Goal: Task Accomplishment & Management: Manage account settings

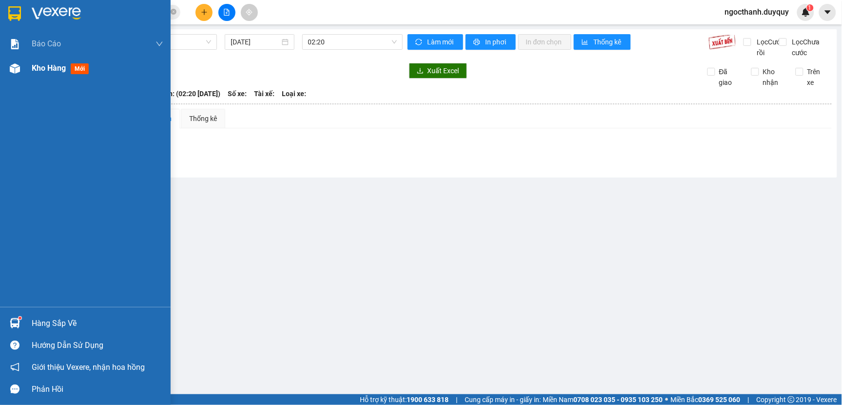
click at [51, 66] on span "Kho hàng" at bounding box center [49, 67] width 34 height 9
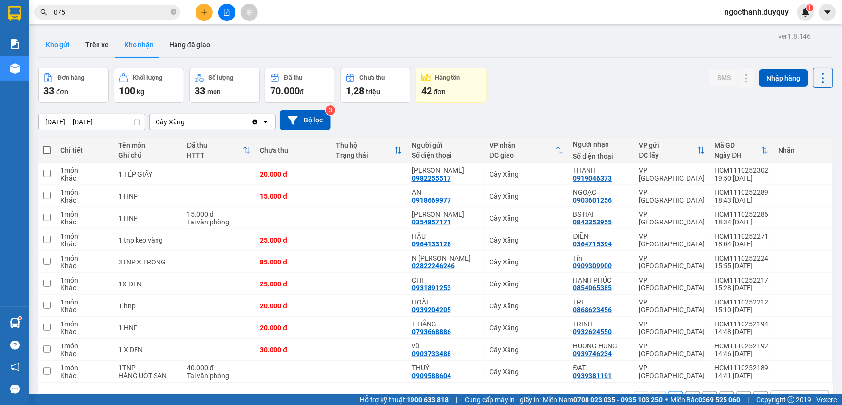
click at [62, 40] on button "Kho gửi" at bounding box center [57, 44] width 39 height 23
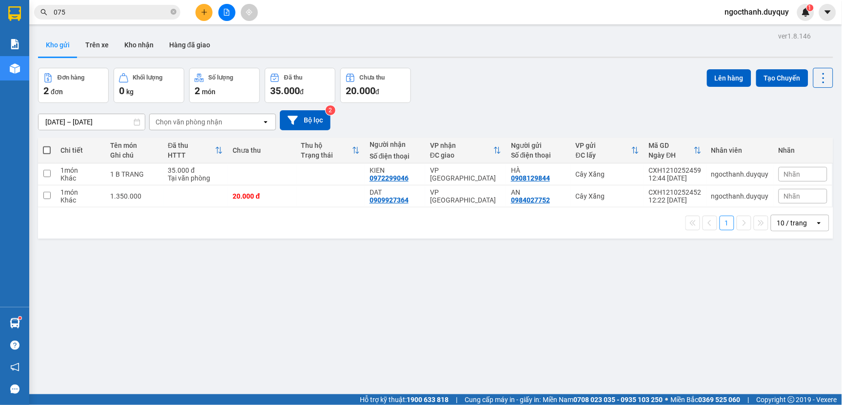
click at [46, 146] on span at bounding box center [47, 150] width 8 height 8
click at [47, 145] on input "checkbox" at bounding box center [47, 145] width 0 height 0
checkbox input "true"
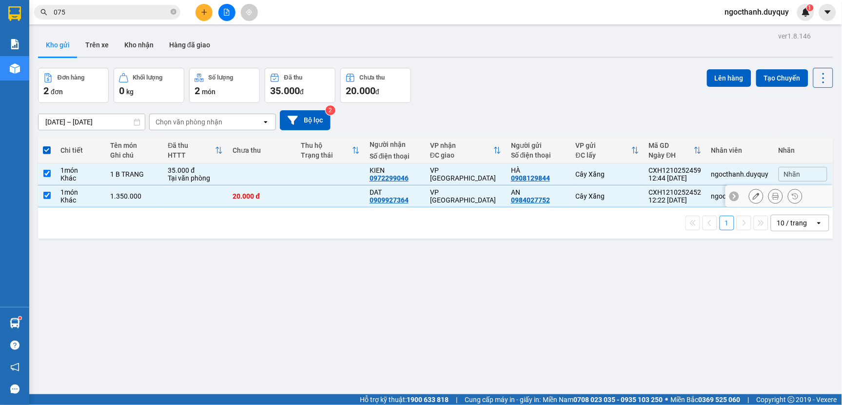
click at [46, 193] on input "checkbox" at bounding box center [46, 195] width 7 height 7
checkbox input "false"
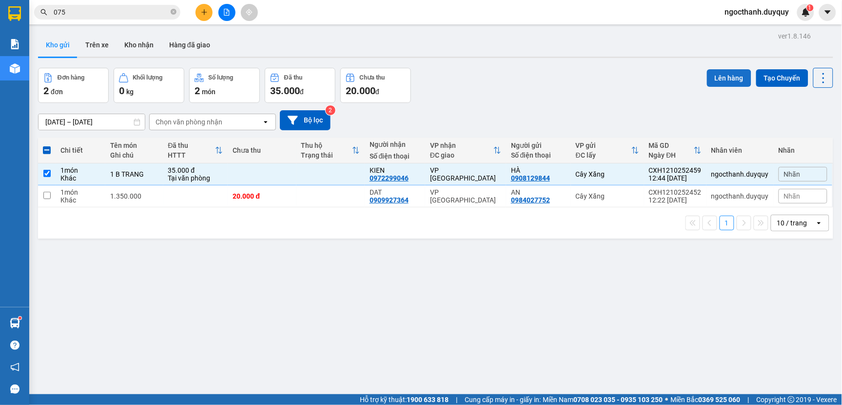
click at [707, 79] on button "Lên hàng" at bounding box center [729, 78] width 44 height 18
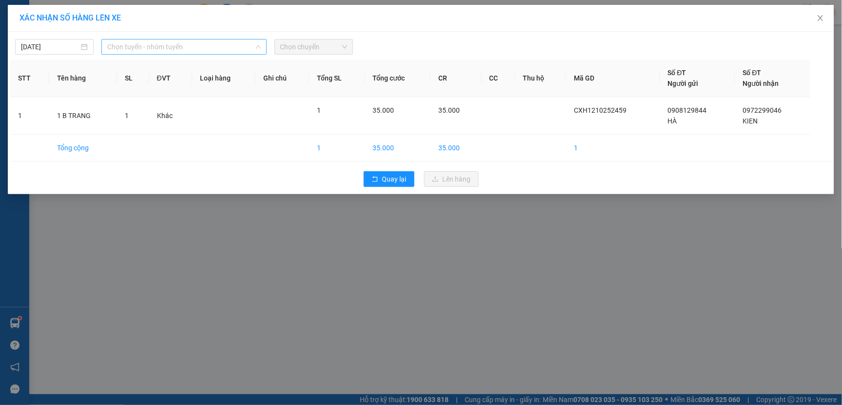
click at [210, 46] on span "Chọn tuyến - nhóm tuyến" at bounding box center [183, 46] width 153 height 15
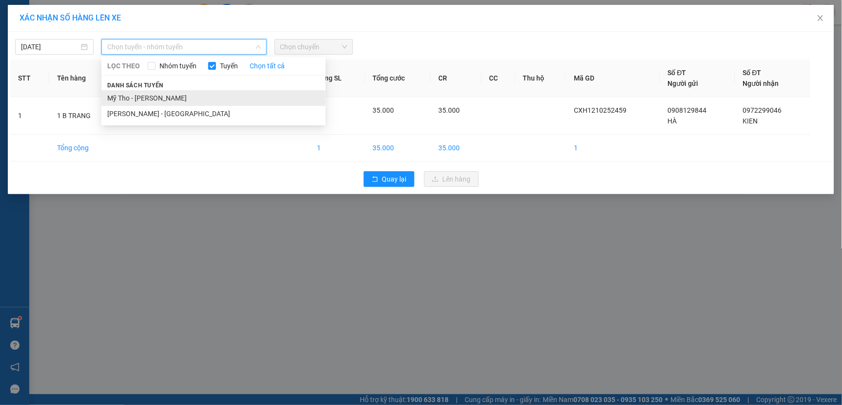
drag, startPoint x: 167, startPoint y: 98, endPoint x: 167, endPoint y: 83, distance: 14.6
click at [166, 98] on li "Mỹ Tho - [PERSON_NAME]" at bounding box center [213, 98] width 224 height 16
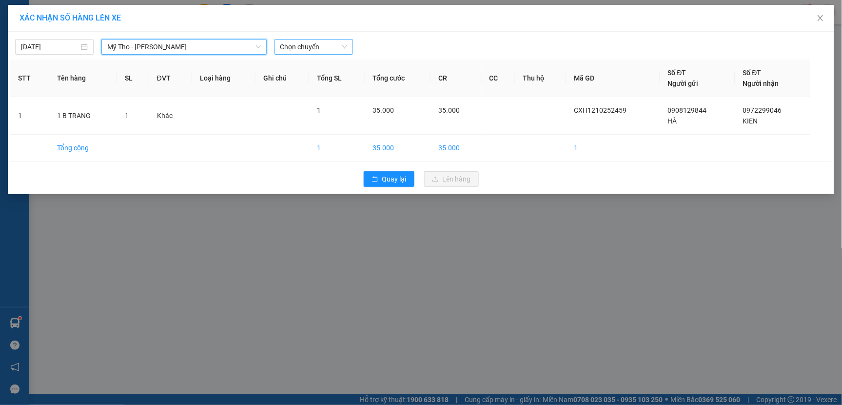
click at [298, 46] on span "Chọn chuyến" at bounding box center [313, 46] width 67 height 15
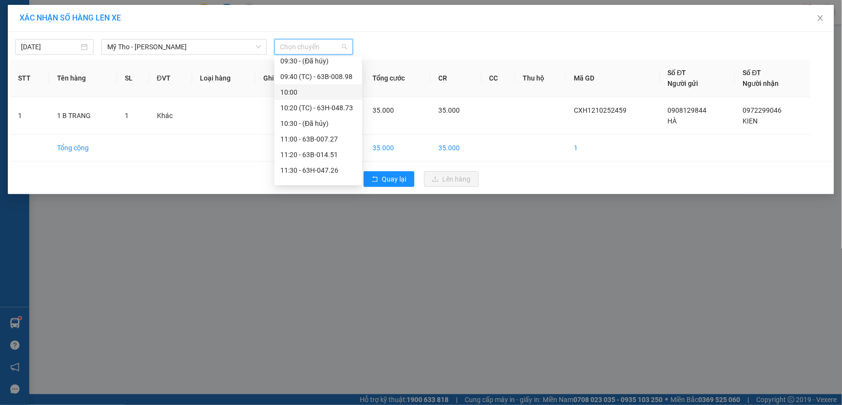
scroll to position [325, 0]
click at [316, 129] on div "12:00 - 63B-007.20" at bounding box center [318, 131] width 76 height 11
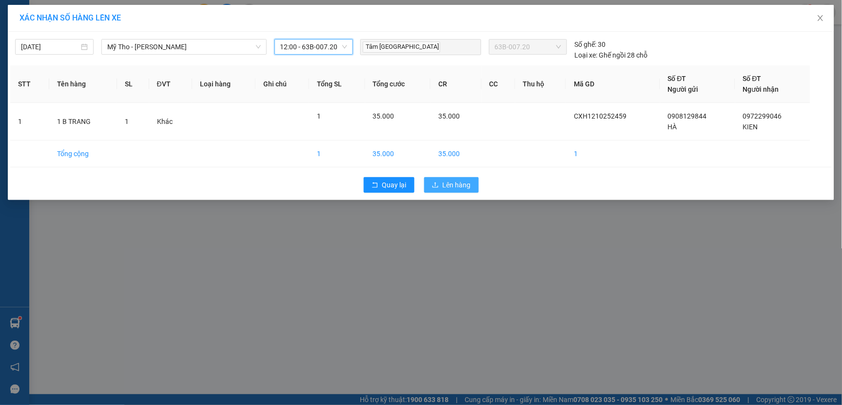
click at [437, 182] on icon "upload" at bounding box center [435, 184] width 7 height 7
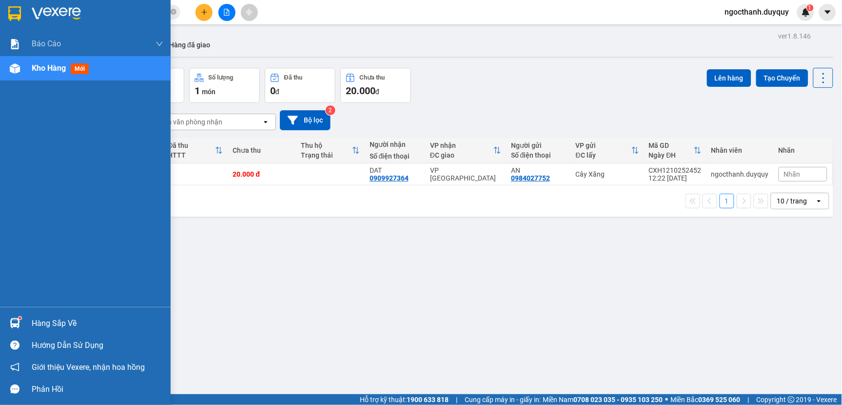
click at [67, 322] on div "Hàng sắp về" at bounding box center [98, 323] width 132 height 15
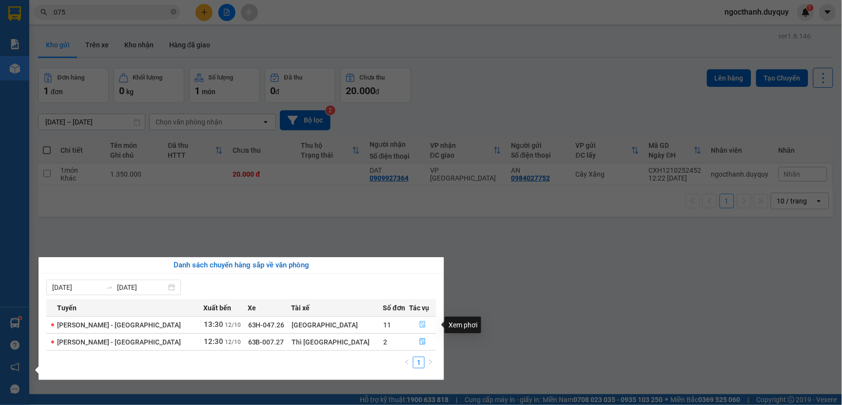
click at [419, 325] on icon "file-done" at bounding box center [422, 324] width 7 height 7
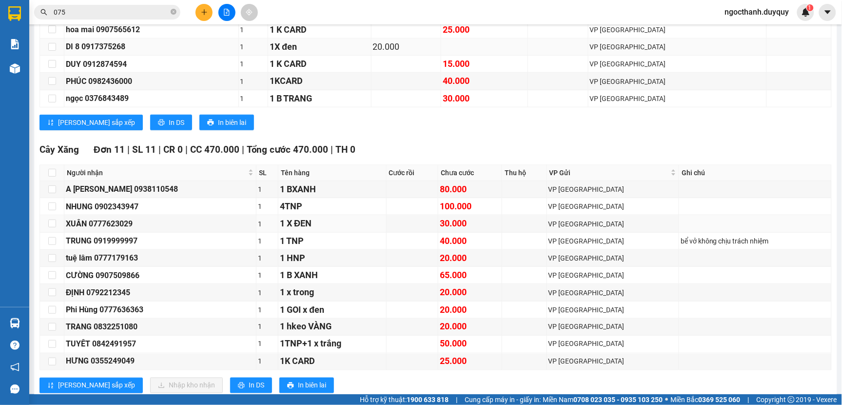
scroll to position [271, 0]
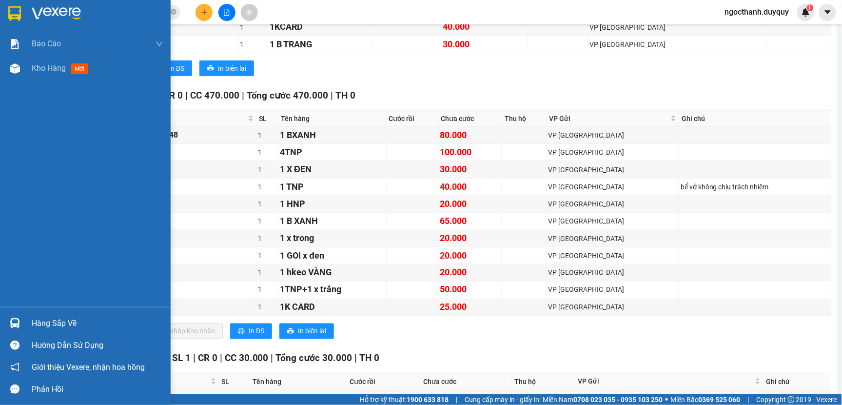
click at [59, 313] on div "Hàng sắp về" at bounding box center [85, 323] width 171 height 22
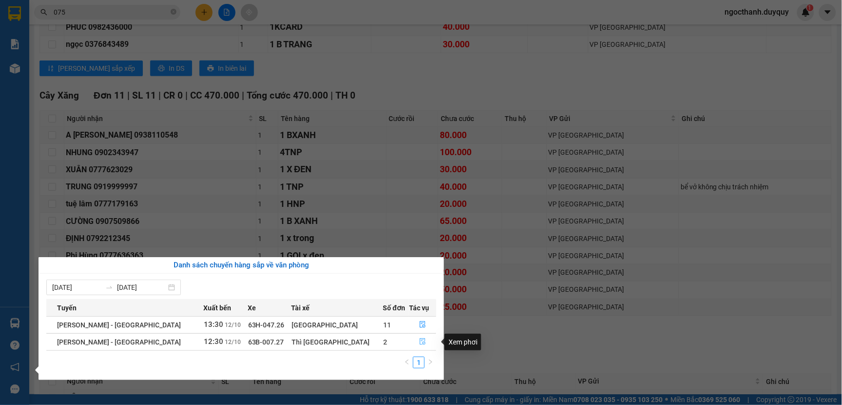
click at [410, 342] on button "button" at bounding box center [423, 342] width 26 height 16
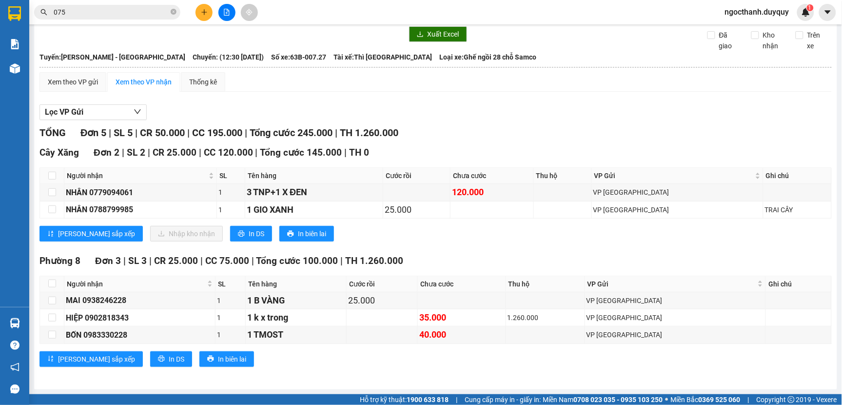
scroll to position [47, 0]
click at [49, 174] on input "checkbox" at bounding box center [52, 176] width 8 height 8
checkbox input "true"
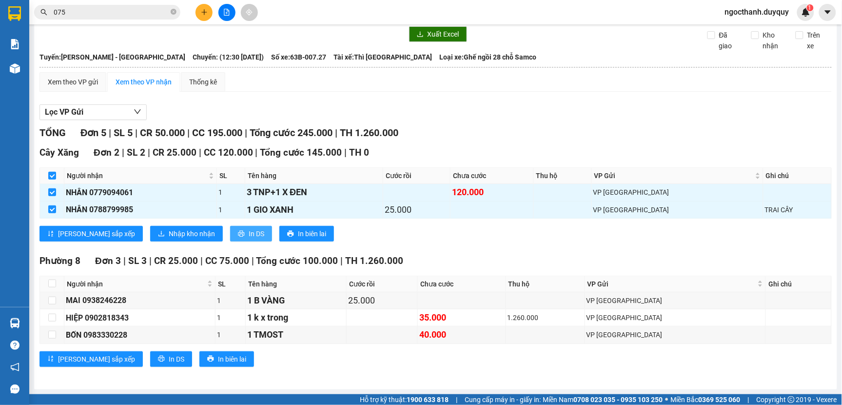
click at [230, 230] on button "In DS" at bounding box center [251, 234] width 42 height 16
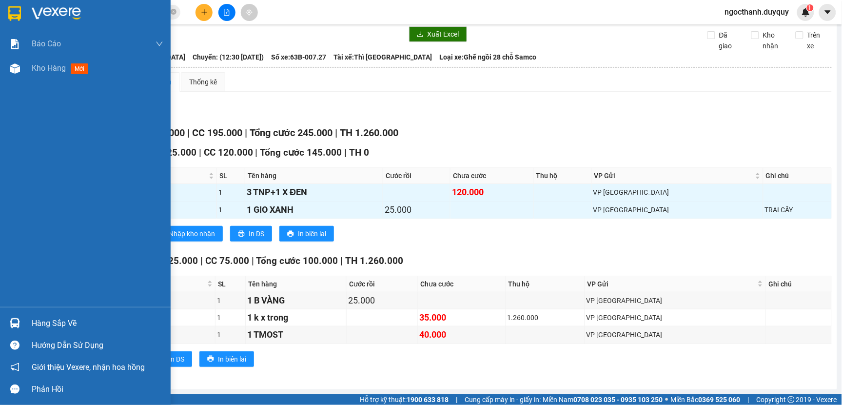
click at [49, 319] on div "Hàng sắp về" at bounding box center [98, 323] width 132 height 15
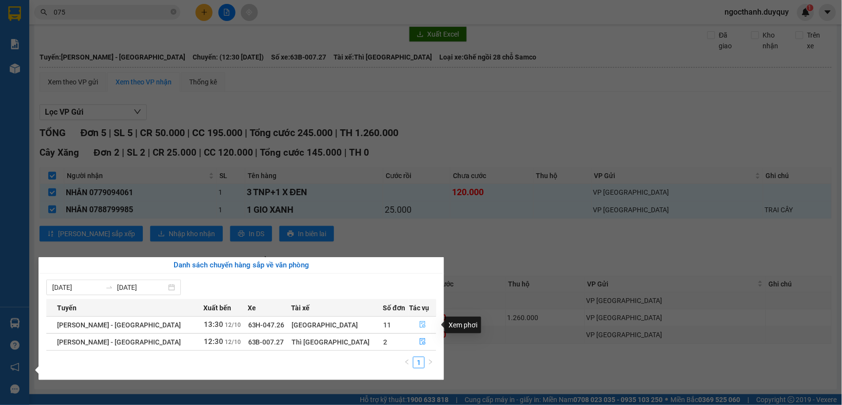
click at [410, 322] on button "button" at bounding box center [423, 325] width 26 height 16
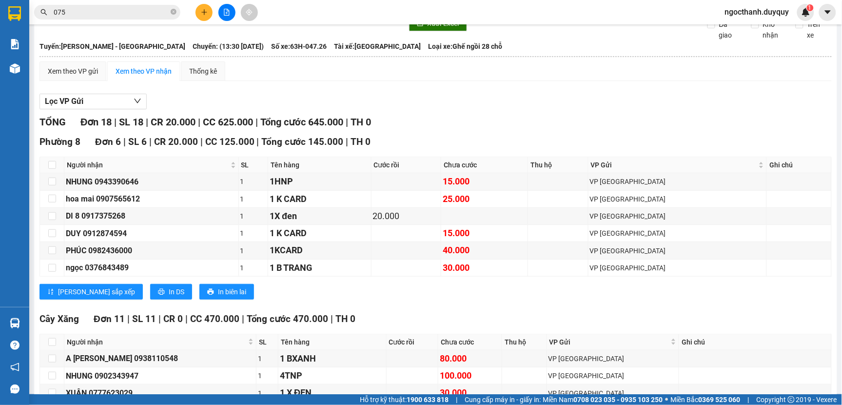
scroll to position [210, 0]
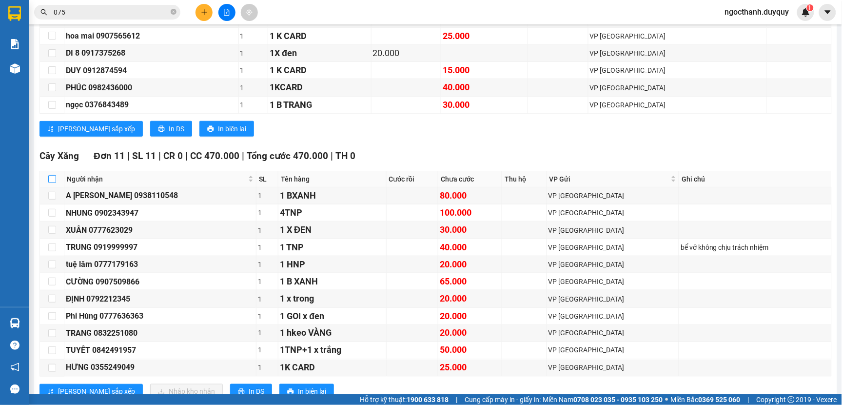
click at [52, 183] on input "checkbox" at bounding box center [52, 179] width 8 height 8
checkbox input "true"
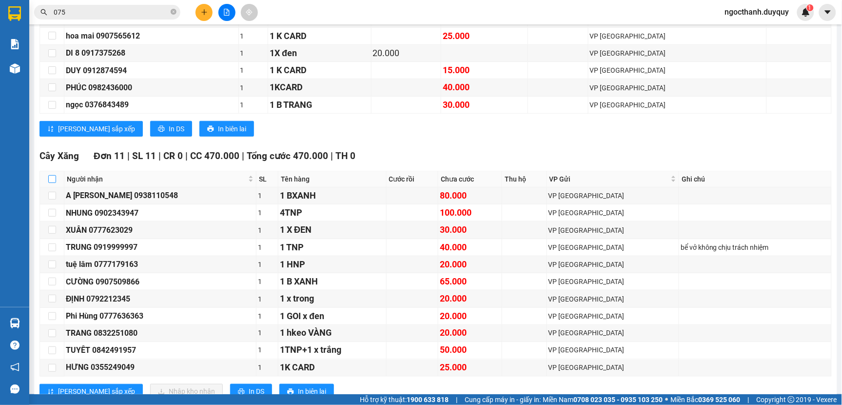
checkbox input "true"
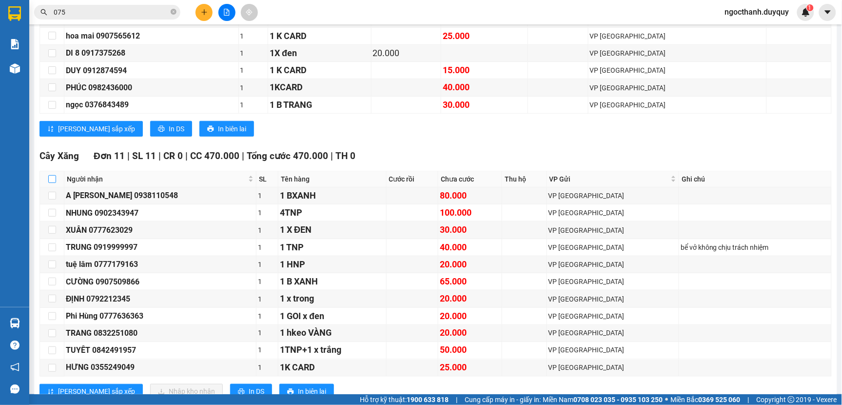
checkbox input "true"
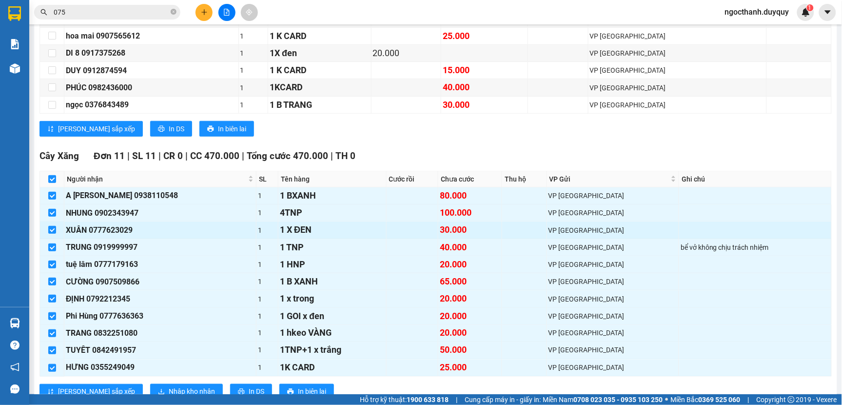
scroll to position [318, 0]
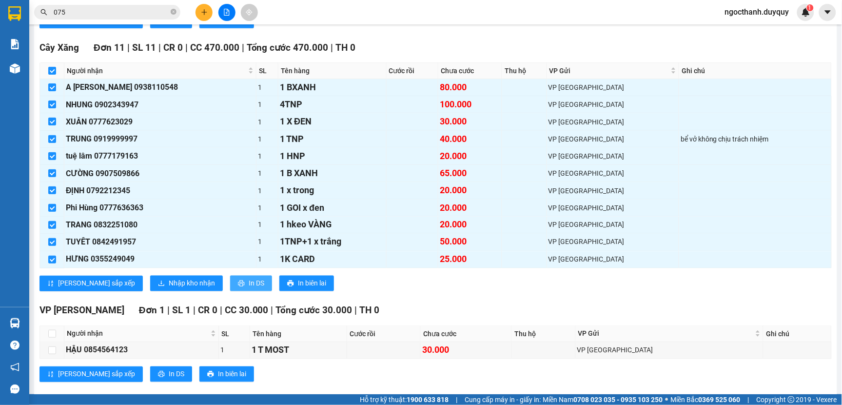
click at [249, 289] on span "In DS" at bounding box center [257, 283] width 16 height 11
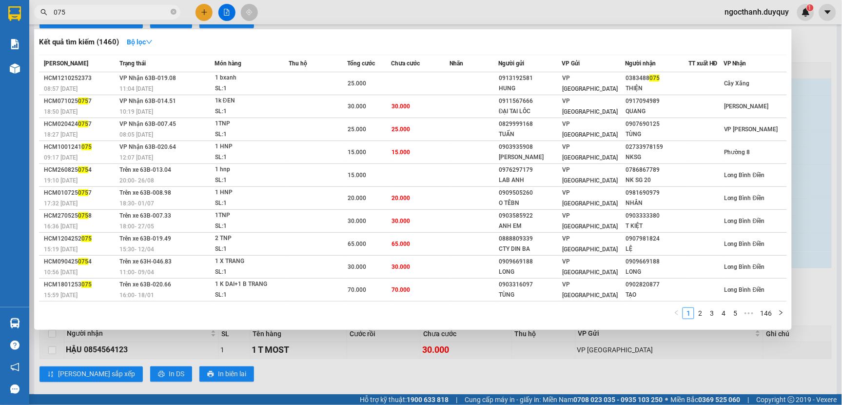
click at [83, 15] on input "075" at bounding box center [111, 12] width 115 height 11
type input "0"
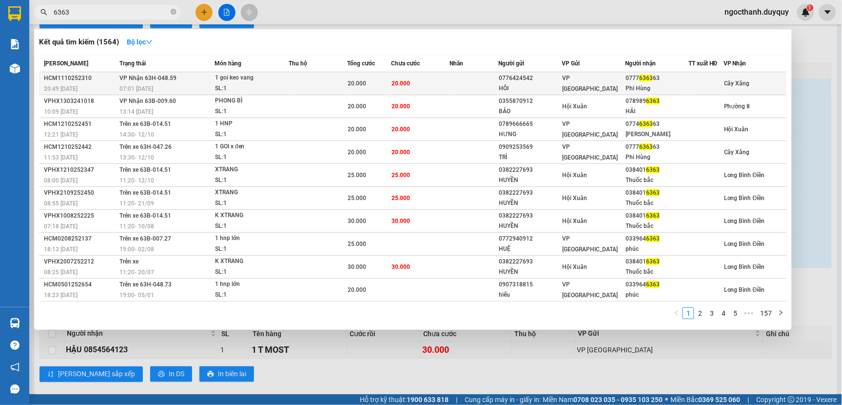
type input "6363"
click at [395, 86] on span "20.000" at bounding box center [400, 83] width 19 height 7
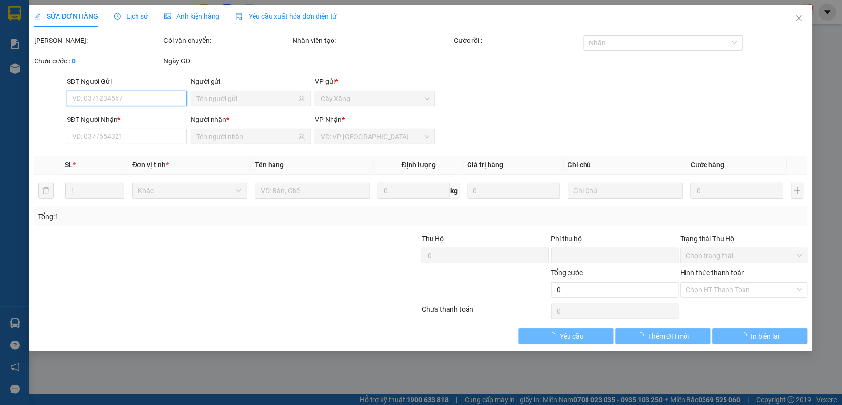
type input "0776424542"
type input "HÔI"
type input "0777636363"
type input "Phi Hùng"
type input "0"
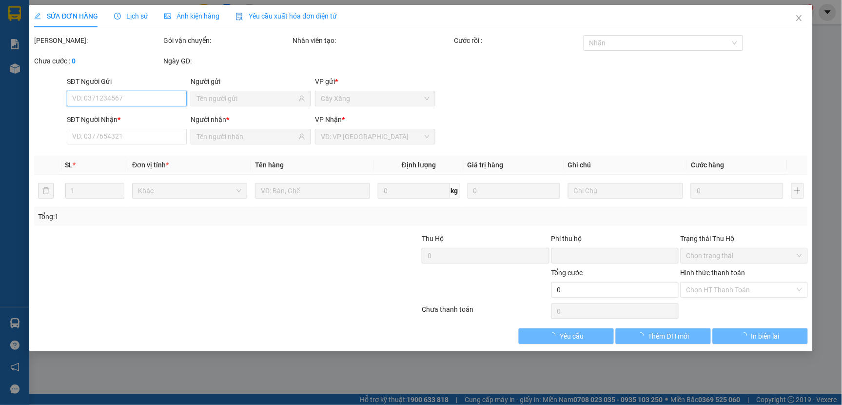
type input "20.000"
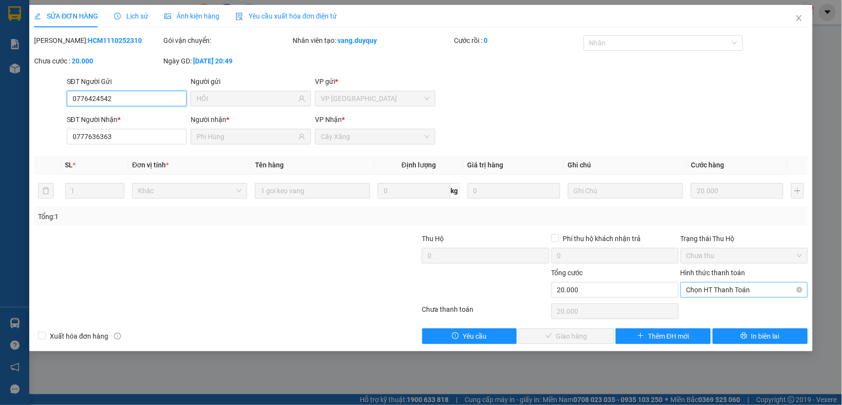
click at [714, 289] on span "Chọn HT Thanh Toán" at bounding box center [744, 289] width 116 height 15
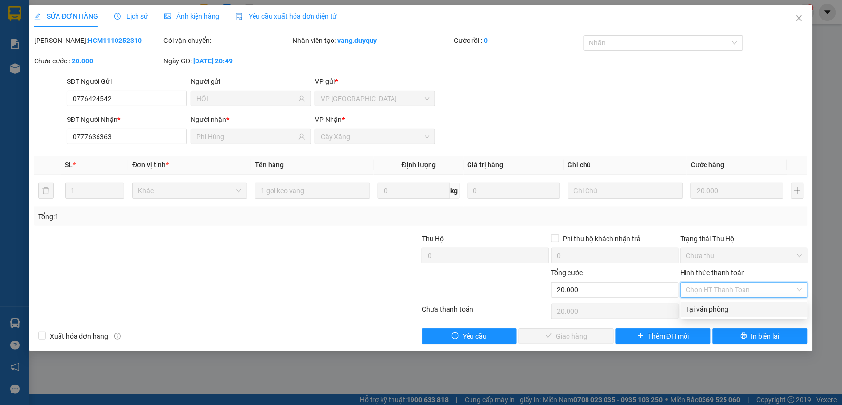
click at [715, 310] on div "Tại văn phòng" at bounding box center [744, 309] width 116 height 11
type input "0"
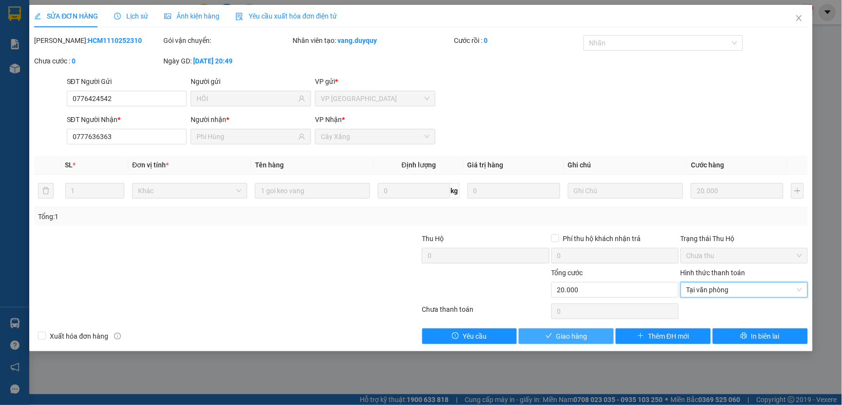
click at [582, 337] on span "Giao hàng" at bounding box center [571, 336] width 31 height 11
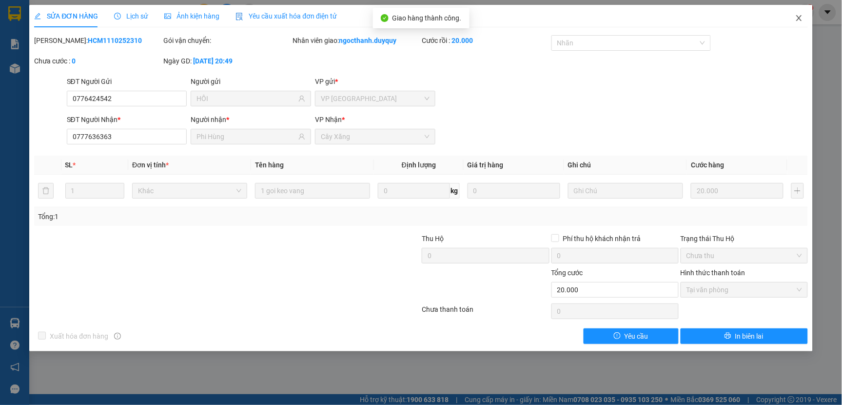
click at [805, 18] on span "Close" at bounding box center [798, 18] width 27 height 27
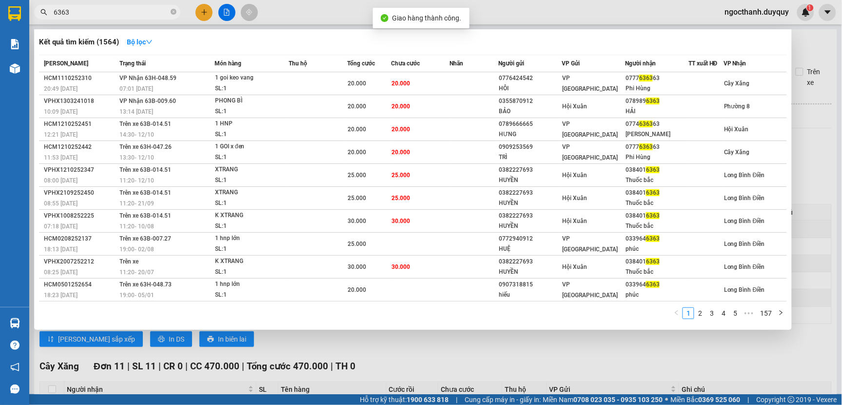
click at [78, 13] on input "6363" at bounding box center [111, 12] width 115 height 11
type input "6"
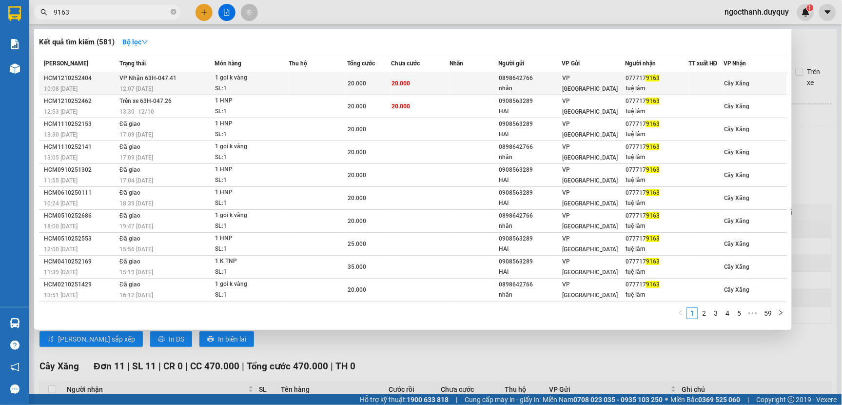
type input "9163"
click at [418, 86] on td "20.000" at bounding box center [420, 83] width 59 height 23
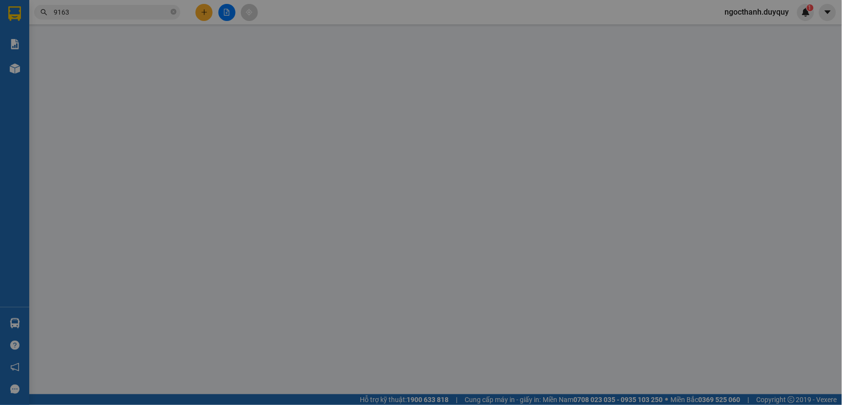
type input "0898642766"
type input "nhân"
type input "0777179163"
type input "tuệ lâm"
type input "0"
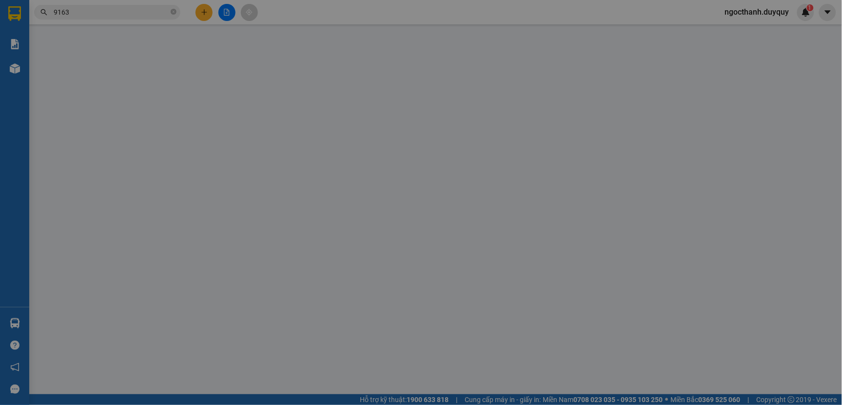
type input "20.000"
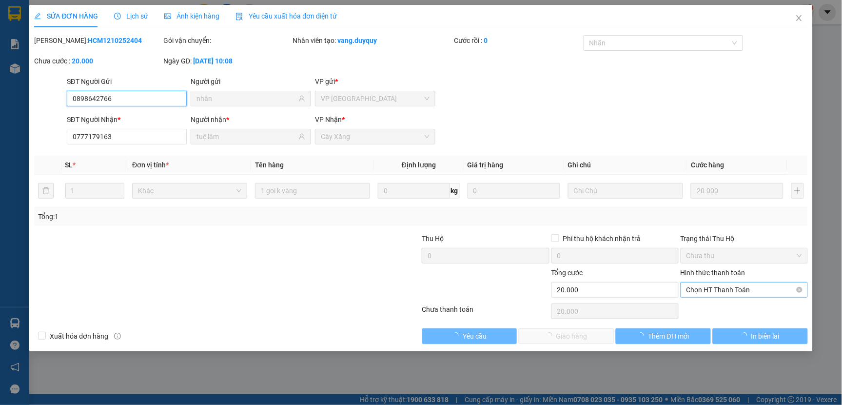
click at [704, 291] on span "Chọn HT Thanh Toán" at bounding box center [744, 289] width 116 height 15
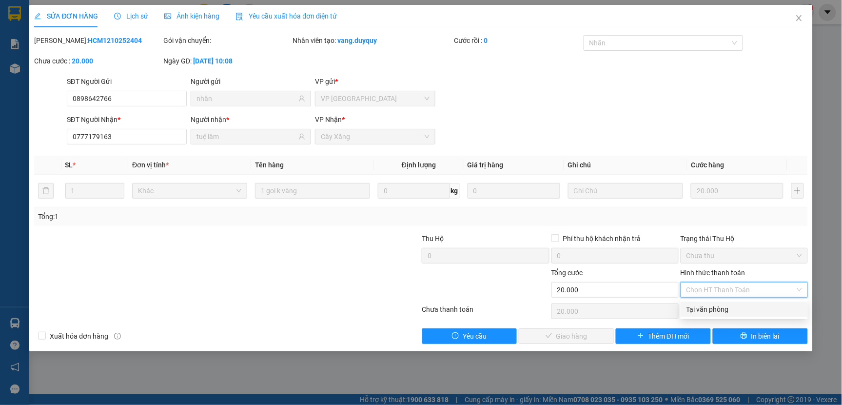
click at [709, 309] on div "Tại văn phòng" at bounding box center [744, 309] width 116 height 11
type input "0"
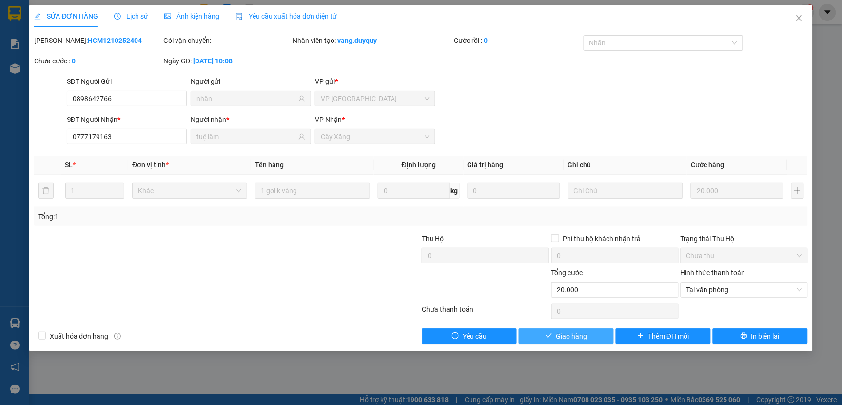
click at [581, 334] on span "Giao hàng" at bounding box center [571, 336] width 31 height 11
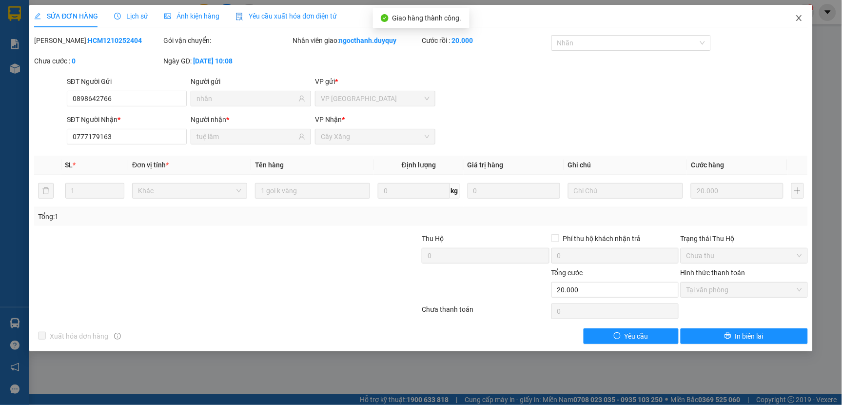
click at [796, 20] on icon "close" at bounding box center [799, 18] width 8 height 8
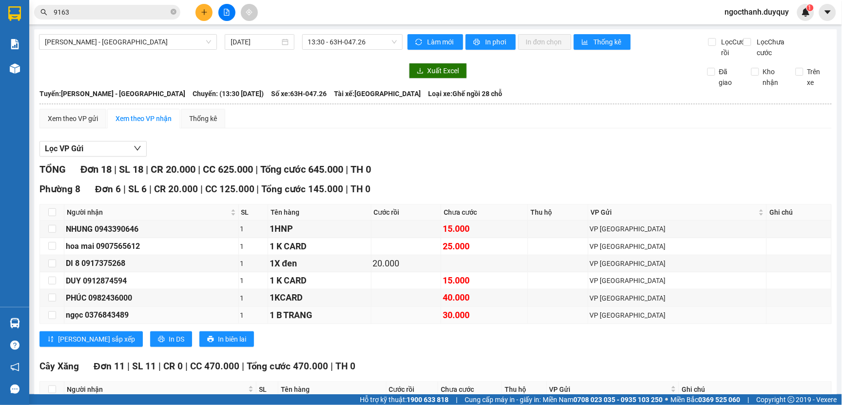
click at [49, 319] on td at bounding box center [52, 315] width 24 height 17
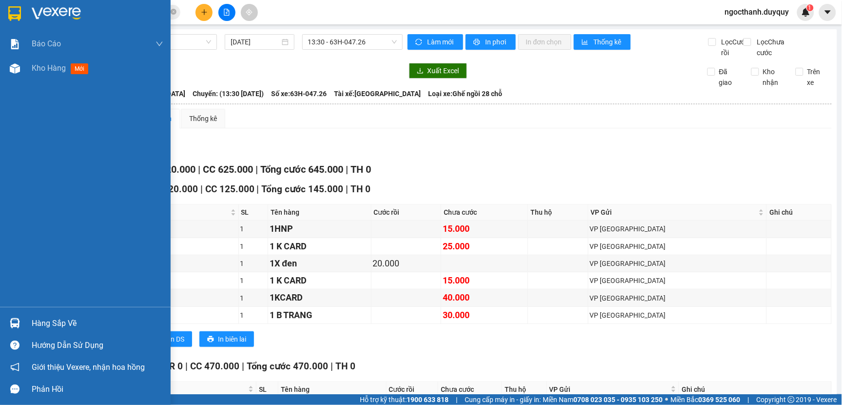
click at [31, 319] on div "Hàng sắp về" at bounding box center [85, 323] width 171 height 22
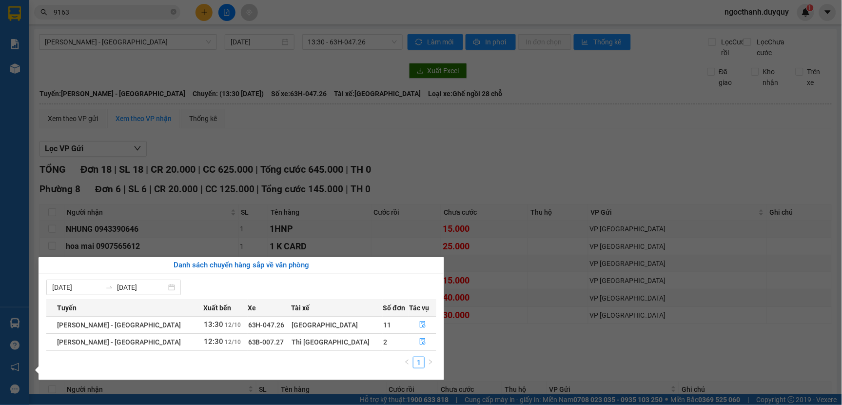
click at [543, 167] on section "Kết quả tìm kiếm ( 581 ) Bộ lọc Mã ĐH Trạng thái Món hàng Thu hộ Tổng cước Chưa…" at bounding box center [421, 202] width 842 height 405
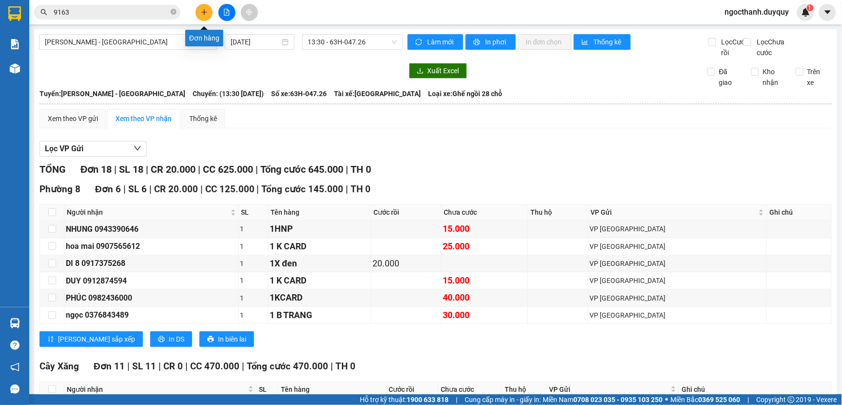
click at [201, 11] on icon "plus" at bounding box center [204, 12] width 7 height 7
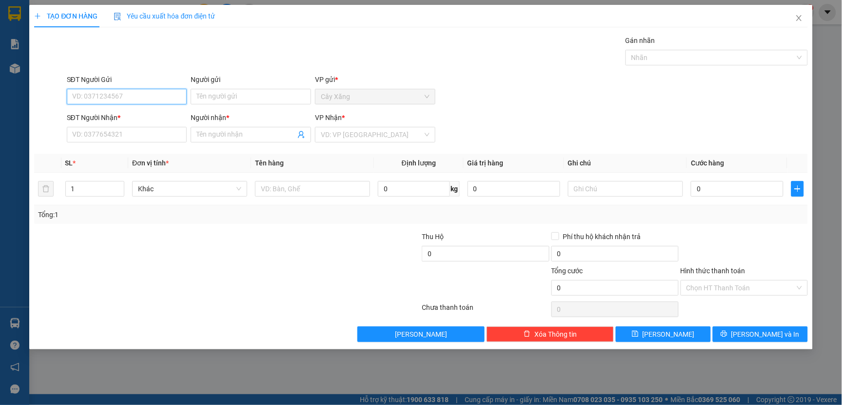
click at [91, 98] on input "SĐT Người Gửi" at bounding box center [127, 97] width 120 height 16
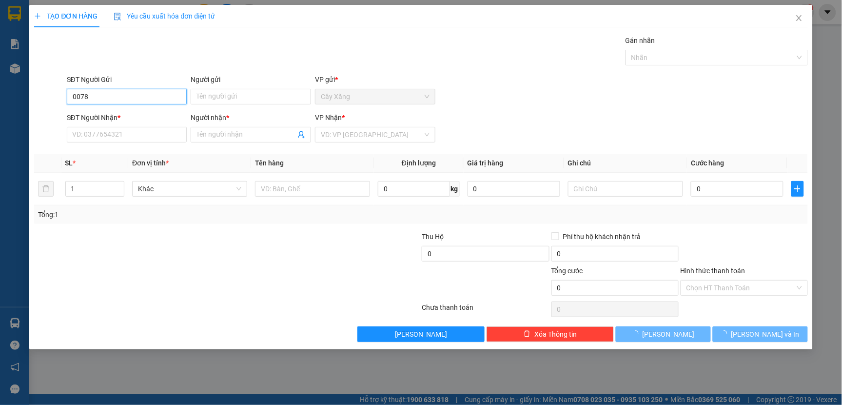
click at [96, 100] on input "0078" at bounding box center [127, 97] width 120 height 16
click at [98, 100] on input "0078" at bounding box center [127, 97] width 120 height 16
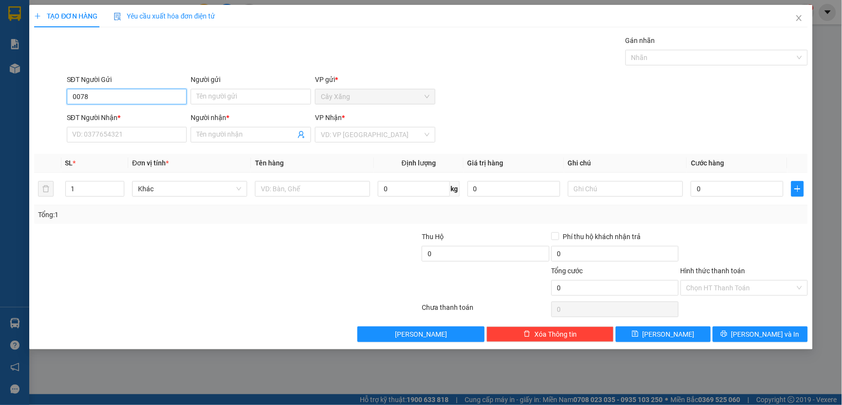
click at [98, 100] on input "0078" at bounding box center [127, 97] width 120 height 16
click at [98, 116] on div "0902100078 - TUE LAM" at bounding box center [127, 116] width 109 height 11
type input "0902100078"
type input "TUE LAM"
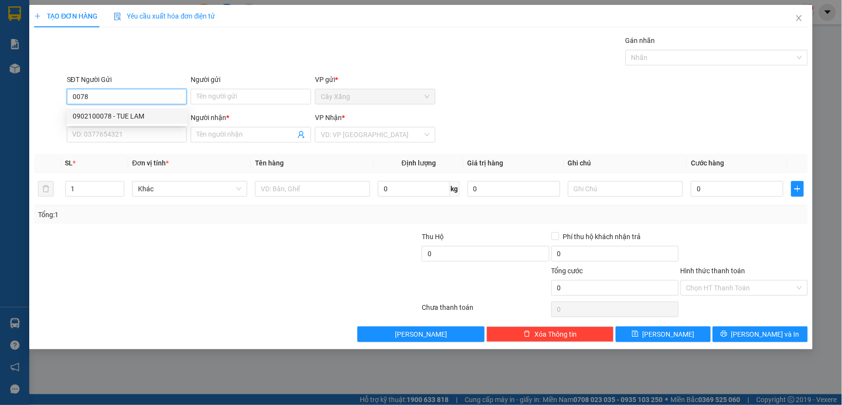
type input "0969555543"
type input "LONG SG"
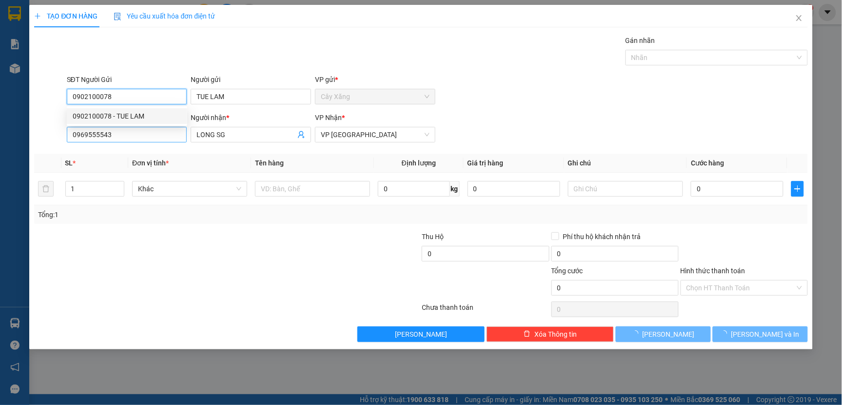
type input "0902100078"
click at [119, 140] on input "0969555543" at bounding box center [127, 135] width 120 height 16
type input "20.000"
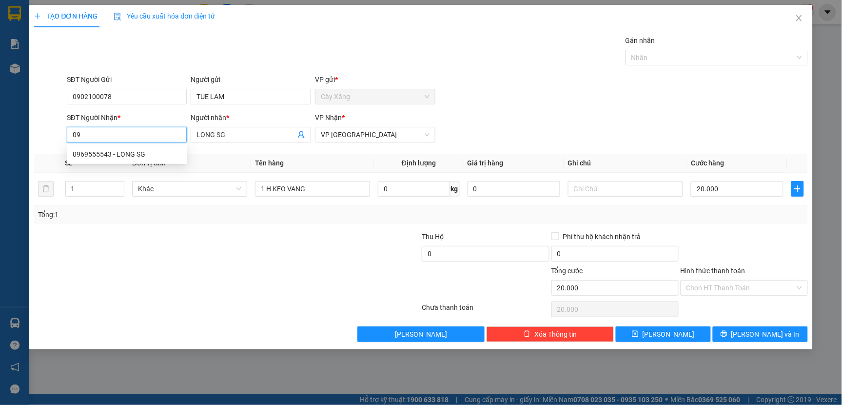
type input "0"
type input "0908563289"
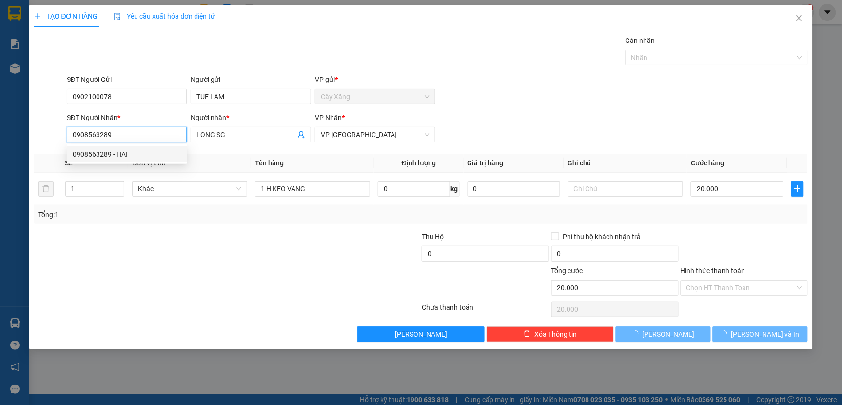
click at [116, 153] on div "0908563289 - HAI" at bounding box center [127, 154] width 109 height 11
type input "HAI"
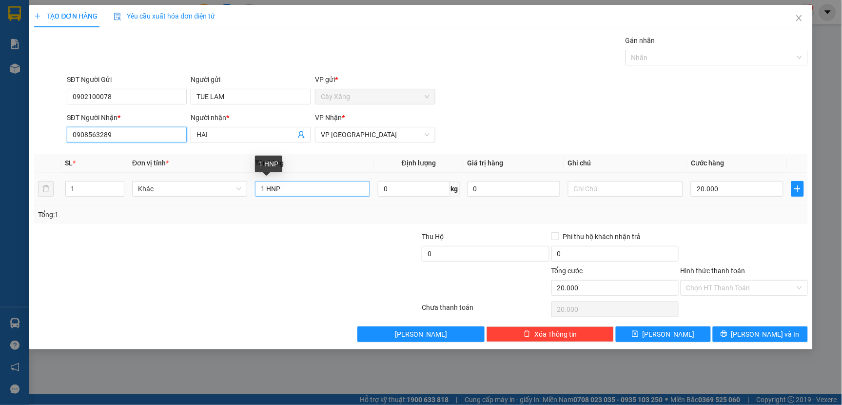
type input "0908563289"
click at [293, 188] on input "1 HNP" at bounding box center [312, 189] width 115 height 16
type input "1 TNP"
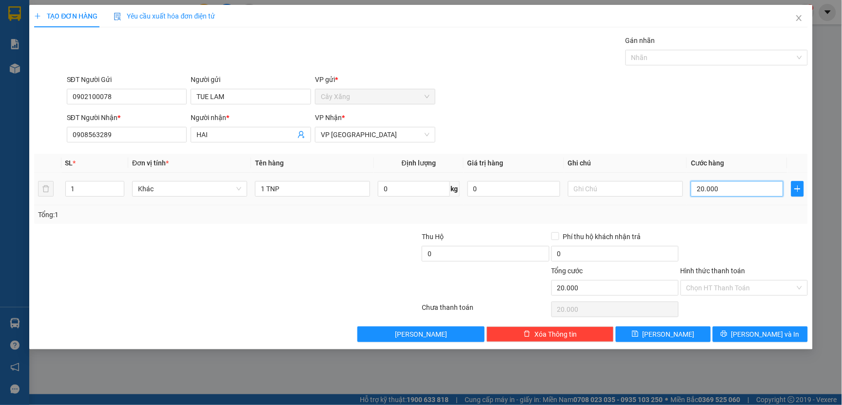
click at [723, 192] on input "20.000" at bounding box center [737, 189] width 93 height 16
type input "0"
click at [693, 187] on input "0" at bounding box center [737, 189] width 93 height 16
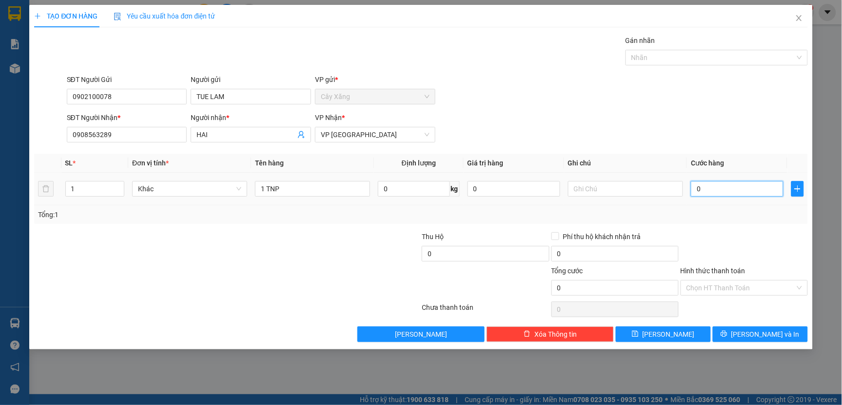
type input "20"
type input "250"
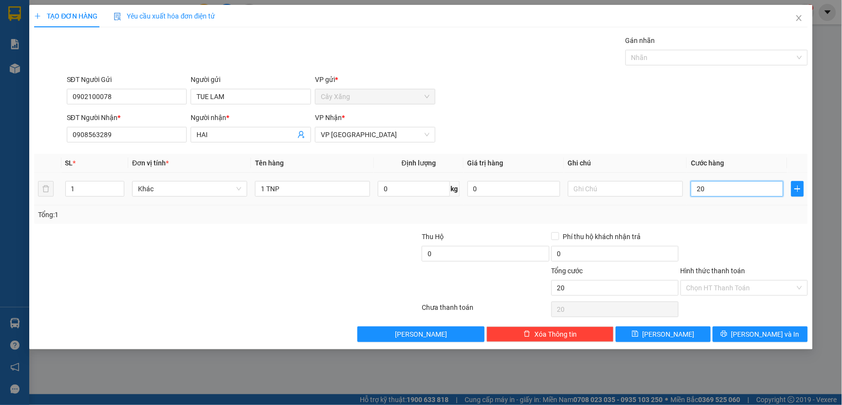
type input "250"
type input "2.500"
type input "25.000"
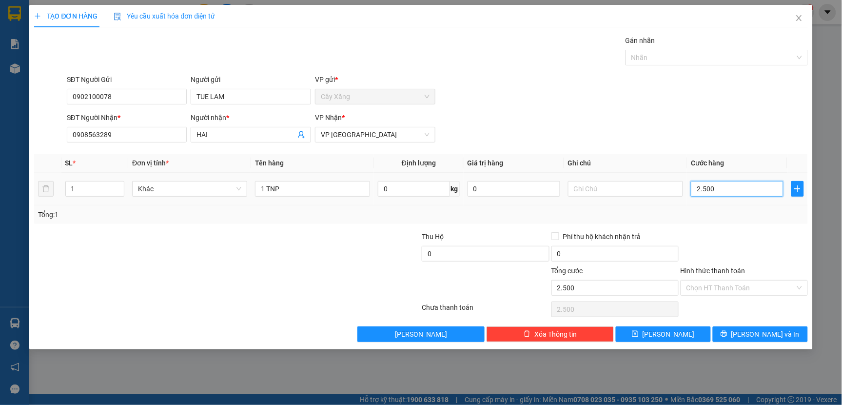
type input "25.000"
click at [758, 330] on span "[PERSON_NAME] và In" at bounding box center [765, 334] width 68 height 11
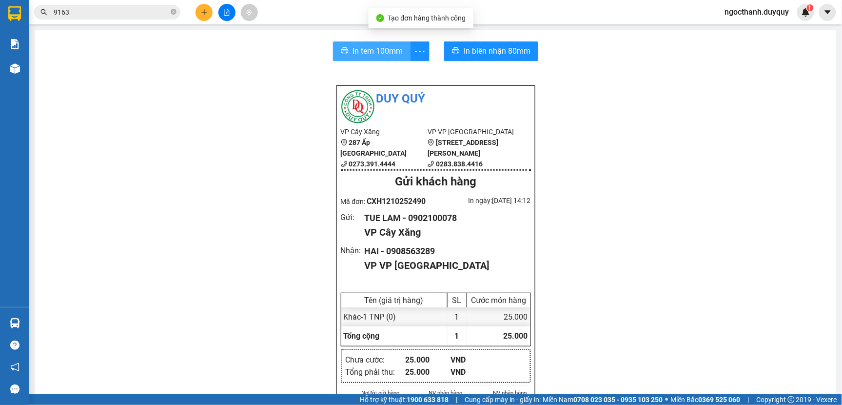
click at [374, 49] on span "In tem 100mm" at bounding box center [377, 51] width 50 height 12
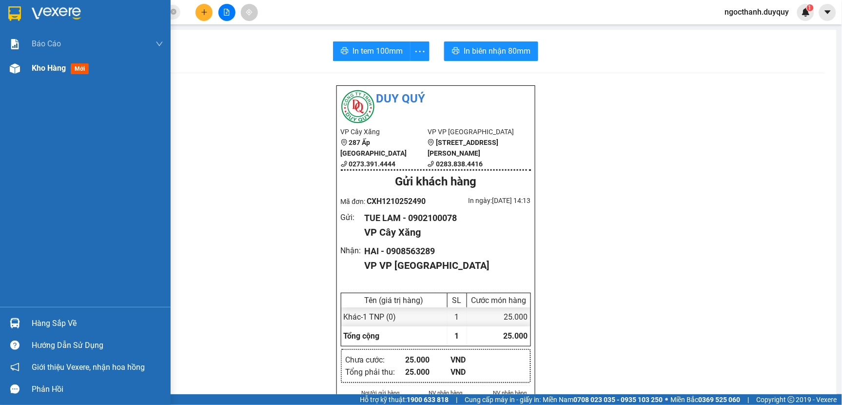
click at [39, 64] on span "Kho hàng" at bounding box center [49, 67] width 34 height 9
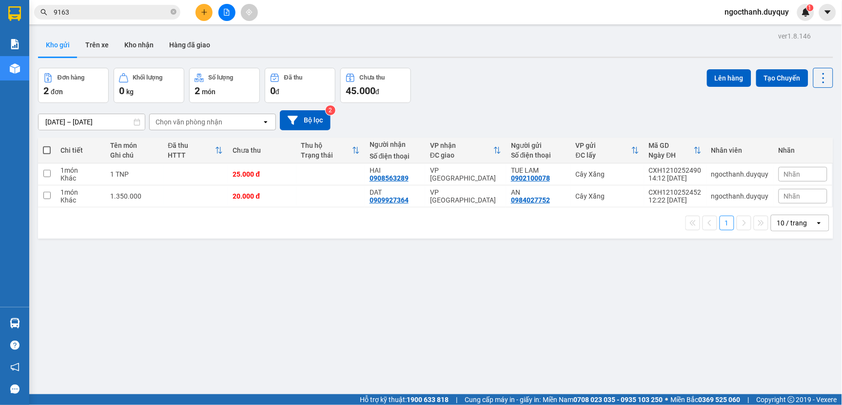
click at [43, 148] on span at bounding box center [47, 150] width 8 height 8
click at [47, 145] on input "checkbox" at bounding box center [47, 145] width 0 height 0
checkbox input "true"
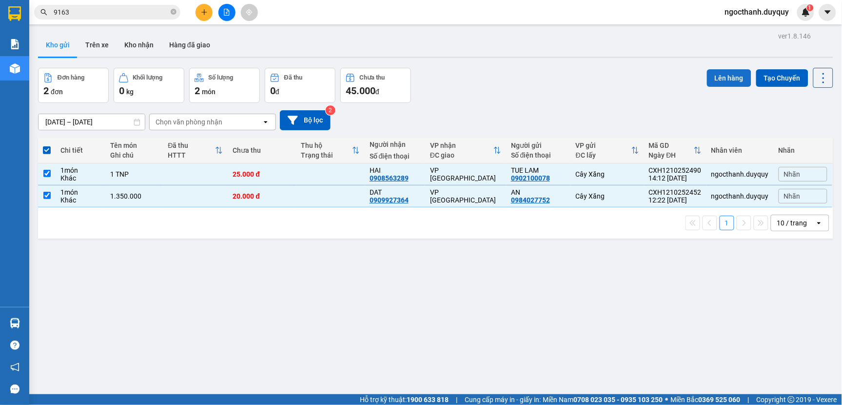
click at [710, 74] on button "Lên hàng" at bounding box center [729, 78] width 44 height 18
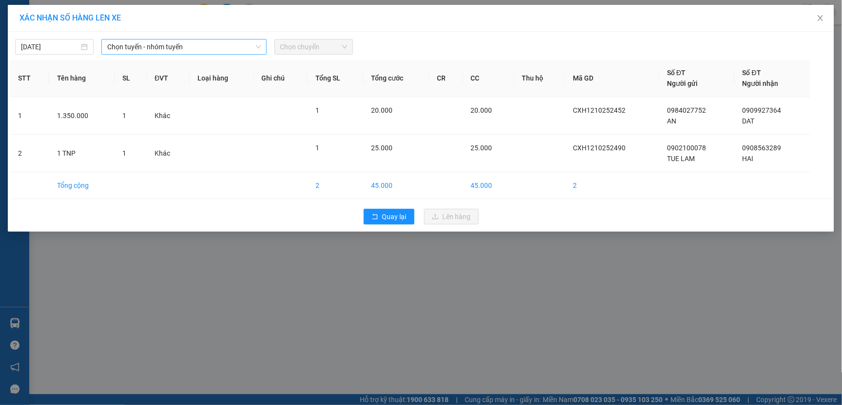
click at [173, 51] on span "Chọn tuyến - nhóm tuyến" at bounding box center [183, 46] width 153 height 15
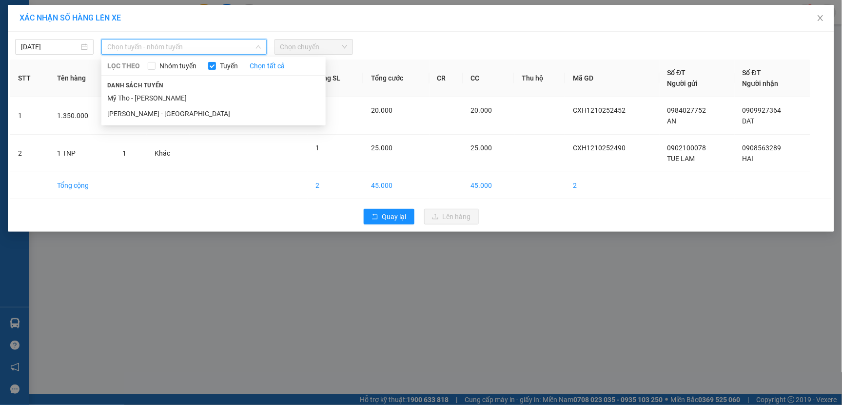
drag, startPoint x: 166, startPoint y: 100, endPoint x: 178, endPoint y: 79, distance: 24.1
click at [164, 97] on li "Mỹ Tho - [PERSON_NAME]" at bounding box center [213, 98] width 224 height 16
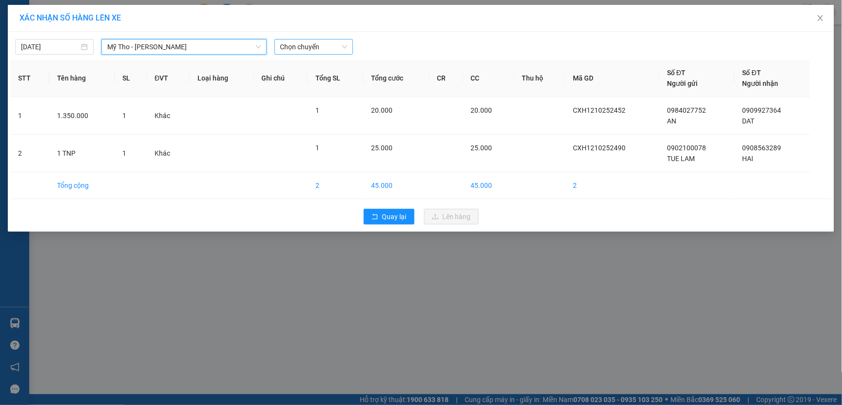
click at [287, 49] on span "Chọn chuyến" at bounding box center [313, 46] width 67 height 15
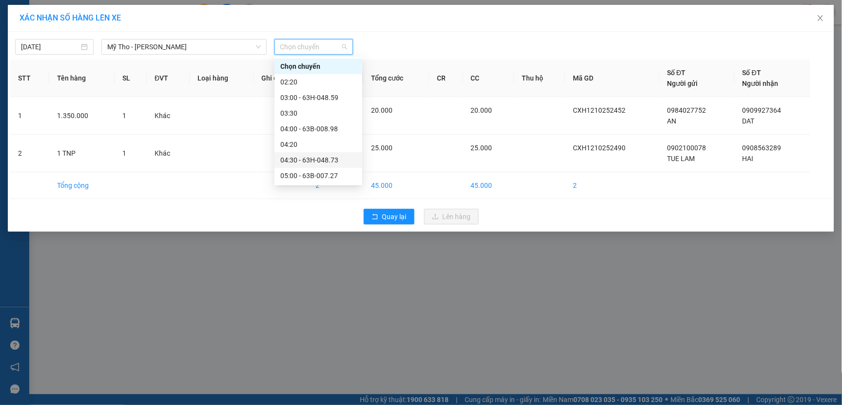
scroll to position [433, 0]
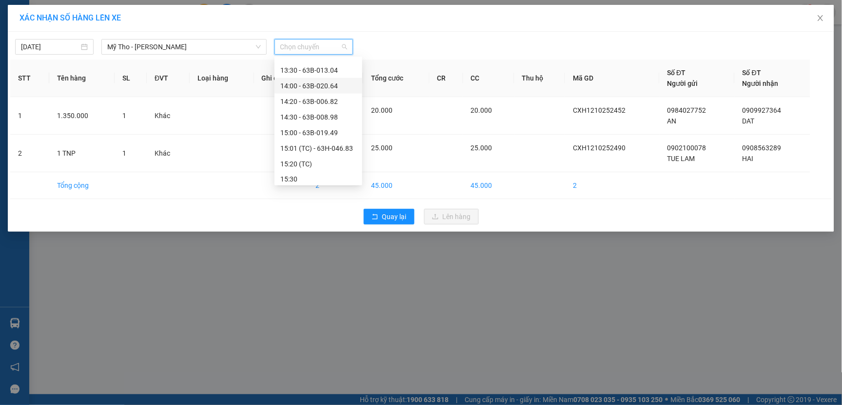
click at [303, 86] on div "14:00 - 63B-020.64" at bounding box center [318, 85] width 76 height 11
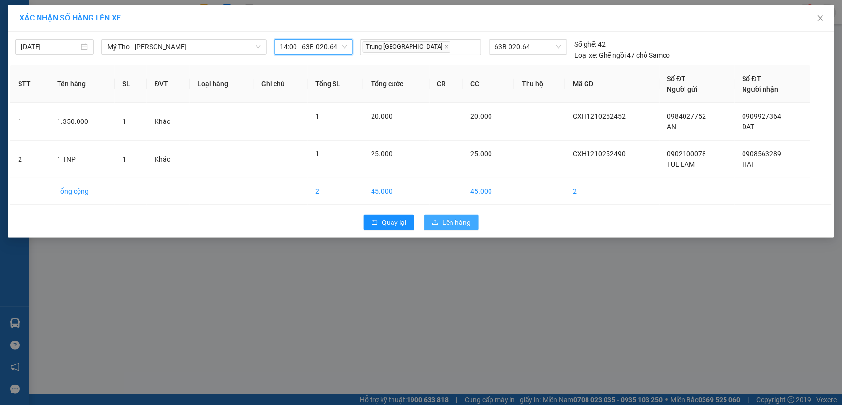
click at [439, 221] on icon "upload" at bounding box center [435, 222] width 7 height 7
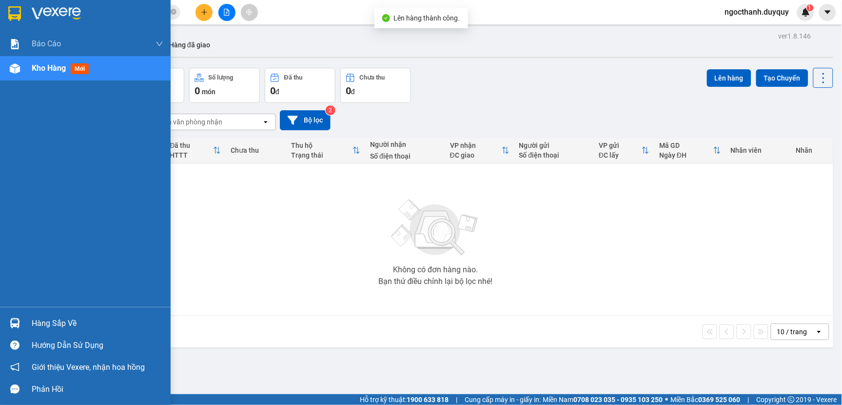
click at [60, 325] on div "Hàng sắp về" at bounding box center [98, 323] width 132 height 15
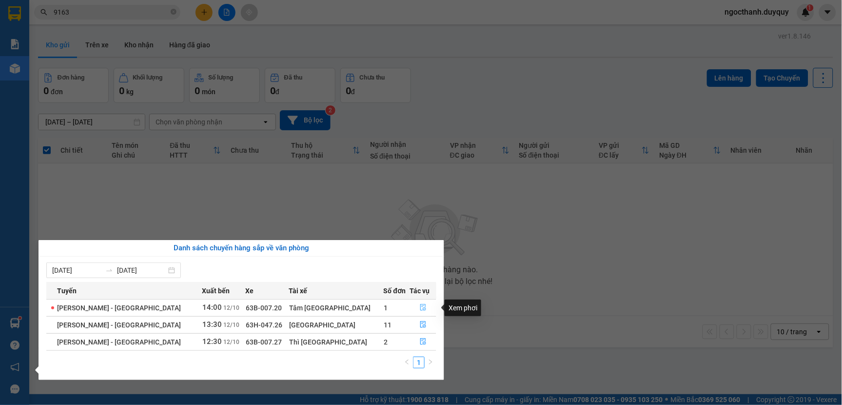
click at [414, 300] on button "button" at bounding box center [423, 308] width 26 height 16
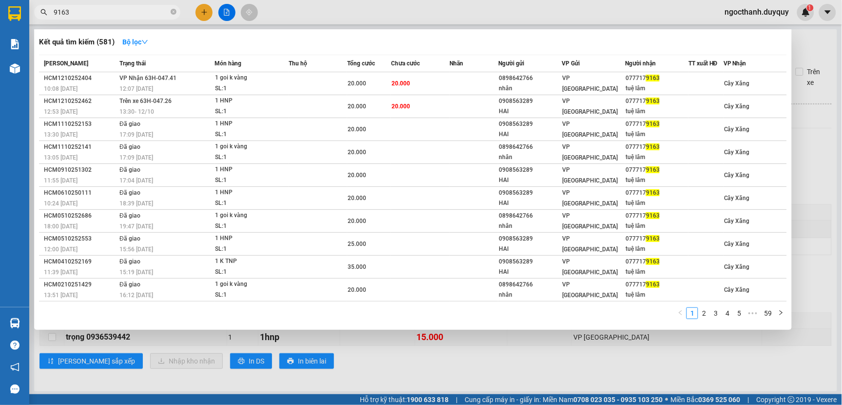
click at [76, 11] on input "9163" at bounding box center [111, 12] width 115 height 11
type input "9"
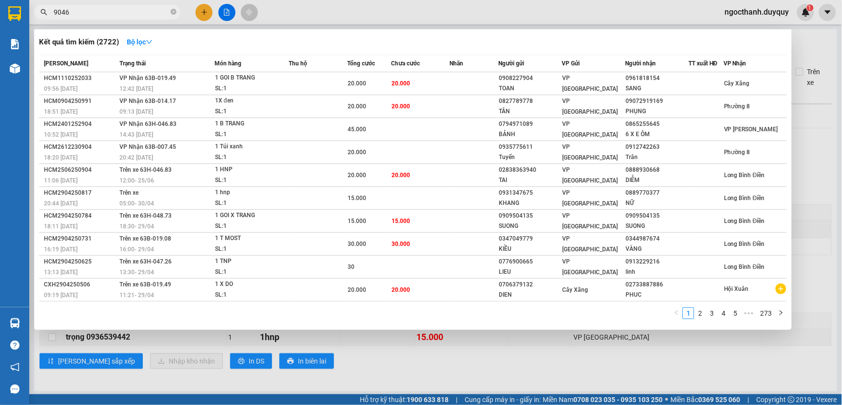
type input "9046"
click at [375, 354] on div at bounding box center [421, 202] width 842 height 405
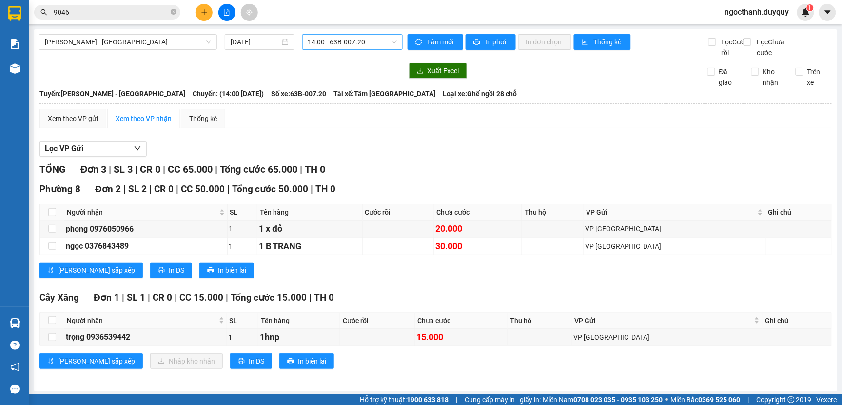
click at [370, 46] on span "14:00 - 63B-007.20" at bounding box center [352, 42] width 89 height 15
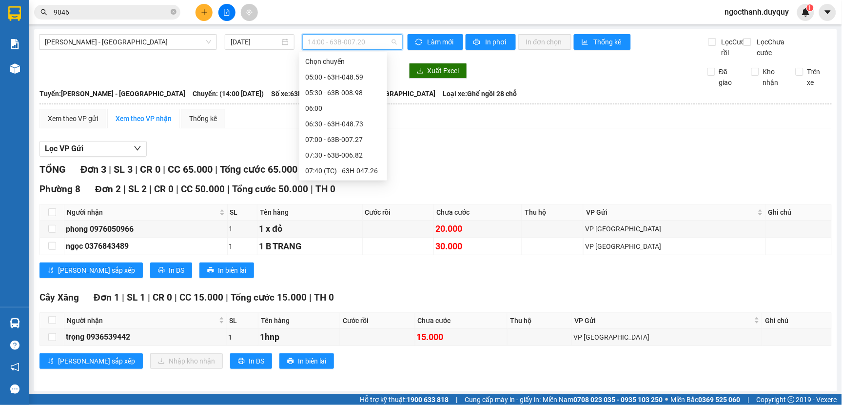
scroll to position [202, 0]
click at [135, 46] on span "[PERSON_NAME] - [GEOGRAPHIC_DATA]" at bounding box center [128, 42] width 166 height 15
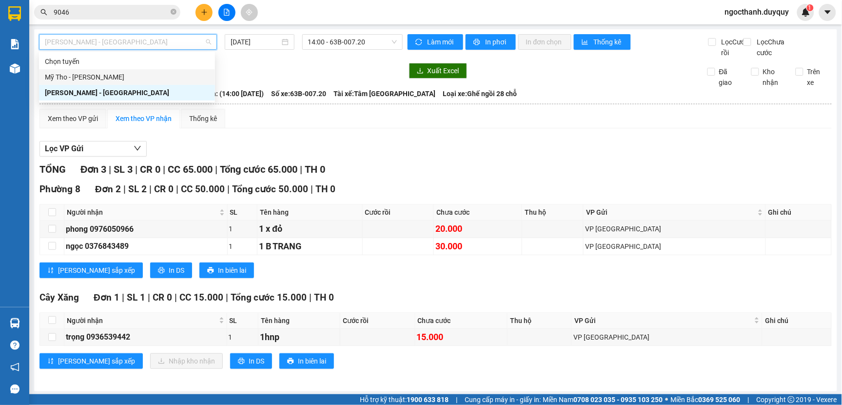
click at [128, 77] on div "Mỹ Tho - [PERSON_NAME]" at bounding box center [127, 77] width 164 height 11
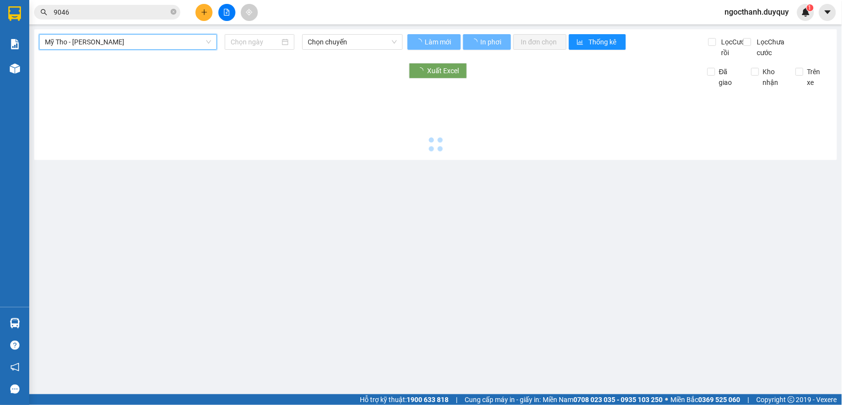
type input "[DATE]"
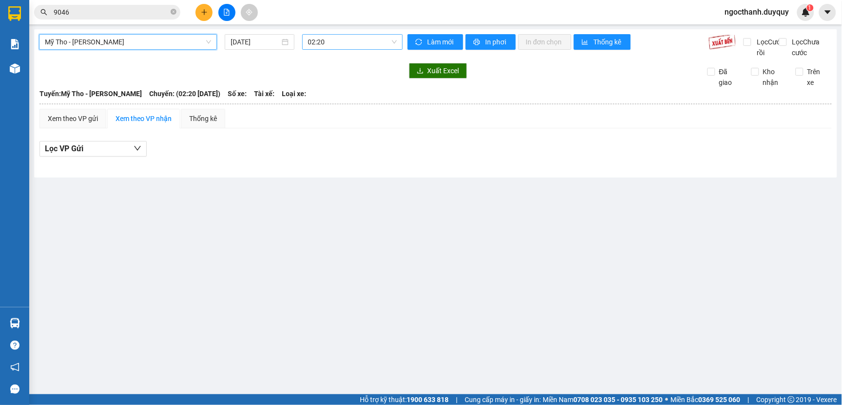
click at [346, 44] on span "02:20" at bounding box center [352, 42] width 89 height 15
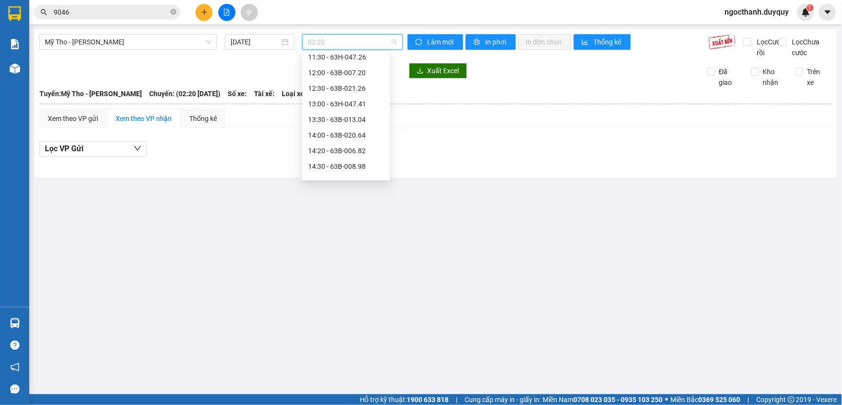
scroll to position [325, 0]
click at [362, 126] on div "12:00 - 63B-007.20" at bounding box center [346, 126] width 76 height 11
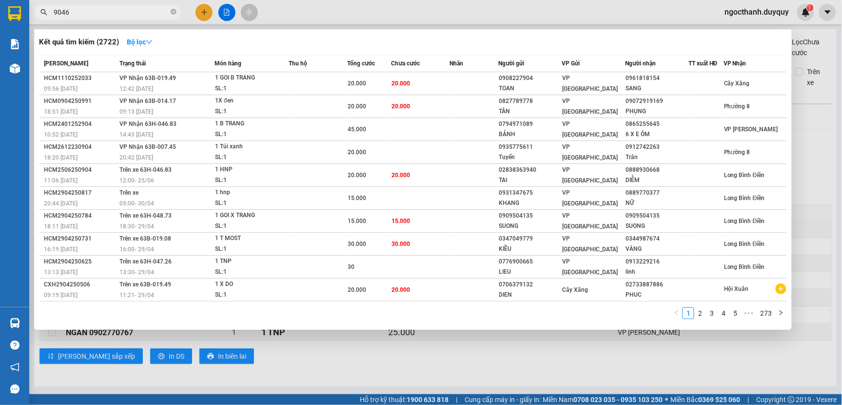
click at [90, 16] on input "9046" at bounding box center [111, 12] width 115 height 11
type input "9"
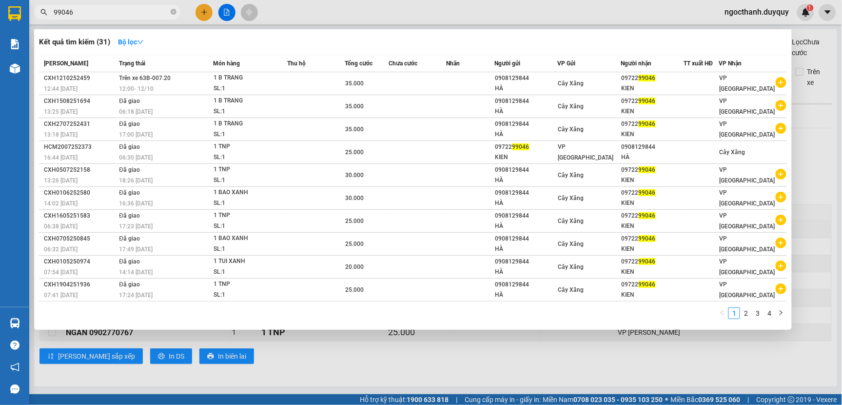
type input "99046"
click at [312, 355] on div at bounding box center [421, 202] width 842 height 405
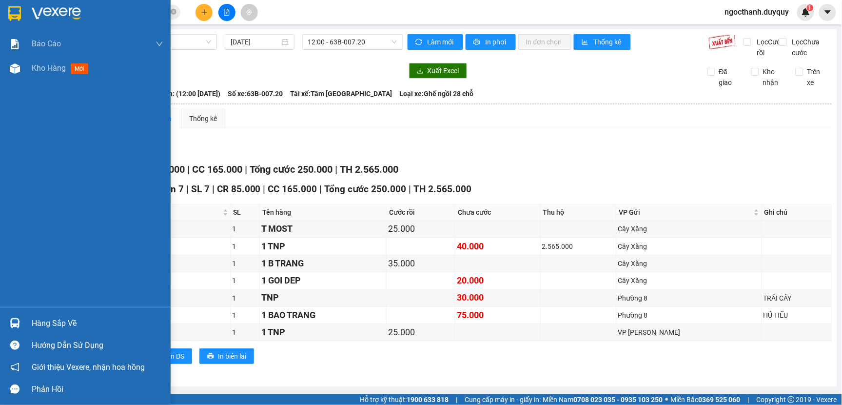
drag, startPoint x: 71, startPoint y: 329, endPoint x: 70, endPoint y: 319, distance: 9.8
click at [71, 327] on div "Hàng sắp về" at bounding box center [98, 323] width 132 height 15
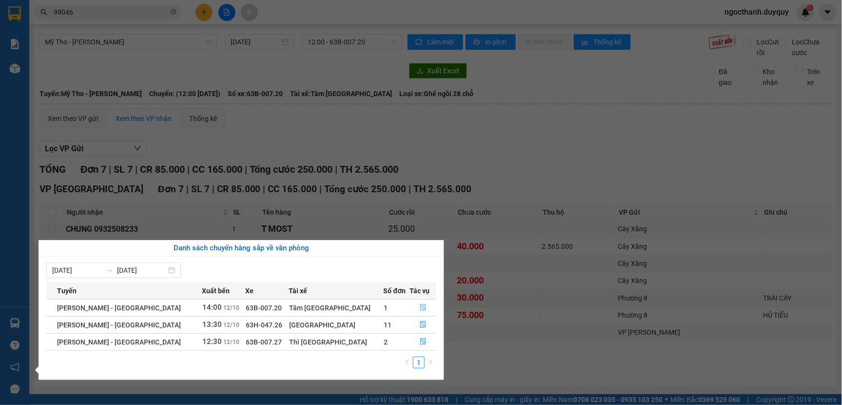
click at [420, 305] on icon "file-done" at bounding box center [423, 307] width 6 height 7
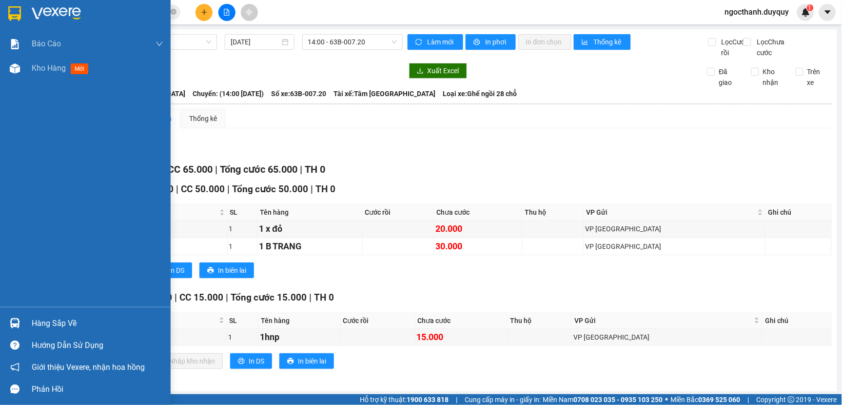
drag, startPoint x: 62, startPoint y: 319, endPoint x: 70, endPoint y: 322, distance: 8.5
click at [62, 319] on div "Hàng sắp về" at bounding box center [98, 323] width 132 height 15
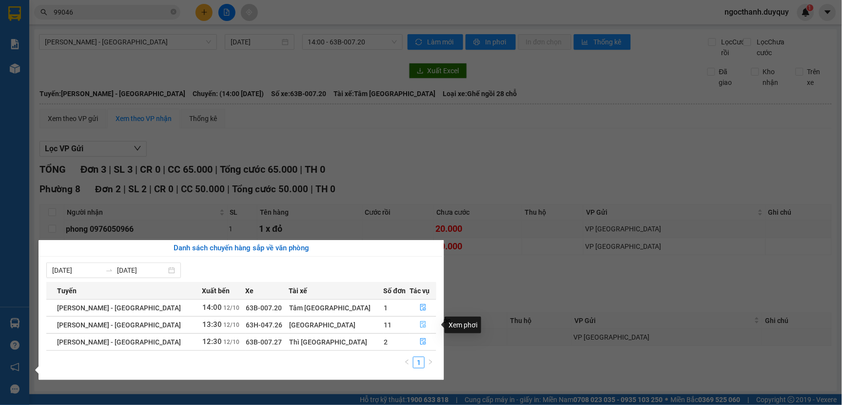
click at [420, 325] on icon "file-done" at bounding box center [423, 324] width 6 height 7
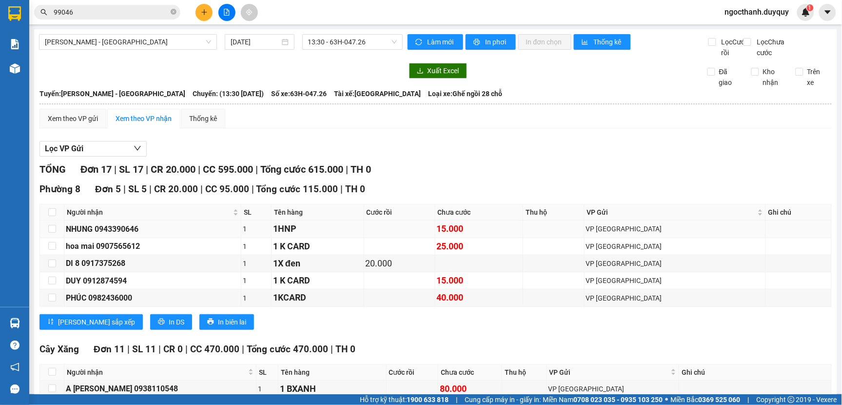
scroll to position [216, 0]
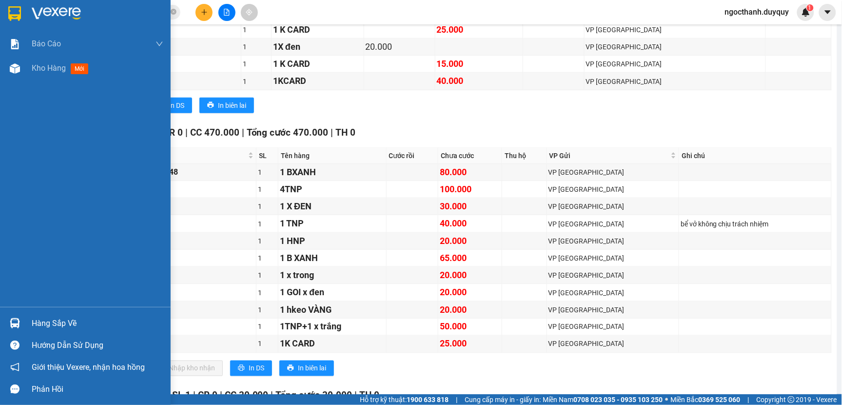
click at [45, 328] on div "Hàng sắp về" at bounding box center [98, 323] width 132 height 15
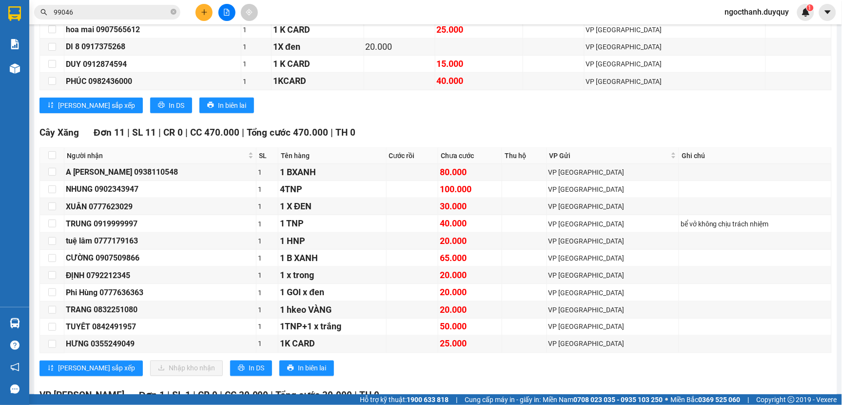
click at [472, 123] on section "Kết quả tìm kiếm ( 31 ) Bộ lọc Mã ĐH Trạng thái Món hàng Thu hộ Tổng cước Chưa …" at bounding box center [421, 202] width 842 height 405
click at [110, 9] on input "99046" at bounding box center [111, 12] width 115 height 11
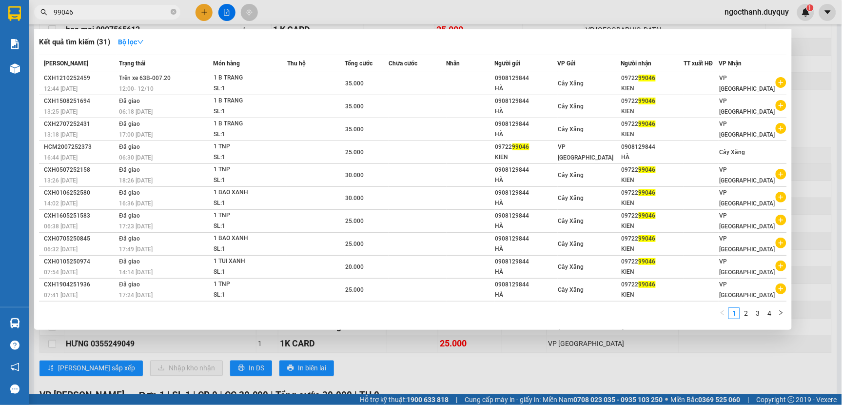
click at [519, 371] on div at bounding box center [421, 202] width 842 height 405
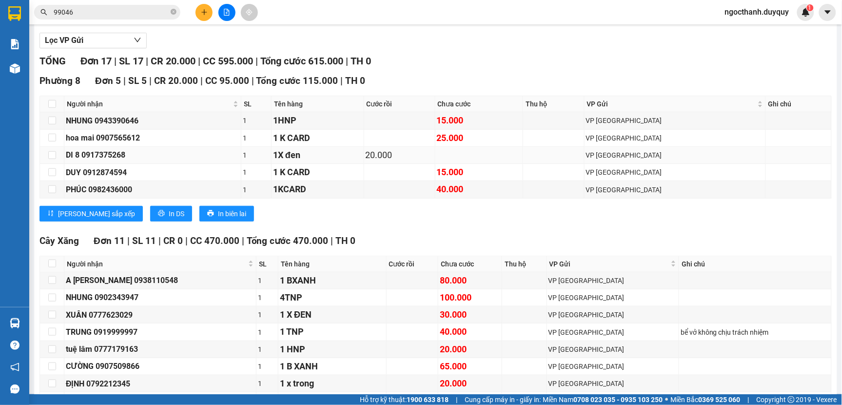
scroll to position [0, 0]
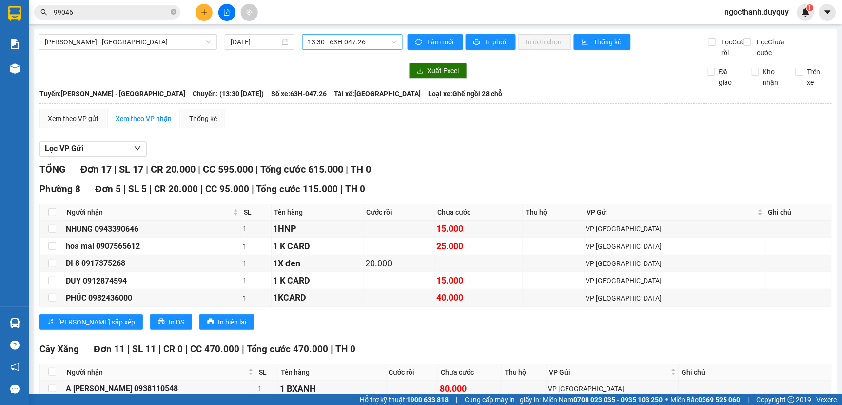
click at [383, 40] on span "13:30 - 63H-047.26" at bounding box center [352, 42] width 89 height 15
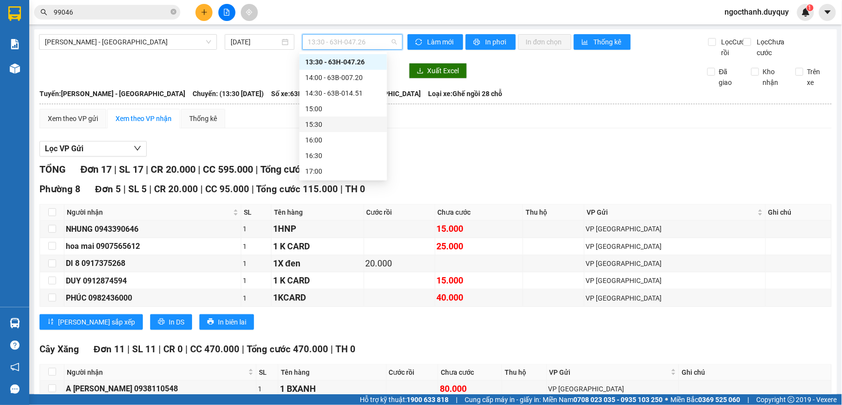
scroll to position [188, 0]
click at [137, 44] on span "[PERSON_NAME] - [GEOGRAPHIC_DATA]" at bounding box center [128, 42] width 166 height 15
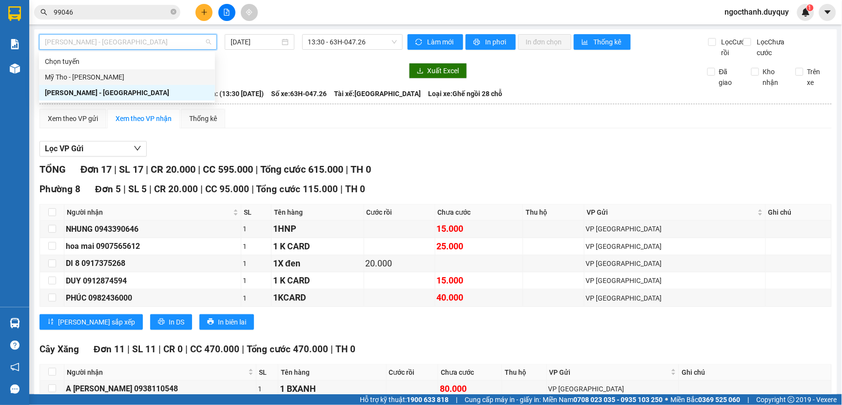
click at [131, 78] on div "Mỹ Tho - [PERSON_NAME]" at bounding box center [127, 77] width 164 height 11
type input "[DATE]"
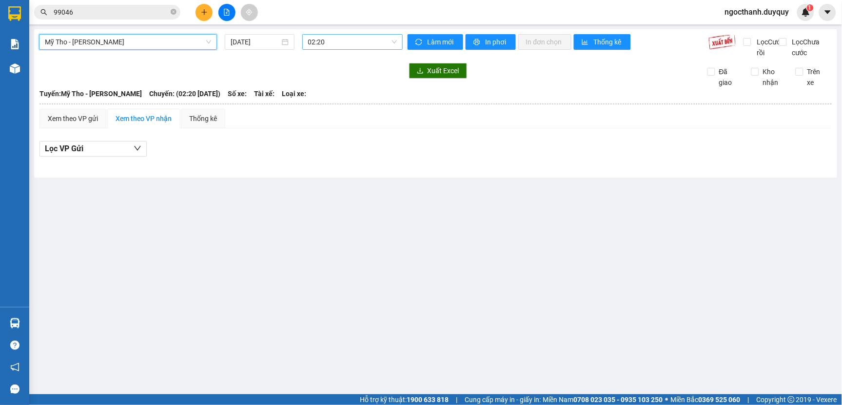
click at [334, 41] on span "02:20" at bounding box center [352, 42] width 89 height 15
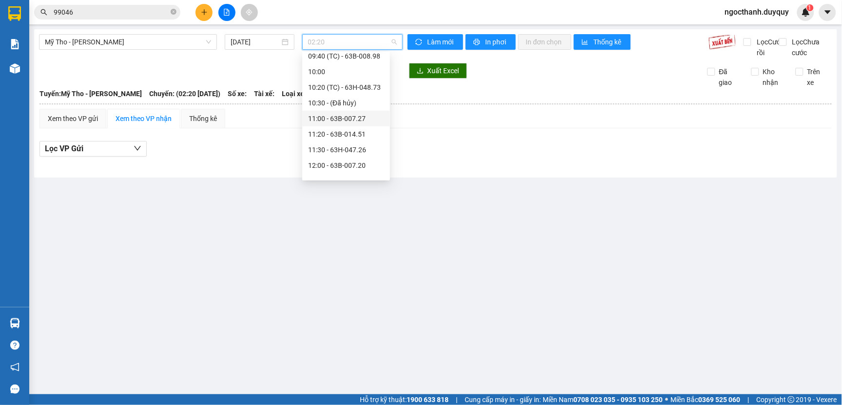
scroll to position [340, 0]
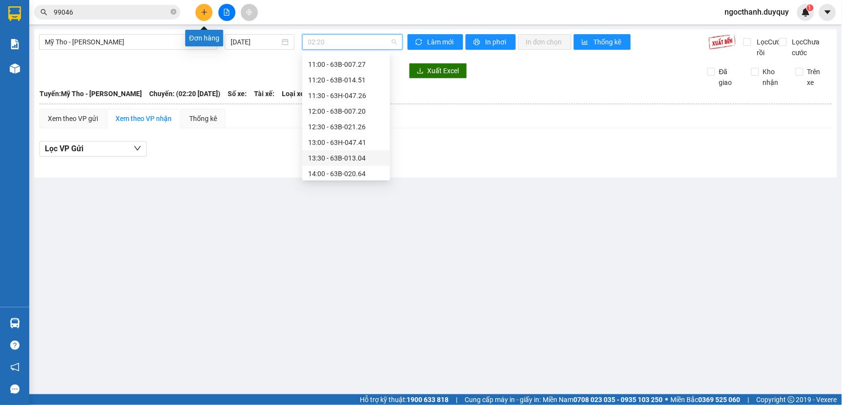
click at [201, 16] on button at bounding box center [203, 12] width 17 height 17
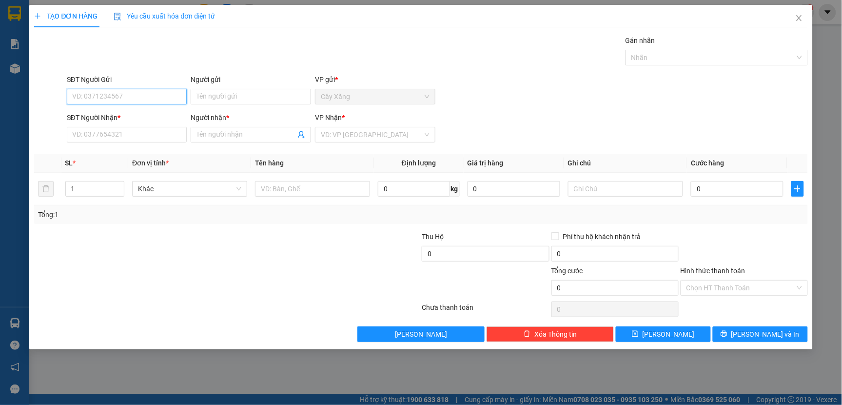
click at [81, 97] on input "SĐT Người Gửi" at bounding box center [127, 97] width 120 height 16
type input "0948137056"
click at [123, 99] on input "0948137056" at bounding box center [127, 97] width 120 height 16
click at [119, 118] on div "0948137056 - DUYEN" at bounding box center [127, 116] width 109 height 11
type input "DUYEN"
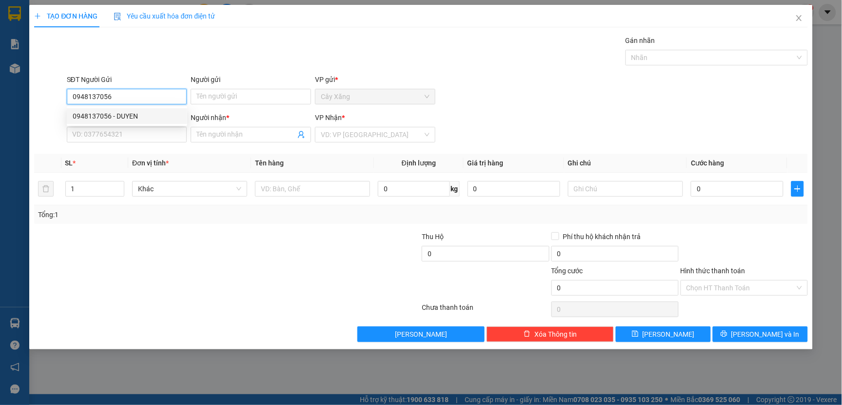
type input "03578787541"
type input "VINH"
type input "40.000"
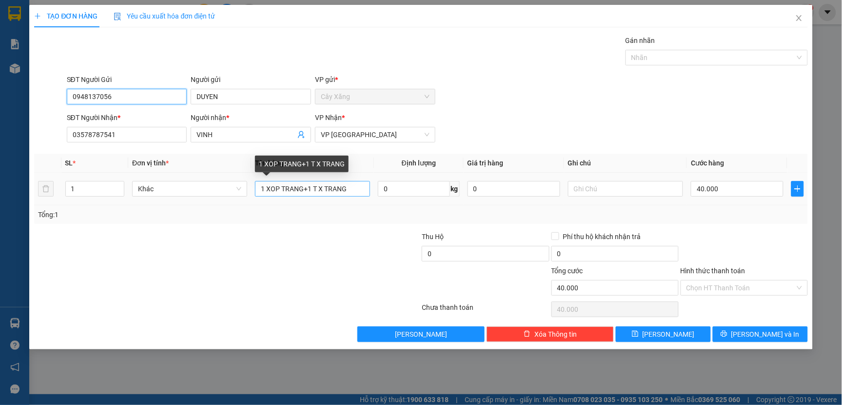
type input "0948137056"
click at [356, 189] on input "1 XOP TRANG+1 T X TRANG" at bounding box center [312, 189] width 115 height 16
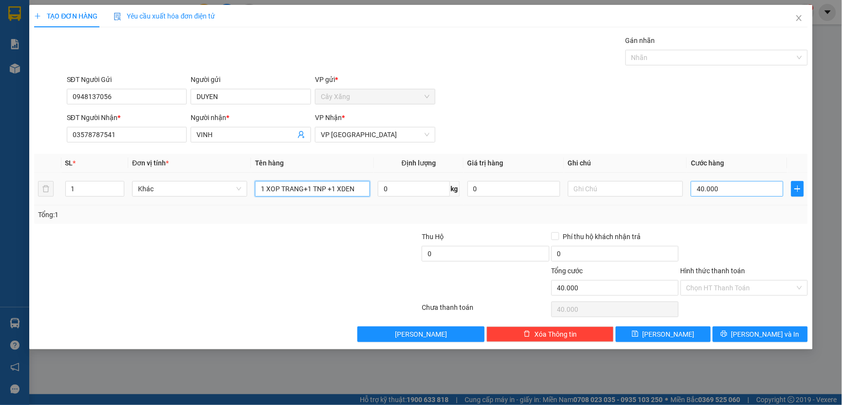
type input "1 XOP TRANG+1 TNP +1 XDEN"
type input "0"
click at [691, 187] on input "0" at bounding box center [737, 189] width 93 height 16
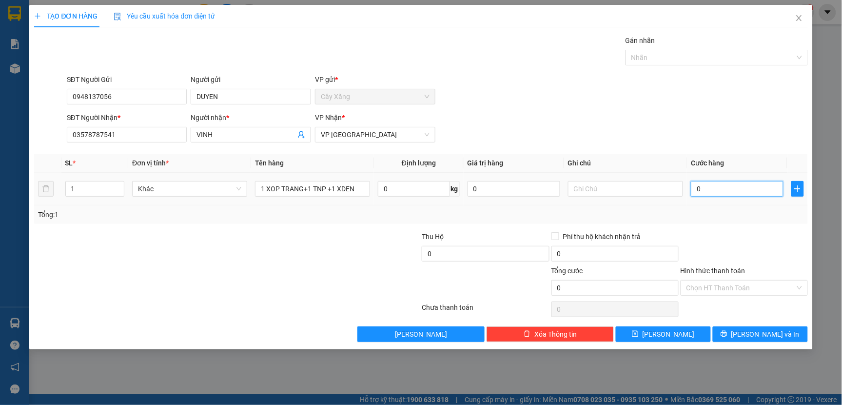
type input "70"
type input "750"
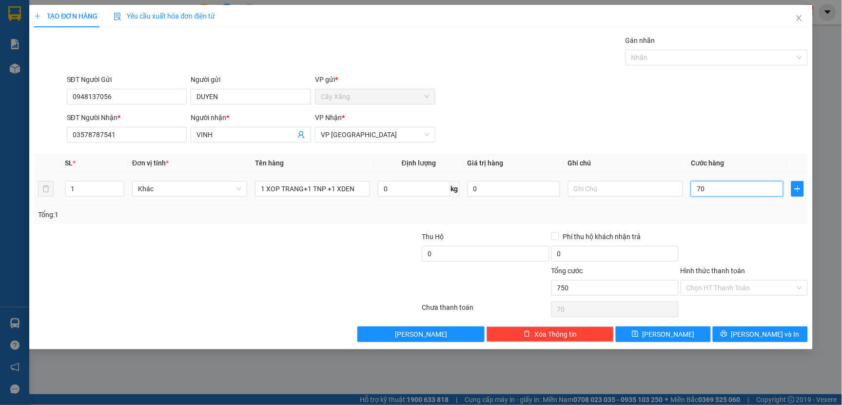
type input "750"
type input "7.500"
type input "75.000"
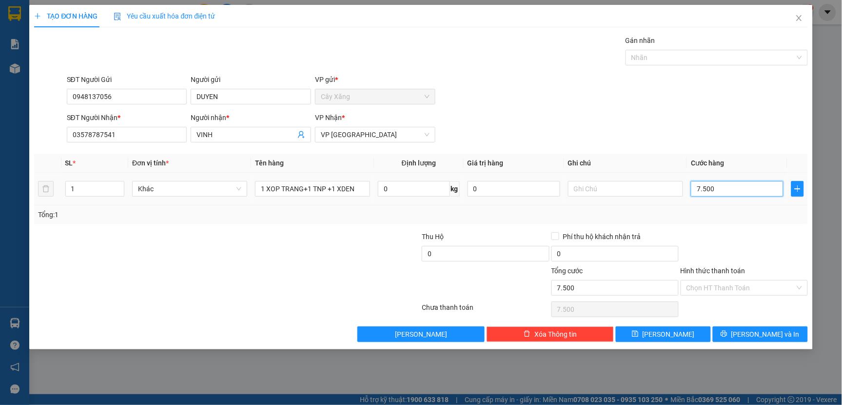
type input "75.000"
click at [704, 287] on input "Hình thức thanh toán" at bounding box center [740, 287] width 109 height 15
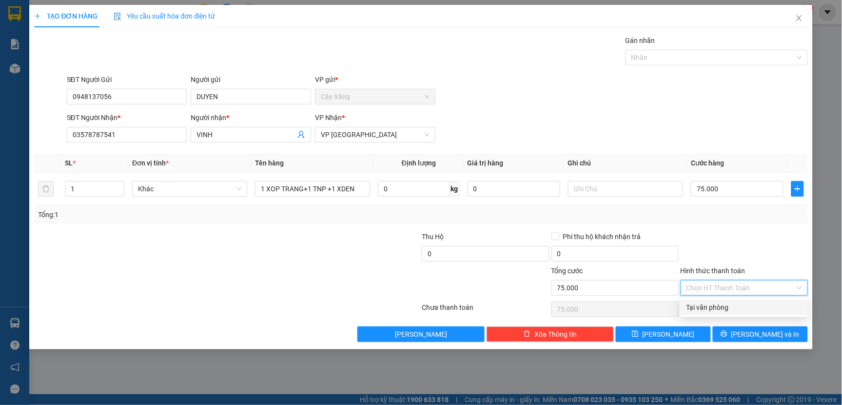
click at [717, 309] on div "Tại văn phòng" at bounding box center [744, 307] width 116 height 11
type input "0"
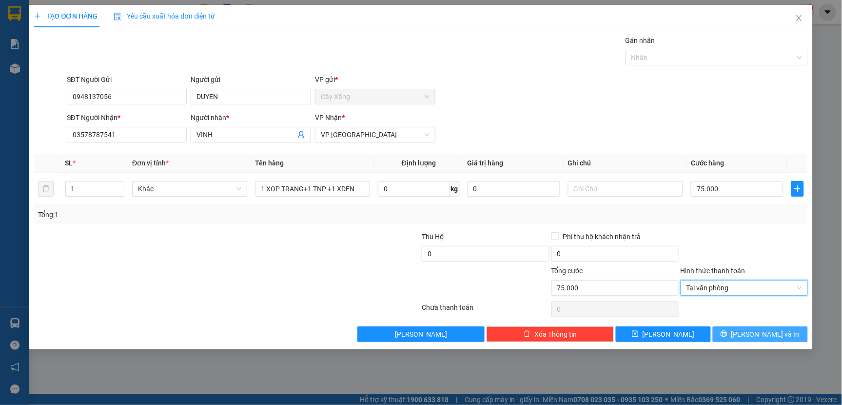
click at [738, 333] on button "[PERSON_NAME] và In" at bounding box center [760, 334] width 95 height 16
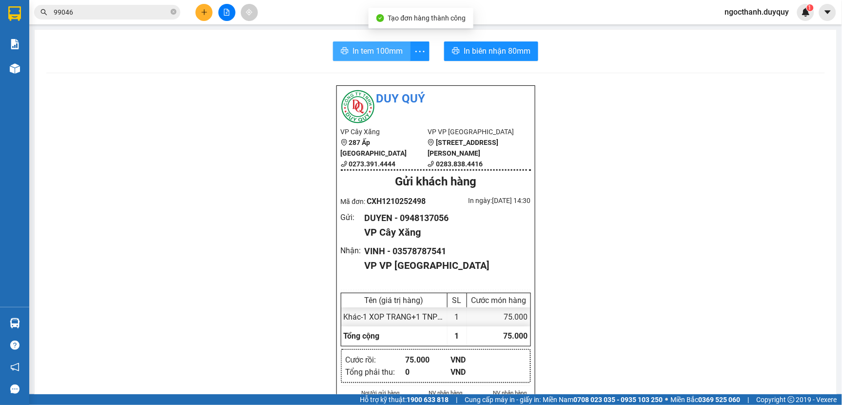
click at [364, 54] on span "In tem 100mm" at bounding box center [377, 51] width 50 height 12
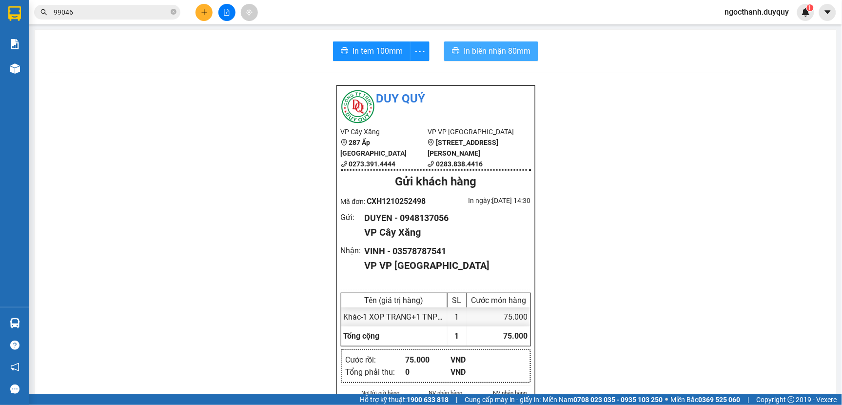
click at [498, 49] on span "In biên nhận 80mm" at bounding box center [497, 51] width 67 height 12
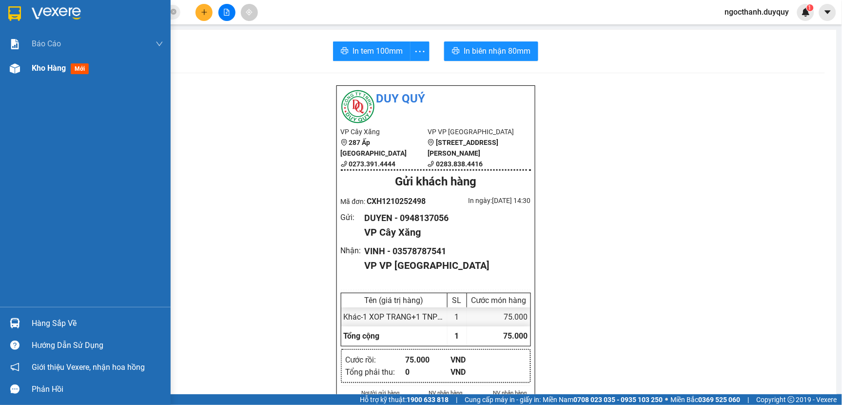
click at [52, 70] on span "Kho hàng" at bounding box center [49, 67] width 34 height 9
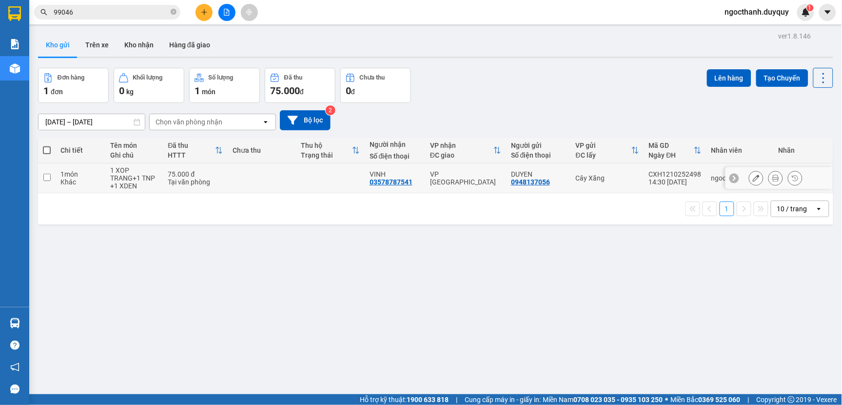
click at [427, 175] on td "VP [GEOGRAPHIC_DATA]" at bounding box center [465, 178] width 81 height 30
checkbox input "true"
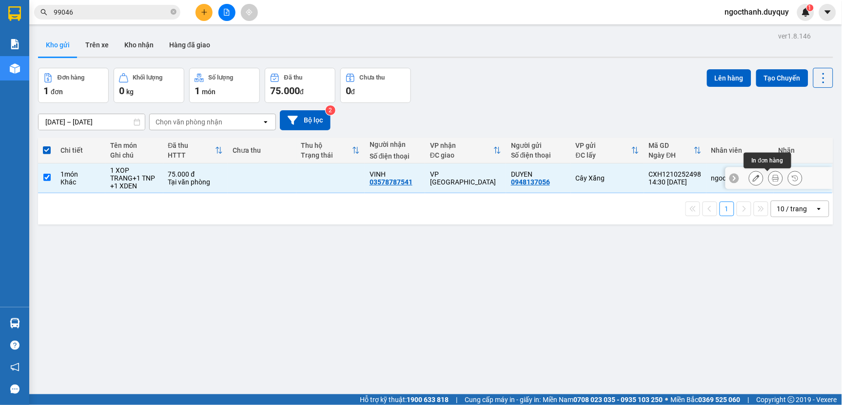
click at [753, 180] on icon at bounding box center [756, 178] width 7 height 7
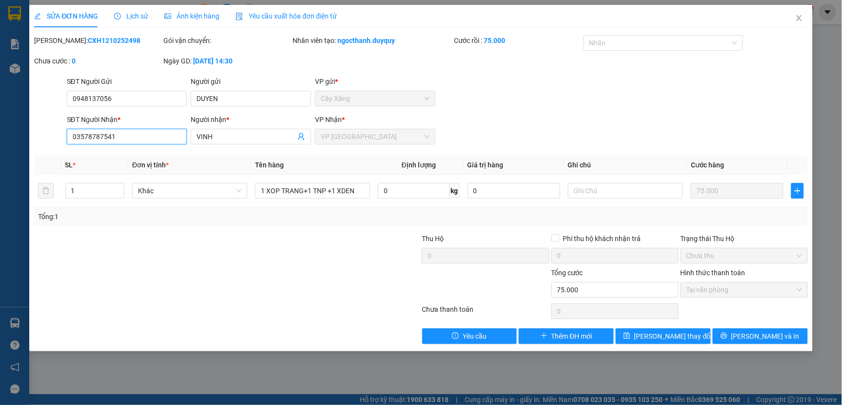
click at [142, 137] on input "03578787541" at bounding box center [127, 137] width 120 height 16
type input "0357878754"
click at [664, 334] on span "[PERSON_NAME] thay đổi" at bounding box center [673, 336] width 78 height 11
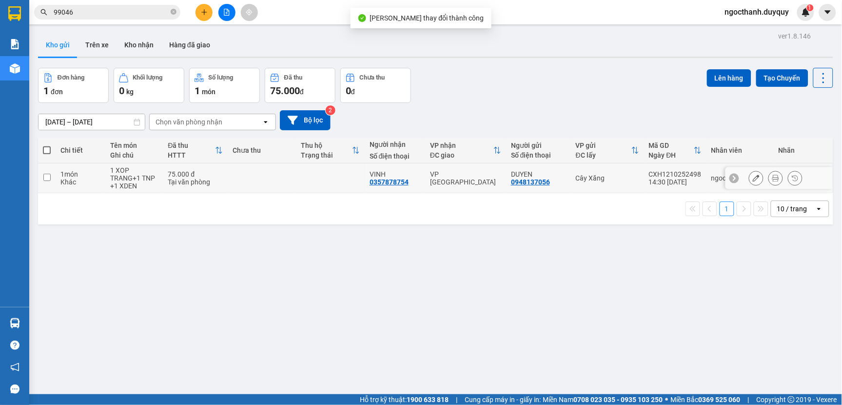
click at [527, 176] on div "DUYEN" at bounding box center [538, 174] width 55 height 8
checkbox input "true"
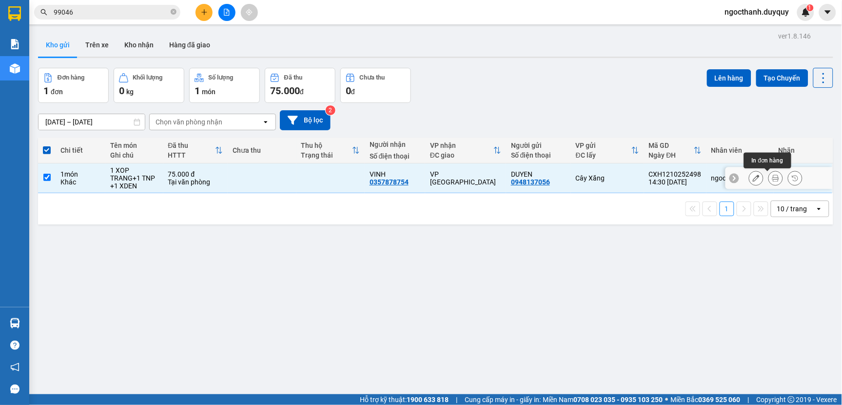
click at [772, 178] on icon at bounding box center [775, 178] width 7 height 7
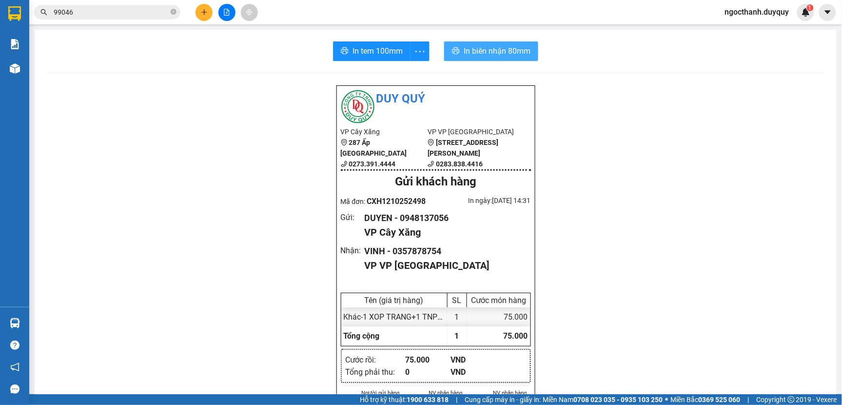
click at [500, 46] on span "In biên nhận 80mm" at bounding box center [497, 51] width 67 height 12
click at [365, 50] on span "In tem 100mm" at bounding box center [377, 51] width 50 height 12
click at [206, 10] on icon "plus" at bounding box center [204, 12] width 7 height 7
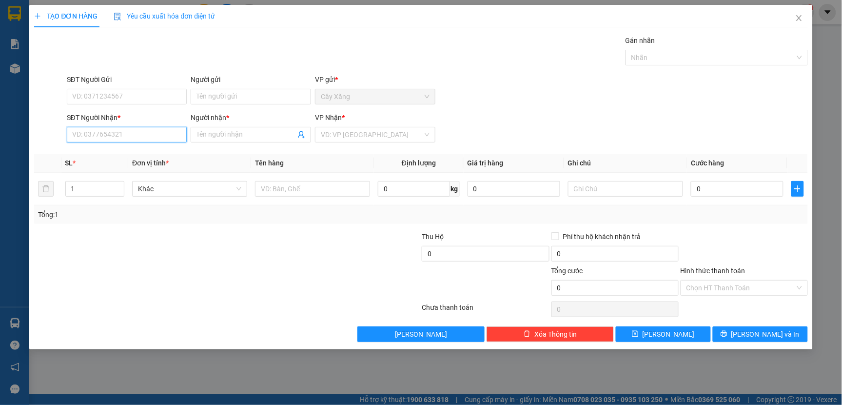
click at [90, 132] on input "SĐT Người Nhận *" at bounding box center [127, 135] width 120 height 16
type input "0386039591"
click at [83, 157] on div "0386039591 - PHUC" at bounding box center [127, 154] width 109 height 11
type input "PHUC"
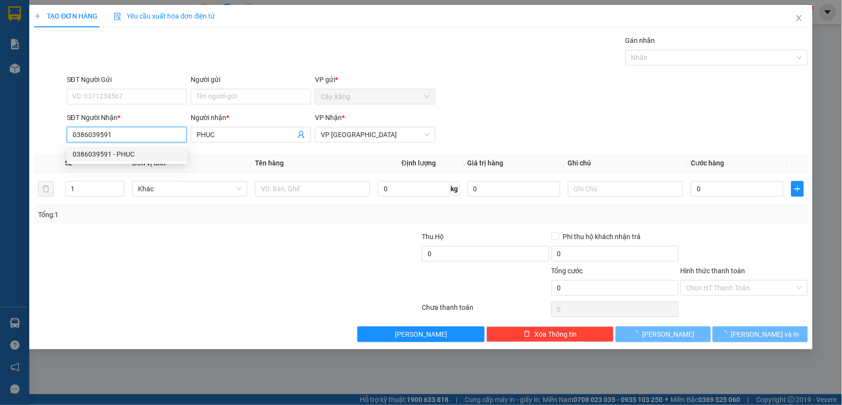
type input "15.000"
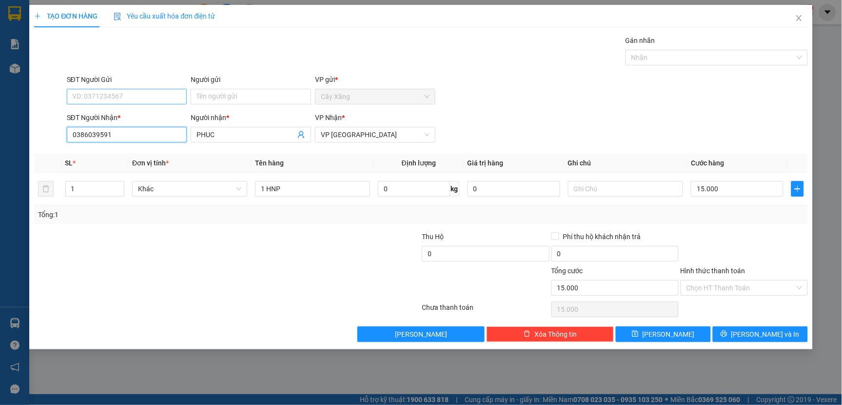
type input "0386039591"
click at [116, 97] on input "SĐT Người Gửi" at bounding box center [127, 97] width 120 height 16
click at [116, 117] on div "0393804609 - QUOC" at bounding box center [127, 116] width 109 height 11
type input "0393804609"
type input "QUOC"
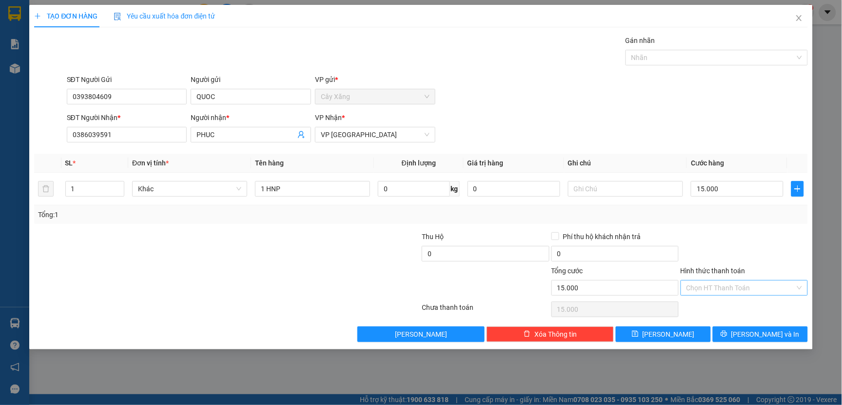
click at [707, 286] on input "Hình thức thanh toán" at bounding box center [740, 287] width 109 height 15
click at [702, 305] on div "Tại văn phòng" at bounding box center [744, 307] width 116 height 11
type input "0"
click at [736, 334] on button "[PERSON_NAME] và In" at bounding box center [760, 334] width 95 height 16
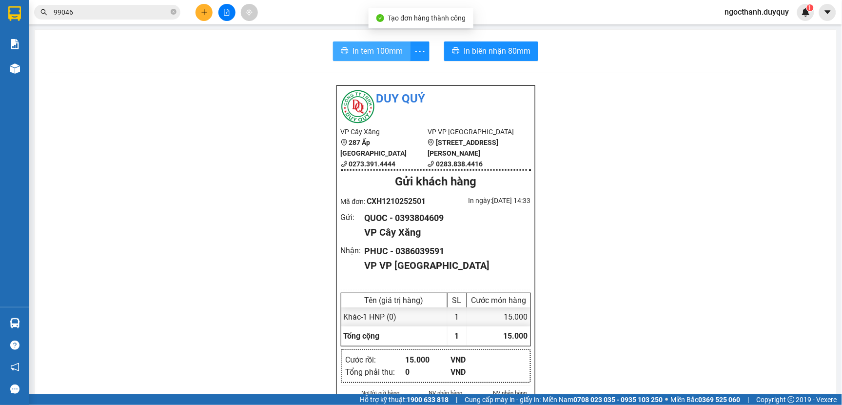
click at [369, 50] on span "In tem 100mm" at bounding box center [377, 51] width 50 height 12
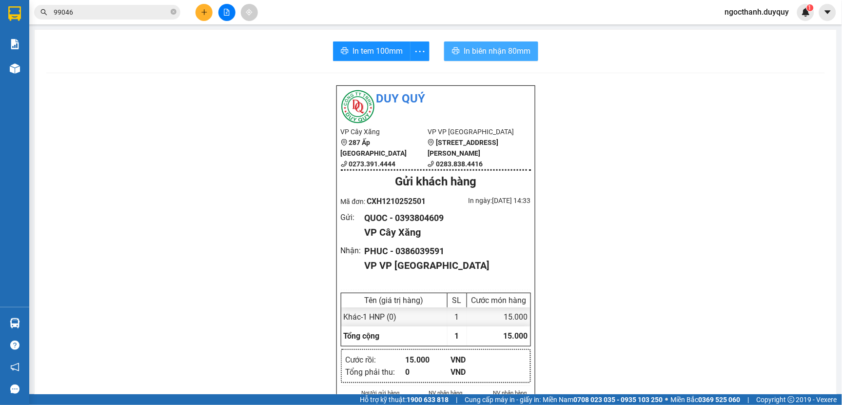
click at [486, 49] on span "In biên nhận 80mm" at bounding box center [497, 51] width 67 height 12
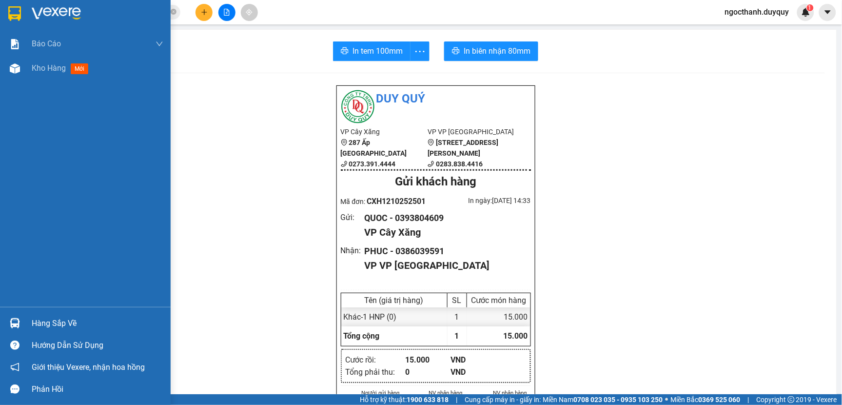
click at [53, 322] on div "Hàng sắp về" at bounding box center [98, 323] width 132 height 15
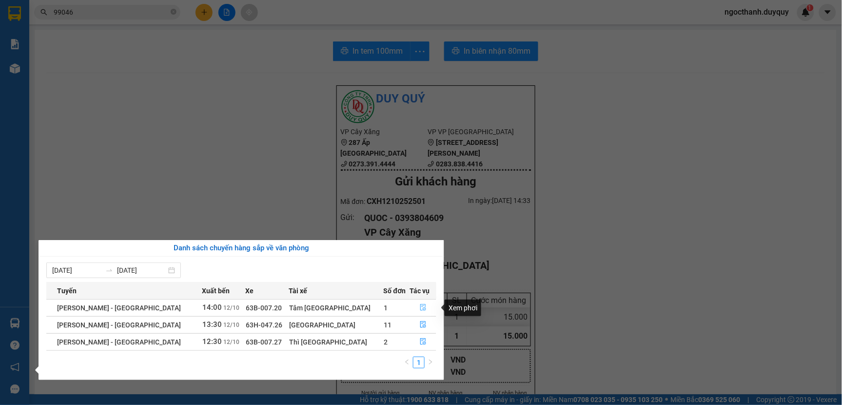
click at [420, 306] on button "button" at bounding box center [423, 308] width 26 height 16
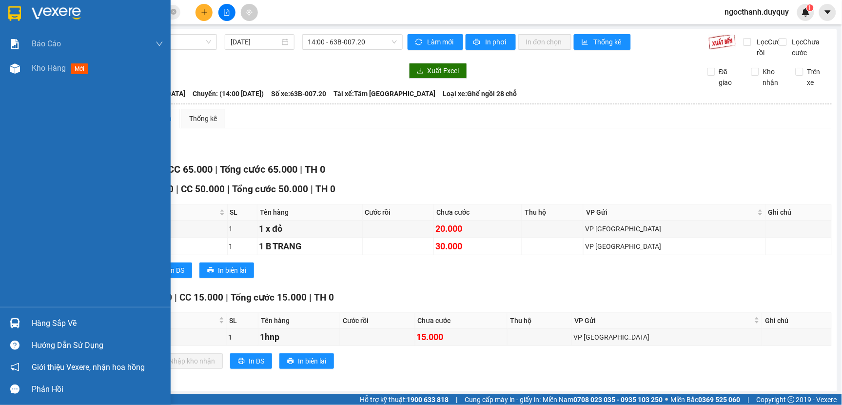
click at [42, 324] on div "Hàng sắp về" at bounding box center [98, 323] width 132 height 15
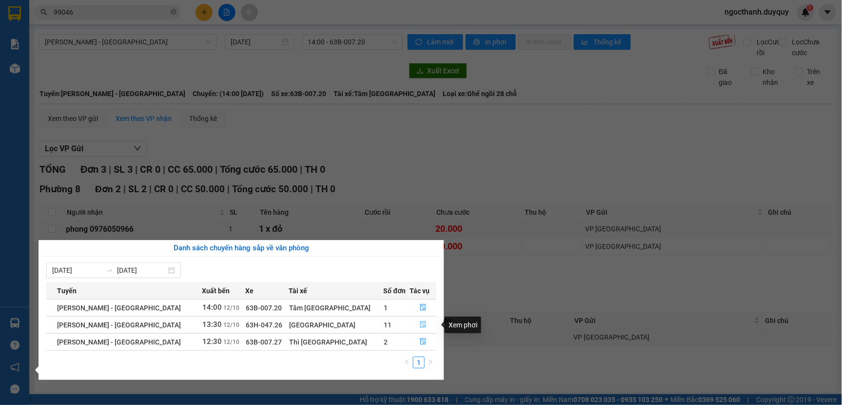
click at [420, 327] on icon "file-done" at bounding box center [423, 324] width 7 height 7
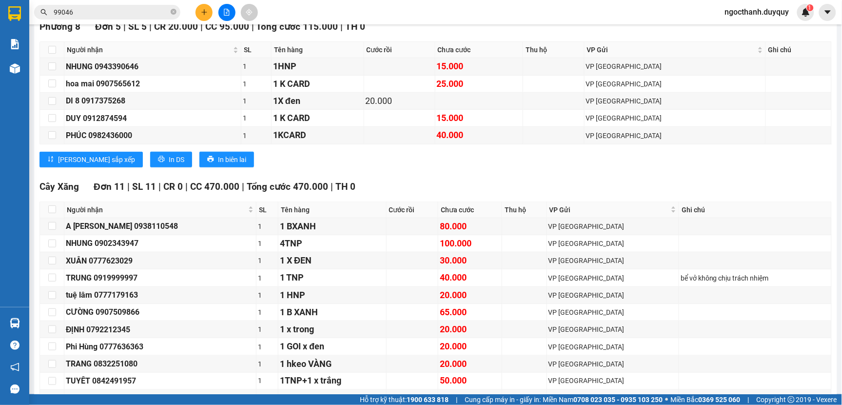
scroll to position [216, 0]
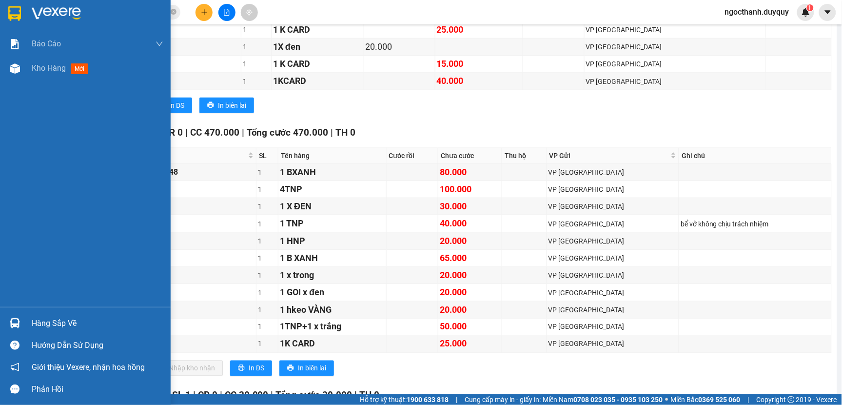
click at [35, 318] on div "Hàng sắp về" at bounding box center [98, 323] width 132 height 15
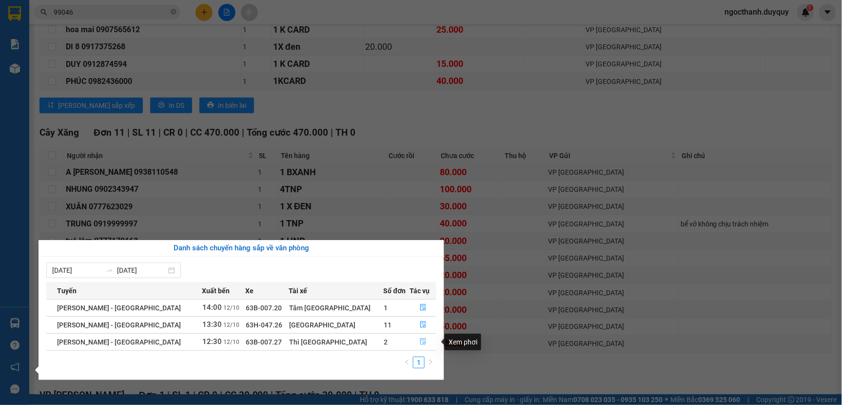
click at [413, 347] on button "button" at bounding box center [423, 342] width 26 height 16
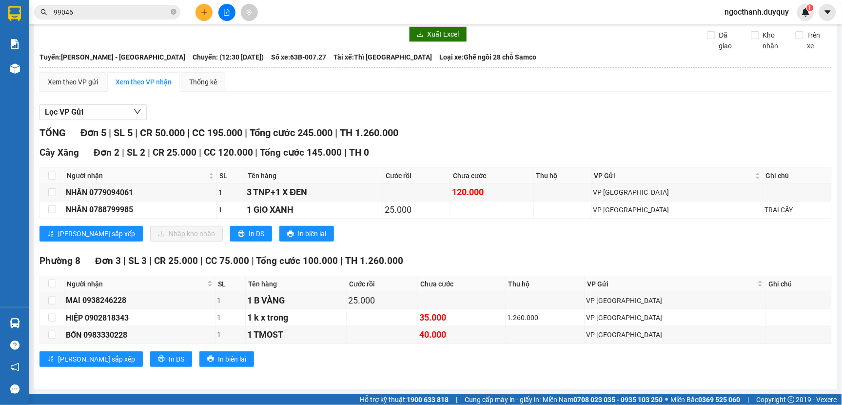
scroll to position [47, 0]
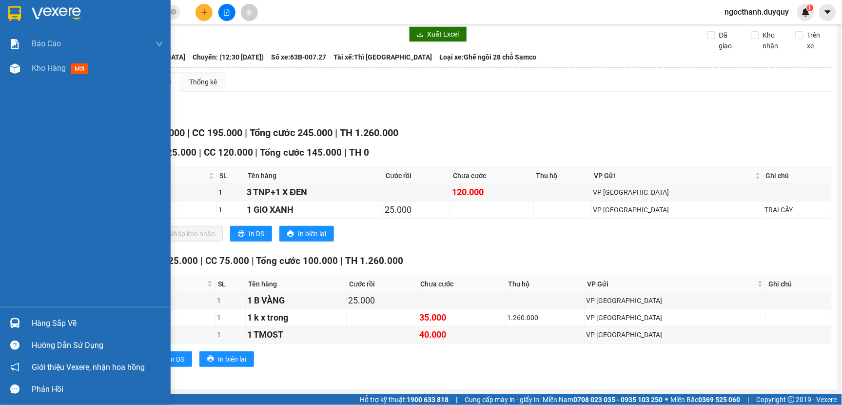
click at [60, 318] on div "Hàng sắp về" at bounding box center [98, 323] width 132 height 15
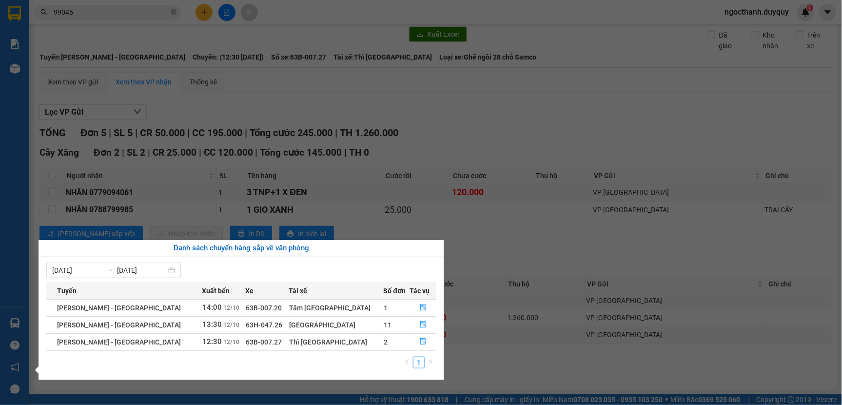
click at [618, 121] on section "Kết quả tìm kiếm ( 31 ) Bộ lọc Mã ĐH Trạng thái Món hàng Thu hộ Tổng cước Chưa …" at bounding box center [421, 202] width 842 height 405
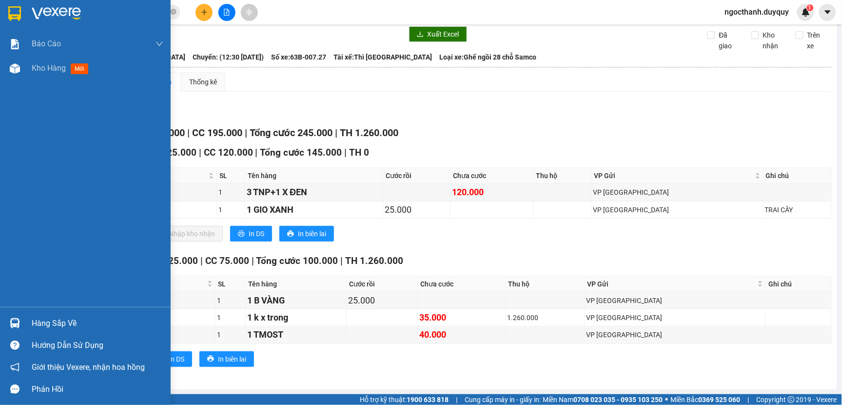
click at [45, 325] on div "Hàng sắp về" at bounding box center [98, 323] width 132 height 15
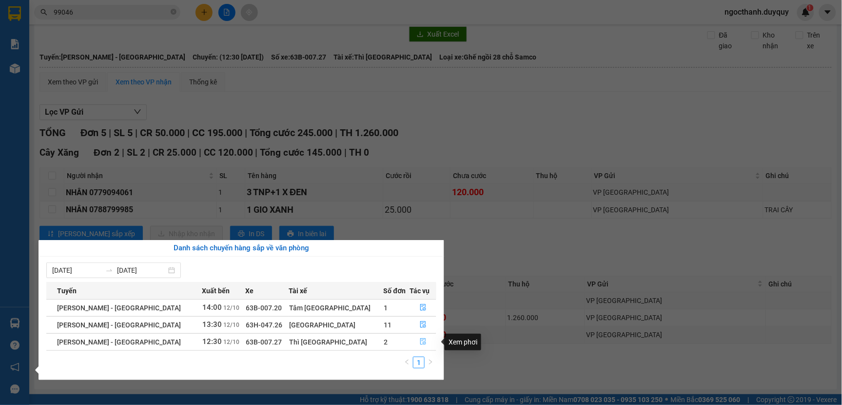
click at [420, 343] on icon "file-done" at bounding box center [423, 341] width 7 height 7
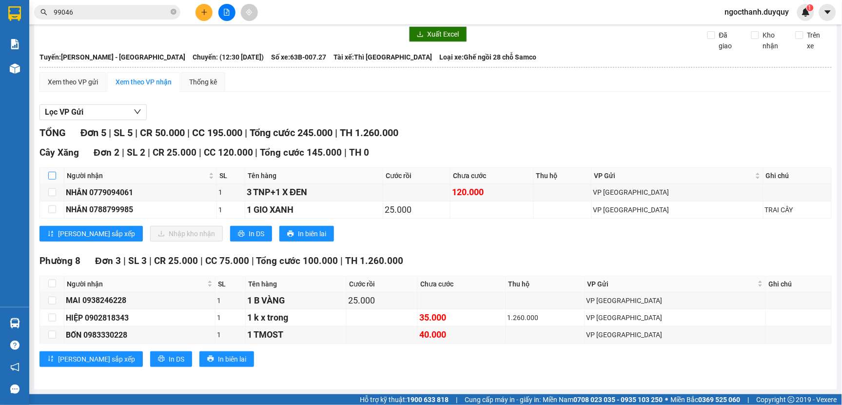
click at [48, 172] on input "checkbox" at bounding box center [52, 176] width 8 height 8
checkbox input "true"
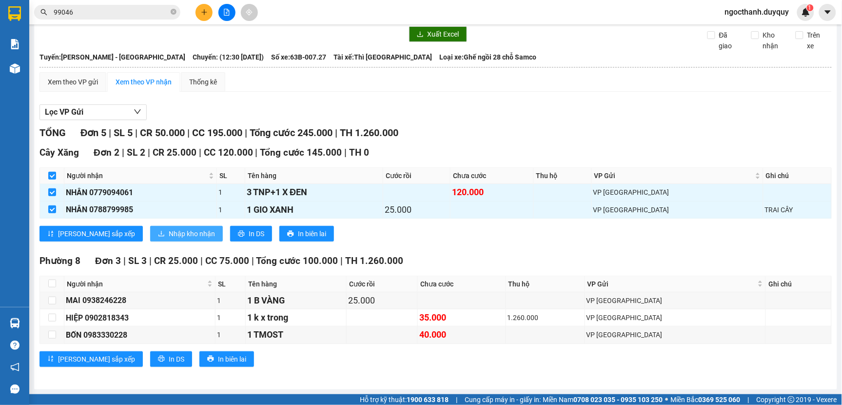
click at [169, 231] on span "Nhập kho nhận" at bounding box center [192, 233] width 46 height 11
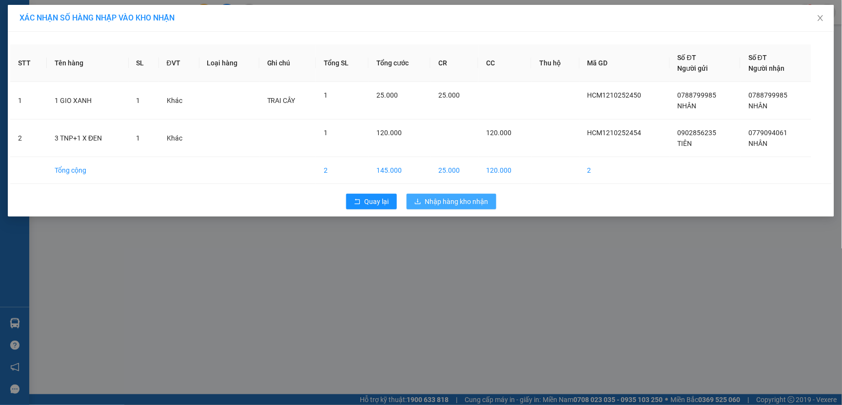
click at [440, 202] on span "Nhập hàng kho nhận" at bounding box center [456, 201] width 63 height 11
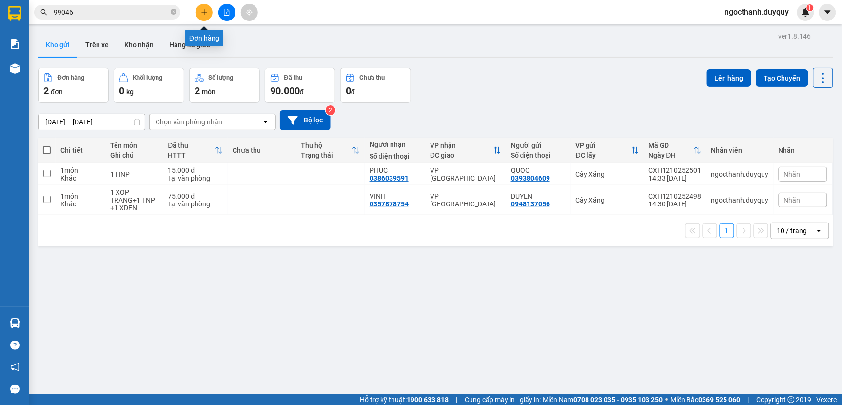
click at [205, 10] on icon "plus" at bounding box center [204, 12] width 7 height 7
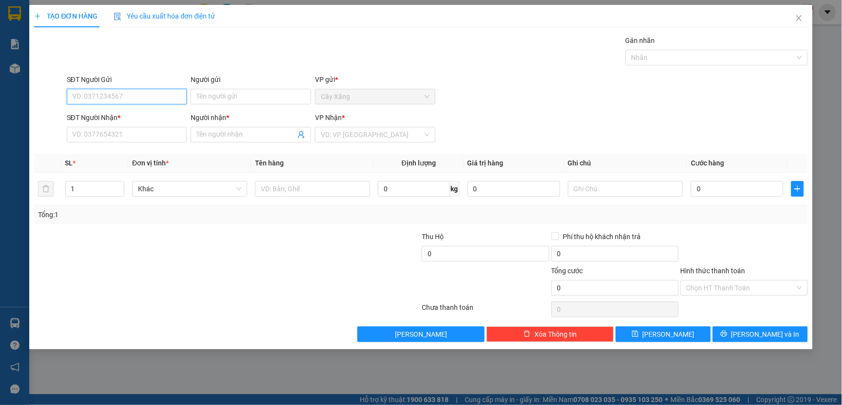
click at [105, 93] on input "SĐT Người Gửi" at bounding box center [127, 97] width 120 height 16
type input "0335005356"
click at [135, 120] on div "0335005356 - PHƯỢNG" at bounding box center [127, 116] width 109 height 11
type input "PHƯỢNG"
type input "0349393774"
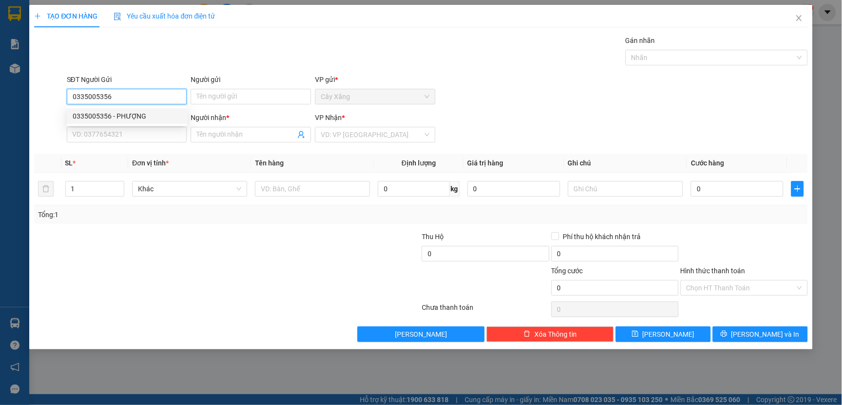
type input "HẰNG"
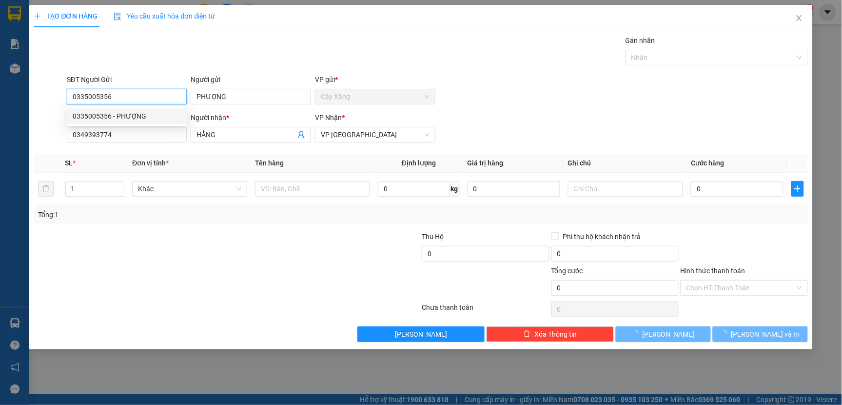
type input "60.000"
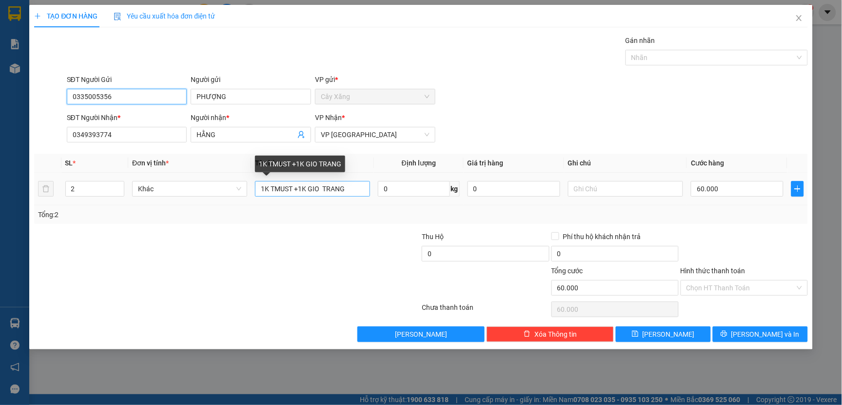
type input "0335005356"
click at [348, 189] on input "1K TMUST +1K GIO TRANG" at bounding box center [312, 189] width 115 height 16
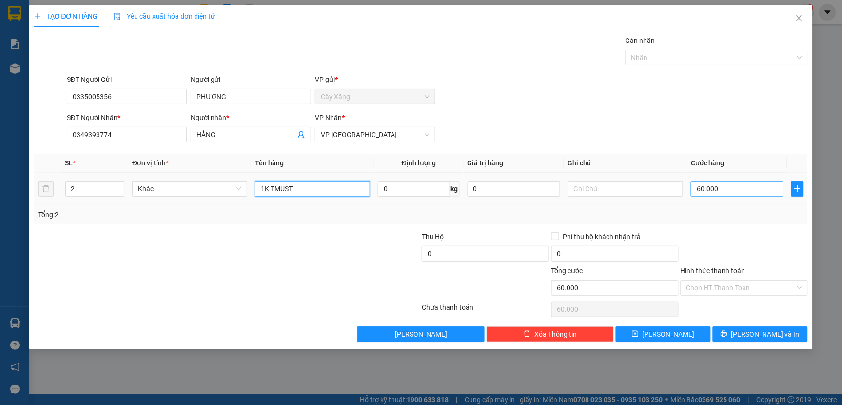
type input "1K TMUST"
click at [731, 189] on input "60.000" at bounding box center [737, 189] width 93 height 16
type input "0"
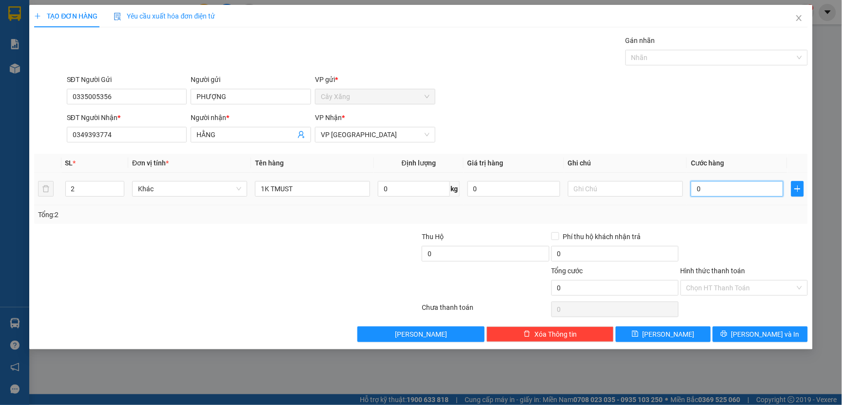
click at [696, 191] on input "0" at bounding box center [737, 189] width 93 height 16
type input "30"
type input "300"
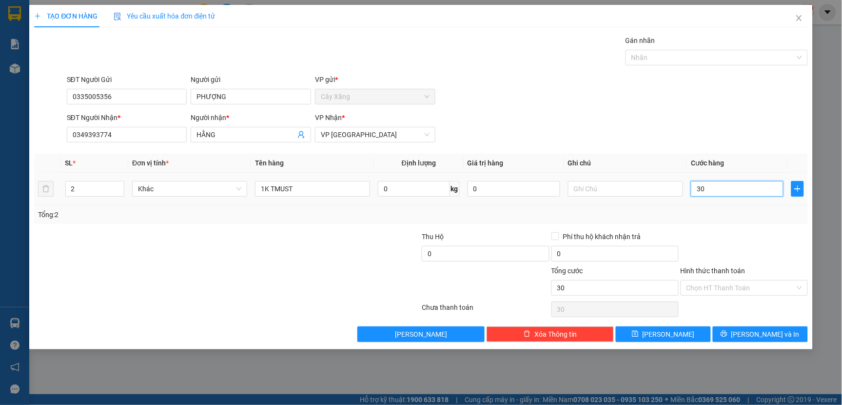
type input "300"
type input "3.000"
type input "30.000"
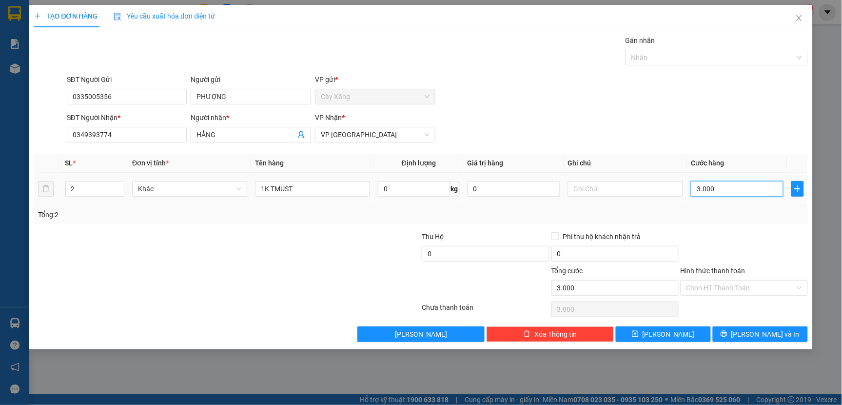
type input "30.000"
click at [727, 335] on icon "printer" at bounding box center [724, 333] width 7 height 7
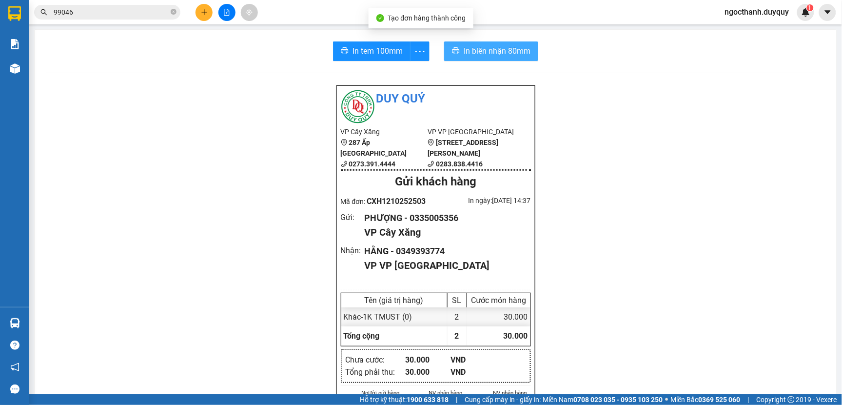
click at [478, 55] on span "In biên nhận 80mm" at bounding box center [497, 51] width 67 height 12
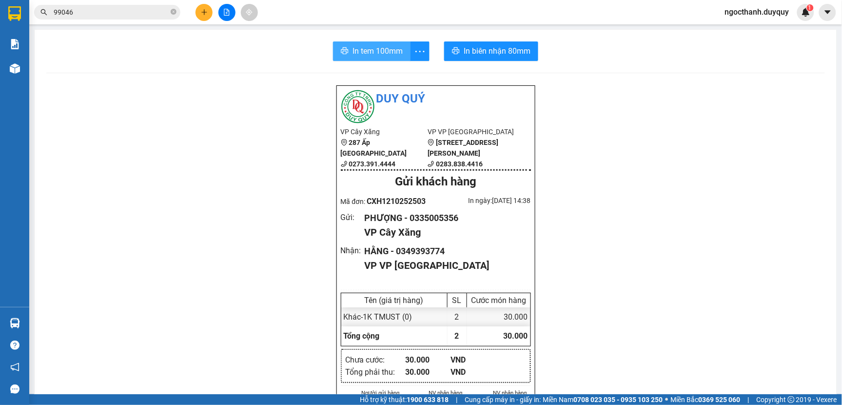
click at [375, 54] on span "In tem 100mm" at bounding box center [377, 51] width 50 height 12
click at [83, 13] on input "99046" at bounding box center [111, 12] width 115 height 11
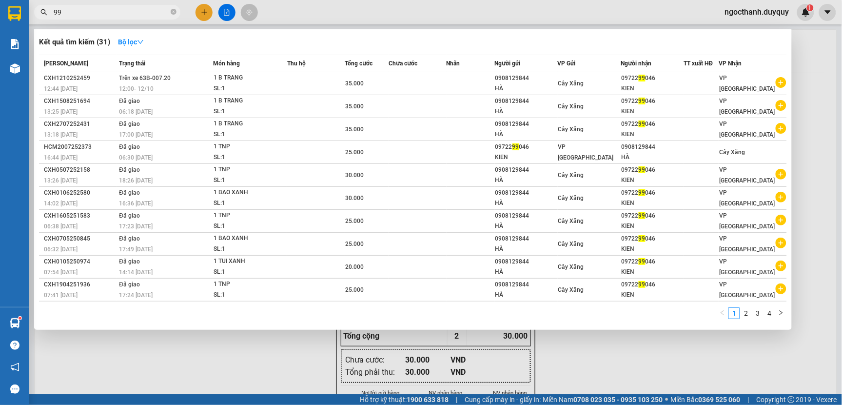
type input "9"
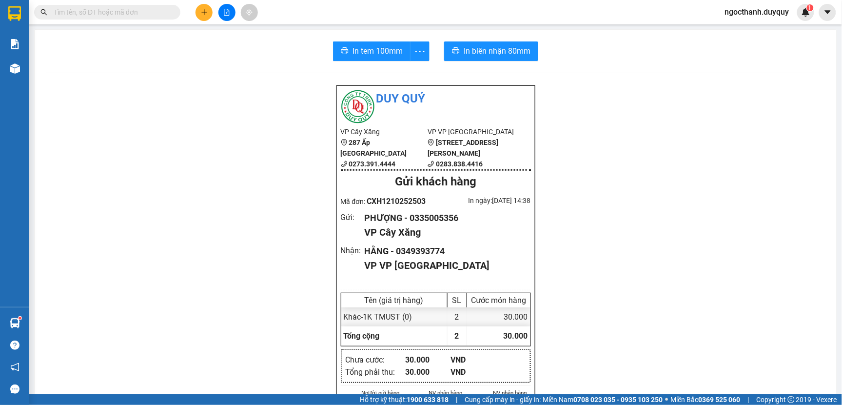
click at [84, 12] on input "text" at bounding box center [111, 12] width 115 height 11
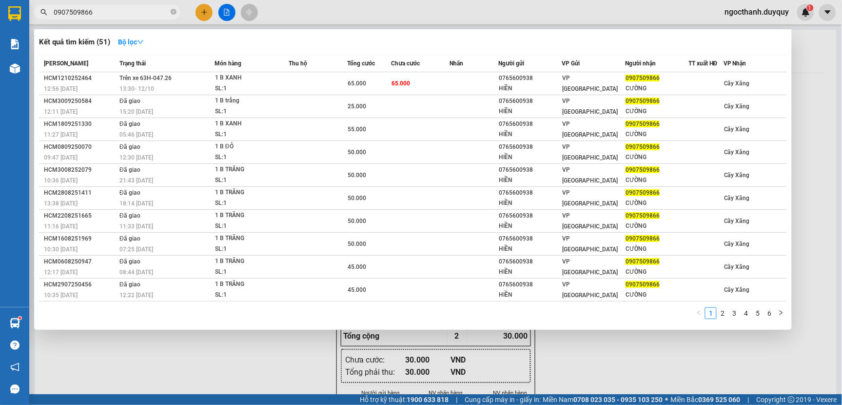
type input "0907509866"
click at [715, 351] on div at bounding box center [421, 202] width 842 height 405
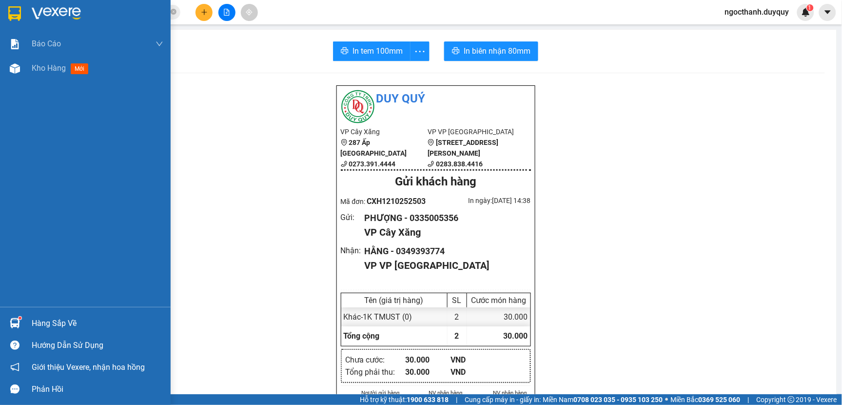
click at [66, 324] on div "Hàng sắp về" at bounding box center [98, 323] width 132 height 15
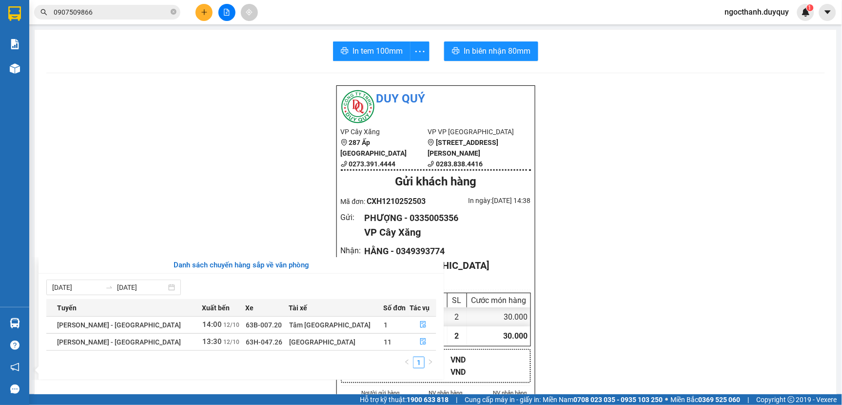
click at [595, 276] on section "Kết quả tìm kiếm ( 51 ) Bộ lọc Mã ĐH Trạng thái Món hàng Thu hộ Tổng cước Chưa …" at bounding box center [421, 202] width 842 height 405
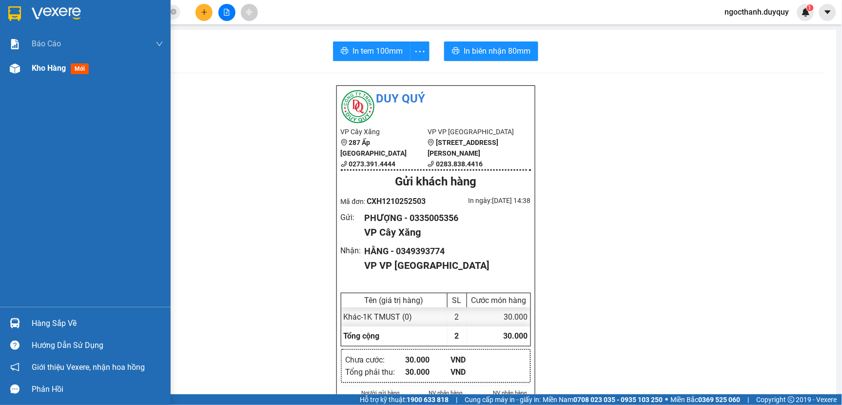
click at [39, 70] on span "Kho hàng" at bounding box center [49, 67] width 34 height 9
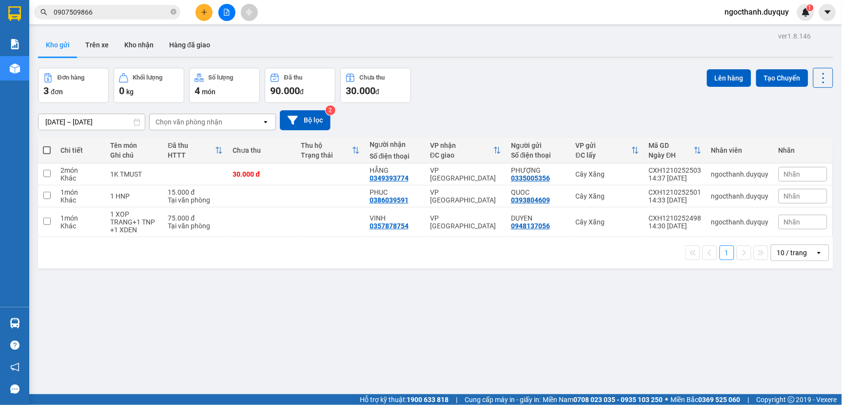
click at [48, 147] on span at bounding box center [47, 150] width 8 height 8
click at [47, 145] on input "checkbox" at bounding box center [47, 145] width 0 height 0
checkbox input "true"
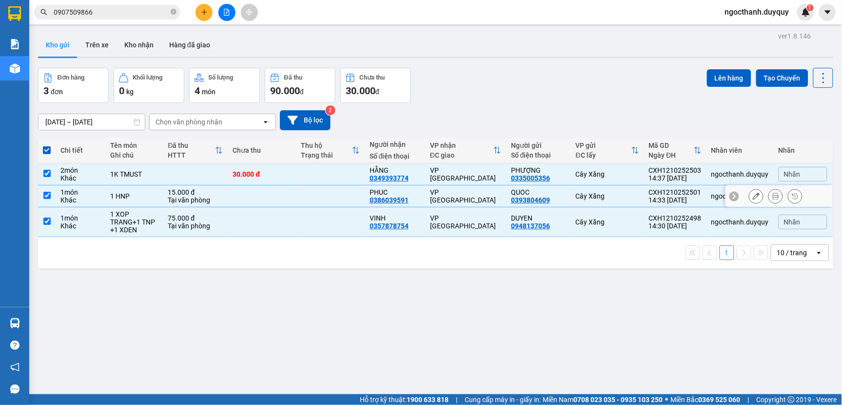
click at [48, 196] on input "checkbox" at bounding box center [46, 195] width 7 height 7
checkbox input "false"
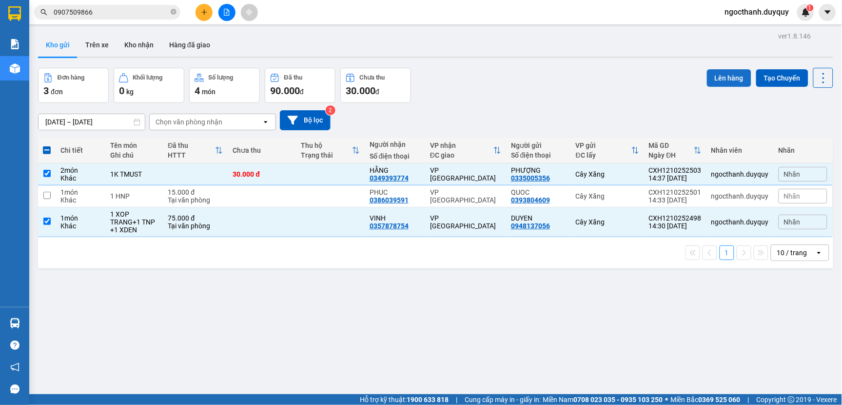
click at [714, 78] on button "Lên hàng" at bounding box center [729, 78] width 44 height 18
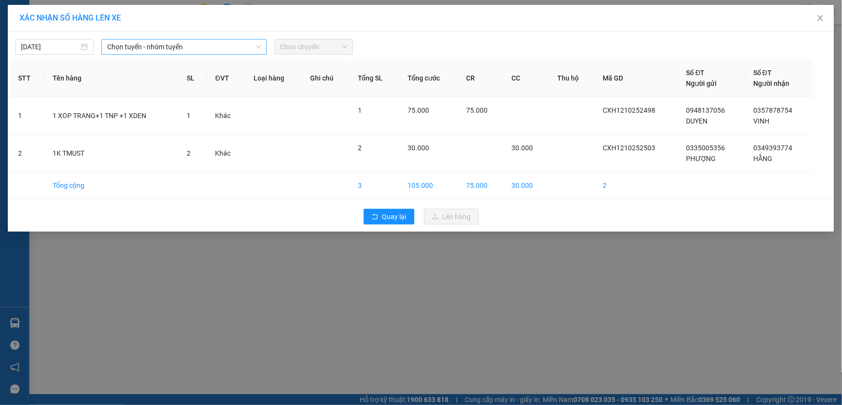
click at [216, 47] on span "Chọn tuyến - nhóm tuyến" at bounding box center [183, 46] width 153 height 15
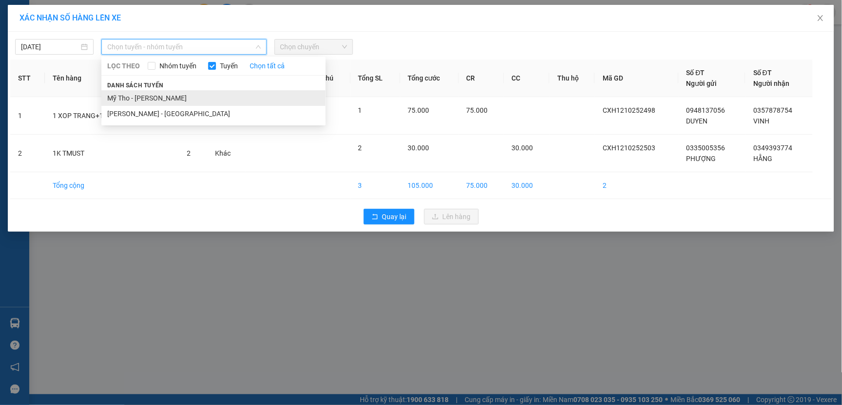
click at [174, 95] on li "Mỹ Tho - [PERSON_NAME]" at bounding box center [213, 98] width 224 height 16
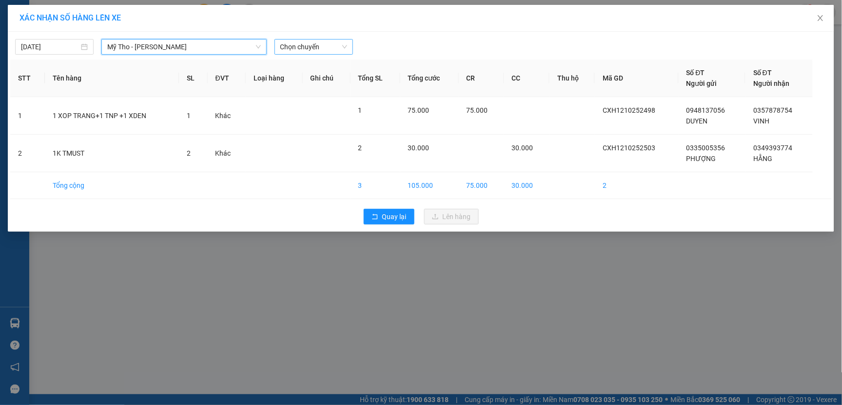
click at [309, 48] on span "Chọn chuyến" at bounding box center [313, 46] width 67 height 15
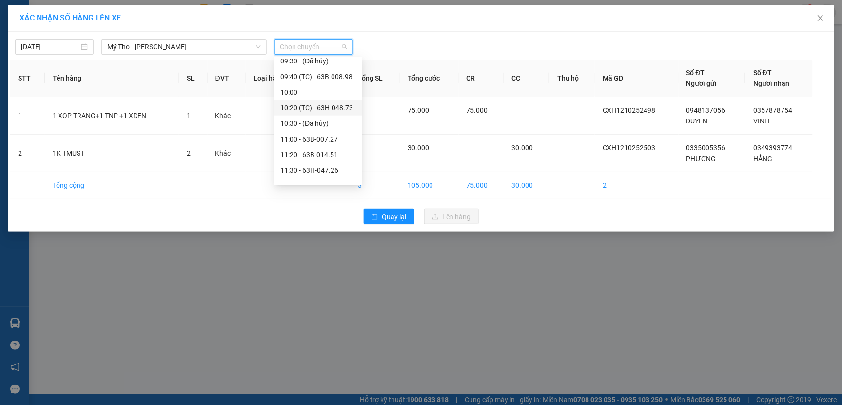
scroll to position [433, 0]
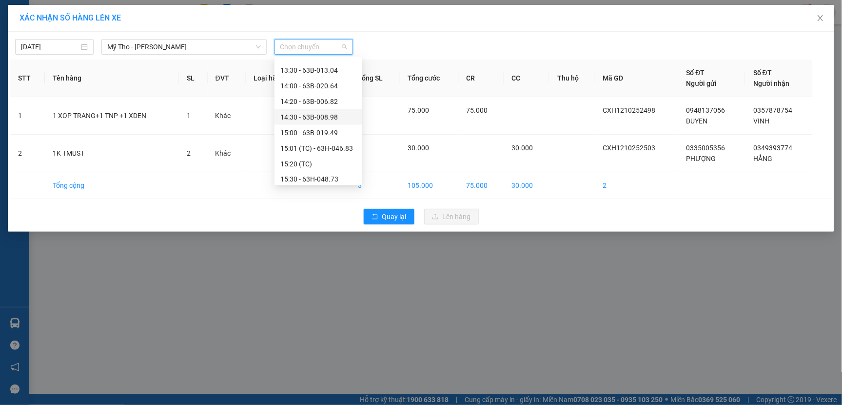
click at [329, 119] on div "14:30 - 63B-008.98" at bounding box center [318, 117] width 76 height 11
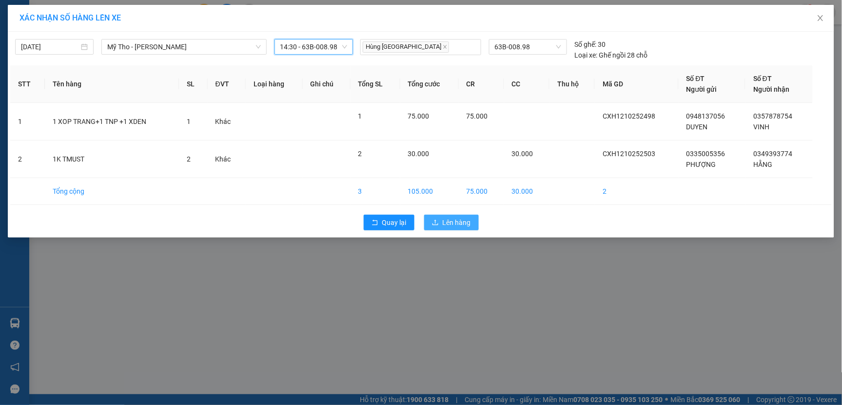
click at [454, 223] on span "Lên hàng" at bounding box center [457, 222] width 28 height 11
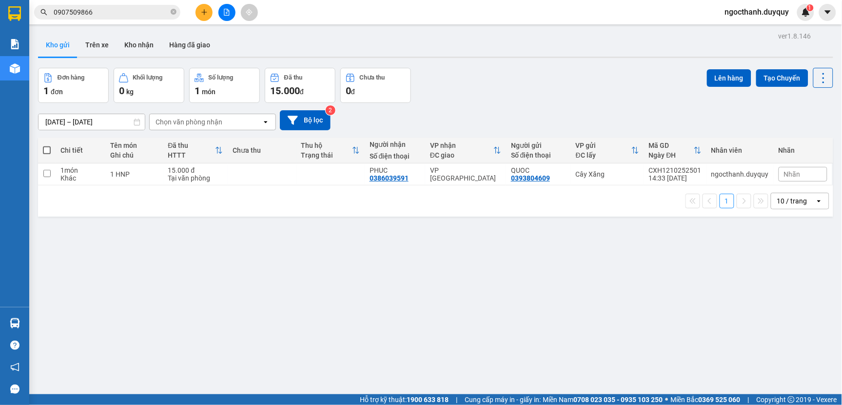
click at [99, 14] on input "0907509866" at bounding box center [111, 12] width 115 height 11
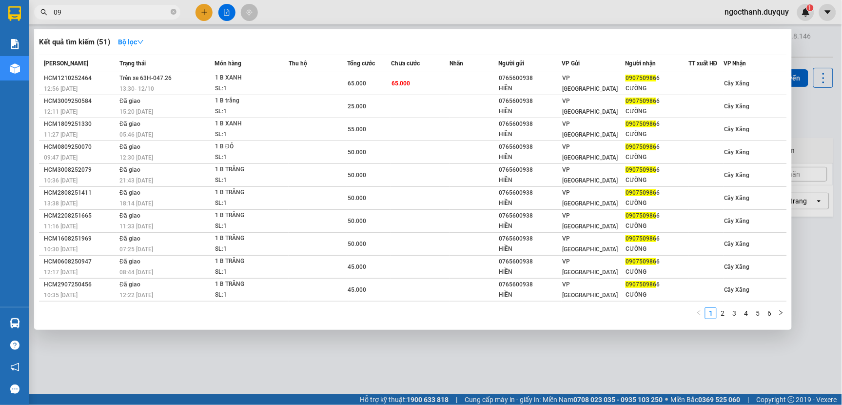
type input "0"
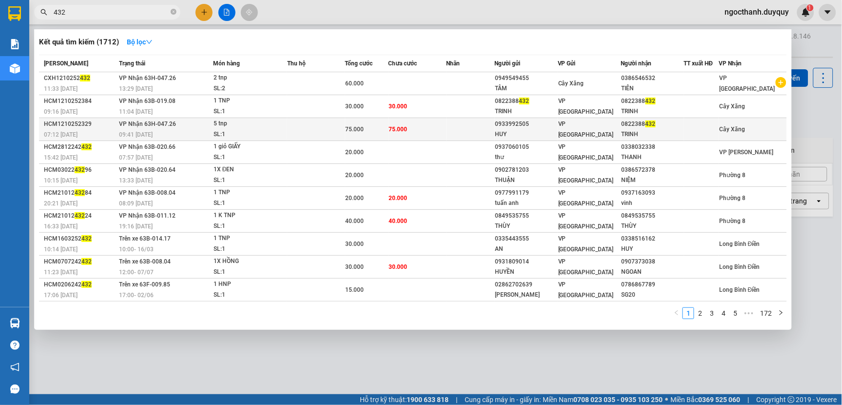
type input "432"
click at [430, 130] on td "75.000" at bounding box center [418, 129] width 58 height 23
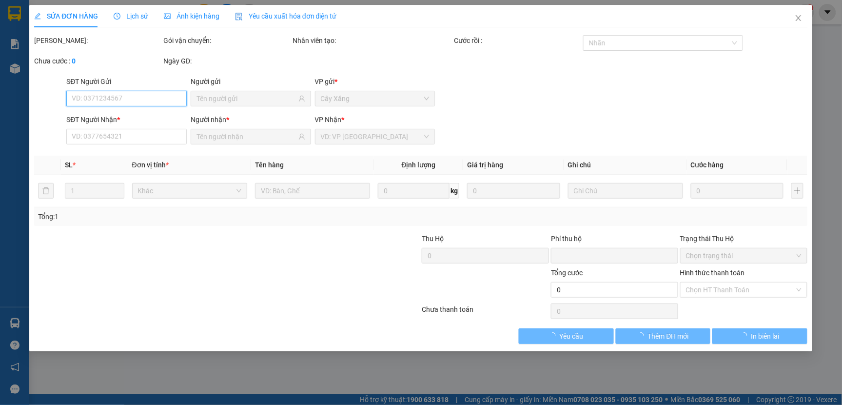
type input "0933992505"
type input "HUY"
type input "0822388432"
type input "TRINH"
type input "0"
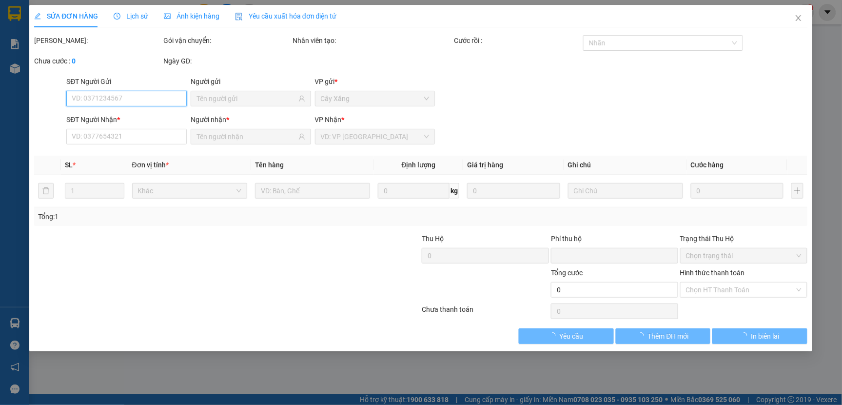
type input "75.000"
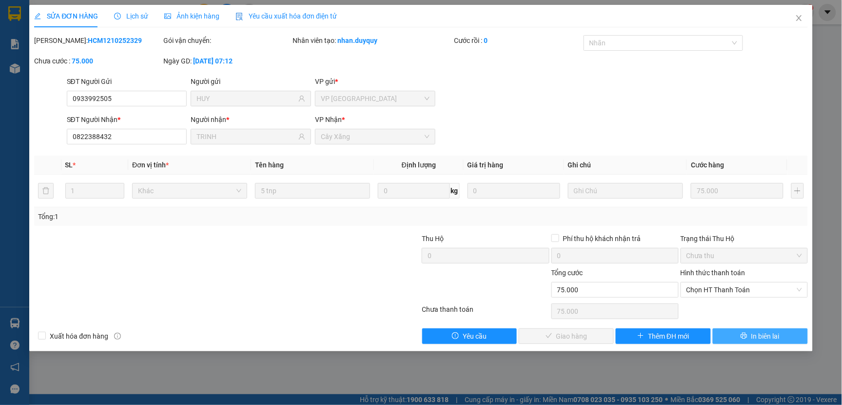
click at [737, 337] on button "In biên lai" at bounding box center [760, 336] width 95 height 16
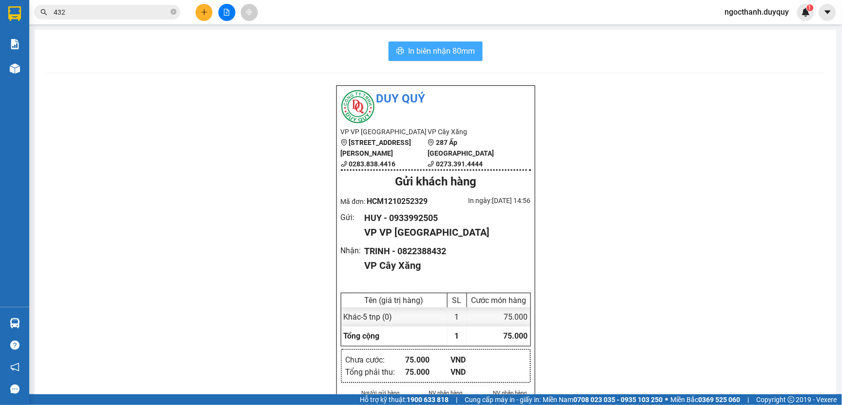
click at [427, 52] on span "In biên nhận 80mm" at bounding box center [441, 51] width 67 height 12
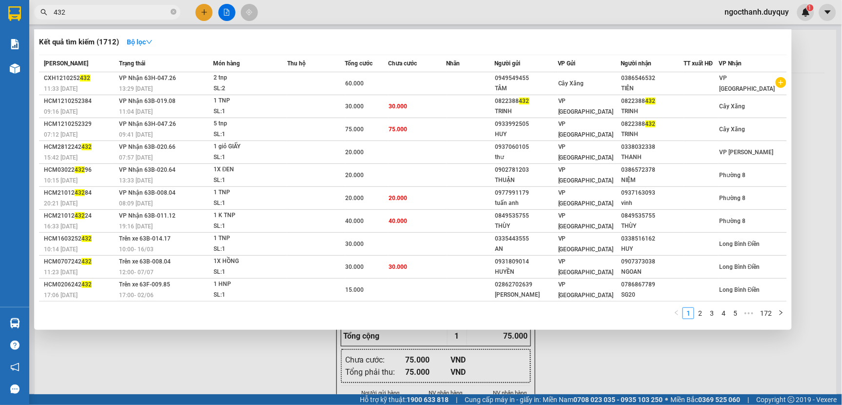
click at [116, 12] on input "432" at bounding box center [111, 12] width 115 height 11
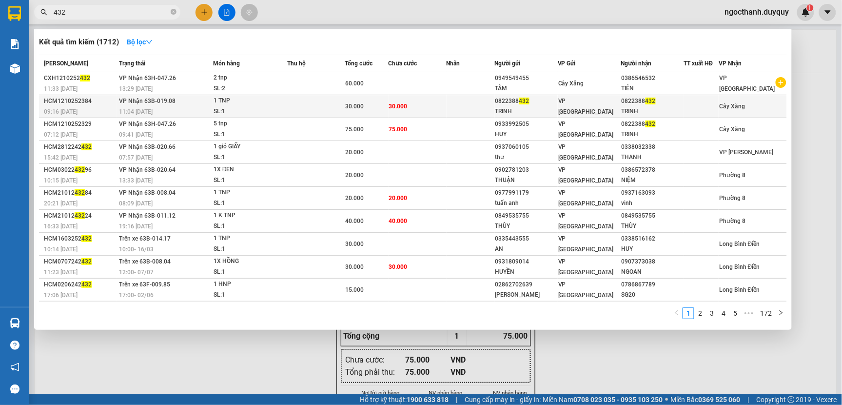
click at [382, 103] on div "30.000" at bounding box center [367, 106] width 42 height 11
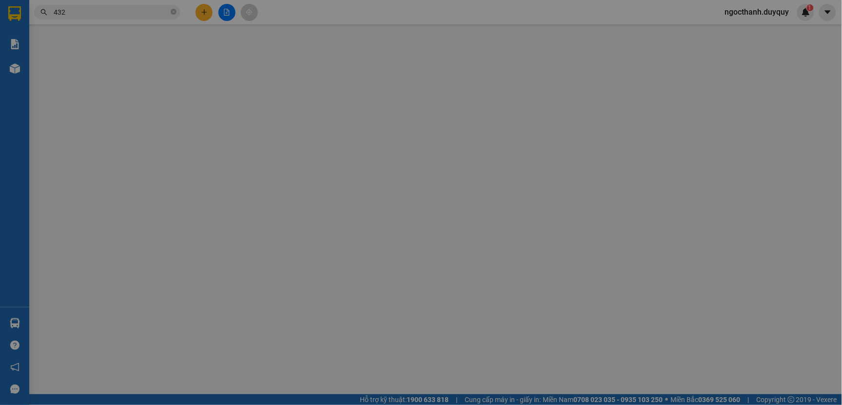
type input "0822388432"
type input "TRINH"
type input "0822388432"
type input "TRINH"
type input "0"
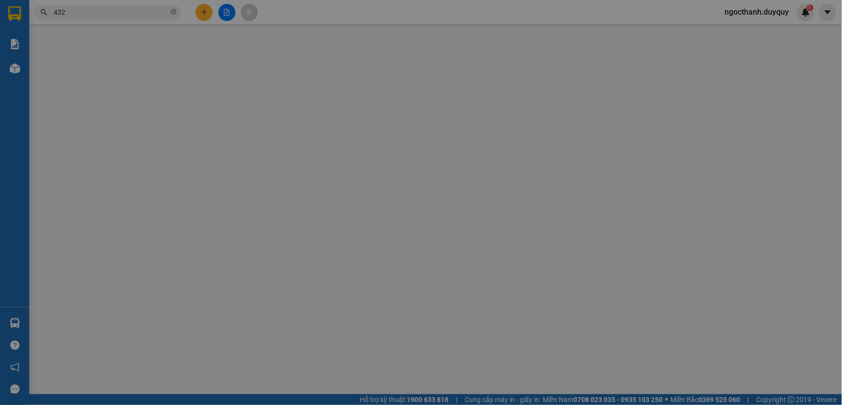
type input "30.000"
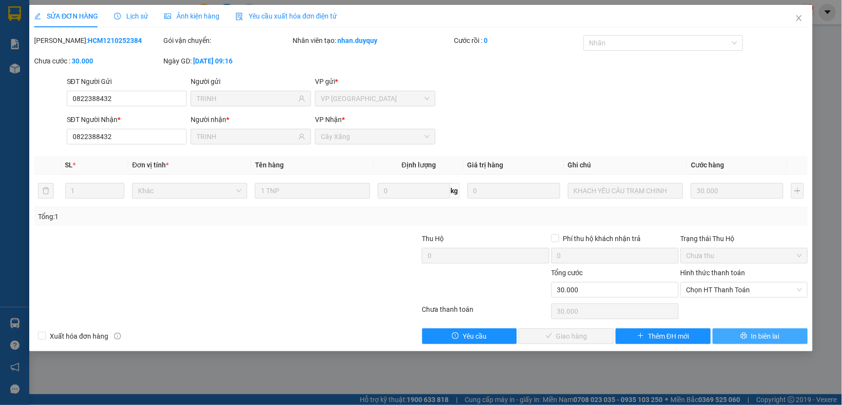
click at [746, 340] on span "printer" at bounding box center [744, 336] width 7 height 8
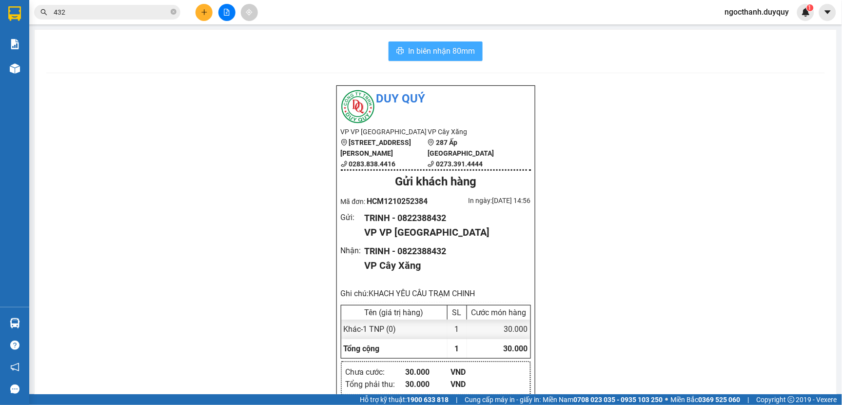
click at [443, 56] on span "In biên nhận 80mm" at bounding box center [441, 51] width 67 height 12
click at [143, 11] on input "432" at bounding box center [111, 12] width 115 height 11
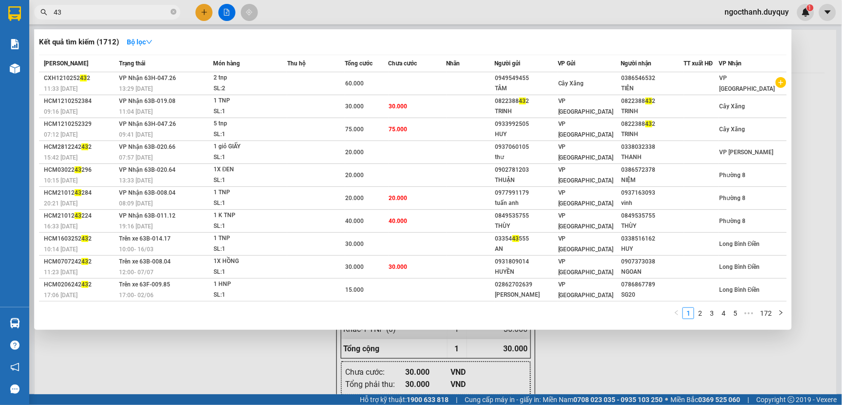
type input "4"
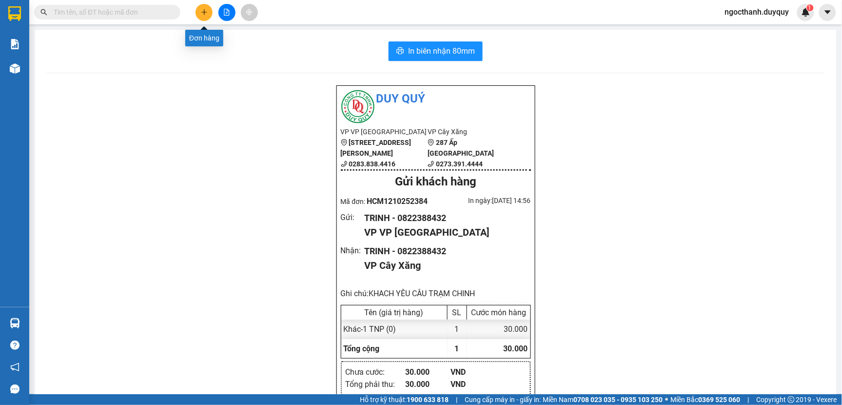
click at [203, 12] on icon "plus" at bounding box center [203, 12] width 5 height 0
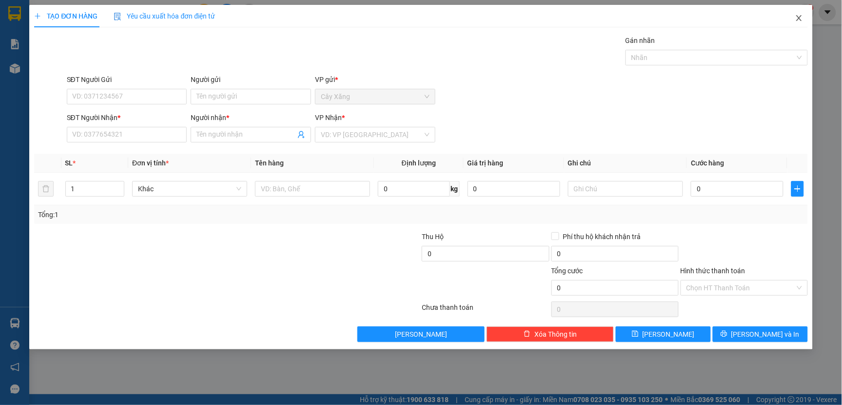
click at [797, 16] on icon "close" at bounding box center [799, 18] width 8 height 8
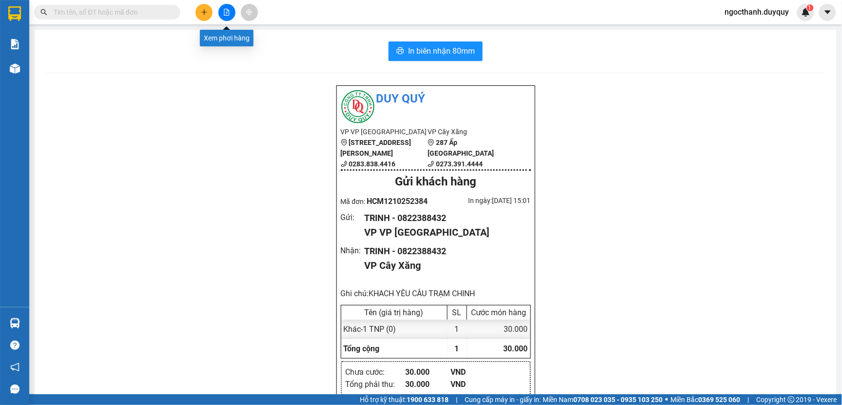
click at [224, 12] on icon "file-add" at bounding box center [226, 12] width 5 height 7
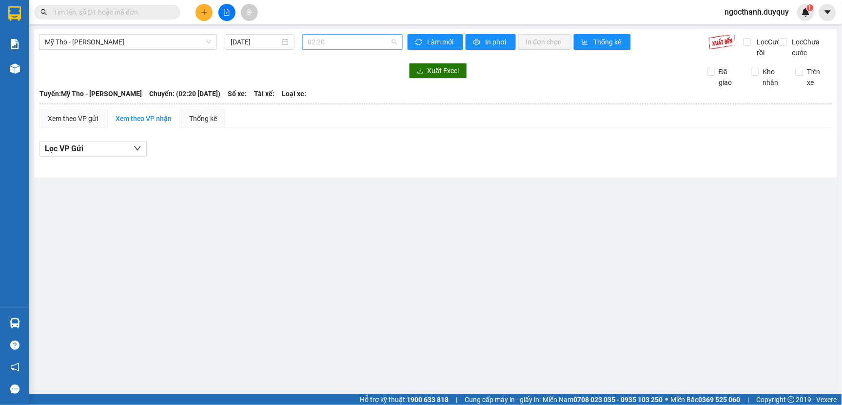
click at [333, 39] on span "02:20" at bounding box center [352, 42] width 89 height 15
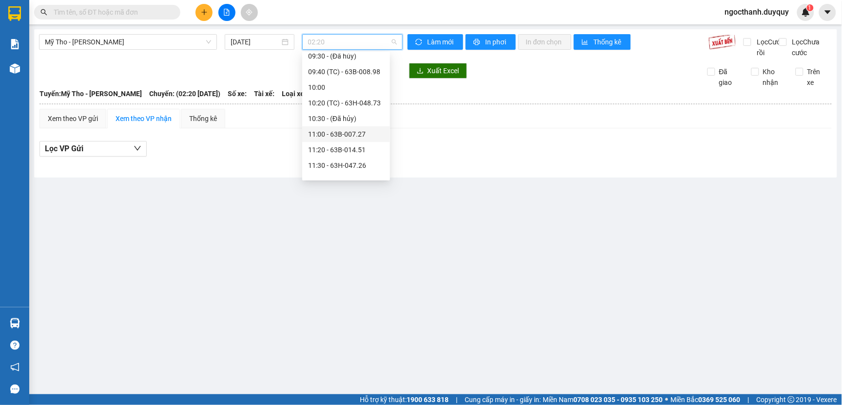
scroll to position [379, 0]
click at [378, 301] on main "Mỹ Tho - Hồ Chí Minh 12/10/2025 02:20 Làm mới In phơi In đơn chọn Thống kê Lọc …" at bounding box center [421, 197] width 842 height 394
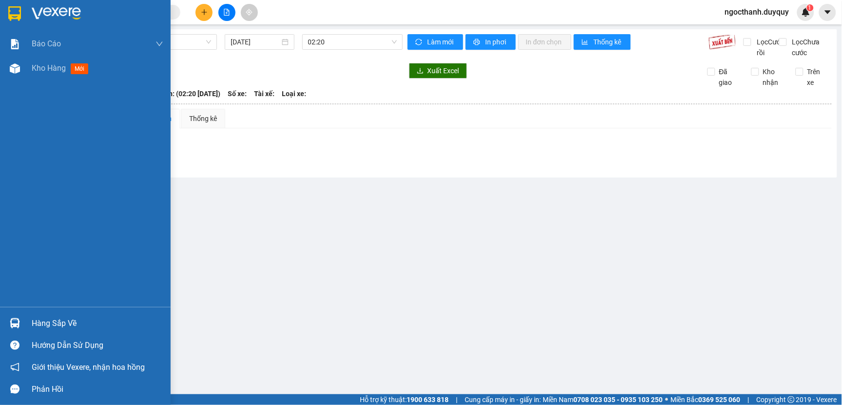
click at [44, 328] on div "Hàng sắp về" at bounding box center [98, 323] width 132 height 15
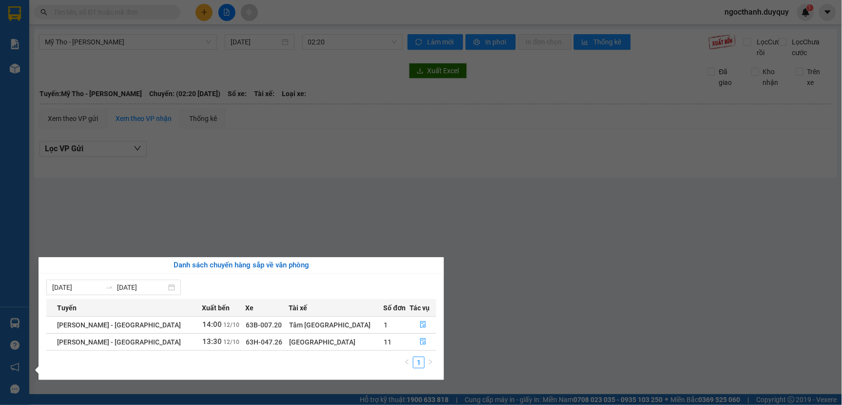
drag, startPoint x: 578, startPoint y: 290, endPoint x: 566, endPoint y: 272, distance: 21.8
click at [566, 272] on section "Kết quả tìm kiếm ( 1712 ) Bộ lọc Mã ĐH Trạng thái Món hàng Thu hộ Tổng cước Chư…" at bounding box center [421, 202] width 842 height 405
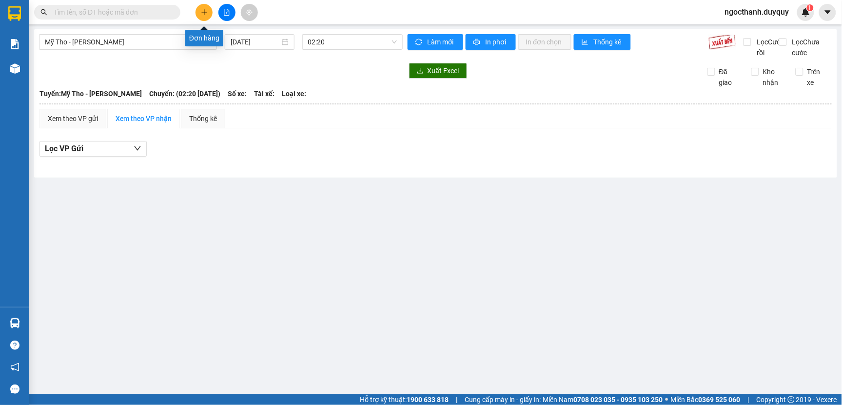
click at [206, 13] on icon "plus" at bounding box center [204, 12] width 7 height 7
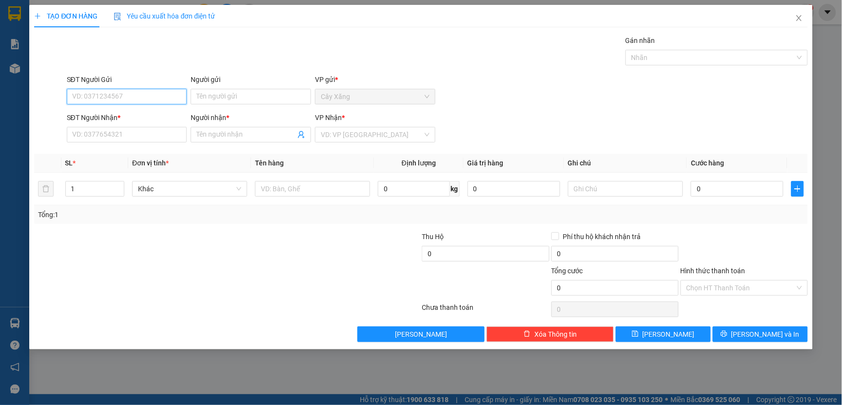
click at [112, 96] on input "SĐT Người Gửi" at bounding box center [127, 97] width 120 height 16
type input "0382409833"
click at [216, 101] on input "Người gửi" at bounding box center [251, 97] width 120 height 16
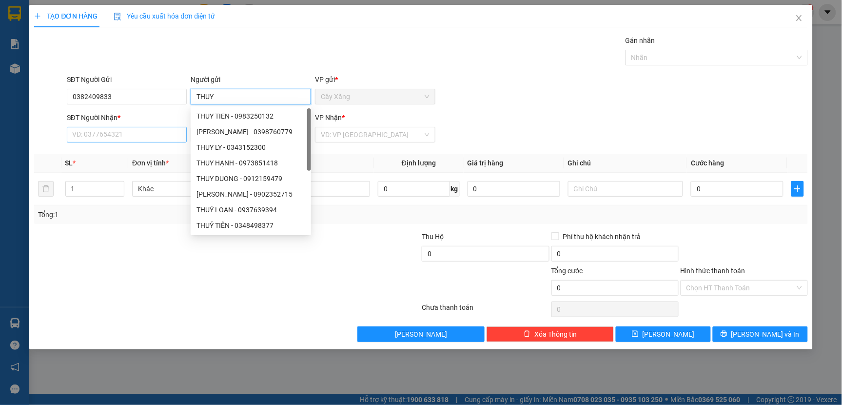
type input "THUY"
click at [80, 135] on input "SĐT Người Nhận *" at bounding box center [127, 135] width 120 height 16
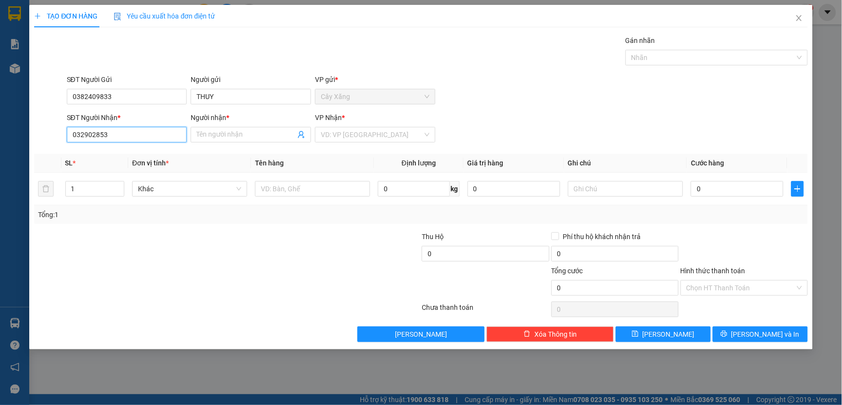
click at [94, 136] on input "032902853" at bounding box center [127, 135] width 120 height 16
type input "0329020853"
click at [207, 135] on input "Người nhận *" at bounding box center [245, 134] width 99 height 11
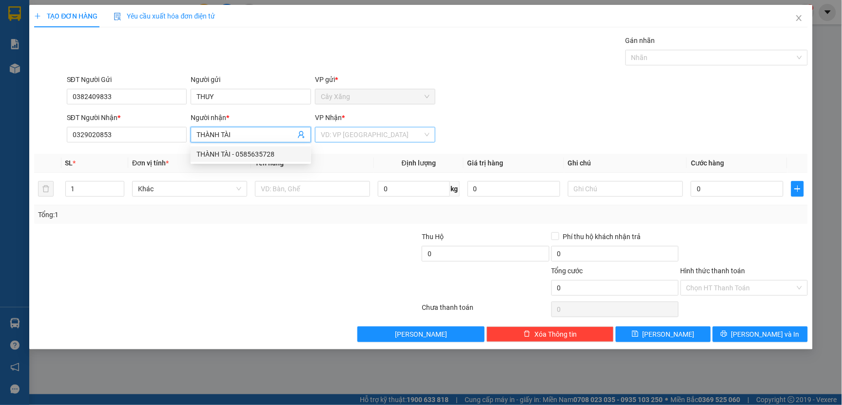
type input "THÀNH TÀI"
click at [348, 133] on input "search" at bounding box center [372, 134] width 102 height 15
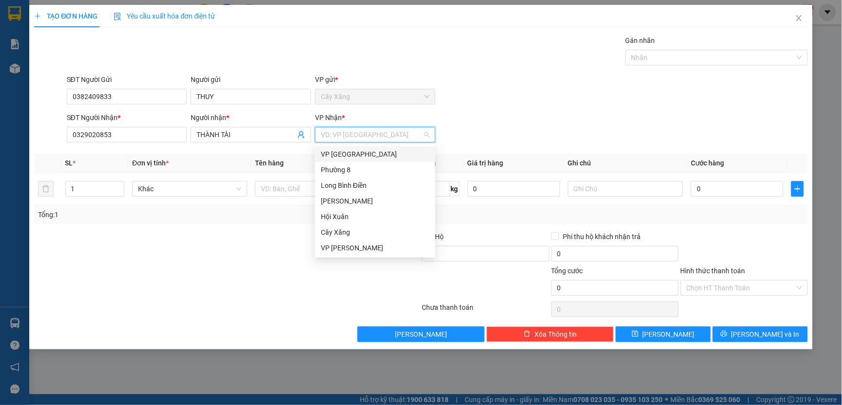
click at [342, 154] on div "VP [GEOGRAPHIC_DATA]" at bounding box center [375, 154] width 109 height 11
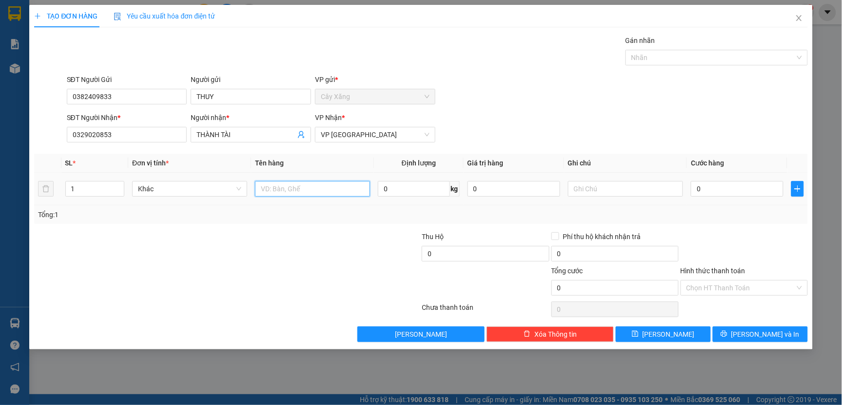
click at [265, 194] on input "text" at bounding box center [312, 189] width 115 height 16
type input "1 XXANH"
click at [693, 185] on input "0" at bounding box center [737, 189] width 93 height 16
type input "2"
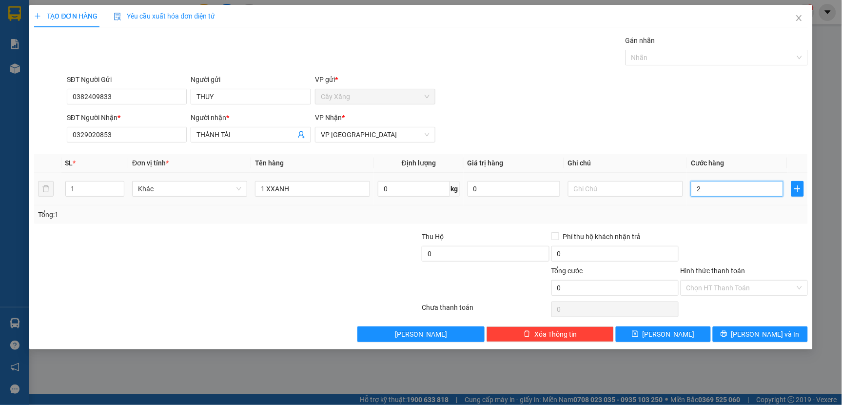
type input "2"
type input "20"
type input "200"
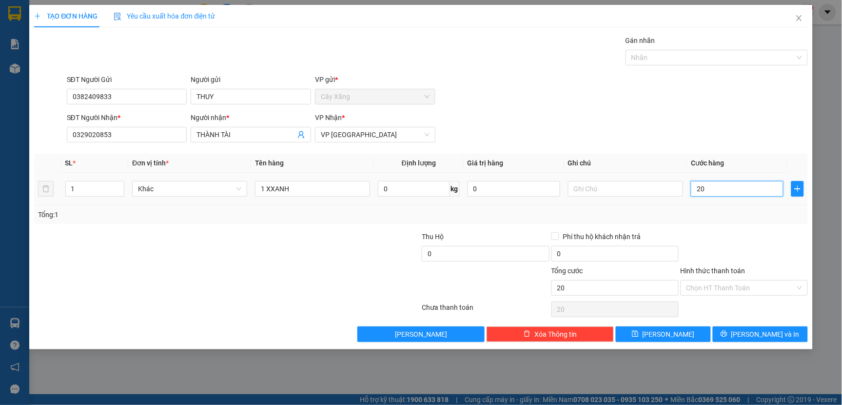
type input "200"
type input "2.000"
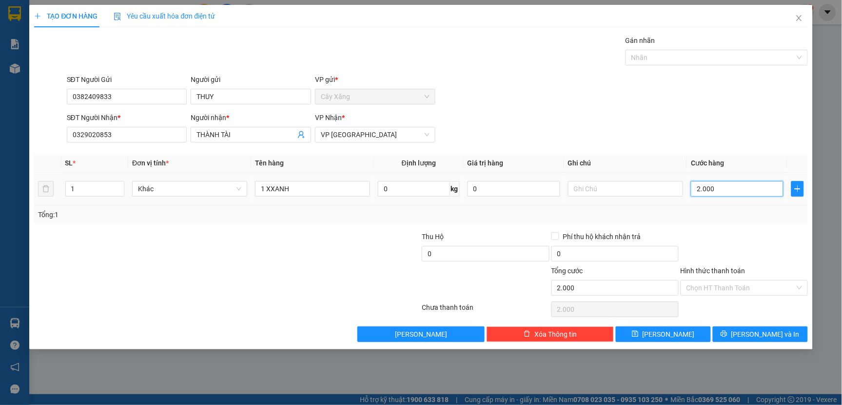
type input "20.000"
drag, startPoint x: 701, startPoint y: 286, endPoint x: 702, endPoint y: 296, distance: 10.9
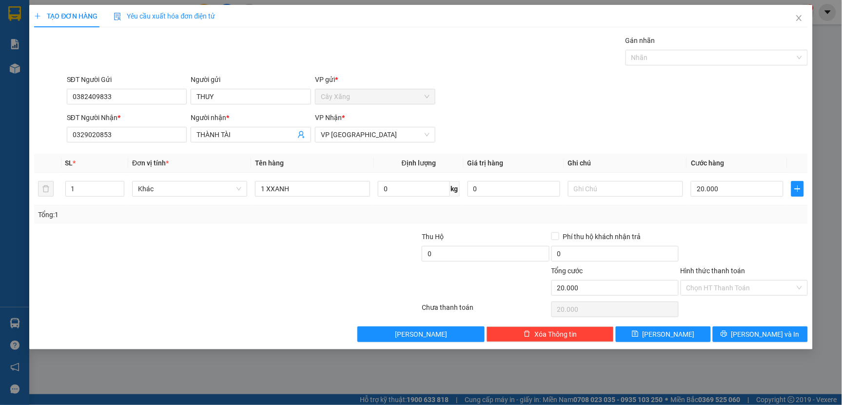
click at [701, 286] on input "Hình thức thanh toán" at bounding box center [740, 287] width 109 height 15
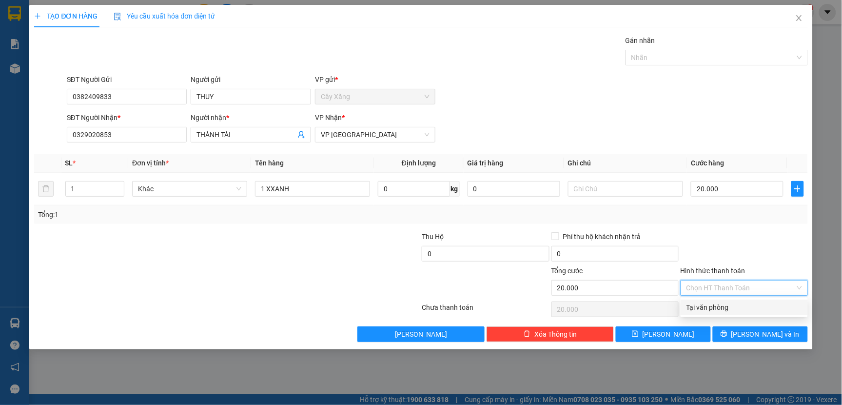
click at [705, 304] on div "Tại văn phòng" at bounding box center [744, 307] width 116 height 11
type input "0"
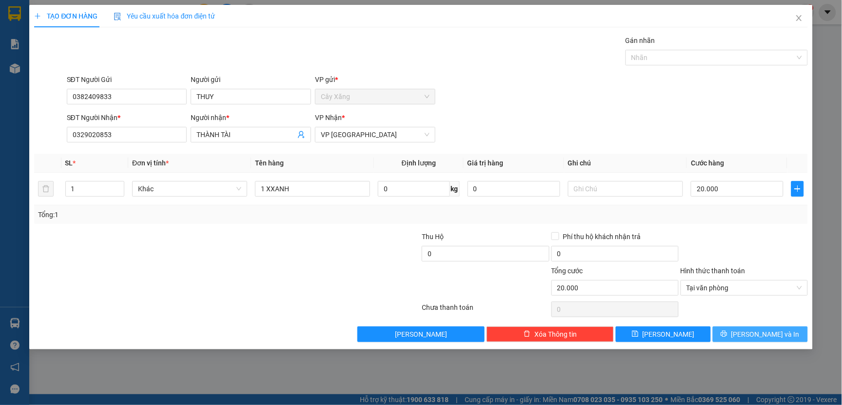
click at [731, 327] on button "[PERSON_NAME] và In" at bounding box center [760, 334] width 95 height 16
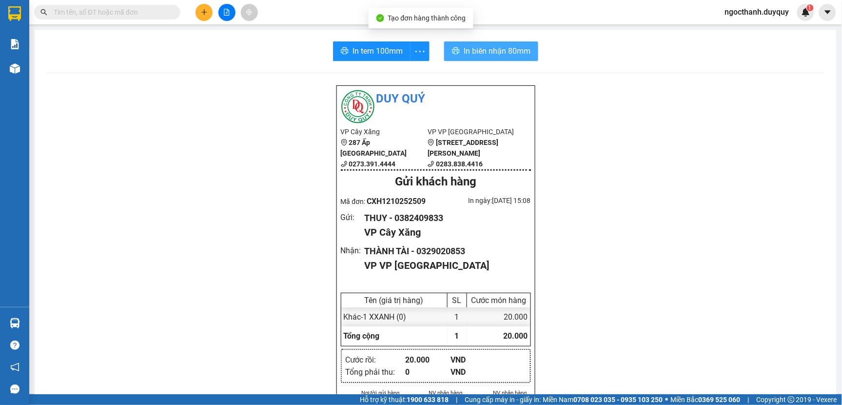
click at [494, 49] on span "In biên nhận 80mm" at bounding box center [497, 51] width 67 height 12
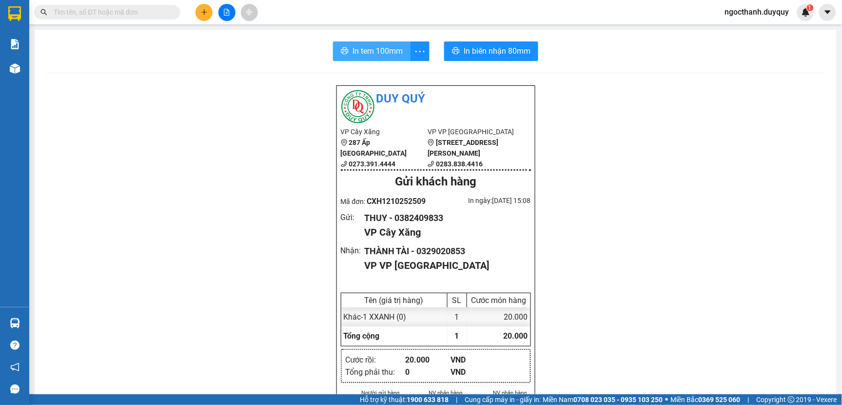
click at [362, 48] on span "In tem 100mm" at bounding box center [377, 51] width 50 height 12
click at [207, 11] on icon "plus" at bounding box center [204, 12] width 7 height 7
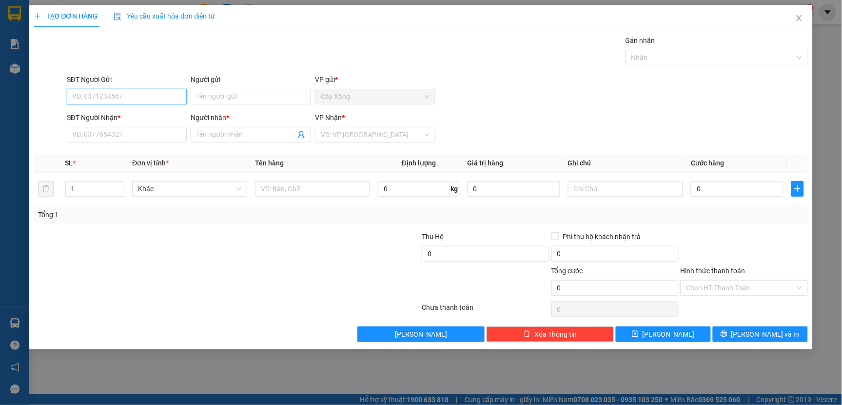
drag, startPoint x: 71, startPoint y: 99, endPoint x: 67, endPoint y: 97, distance: 5.0
click at [70, 98] on input "SĐT Người Gửi" at bounding box center [127, 97] width 120 height 16
type input "0"
type input "0985876571"
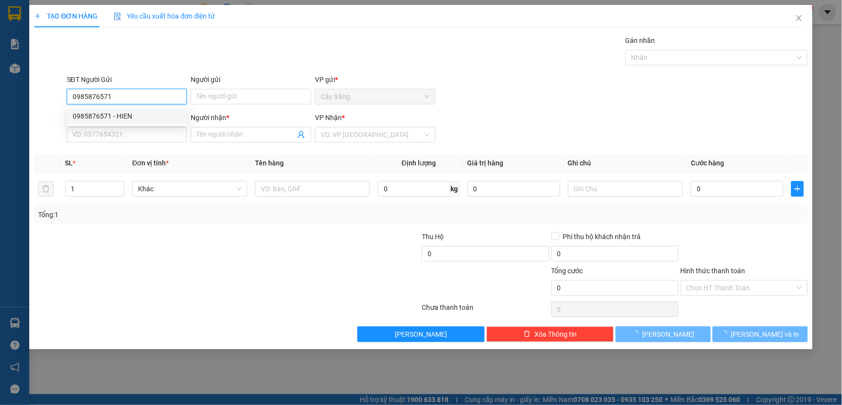
click at [96, 115] on div "0985876571 - HIEN" at bounding box center [127, 116] width 109 height 11
type input "HIEN"
type input "0937551229"
type input "HUONG"
type input "25.000"
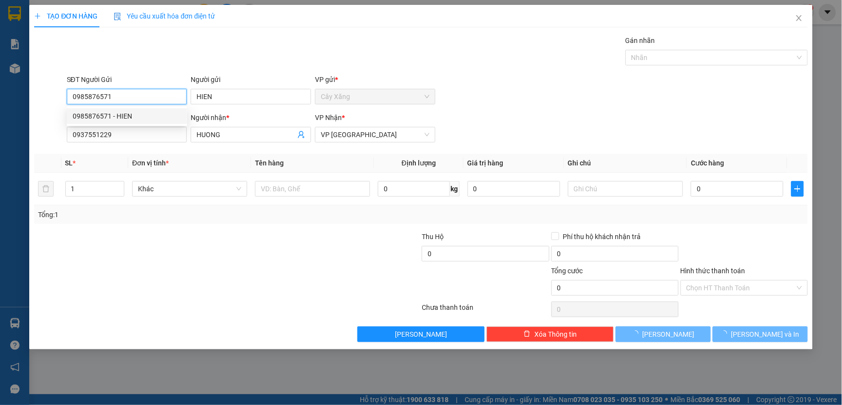
type input "25.000"
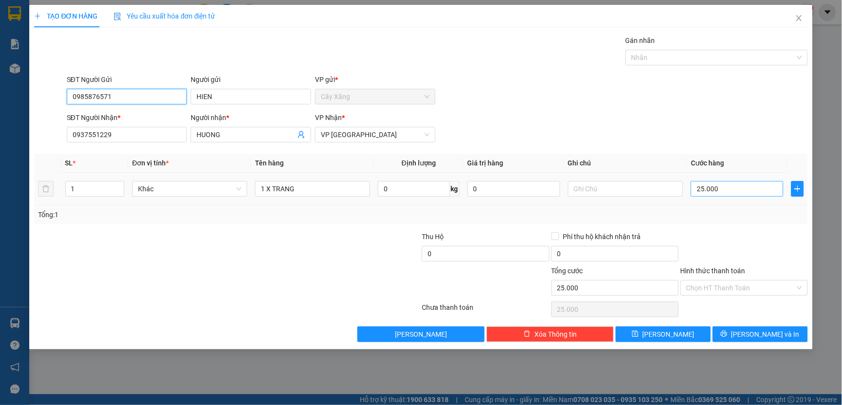
type input "0985876571"
click at [730, 190] on input "25.000" at bounding box center [737, 189] width 93 height 16
type input "0"
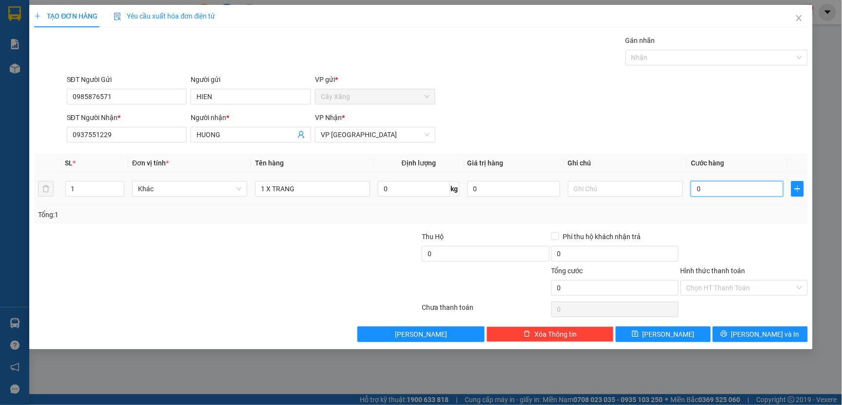
click at [695, 189] on input "0" at bounding box center [737, 189] width 93 height 16
type input "20"
type input "200"
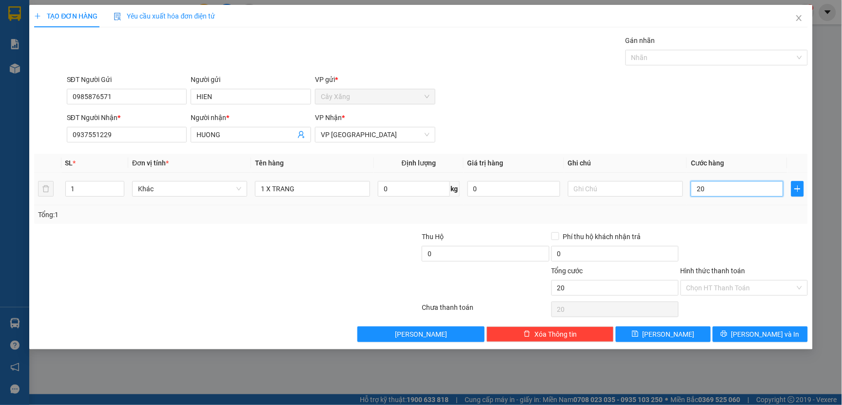
type input "200"
type input "2.000"
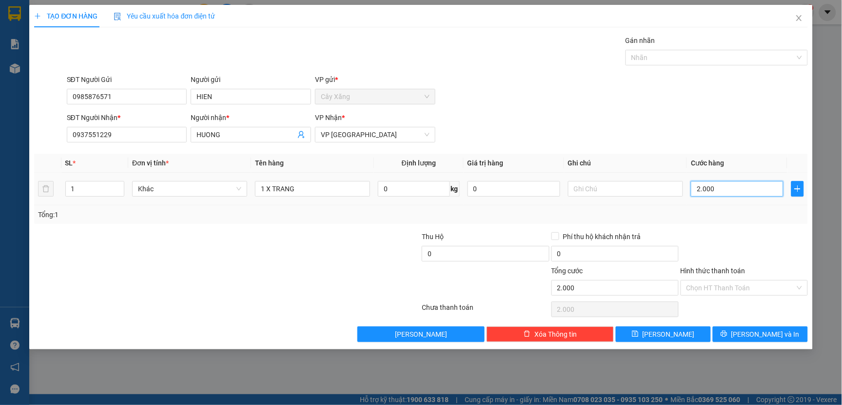
type input "20.000"
click at [699, 290] on input "Hình thức thanh toán" at bounding box center [740, 287] width 109 height 15
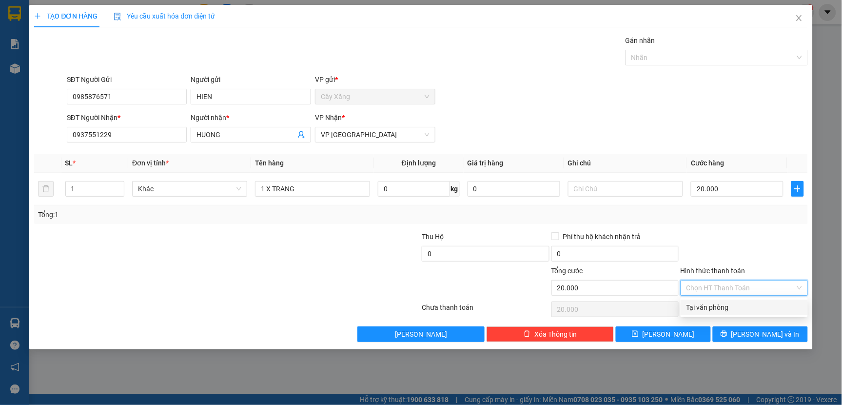
click at [703, 304] on div "Tại văn phòng" at bounding box center [744, 307] width 116 height 11
type input "0"
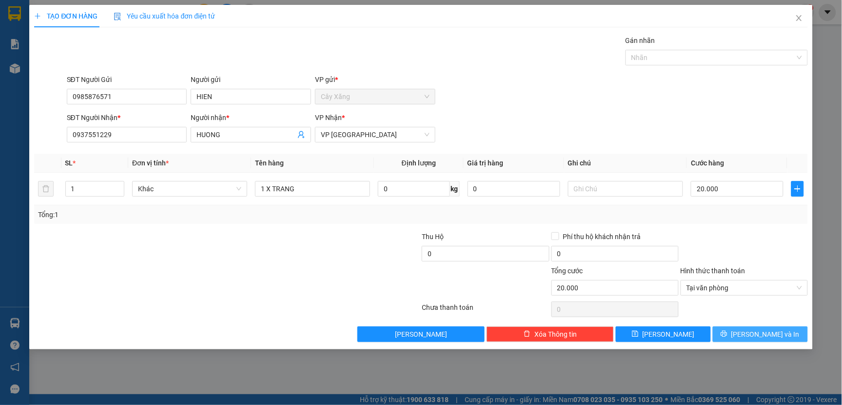
click at [738, 340] on button "[PERSON_NAME] và In" at bounding box center [760, 334] width 95 height 16
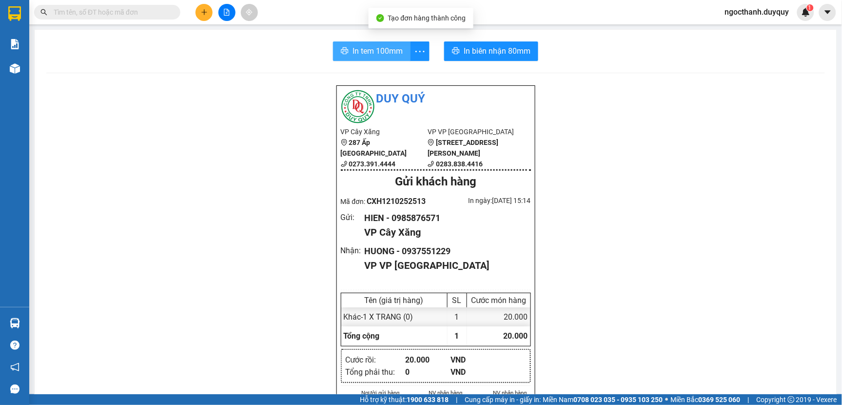
click at [381, 54] on span "In tem 100mm" at bounding box center [377, 51] width 50 height 12
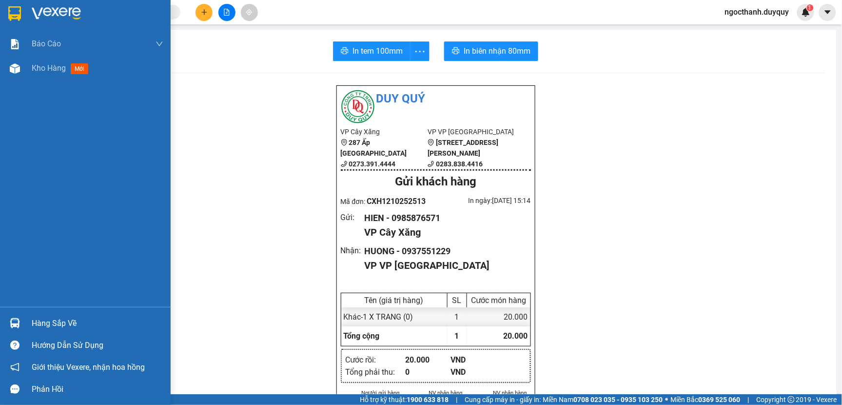
click at [45, 319] on div "Hàng sắp về" at bounding box center [98, 323] width 132 height 15
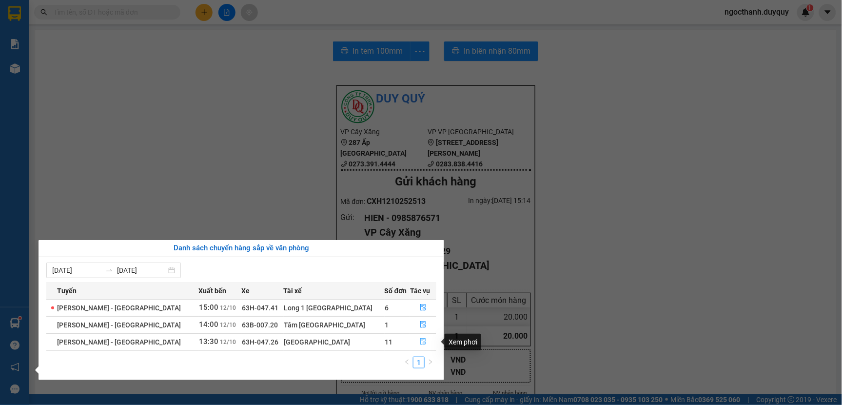
click at [420, 340] on icon "file-done" at bounding box center [423, 341] width 7 height 7
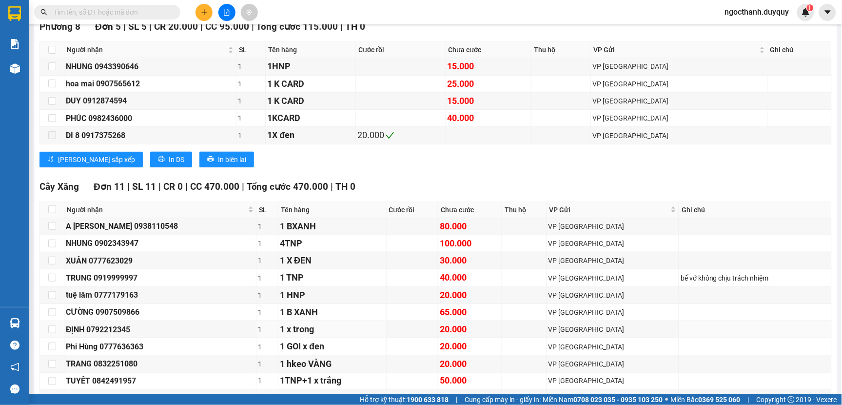
scroll to position [271, 0]
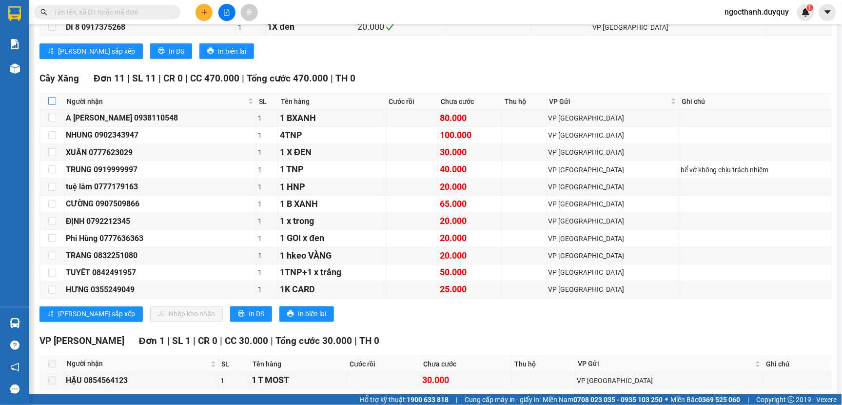
click at [54, 105] on input "checkbox" at bounding box center [52, 101] width 8 height 8
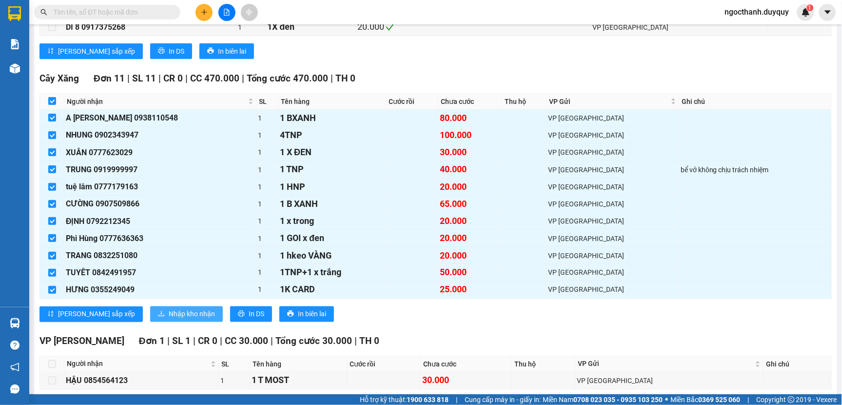
click at [169, 319] on span "Nhập kho nhận" at bounding box center [192, 314] width 46 height 11
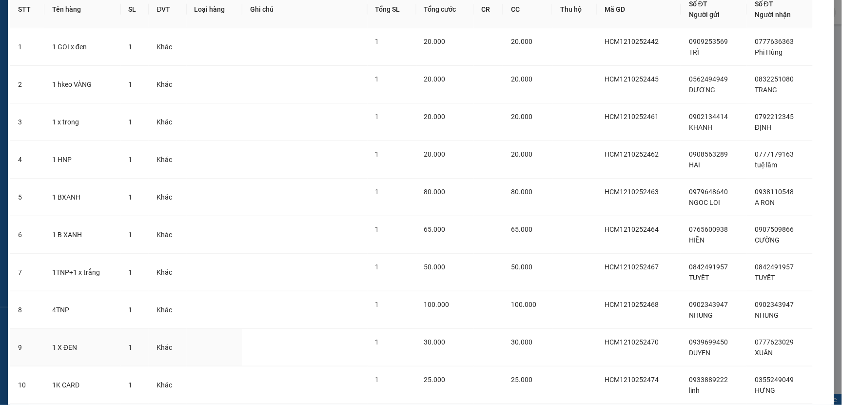
scroll to position [162, 0]
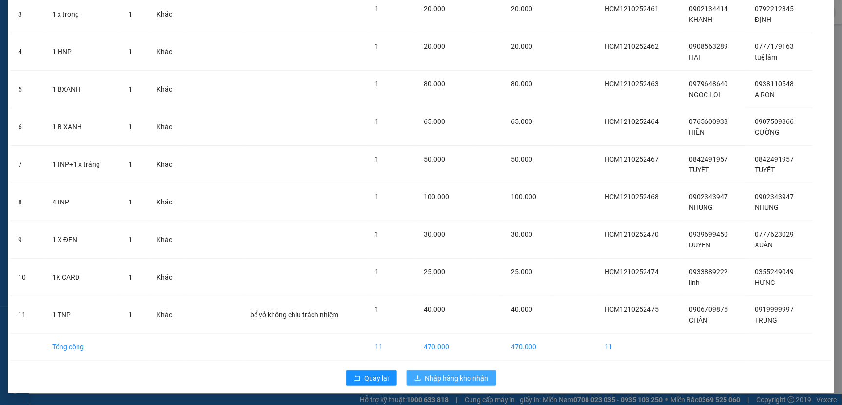
click at [442, 377] on span "Nhập hàng kho nhận" at bounding box center [456, 377] width 63 height 11
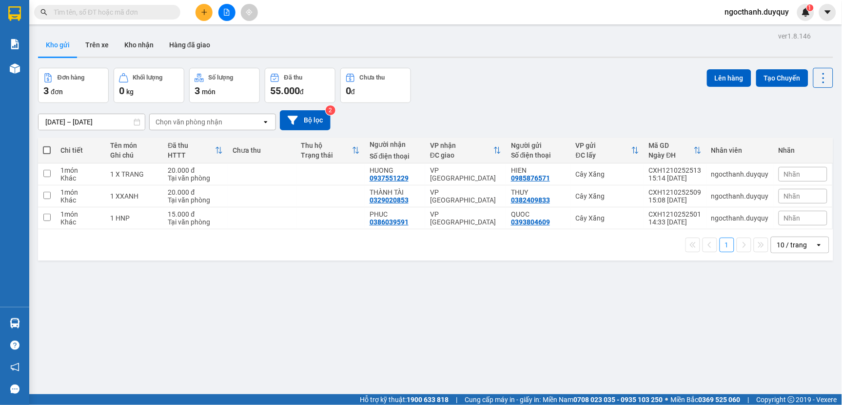
click at [64, 12] on input "text" at bounding box center [111, 12] width 115 height 11
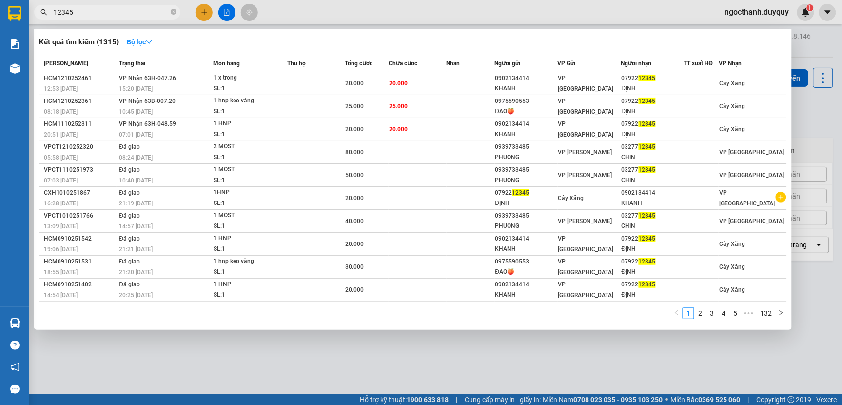
click at [424, 377] on div at bounding box center [421, 202] width 842 height 405
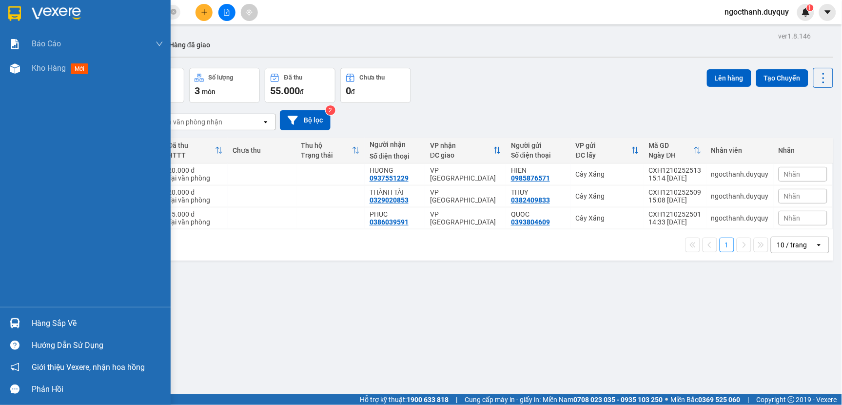
click at [46, 324] on div "Hàng sắp về" at bounding box center [98, 323] width 132 height 15
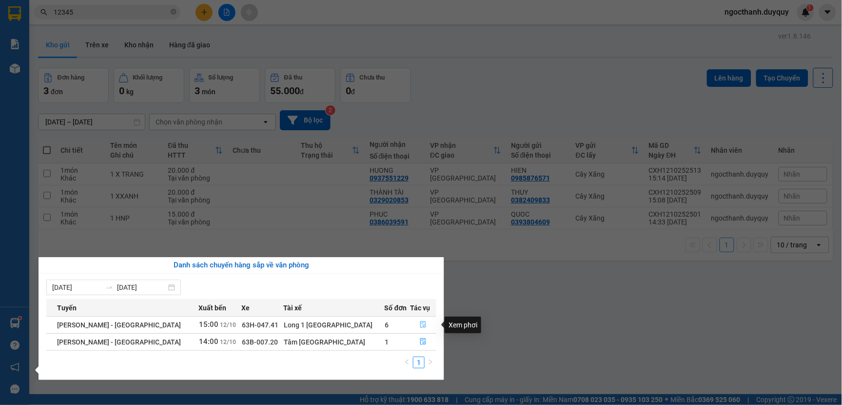
click at [420, 324] on icon "file-done" at bounding box center [423, 324] width 7 height 7
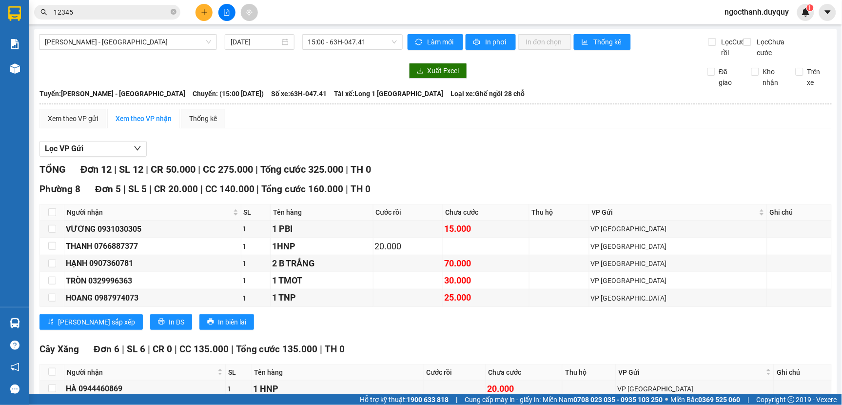
scroll to position [242, 0]
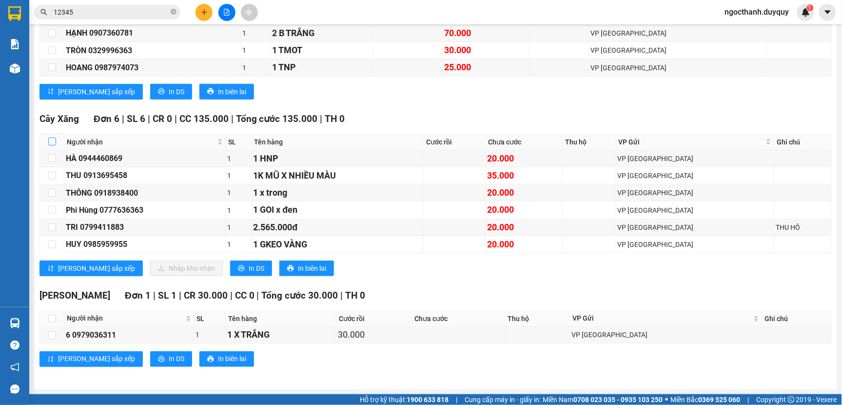
click at [50, 141] on input "checkbox" at bounding box center [52, 141] width 8 height 8
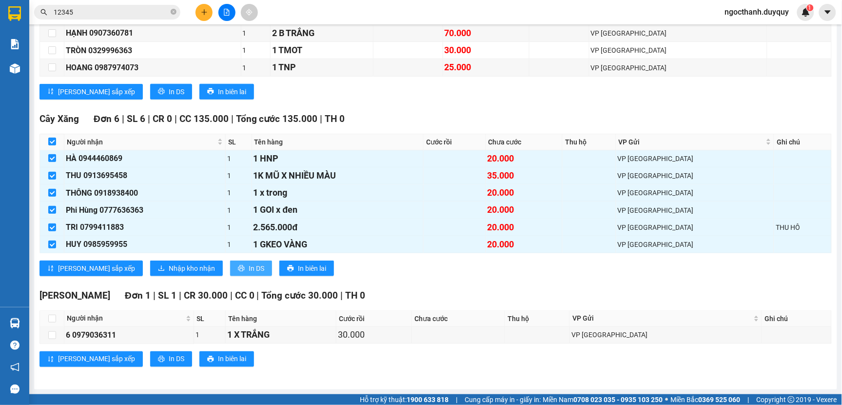
click at [249, 267] on span "In DS" at bounding box center [257, 268] width 16 height 11
click at [207, 11] on icon "plus" at bounding box center [204, 12] width 7 height 7
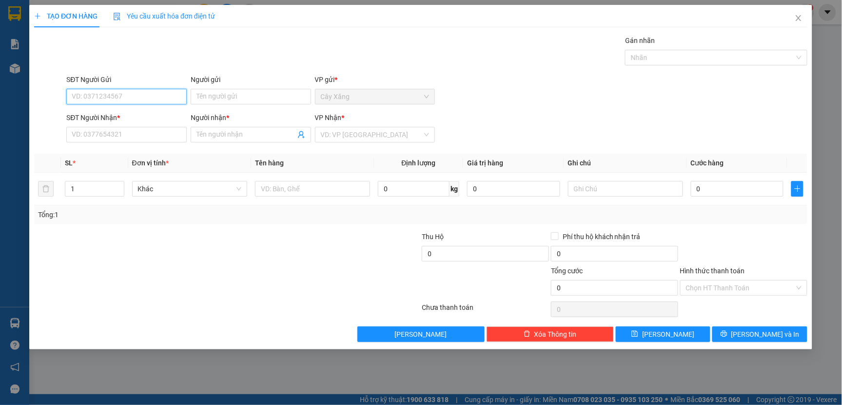
click at [94, 93] on input "SĐT Người Gửi" at bounding box center [127, 97] width 120 height 16
click at [109, 114] on div "0902100078 - TUE LAM" at bounding box center [127, 116] width 109 height 11
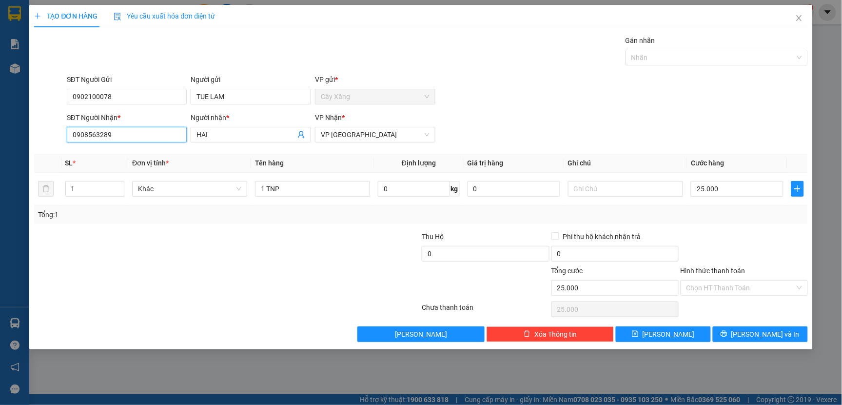
click at [138, 138] on input "0908563289" at bounding box center [127, 135] width 120 height 16
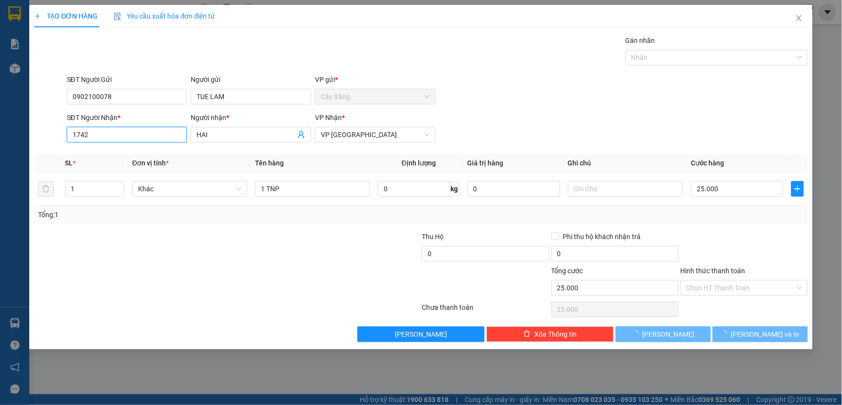
click at [114, 137] on input "1742" at bounding box center [127, 135] width 120 height 16
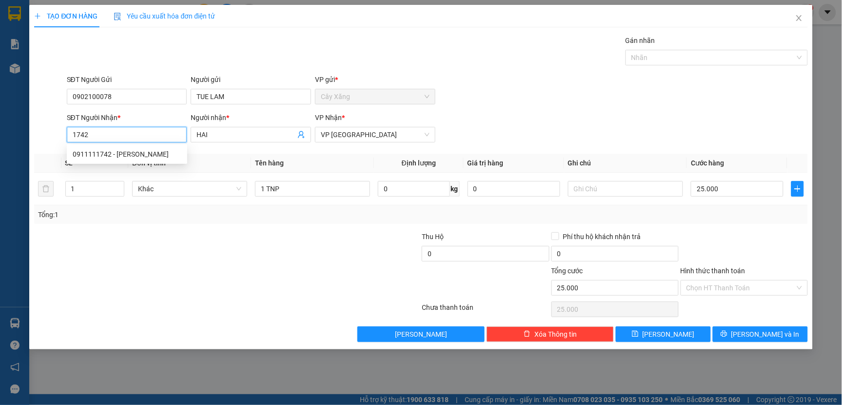
click at [110, 137] on input "1742" at bounding box center [127, 135] width 120 height 16
click at [113, 155] on div "0911111742 - NHU" at bounding box center [127, 154] width 109 height 11
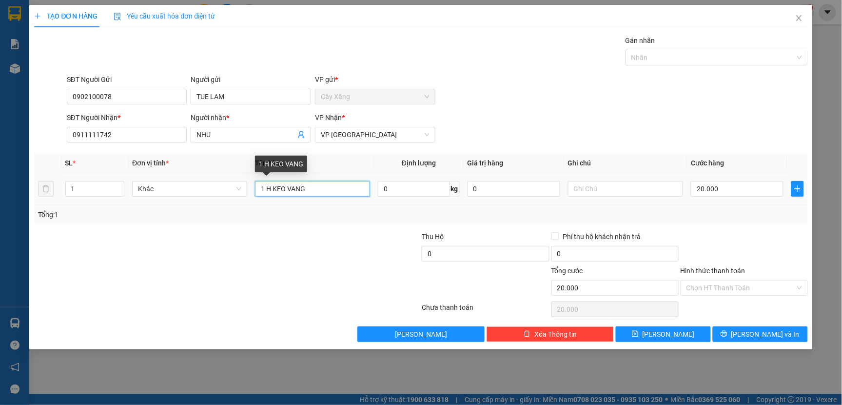
click at [316, 193] on input "1 H KEO VANG" at bounding box center [312, 189] width 115 height 16
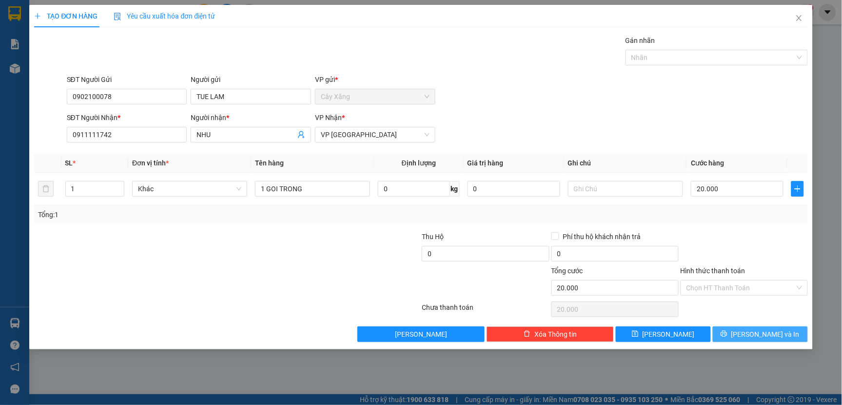
click at [761, 332] on span "[PERSON_NAME] và In" at bounding box center [765, 334] width 68 height 11
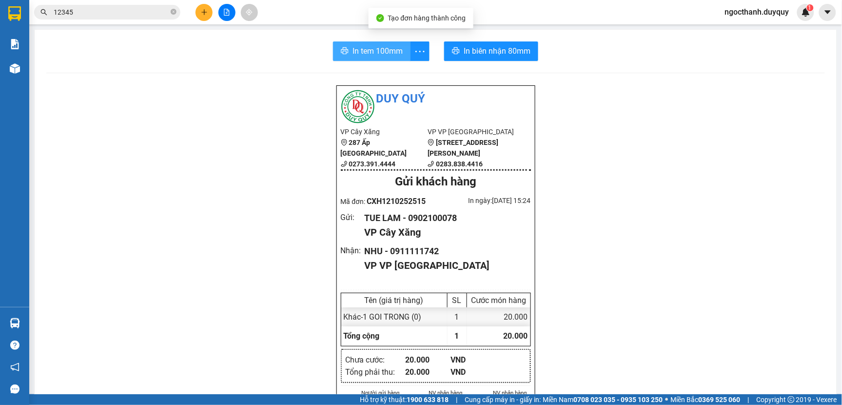
click at [377, 47] on span "In tem 100mm" at bounding box center [377, 51] width 50 height 12
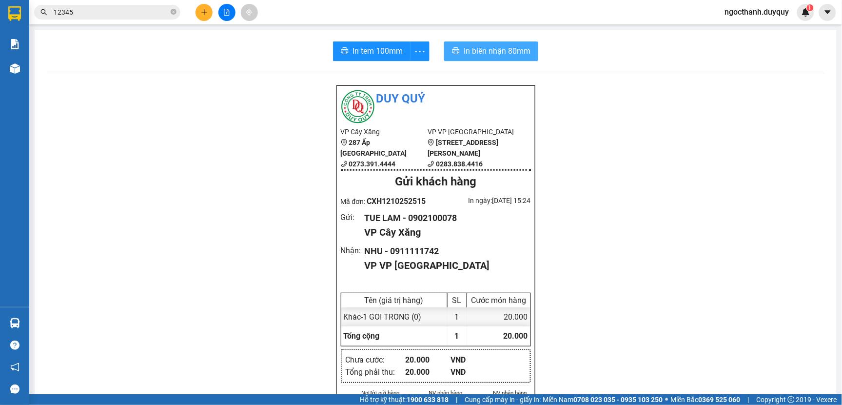
click at [491, 46] on span "In biên nhận 80mm" at bounding box center [497, 51] width 67 height 12
click at [88, 12] on input "12345" at bounding box center [111, 12] width 115 height 11
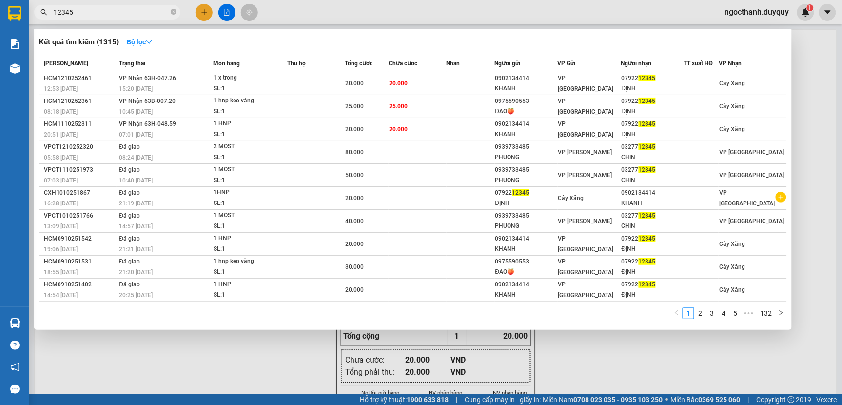
click at [626, 368] on div at bounding box center [421, 202] width 842 height 405
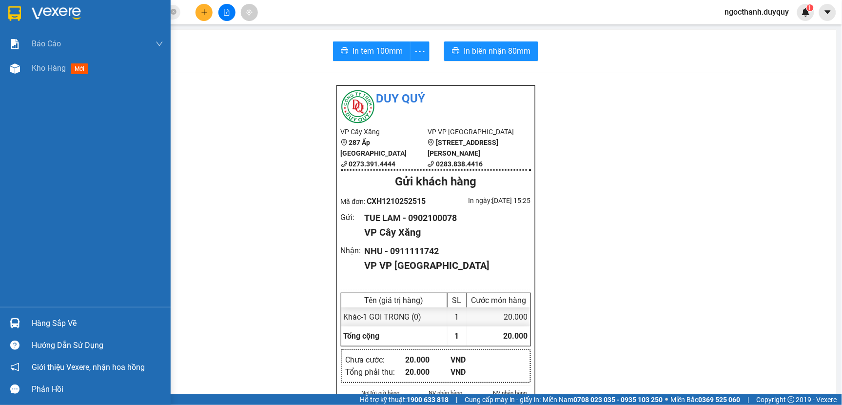
click at [55, 328] on div "Hàng sắp về" at bounding box center [98, 323] width 132 height 15
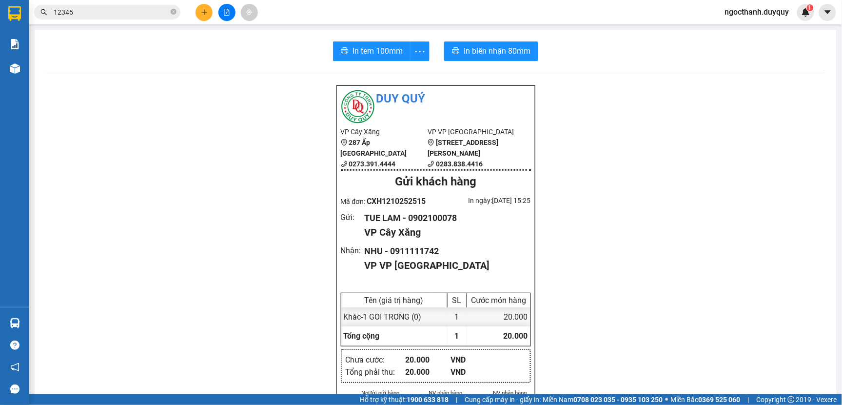
click at [657, 264] on section "Kết quả tìm kiếm ( 1315 ) Bộ lọc Mã ĐH Trạng thái Món hàng Thu hộ Tổng cước Chư…" at bounding box center [421, 202] width 842 height 405
click at [110, 12] on input "12345" at bounding box center [111, 12] width 115 height 11
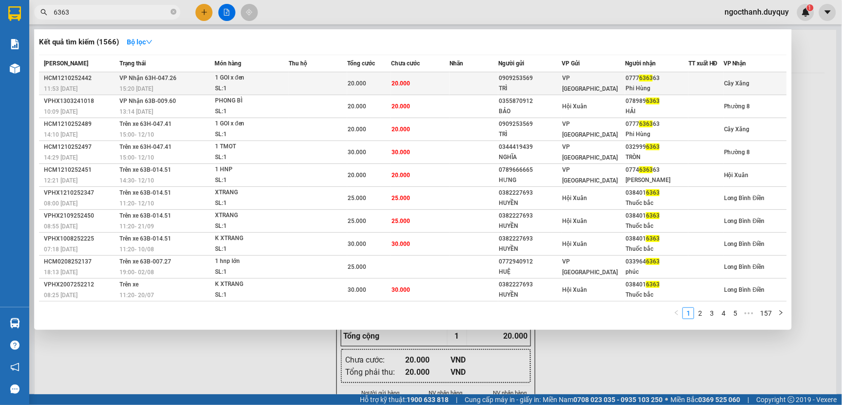
click at [456, 80] on td at bounding box center [473, 83] width 49 height 23
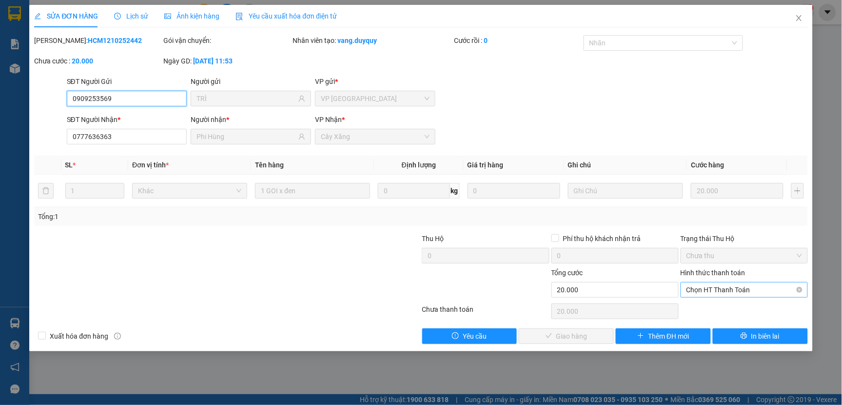
click at [704, 287] on span "Chọn HT Thanh Toán" at bounding box center [744, 289] width 116 height 15
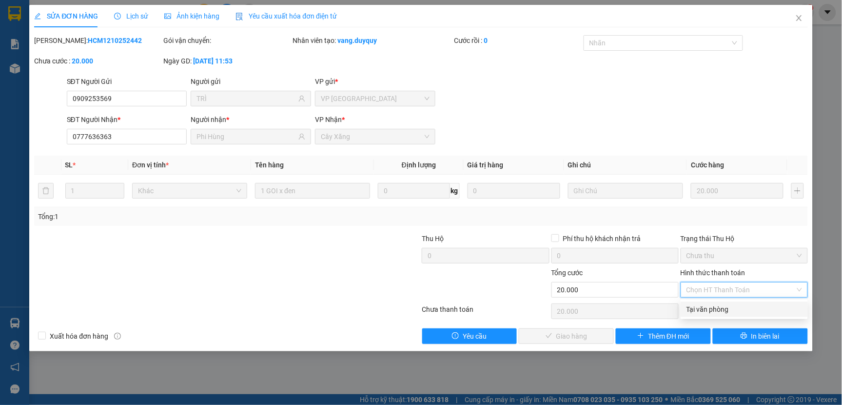
click at [707, 311] on div "Tại văn phòng" at bounding box center [744, 309] width 116 height 11
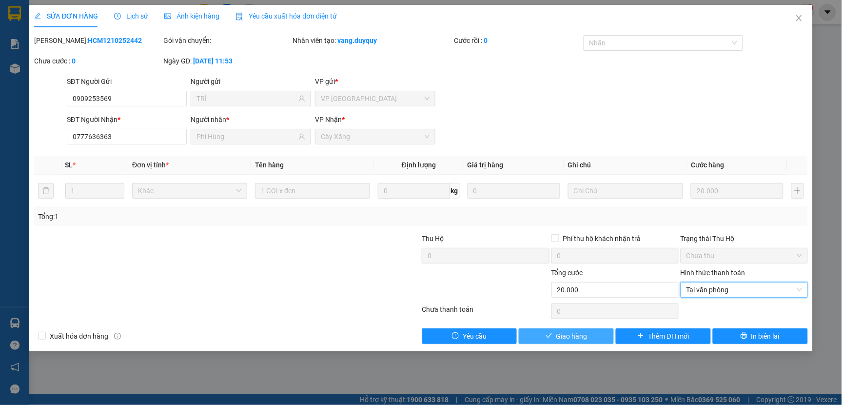
click at [563, 338] on span "Giao hàng" at bounding box center [571, 336] width 31 height 11
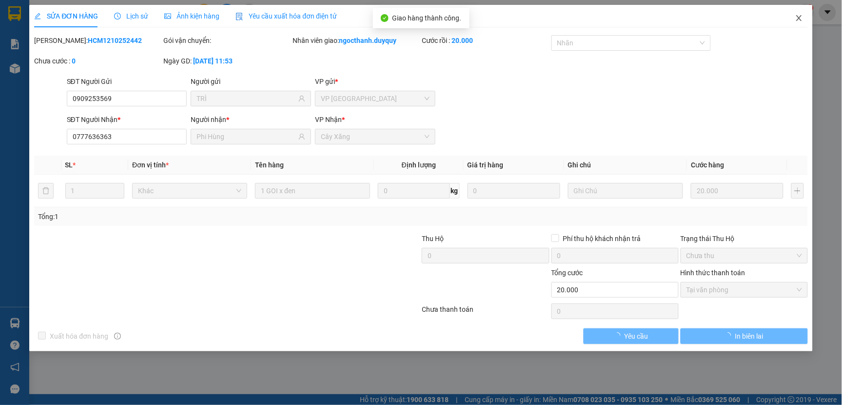
click at [793, 17] on span "Close" at bounding box center [798, 18] width 27 height 27
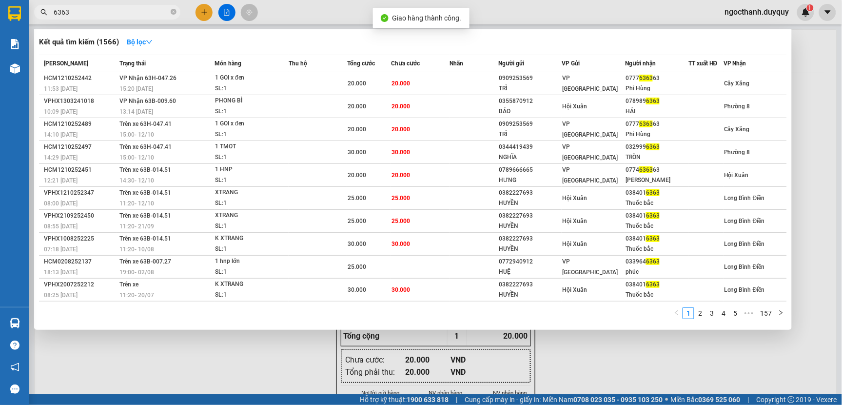
click at [91, 14] on input "6363" at bounding box center [111, 12] width 115 height 11
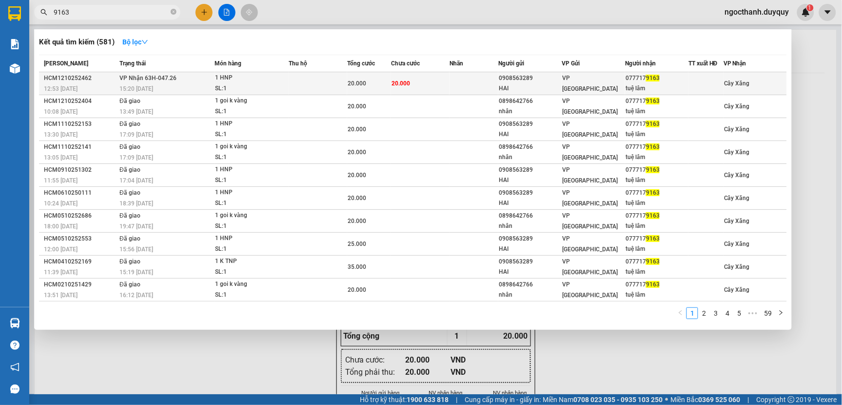
click at [295, 88] on td at bounding box center [318, 83] width 59 height 23
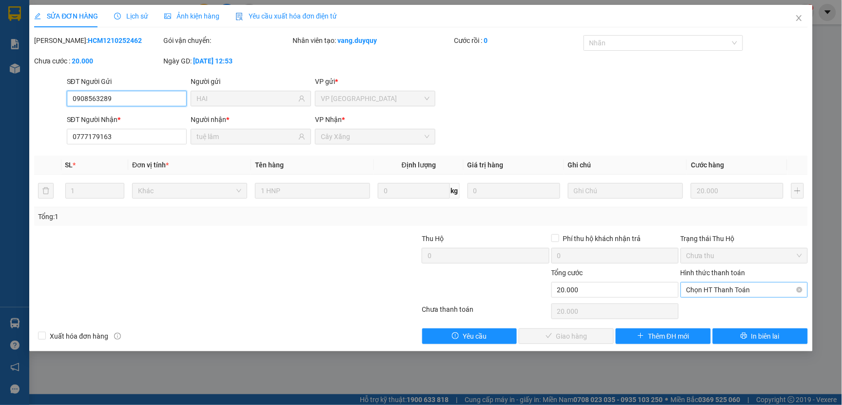
click at [696, 294] on span "Chọn HT Thanh Toán" at bounding box center [744, 289] width 116 height 15
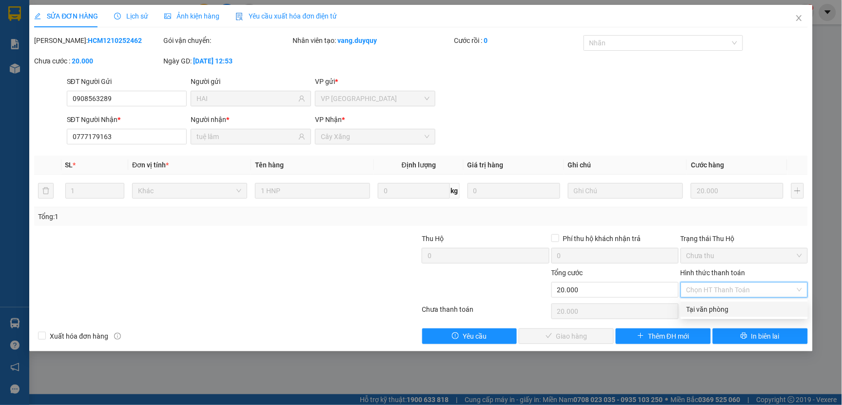
drag, startPoint x: 698, startPoint y: 308, endPoint x: 654, endPoint y: 326, distance: 47.4
click at [696, 310] on div "Tại văn phòng" at bounding box center [744, 309] width 116 height 11
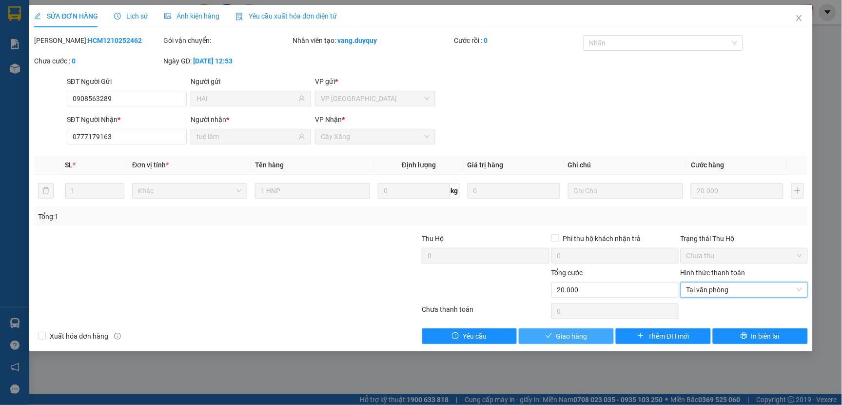
click at [597, 339] on button "Giao hàng" at bounding box center [566, 336] width 95 height 16
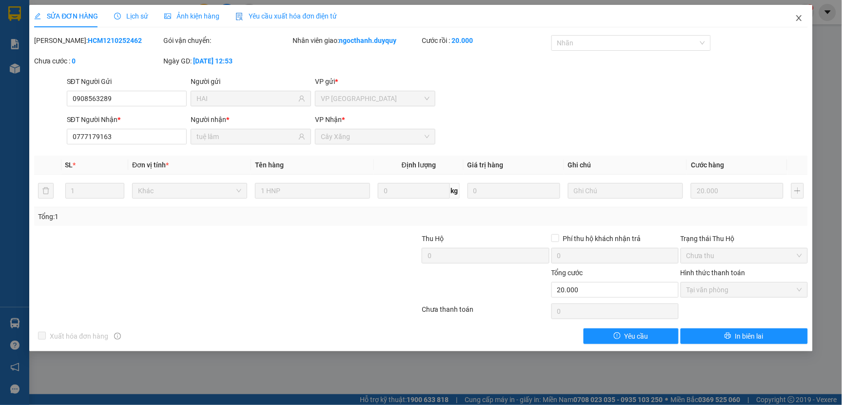
click at [801, 17] on icon "close" at bounding box center [798, 18] width 5 height 6
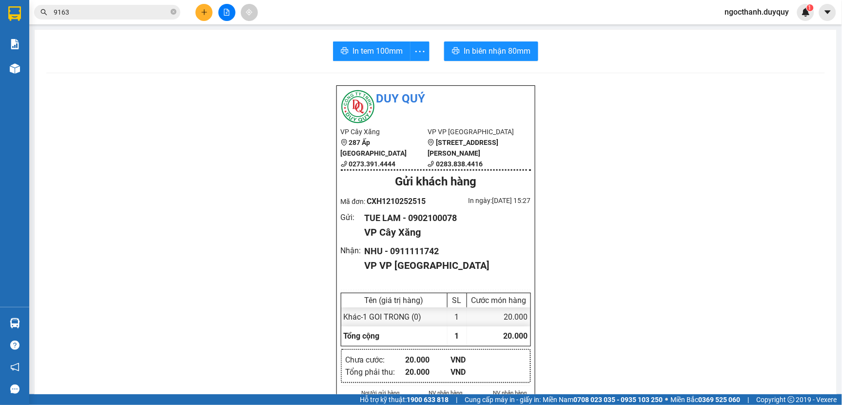
click at [87, 13] on input "9163" at bounding box center [111, 12] width 115 height 11
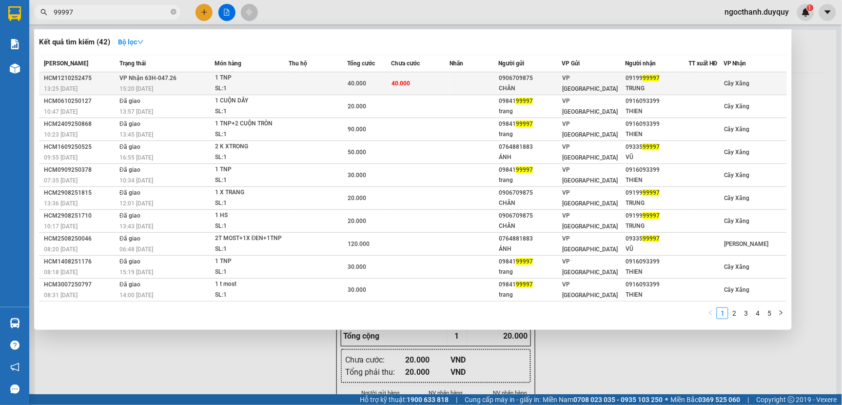
click at [458, 81] on td at bounding box center [473, 83] width 49 height 23
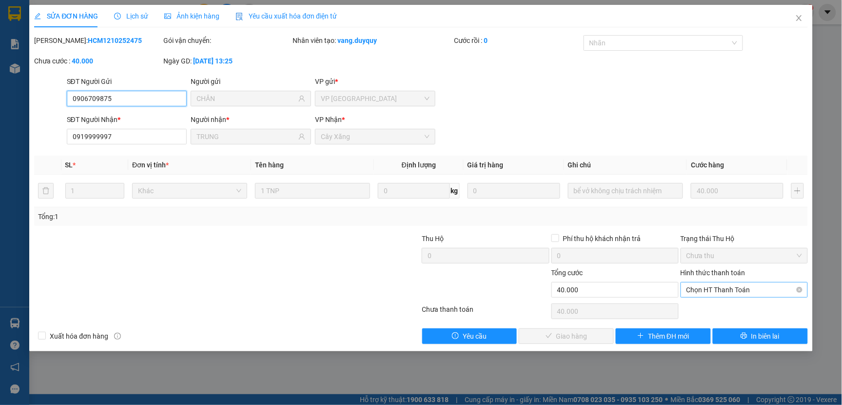
click at [709, 291] on span "Chọn HT Thanh Toán" at bounding box center [744, 289] width 116 height 15
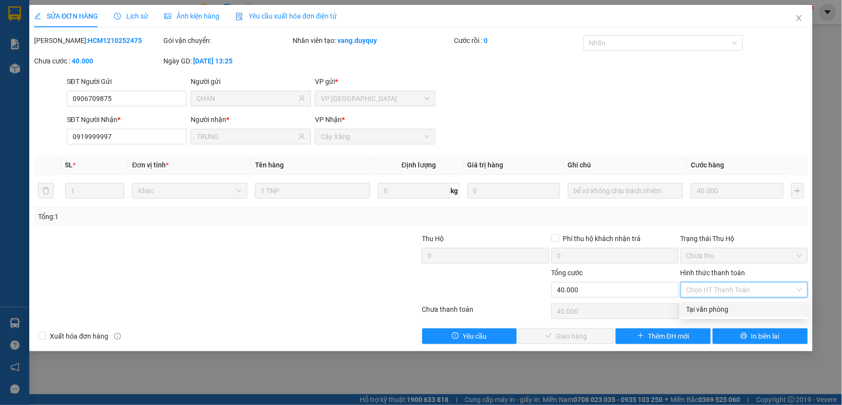
click at [699, 310] on div "Tại văn phòng" at bounding box center [744, 309] width 116 height 11
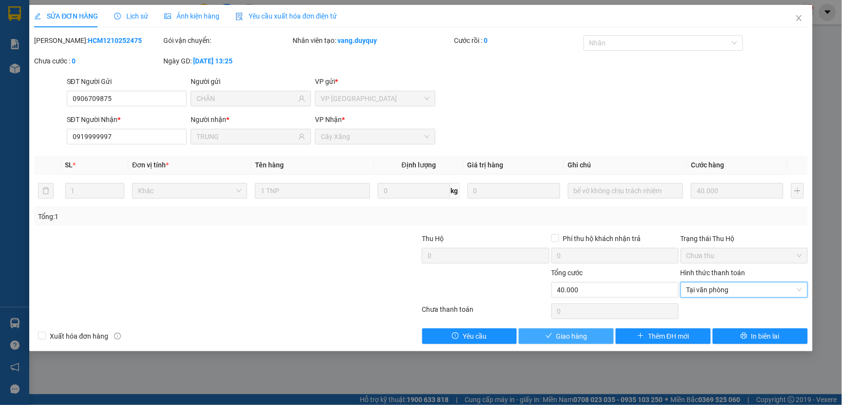
click at [588, 331] on button "Giao hàng" at bounding box center [566, 336] width 95 height 16
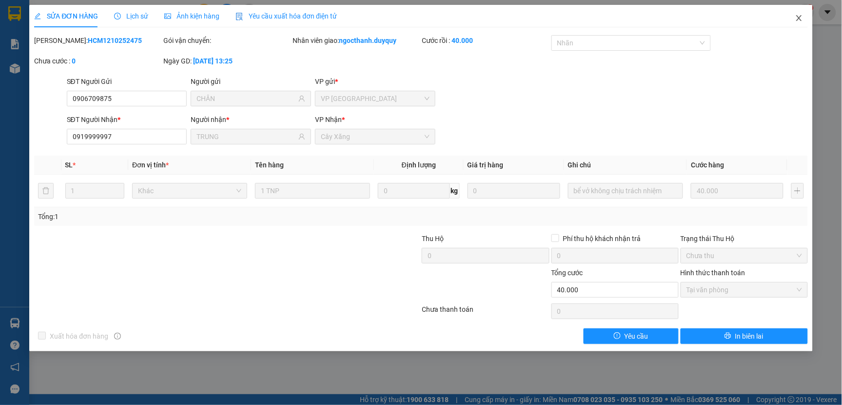
click at [798, 22] on icon "close" at bounding box center [799, 18] width 8 height 8
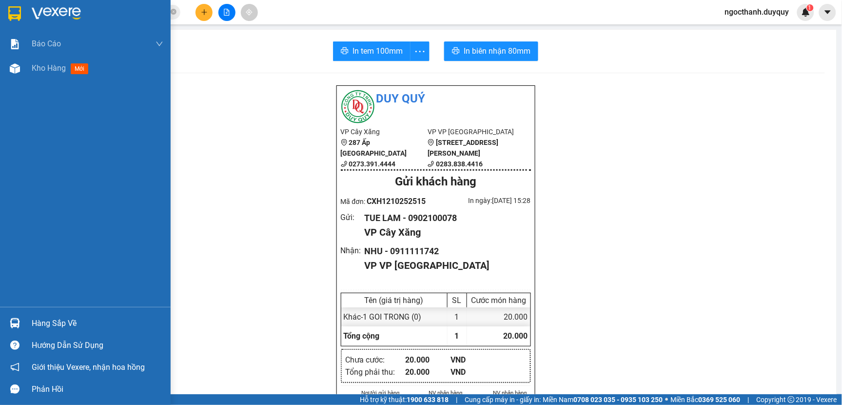
click at [63, 318] on div "Hàng sắp về" at bounding box center [98, 323] width 132 height 15
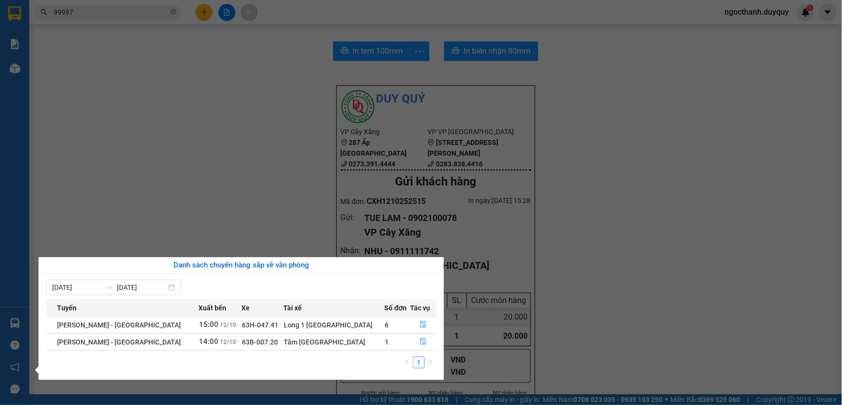
click at [642, 300] on section "Kết quả tìm kiếm ( 42 ) Bộ lọc Mã ĐH Trạng thái Món hàng Thu hộ Tổng cước Chưa …" at bounding box center [421, 202] width 842 height 405
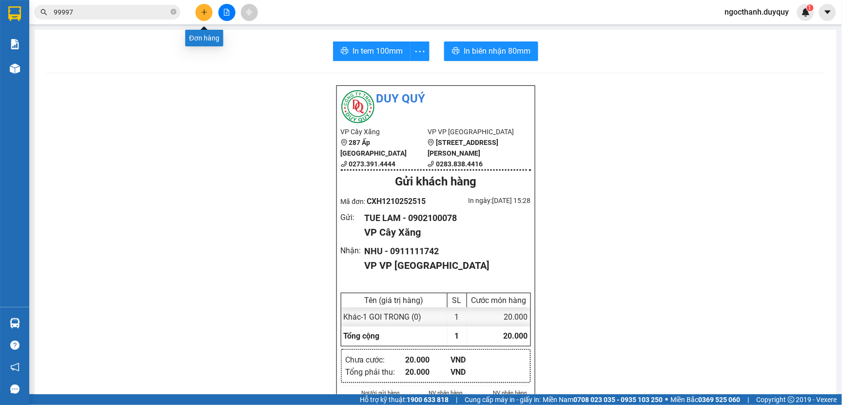
click at [202, 7] on button at bounding box center [203, 12] width 17 height 17
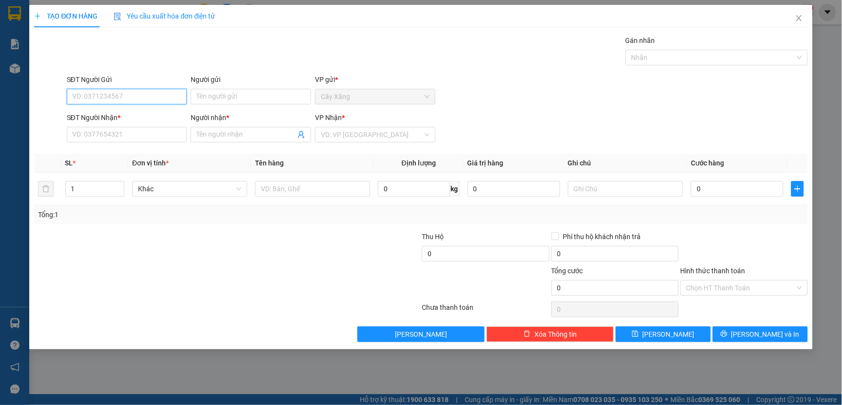
click at [111, 95] on input "SĐT Người Gửi" at bounding box center [127, 97] width 120 height 16
click at [105, 116] on div "0793900622 - NU" at bounding box center [127, 116] width 109 height 11
click at [694, 286] on input "Hình thức thanh toán" at bounding box center [740, 287] width 109 height 15
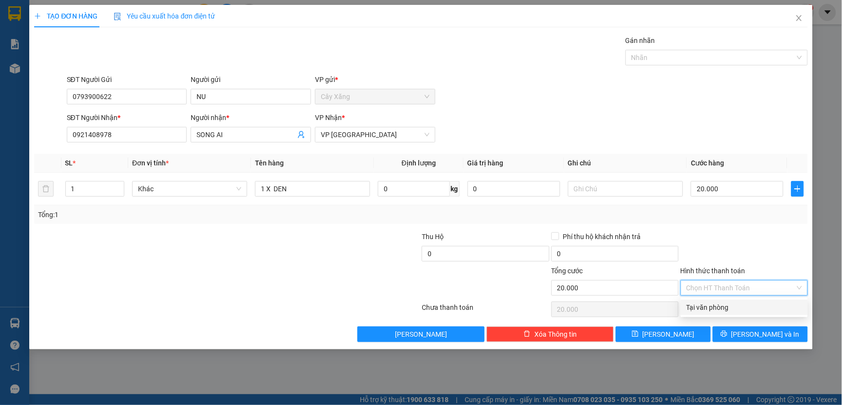
click at [699, 306] on div "Tại văn phòng" at bounding box center [744, 307] width 116 height 11
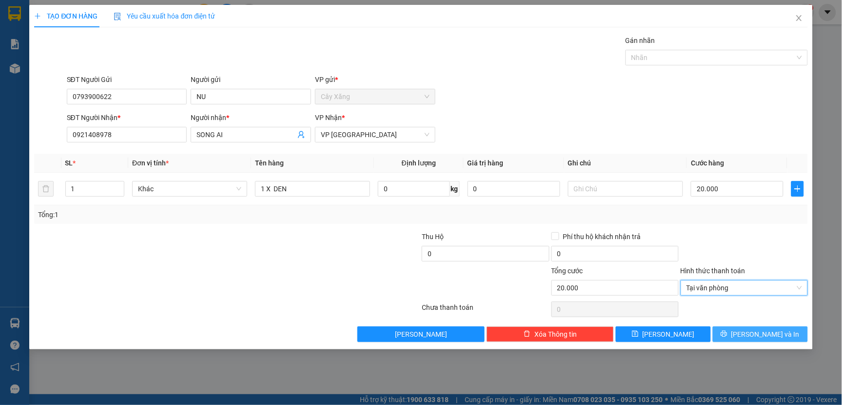
click at [740, 333] on button "[PERSON_NAME] và In" at bounding box center [760, 334] width 95 height 16
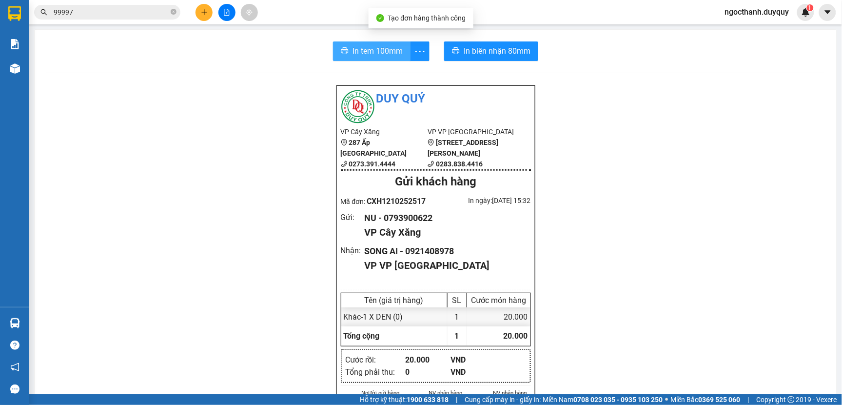
click at [370, 52] on span "In tem 100mm" at bounding box center [377, 51] width 50 height 12
click at [204, 15] on icon "plus" at bounding box center [204, 11] width 0 height 5
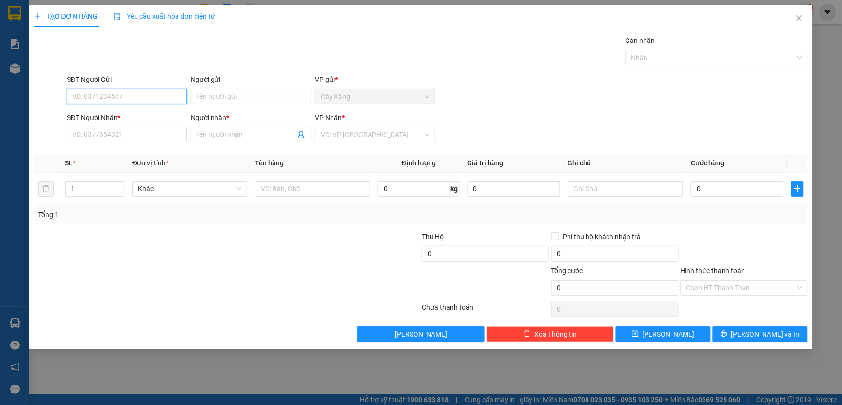
click at [77, 98] on input "SĐT Người Gửi" at bounding box center [127, 97] width 120 height 16
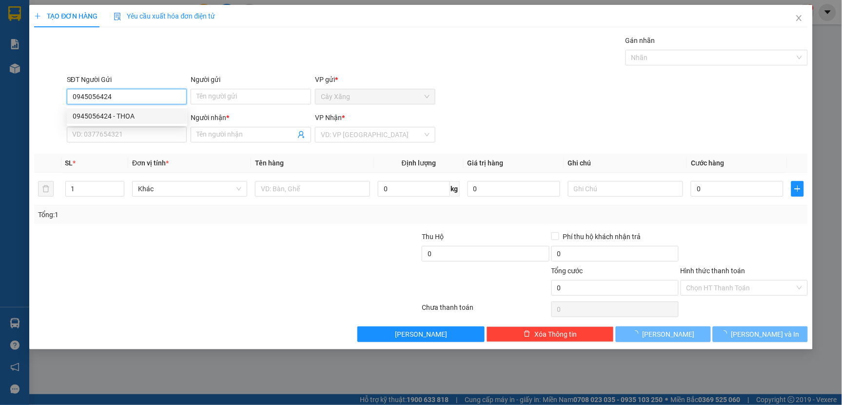
click at [86, 117] on div "0945056424 - THOA" at bounding box center [127, 116] width 109 height 11
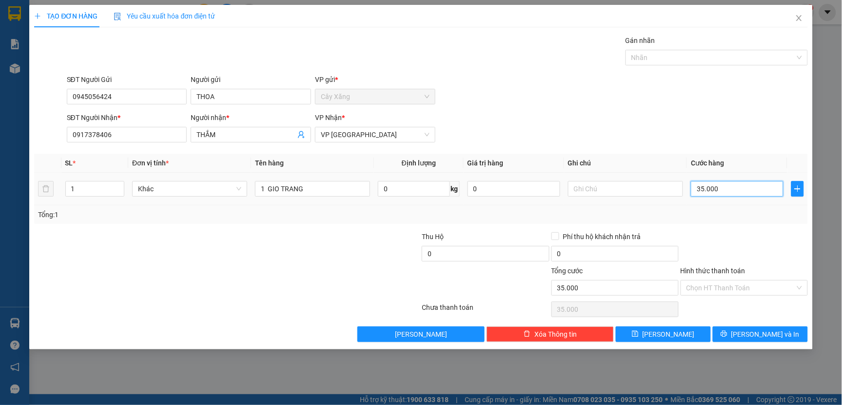
click at [725, 189] on input "35.000" at bounding box center [737, 189] width 93 height 16
click at [317, 189] on input "1 GIO TRANG" at bounding box center [312, 189] width 115 height 16
click at [728, 192] on input "35.000" at bounding box center [737, 189] width 93 height 16
click at [695, 188] on input "0" at bounding box center [737, 189] width 93 height 16
click at [722, 282] on input "Hình thức thanh toán" at bounding box center [740, 287] width 109 height 15
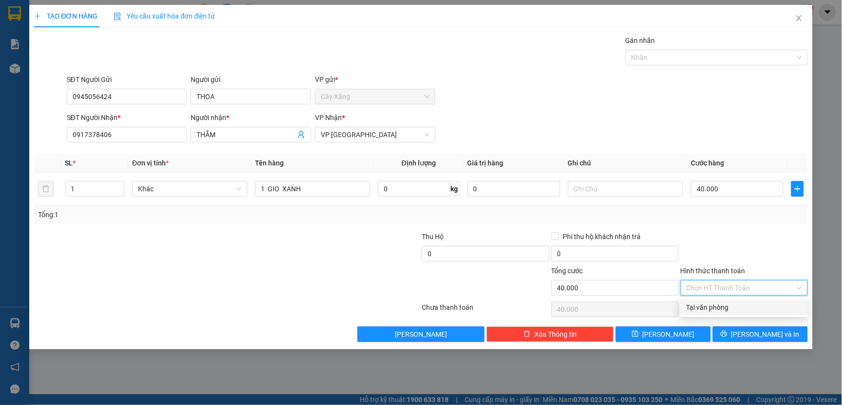
click at [713, 305] on div "Tại văn phòng" at bounding box center [744, 307] width 116 height 11
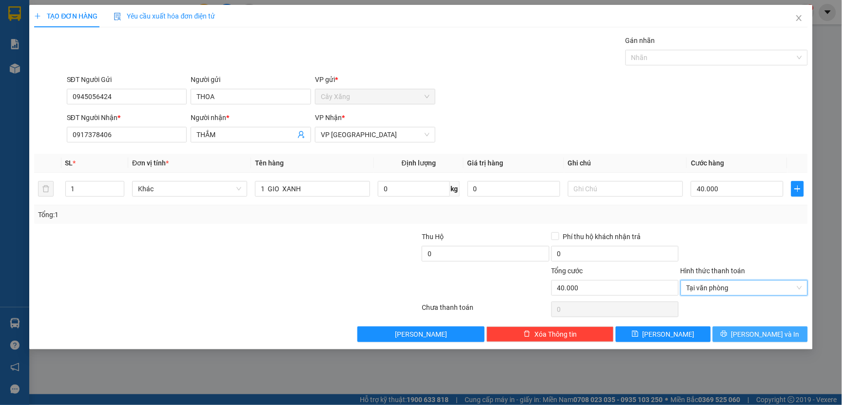
click at [727, 336] on icon "printer" at bounding box center [724, 333] width 7 height 7
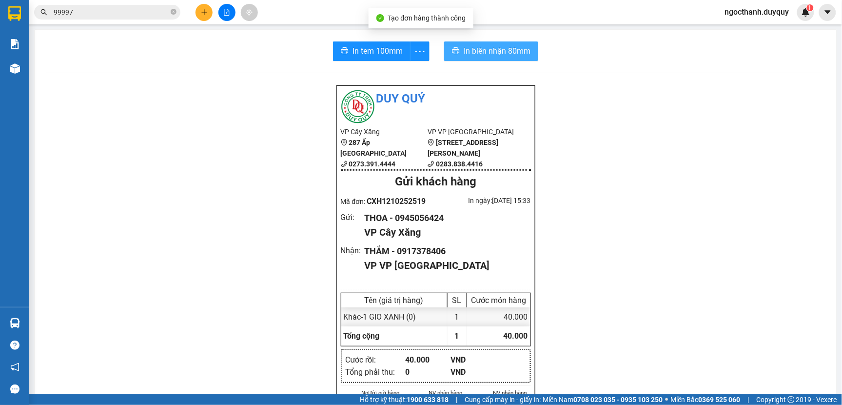
click at [488, 49] on span "In biên nhận 80mm" at bounding box center [497, 51] width 67 height 12
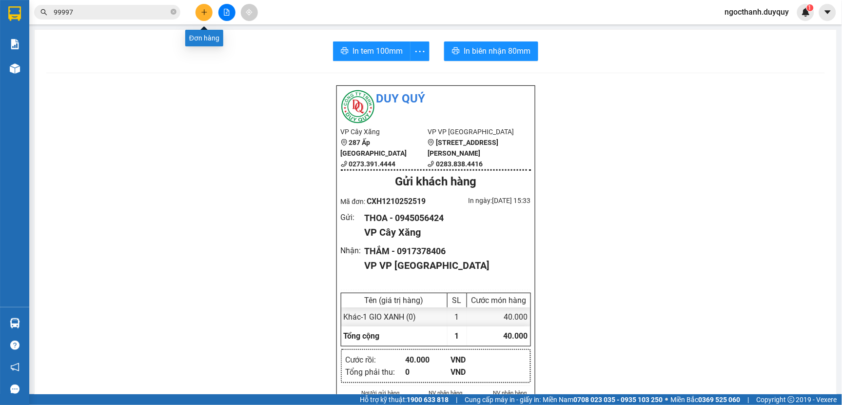
click at [206, 11] on icon "plus" at bounding box center [204, 12] width 7 height 7
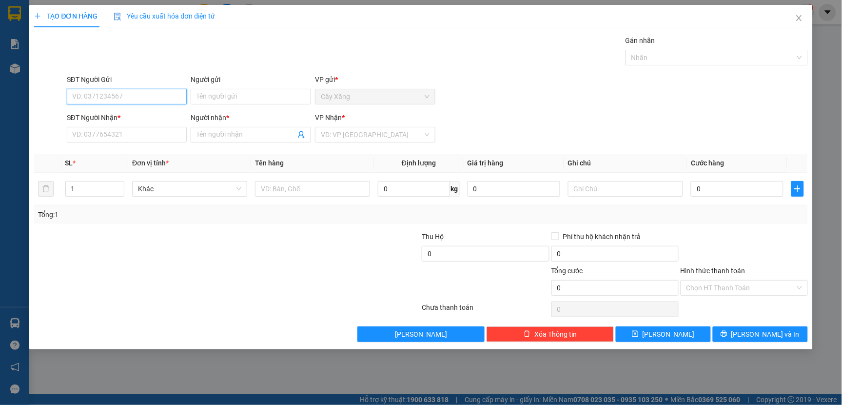
click at [84, 94] on input "SĐT Người Gửi" at bounding box center [127, 97] width 120 height 16
type input "0865775141"
click at [203, 99] on input "Người gửi" at bounding box center [251, 97] width 120 height 16
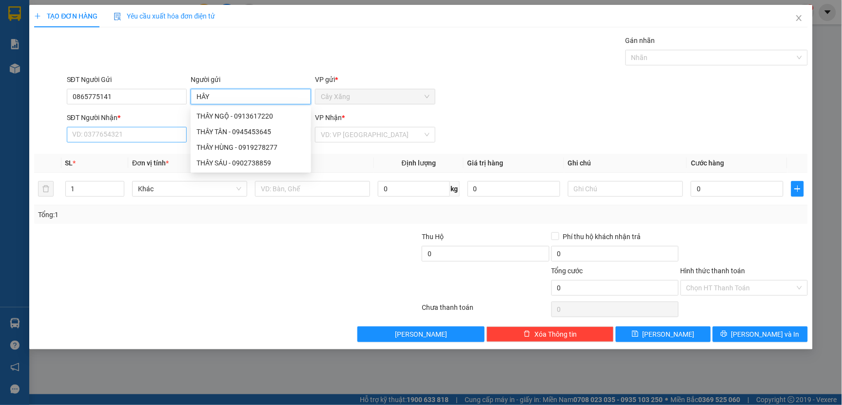
type input "HÂY"
click at [75, 139] on input "SĐT Người Nhận *" at bounding box center [127, 135] width 120 height 16
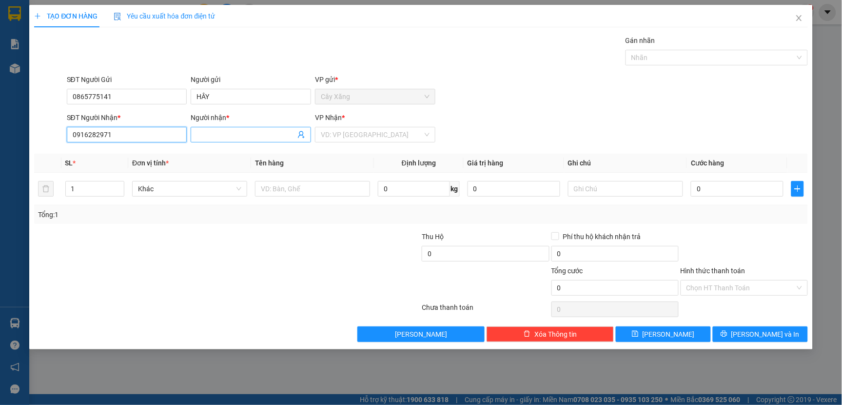
type input "0916282971"
click at [219, 135] on input "Người nhận *" at bounding box center [245, 134] width 99 height 11
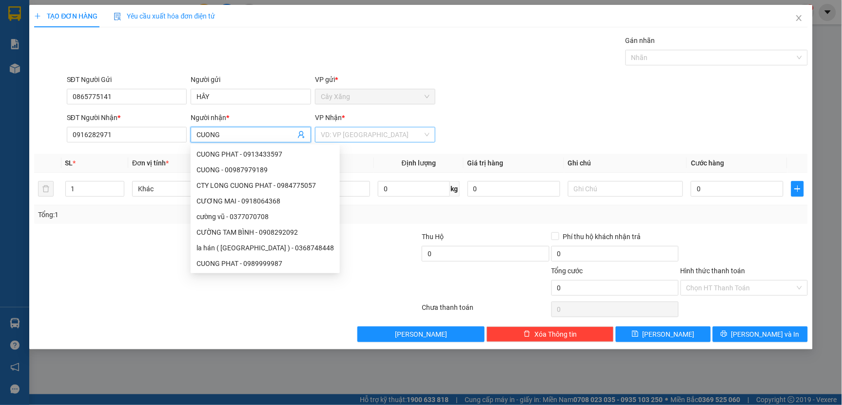
type input "CUONG"
click at [344, 134] on input "search" at bounding box center [372, 134] width 102 height 15
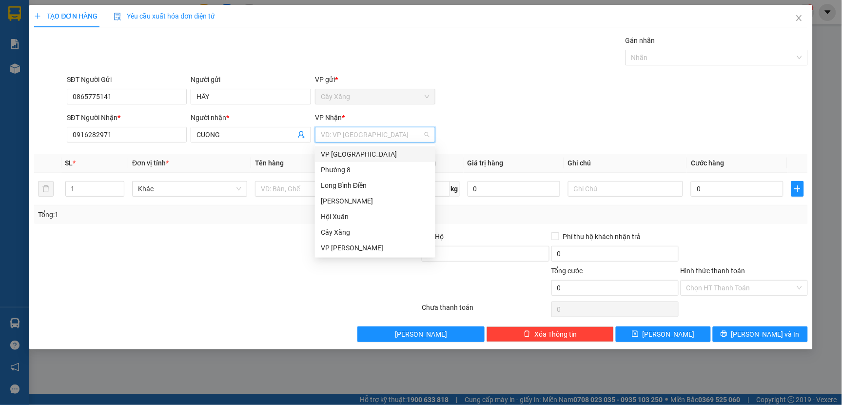
click at [342, 153] on div "VP [GEOGRAPHIC_DATA]" at bounding box center [375, 154] width 109 height 11
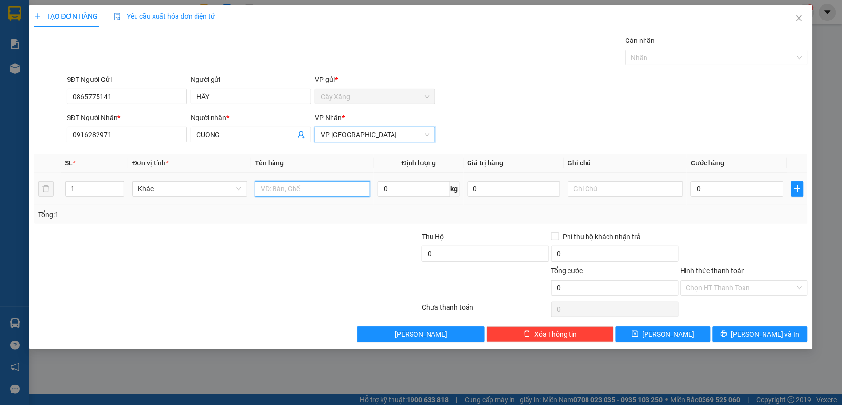
click at [260, 191] on input "text" at bounding box center [312, 189] width 115 height 16
type input "1 HÔ SO"
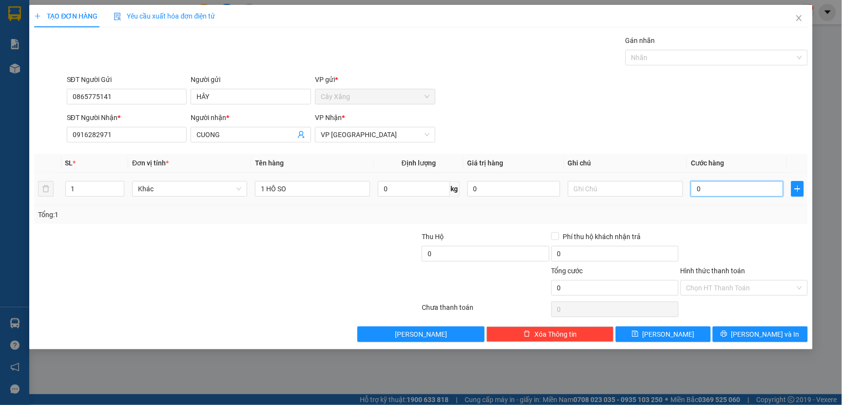
click at [695, 189] on input "0" at bounding box center [737, 189] width 93 height 16
type input "2"
type input "20"
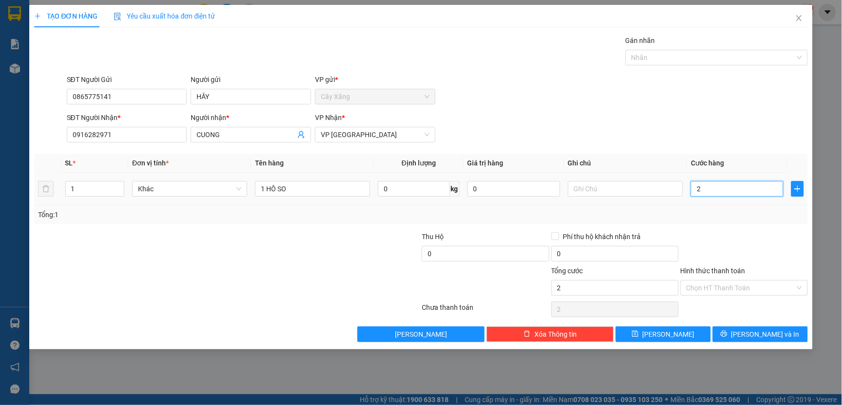
type input "20"
type input "200"
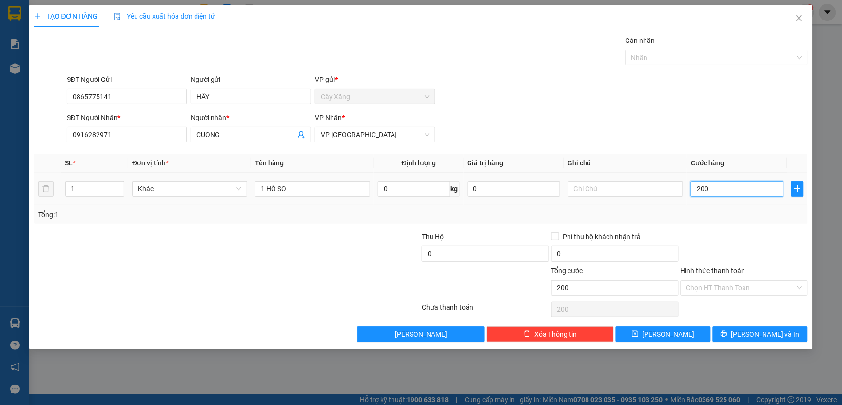
type input "2.000"
type input "20.000"
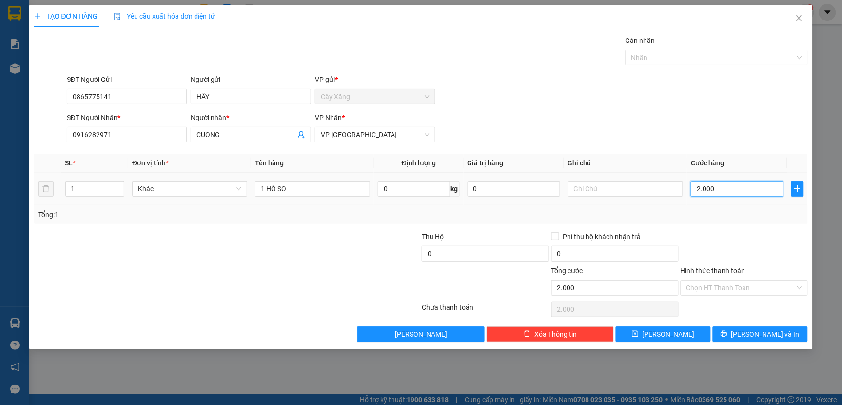
type input "20.000"
click at [751, 327] on button "[PERSON_NAME] và In" at bounding box center [760, 334] width 95 height 16
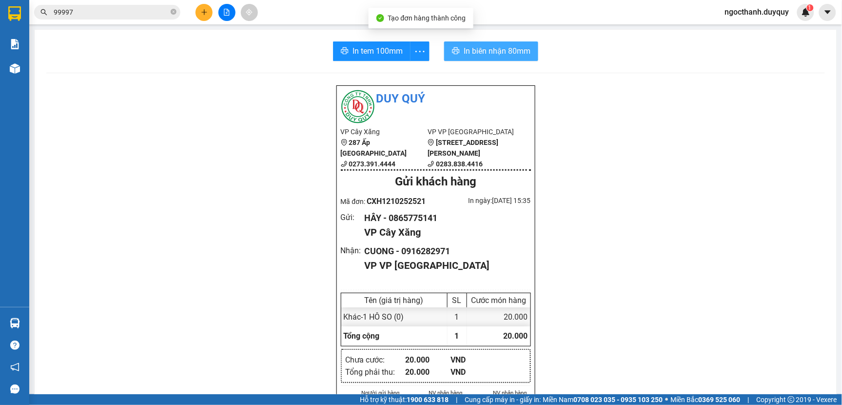
click at [465, 49] on span "In biên nhận 80mm" at bounding box center [497, 51] width 67 height 12
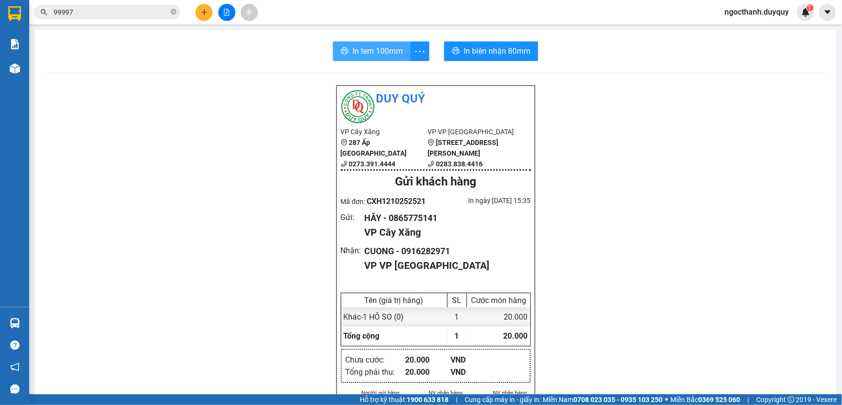
click at [365, 53] on span "In tem 100mm" at bounding box center [377, 51] width 50 height 12
click at [101, 16] on input "99997" at bounding box center [111, 12] width 115 height 11
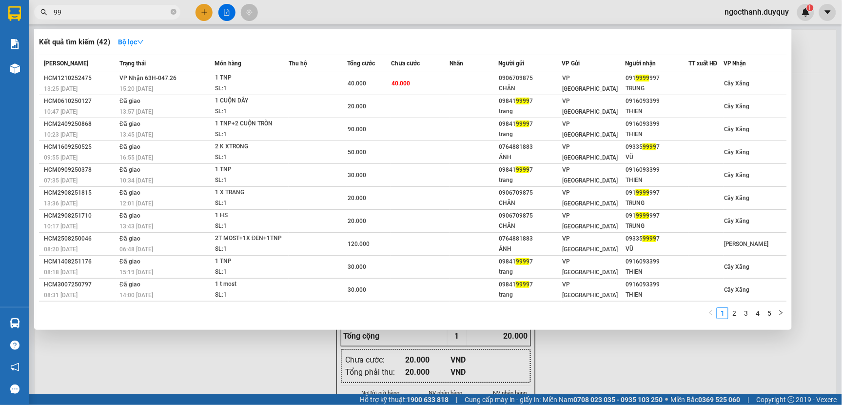
type input "9"
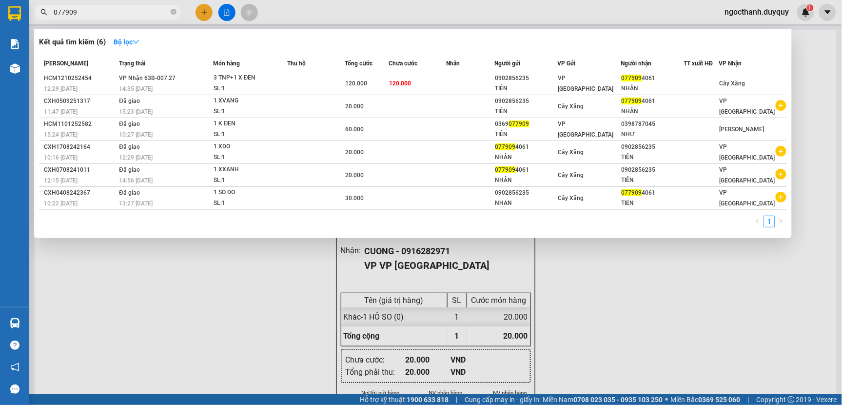
type input "077909"
click at [206, 12] on div at bounding box center [421, 202] width 842 height 405
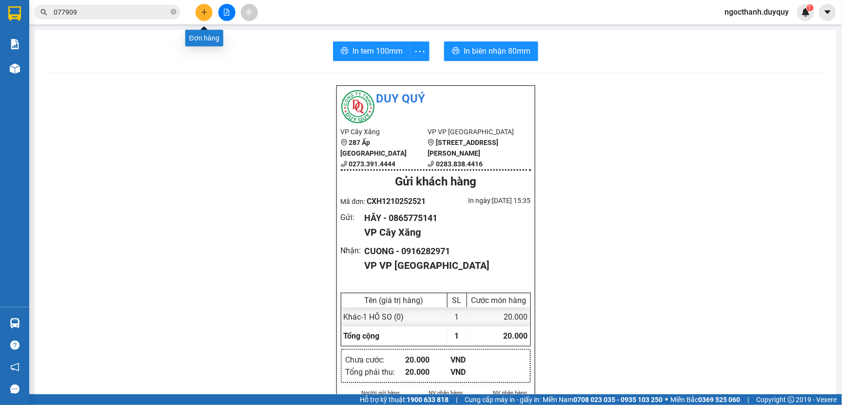
click at [207, 9] on icon "plus" at bounding box center [204, 12] width 7 height 7
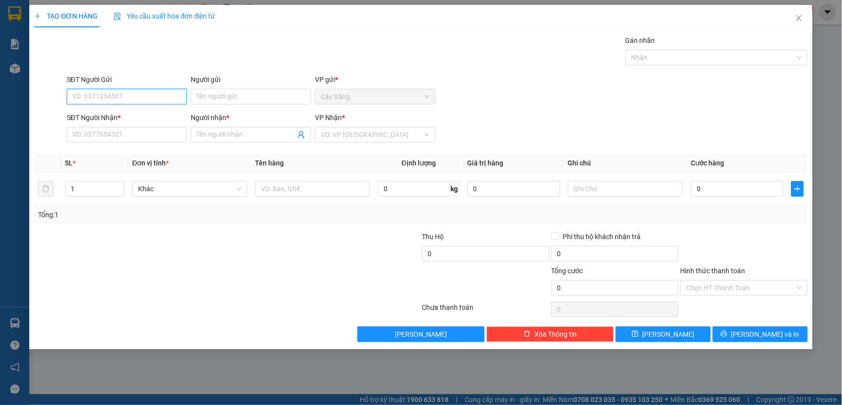
click at [89, 95] on input "SĐT Người Gửi" at bounding box center [127, 97] width 120 height 16
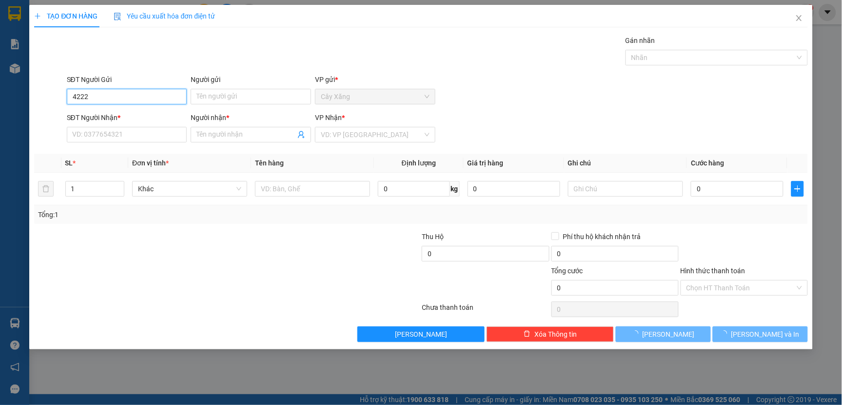
click at [108, 97] on input "4222" at bounding box center [127, 97] width 120 height 16
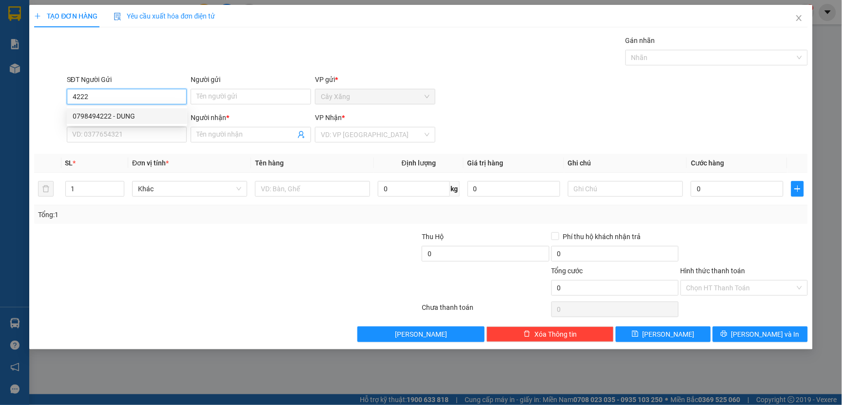
click at [121, 117] on div "0798494222 - DUNG" at bounding box center [127, 116] width 109 height 11
type input "0798494222"
type input "DUNG"
type input "0832331337"
type input "VI"
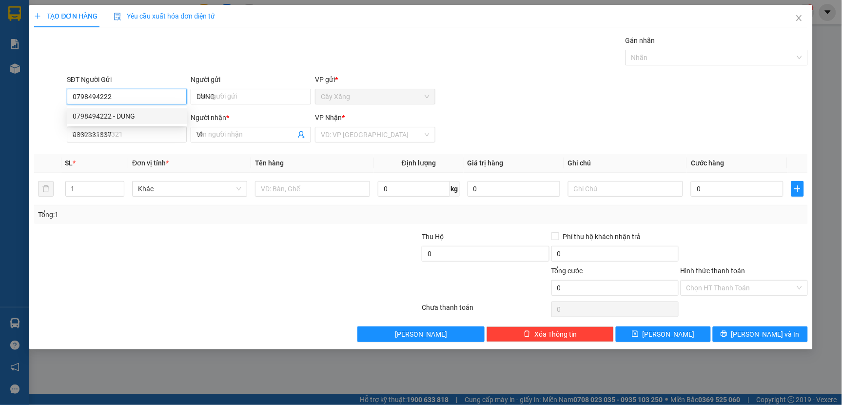
type input "20.000"
type input "0798494222"
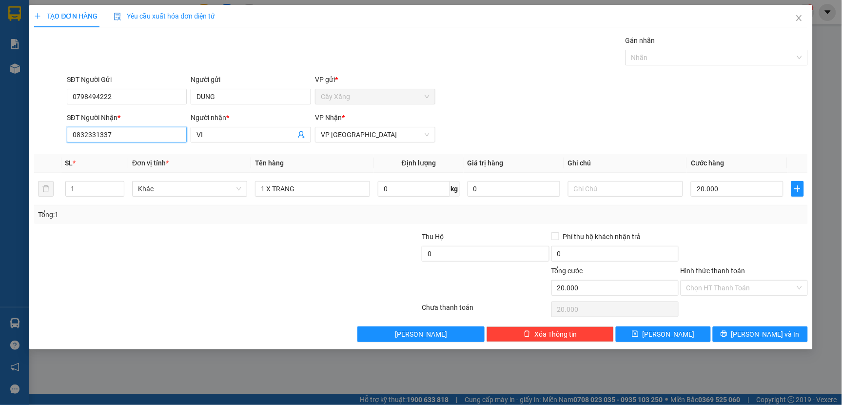
click at [131, 138] on input "0832331337" at bounding box center [127, 135] width 120 height 16
type input "0"
click at [115, 173] on div "0938751567 - THUY" at bounding box center [127, 169] width 109 height 11
type input "0938751567"
type input "THUY"
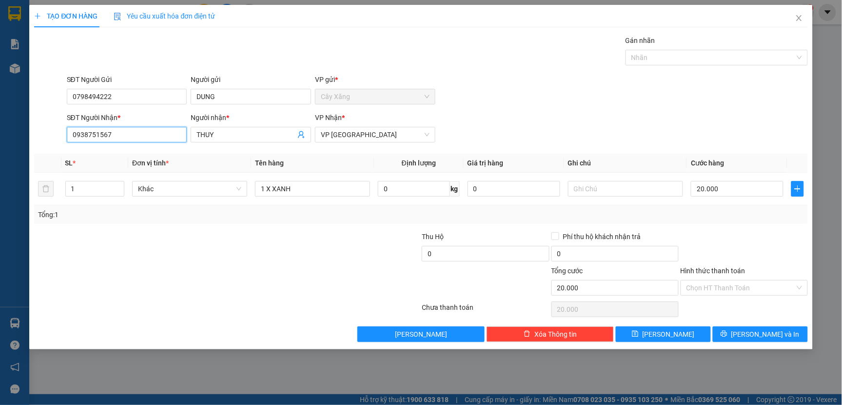
click at [113, 135] on input "0938751567" at bounding box center [127, 135] width 120 height 16
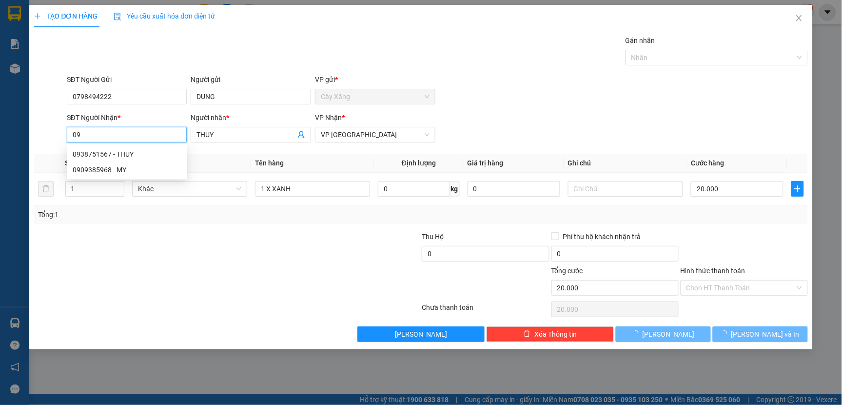
type input "0"
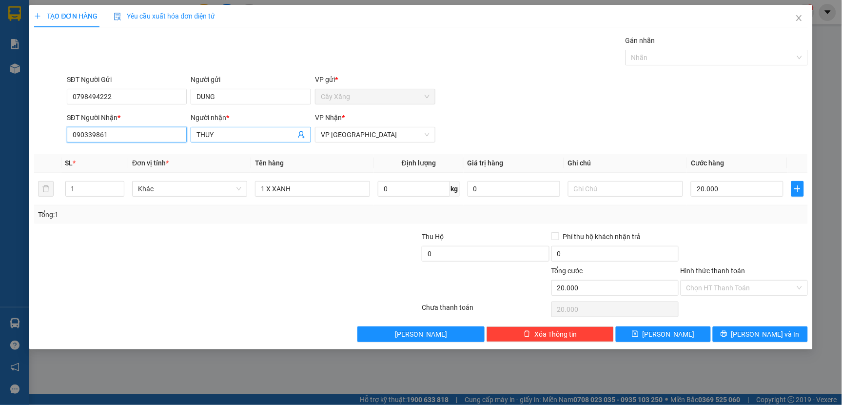
type input "0903398618"
click at [129, 151] on div "0903398618 - ANH SON +70K" at bounding box center [127, 154] width 109 height 11
type input "ANH SON +70K"
type input "25.000"
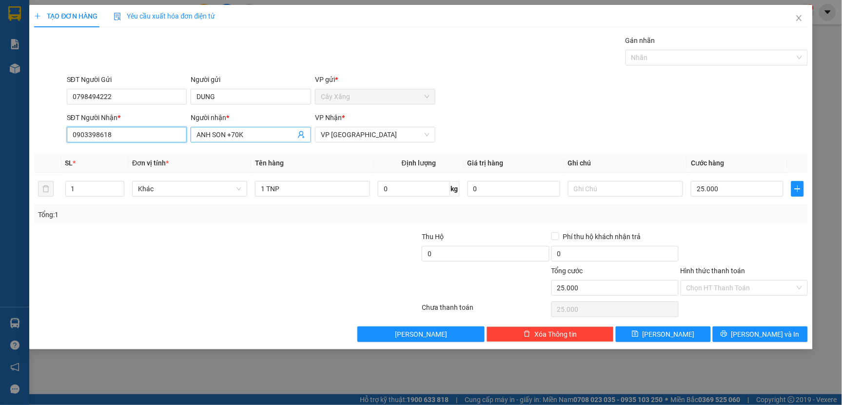
type input "0903398618"
click at [246, 133] on input "ANH SON +70K" at bounding box center [245, 134] width 99 height 11
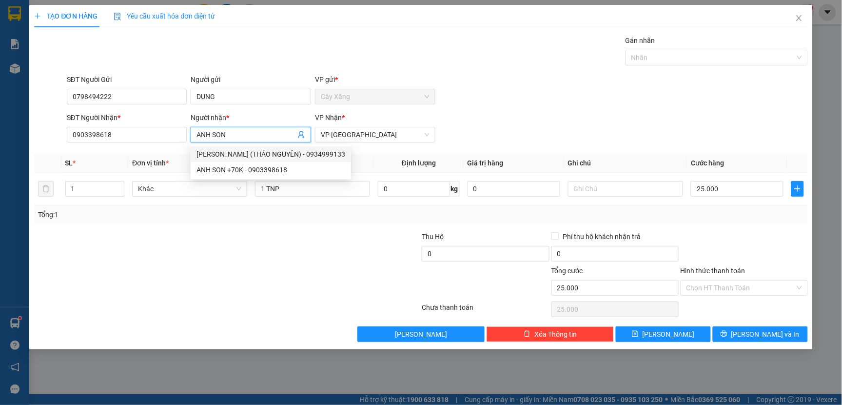
click at [239, 141] on span "ANH SON" at bounding box center [251, 135] width 120 height 16
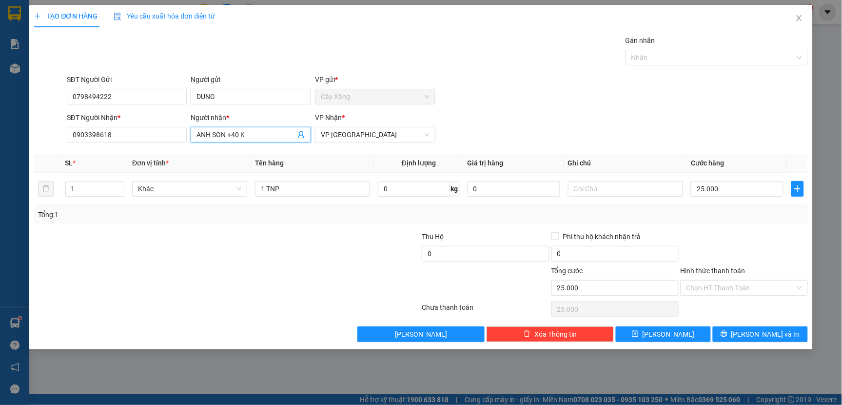
type input "ANH SON +40 K"
click at [208, 242] on div at bounding box center [162, 248] width 258 height 34
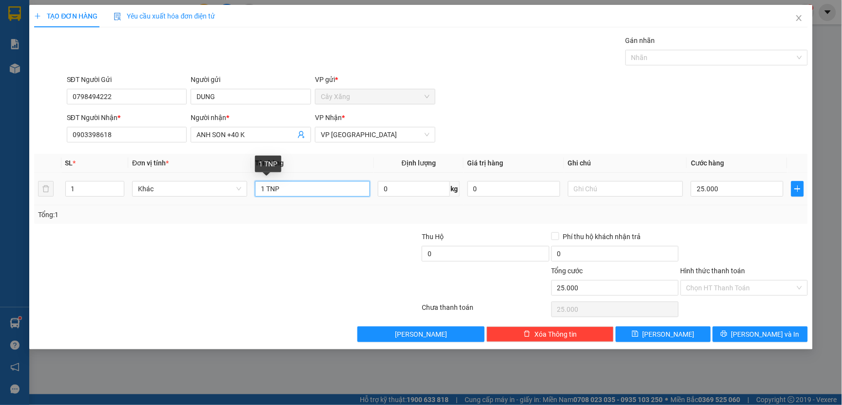
click at [285, 192] on input "1 TNP" at bounding box center [312, 189] width 115 height 16
type input "1 X TRANG"
click at [726, 191] on input "25.000" at bounding box center [737, 189] width 93 height 16
type input "0"
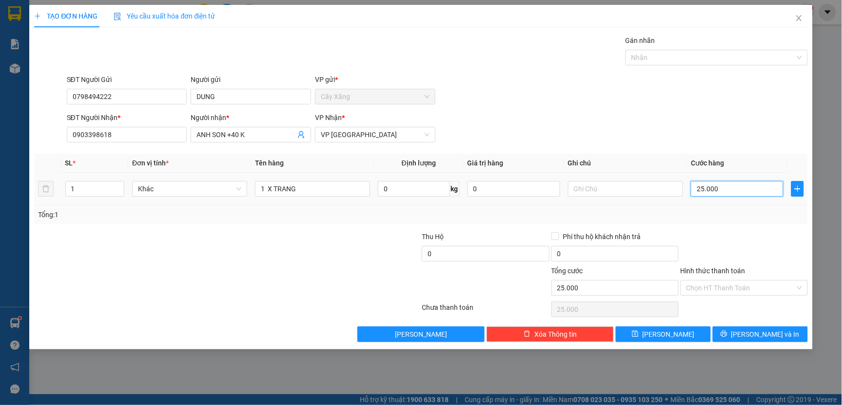
type input "0"
click at [696, 191] on input "0" at bounding box center [737, 189] width 93 height 16
type input "20"
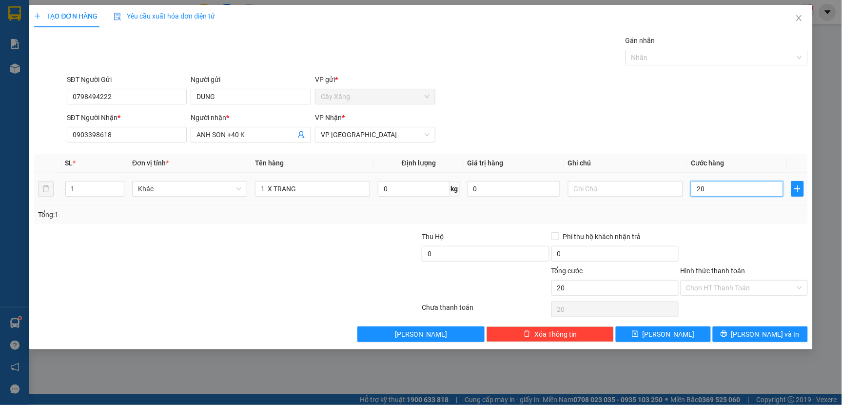
type input "200"
type input "2.000"
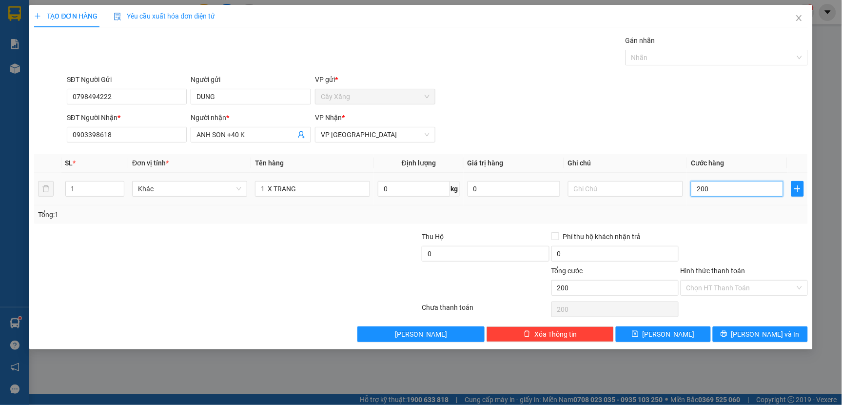
type input "2.000"
type input "20.000"
click at [722, 285] on input "Hình thức thanh toán" at bounding box center [740, 287] width 109 height 15
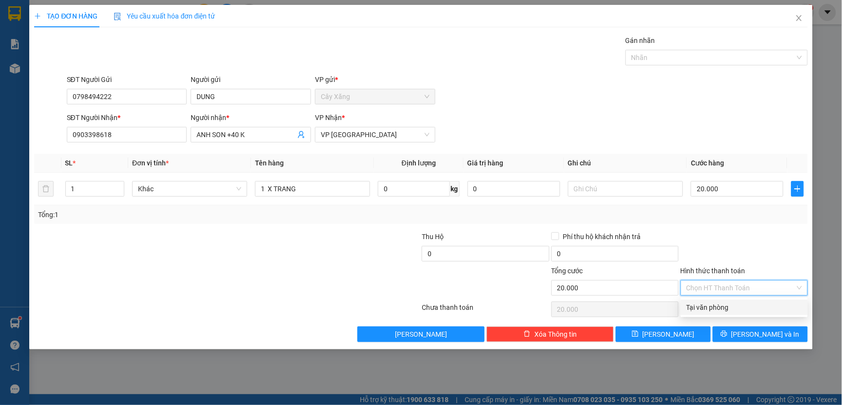
click at [702, 305] on div "Tại văn phòng" at bounding box center [744, 307] width 116 height 11
type input "0"
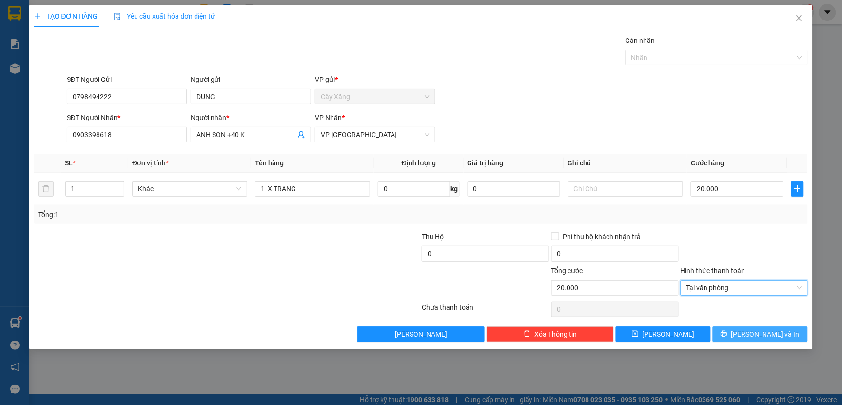
click at [738, 335] on button "[PERSON_NAME] và In" at bounding box center [760, 334] width 95 height 16
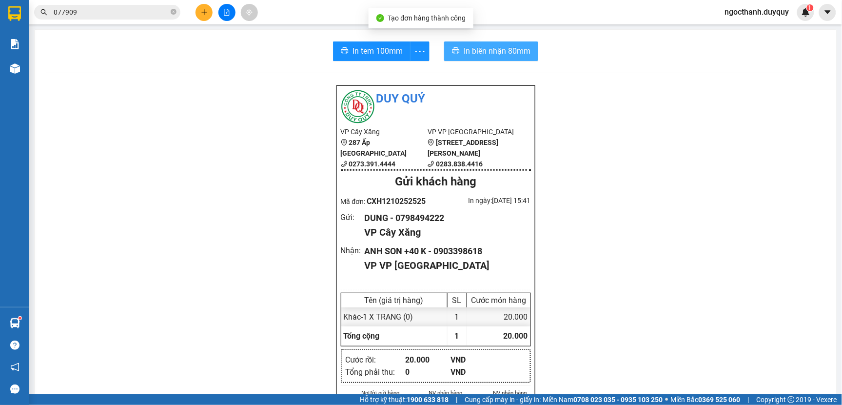
click at [488, 56] on span "In biên nhận 80mm" at bounding box center [497, 51] width 67 height 12
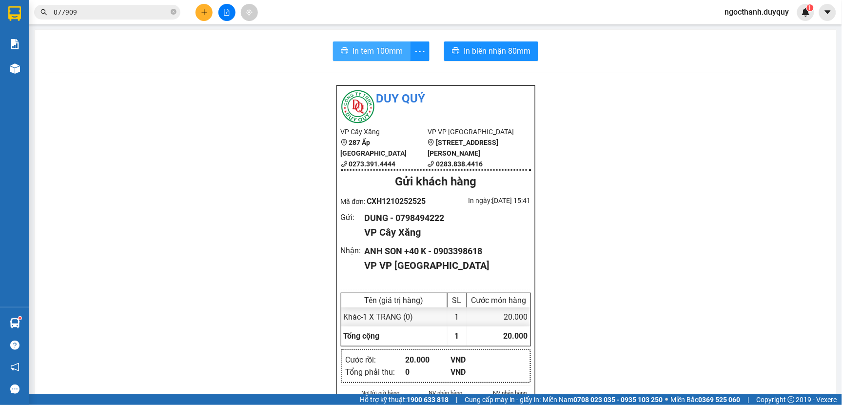
click at [359, 54] on span "In tem 100mm" at bounding box center [377, 51] width 50 height 12
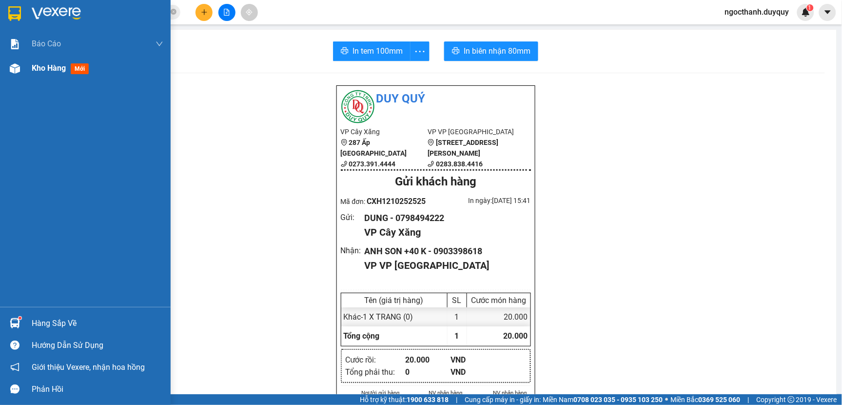
click at [41, 67] on span "Kho hàng" at bounding box center [49, 67] width 34 height 9
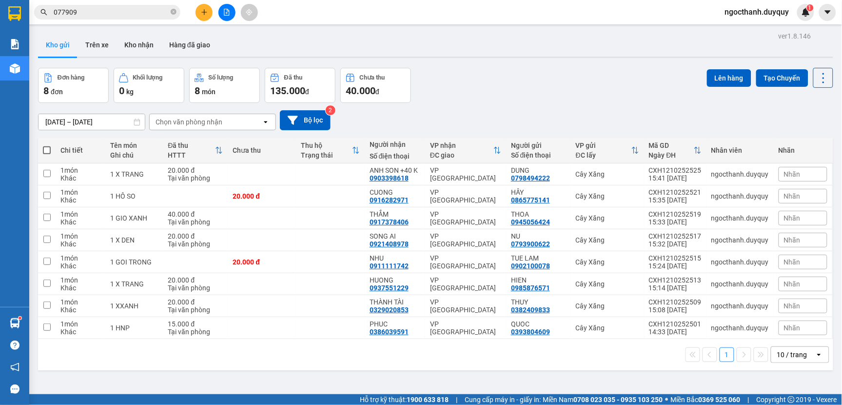
click at [46, 148] on span at bounding box center [47, 150] width 8 height 8
click at [47, 145] on input "checkbox" at bounding box center [47, 145] width 0 height 0
checkbox input "true"
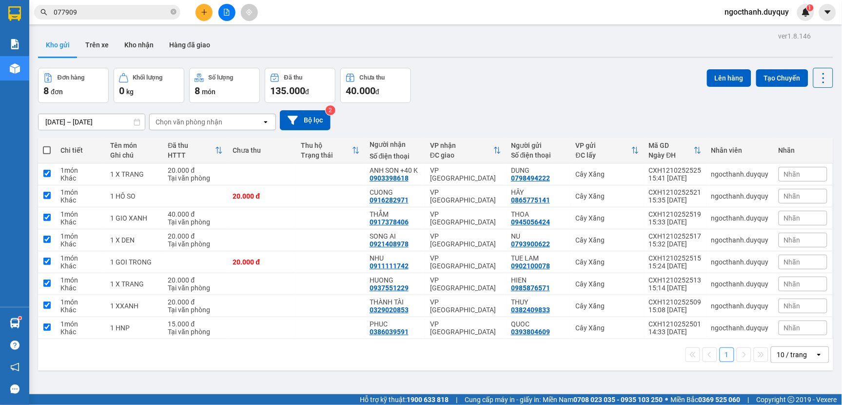
checkbox input "true"
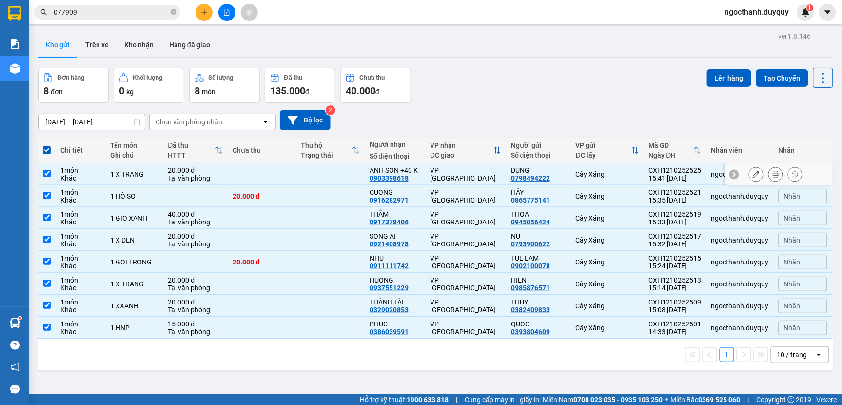
click at [48, 172] on input "checkbox" at bounding box center [46, 173] width 7 height 7
checkbox input "false"
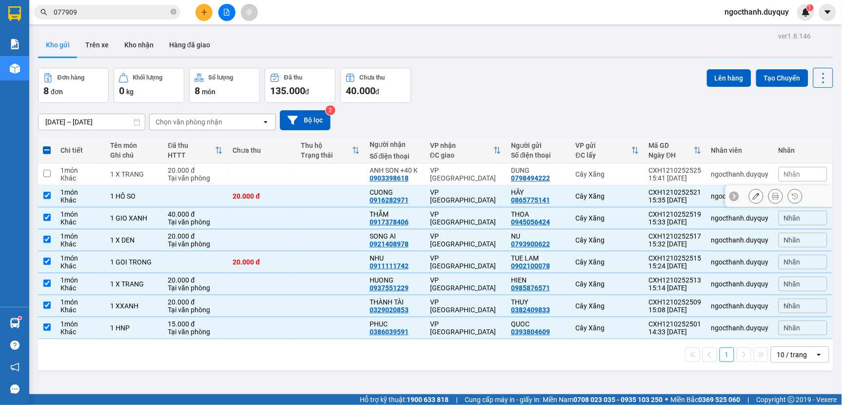
click at [46, 193] on input "checkbox" at bounding box center [46, 195] width 7 height 7
checkbox input "false"
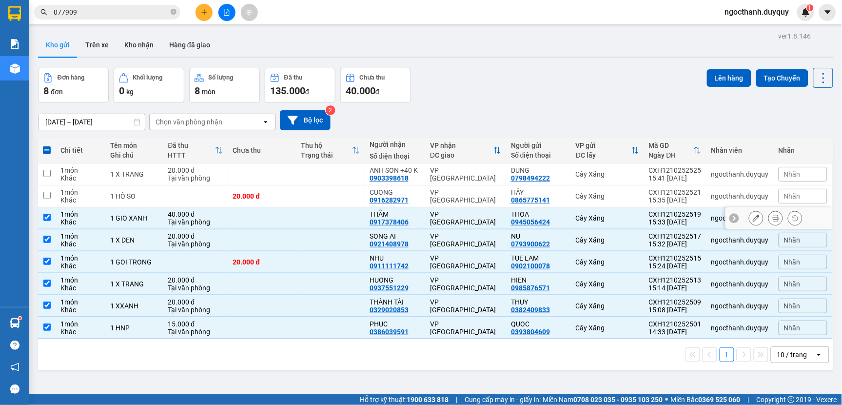
click at [286, 215] on td at bounding box center [262, 218] width 68 height 22
checkbox input "false"
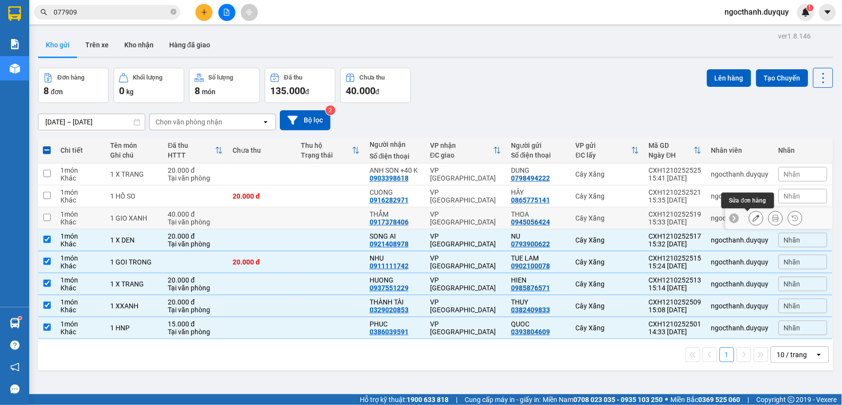
click at [753, 219] on icon at bounding box center [756, 218] width 7 height 7
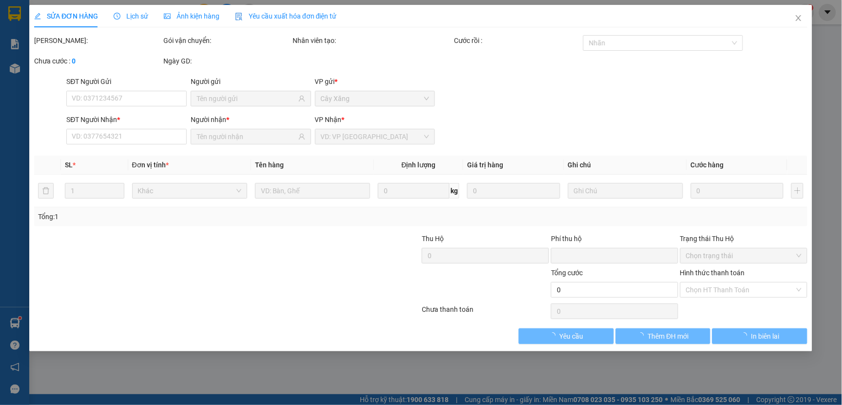
type input "0945056424"
type input "0917378406"
type input "0"
type input "40.000"
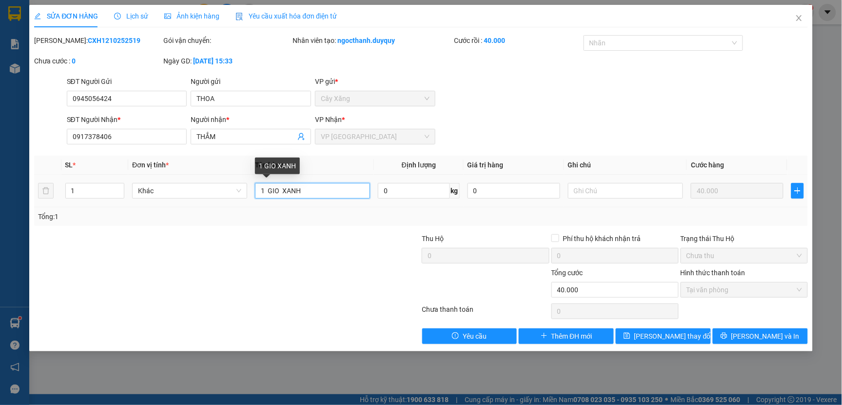
click at [282, 191] on input "1 GIO XANH" at bounding box center [312, 191] width 115 height 16
type input "1 BAO XANH"
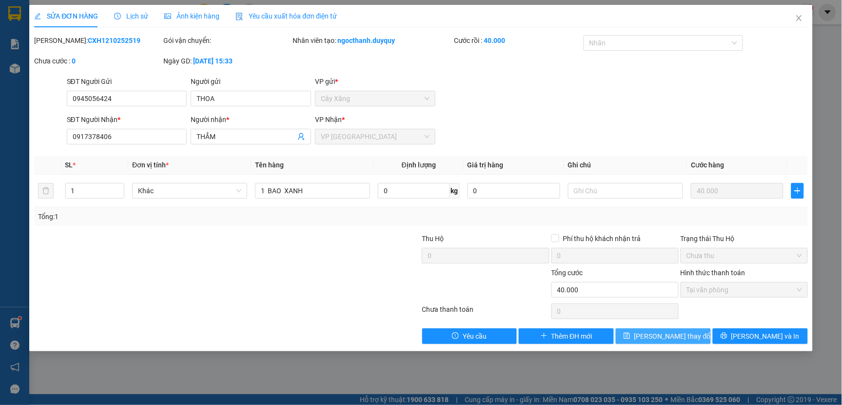
click at [670, 339] on span "[PERSON_NAME] thay đổi" at bounding box center [673, 336] width 78 height 11
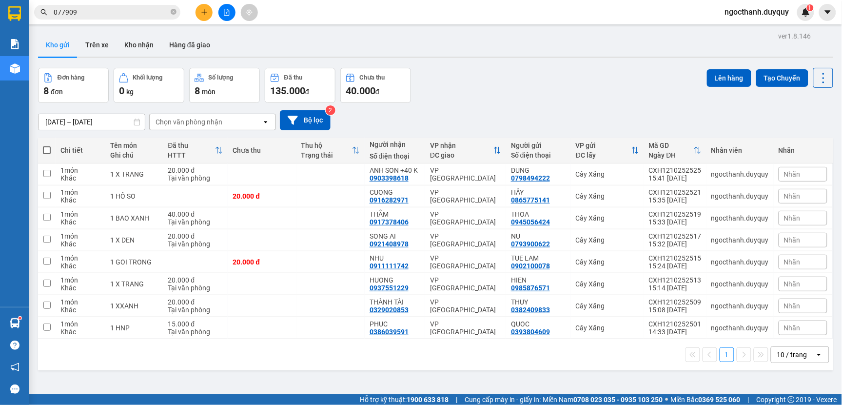
click at [44, 149] on span at bounding box center [47, 150] width 8 height 8
click at [47, 145] on input "checkbox" at bounding box center [47, 145] width 0 height 0
checkbox input "true"
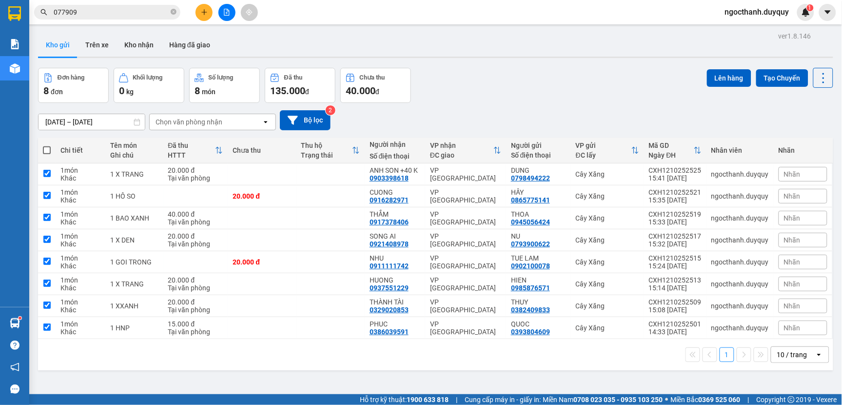
checkbox input "true"
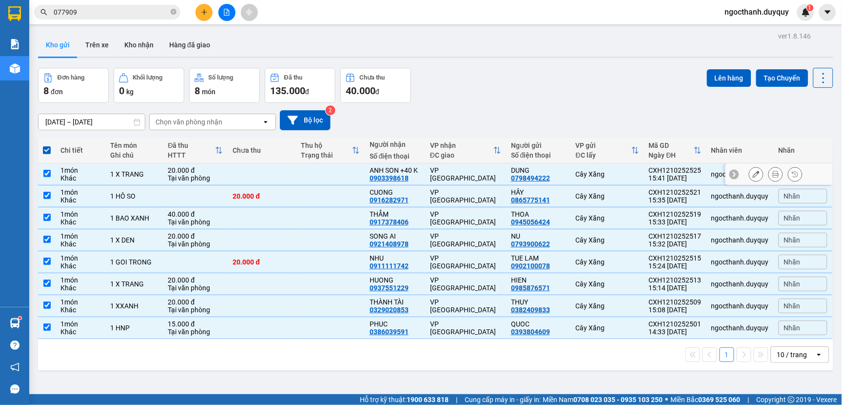
click at [46, 166] on td at bounding box center [47, 174] width 18 height 22
checkbox input "false"
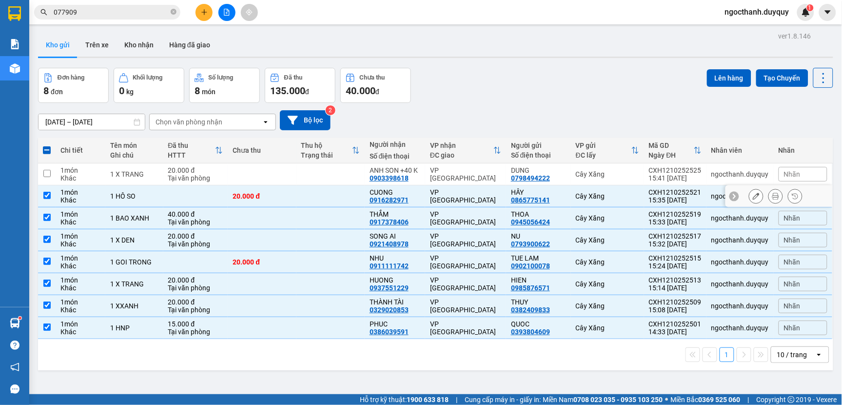
click at [51, 192] on td at bounding box center [47, 196] width 18 height 22
checkbox input "false"
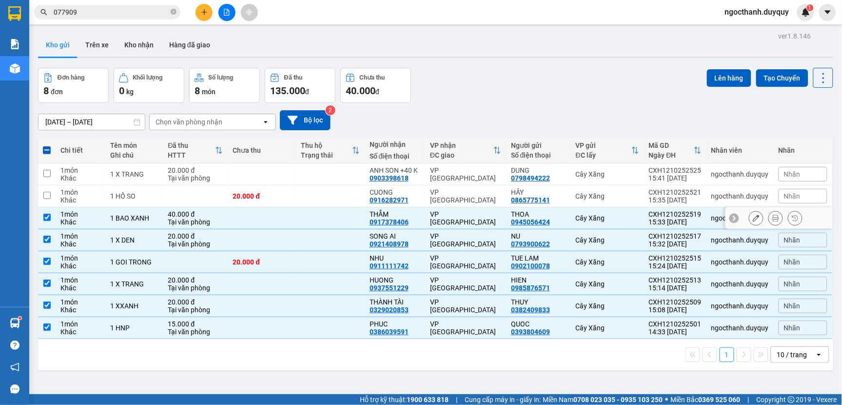
click at [47, 215] on input "checkbox" at bounding box center [46, 217] width 7 height 7
checkbox input "false"
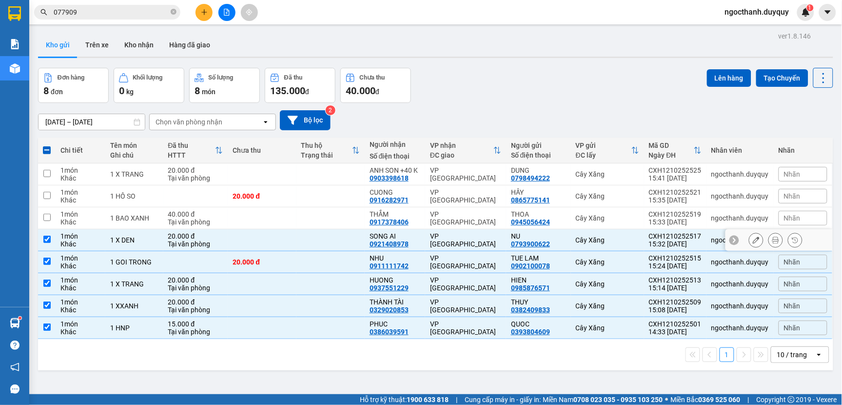
click at [49, 231] on td at bounding box center [47, 240] width 18 height 22
checkbox input "false"
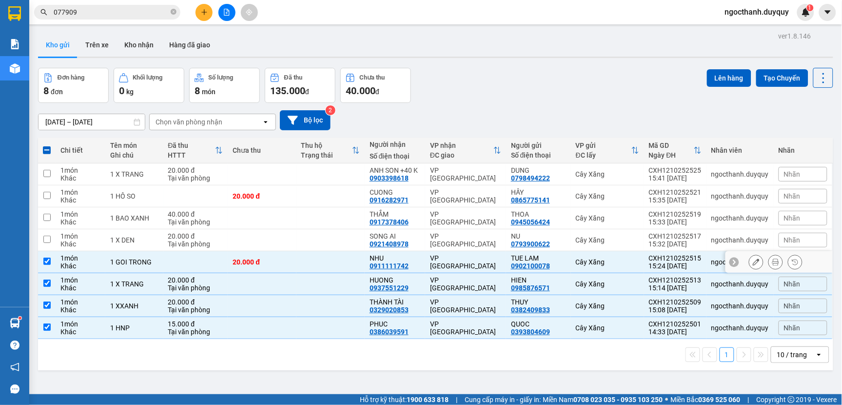
click at [51, 259] on td at bounding box center [47, 262] width 18 height 22
checkbox input "false"
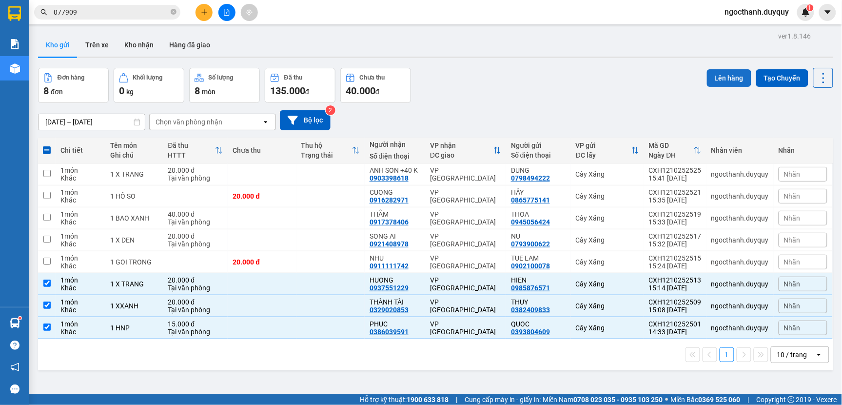
click at [725, 77] on button "Lên hàng" at bounding box center [729, 78] width 44 height 18
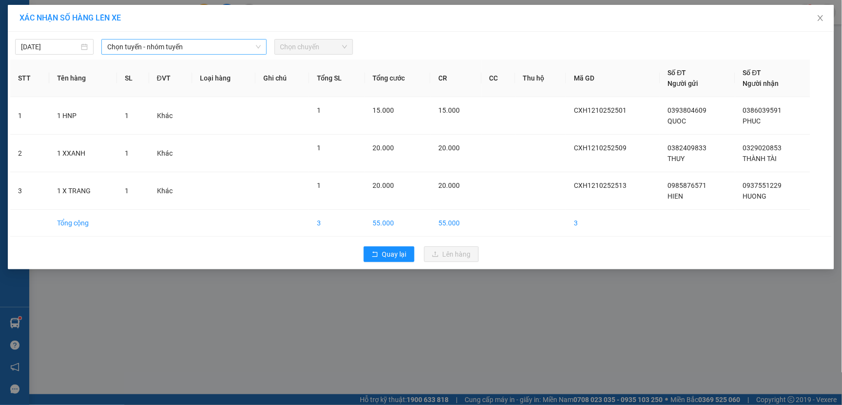
click at [196, 48] on span "Chọn tuyến - nhóm tuyến" at bounding box center [183, 46] width 153 height 15
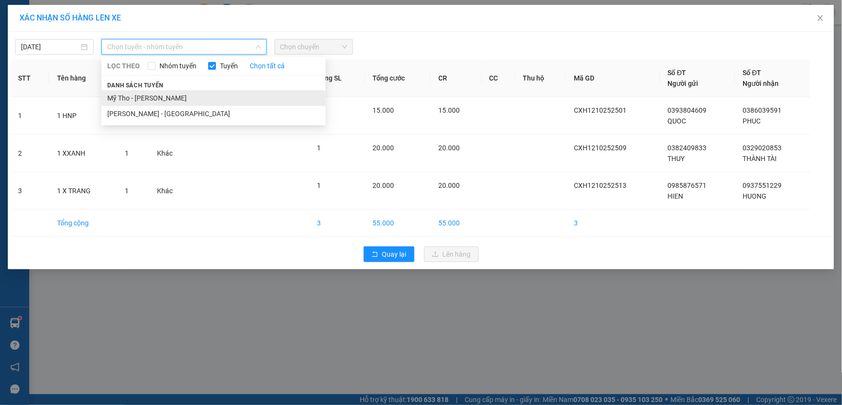
click at [167, 99] on li "Mỹ Tho - [PERSON_NAME]" at bounding box center [213, 98] width 224 height 16
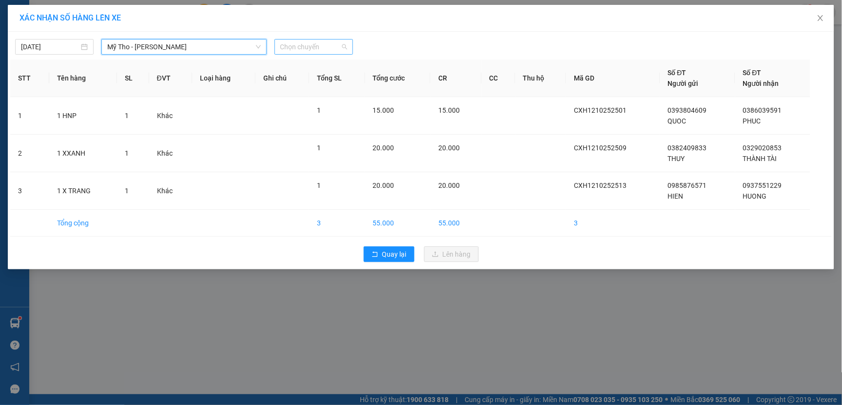
click at [291, 50] on span "Chọn chuyến" at bounding box center [313, 46] width 67 height 15
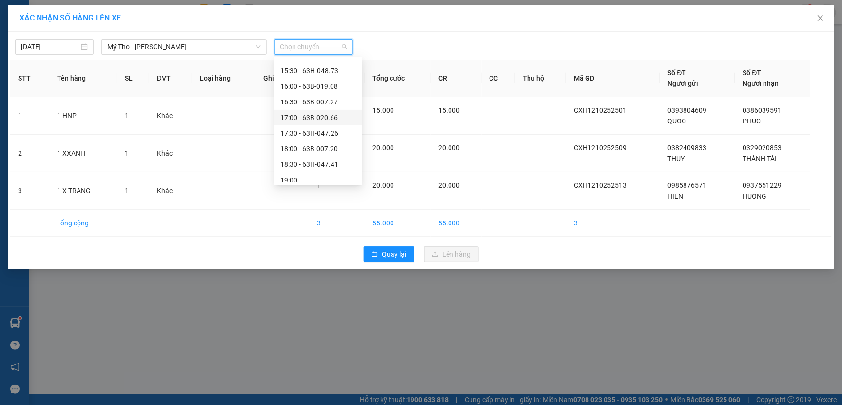
scroll to position [488, 0]
click at [327, 79] on div "15:00 - 63B-019.49" at bounding box center [318, 78] width 76 height 11
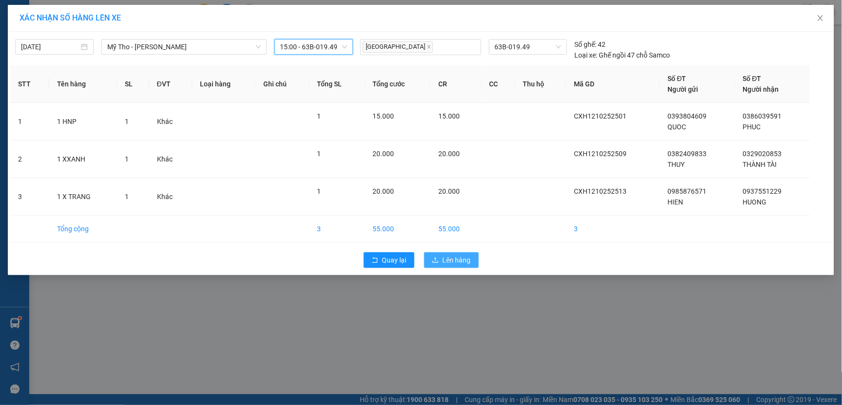
click at [456, 256] on span "Lên hàng" at bounding box center [457, 259] width 28 height 11
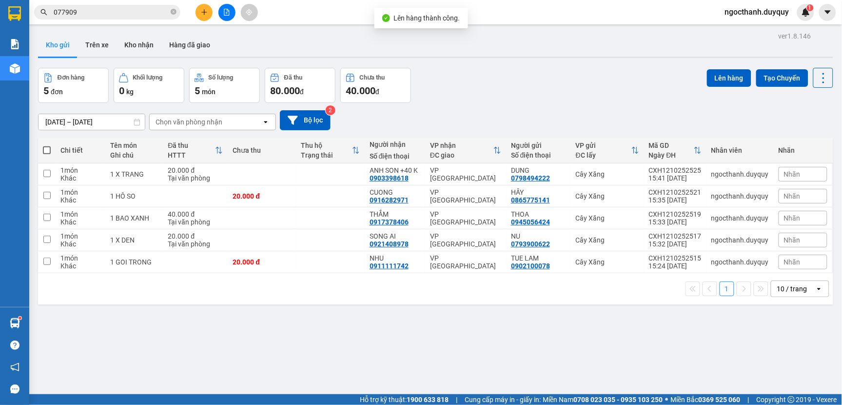
click at [46, 149] on span at bounding box center [47, 150] width 8 height 8
click at [47, 145] on input "checkbox" at bounding box center [47, 145] width 0 height 0
checkbox input "true"
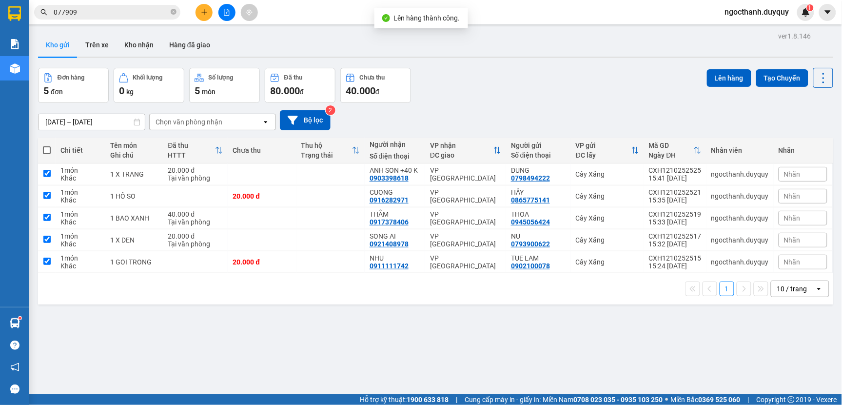
checkbox input "true"
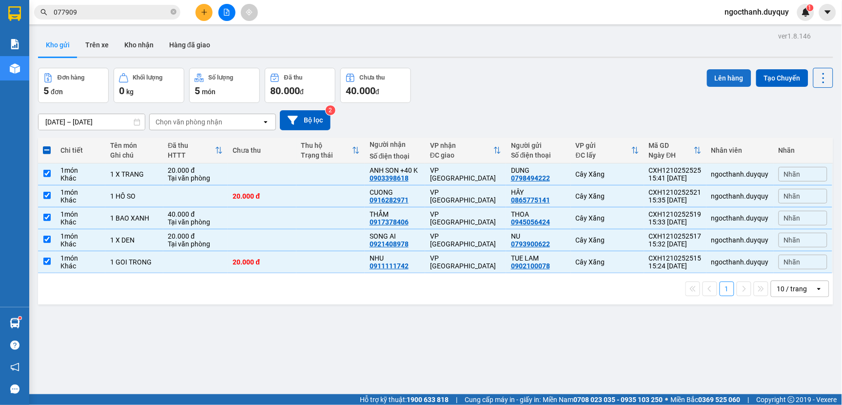
click at [709, 79] on button "Lên hàng" at bounding box center [729, 78] width 44 height 18
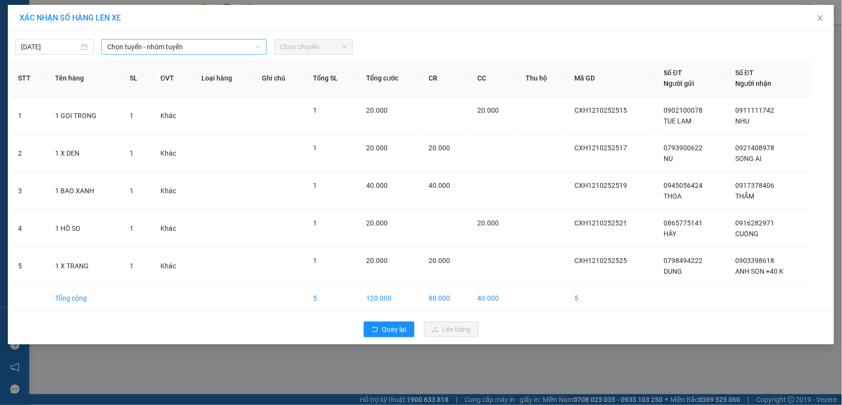
click at [160, 44] on span "Chọn tuyến - nhóm tuyến" at bounding box center [183, 46] width 153 height 15
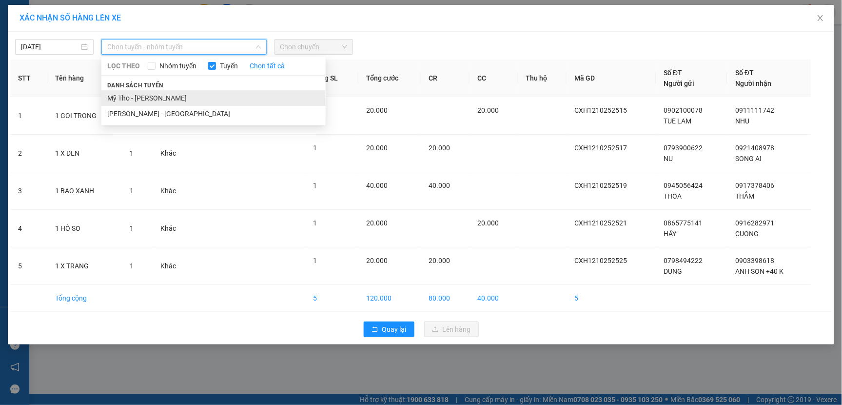
click at [166, 96] on li "Mỹ Tho - [PERSON_NAME]" at bounding box center [213, 98] width 224 height 16
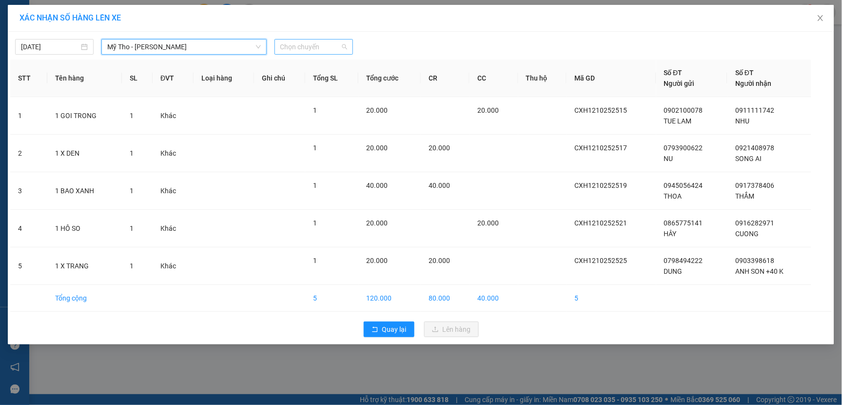
click at [295, 50] on span "Chọn chuyến" at bounding box center [313, 46] width 67 height 15
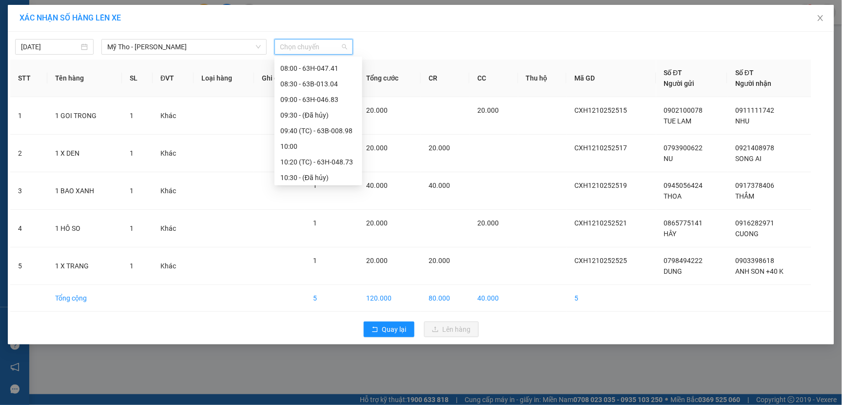
scroll to position [488, 0]
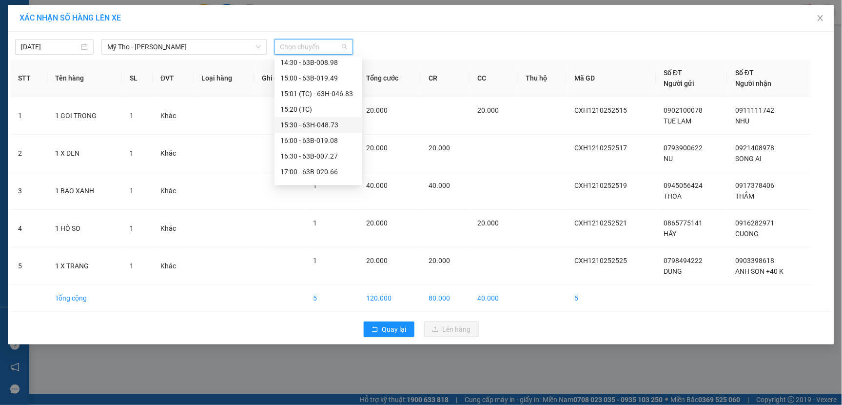
click at [314, 122] on div "15:30 - 63H-048.73" at bounding box center [318, 124] width 76 height 11
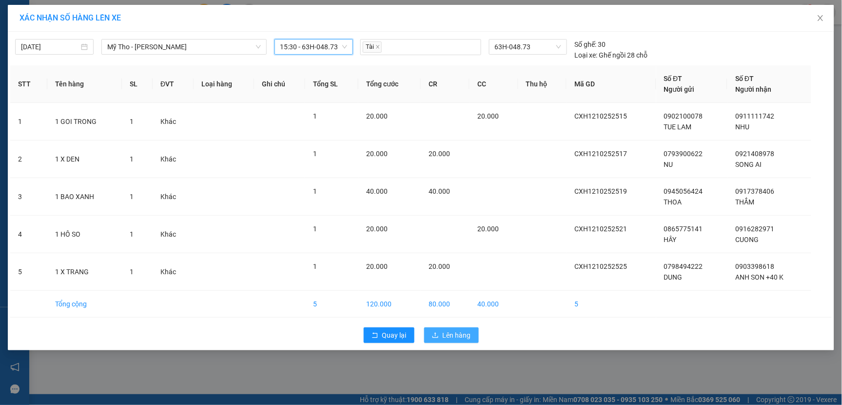
click at [449, 340] on span "Lên hàng" at bounding box center [457, 335] width 28 height 11
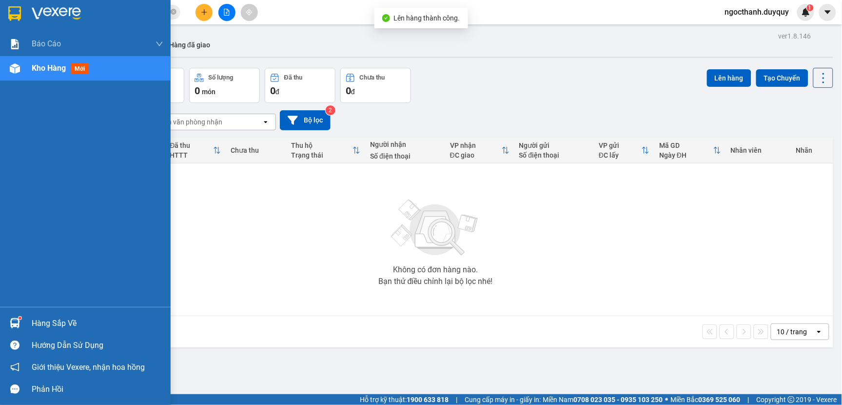
click at [46, 327] on div "Hàng sắp về" at bounding box center [98, 323] width 132 height 15
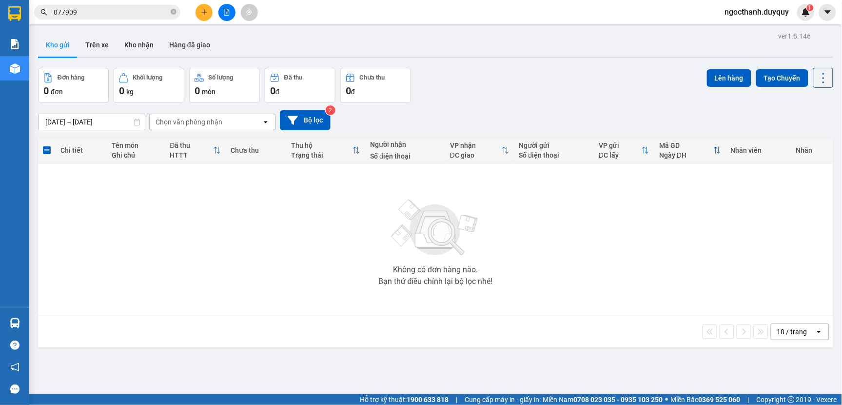
click at [619, 241] on section "Kết quả tìm kiếm ( 6 ) Bộ lọc Mã ĐH Trạng thái Món hàng Thu hộ Tổng cước Chưa c…" at bounding box center [421, 202] width 842 height 405
click at [89, 15] on input "077909" at bounding box center [111, 12] width 115 height 11
type input "0"
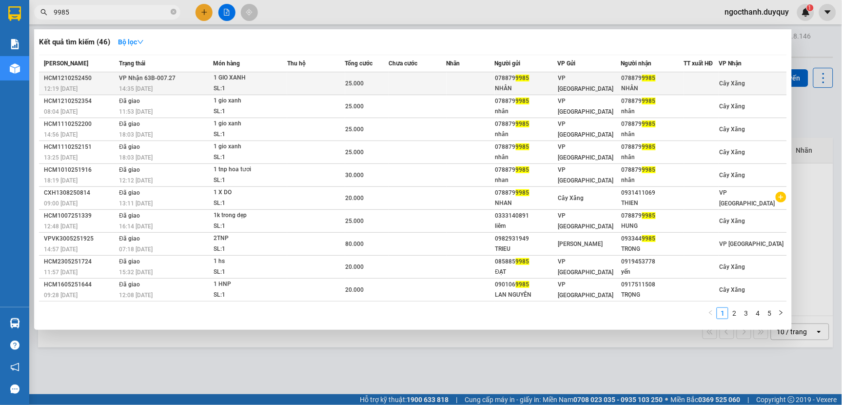
type input "9985"
click at [352, 83] on span "25.000" at bounding box center [355, 83] width 19 height 7
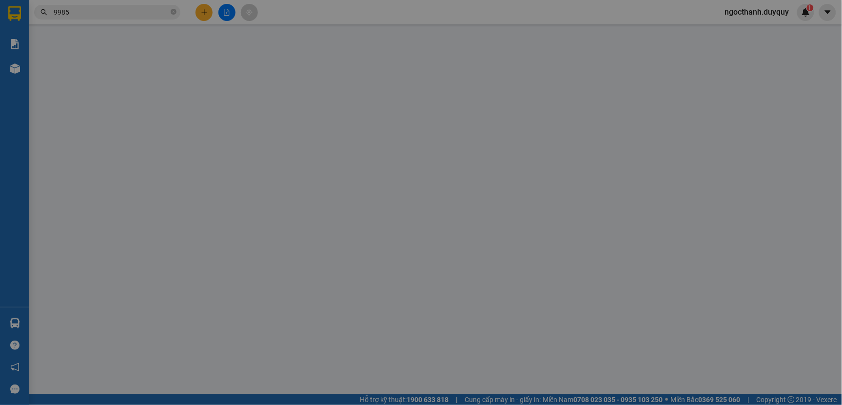
type input "0788799985"
type input "NHÂN"
type input "0788799985"
type input "NHÂN"
type input "0"
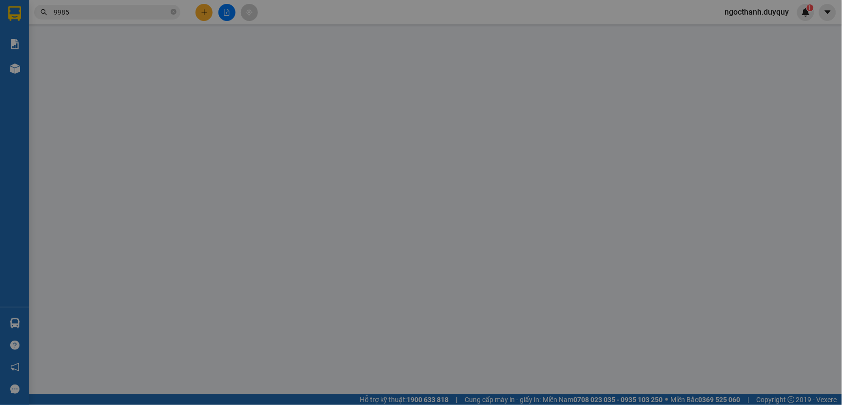
type input "25.000"
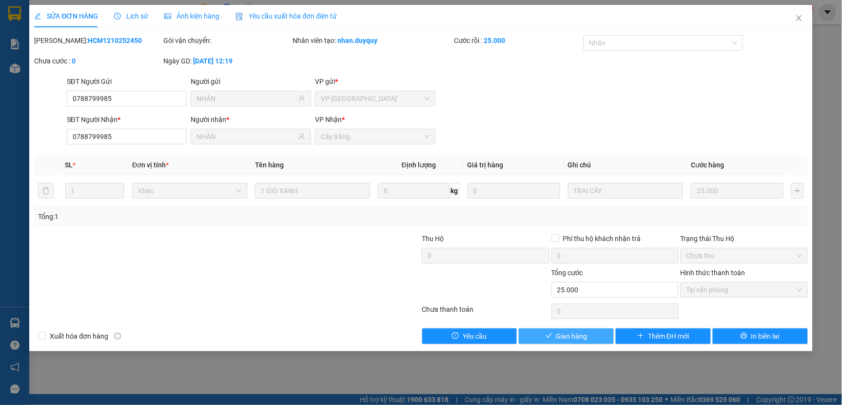
click at [582, 334] on span "Giao hàng" at bounding box center [571, 336] width 31 height 11
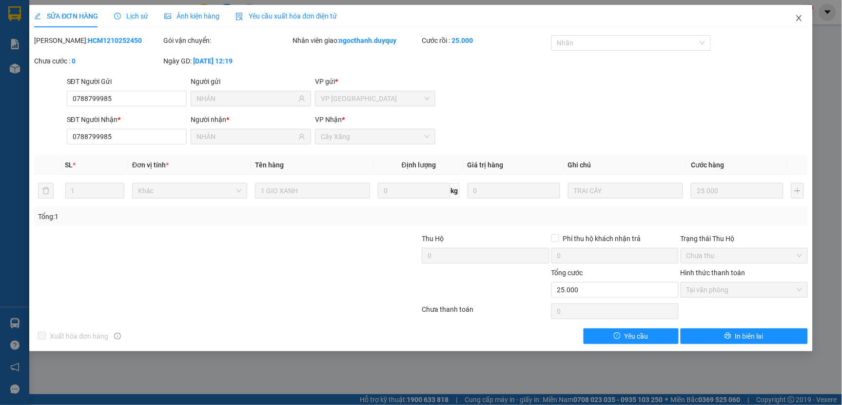
click at [794, 16] on span "Close" at bounding box center [798, 18] width 27 height 27
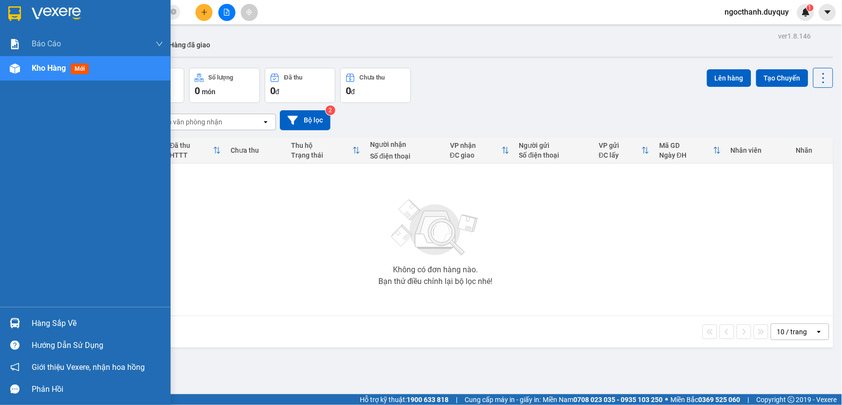
click at [59, 324] on div "Hàng sắp về" at bounding box center [98, 323] width 132 height 15
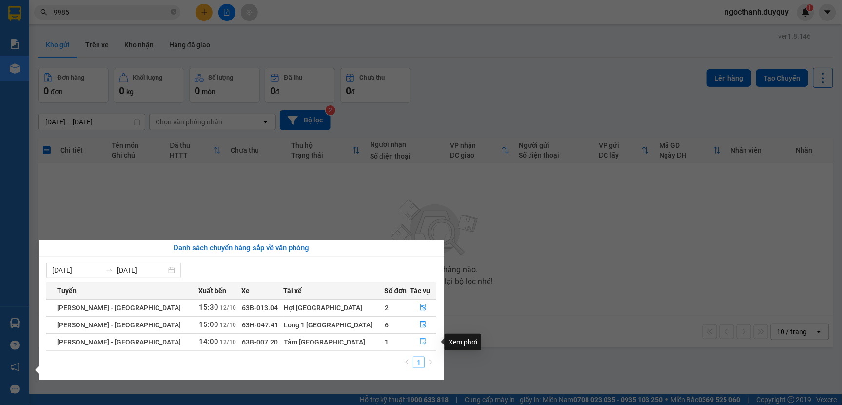
click at [420, 344] on icon "file-done" at bounding box center [423, 341] width 7 height 7
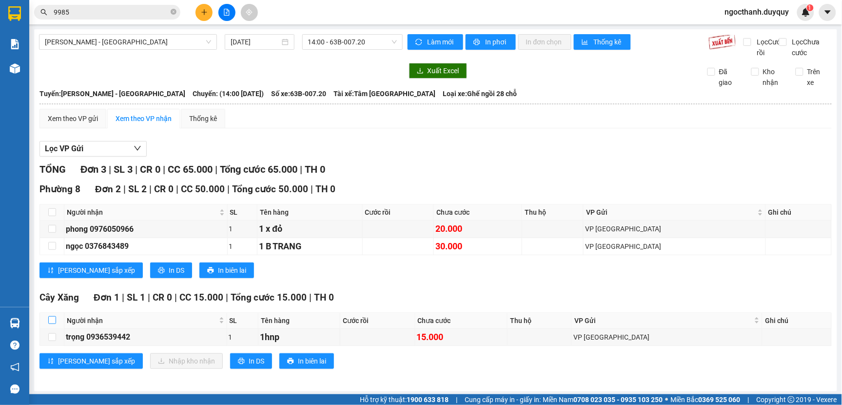
click at [49, 326] on label at bounding box center [52, 320] width 8 height 11
click at [49, 324] on input "checkbox" at bounding box center [52, 320] width 8 height 8
checkbox input "true"
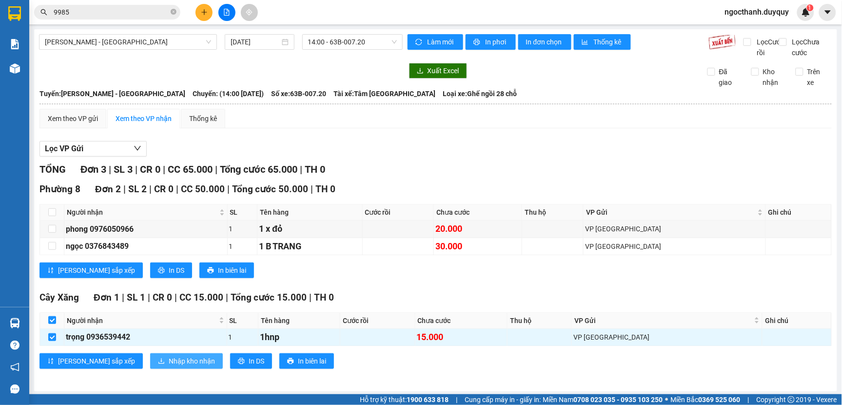
click at [169, 366] on span "Nhập kho nhận" at bounding box center [192, 360] width 46 height 11
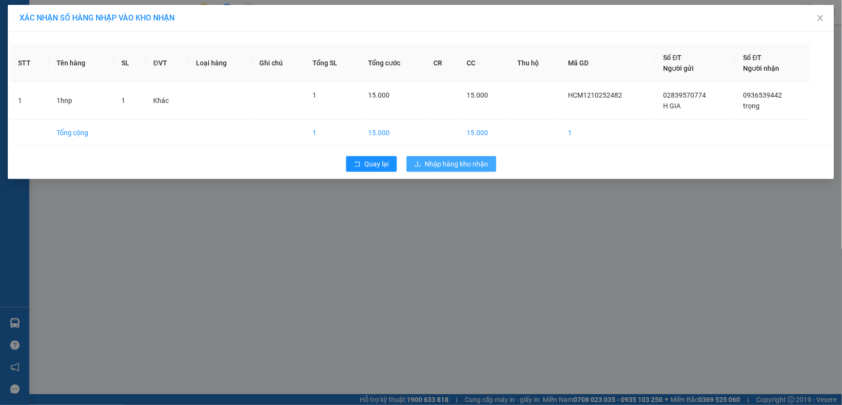
click at [445, 162] on span "Nhập hàng kho nhận" at bounding box center [456, 163] width 63 height 11
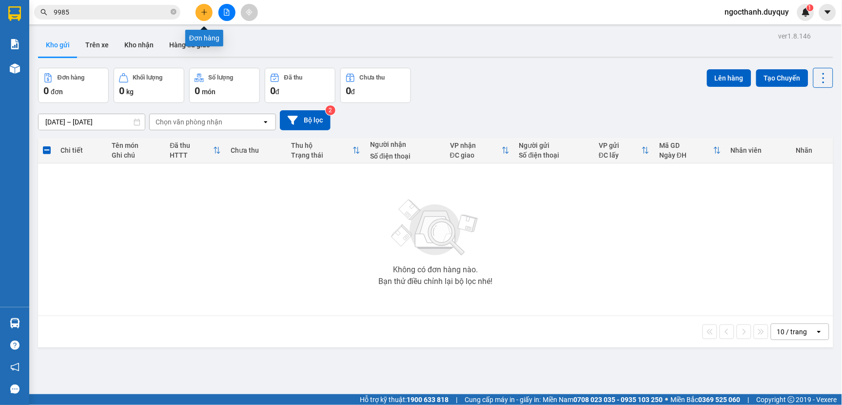
click at [207, 10] on icon "plus" at bounding box center [204, 12] width 7 height 7
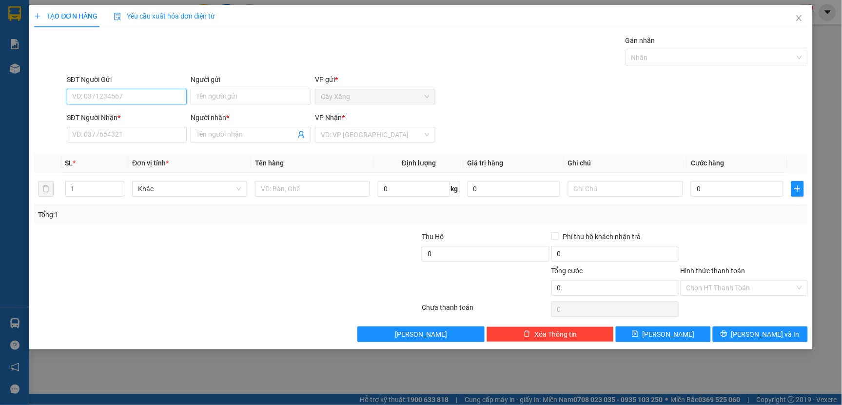
click at [104, 94] on input "SĐT Người Gửi" at bounding box center [127, 97] width 120 height 16
click at [104, 113] on div "0986471660 - THẢO" at bounding box center [127, 116] width 109 height 11
type input "0986471660"
type input "THẢO"
type input "0903497248"
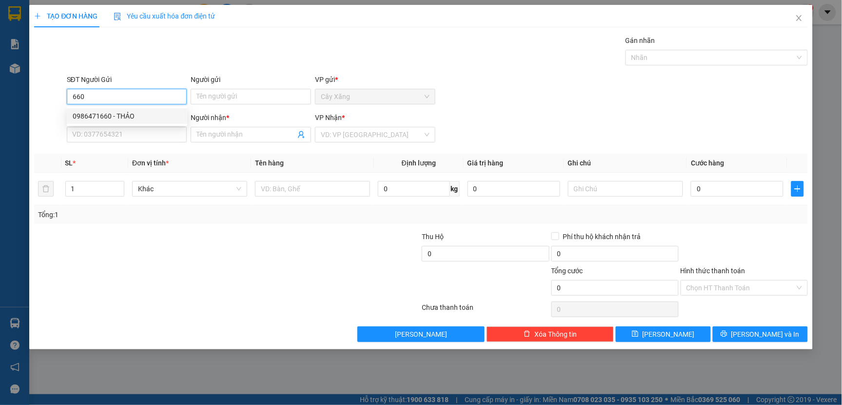
type input "[PERSON_NAME]"
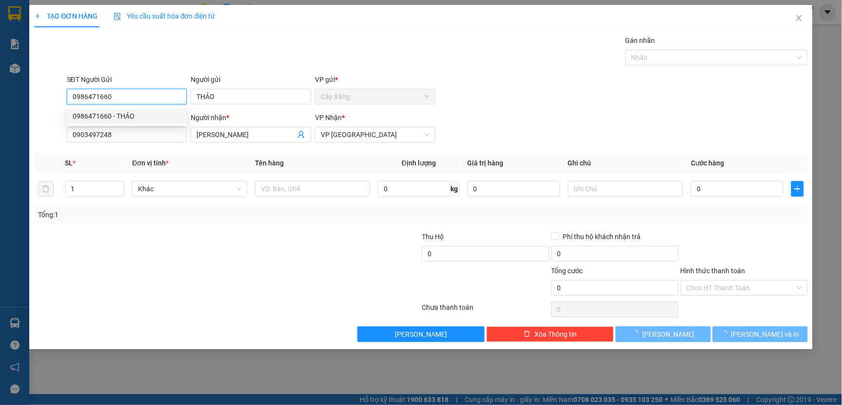
type input "15.000"
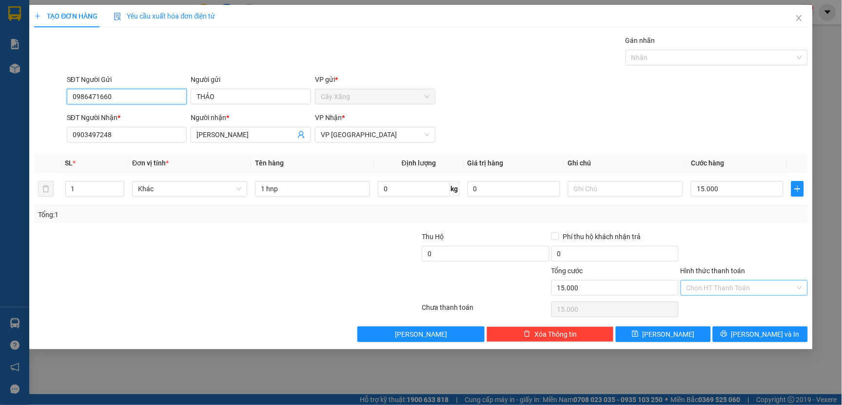
type input "0986471660"
click at [692, 291] on input "Hình thức thanh toán" at bounding box center [740, 287] width 109 height 15
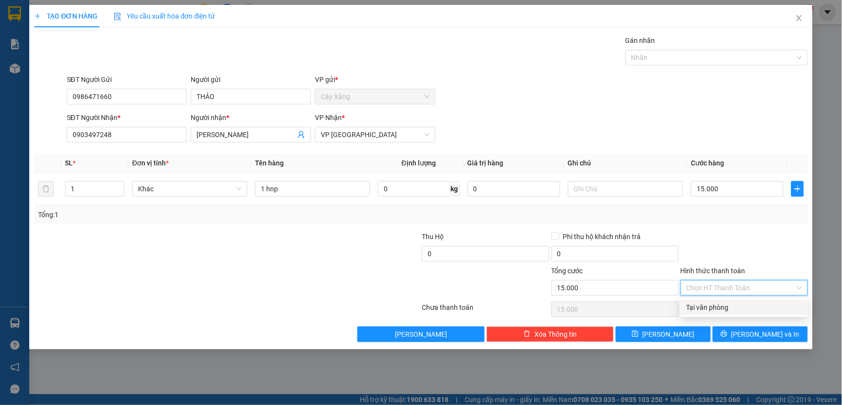
drag, startPoint x: 698, startPoint y: 303, endPoint x: 718, endPoint y: 334, distance: 37.5
click at [698, 303] on div "Tại văn phòng" at bounding box center [744, 307] width 116 height 11
type input "0"
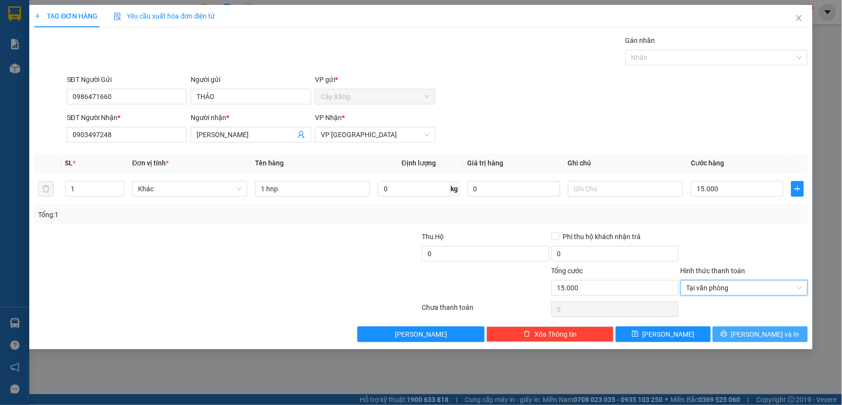
click at [734, 338] on button "[PERSON_NAME] và In" at bounding box center [760, 334] width 95 height 16
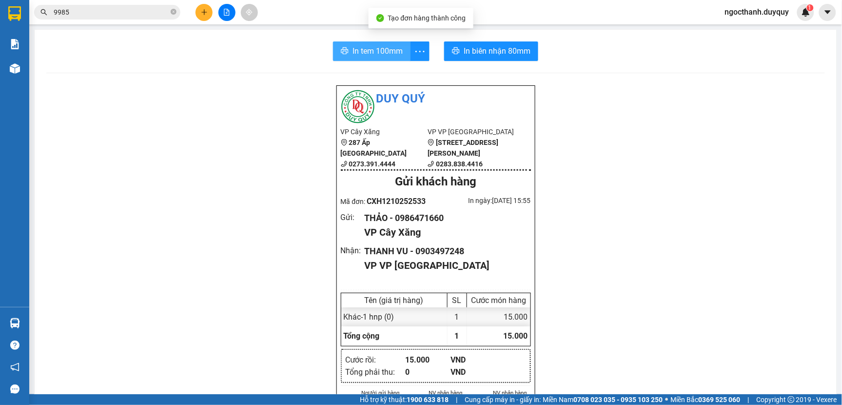
click at [365, 46] on span "In tem 100mm" at bounding box center [377, 51] width 50 height 12
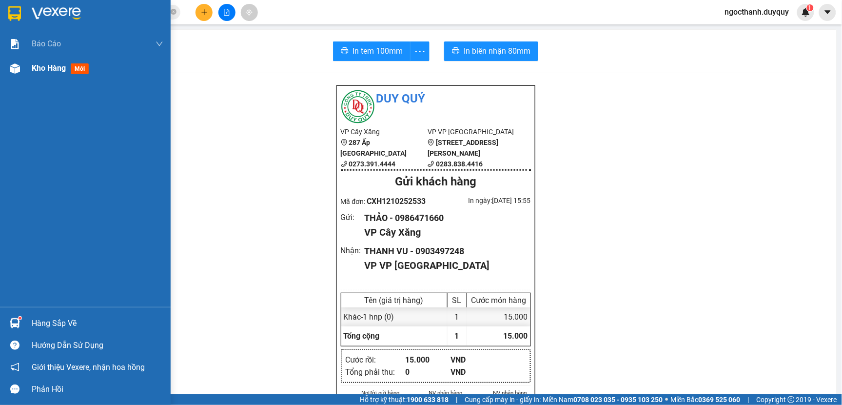
click at [42, 68] on span "Kho hàng" at bounding box center [49, 67] width 34 height 9
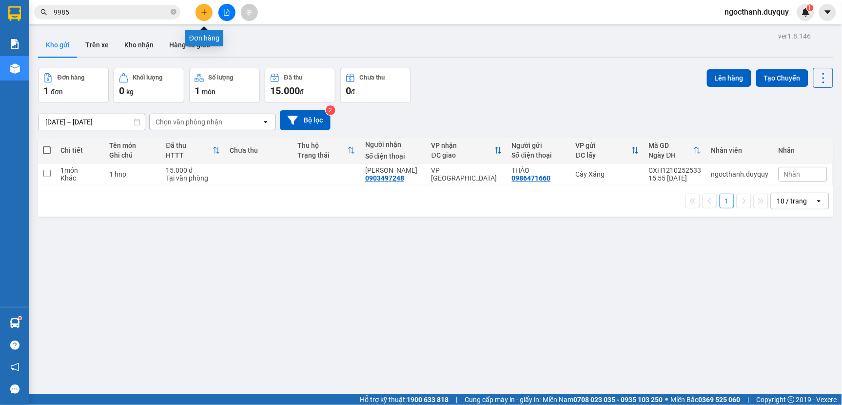
click at [205, 11] on icon "plus" at bounding box center [204, 12] width 7 height 7
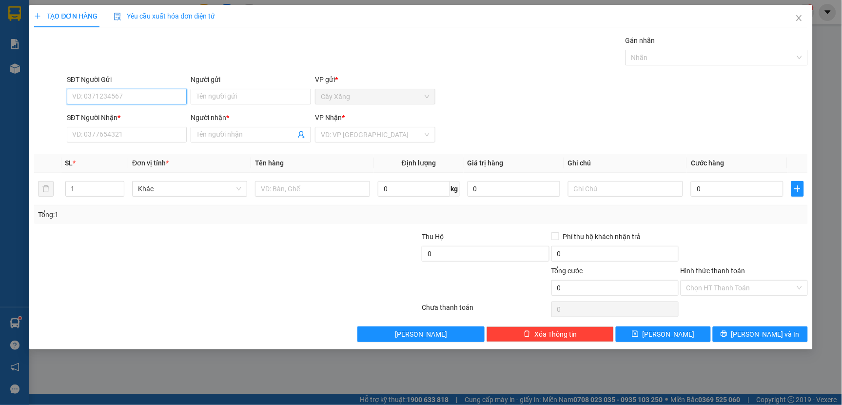
click at [100, 97] on input "SĐT Người Gửi" at bounding box center [127, 97] width 120 height 16
click at [89, 113] on div "0979837151 - NGHĨA" at bounding box center [127, 116] width 109 height 11
type input "0979837151"
type input "NGHĨA"
type input "0909023990"
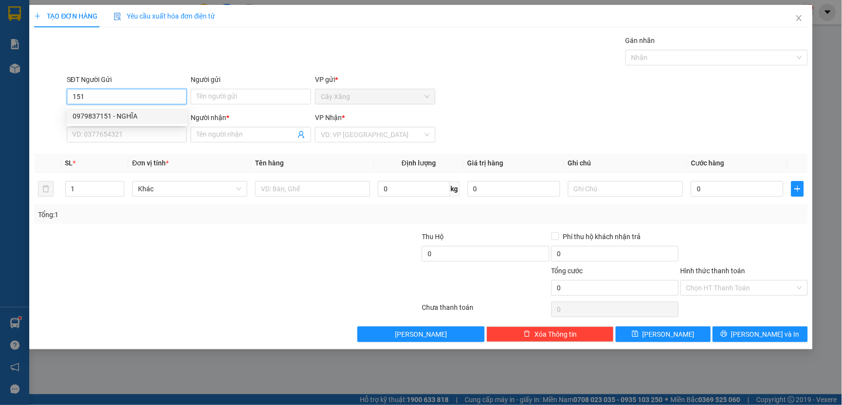
type input "CUC CHI"
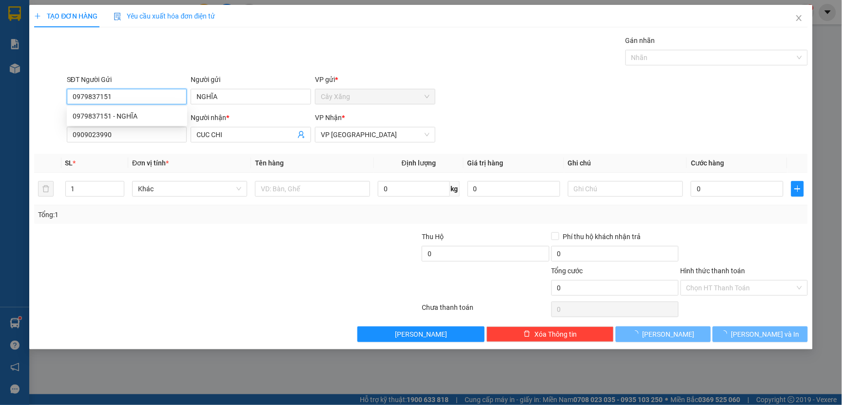
type input "40.000"
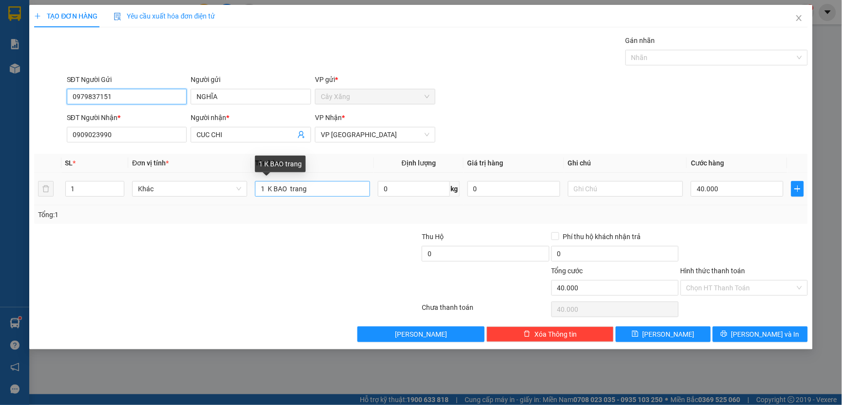
type input "0979837151"
click at [318, 192] on input "1 K BAO trang" at bounding box center [312, 189] width 115 height 16
type input "1 K BAO VANG"
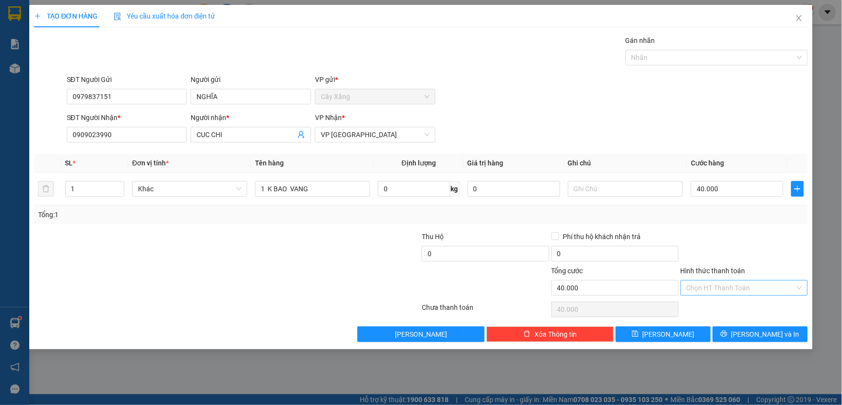
click at [705, 288] on input "Hình thức thanh toán" at bounding box center [740, 287] width 109 height 15
click at [712, 305] on div "Tại văn phòng" at bounding box center [744, 307] width 116 height 11
type input "0"
click at [738, 334] on button "[PERSON_NAME] và In" at bounding box center [760, 334] width 95 height 16
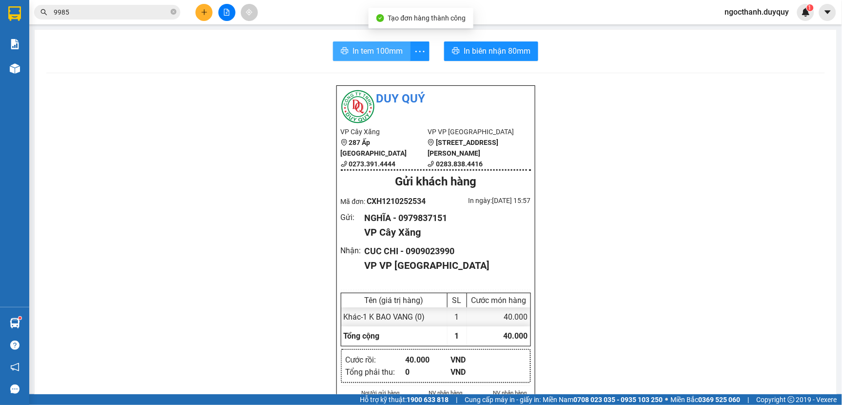
click at [396, 53] on span "In tem 100mm" at bounding box center [377, 51] width 50 height 12
click at [206, 13] on icon "plus" at bounding box center [204, 12] width 7 height 7
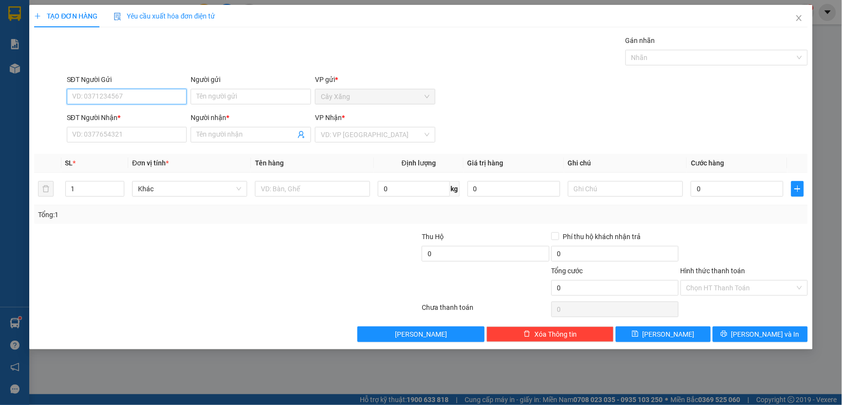
click at [119, 94] on input "SĐT Người Gửi" at bounding box center [127, 97] width 120 height 16
click at [98, 94] on input "151" at bounding box center [127, 97] width 120 height 16
click at [97, 101] on input "151" at bounding box center [127, 97] width 120 height 16
click at [98, 101] on input "151" at bounding box center [127, 97] width 120 height 16
click at [106, 116] on div "0979837151 - NGHĨA" at bounding box center [127, 116] width 109 height 11
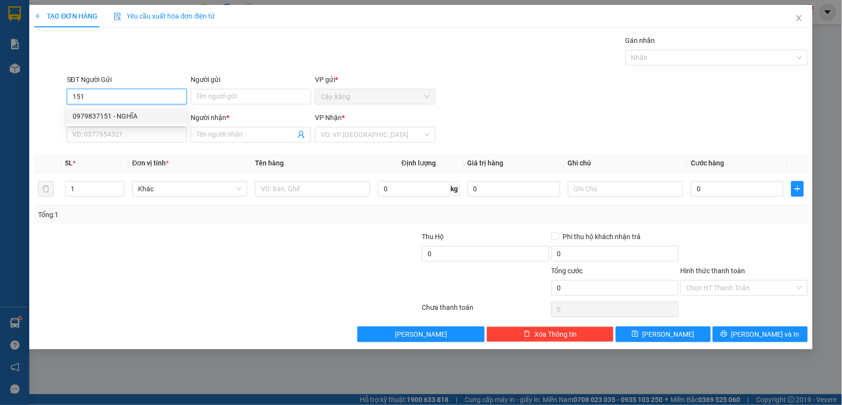
type input "0979837151"
type input "NGHĨA"
type input "0909023990"
type input "CUC CHI"
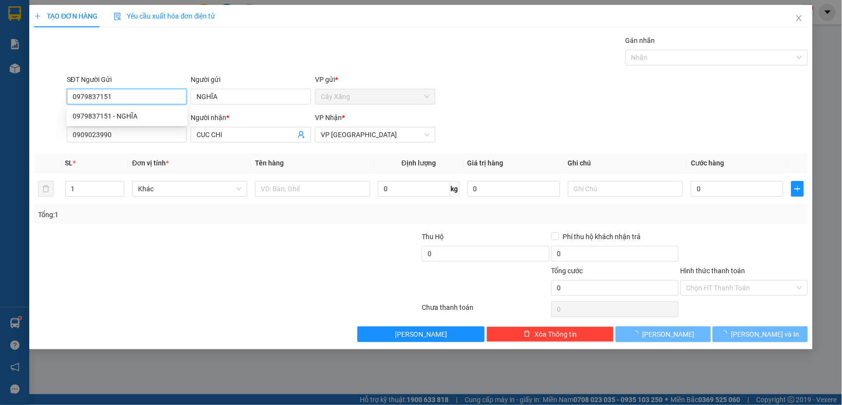
type input "40.000"
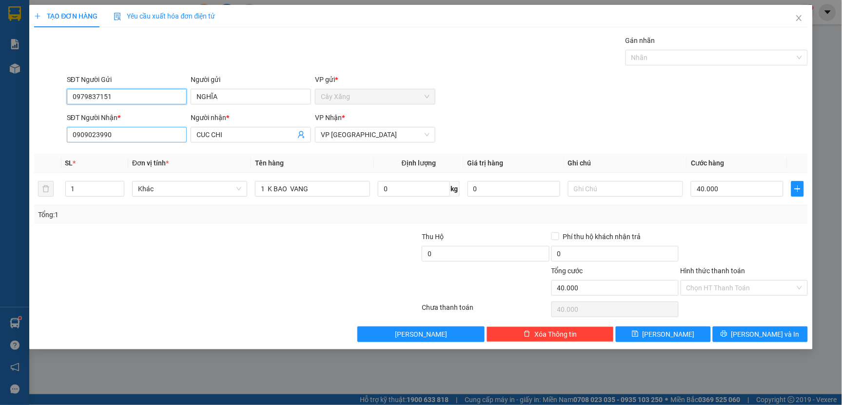
type input "0979837151"
click at [120, 139] on input "0909023990" at bounding box center [127, 135] width 120 height 16
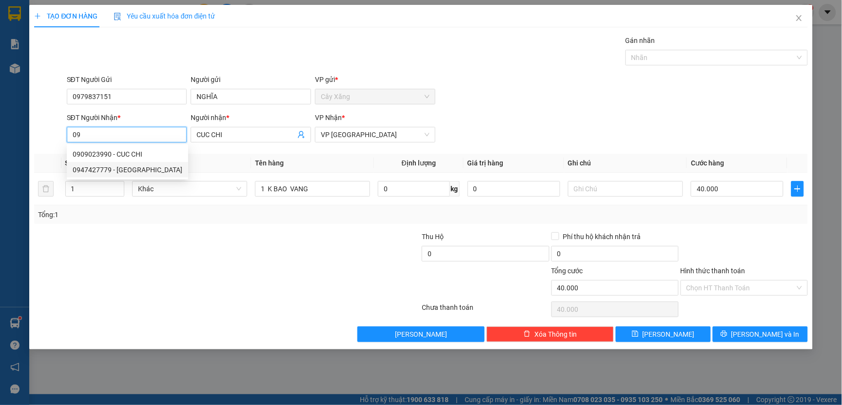
click at [96, 164] on div "0947427779 - [GEOGRAPHIC_DATA]" at bounding box center [128, 169] width 110 height 11
type input "0947427779"
type input "PHUONG"
type input "25.000"
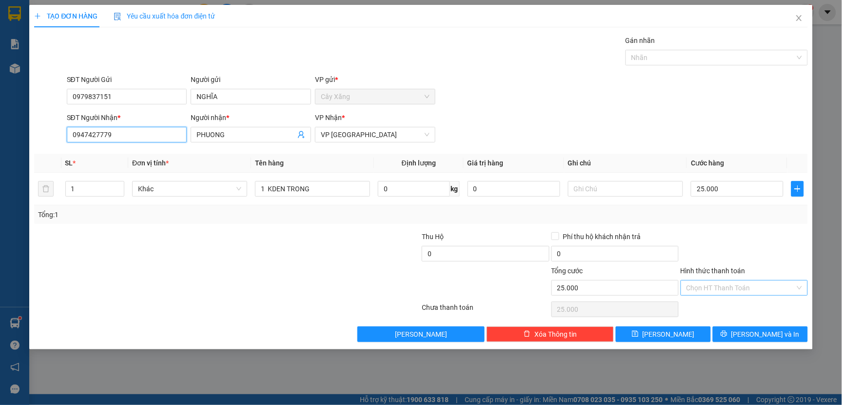
type input "0947427779"
click at [710, 284] on input "Hình thức thanh toán" at bounding box center [740, 287] width 109 height 15
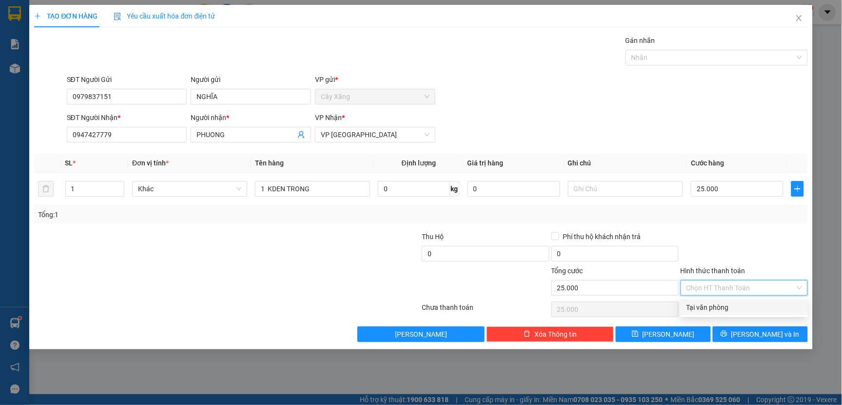
drag, startPoint x: 712, startPoint y: 300, endPoint x: 716, endPoint y: 305, distance: 5.6
click at [713, 301] on div "Tại văn phòng" at bounding box center [744, 307] width 127 height 16
type input "0"
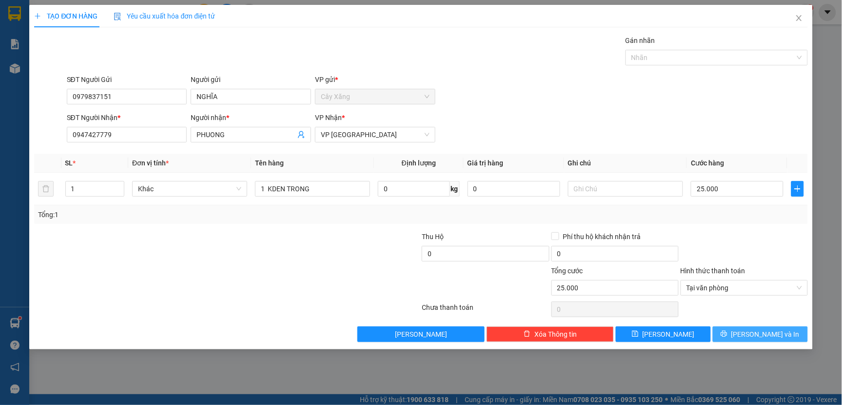
click at [735, 329] on button "[PERSON_NAME] và In" at bounding box center [760, 334] width 95 height 16
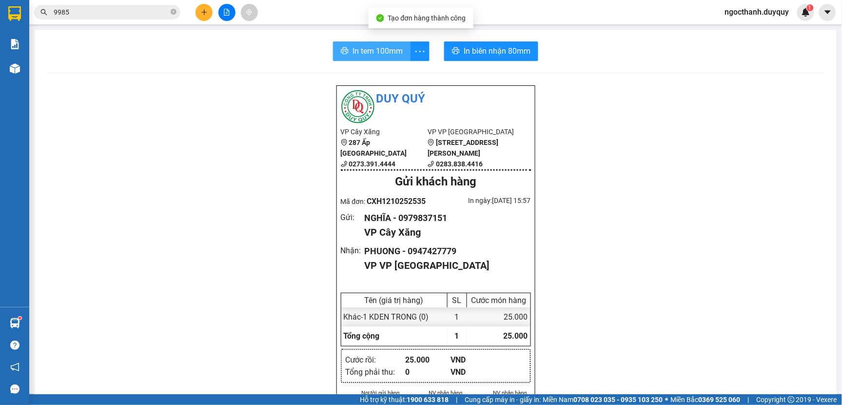
click at [384, 54] on span "In tem 100mm" at bounding box center [377, 51] width 50 height 12
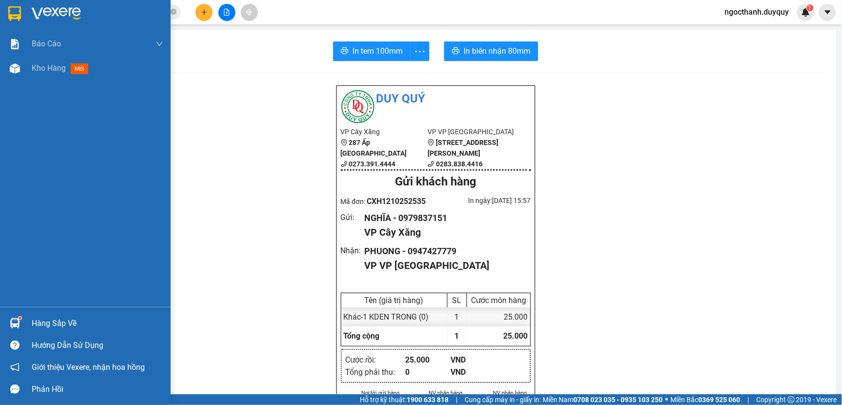
click at [59, 318] on div "Hàng sắp về" at bounding box center [98, 323] width 132 height 15
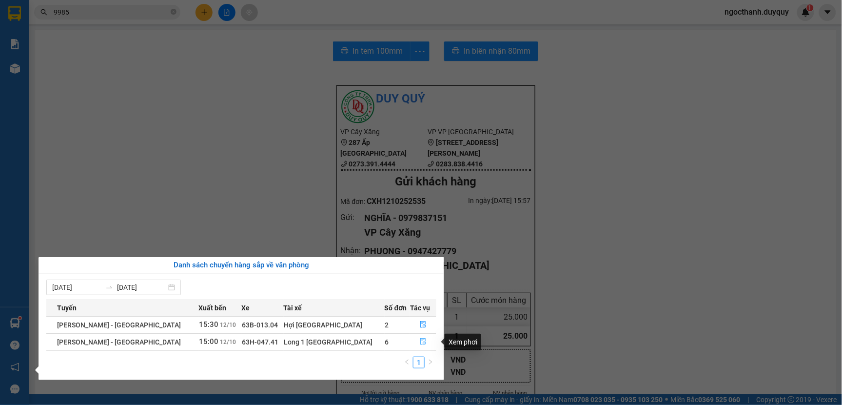
click at [413, 337] on button "button" at bounding box center [422, 342] width 25 height 16
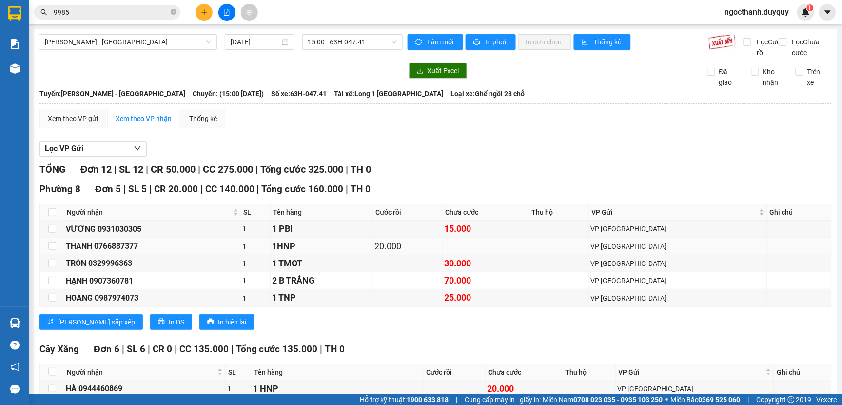
scroll to position [242, 0]
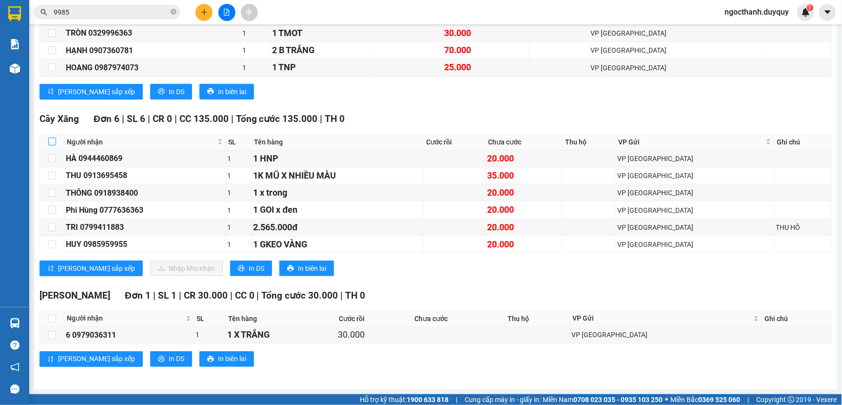
click at [52, 141] on input "checkbox" at bounding box center [52, 141] width 8 height 8
checkbox input "true"
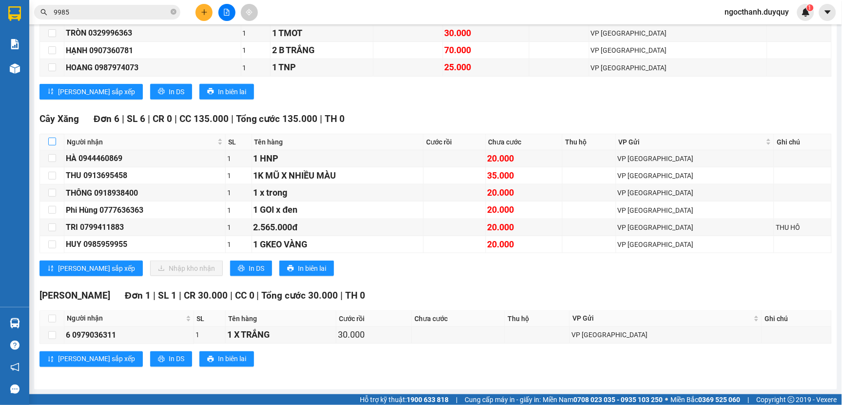
checkbox input "true"
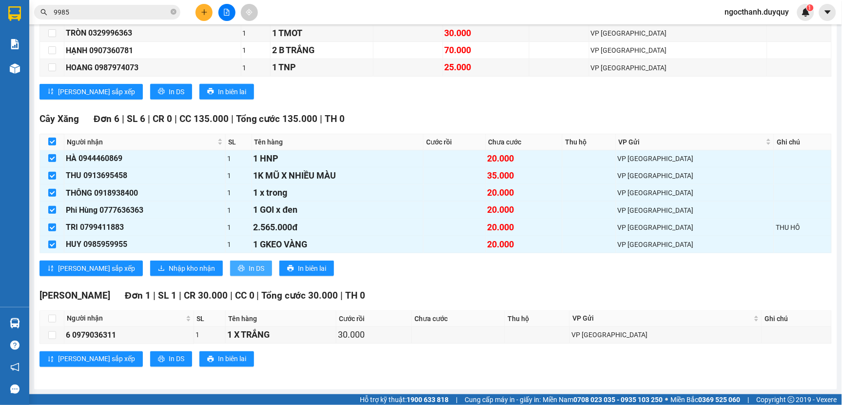
click at [249, 266] on span "In DS" at bounding box center [257, 268] width 16 height 11
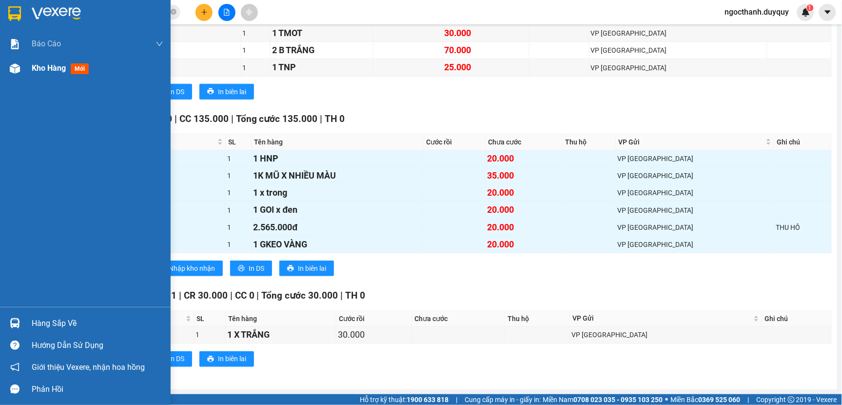
click at [38, 69] on span "Kho hàng" at bounding box center [49, 67] width 34 height 9
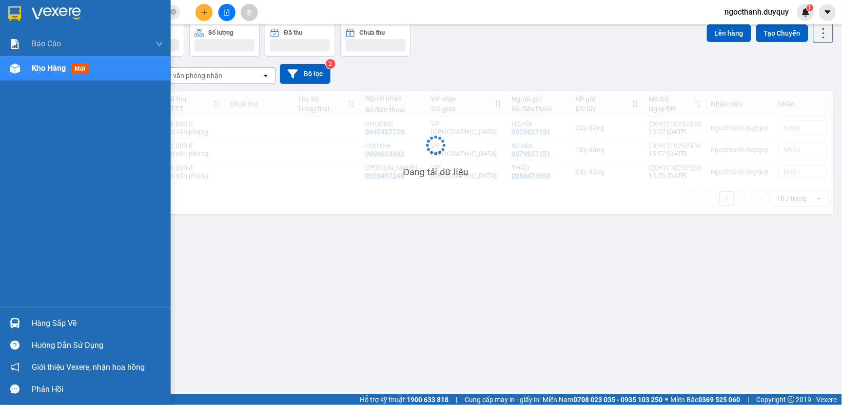
scroll to position [45, 0]
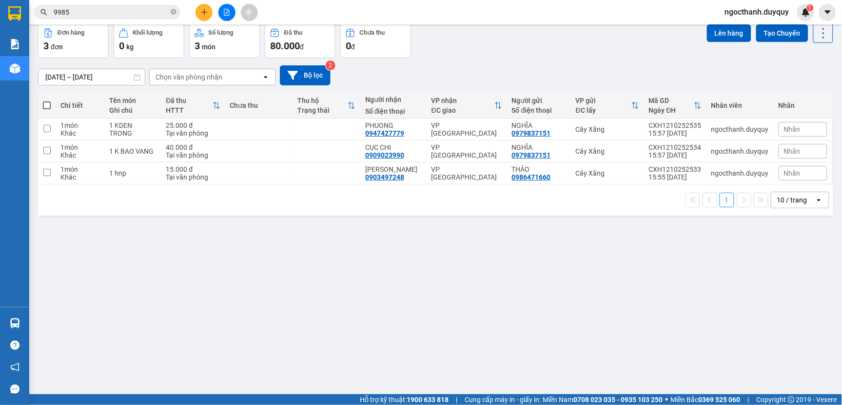
click at [130, 77] on input "[DATE] – [DATE]" at bounding box center [92, 77] width 106 height 16
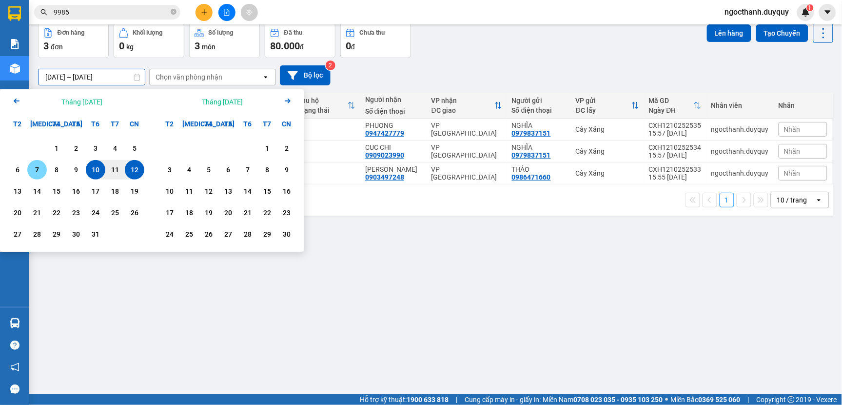
click at [38, 169] on div "7" at bounding box center [37, 170] width 14 height 12
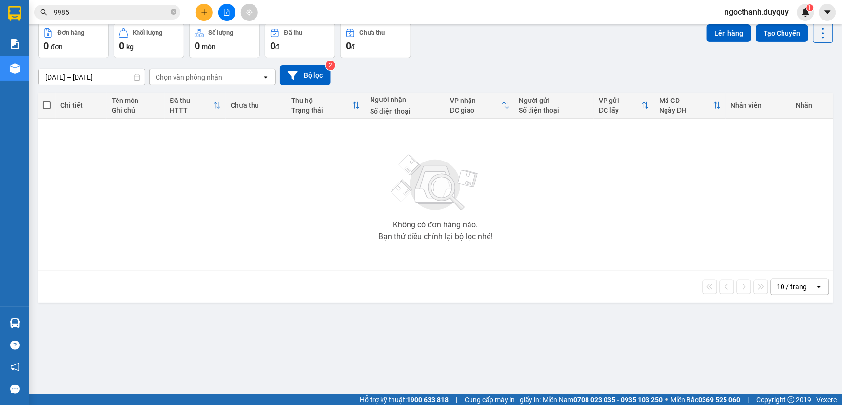
click at [129, 75] on input "[DATE] – [DATE]" at bounding box center [92, 77] width 106 height 16
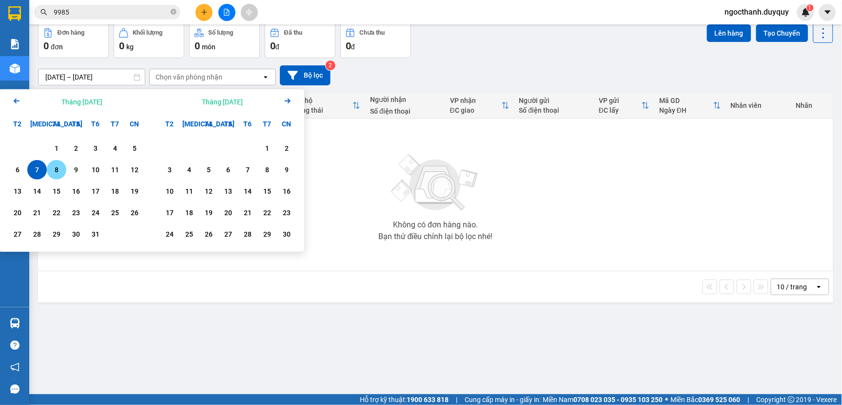
click at [59, 170] on div "8" at bounding box center [57, 170] width 14 height 12
click at [59, 169] on div "8" at bounding box center [57, 170] width 14 height 12
type input "[DATE] – [DATE]"
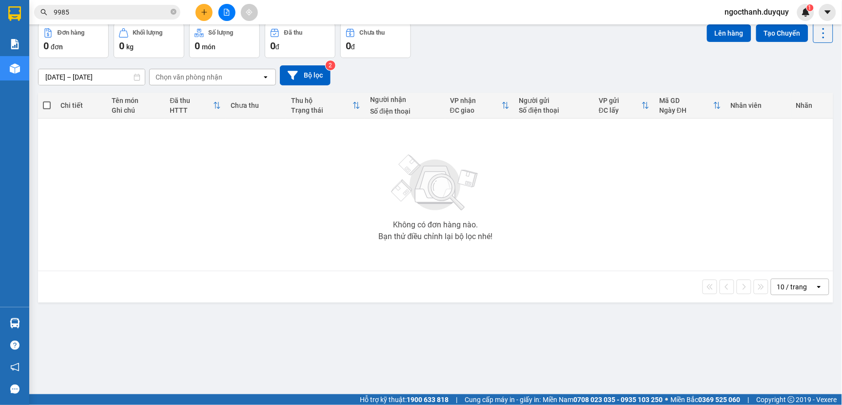
scroll to position [0, 0]
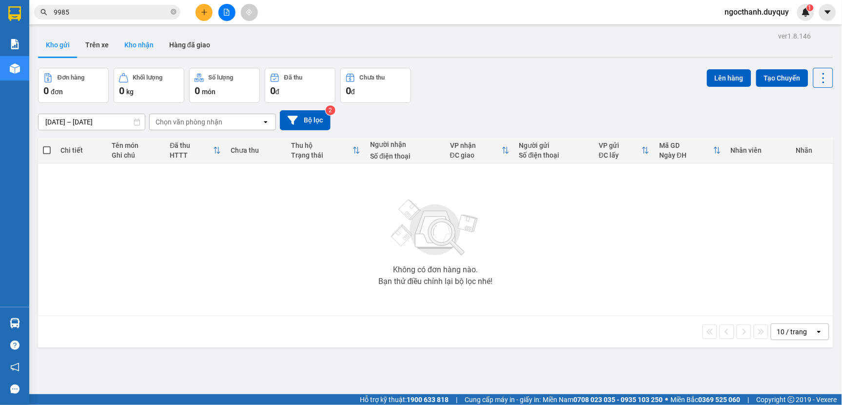
click at [143, 42] on button "Kho nhận" at bounding box center [139, 44] width 45 height 23
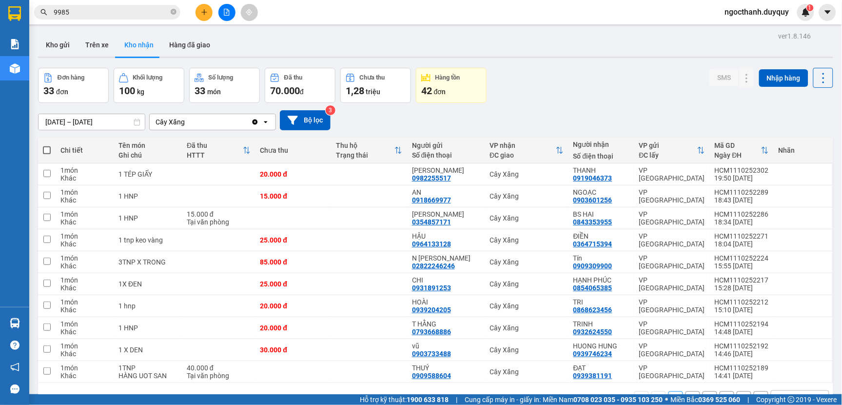
click at [128, 123] on input "[DATE] – [DATE]" at bounding box center [92, 122] width 106 height 16
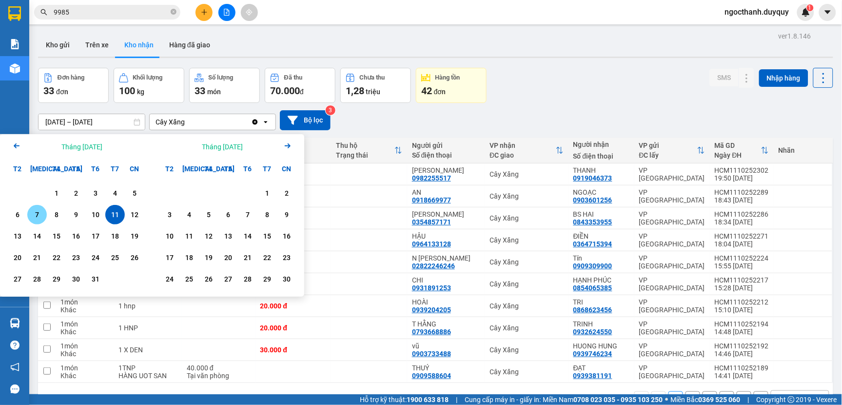
click at [32, 218] on div "7" at bounding box center [37, 215] width 14 height 12
click at [36, 217] on div "7" at bounding box center [37, 215] width 14 height 12
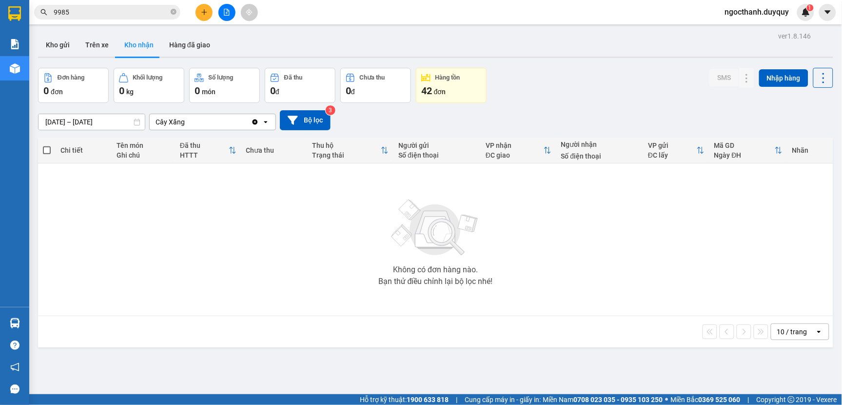
click at [128, 127] on div "ver 1.8.146 Kho gửi Trên xe Kho nhận Hàng đã giao Đơn hàng 0 đơn Khối lượng 0 k…" at bounding box center [435, 231] width 803 height 405
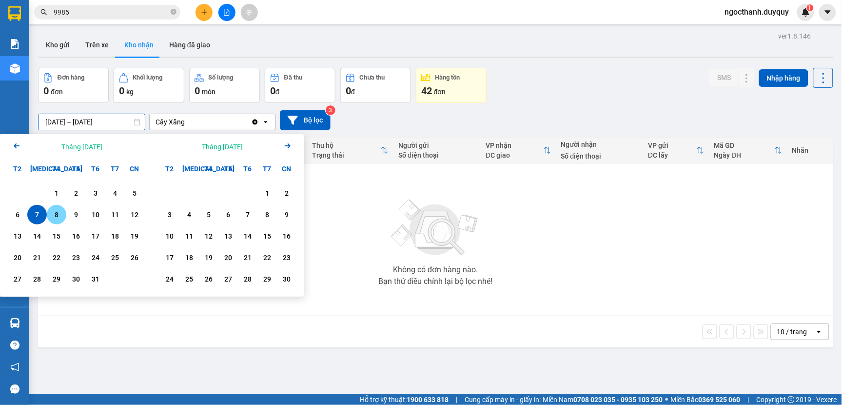
click at [59, 214] on div "8" at bounding box center [57, 215] width 14 height 12
click at [57, 212] on div "8" at bounding box center [57, 215] width 14 height 12
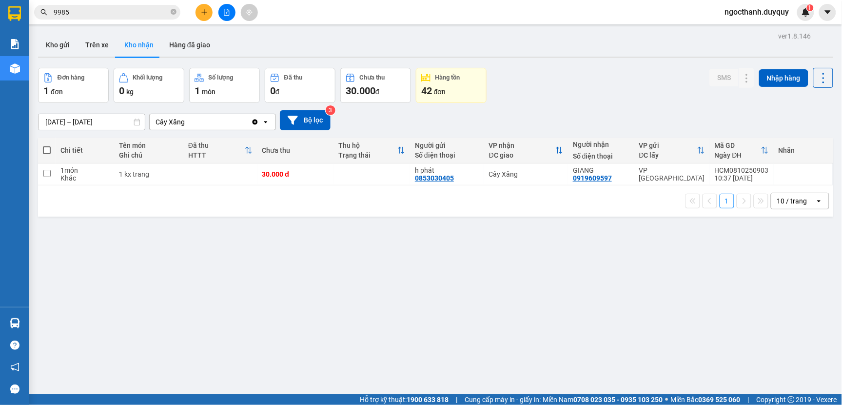
click at [124, 122] on input "[DATE] – [DATE]" at bounding box center [92, 122] width 106 height 16
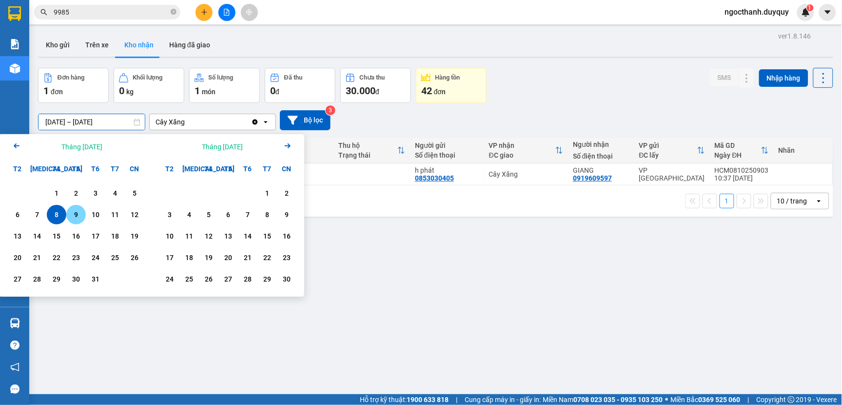
click at [81, 212] on div "9" at bounding box center [76, 215] width 14 height 12
click at [82, 212] on div "9" at bounding box center [76, 215] width 14 height 12
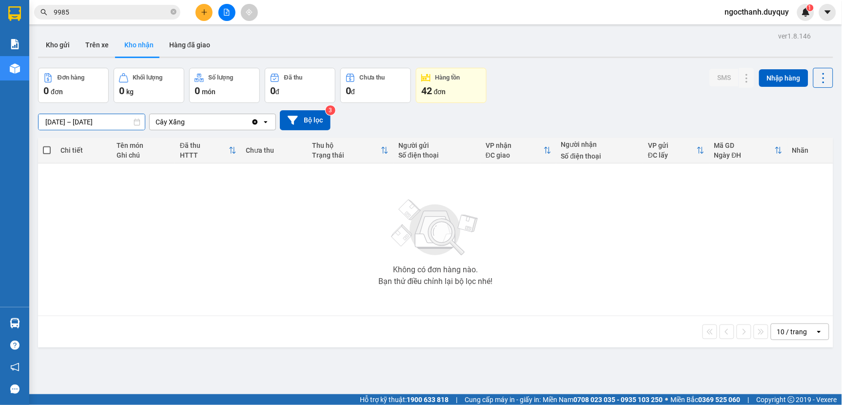
click at [131, 123] on input "[DATE] – [DATE]" at bounding box center [92, 122] width 106 height 16
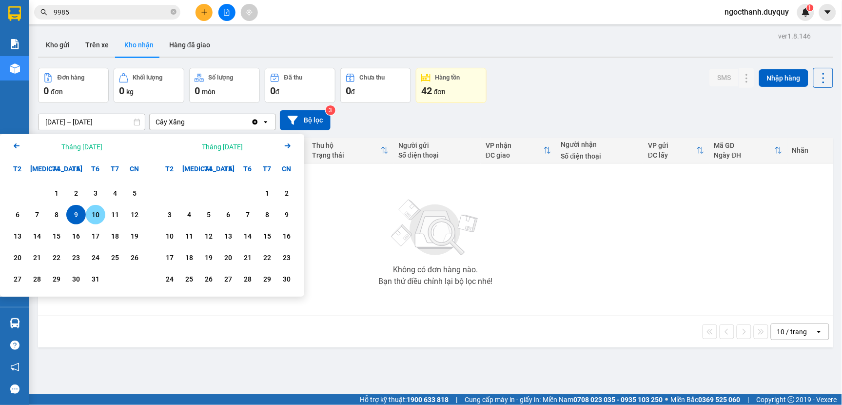
click at [95, 212] on div "10" at bounding box center [96, 215] width 14 height 12
click at [98, 209] on div "10" at bounding box center [96, 215] width 14 height 12
type input "[DATE] – [DATE]"
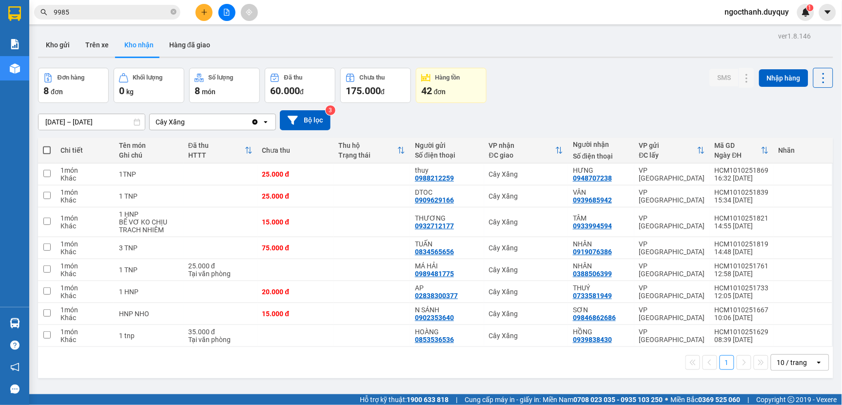
click at [79, 11] on input "9985" at bounding box center [111, 12] width 115 height 11
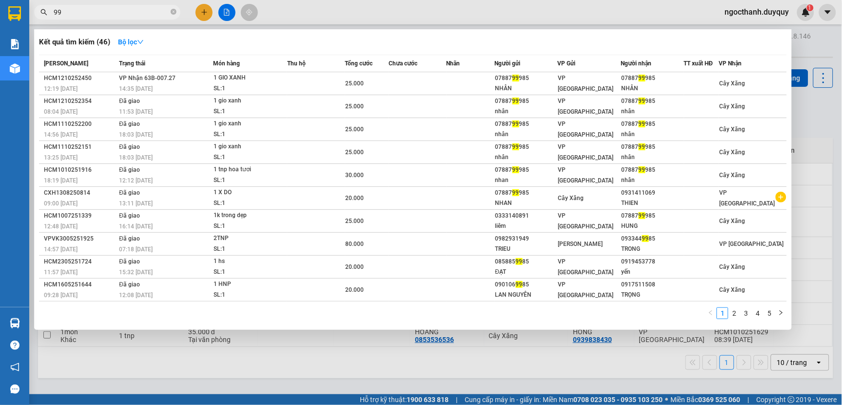
type input "9"
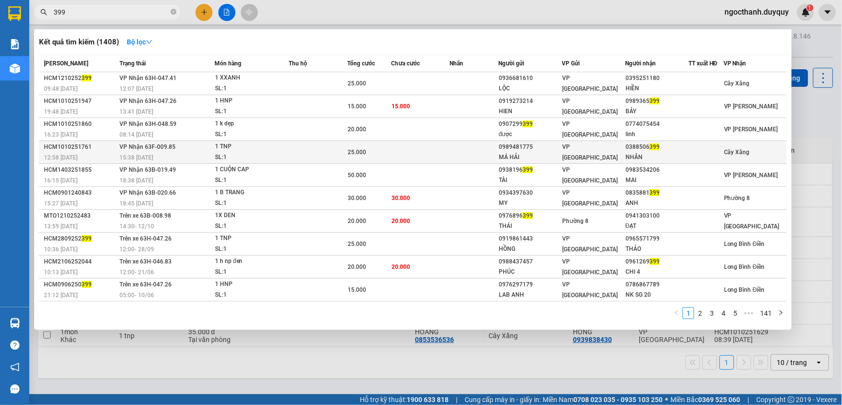
type input "399"
click at [405, 152] on td at bounding box center [420, 152] width 59 height 23
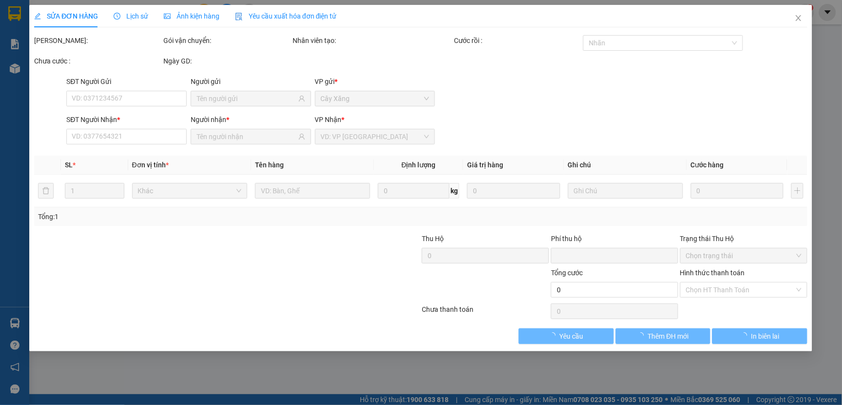
type input "0989481775"
type input "MÁ HẢI"
type input "0388506399"
type input "NHÂN"
type input "0"
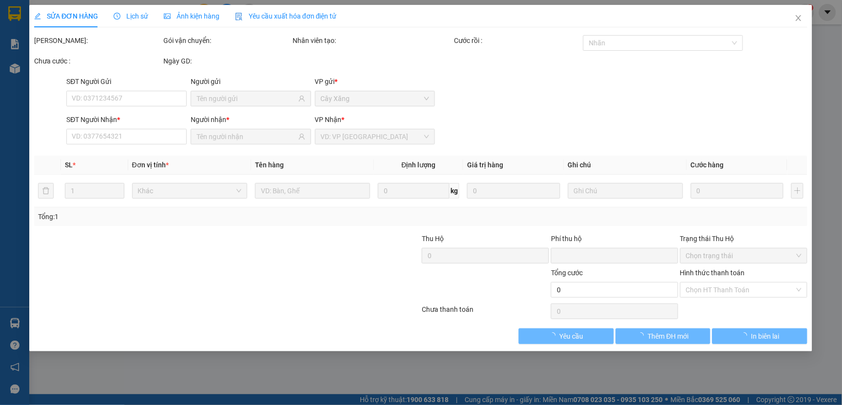
type input "25.000"
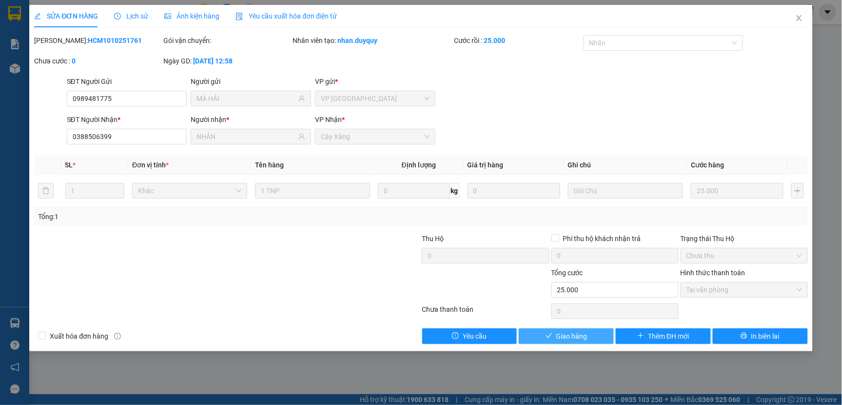
click at [575, 338] on span "Giao hàng" at bounding box center [571, 336] width 31 height 11
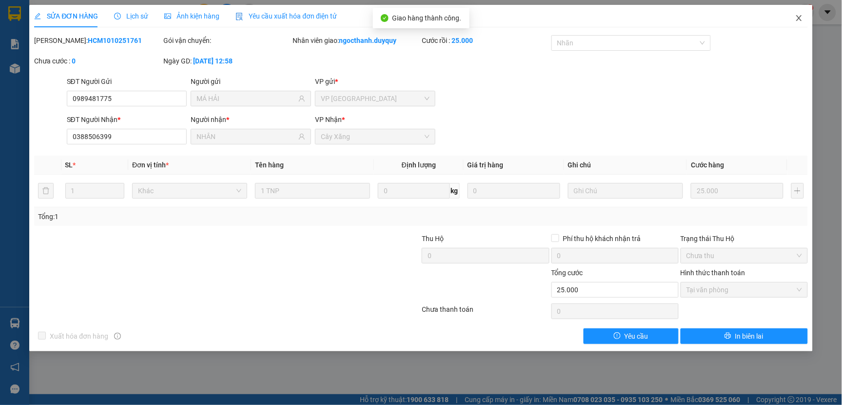
click at [799, 18] on icon "close" at bounding box center [798, 18] width 5 height 6
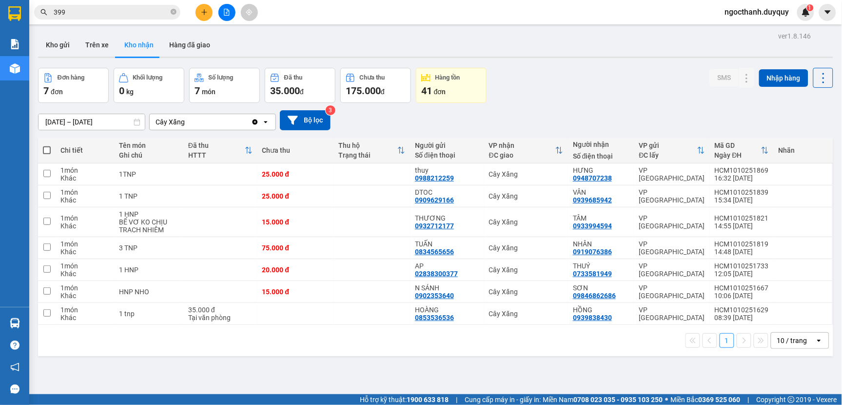
click at [133, 119] on input "[DATE] – [DATE]" at bounding box center [92, 122] width 106 height 16
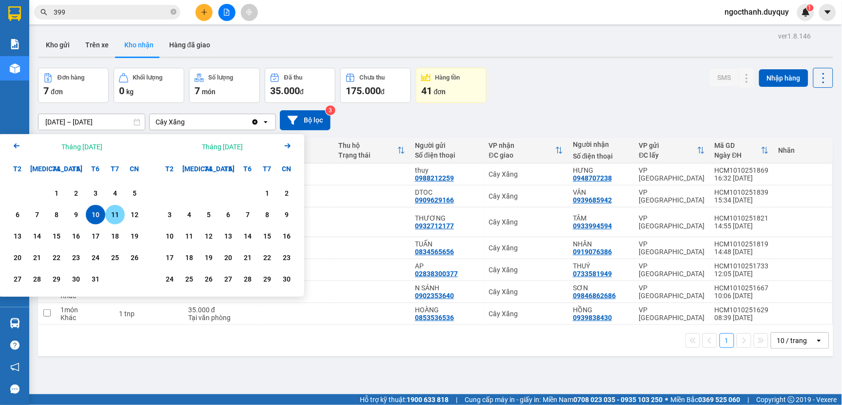
click at [111, 215] on div "11" at bounding box center [115, 215] width 14 height 12
type input "[DATE] – [DATE]"
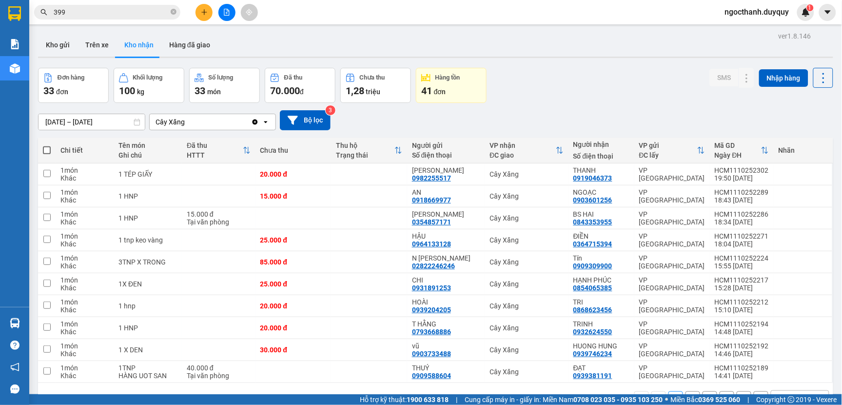
click at [88, 11] on input "399" at bounding box center [111, 12] width 115 height 11
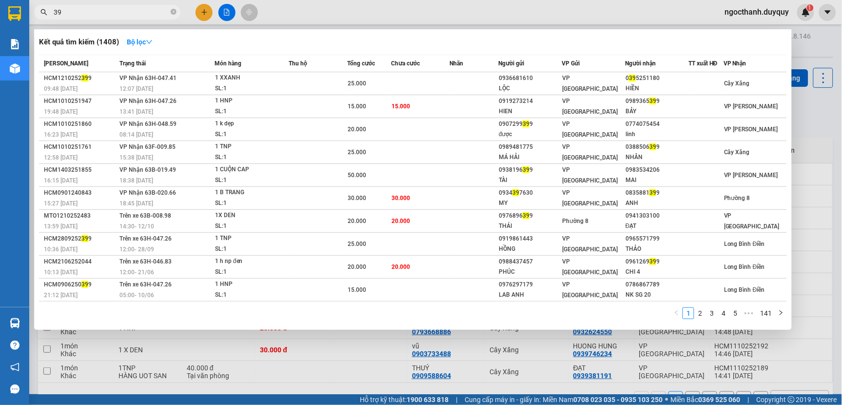
type input "3"
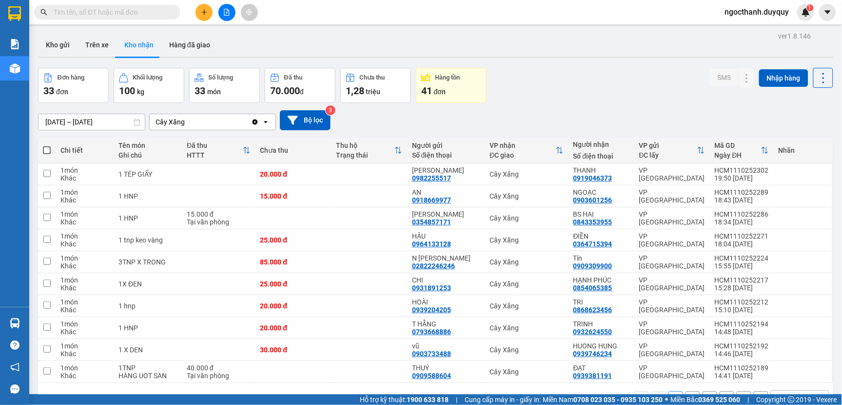
click at [68, 12] on input "text" at bounding box center [111, 12] width 115 height 11
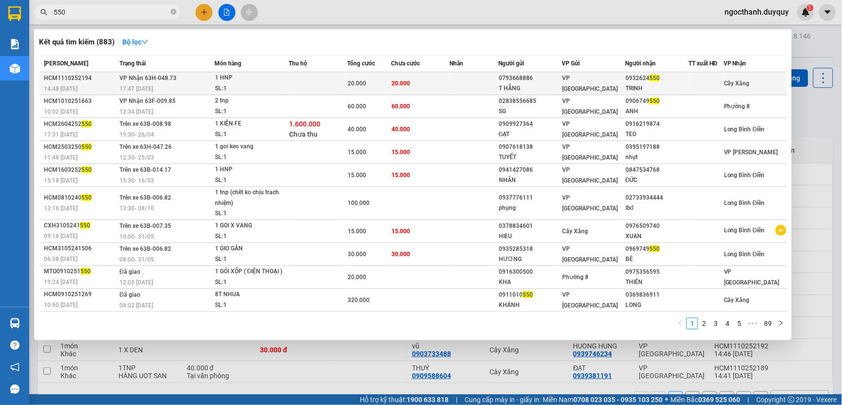
type input "550"
click at [401, 83] on span "20.000" at bounding box center [400, 83] width 19 height 7
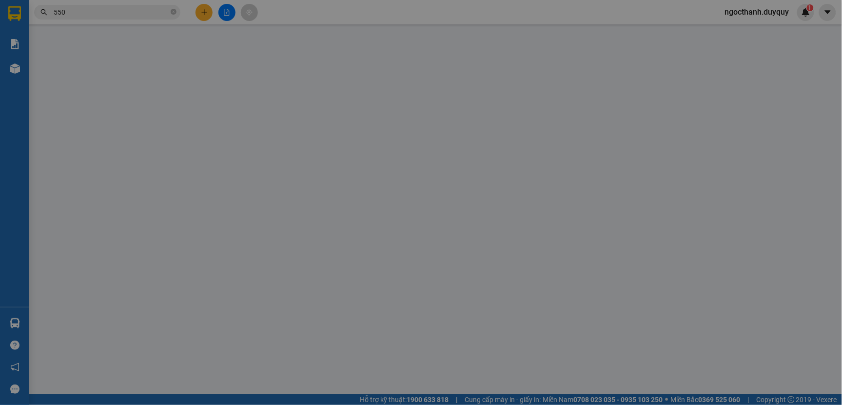
type input "0793668886"
type input "T HẰNG"
type input "0932624550"
type input "TRINH"
type input "0"
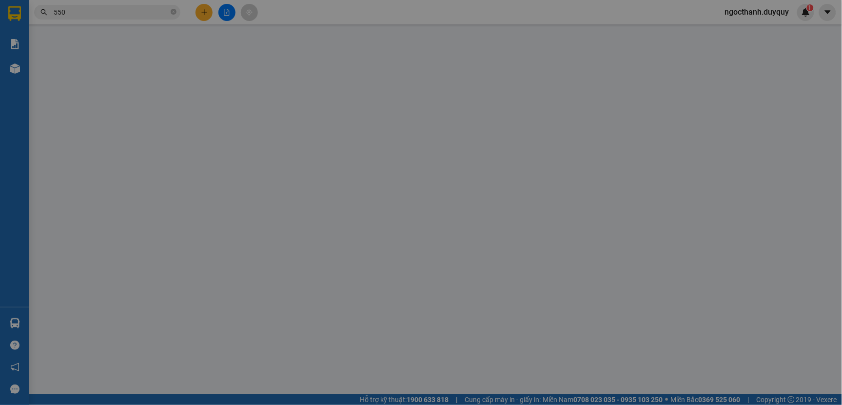
type input "20.000"
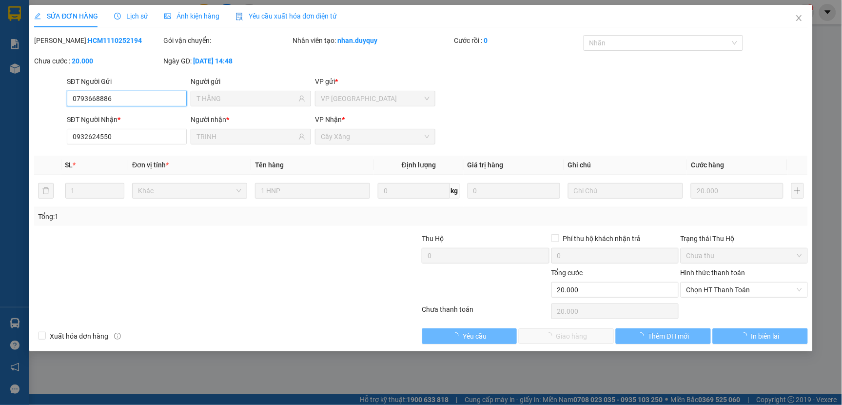
click at [699, 289] on span "Chọn HT Thanh Toán" at bounding box center [744, 289] width 116 height 15
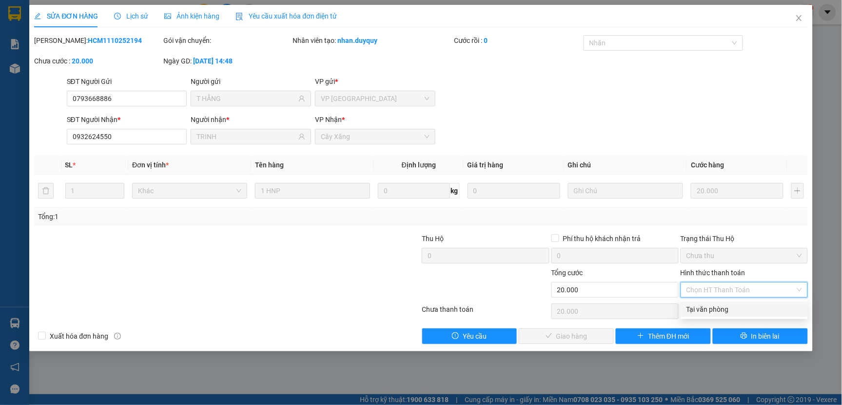
click at [704, 311] on div "Tại văn phòng" at bounding box center [744, 309] width 116 height 11
type input "0"
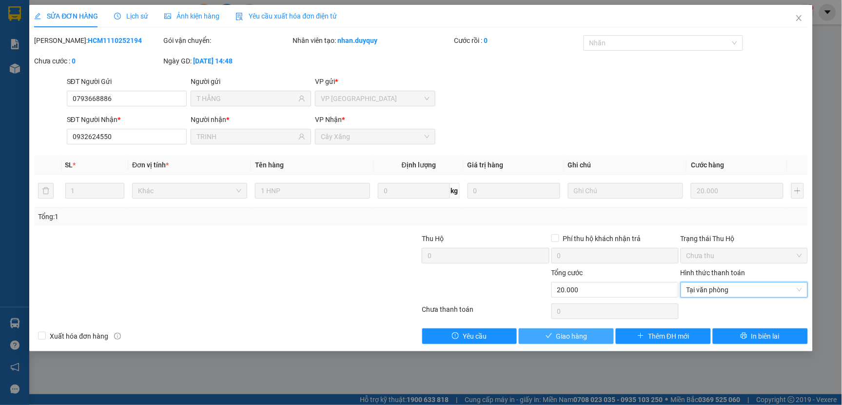
click at [590, 337] on button "Giao hàng" at bounding box center [566, 336] width 95 height 16
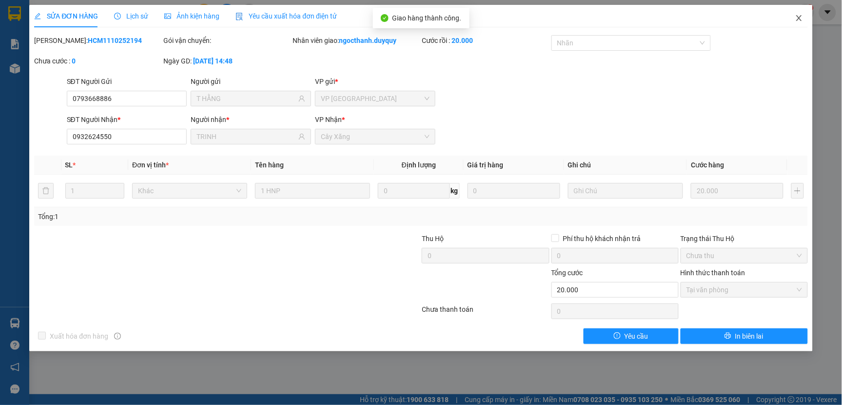
click at [802, 15] on icon "close" at bounding box center [799, 18] width 8 height 8
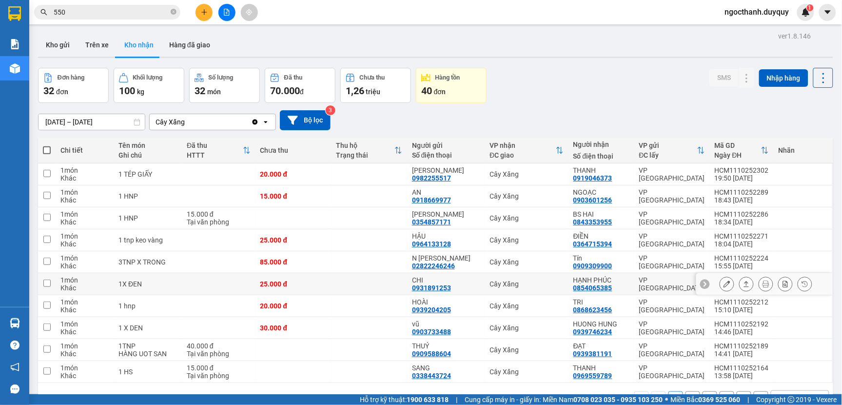
scroll to position [45, 0]
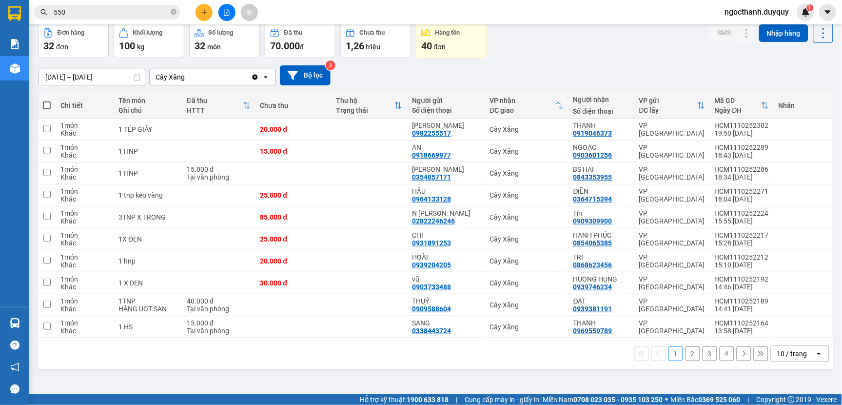
click at [685, 356] on button "2" at bounding box center [692, 353] width 15 height 15
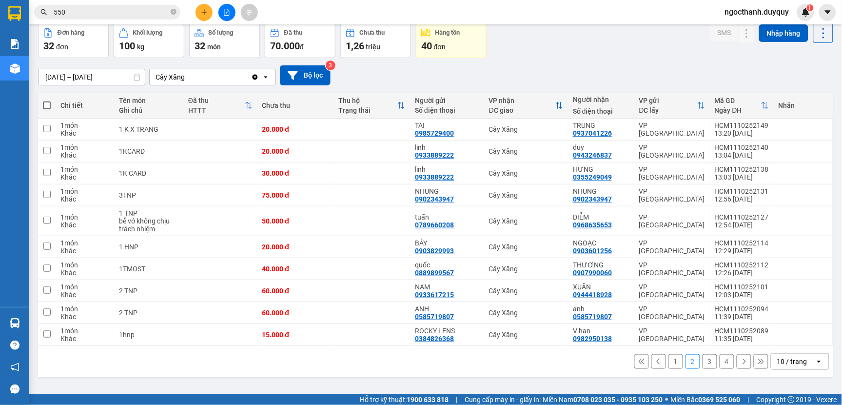
click at [75, 15] on input "550" at bounding box center [111, 12] width 115 height 11
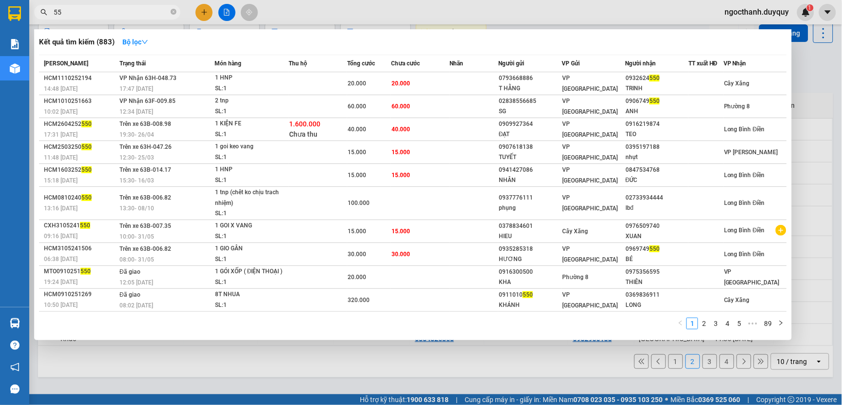
type input "5"
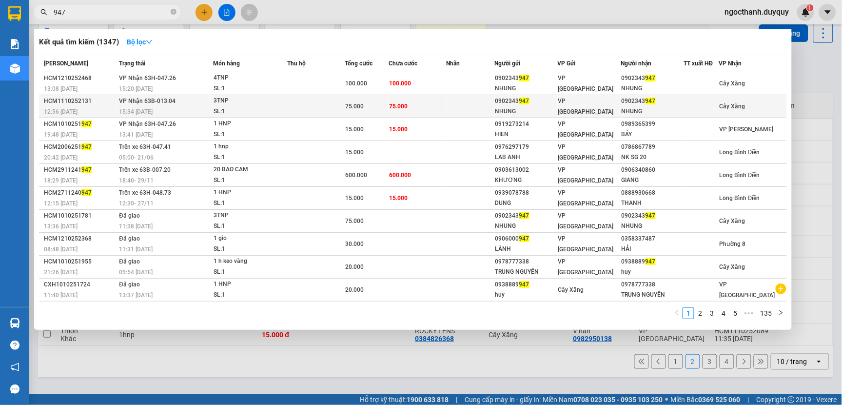
type input "947"
click at [404, 103] on span "75.000" at bounding box center [398, 106] width 19 height 7
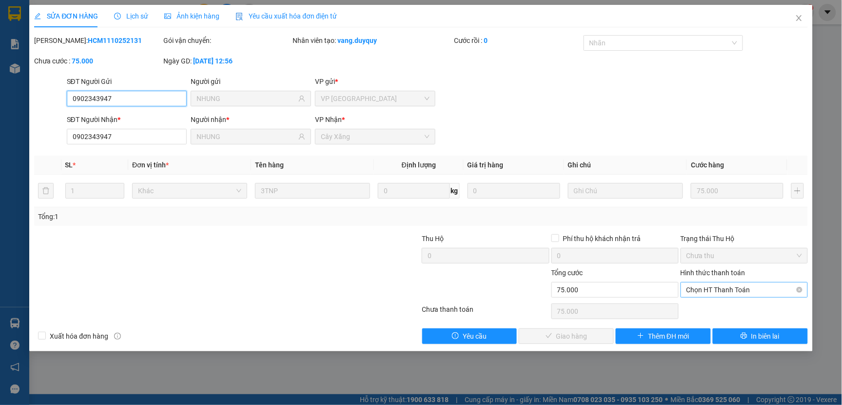
click at [709, 289] on span "Chọn HT Thanh Toán" at bounding box center [744, 289] width 116 height 15
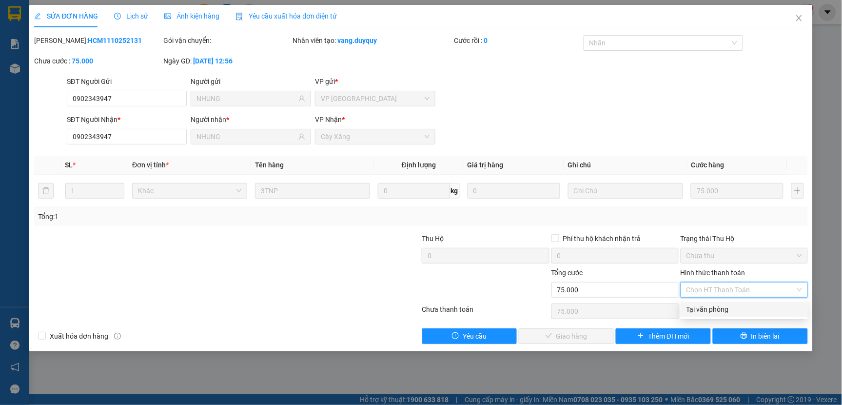
drag, startPoint x: 701, startPoint y: 306, endPoint x: 682, endPoint y: 316, distance: 21.6
click at [700, 307] on div "Tại văn phòng" at bounding box center [744, 309] width 116 height 11
type input "0"
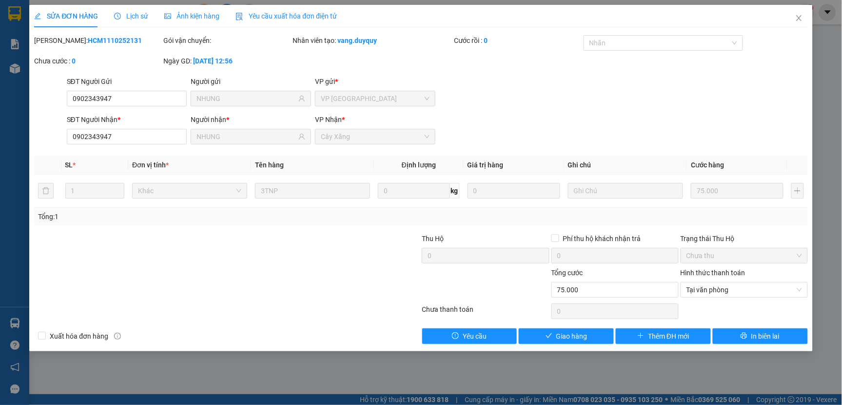
click at [573, 344] on div "SỬA ĐƠN HÀNG Lịch sử Ảnh kiện hàng Yêu cầu xuất hóa đơn điện tử Total Paid Fee …" at bounding box center [420, 178] width 783 height 346
click at [572, 338] on span "Giao hàng" at bounding box center [571, 336] width 31 height 11
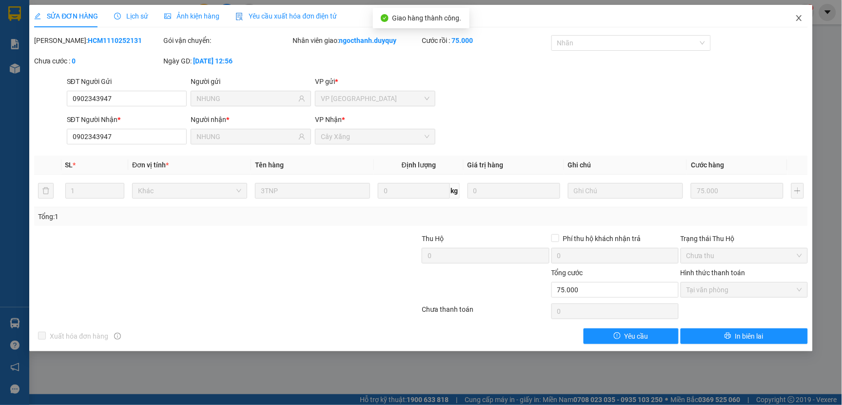
click at [791, 18] on span "Close" at bounding box center [798, 18] width 27 height 27
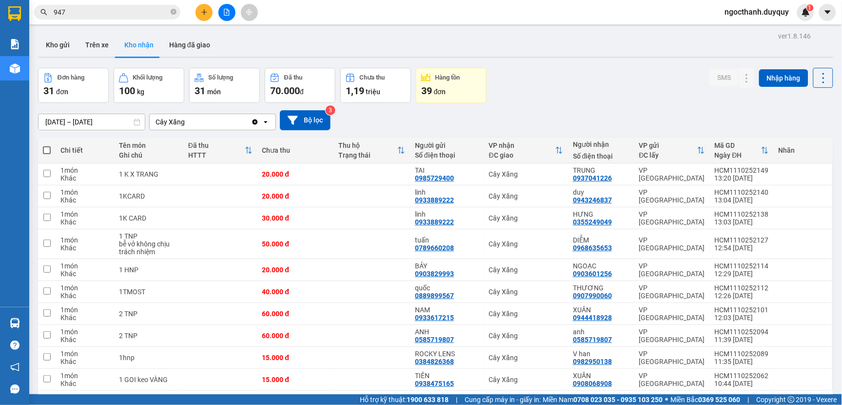
click at [90, 12] on input "947" at bounding box center [111, 12] width 115 height 11
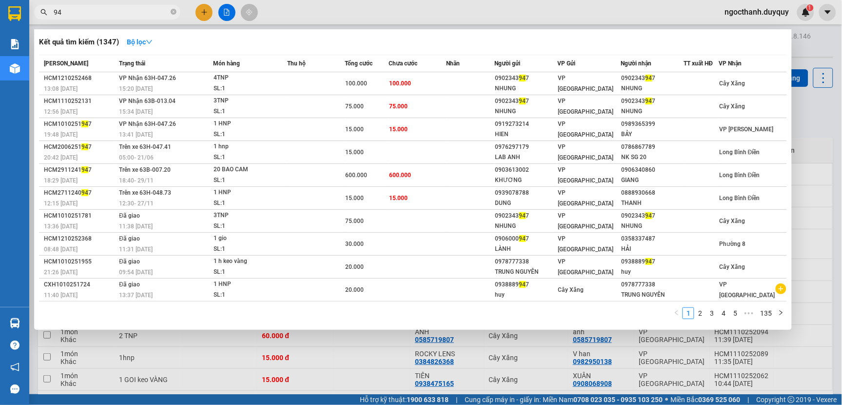
type input "9"
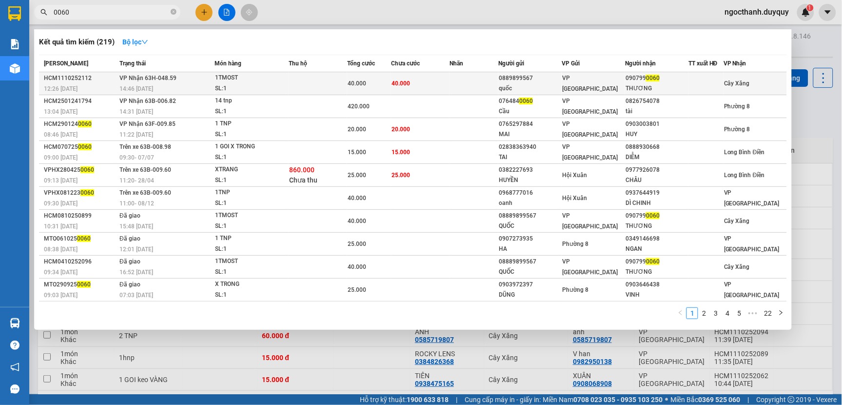
type input "0060"
click at [378, 86] on div "40.000" at bounding box center [369, 83] width 43 height 11
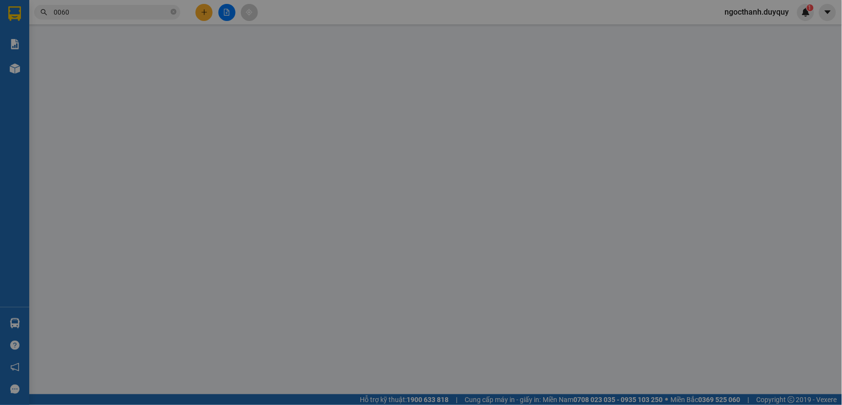
type input "0889899567"
type input "quốc"
type input "0907990060"
type input "THƯƠNG"
type input "0"
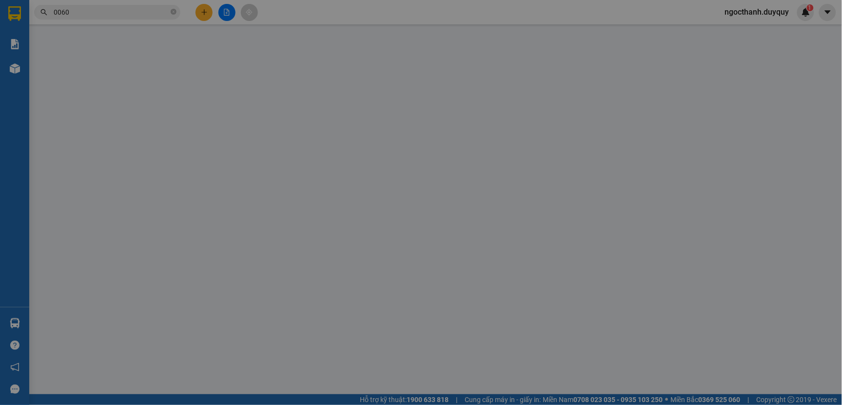
type input "40.000"
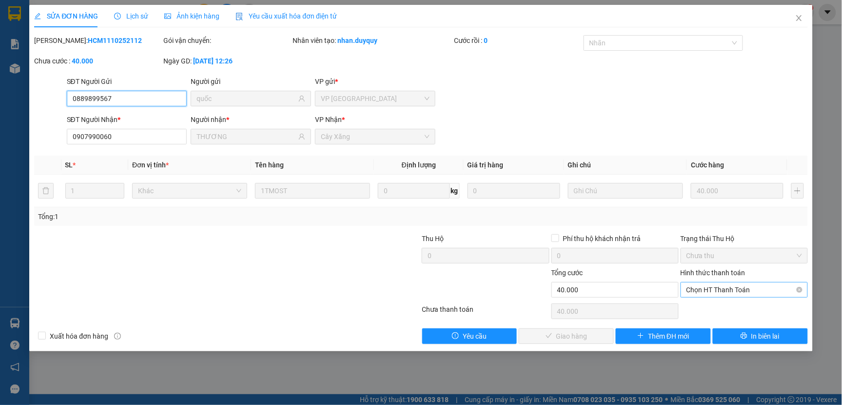
click at [699, 292] on span "Chọn HT Thanh Toán" at bounding box center [744, 289] width 116 height 15
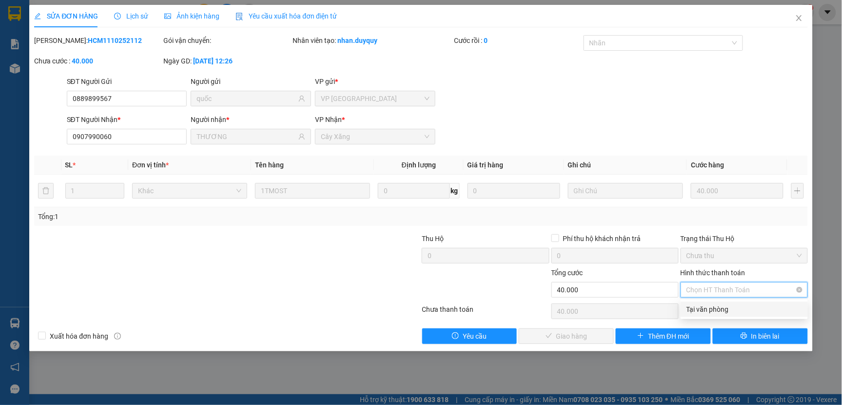
click at [698, 307] on div "Tại văn phòng" at bounding box center [744, 309] width 116 height 11
type input "0"
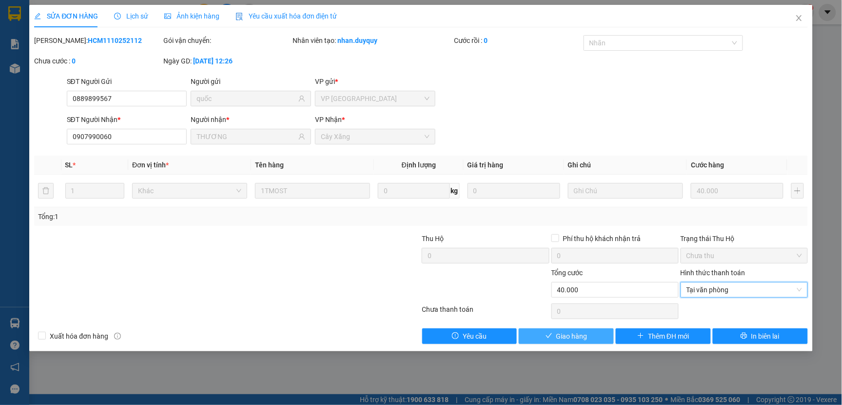
click at [543, 332] on button "Giao hàng" at bounding box center [566, 336] width 95 height 16
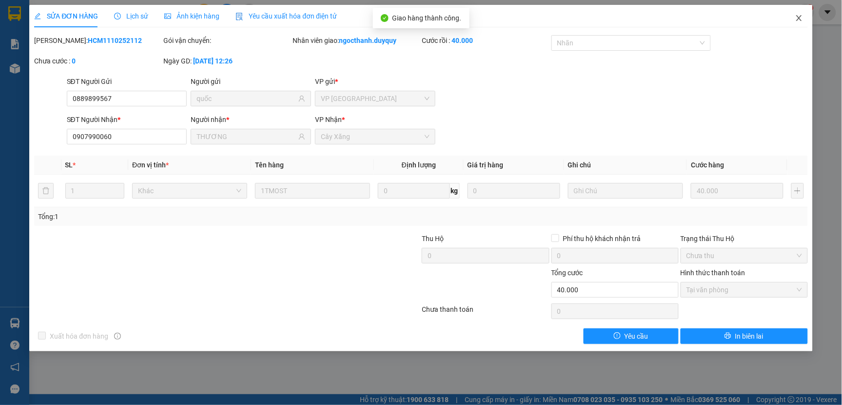
click at [795, 14] on span "Close" at bounding box center [798, 18] width 27 height 27
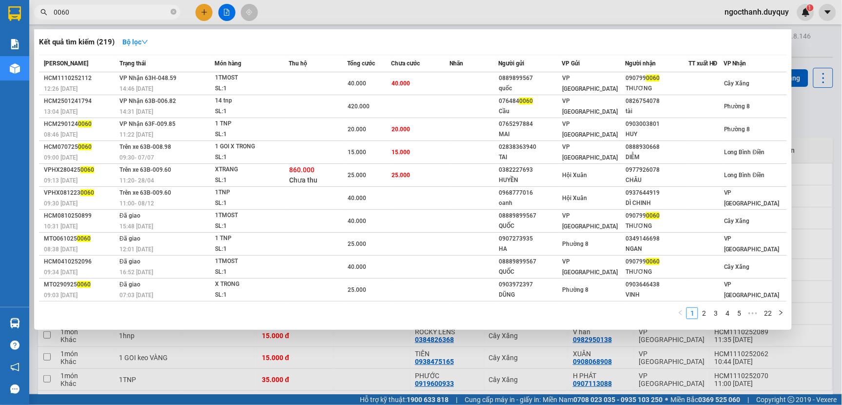
click at [69, 11] on input "0060" at bounding box center [111, 12] width 115 height 11
type input "0"
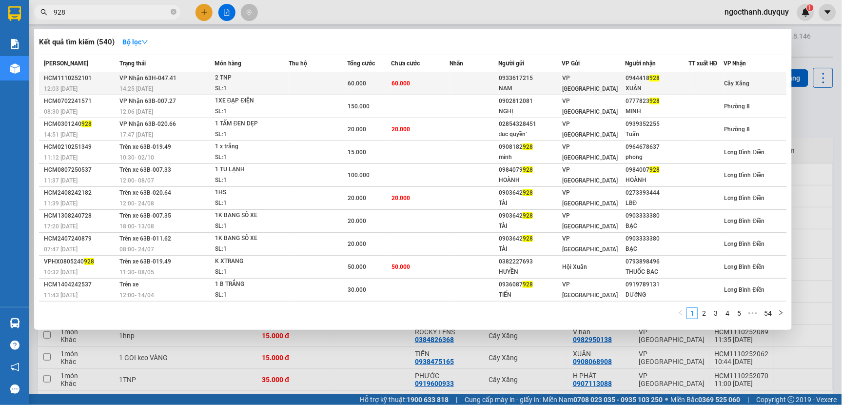
type input "928"
click at [395, 82] on span "60.000" at bounding box center [400, 83] width 19 height 7
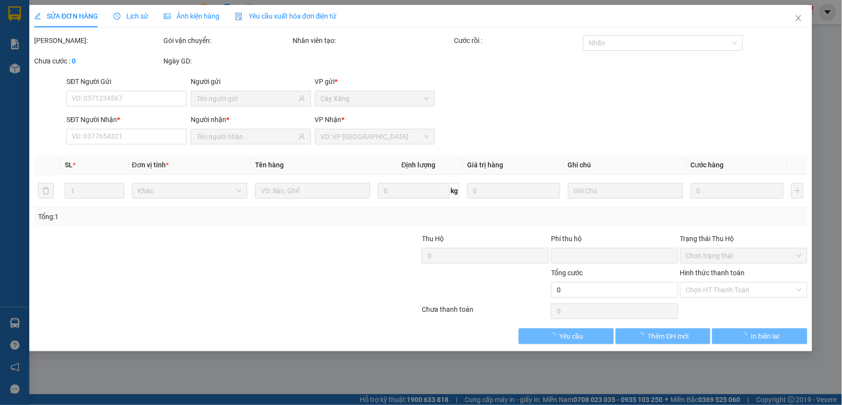
type input "0933617215"
type input "NAM"
type input "0944418928"
type input "XUÂN"
type input "0"
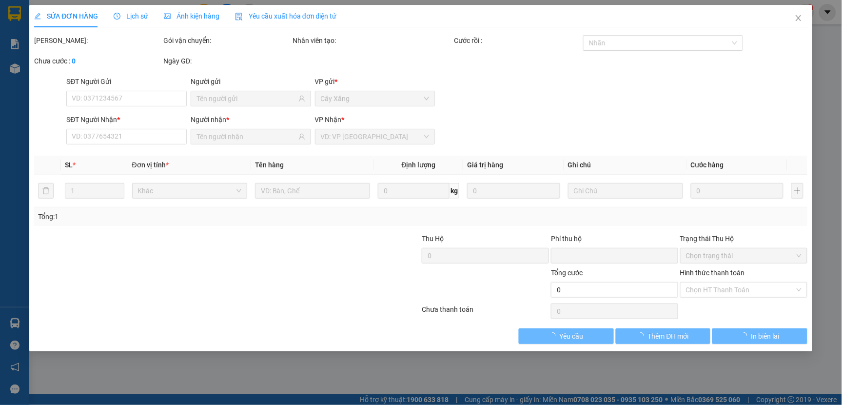
type input "60.000"
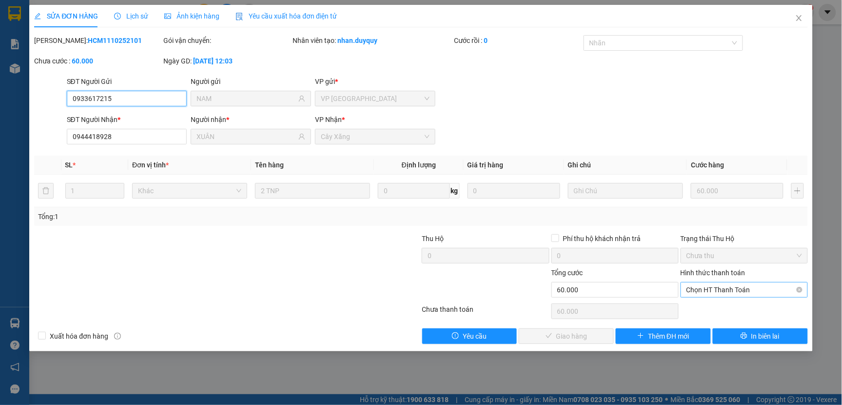
click at [701, 293] on span "Chọn HT Thanh Toán" at bounding box center [744, 289] width 116 height 15
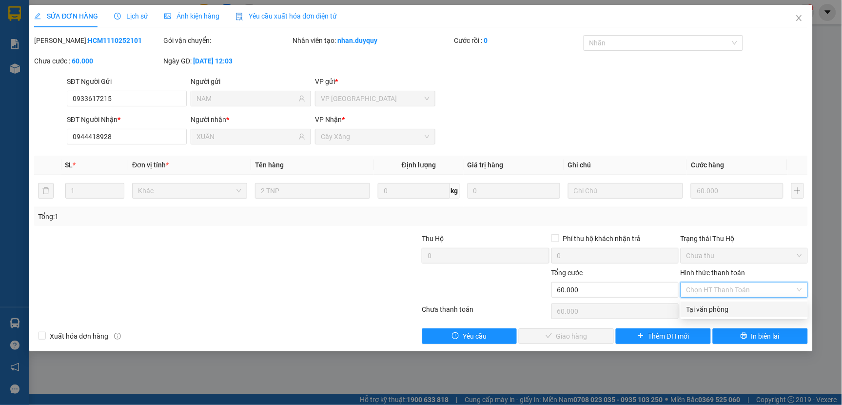
click at [694, 312] on div "Tại văn phòng" at bounding box center [744, 309] width 116 height 11
type input "0"
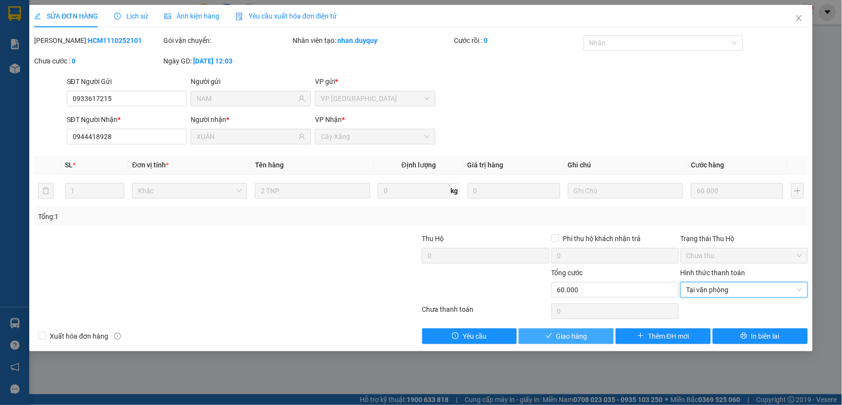
click at [566, 337] on span "Giao hàng" at bounding box center [571, 336] width 31 height 11
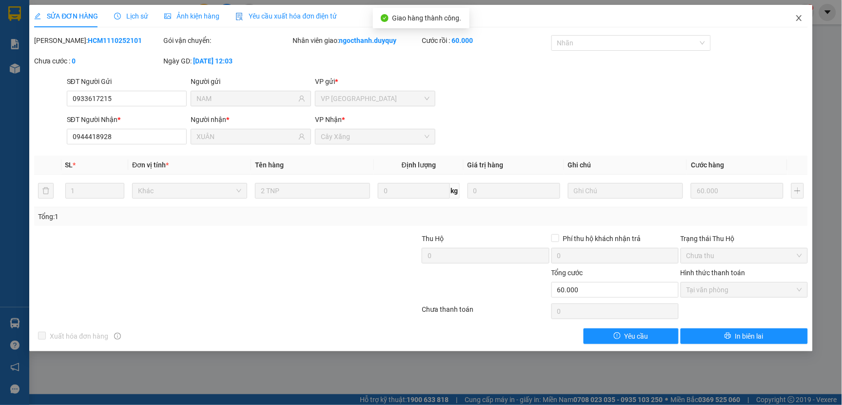
click at [800, 17] on icon "close" at bounding box center [798, 18] width 5 height 6
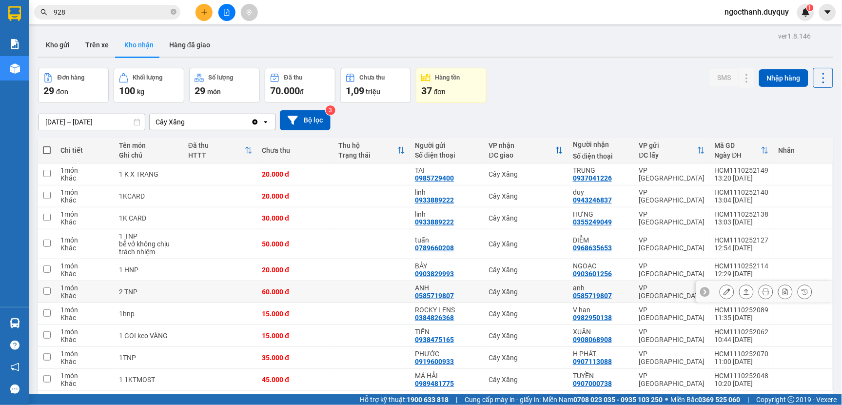
scroll to position [45, 0]
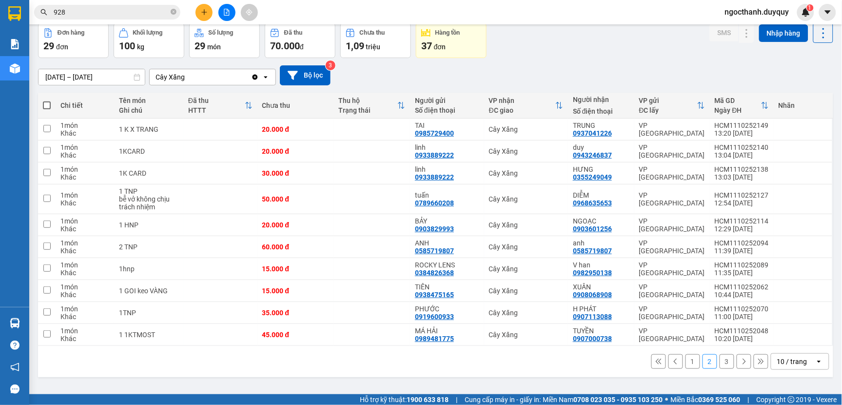
click at [79, 11] on input "928" at bounding box center [111, 12] width 115 height 11
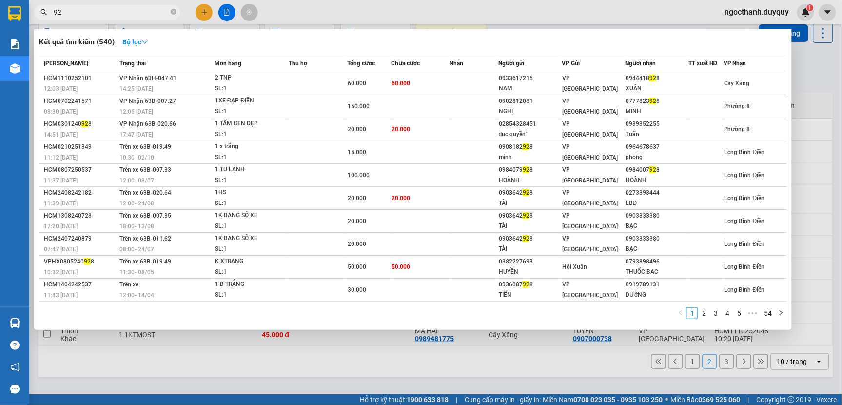
type input "9"
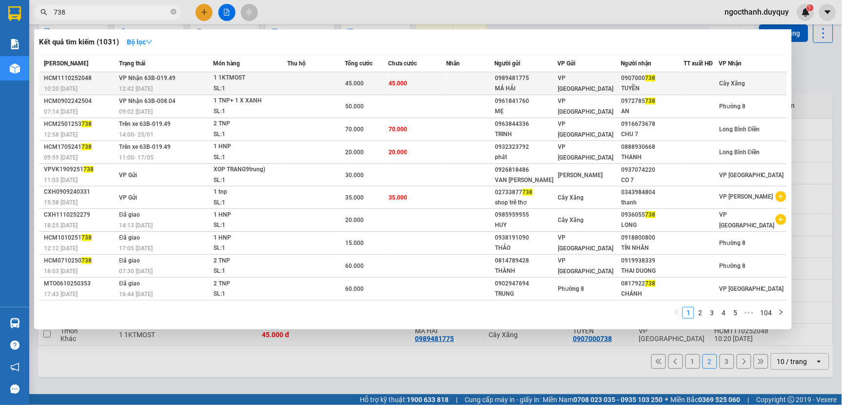
type input "738"
click at [437, 76] on td "45.000" at bounding box center [418, 83] width 58 height 23
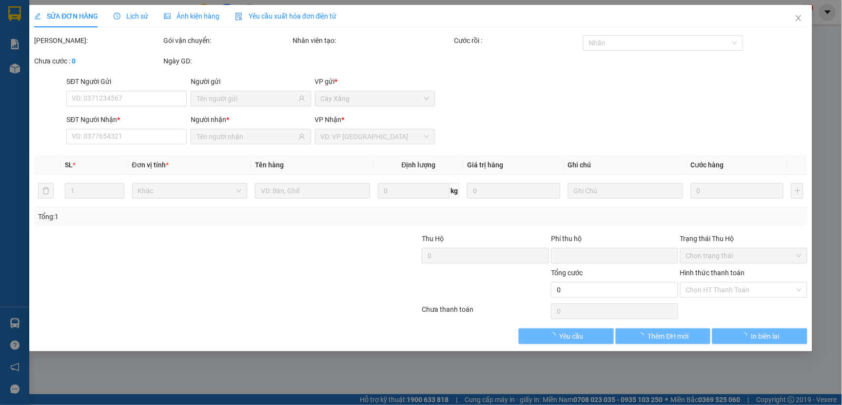
type input "0989481775"
type input "MÁ HẢI"
type input "0907000738"
type input "TUYỀN"
type input "0"
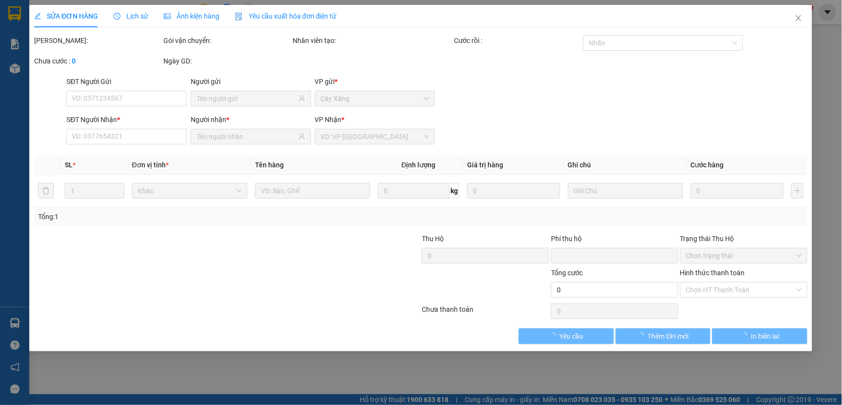
type input "45.000"
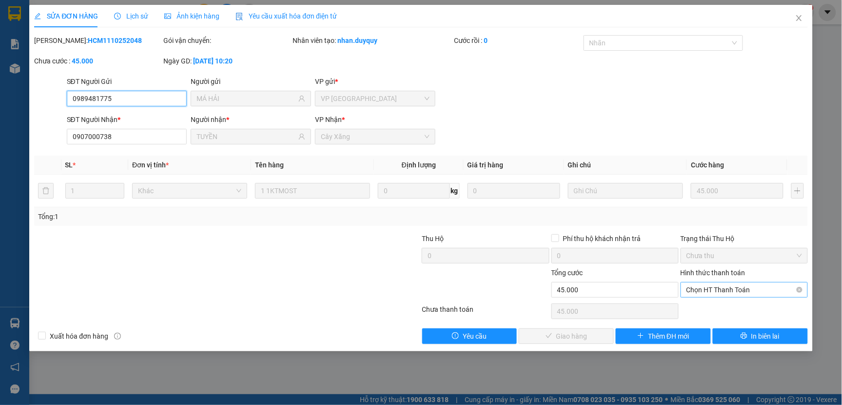
click at [699, 287] on span "Chọn HT Thanh Toán" at bounding box center [744, 289] width 116 height 15
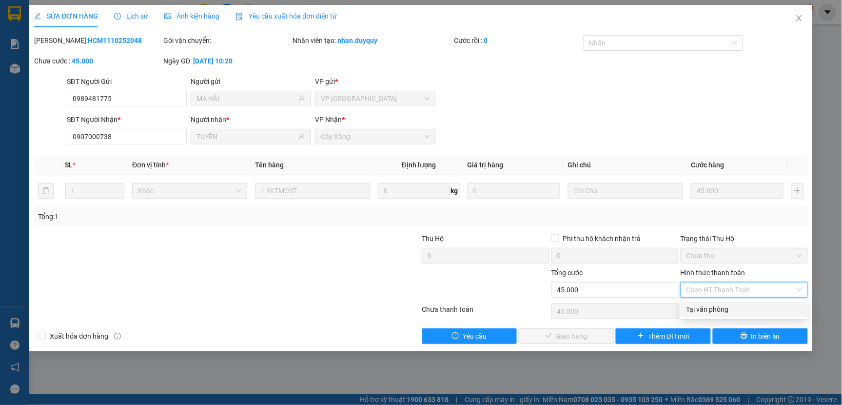
click at [700, 309] on div "Tại văn phòng" at bounding box center [744, 309] width 116 height 11
type input "0"
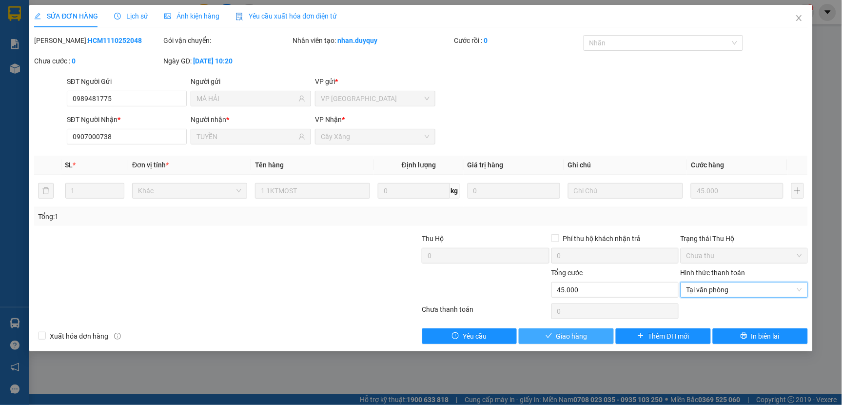
click at [574, 335] on span "Giao hàng" at bounding box center [571, 336] width 31 height 11
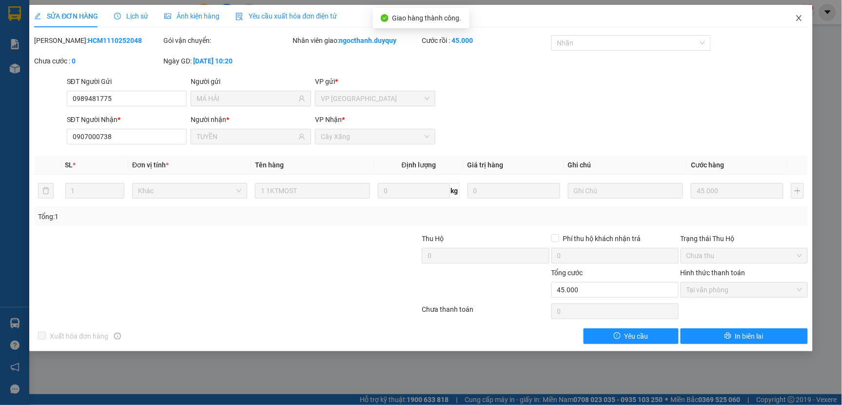
click at [800, 25] on span "Close" at bounding box center [798, 18] width 27 height 27
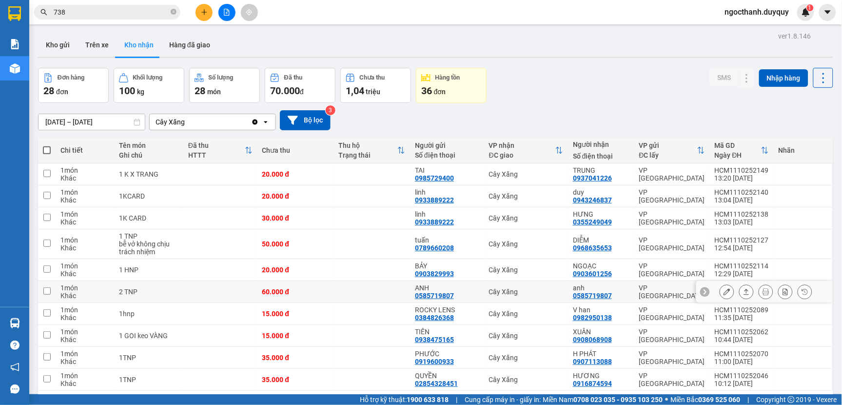
scroll to position [45, 0]
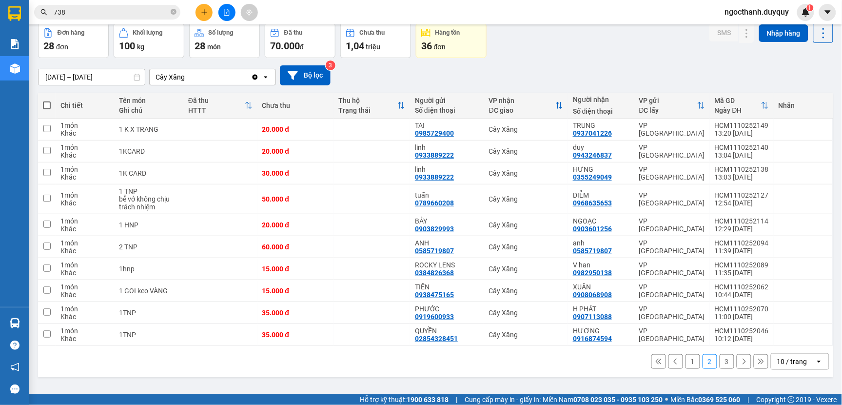
click at [720, 362] on button "3" at bounding box center [727, 361] width 15 height 15
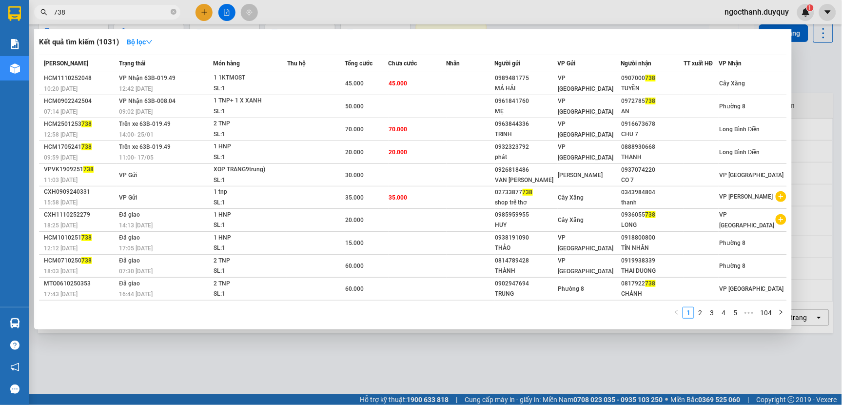
click at [67, 9] on input "738" at bounding box center [111, 12] width 115 height 11
type input "7"
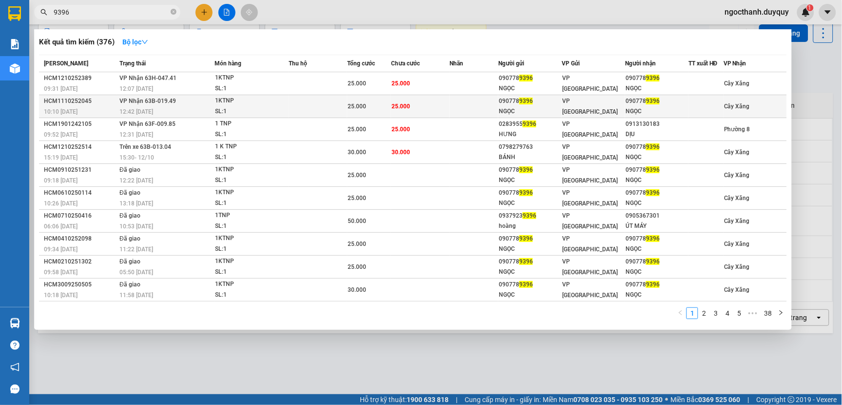
type input "9396"
click at [449, 102] on td "25.000" at bounding box center [420, 106] width 59 height 23
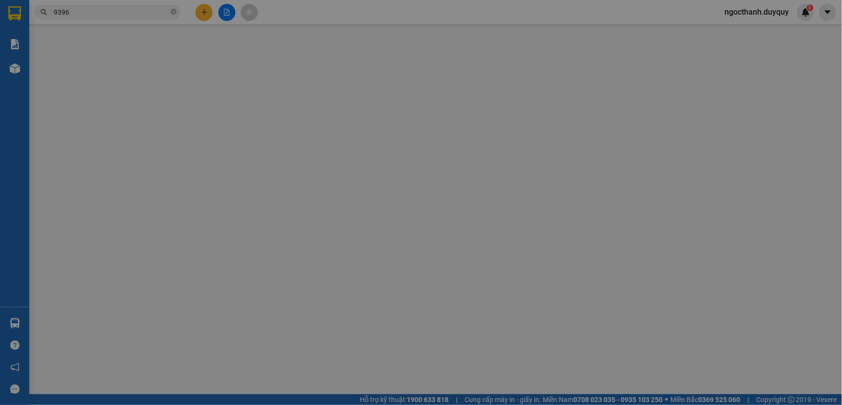
type input "0907789396"
type input "NGỌC"
type input "0907789396"
type input "NGỌC"
type input "0"
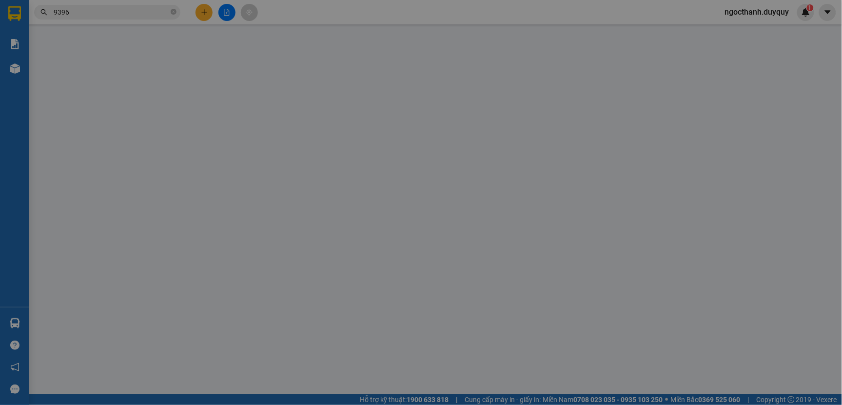
type input "25.000"
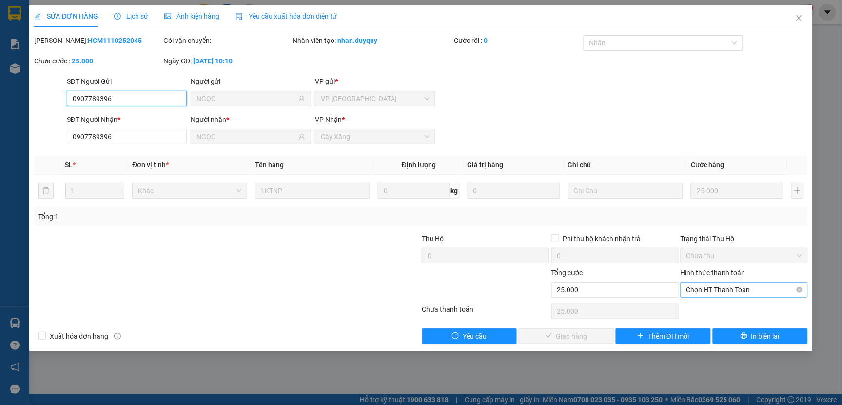
click at [698, 292] on span "Chọn HT Thanh Toán" at bounding box center [744, 289] width 116 height 15
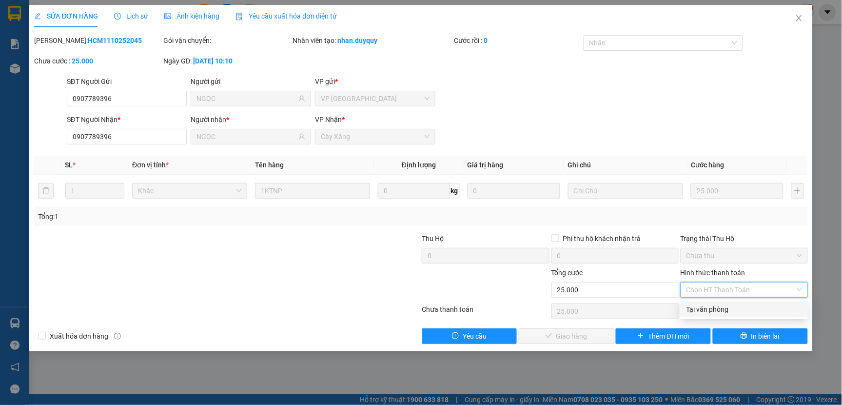
drag, startPoint x: 698, startPoint y: 296, endPoint x: 652, endPoint y: 322, distance: 52.2
click at [697, 309] on div "Tại văn phòng" at bounding box center [744, 309] width 116 height 11
type input "0"
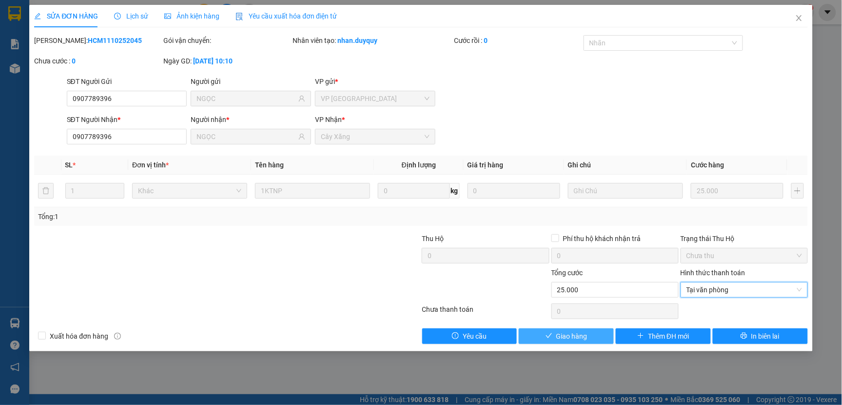
click at [564, 332] on span "Giao hàng" at bounding box center [571, 336] width 31 height 11
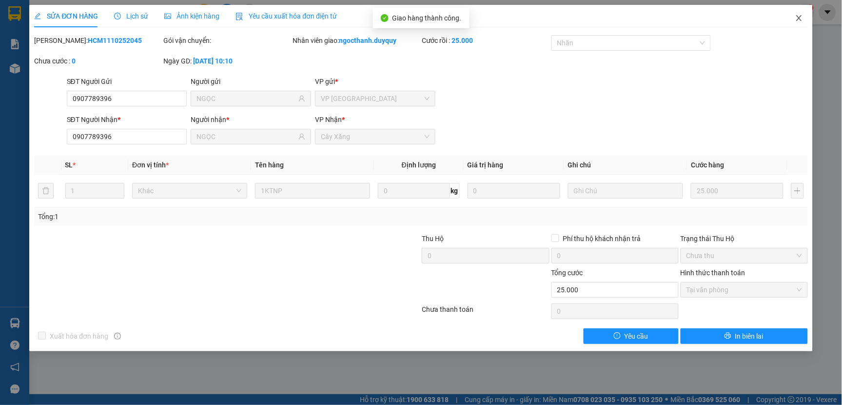
click at [789, 21] on span "Close" at bounding box center [798, 18] width 27 height 27
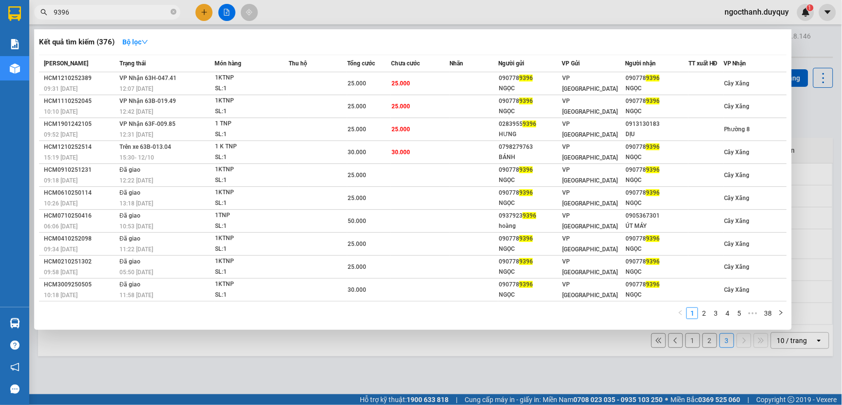
click at [78, 17] on input "9396" at bounding box center [111, 12] width 115 height 11
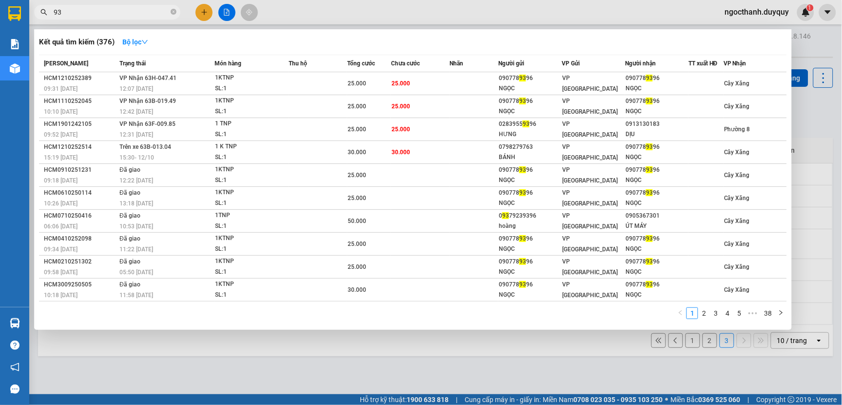
type input "9"
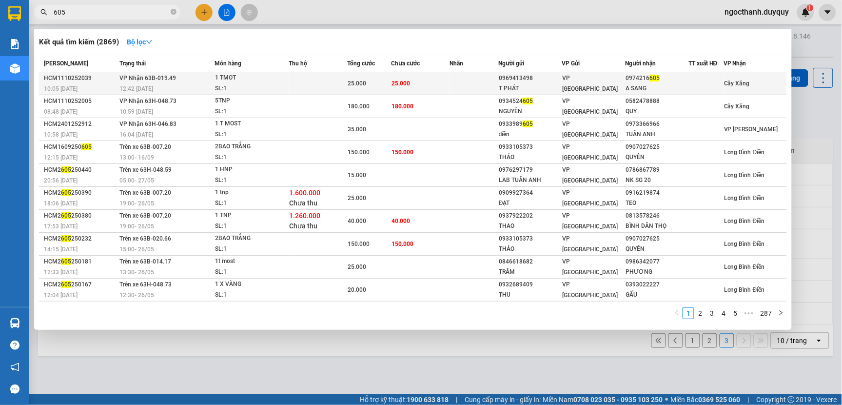
type input "605"
click at [449, 82] on td "25.000" at bounding box center [420, 83] width 59 height 23
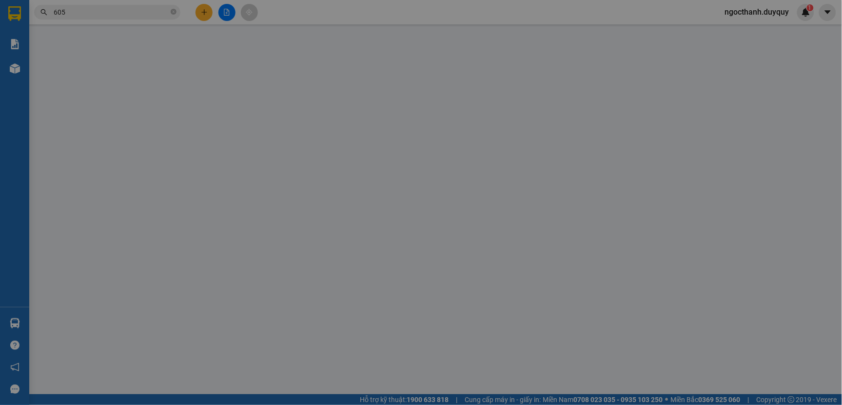
type input "0969413498"
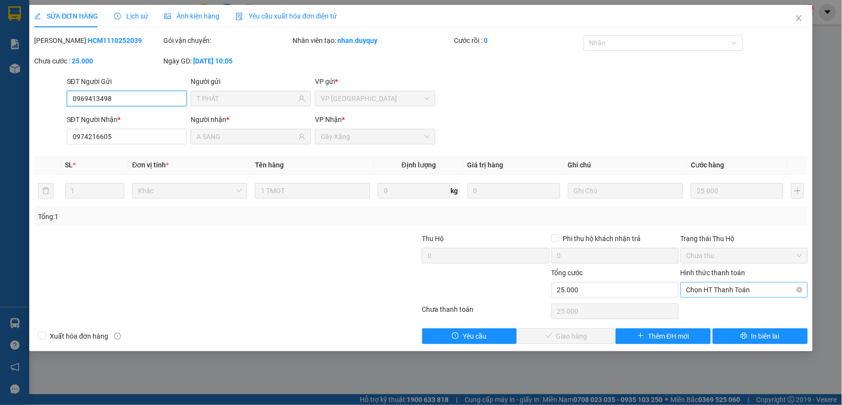
click at [706, 293] on span "Chọn HT Thanh Toán" at bounding box center [744, 289] width 116 height 15
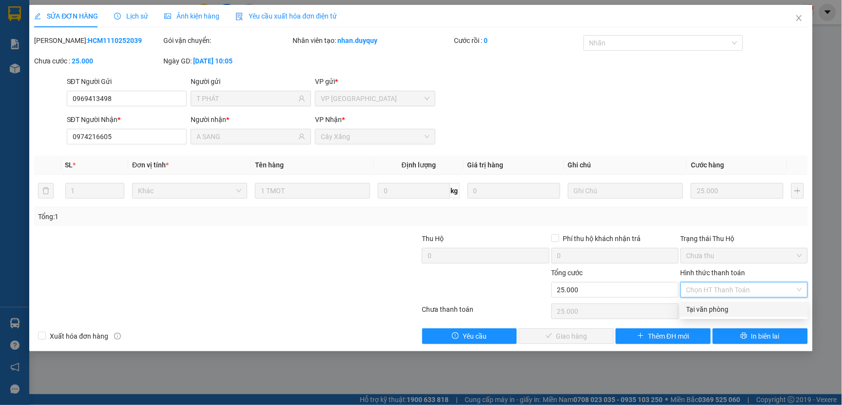
click at [706, 306] on div "Tại văn phòng" at bounding box center [744, 309] width 116 height 11
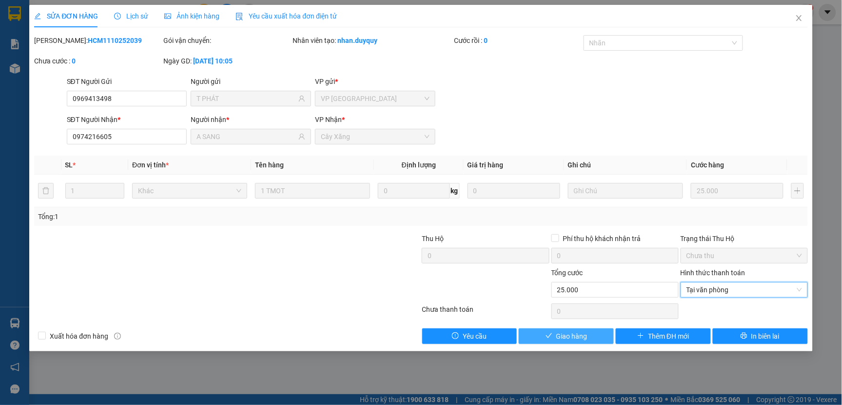
click at [564, 338] on span "Giao hàng" at bounding box center [571, 336] width 31 height 11
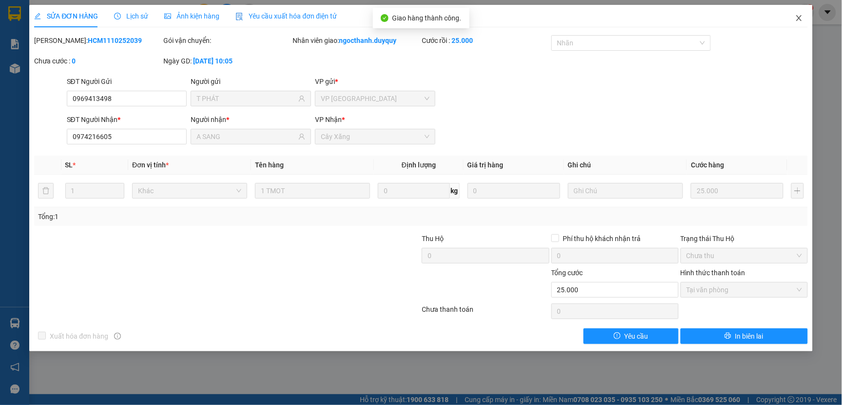
click at [800, 17] on icon "close" at bounding box center [798, 18] width 5 height 6
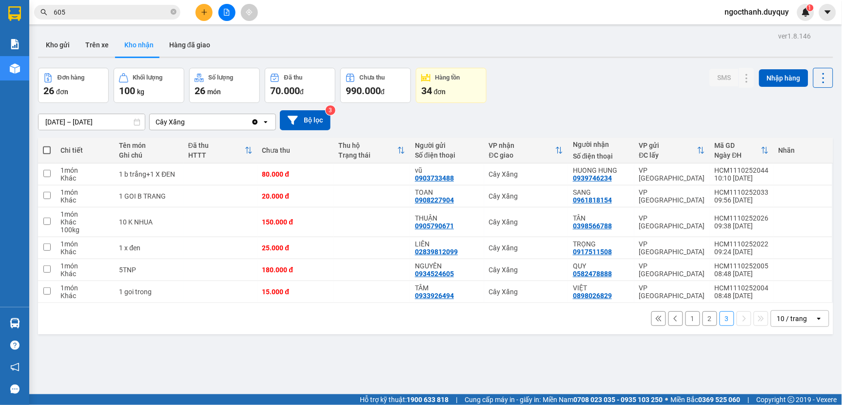
click at [81, 17] on input "605" at bounding box center [111, 12] width 115 height 11
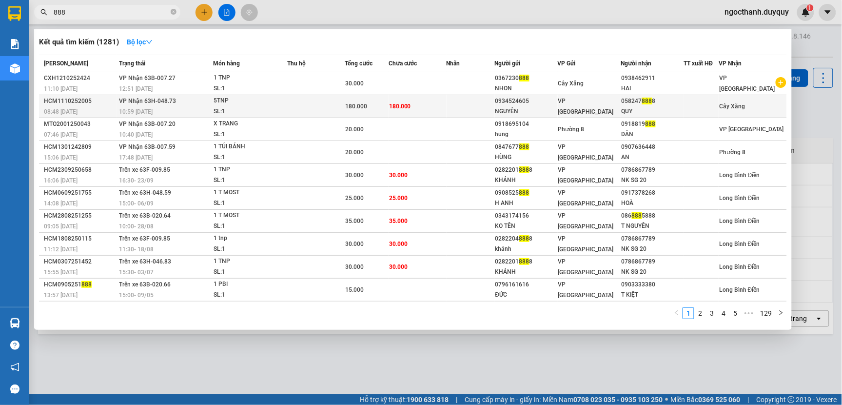
click at [414, 104] on td "180.000" at bounding box center [418, 106] width 58 height 23
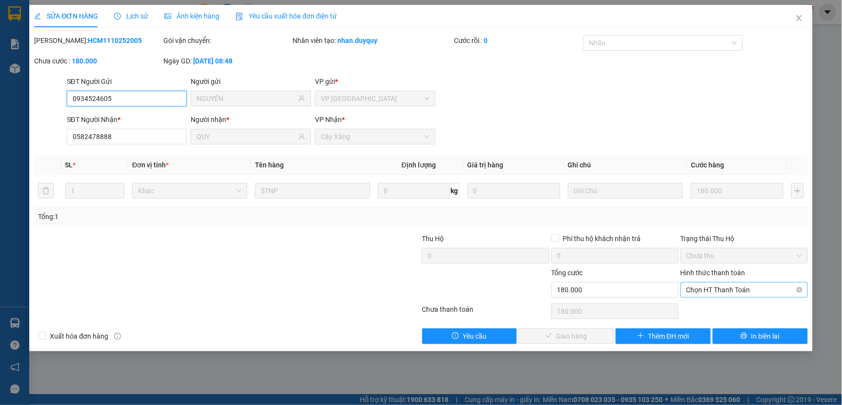
click at [717, 290] on span "Chọn HT Thanh Toán" at bounding box center [744, 289] width 116 height 15
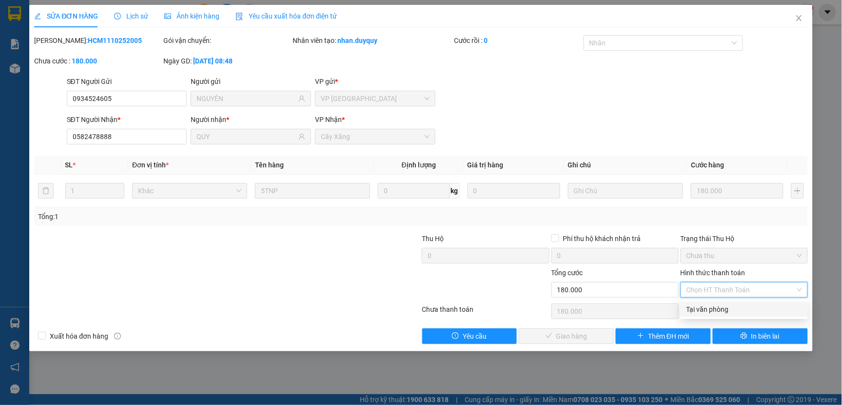
click at [700, 306] on div "Tại văn phòng" at bounding box center [744, 309] width 116 height 11
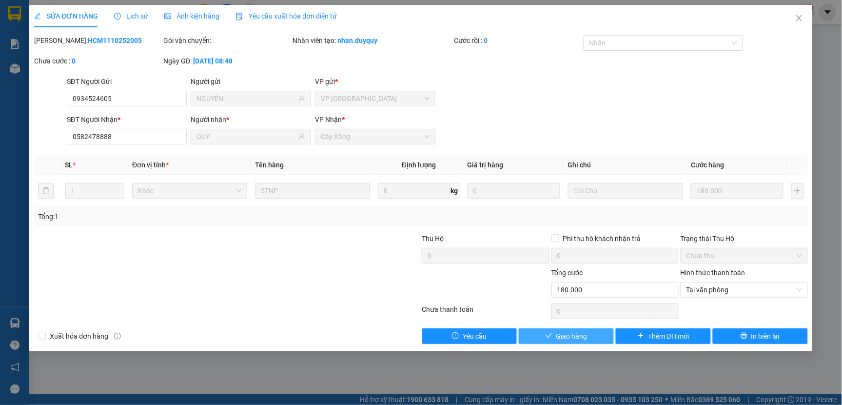
click at [581, 339] on span "Giao hàng" at bounding box center [571, 336] width 31 height 11
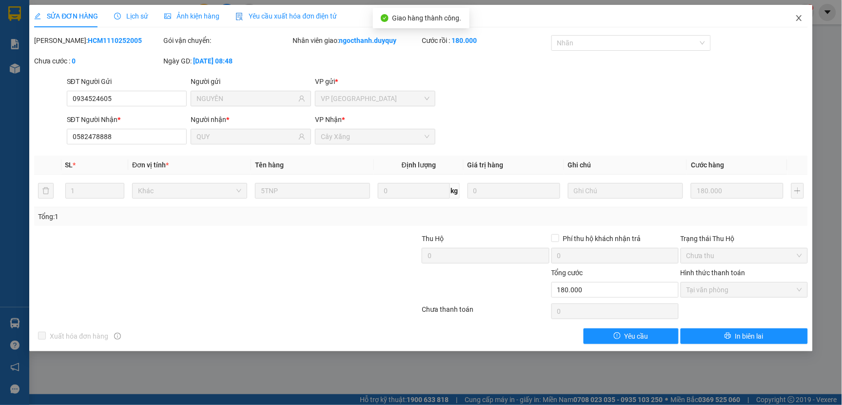
click at [797, 19] on icon "close" at bounding box center [799, 18] width 8 height 8
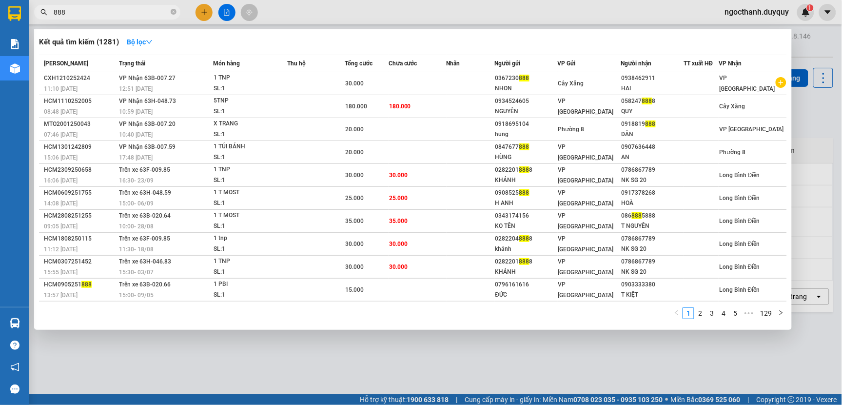
click at [84, 12] on input "888" at bounding box center [111, 12] width 115 height 11
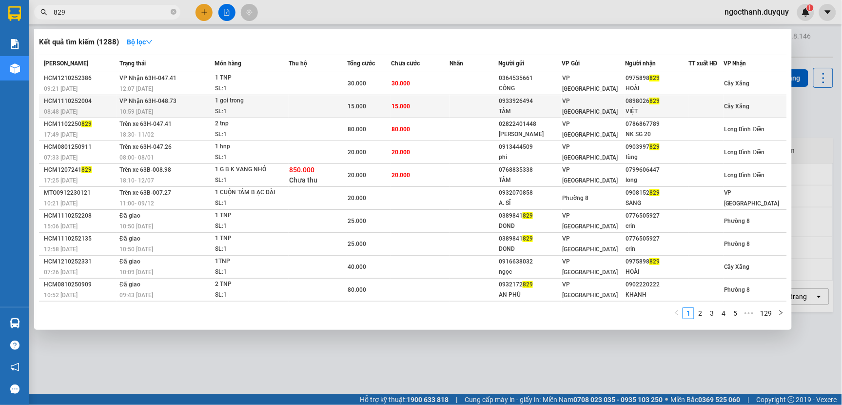
click at [445, 108] on td "15.000" at bounding box center [420, 106] width 59 height 23
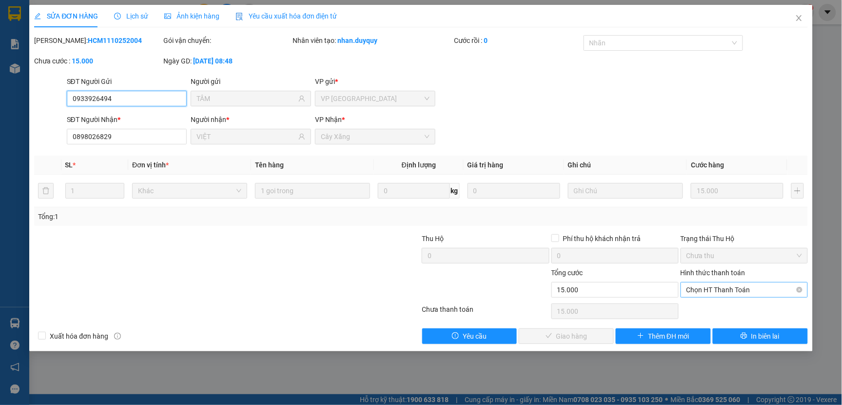
click at [695, 290] on span "Chọn HT Thanh Toán" at bounding box center [744, 289] width 116 height 15
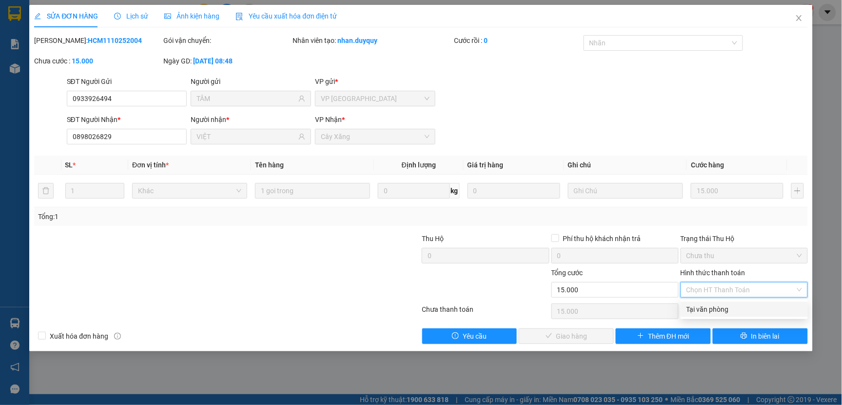
drag, startPoint x: 695, startPoint y: 298, endPoint x: 661, endPoint y: 313, distance: 37.1
click at [693, 310] on div "Tại văn phòng" at bounding box center [744, 309] width 116 height 11
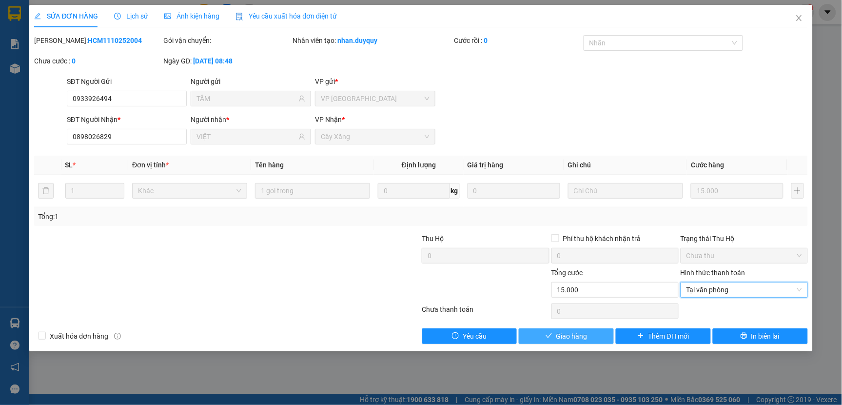
click at [593, 336] on button "Giao hàng" at bounding box center [566, 336] width 95 height 16
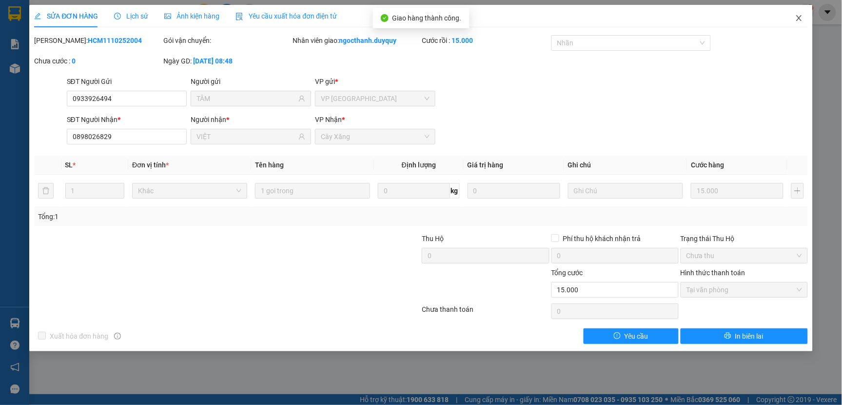
click at [797, 13] on span "Close" at bounding box center [798, 18] width 27 height 27
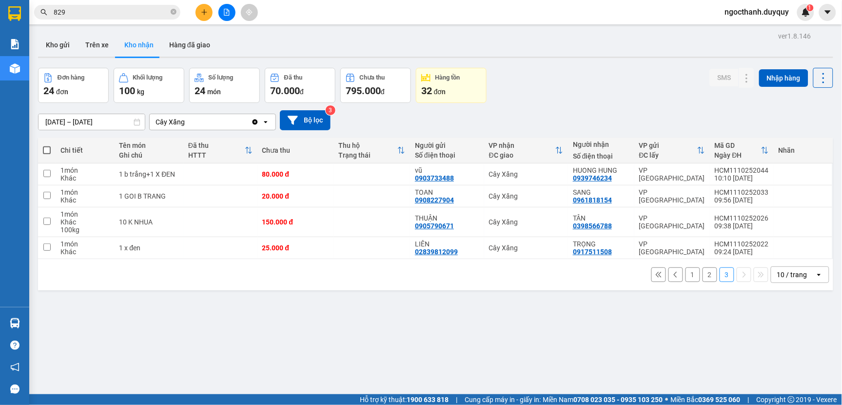
click at [702, 276] on button "2" at bounding box center [709, 274] width 15 height 15
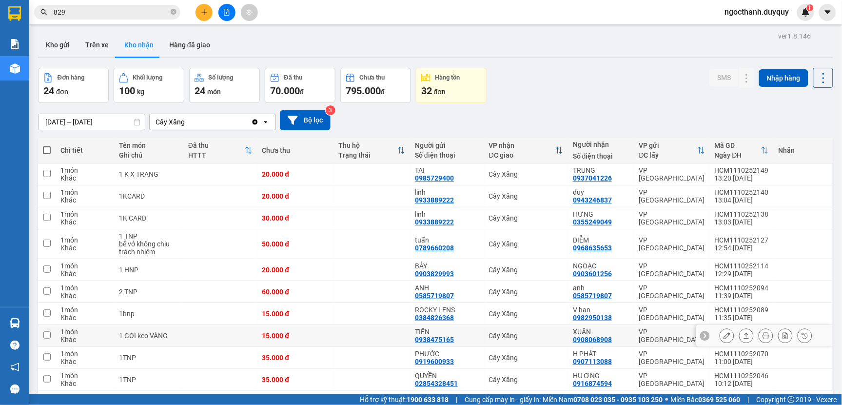
scroll to position [45, 0]
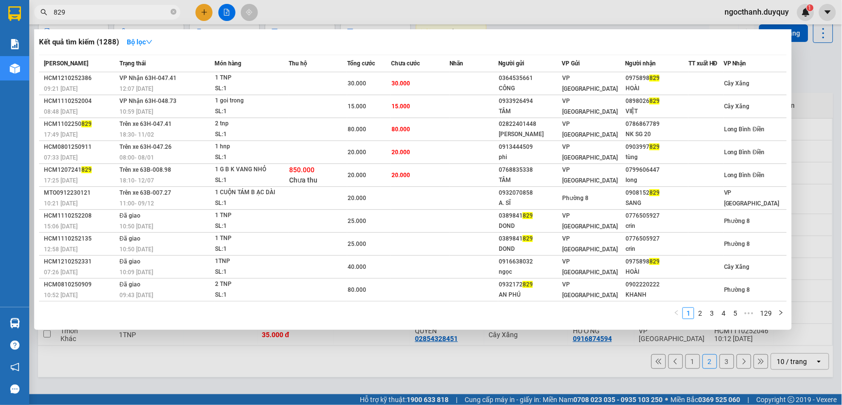
click at [80, 13] on input "829" at bounding box center [111, 12] width 115 height 11
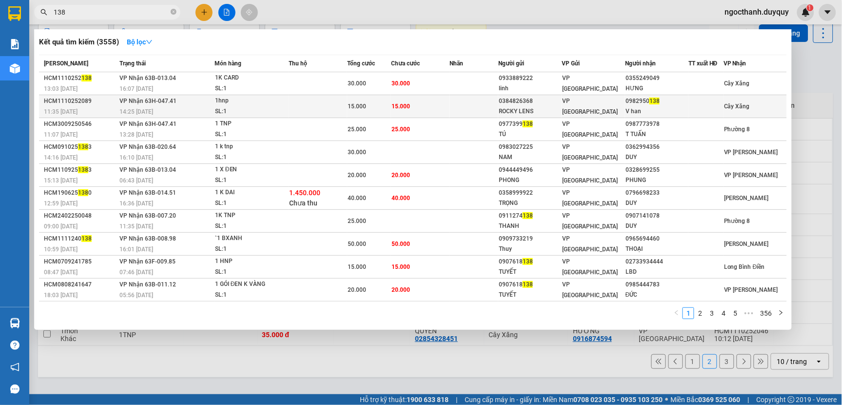
click at [454, 106] on td at bounding box center [473, 106] width 49 height 23
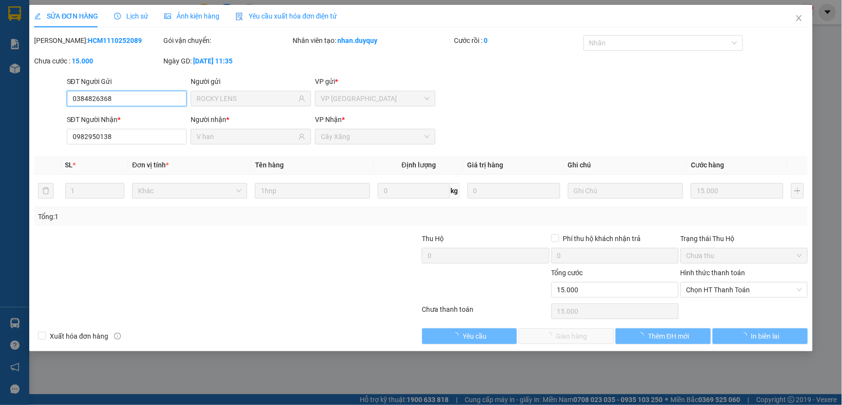
click at [703, 293] on span "Chọn HT Thanh Toán" at bounding box center [744, 289] width 116 height 15
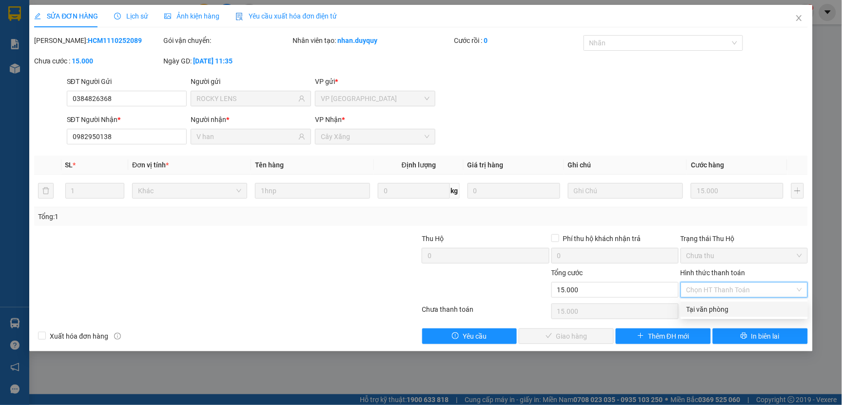
click at [702, 308] on div "Tại văn phòng" at bounding box center [744, 309] width 116 height 11
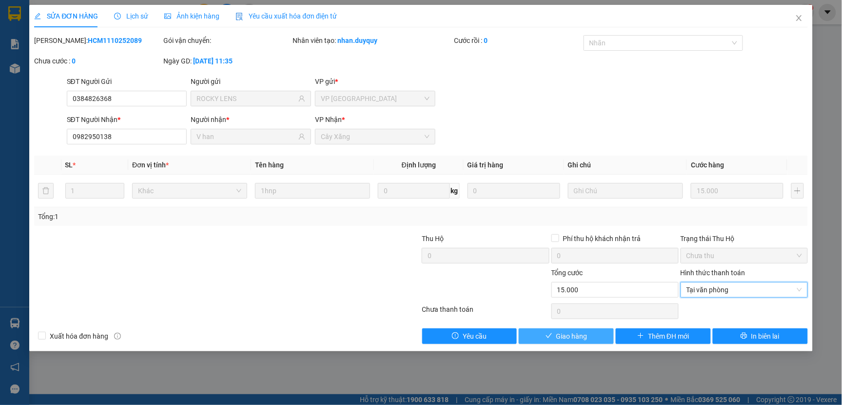
click at [585, 332] on span "Giao hàng" at bounding box center [571, 336] width 31 height 11
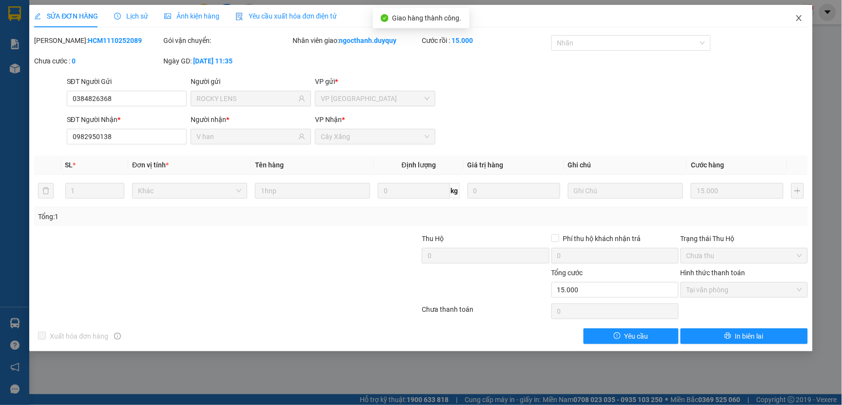
click at [793, 16] on span "Close" at bounding box center [798, 18] width 27 height 27
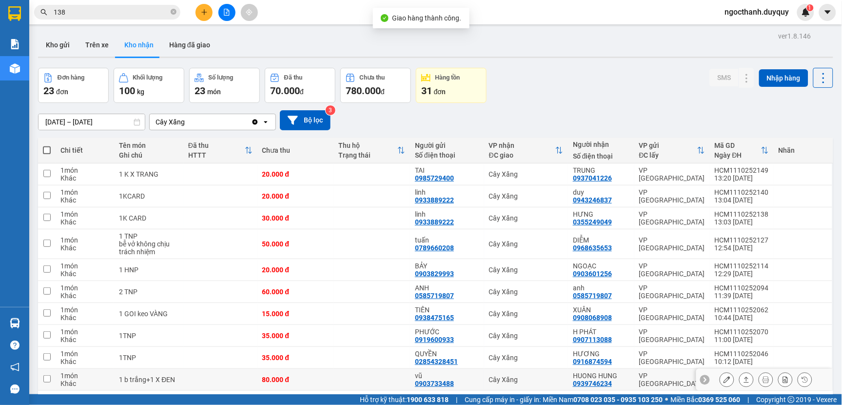
scroll to position [45, 0]
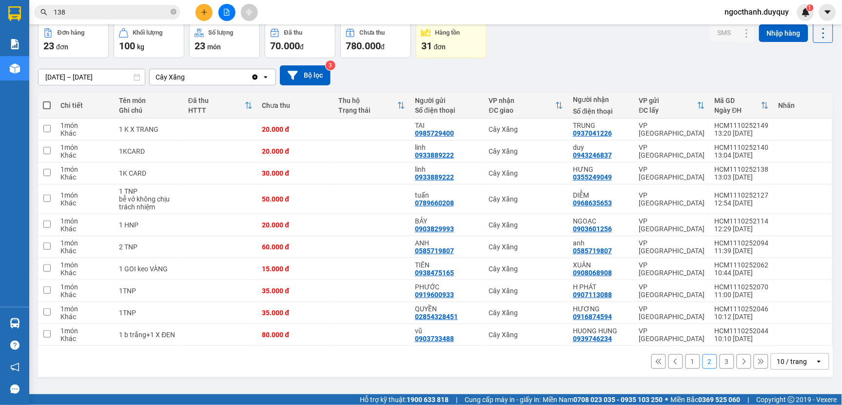
click at [75, 11] on input "138" at bounding box center [111, 12] width 115 height 11
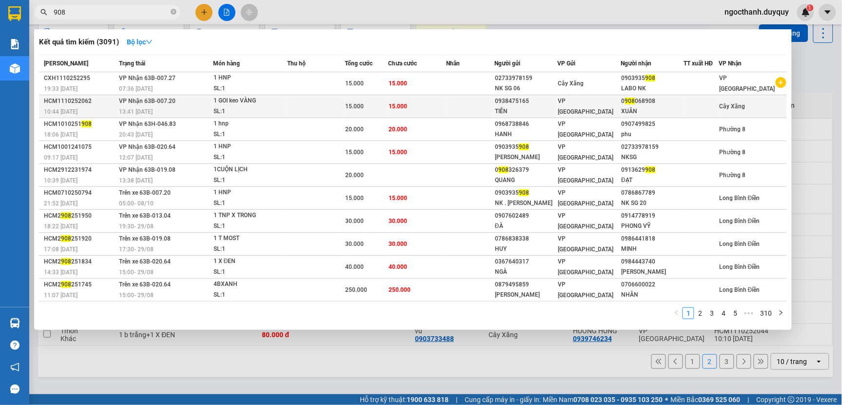
click at [410, 106] on td "15.000" at bounding box center [418, 106] width 58 height 23
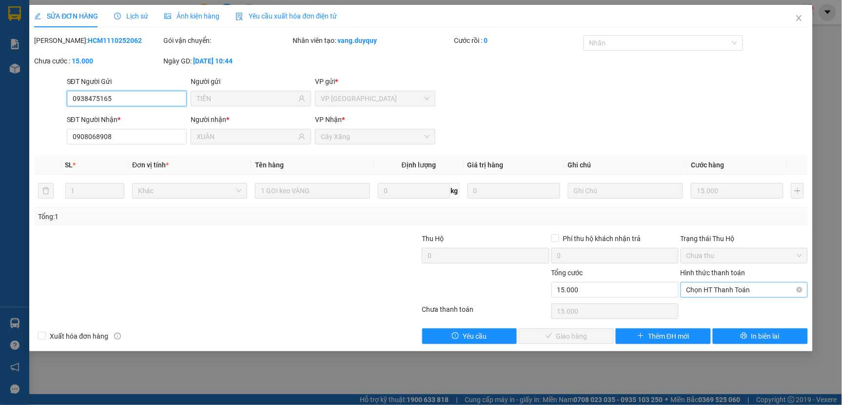
click at [690, 293] on span "Chọn HT Thanh Toán" at bounding box center [744, 289] width 116 height 15
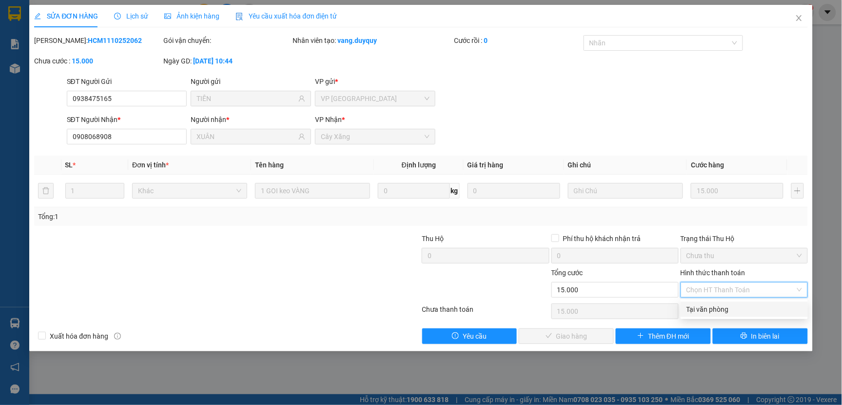
drag, startPoint x: 692, startPoint y: 309, endPoint x: 612, endPoint y: 333, distance: 84.2
click at [691, 310] on div "Tại văn phòng" at bounding box center [744, 309] width 116 height 11
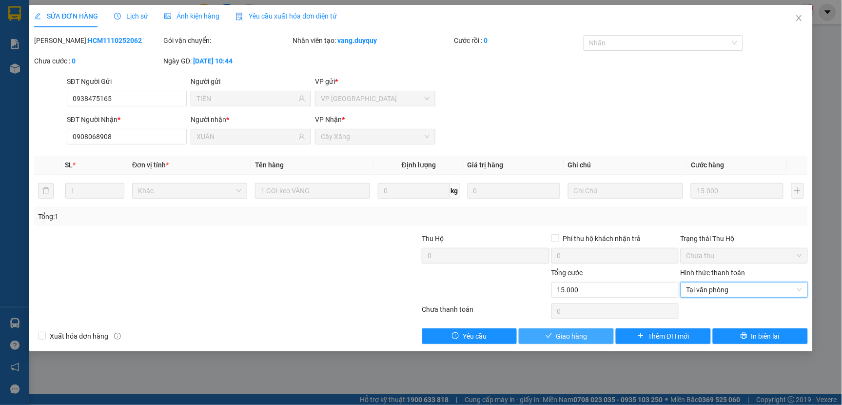
click at [595, 341] on button "Giao hàng" at bounding box center [566, 336] width 95 height 16
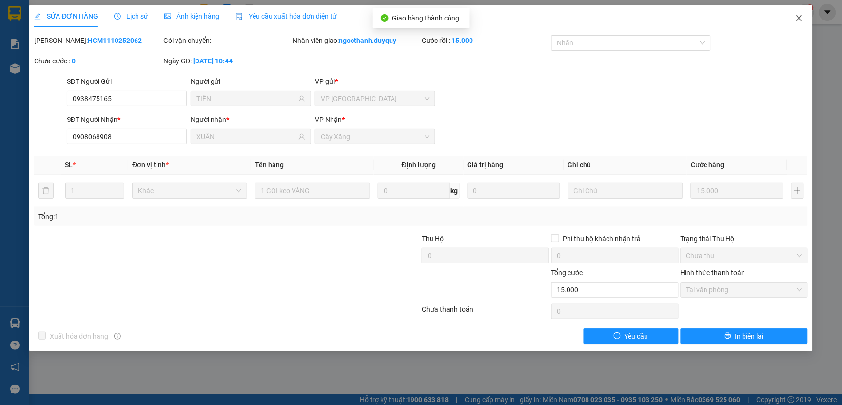
click at [795, 26] on span "Close" at bounding box center [798, 18] width 27 height 27
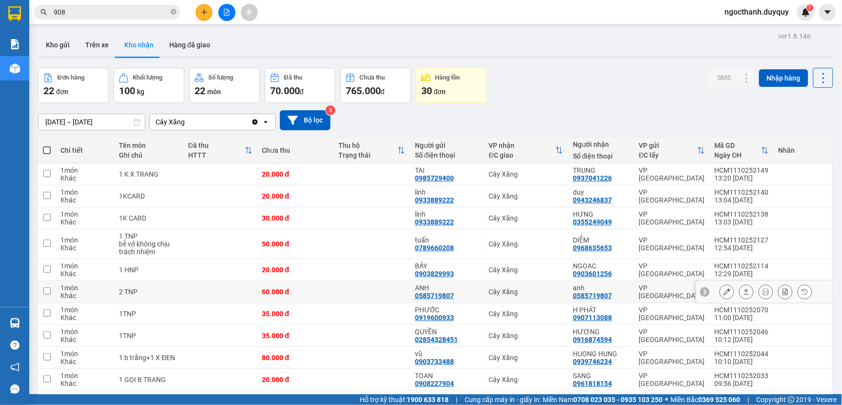
scroll to position [45, 0]
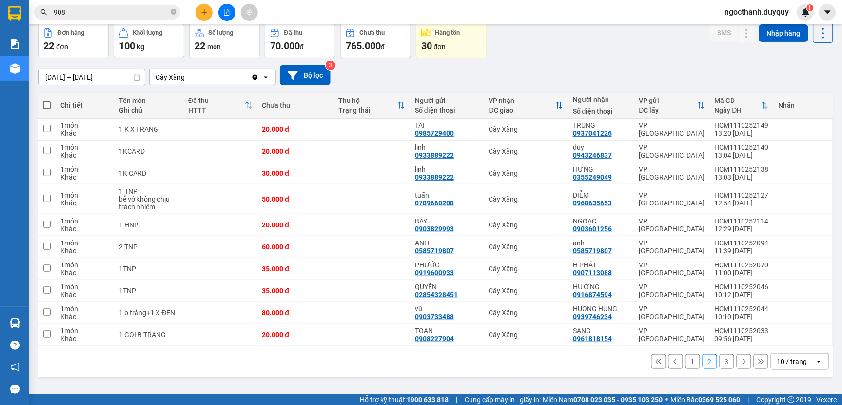
click at [720, 361] on button "3" at bounding box center [727, 361] width 15 height 15
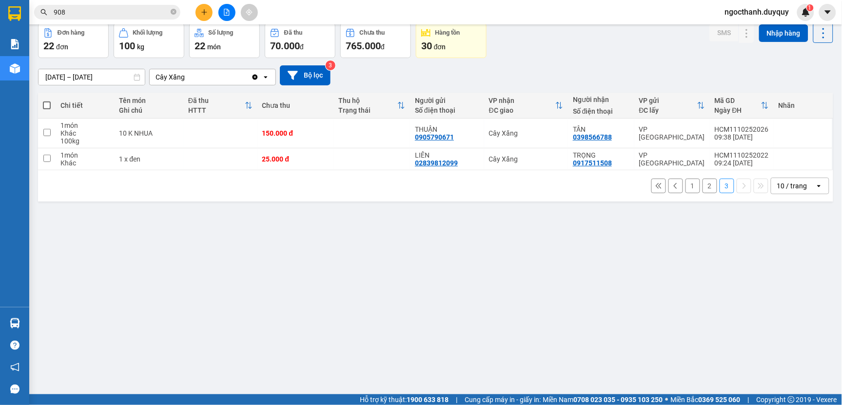
click at [125, 75] on input "[DATE] – [DATE]" at bounding box center [92, 77] width 106 height 16
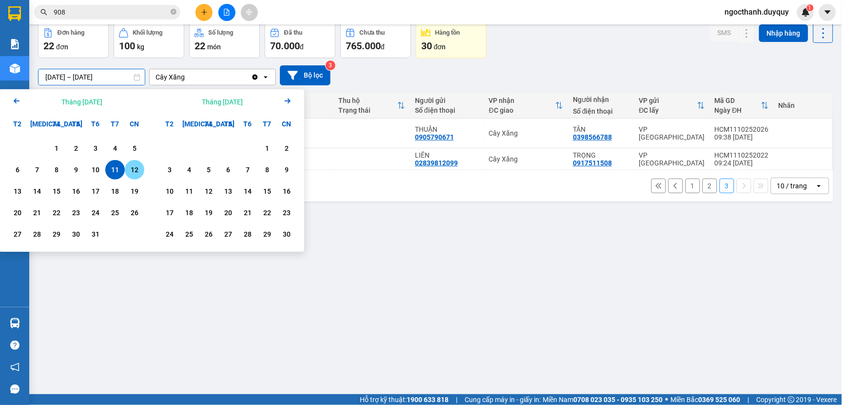
click at [137, 166] on div "12" at bounding box center [135, 170] width 14 height 12
type input "12/10/2025 – 12/10/2025"
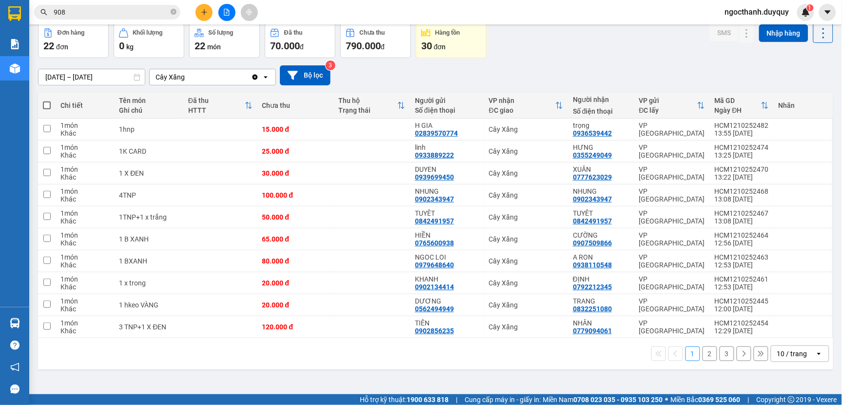
click at [78, 12] on input "908" at bounding box center [111, 12] width 115 height 11
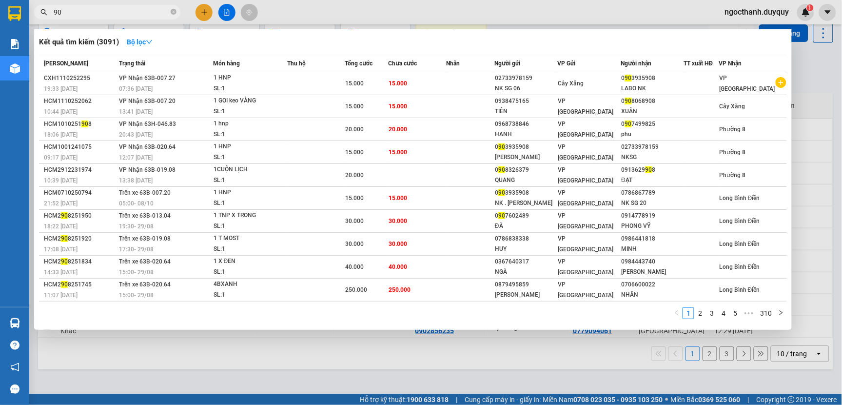
type input "9"
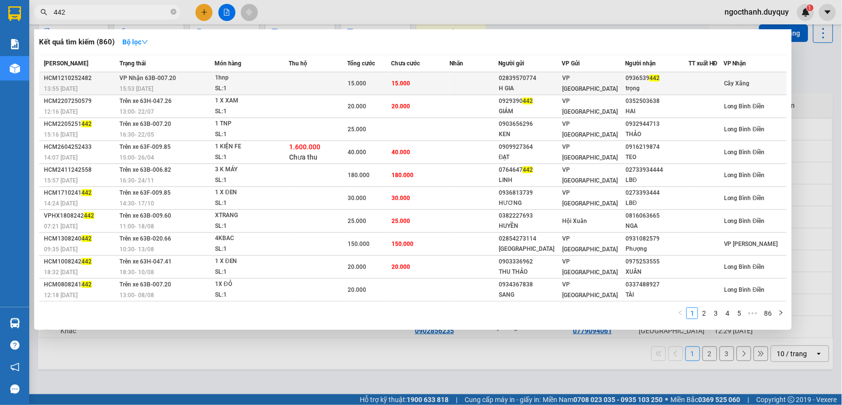
type input "442"
click at [407, 80] on span "15.000" at bounding box center [400, 83] width 19 height 7
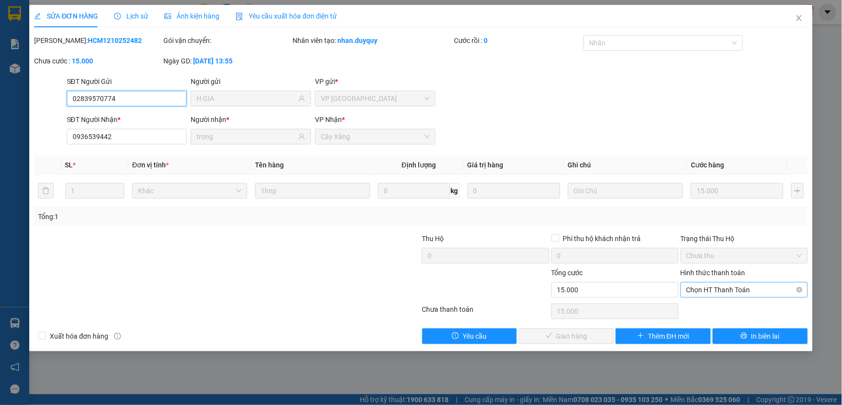
click at [702, 289] on span "Chọn HT Thanh Toán" at bounding box center [744, 289] width 116 height 15
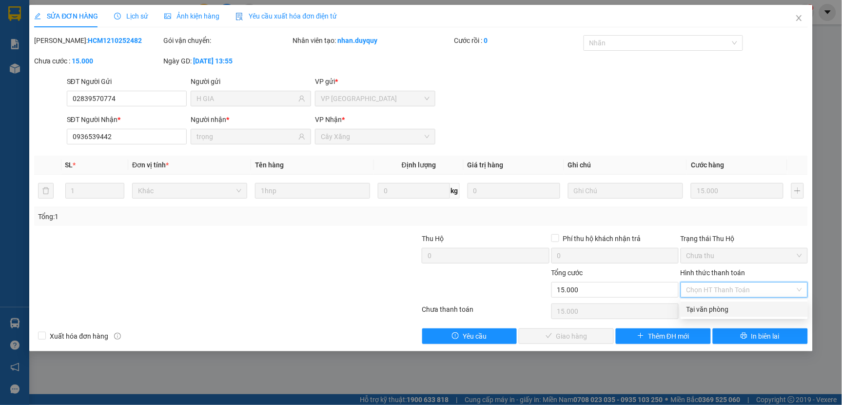
drag, startPoint x: 704, startPoint y: 309, endPoint x: 626, endPoint y: 329, distance: 81.1
click at [702, 310] on div "Tại văn phòng" at bounding box center [744, 309] width 116 height 11
type input "0"
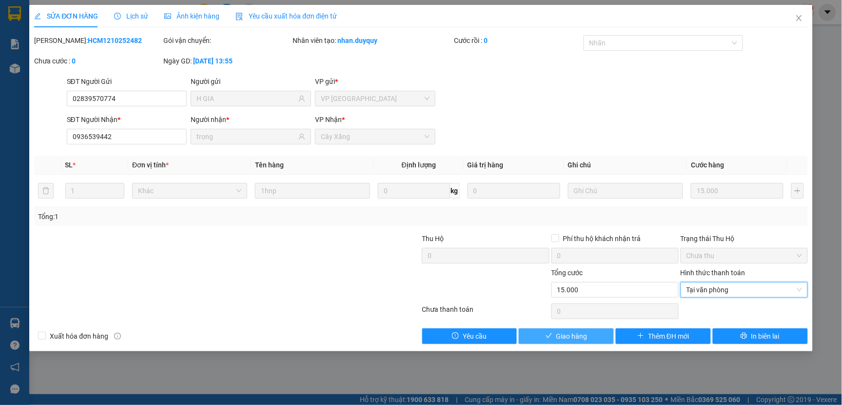
click at [595, 333] on button "Giao hàng" at bounding box center [566, 336] width 95 height 16
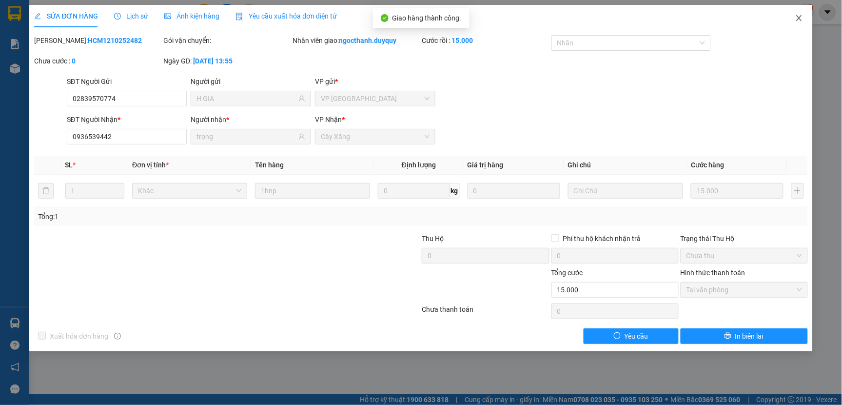
click at [800, 16] on icon "close" at bounding box center [799, 18] width 8 height 8
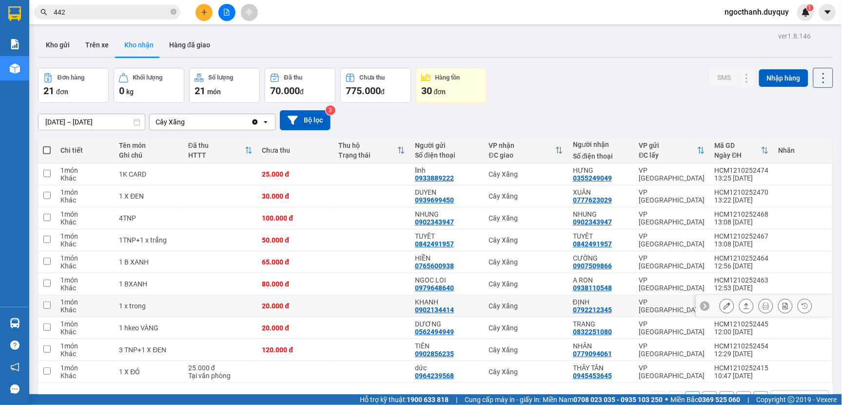
scroll to position [45, 0]
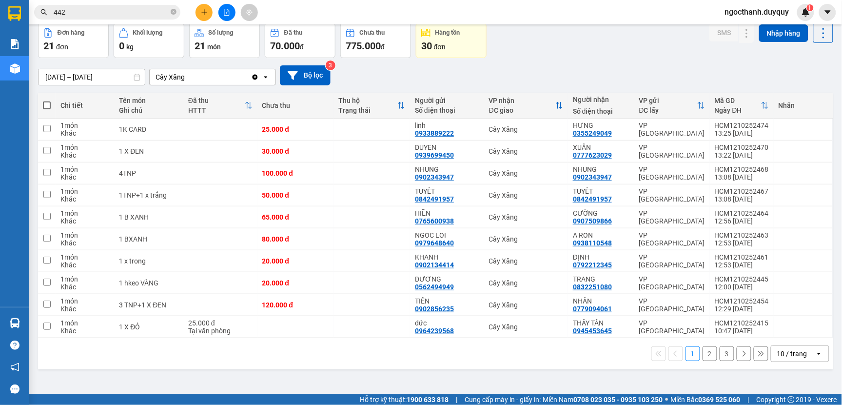
click at [702, 354] on button "2" at bounding box center [709, 353] width 15 height 15
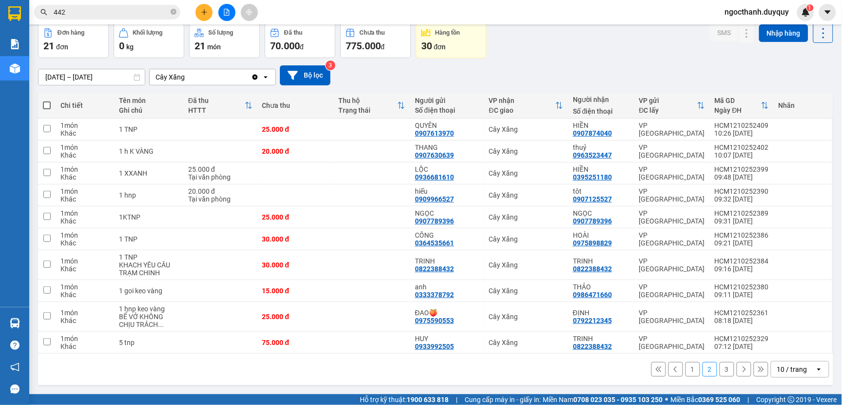
click at [722, 370] on button "3" at bounding box center [727, 369] width 15 height 15
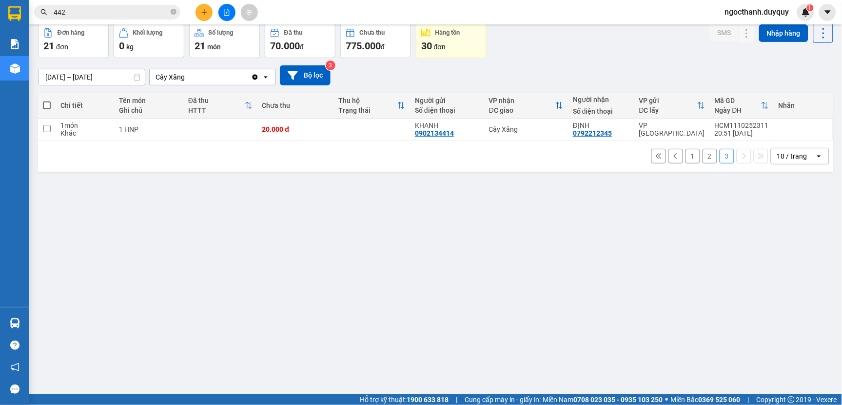
click at [702, 156] on button "2" at bounding box center [709, 156] width 15 height 15
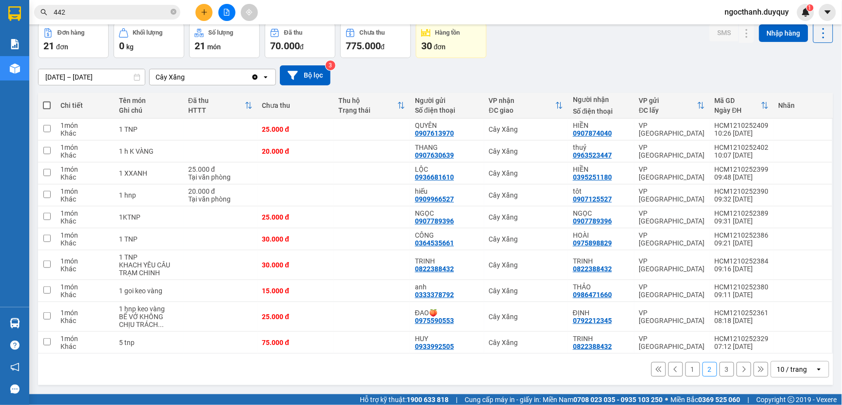
click at [80, 13] on input "442" at bounding box center [111, 12] width 115 height 11
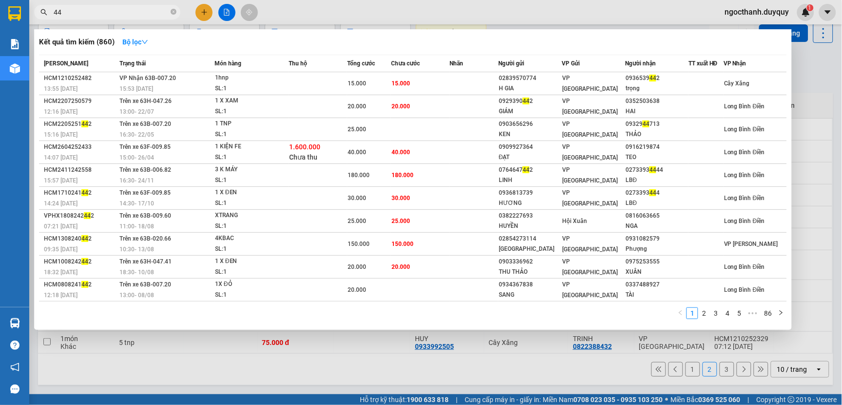
type input "4"
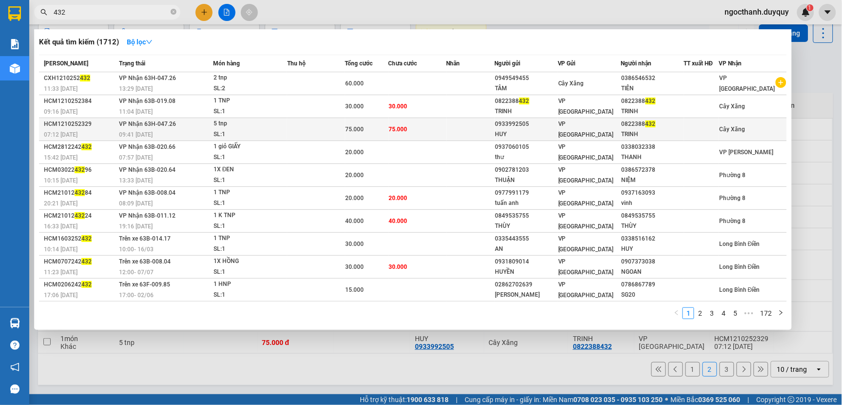
type input "432"
click at [317, 127] on td at bounding box center [316, 129] width 58 height 23
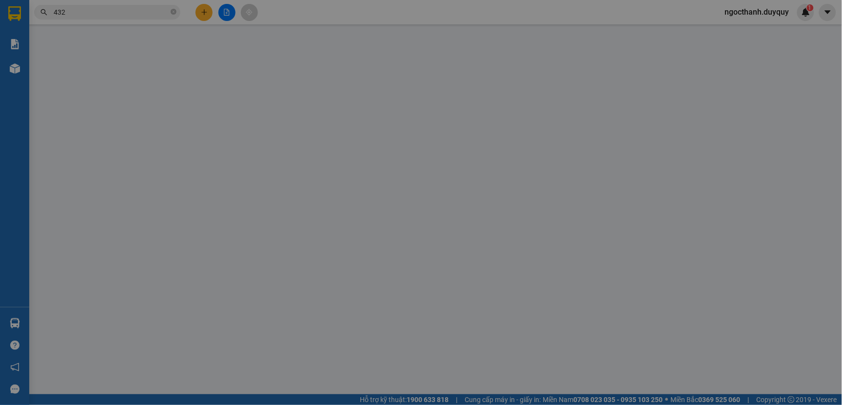
type input "0933992505"
type input "HUY"
type input "0822388432"
type input "TRINH"
type input "0"
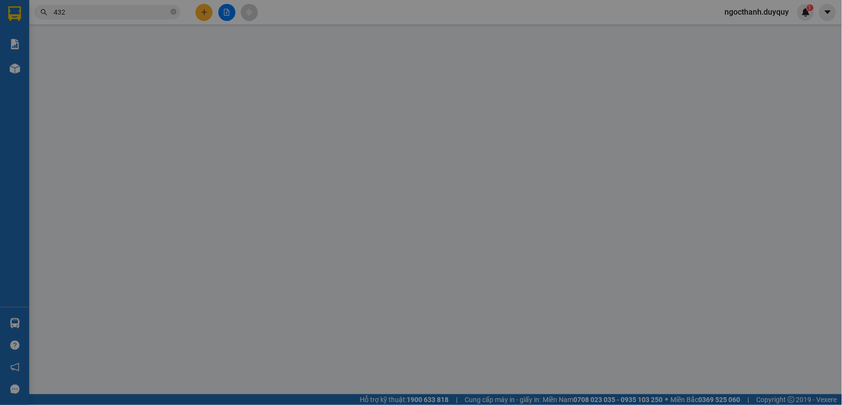
type input "75.000"
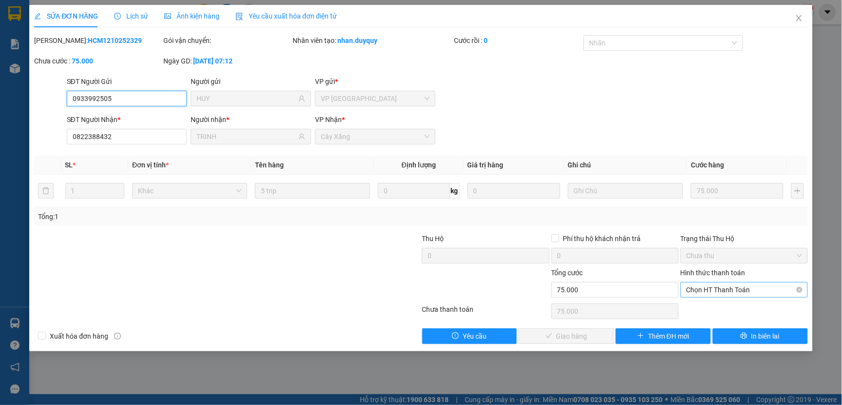
click at [700, 284] on span "Chọn HT Thanh Toán" at bounding box center [744, 289] width 116 height 15
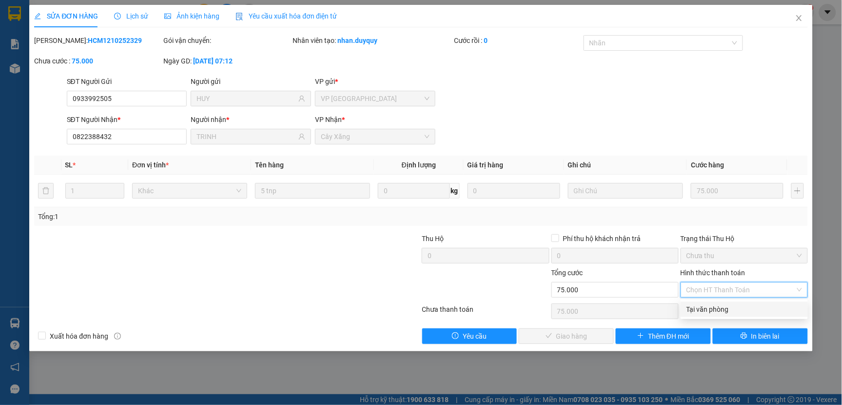
click at [704, 308] on div "Tại văn phòng" at bounding box center [744, 309] width 116 height 11
type input "0"
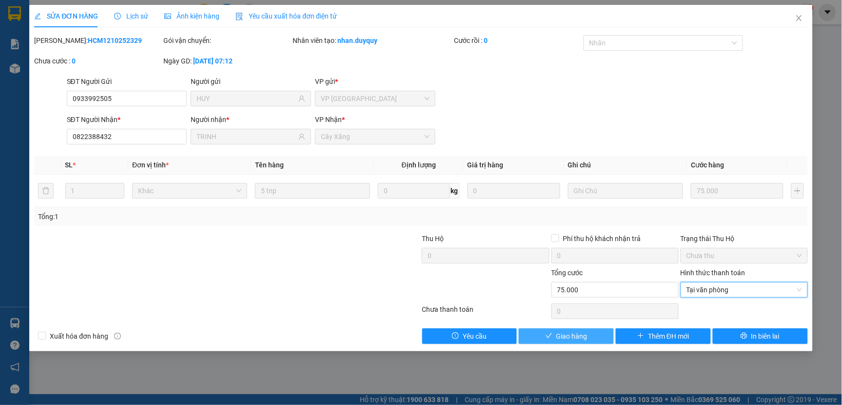
click at [571, 334] on span "Giao hàng" at bounding box center [571, 336] width 31 height 11
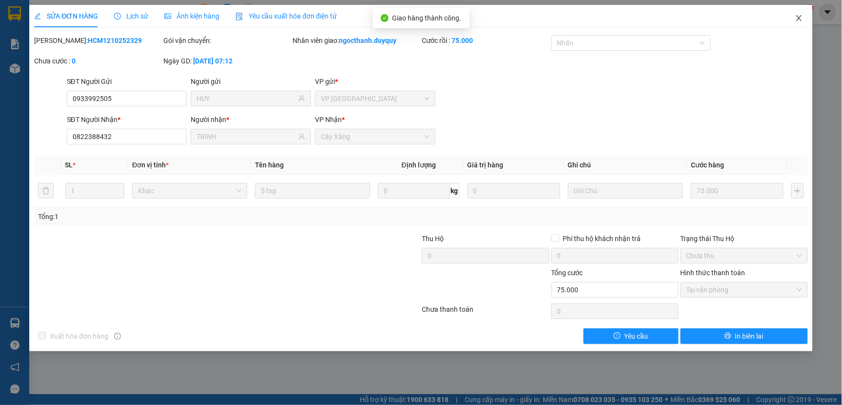
click at [798, 17] on icon "close" at bounding box center [798, 18] width 5 height 6
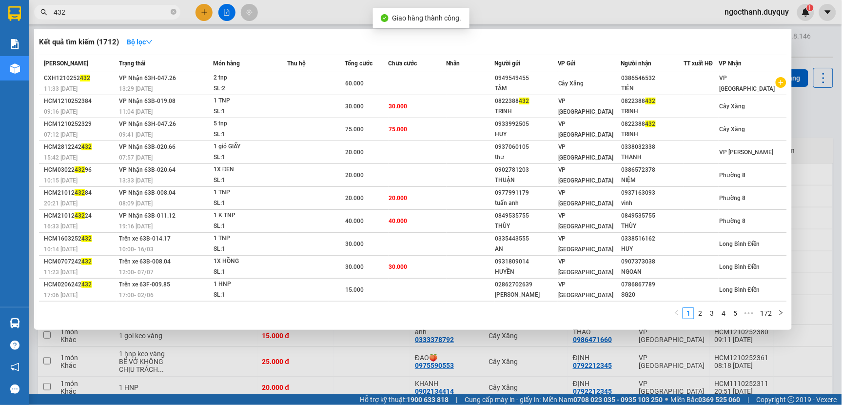
click at [128, 15] on input "432" at bounding box center [111, 12] width 115 height 11
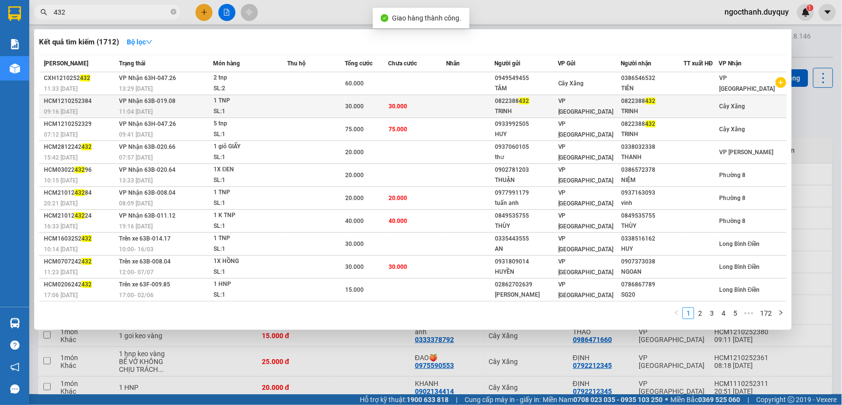
click at [388, 103] on div "30.000" at bounding box center [367, 106] width 42 height 11
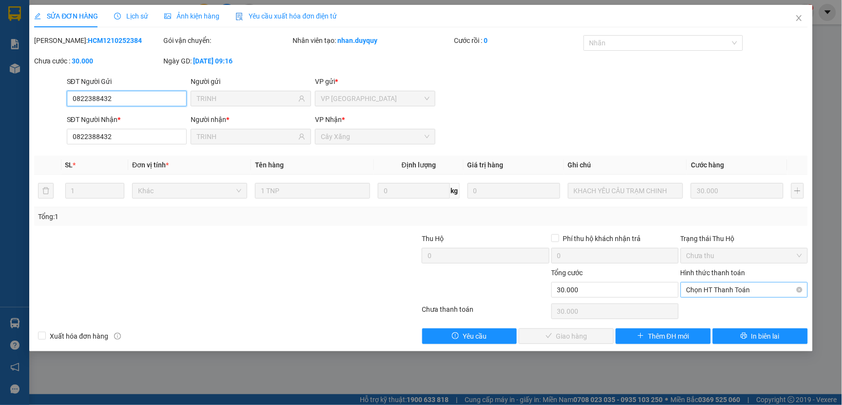
click at [703, 288] on span "Chọn HT Thanh Toán" at bounding box center [744, 289] width 116 height 15
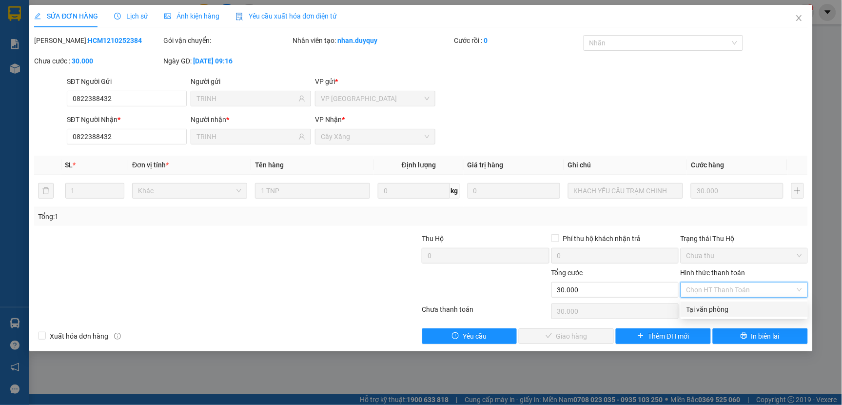
drag, startPoint x: 701, startPoint y: 306, endPoint x: 612, endPoint y: 325, distance: 90.7
click at [701, 307] on div "Tại văn phòng" at bounding box center [744, 309] width 116 height 11
type input "0"
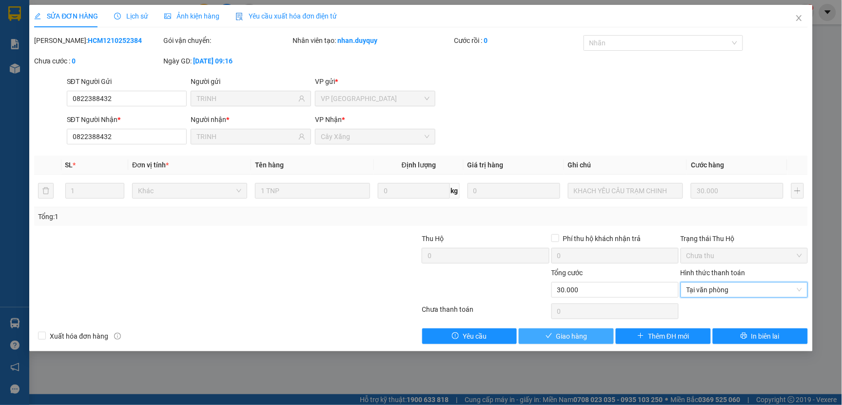
click at [593, 335] on button "Giao hàng" at bounding box center [566, 336] width 95 height 16
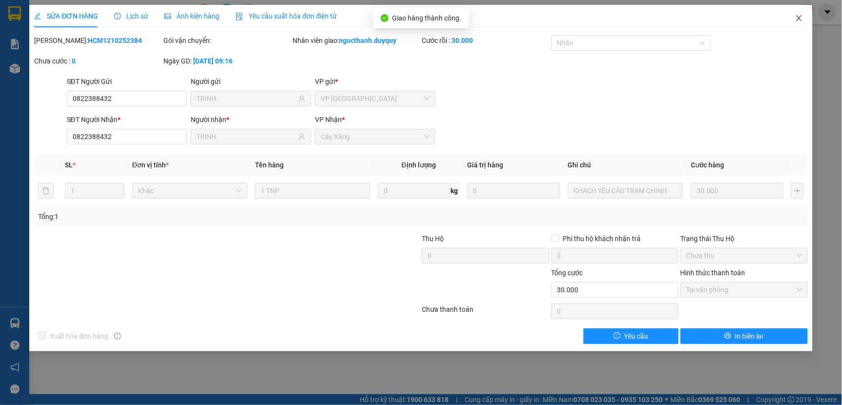
click at [800, 12] on span "Close" at bounding box center [798, 18] width 27 height 27
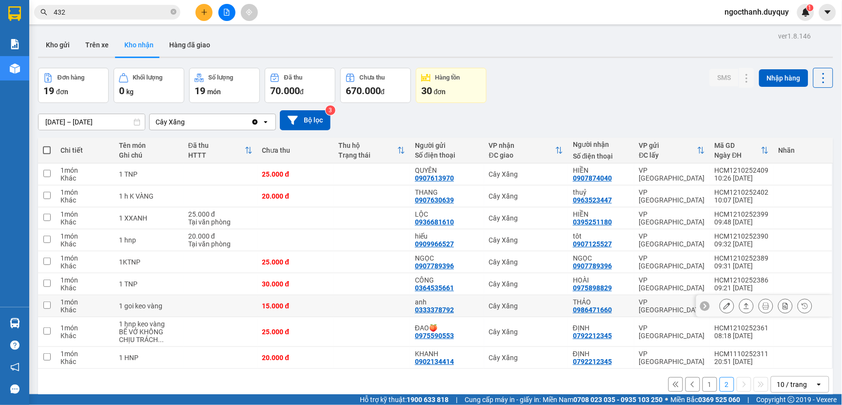
scroll to position [45, 0]
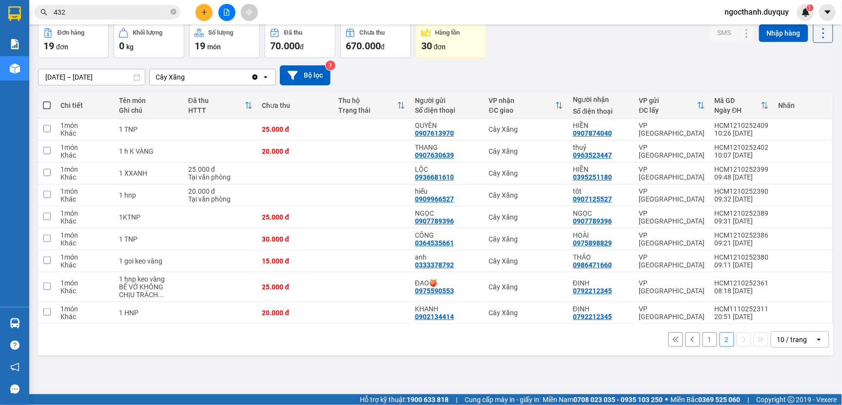
click at [702, 336] on button "1" at bounding box center [709, 339] width 15 height 15
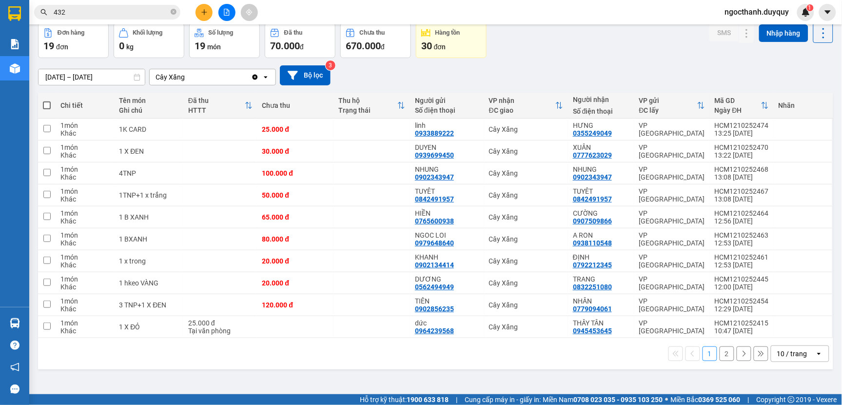
click at [74, 16] on input "432" at bounding box center [111, 12] width 115 height 11
type input "4"
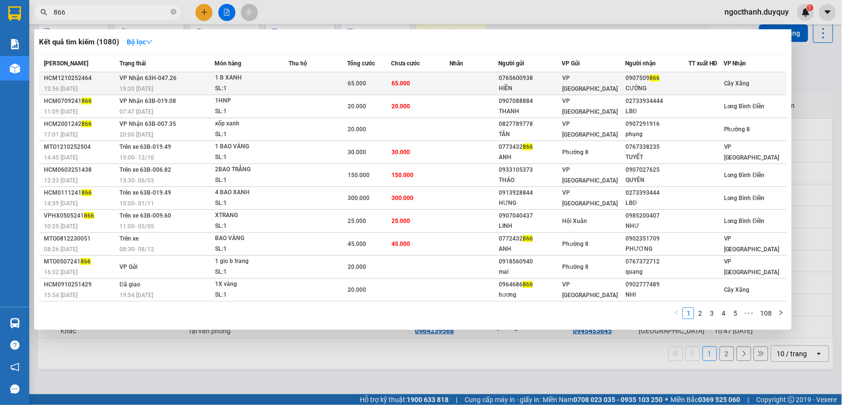
type input "866"
click at [410, 86] on td "65.000" at bounding box center [420, 83] width 59 height 23
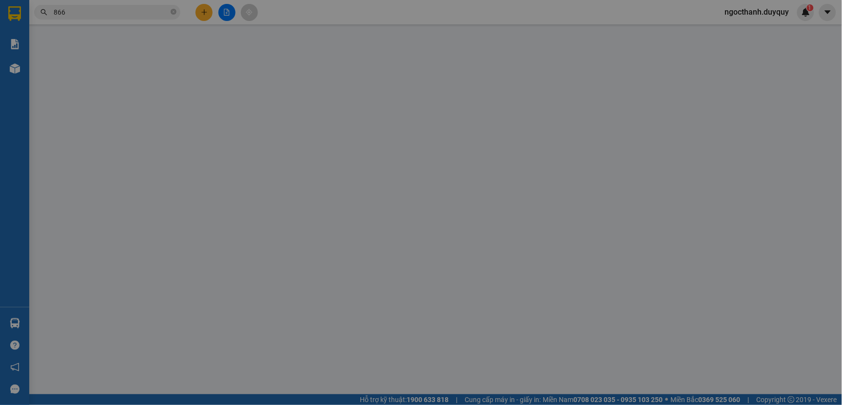
type input "0765600938"
type input "HIỀN"
type input "0907509866"
type input "CƯỜNG"
type input "0"
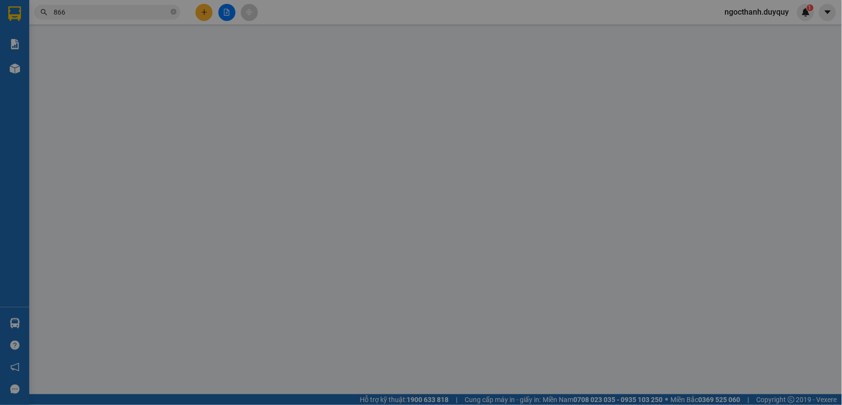
type input "65.000"
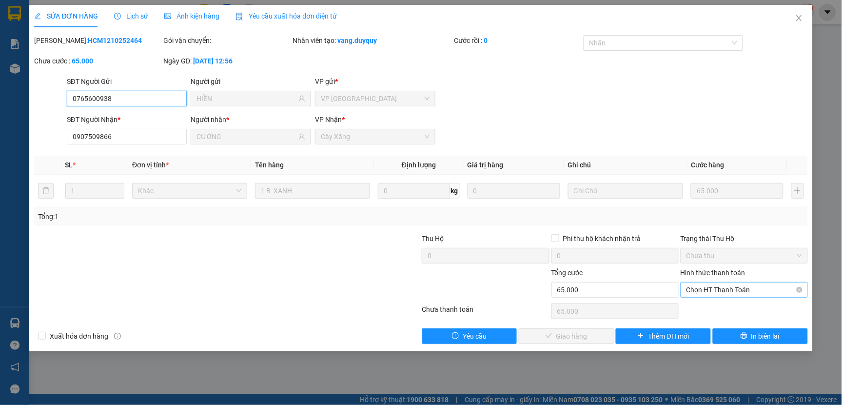
click at [696, 290] on span "Chọn HT Thanh Toán" at bounding box center [744, 289] width 116 height 15
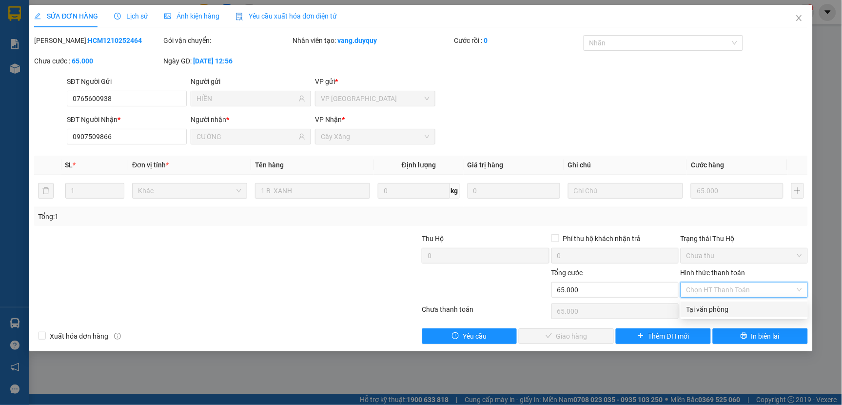
drag, startPoint x: 701, startPoint y: 306, endPoint x: 634, endPoint y: 322, distance: 68.6
click at [700, 308] on div "Tại văn phòng" at bounding box center [744, 309] width 116 height 11
type input "0"
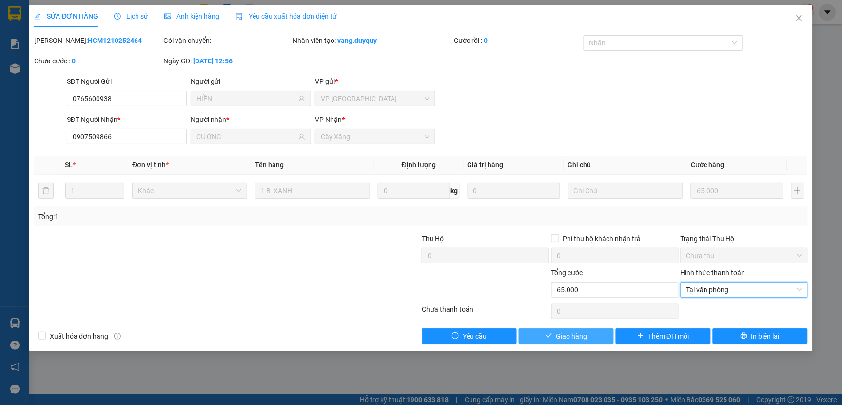
click at [586, 332] on span "Giao hàng" at bounding box center [571, 336] width 31 height 11
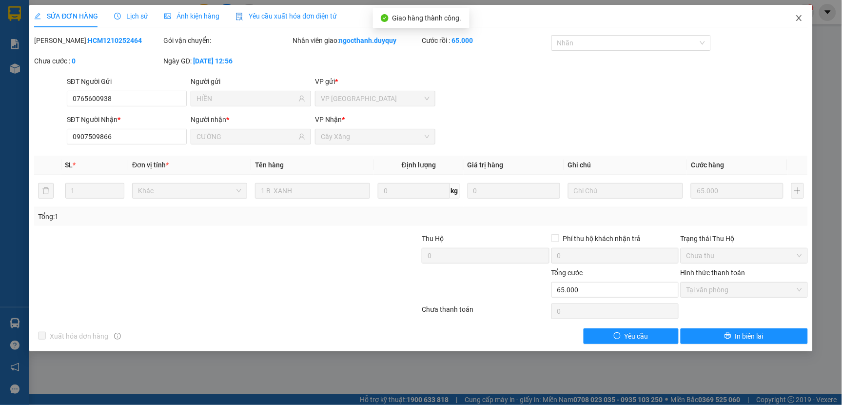
click at [798, 16] on icon "close" at bounding box center [799, 18] width 8 height 8
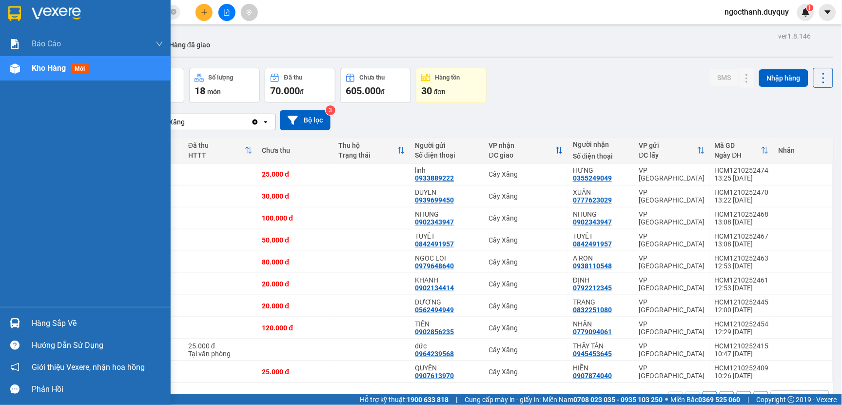
click at [57, 320] on div "Hàng sắp về" at bounding box center [98, 323] width 132 height 15
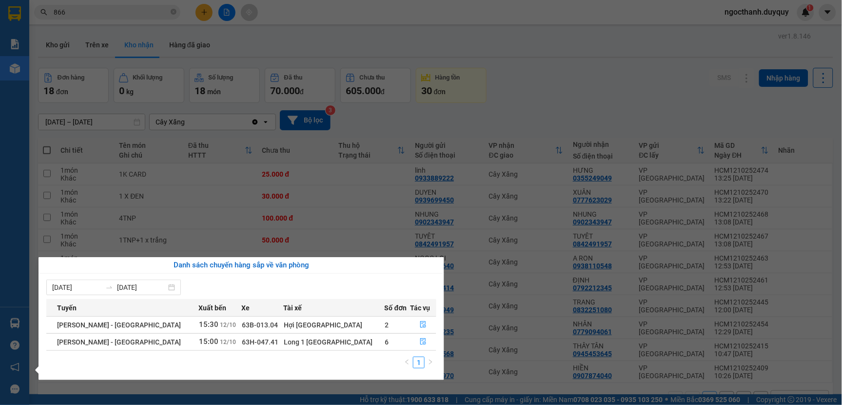
click at [535, 96] on section "Kết quả tìm kiếm ( 1080 ) Bộ lọc Mã ĐH Trạng thái Món hàng Thu hộ Tổng cước Chư…" at bounding box center [421, 202] width 842 height 405
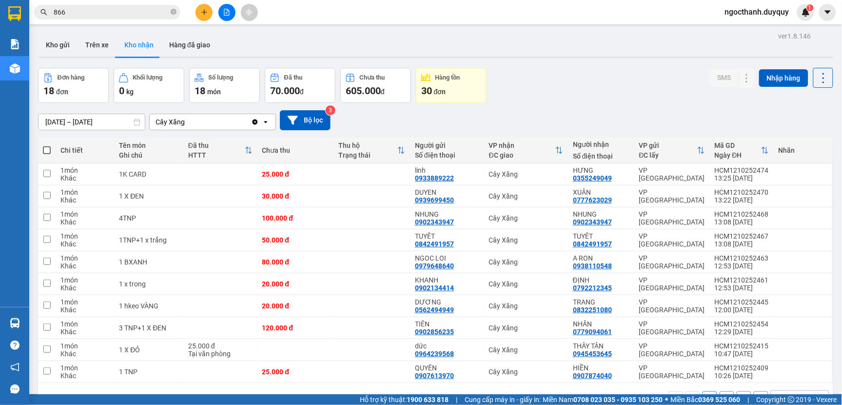
click at [127, 124] on input "12/10/2025 – 12/10/2025" at bounding box center [92, 122] width 106 height 16
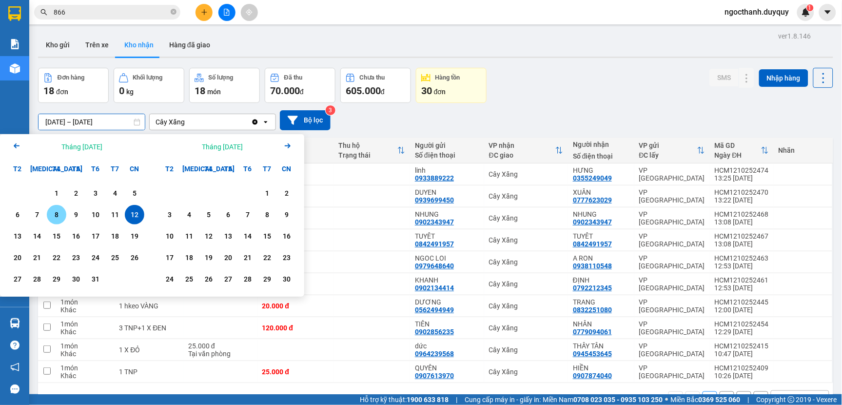
click at [54, 216] on div "8" at bounding box center [57, 215] width 14 height 12
click at [55, 216] on div "8" at bounding box center [57, 215] width 14 height 12
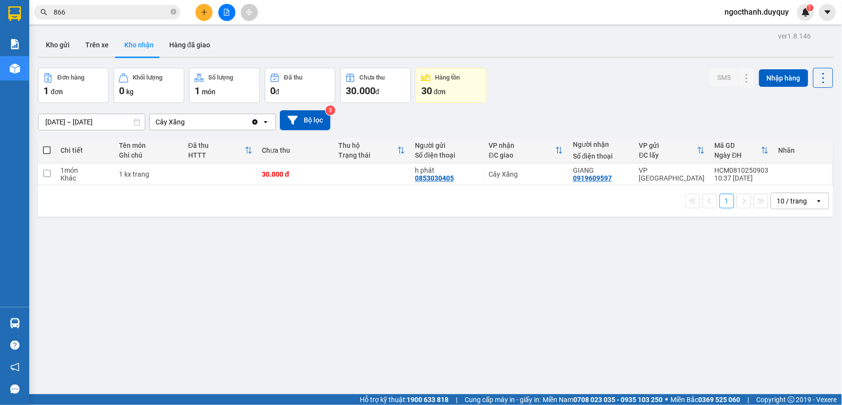
click at [128, 123] on input "[DATE] – [DATE]" at bounding box center [92, 122] width 106 height 16
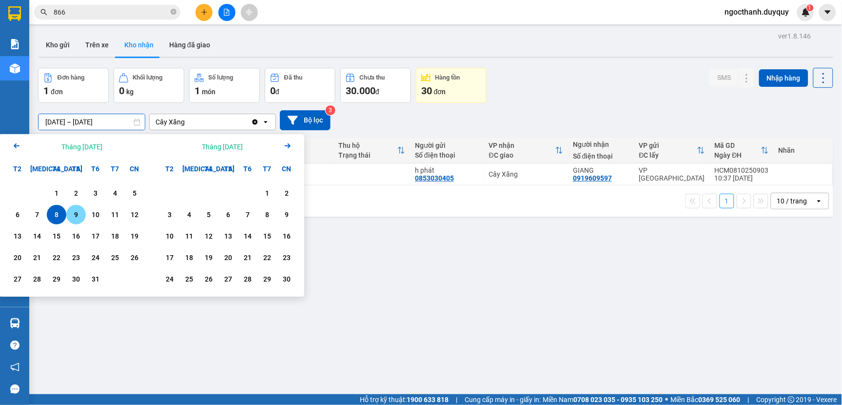
click at [74, 217] on div "9" at bounding box center [76, 215] width 14 height 12
click at [75, 217] on div "9" at bounding box center [76, 215] width 14 height 12
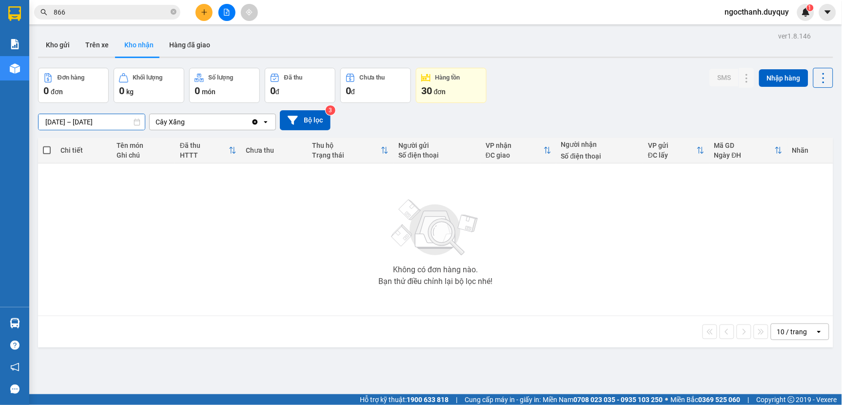
click at [127, 124] on input "[DATE] – [DATE]" at bounding box center [92, 122] width 106 height 16
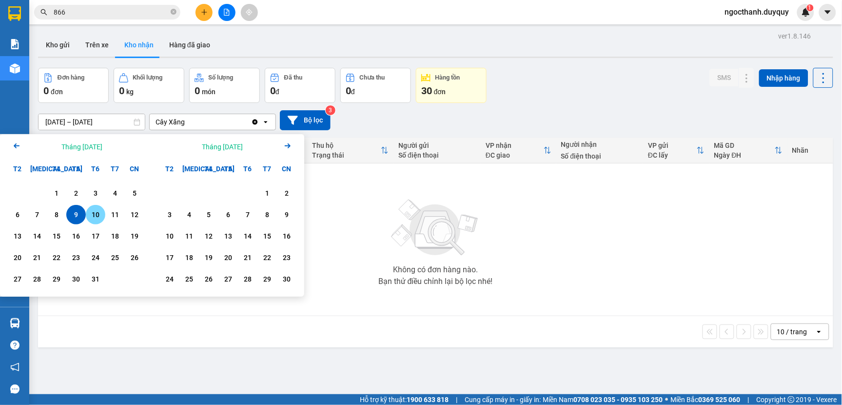
click at [96, 211] on div "10" at bounding box center [96, 215] width 14 height 12
click at [95, 211] on div "10" at bounding box center [96, 215] width 14 height 12
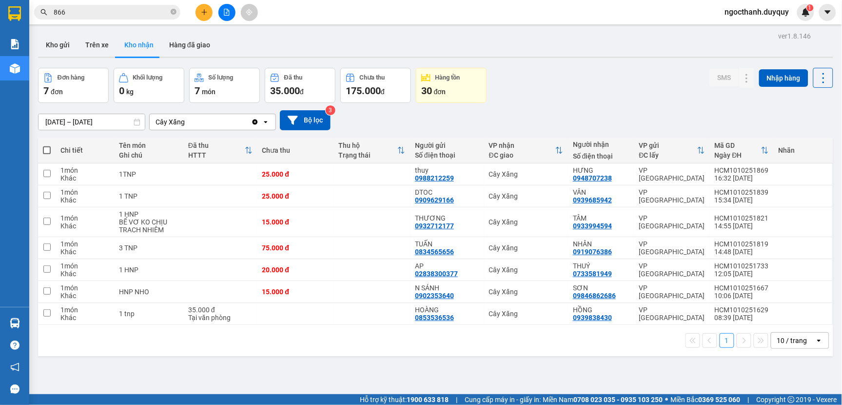
click at [128, 118] on input "[DATE] – [DATE]" at bounding box center [92, 122] width 106 height 16
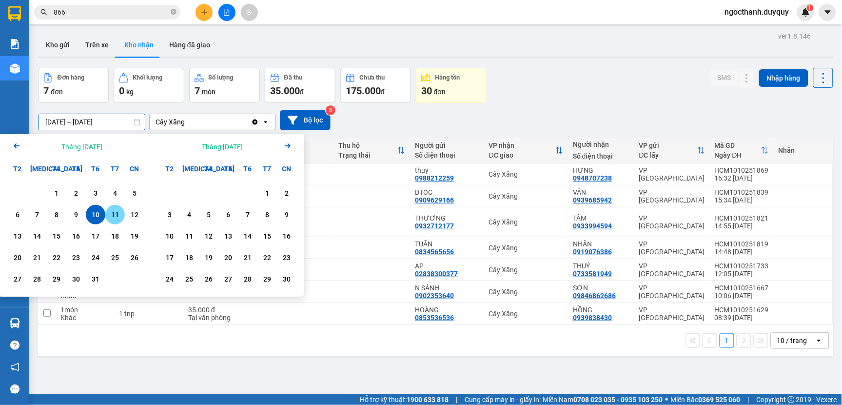
click at [120, 210] on div "11" at bounding box center [115, 215] width 14 height 12
type input "[DATE] – [DATE]"
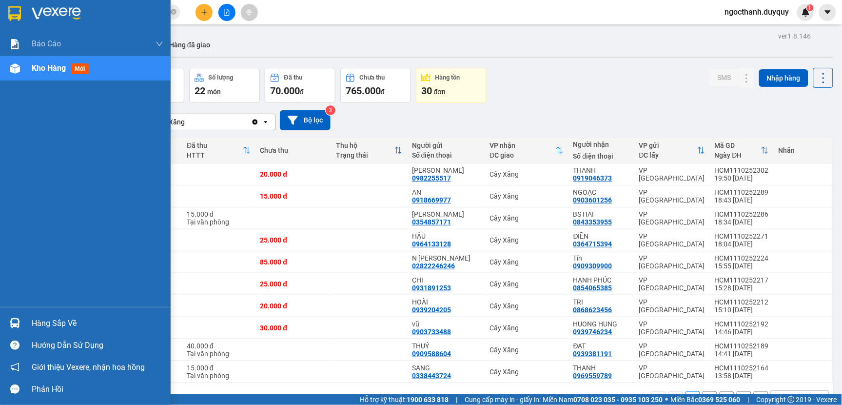
click at [45, 64] on span "Kho hàng" at bounding box center [49, 67] width 34 height 9
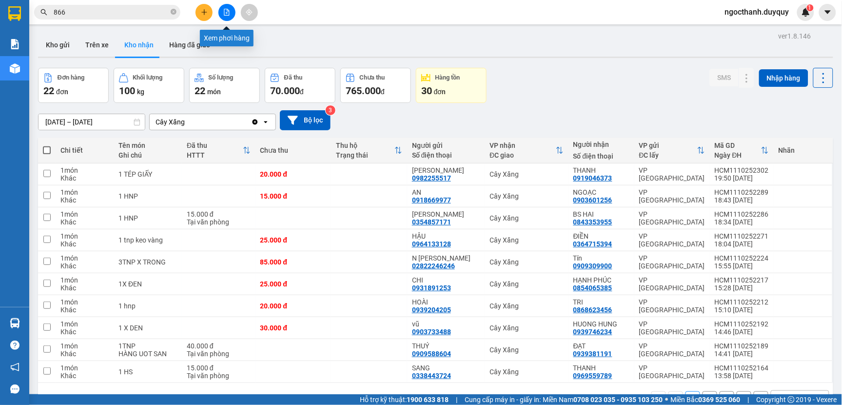
click at [225, 11] on icon "file-add" at bounding box center [226, 12] width 7 height 7
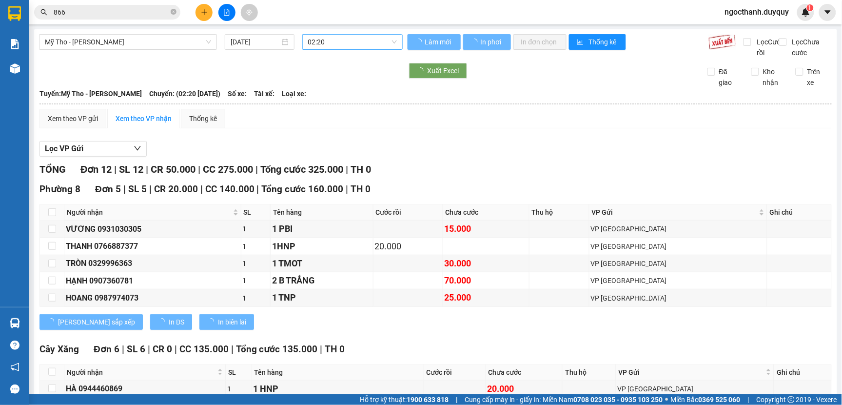
click at [362, 44] on span "02:20" at bounding box center [352, 42] width 89 height 15
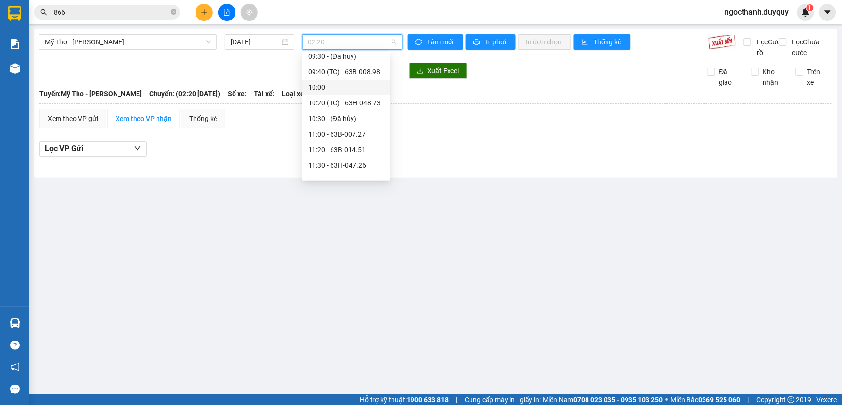
scroll to position [542, 0]
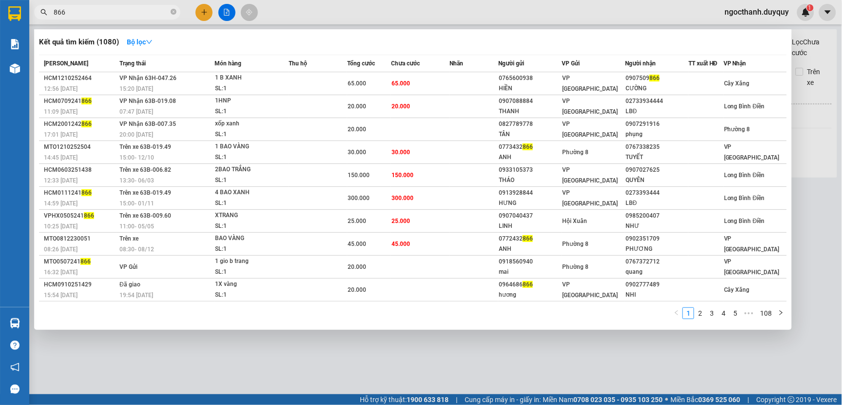
click at [84, 12] on input "866" at bounding box center [111, 12] width 115 height 11
type input "8"
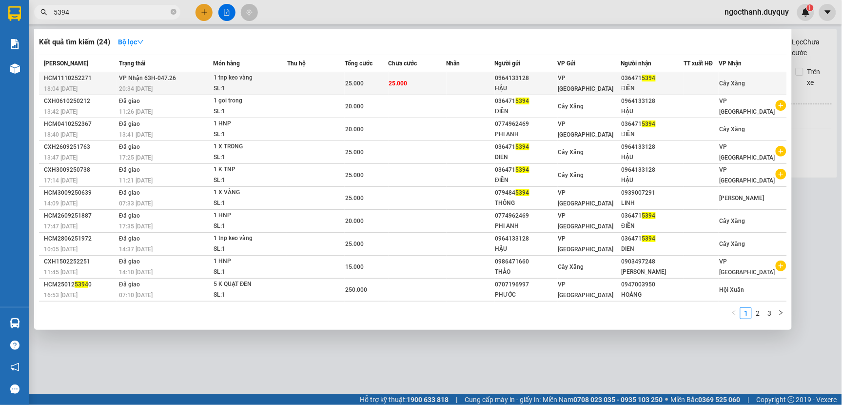
type input "5394"
click at [315, 79] on td at bounding box center [316, 83] width 58 height 23
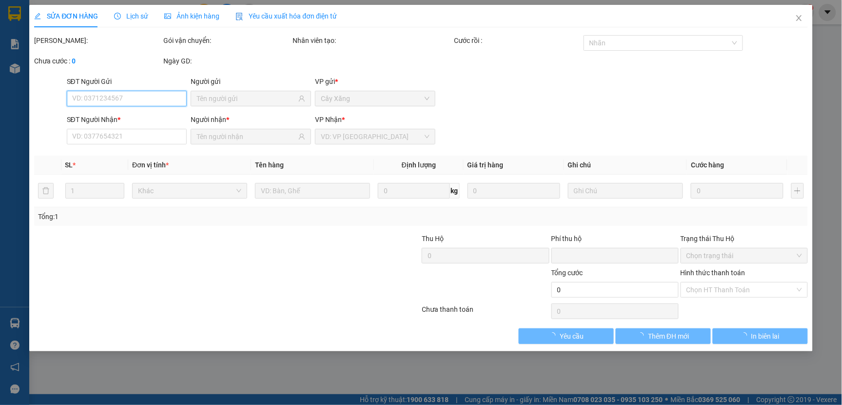
type input "0964133128"
type input "HẬU"
type input "0364715394"
type input "ĐIỀN"
type input "0"
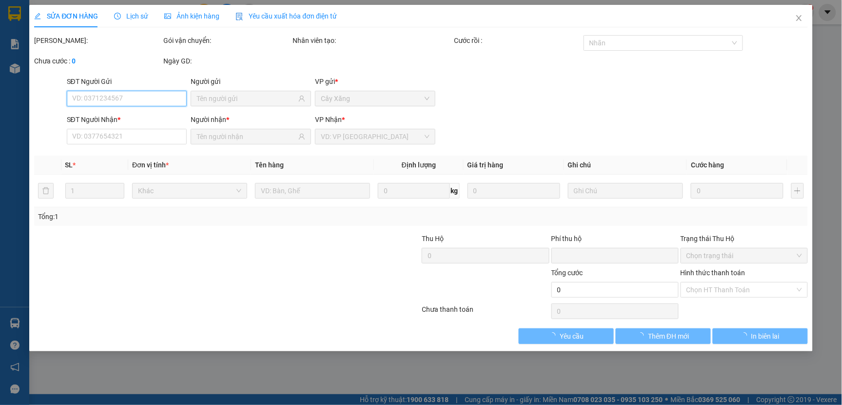
type input "25.000"
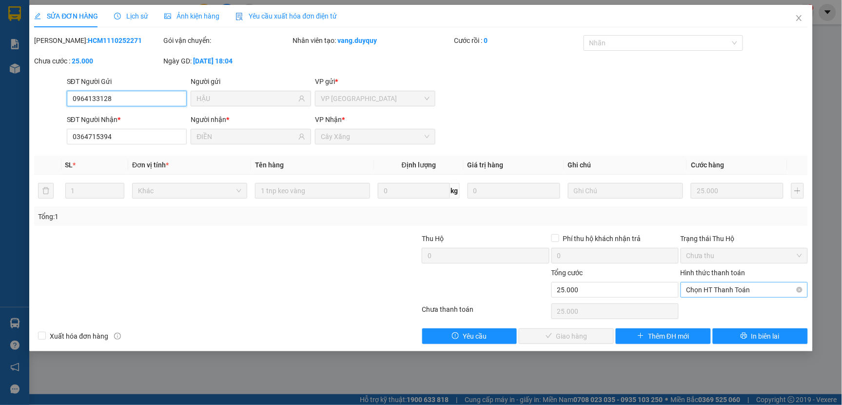
click at [701, 290] on span "Chọn HT Thanh Toán" at bounding box center [744, 289] width 116 height 15
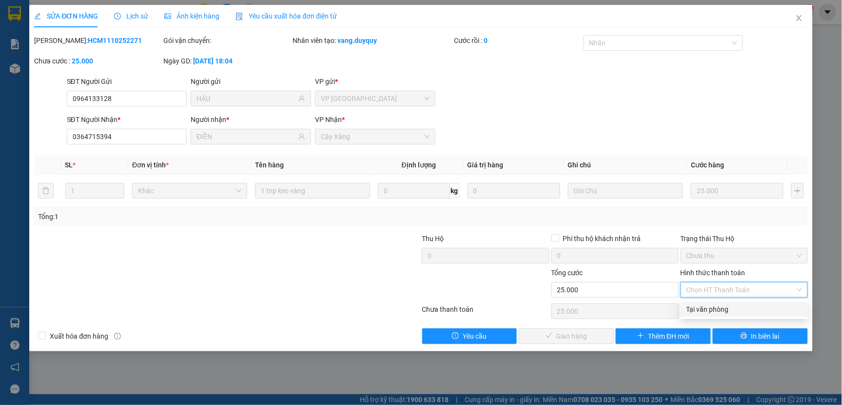
click at [702, 312] on div "Tại văn phòng" at bounding box center [744, 309] width 116 height 11
type input "0"
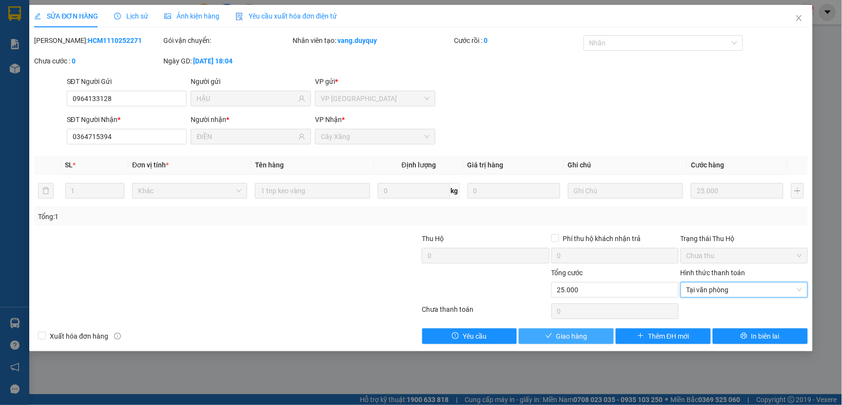
click at [538, 332] on button "Giao hàng" at bounding box center [566, 336] width 95 height 16
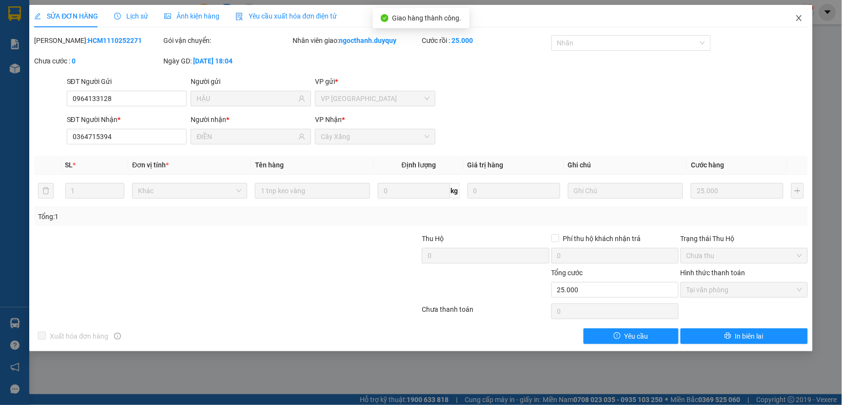
click at [800, 21] on icon "close" at bounding box center [799, 18] width 8 height 8
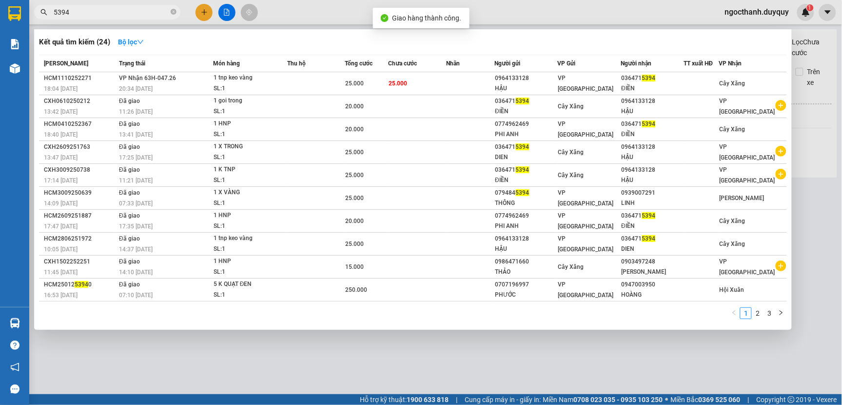
click at [82, 10] on input "5394" at bounding box center [111, 12] width 115 height 11
type input "5"
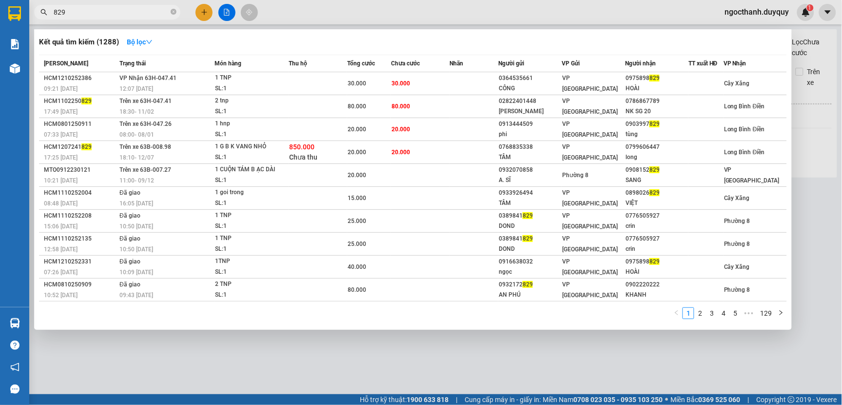
click at [70, 14] on input "829" at bounding box center [111, 12] width 115 height 11
type input "8"
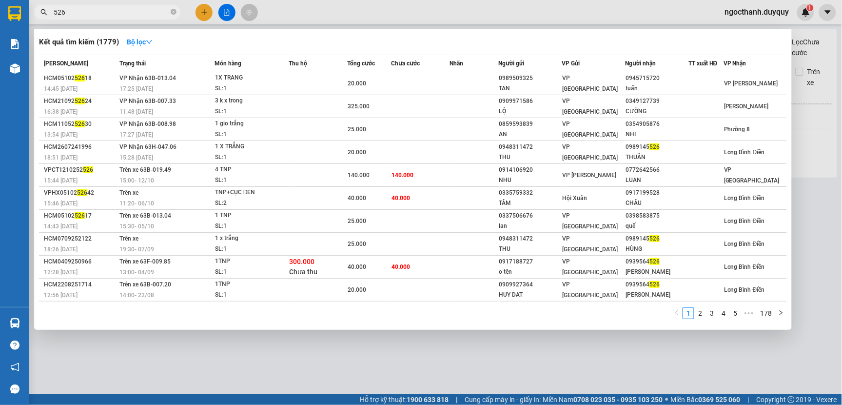
click at [68, 12] on input "526" at bounding box center [111, 12] width 115 height 11
type input "5"
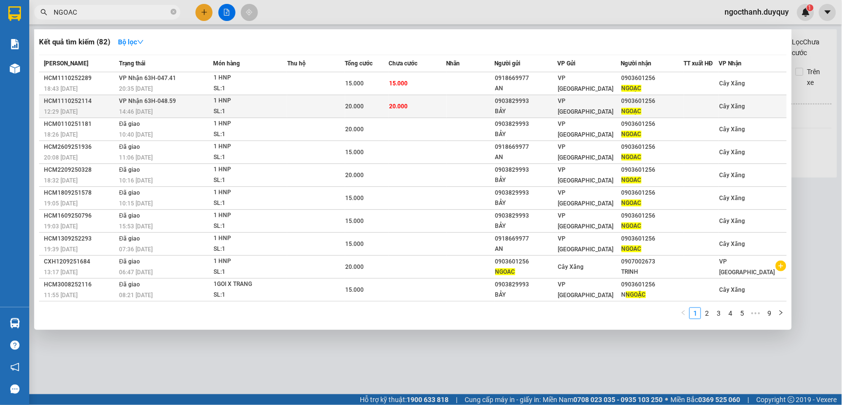
type input "NGOAC"
click at [340, 108] on td at bounding box center [316, 106] width 58 height 23
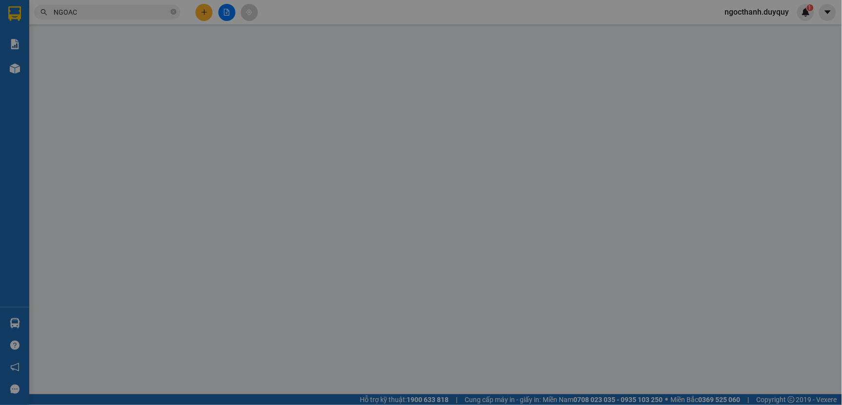
type input "0903829993"
type input "BẢY"
type input "0903601256"
type input "NGOẠC"
type input "0"
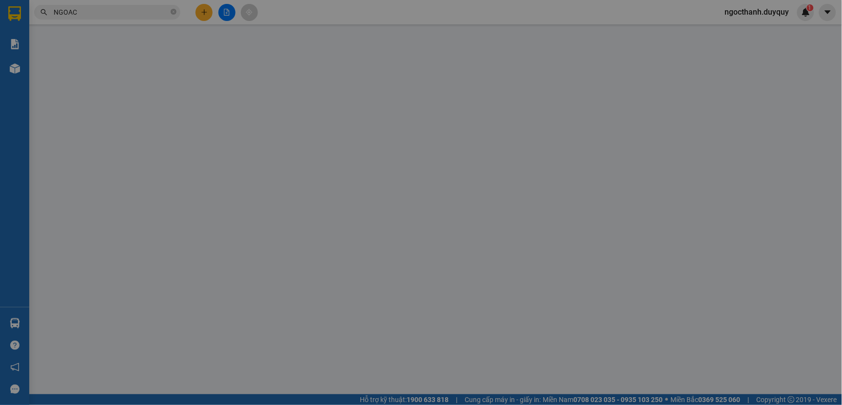
type input "20.000"
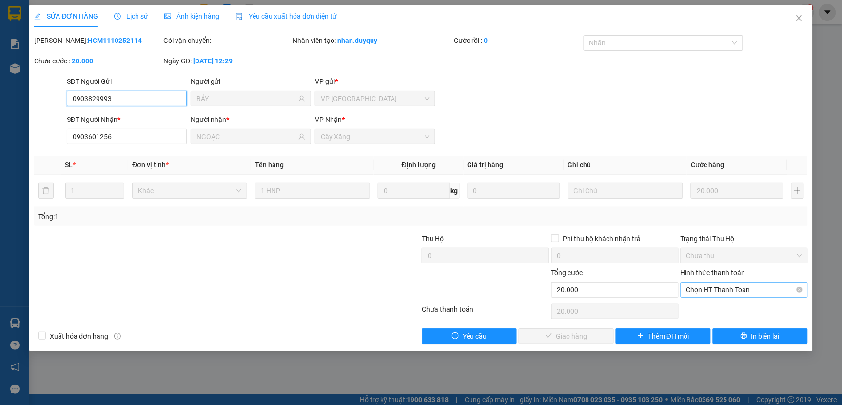
click at [712, 292] on span "Chọn HT Thanh Toán" at bounding box center [744, 289] width 116 height 15
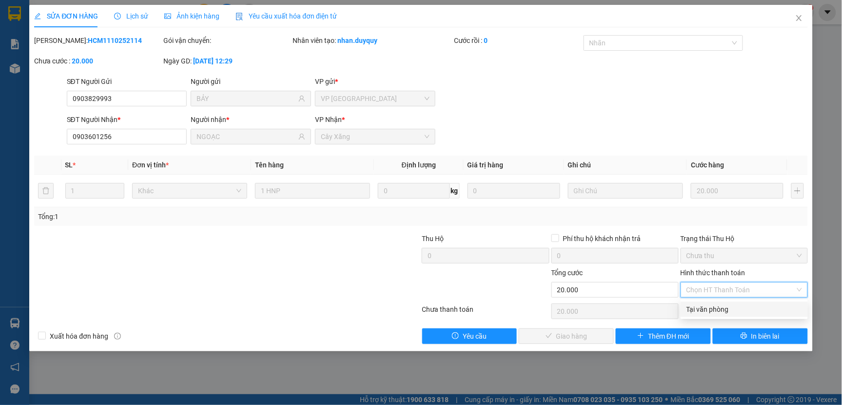
drag, startPoint x: 712, startPoint y: 303, endPoint x: 603, endPoint y: 335, distance: 113.4
click at [711, 304] on div "Tại văn phòng" at bounding box center [744, 309] width 116 height 11
type input "0"
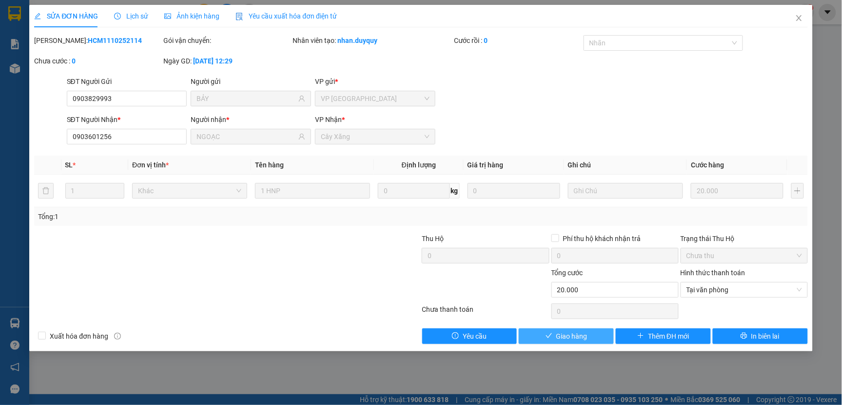
click at [554, 338] on button "Giao hàng" at bounding box center [566, 336] width 95 height 16
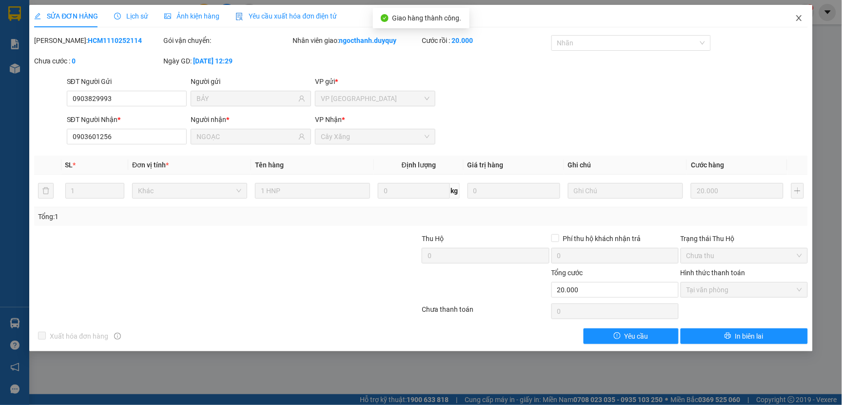
click at [800, 17] on icon "close" at bounding box center [799, 18] width 8 height 8
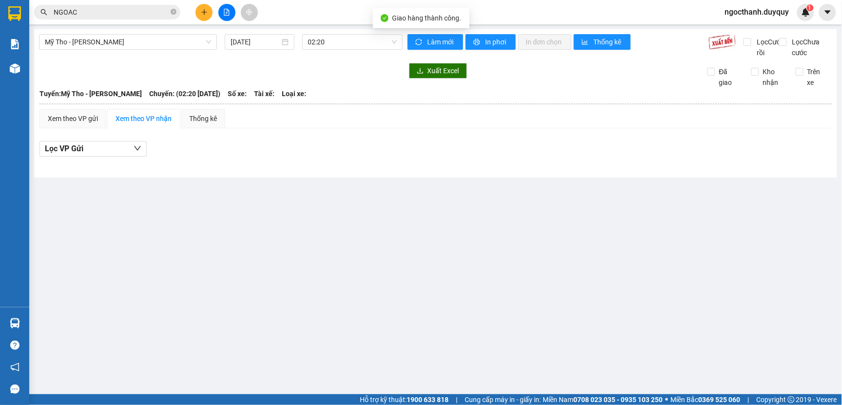
click at [109, 9] on input "NGOAC" at bounding box center [111, 12] width 115 height 11
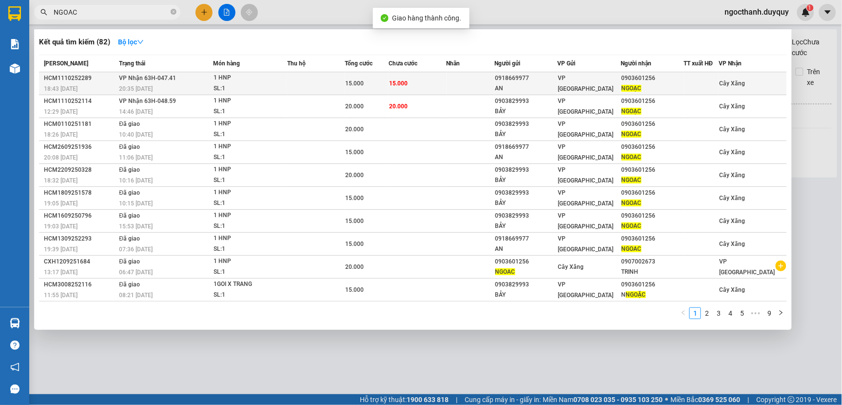
click at [279, 84] on div "SL: 1" at bounding box center [250, 88] width 73 height 11
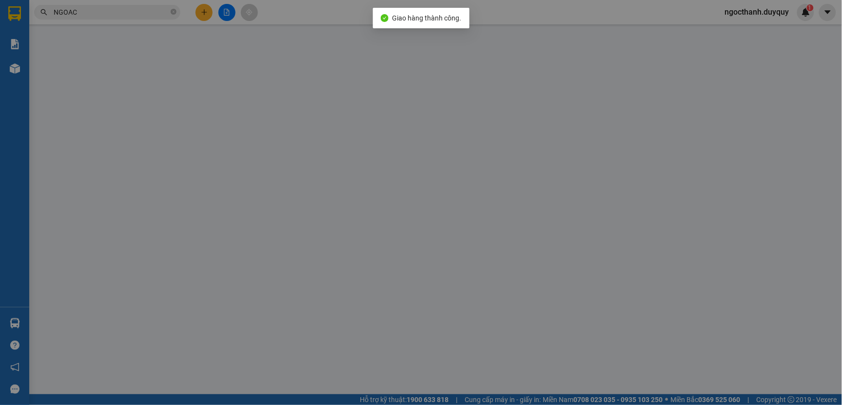
type input "0918669977"
type input "AN"
type input "0903601256"
type input "NGOẠC"
type input "0"
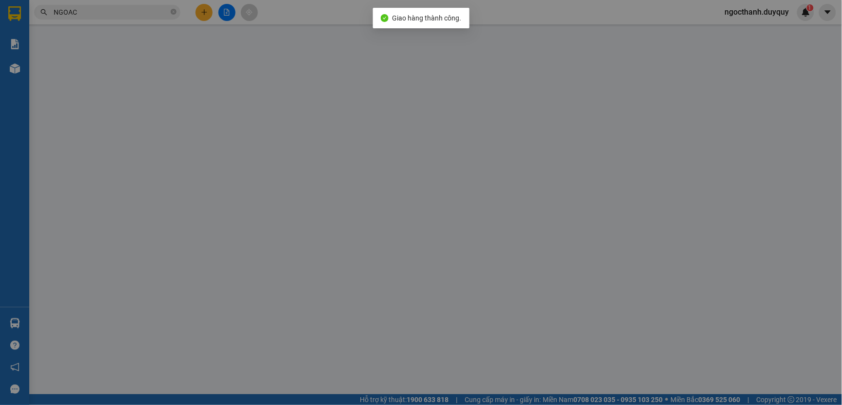
type input "15.000"
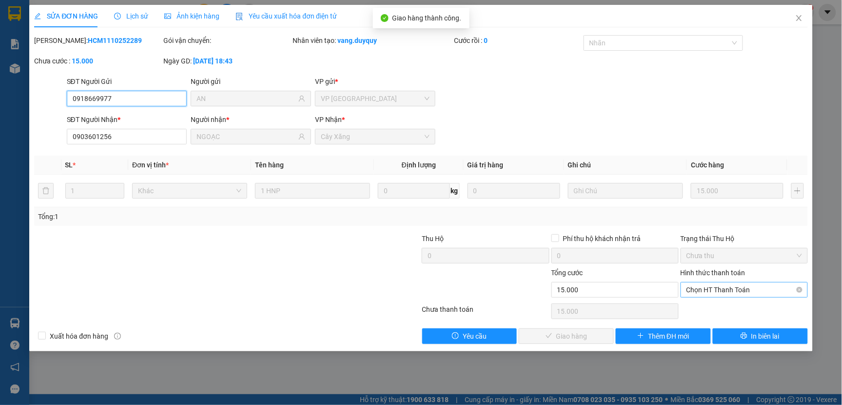
click at [699, 293] on span "Chọn HT Thanh Toán" at bounding box center [744, 289] width 116 height 15
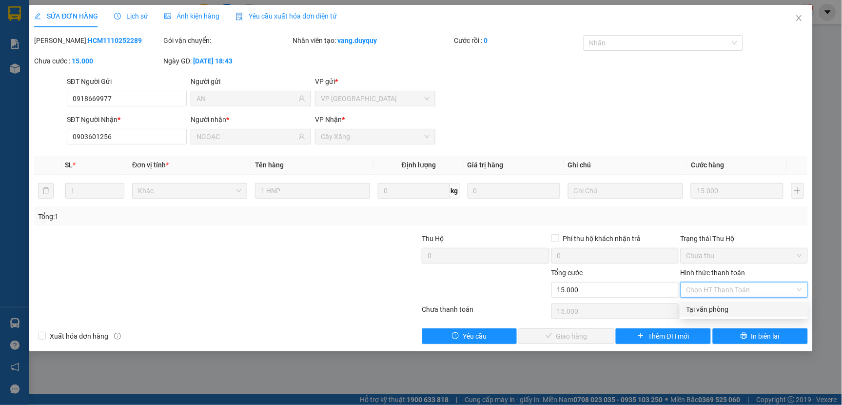
click at [701, 305] on div "Tại văn phòng" at bounding box center [744, 309] width 116 height 11
type input "0"
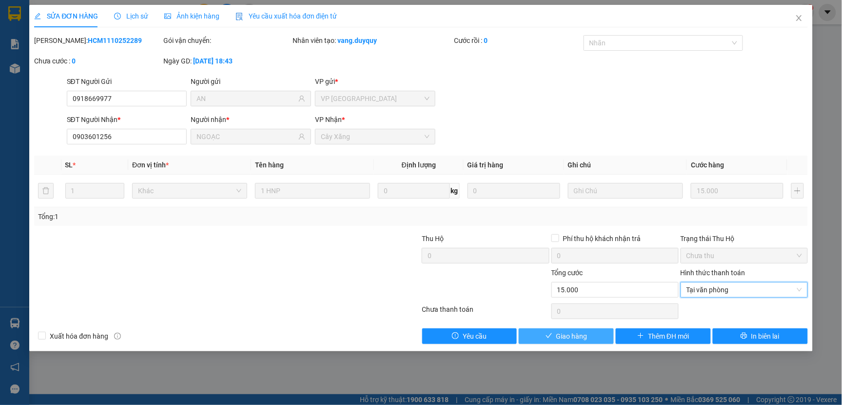
click at [572, 338] on span "Giao hàng" at bounding box center [571, 336] width 31 height 11
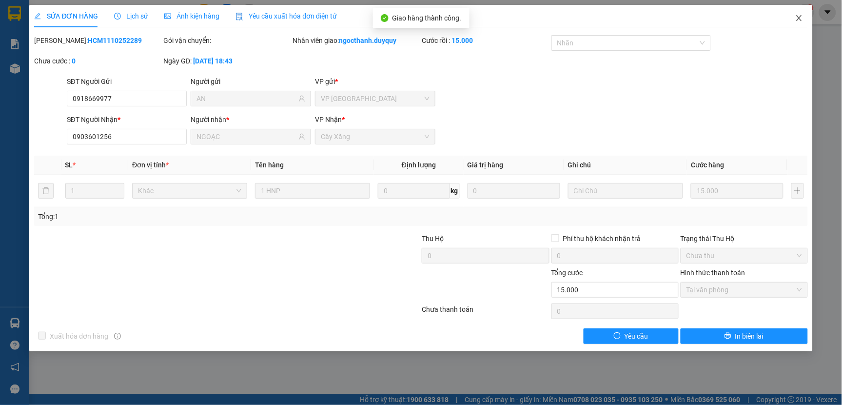
click at [805, 20] on span "Close" at bounding box center [798, 18] width 27 height 27
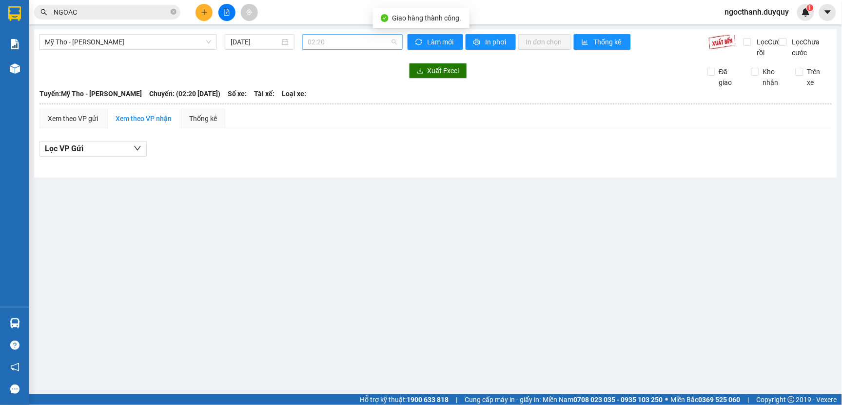
click at [337, 43] on span "02:20" at bounding box center [352, 42] width 89 height 15
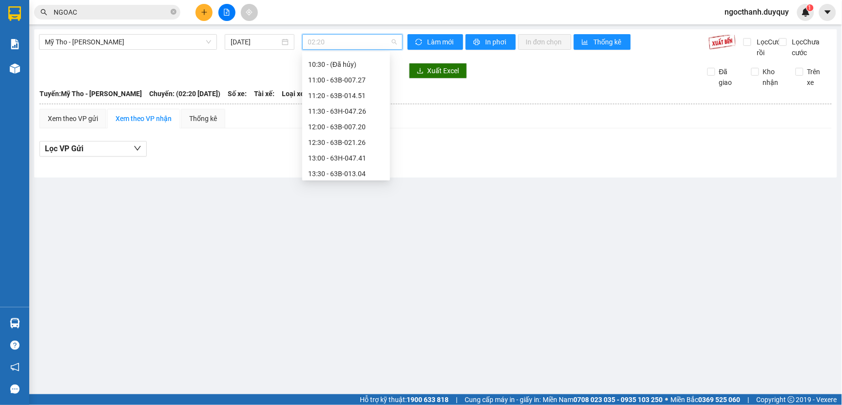
scroll to position [542, 0]
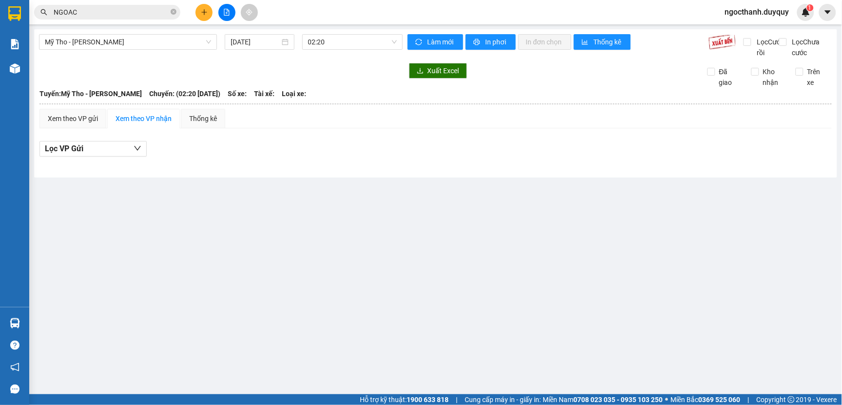
click at [503, 277] on main "Mỹ Tho - Hồ Chí Minh 12/10/2025 02:20 Làm mới In phơi In đơn chọn Thống kê Lọc …" at bounding box center [421, 197] width 842 height 394
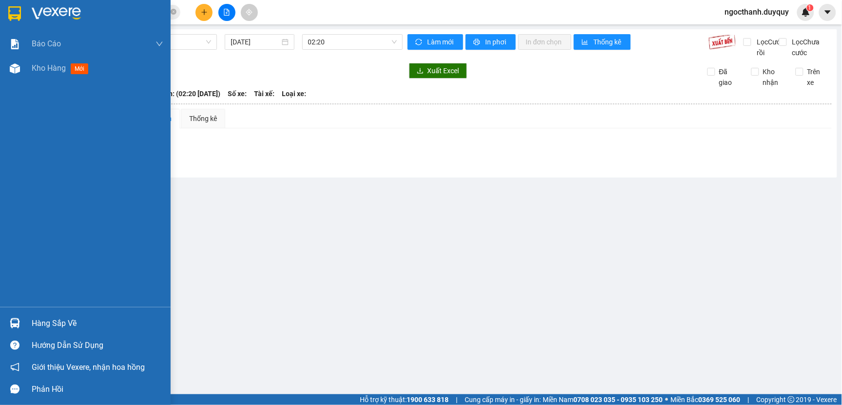
click at [46, 328] on div "Hàng sắp về" at bounding box center [98, 323] width 132 height 15
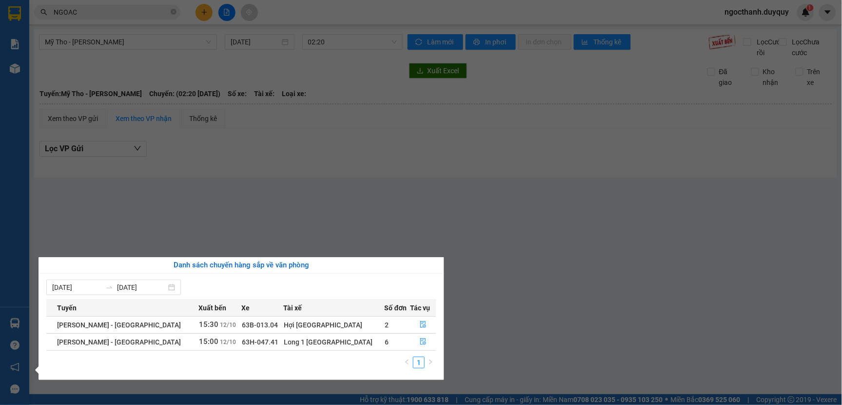
click at [513, 305] on section "Kết quả tìm kiếm ( 82 ) Bộ lọc Mã ĐH Trạng thái Món hàng Thu hộ Tổng cước Chưa …" at bounding box center [421, 202] width 842 height 405
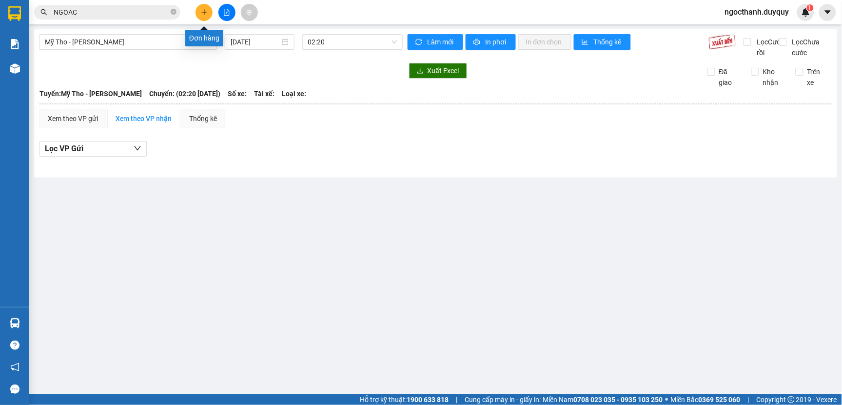
click at [205, 10] on icon "plus" at bounding box center [204, 12] width 7 height 7
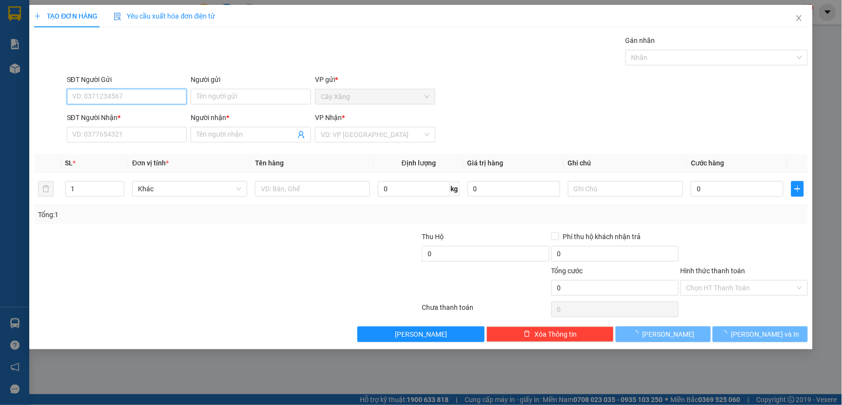
click at [76, 97] on input "SĐT Người Gửi" at bounding box center [127, 97] width 120 height 16
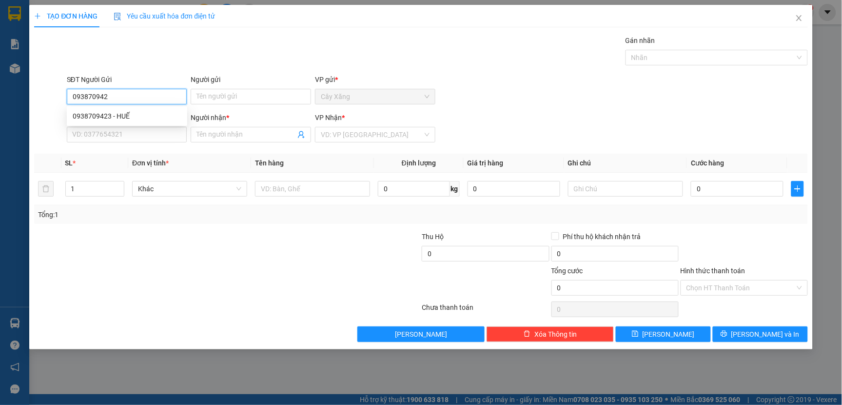
type input "0938709423"
click at [92, 114] on div "0938709423 - HUẾ" at bounding box center [127, 116] width 109 height 11
type input "HUẾ"
type input "0938329881"
type input "nhi"
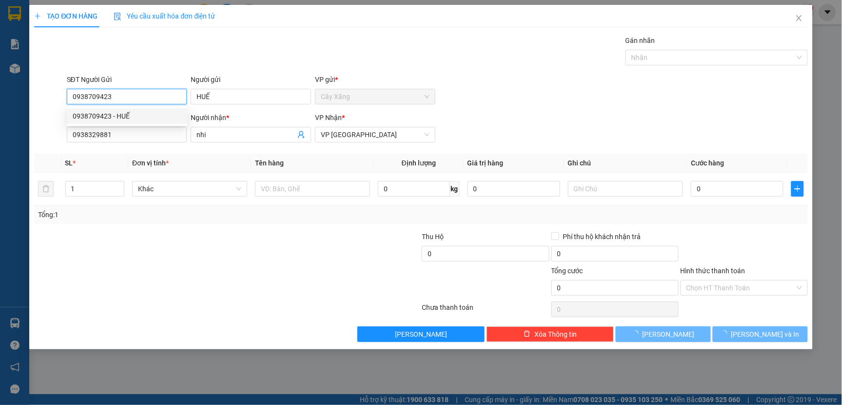
type input "30.000"
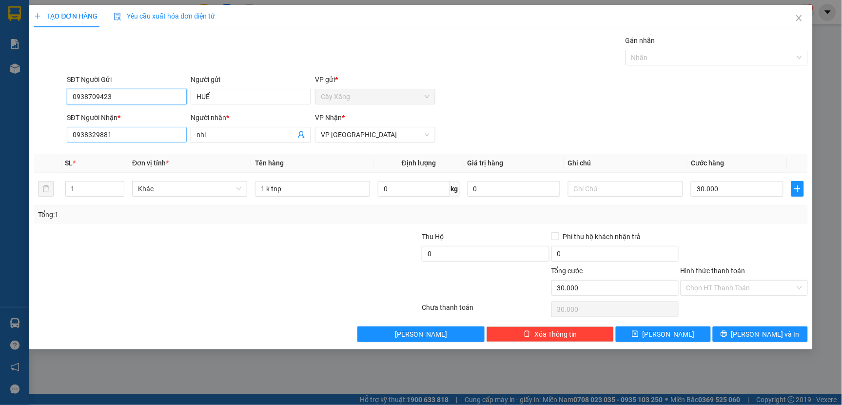
type input "0938709423"
click at [119, 138] on input "0938329881" at bounding box center [127, 135] width 120 height 16
click at [118, 136] on input "0938329881" at bounding box center [127, 135] width 120 height 16
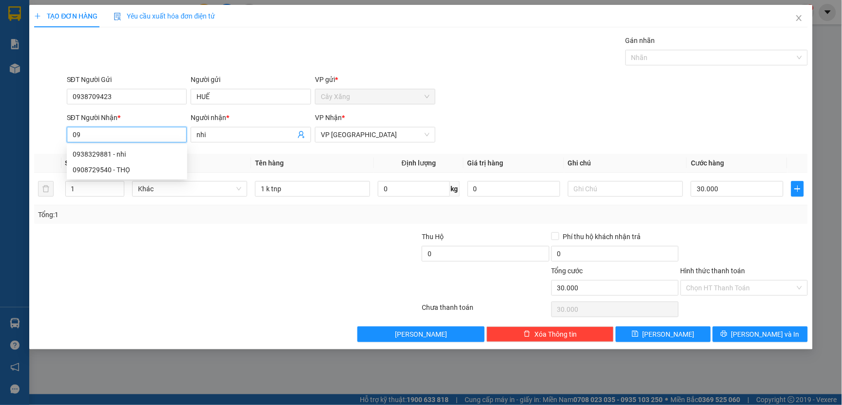
type input "0"
type input "0938077973"
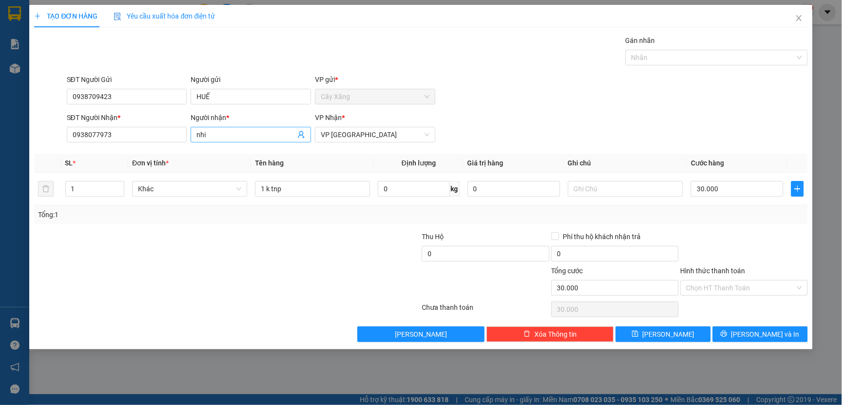
click at [211, 134] on input "nhi" at bounding box center [245, 134] width 99 height 11
type input "n"
type input "LY"
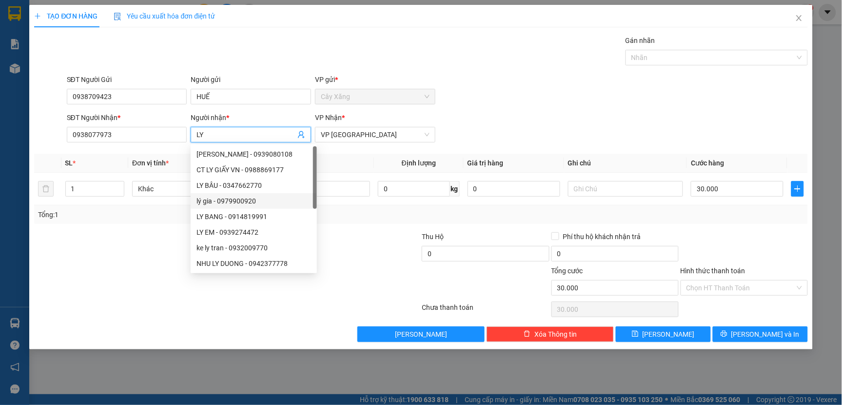
click at [292, 193] on div "lý gia - 0979900920" at bounding box center [254, 201] width 126 height 16
type input "0979900920"
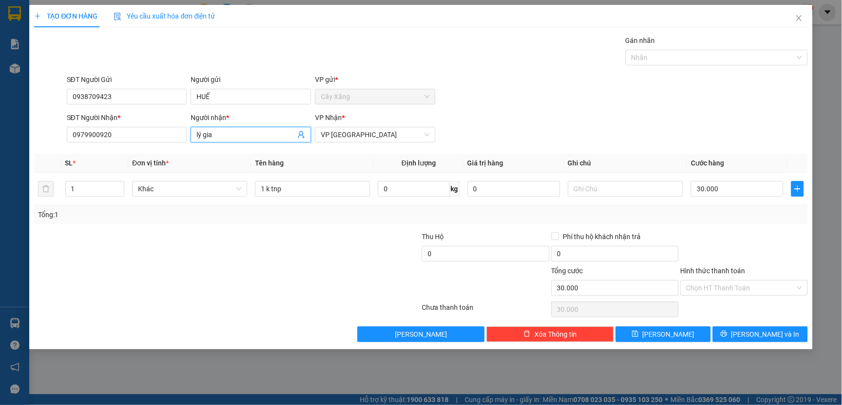
type input "lý gia"
drag, startPoint x: 268, startPoint y: 253, endPoint x: 300, endPoint y: 227, distance: 40.6
click at [272, 250] on div at bounding box center [162, 248] width 258 height 34
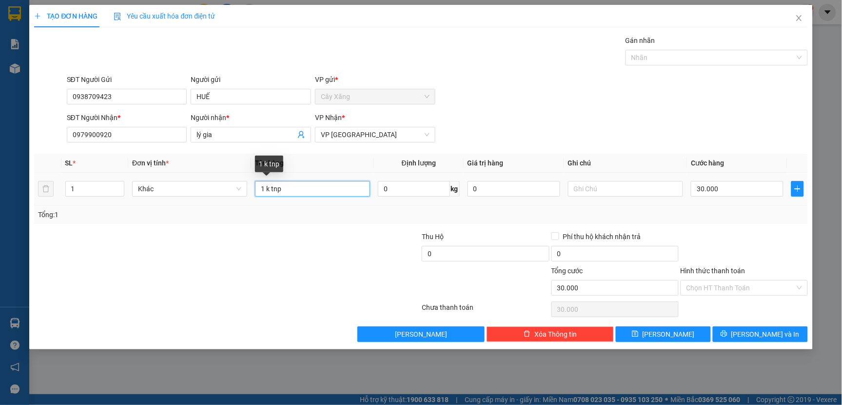
click at [287, 192] on input "1 k tnp" at bounding box center [312, 189] width 115 height 16
type input "1 TUI GIAY"
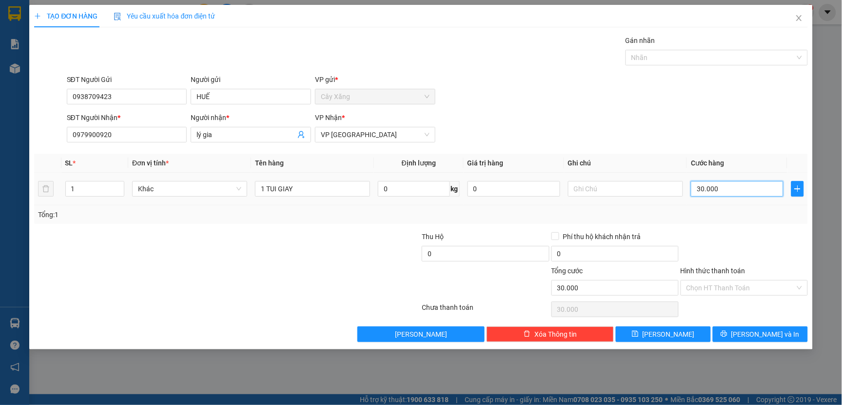
click at [722, 188] on input "30.000" at bounding box center [737, 189] width 93 height 16
type input "0"
click at [693, 189] on input "0" at bounding box center [737, 189] width 93 height 16
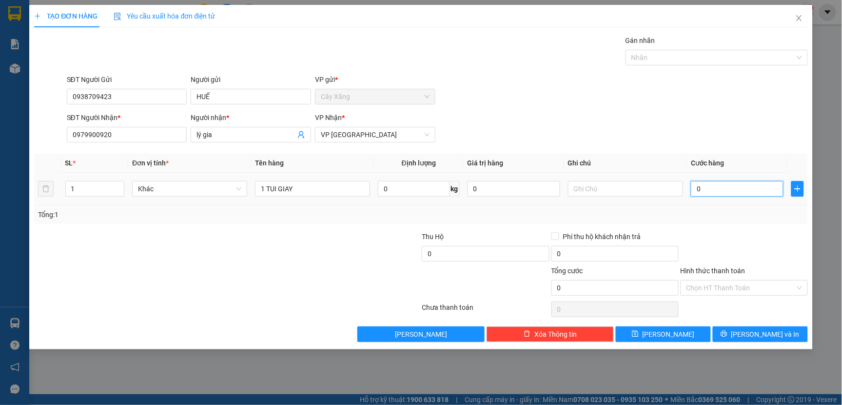
type input "20"
type input "200"
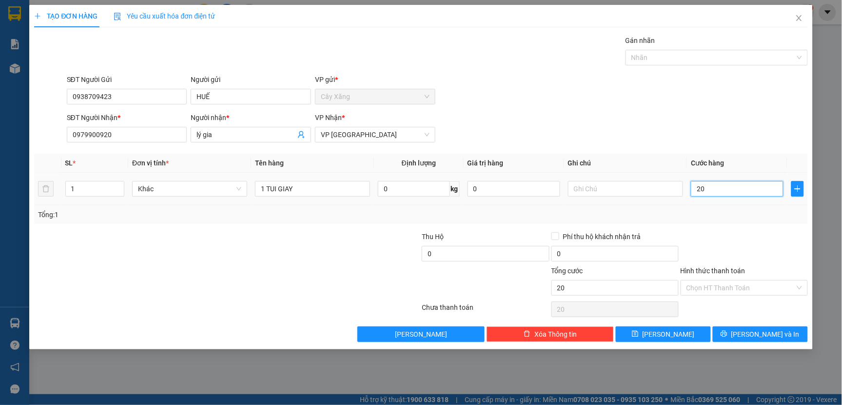
type input "200"
type input "2.000"
type input "20.000"
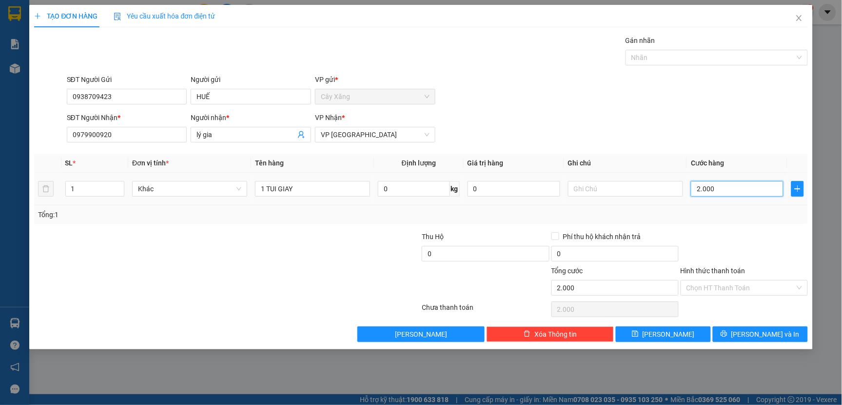
type input "20.000"
click at [715, 291] on input "Hình thức thanh toán" at bounding box center [740, 287] width 109 height 15
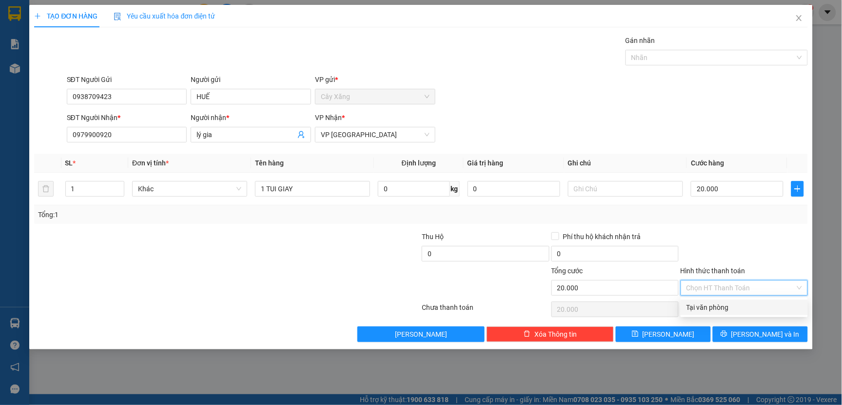
click at [707, 312] on div "Tại văn phòng" at bounding box center [744, 307] width 127 height 16
type input "0"
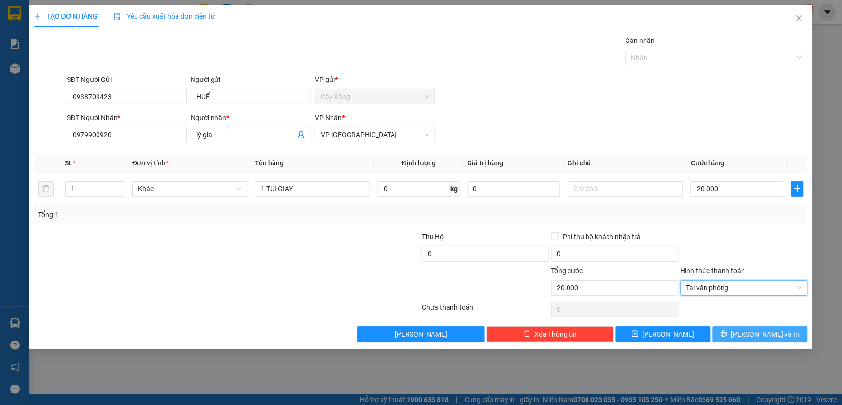
click at [743, 339] on button "[PERSON_NAME] và In" at bounding box center [760, 334] width 95 height 16
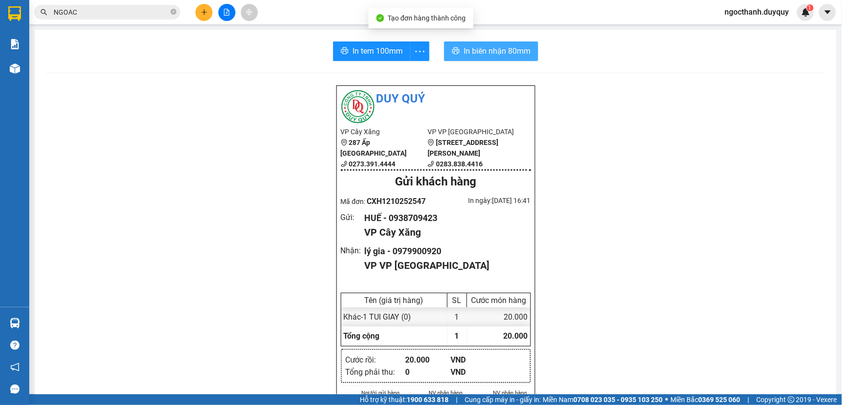
click at [481, 41] on button "In biên nhận 80mm" at bounding box center [491, 51] width 94 height 20
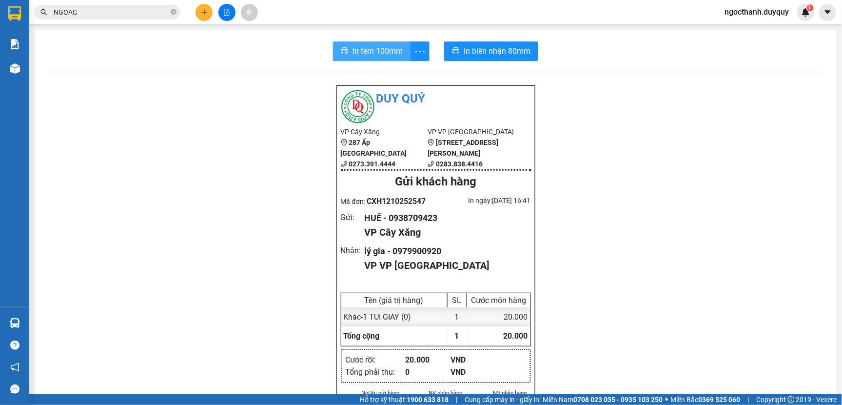
click at [363, 49] on span "In tem 100mm" at bounding box center [377, 51] width 50 height 12
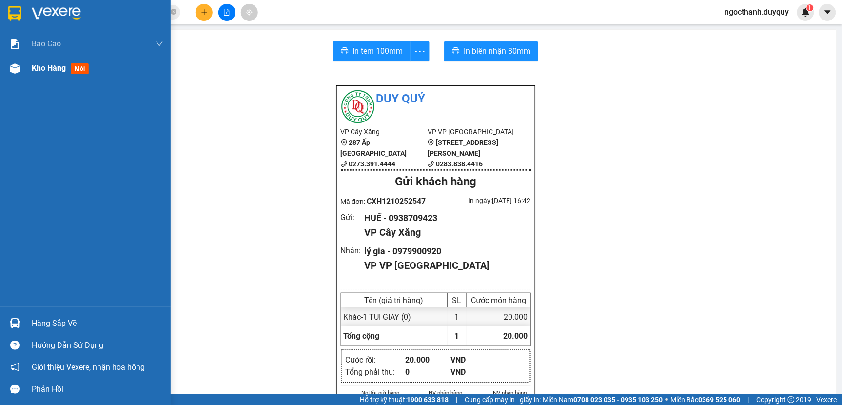
click at [45, 67] on span "Kho hàng" at bounding box center [49, 67] width 34 height 9
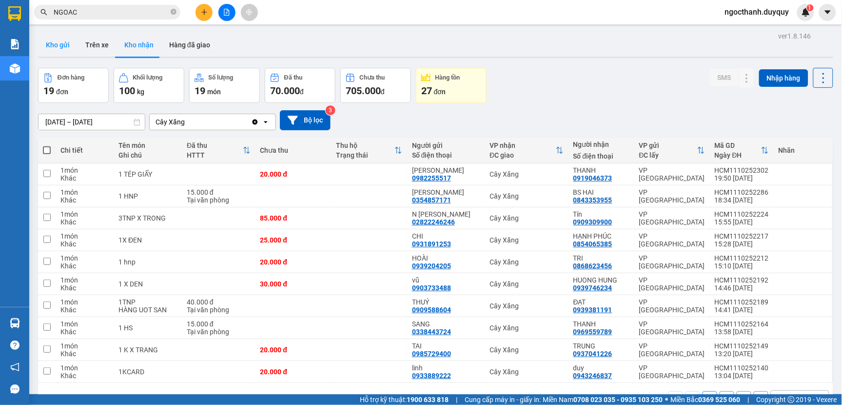
click at [54, 39] on button "Kho gửi" at bounding box center [57, 44] width 39 height 23
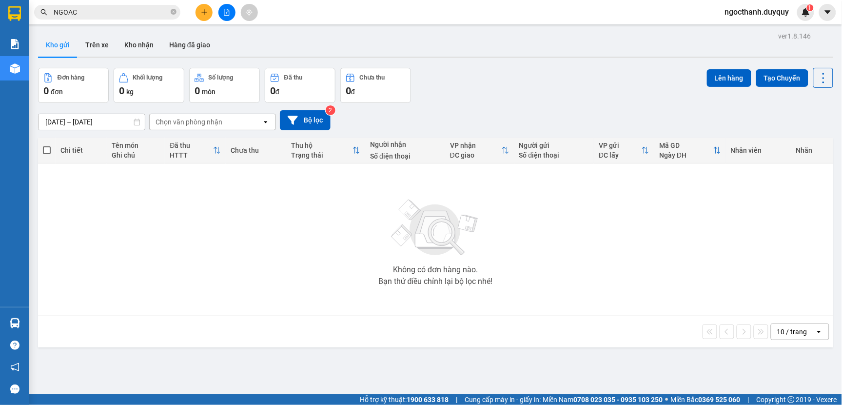
click at [68, 49] on button "Kho gửi" at bounding box center [57, 44] width 39 height 23
click at [126, 125] on input "[DATE] – [DATE]" at bounding box center [92, 122] width 106 height 16
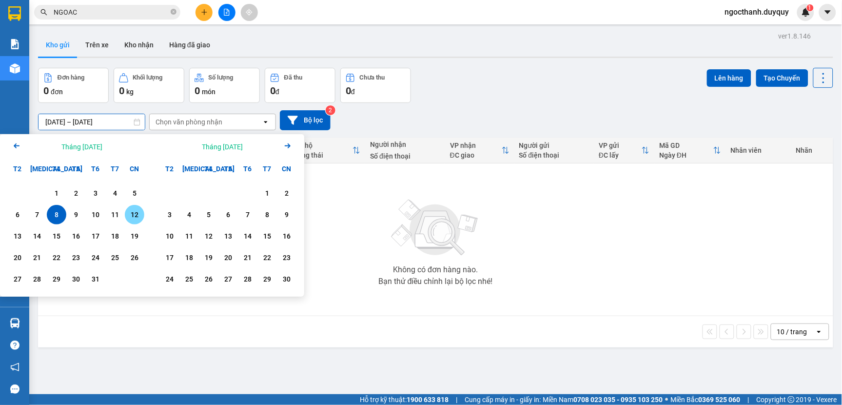
click at [134, 216] on div "12" at bounding box center [135, 215] width 14 height 12
type input "12/10/2025 – 12/10/2025"
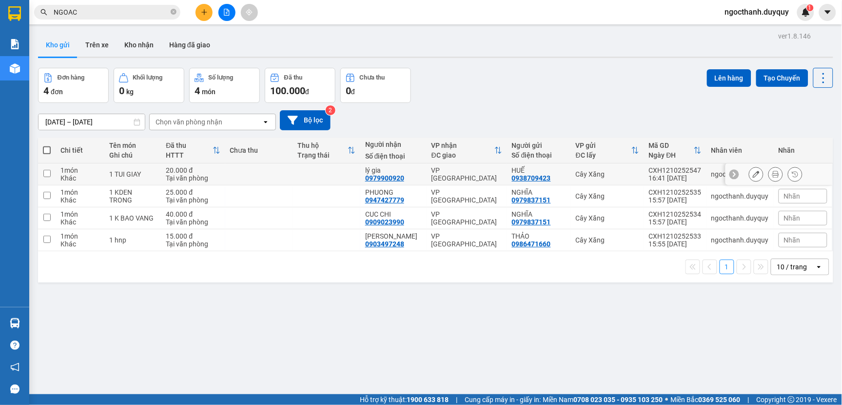
click at [279, 170] on td at bounding box center [259, 174] width 68 height 22
checkbox input "true"
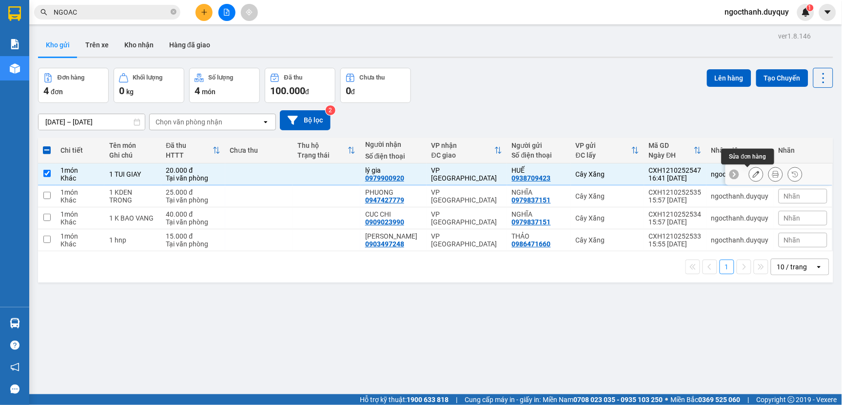
click at [753, 176] on icon at bounding box center [756, 174] width 7 height 7
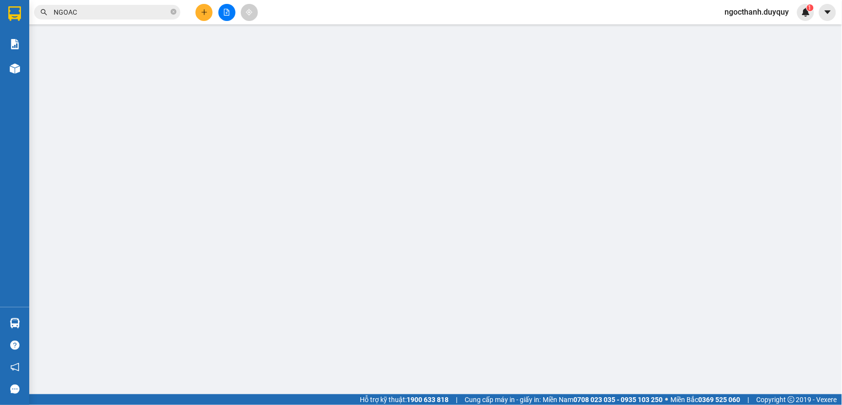
type input "0938709423"
type input "0979900920"
type input "0"
type input "20.000"
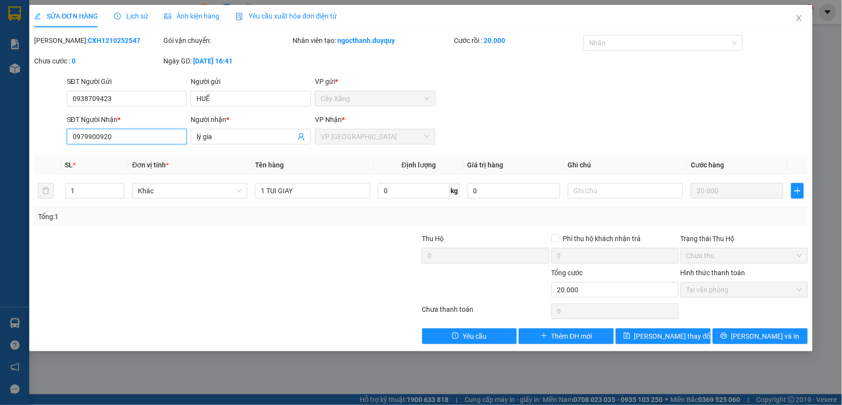
click at [121, 136] on input "0979900920" at bounding box center [127, 137] width 120 height 16
type input "0"
type input "0938077973"
click at [220, 138] on input "lý gia" at bounding box center [245, 136] width 99 height 11
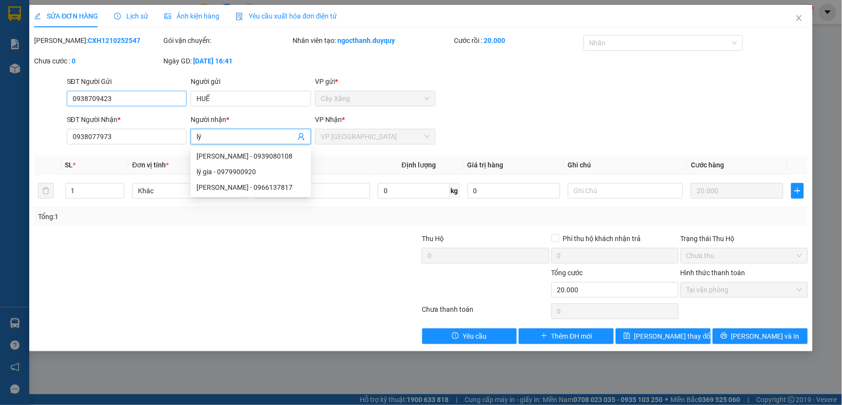
type input "lý"
click at [140, 99] on input "0938709423" at bounding box center [127, 99] width 120 height 16
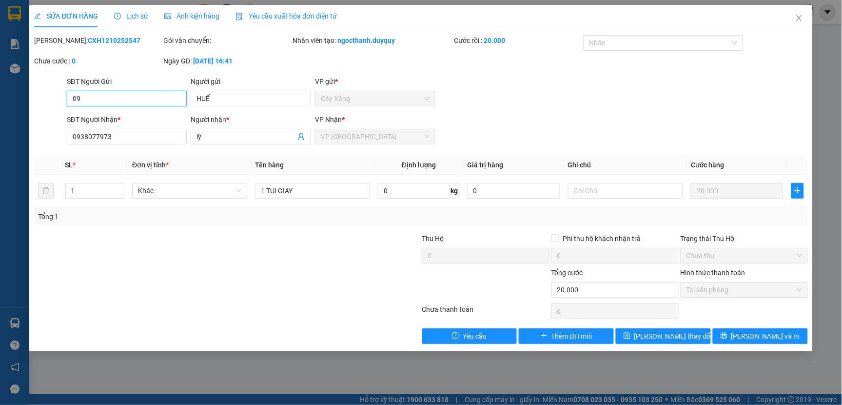
type input "0"
type input "0938709423"
drag, startPoint x: 668, startPoint y: 332, endPoint x: 670, endPoint y: 326, distance: 6.6
click at [669, 328] on button "[PERSON_NAME] thay đổi" at bounding box center [663, 336] width 95 height 16
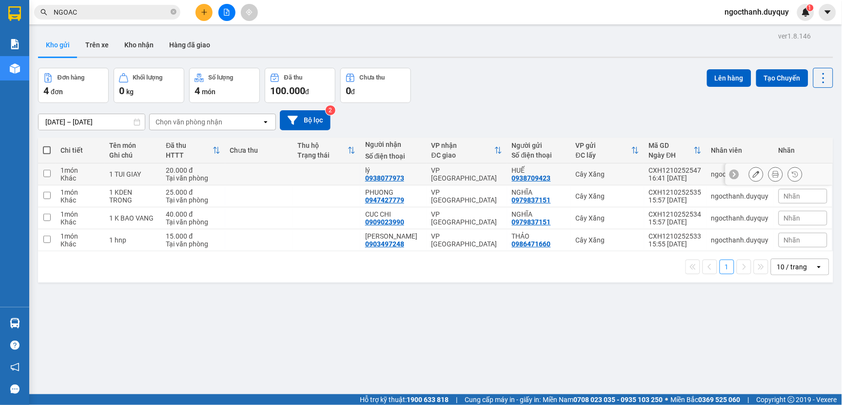
click at [456, 170] on div "VP [GEOGRAPHIC_DATA]" at bounding box center [466, 174] width 71 height 16
checkbox input "true"
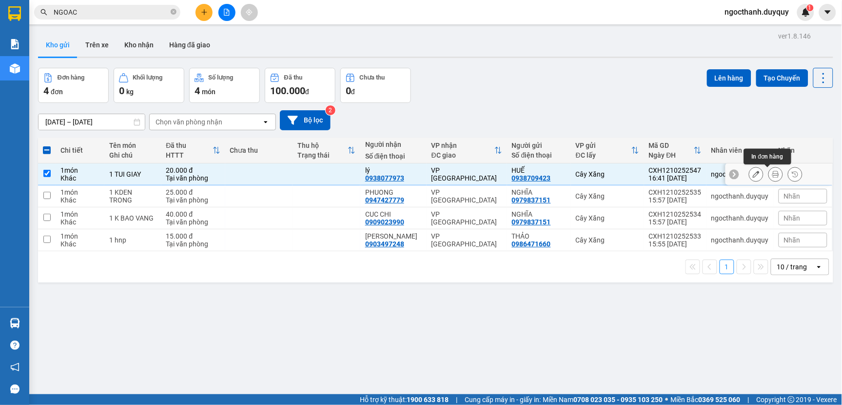
click at [772, 172] on icon at bounding box center [775, 174] width 7 height 7
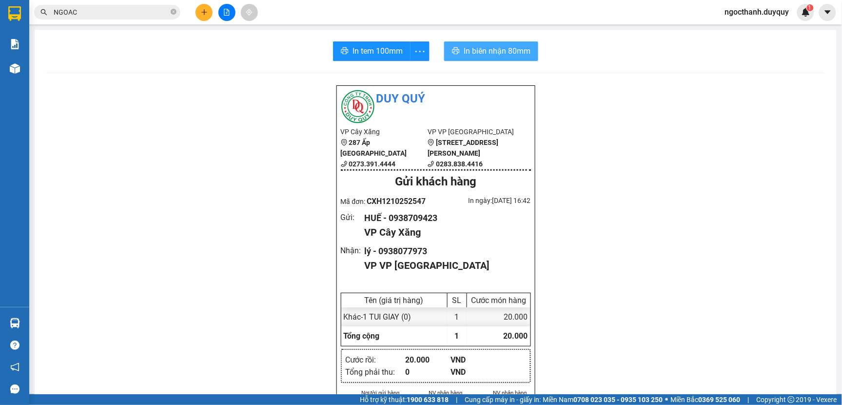
click at [469, 49] on span "In biên nhận 80mm" at bounding box center [497, 51] width 67 height 12
drag, startPoint x: 82, startPoint y: 16, endPoint x: 88, endPoint y: 17, distance: 6.0
click at [82, 16] on input "NGOAC" at bounding box center [111, 12] width 115 height 11
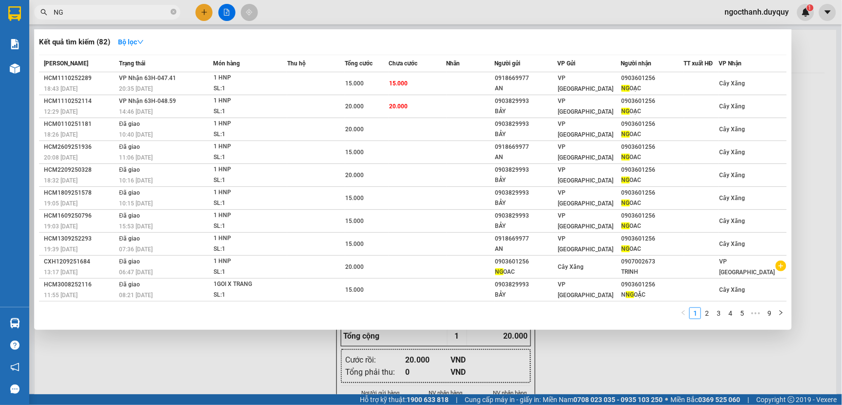
type input "N"
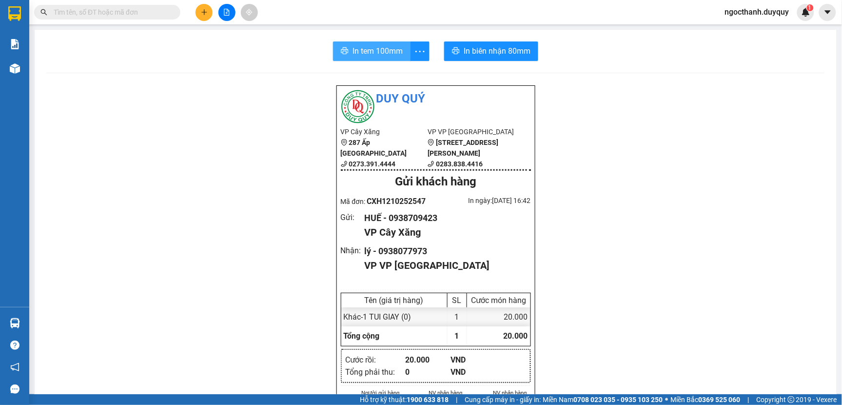
click at [386, 49] on span "In tem 100mm" at bounding box center [377, 51] width 50 height 12
click at [95, 10] on input "text" at bounding box center [111, 12] width 115 height 11
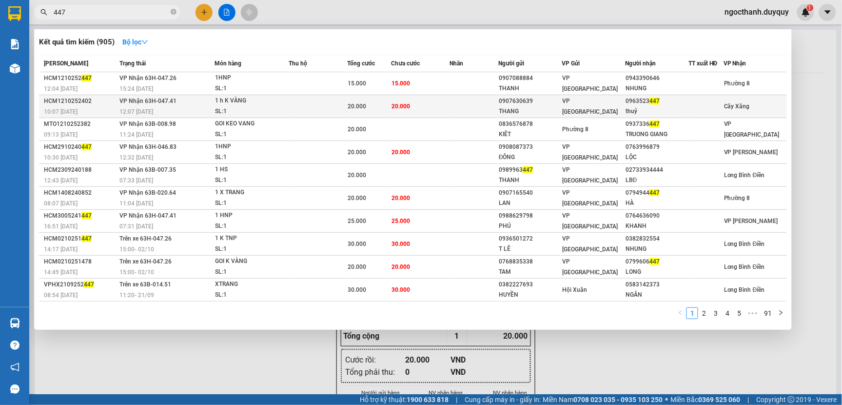
type input "447"
click at [432, 108] on td "20.000" at bounding box center [420, 106] width 59 height 23
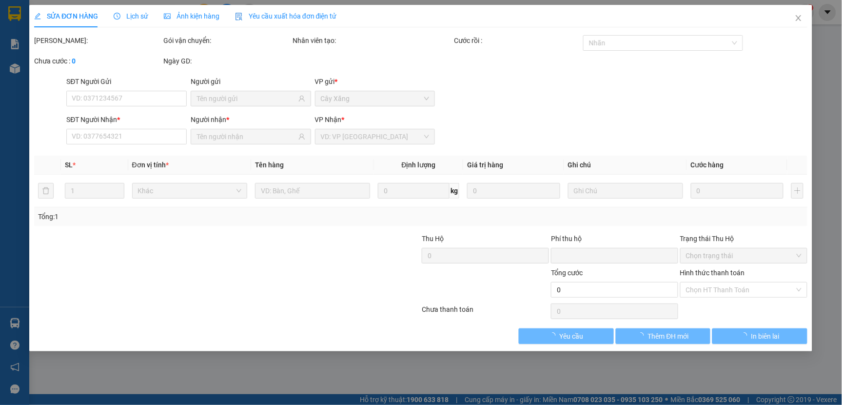
type input "0907630639"
type input "THANG"
type input "0963523447"
type input "thuỷ"
type input "0"
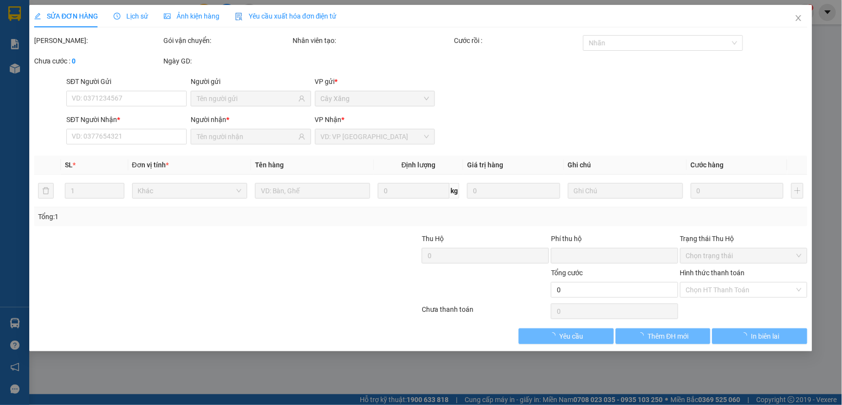
type input "20.000"
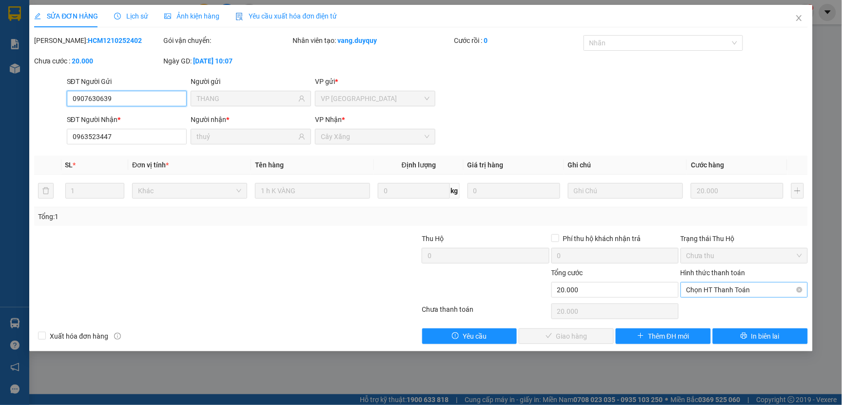
click at [698, 288] on span "Chọn HT Thanh Toán" at bounding box center [744, 289] width 116 height 15
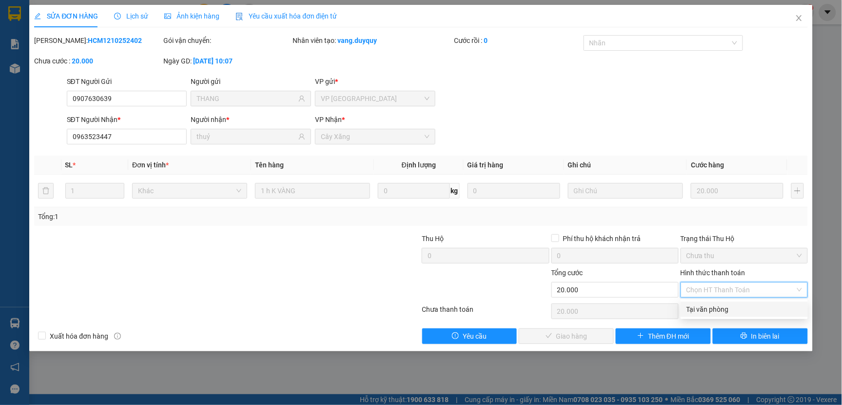
click at [701, 306] on div "Tại văn phòng" at bounding box center [744, 309] width 116 height 11
type input "0"
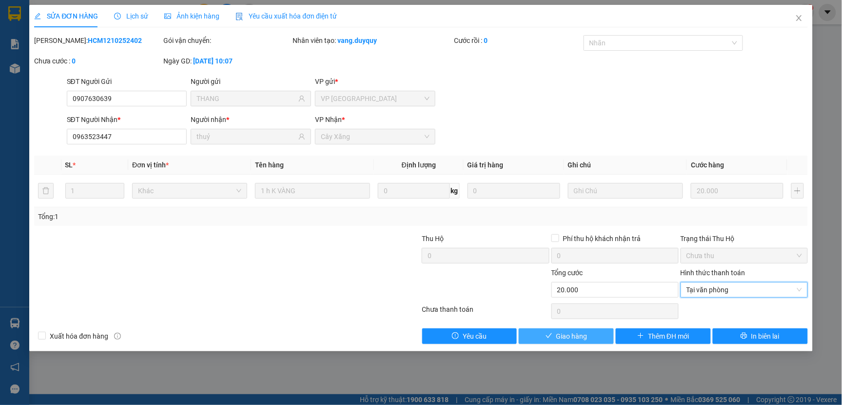
click at [586, 335] on span "Giao hàng" at bounding box center [571, 336] width 31 height 11
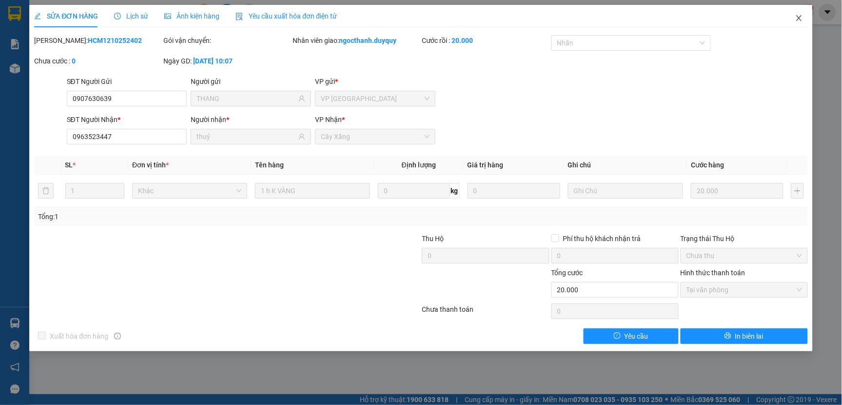
click at [800, 18] on icon "close" at bounding box center [798, 18] width 5 height 6
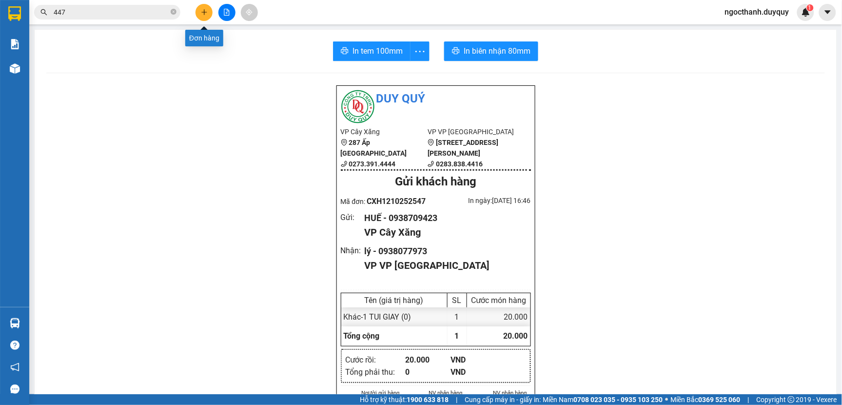
click at [203, 16] on button at bounding box center [203, 12] width 17 height 17
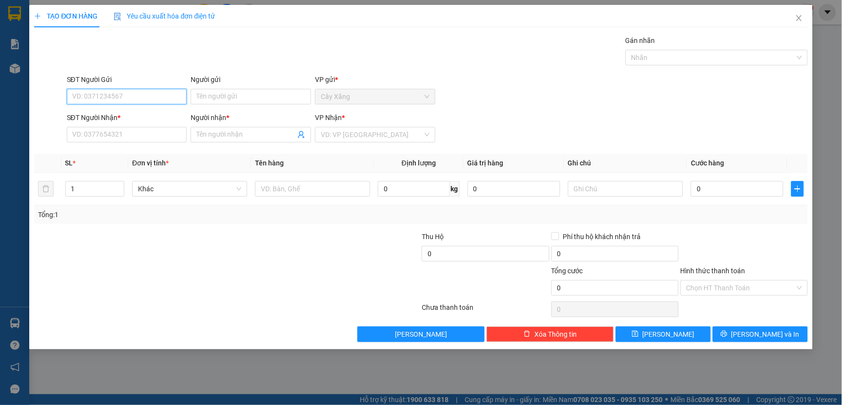
click at [95, 91] on input "SĐT Người Gửi" at bounding box center [127, 97] width 120 height 16
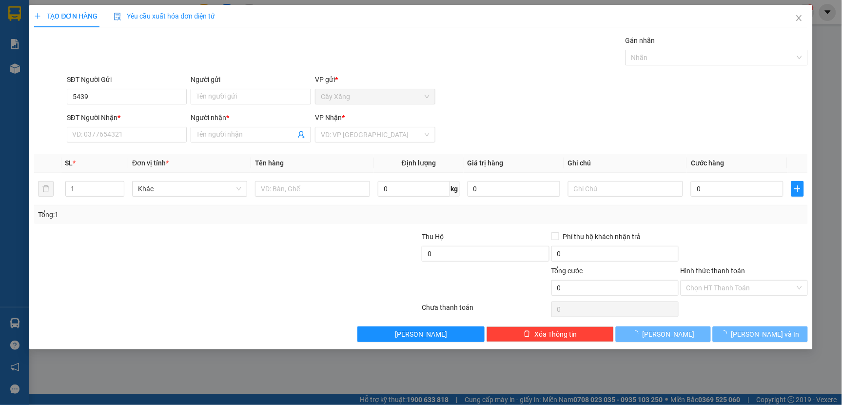
click at [106, 105] on div "SĐT Người Gửi 5439 5439" at bounding box center [127, 91] width 120 height 34
click at [102, 101] on input "5439" at bounding box center [127, 97] width 120 height 16
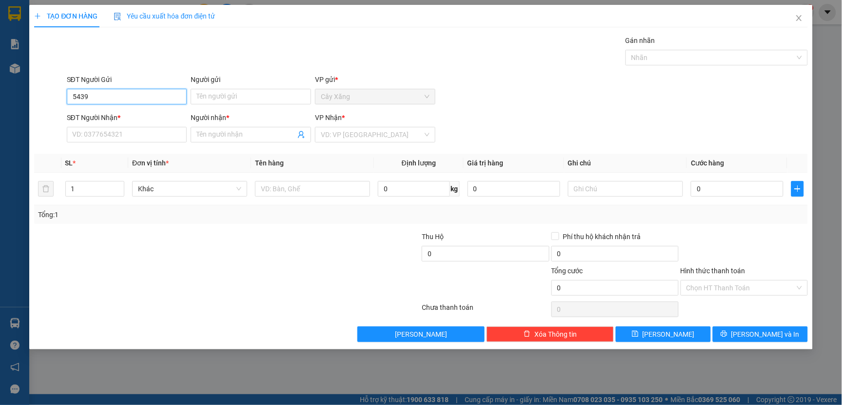
click at [101, 99] on input "5439" at bounding box center [127, 97] width 120 height 16
click at [100, 99] on input "5439" at bounding box center [127, 97] width 120 height 16
click at [112, 113] on div "0919395439 - BS GIA" at bounding box center [127, 116] width 109 height 11
type input "0919395439"
type input "BS GIA"
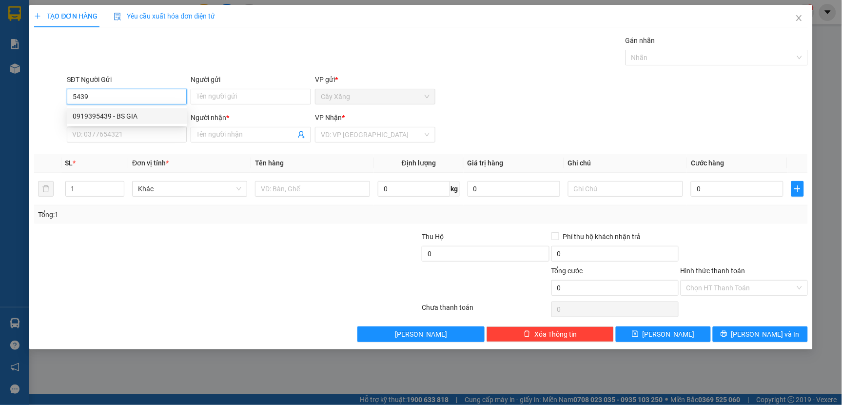
type input "0917451121"
type input "KIM CHI"
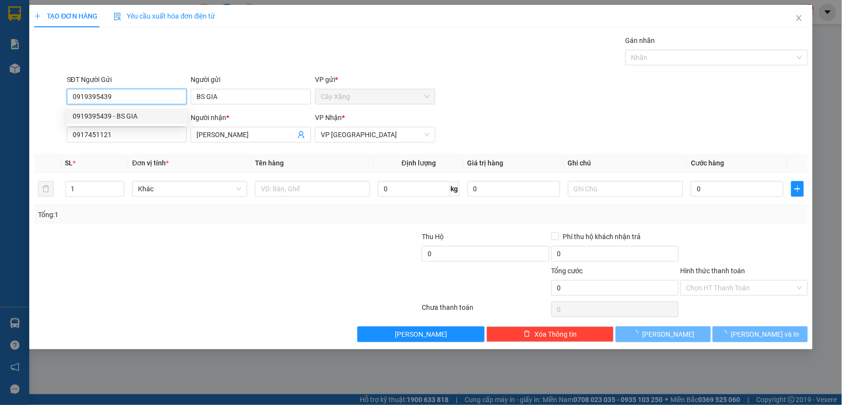
type input "15.000"
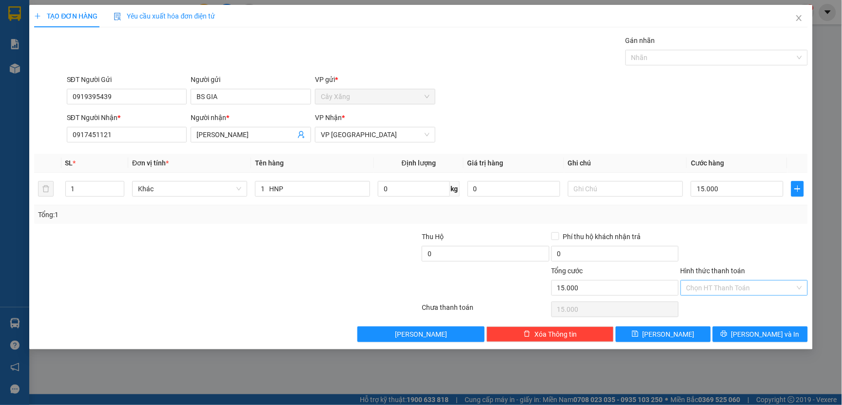
click at [704, 291] on input "Hình thức thanh toán" at bounding box center [740, 287] width 109 height 15
click at [712, 310] on div "Tại văn phòng" at bounding box center [744, 307] width 116 height 11
type input "0"
click at [725, 330] on button "[PERSON_NAME] và In" at bounding box center [760, 334] width 95 height 16
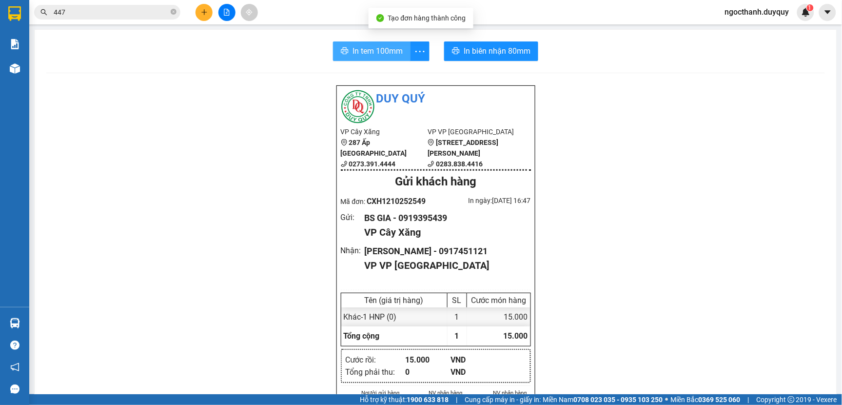
click at [379, 52] on span "In tem 100mm" at bounding box center [377, 51] width 50 height 12
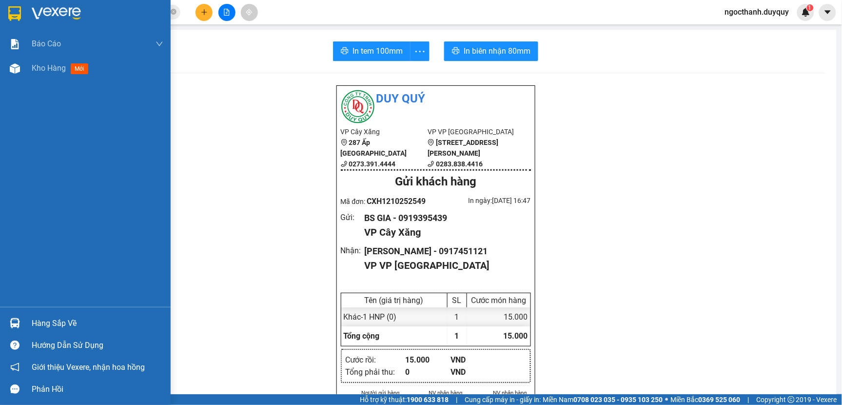
click at [66, 322] on div "Hàng sắp về" at bounding box center [98, 323] width 132 height 15
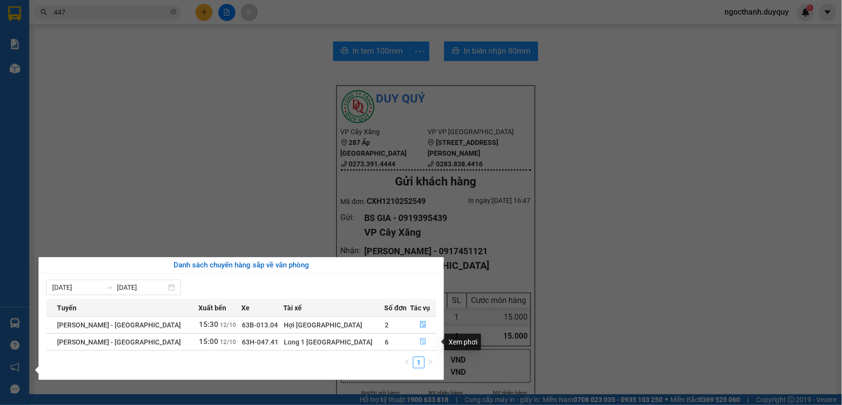
click at [410, 340] on button "button" at bounding box center [422, 342] width 25 height 16
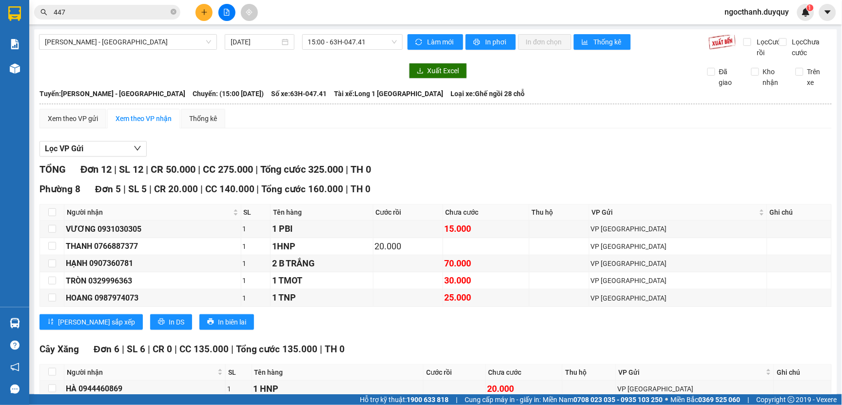
scroll to position [242, 0]
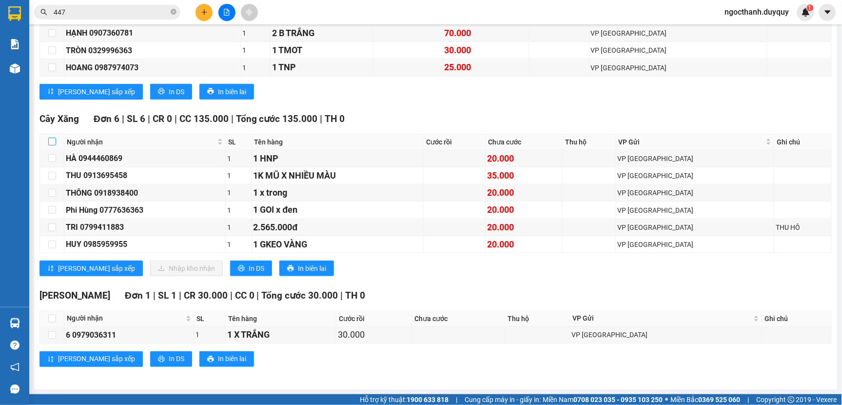
click at [55, 138] on input "checkbox" at bounding box center [52, 141] width 8 height 8
checkbox input "true"
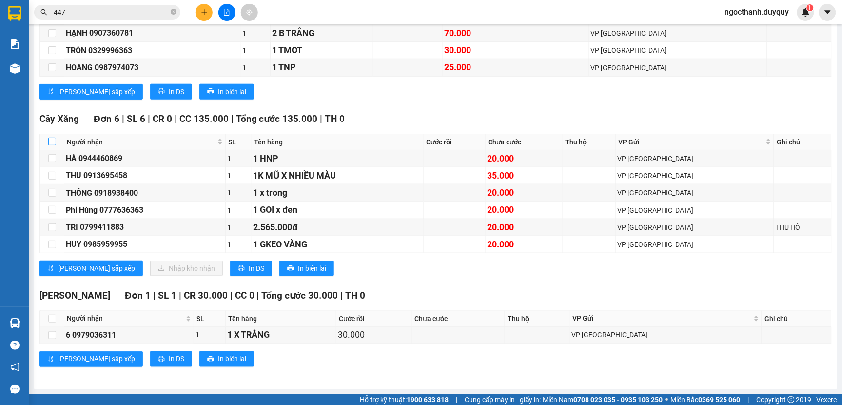
checkbox input "true"
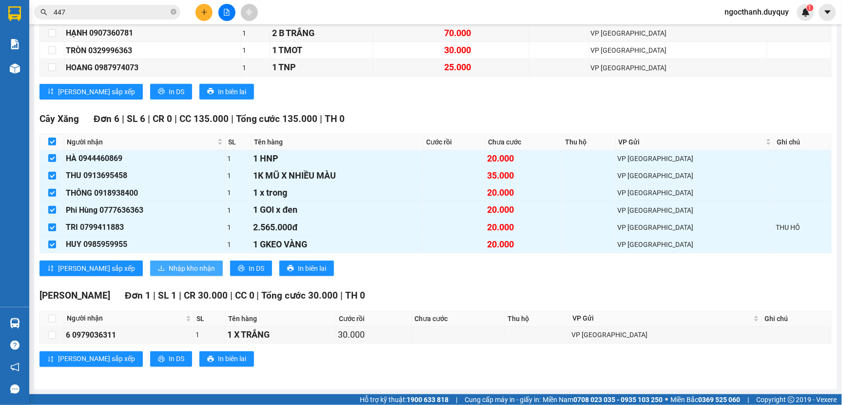
click at [169, 271] on span "Nhập kho nhận" at bounding box center [192, 268] width 46 height 11
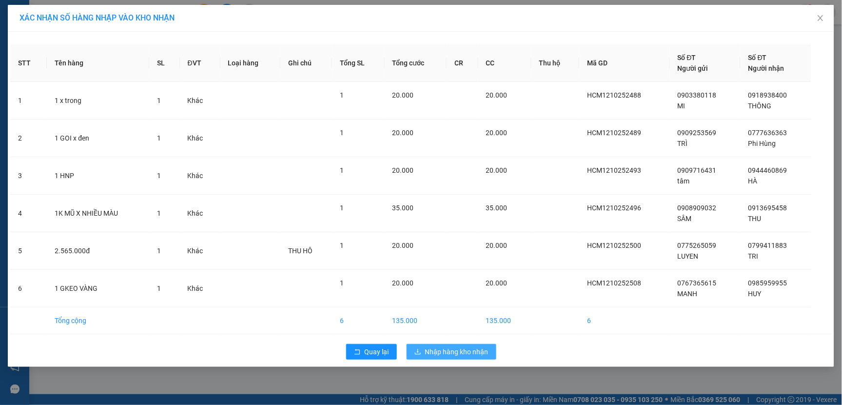
click at [442, 353] on span "Nhập hàng kho nhận" at bounding box center [456, 351] width 63 height 11
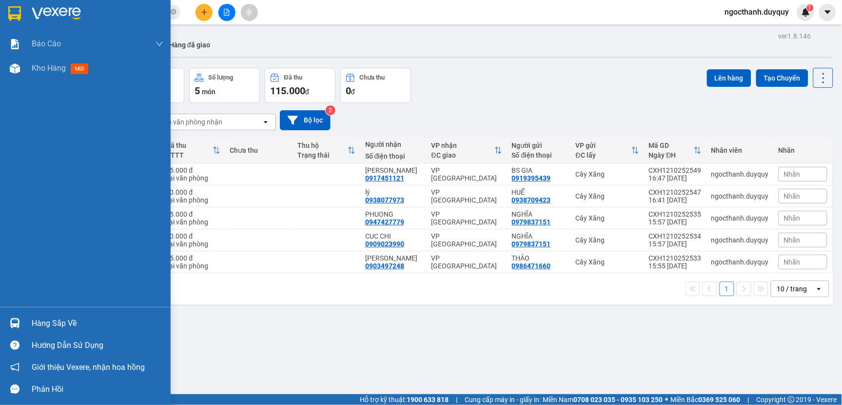
click at [49, 319] on div "Hàng sắp về" at bounding box center [98, 323] width 132 height 15
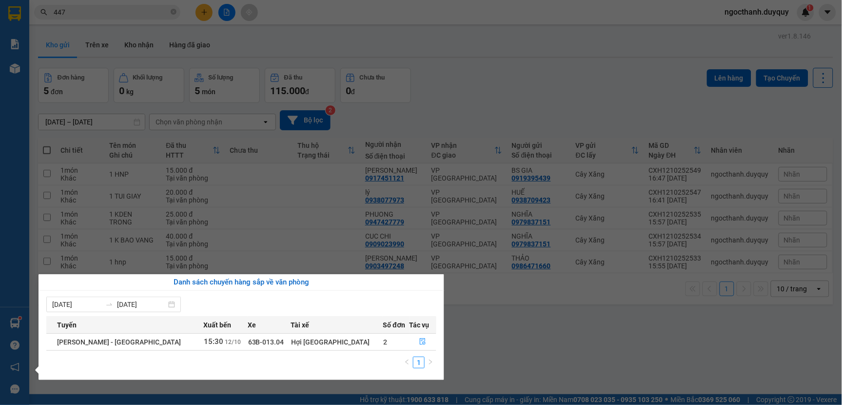
click at [582, 93] on section "Kết quả tìm kiếm ( 905 ) Bộ lọc Mã ĐH Trạng thái Món hàng Thu hộ Tổng cước Chưa…" at bounding box center [421, 202] width 842 height 405
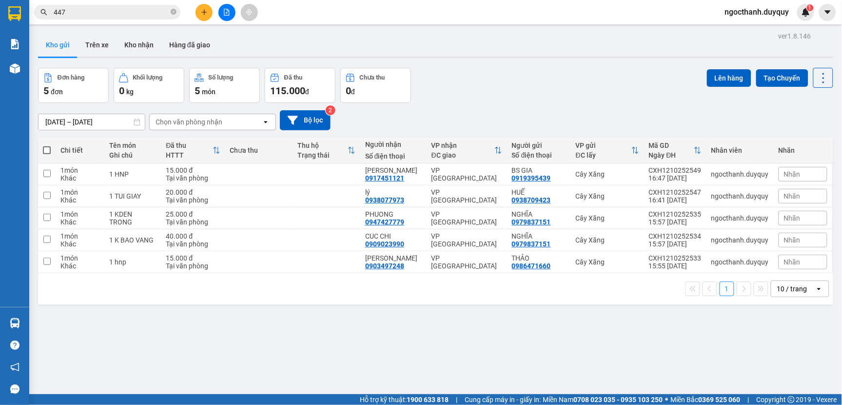
click at [67, 10] on input "447" at bounding box center [111, 12] width 115 height 11
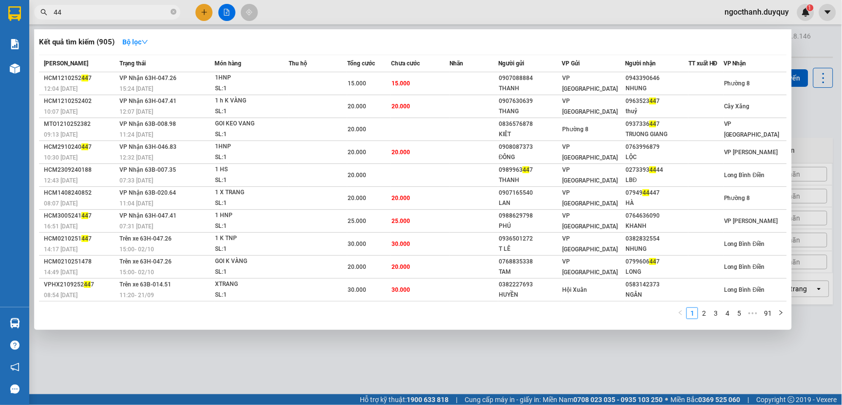
type input "4"
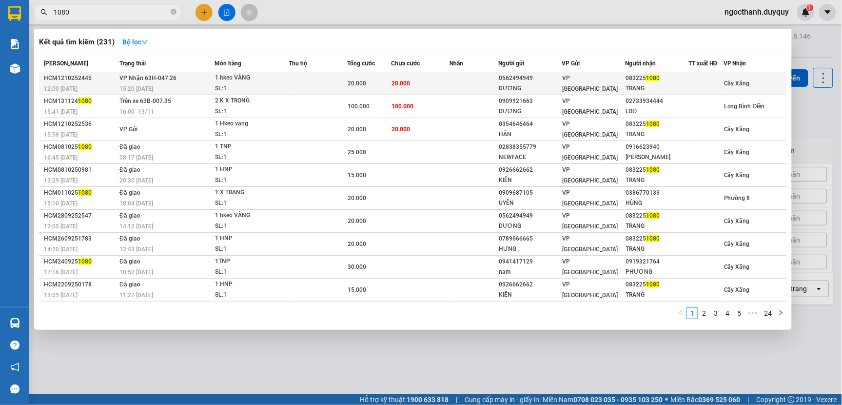
type input "1080"
click at [459, 84] on td at bounding box center [473, 83] width 49 height 23
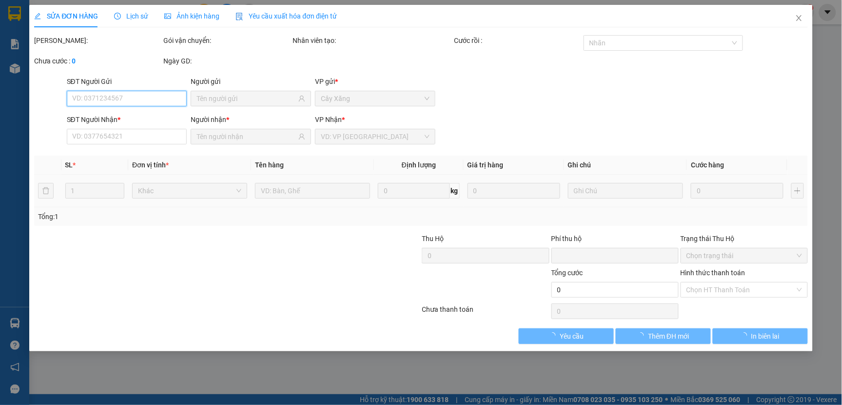
type input "0562494949"
type input "DƯƠNG"
type input "0832251080"
type input "TRANG"
type input "0"
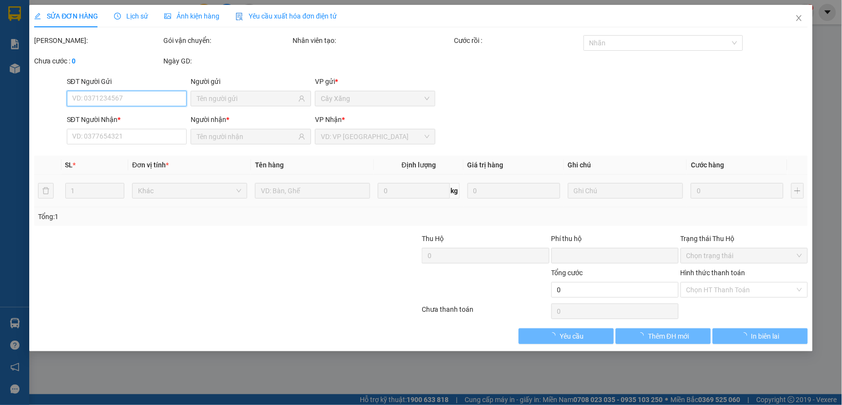
type input "20.000"
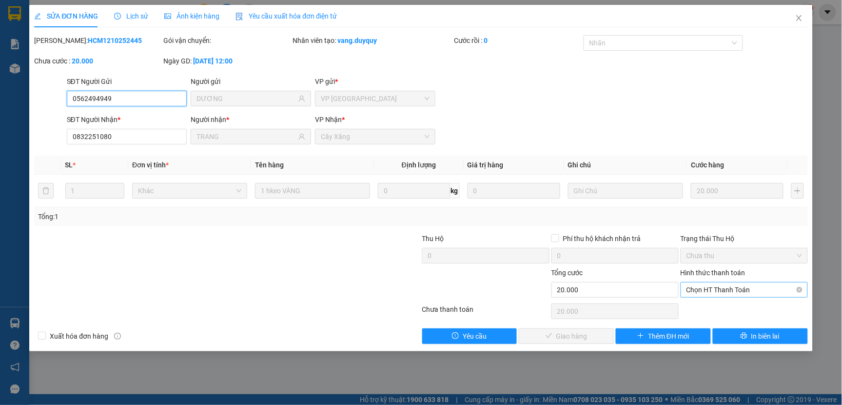
click at [699, 290] on span "Chọn HT Thanh Toán" at bounding box center [744, 289] width 116 height 15
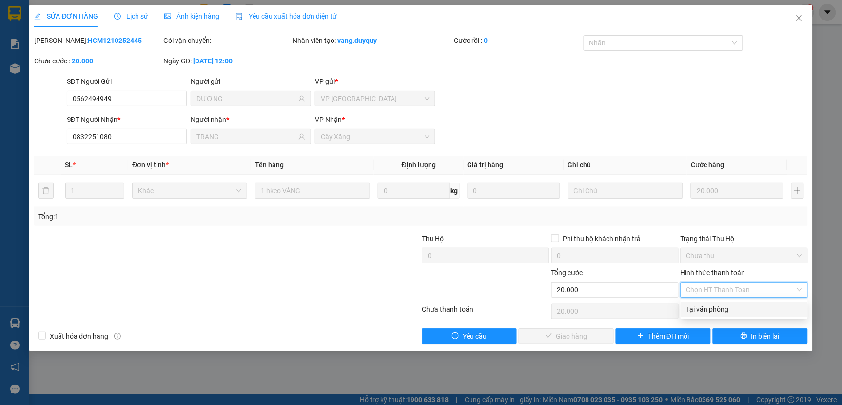
click at [691, 310] on div "Tại văn phòng" at bounding box center [744, 309] width 116 height 11
type input "0"
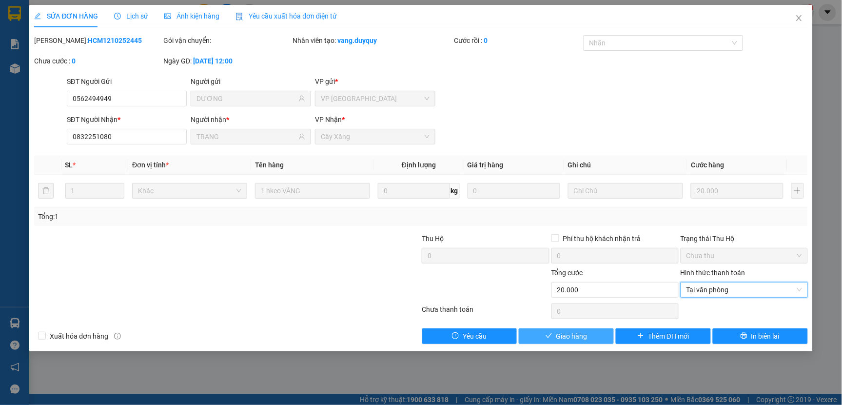
click at [561, 334] on span "Giao hàng" at bounding box center [571, 336] width 31 height 11
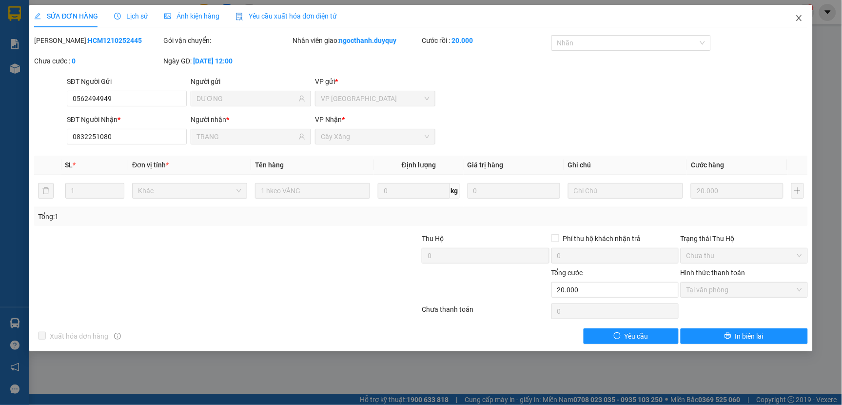
click at [800, 18] on icon "close" at bounding box center [798, 18] width 5 height 6
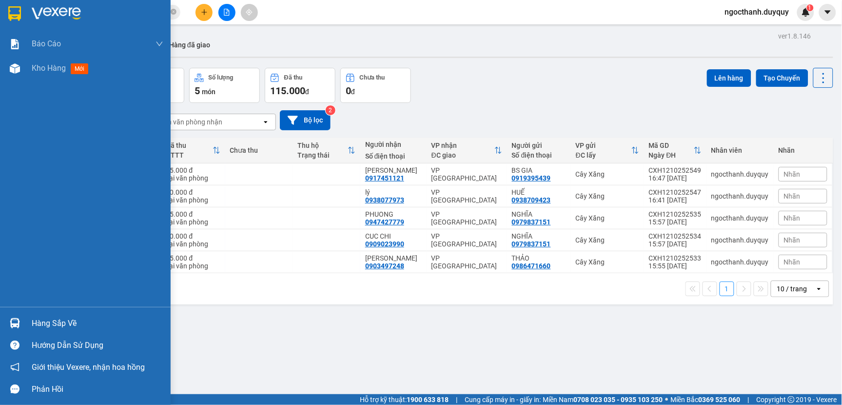
click at [49, 320] on div "Hàng sắp về" at bounding box center [98, 323] width 132 height 15
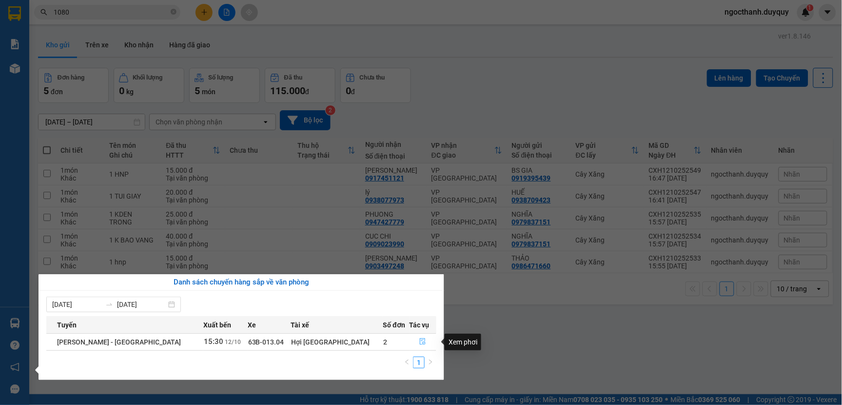
click at [419, 342] on icon "file-done" at bounding box center [422, 341] width 7 height 7
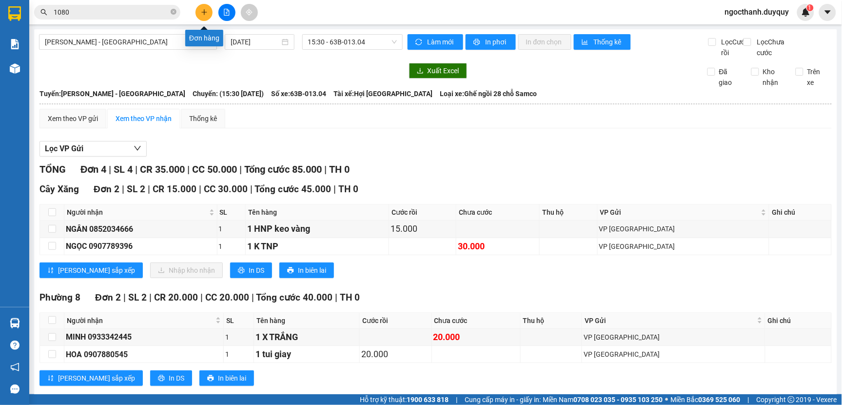
click at [206, 8] on button at bounding box center [203, 12] width 17 height 17
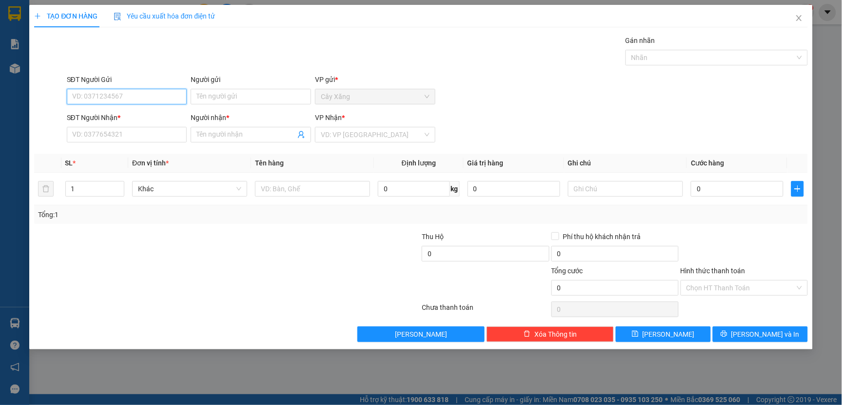
click at [82, 97] on input "SĐT Người Gửi" at bounding box center [127, 97] width 120 height 16
type input "02733993636"
click at [113, 114] on div "02733993636 - NK STAR" at bounding box center [127, 116] width 109 height 11
type input "NK STAR"
type input "0917020869"
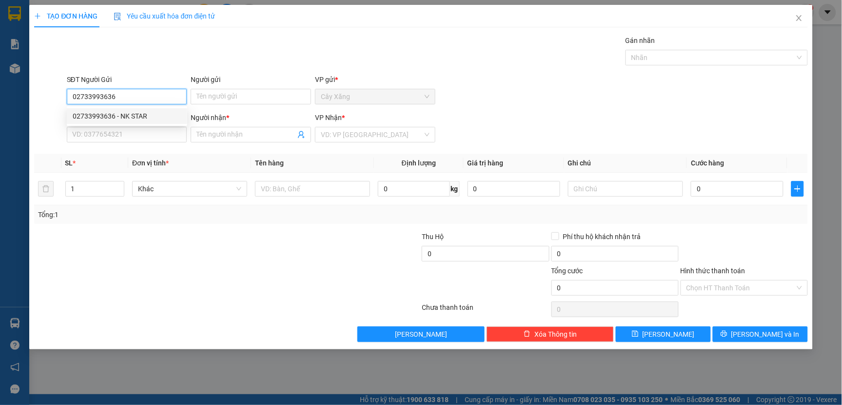
type input "LABO VIET TIEN"
type input "15.000"
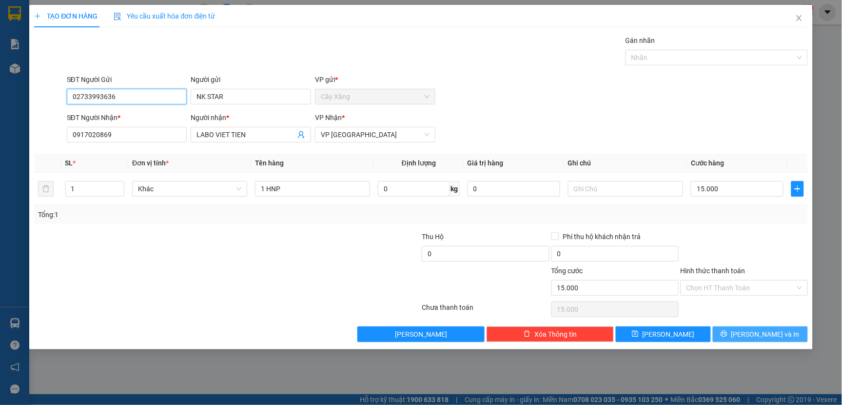
type input "02733993636"
click at [754, 334] on span "[PERSON_NAME] và In" at bounding box center [765, 334] width 68 height 11
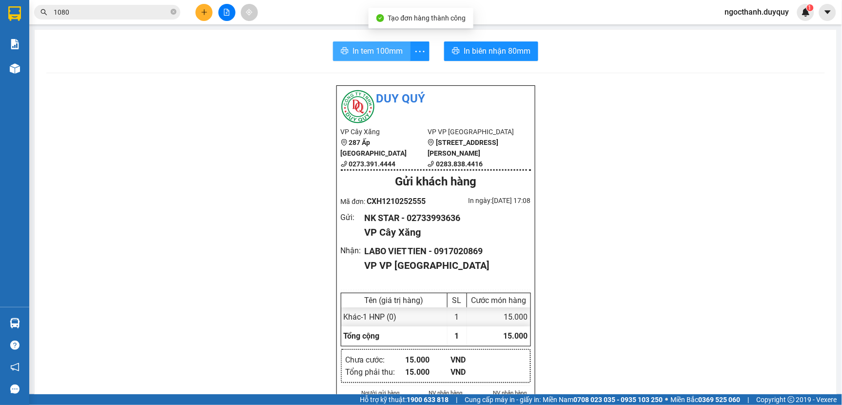
click at [356, 49] on span "In tem 100mm" at bounding box center [377, 51] width 50 height 12
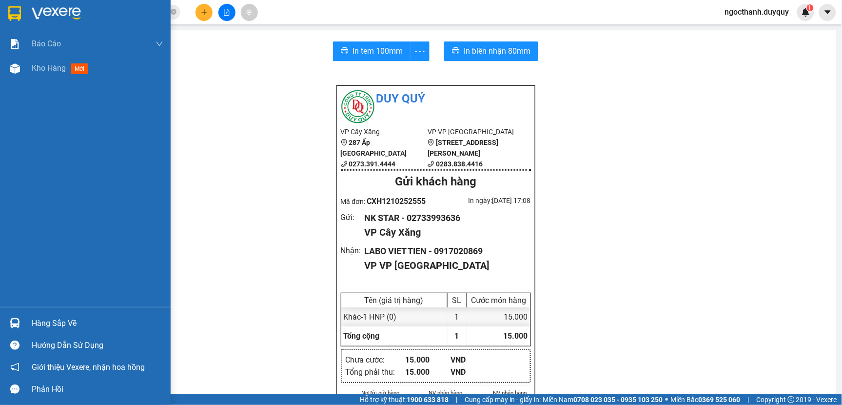
click at [61, 317] on div "Hàng sắp về" at bounding box center [98, 323] width 132 height 15
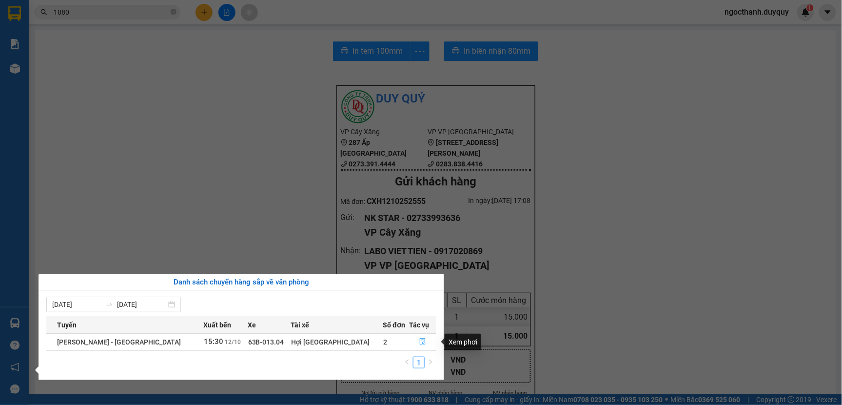
click at [419, 339] on icon "file-done" at bounding box center [422, 341] width 7 height 7
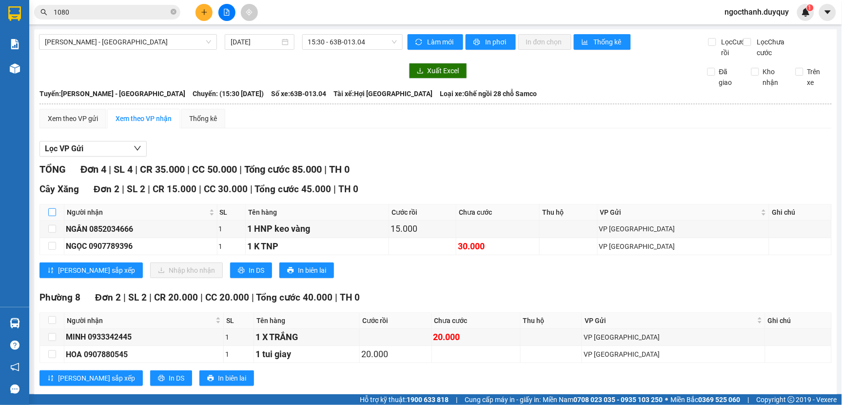
click at [54, 216] on input "checkbox" at bounding box center [52, 212] width 8 height 8
checkbox input "true"
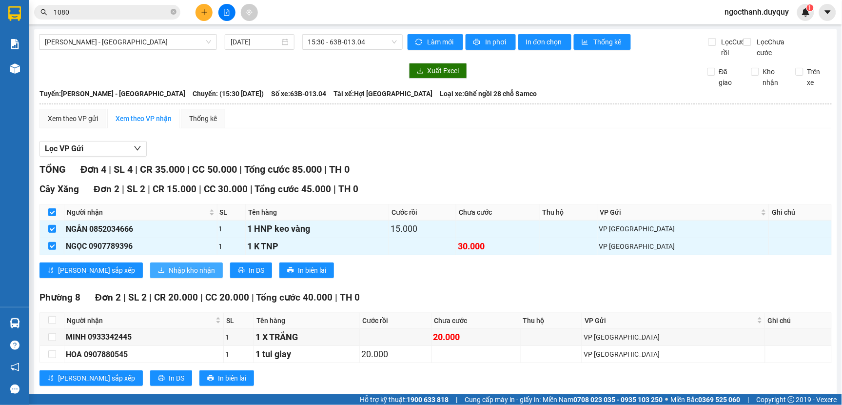
click at [169, 275] on span "Nhập kho nhận" at bounding box center [192, 270] width 46 height 11
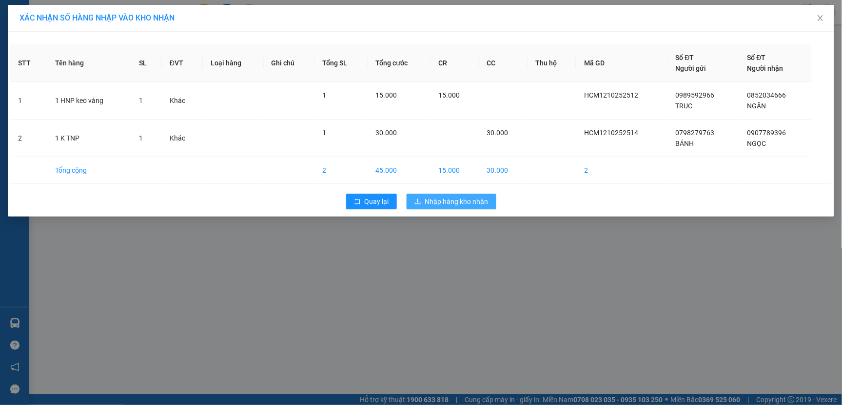
click at [433, 200] on span "Nhập hàng kho nhận" at bounding box center [456, 201] width 63 height 11
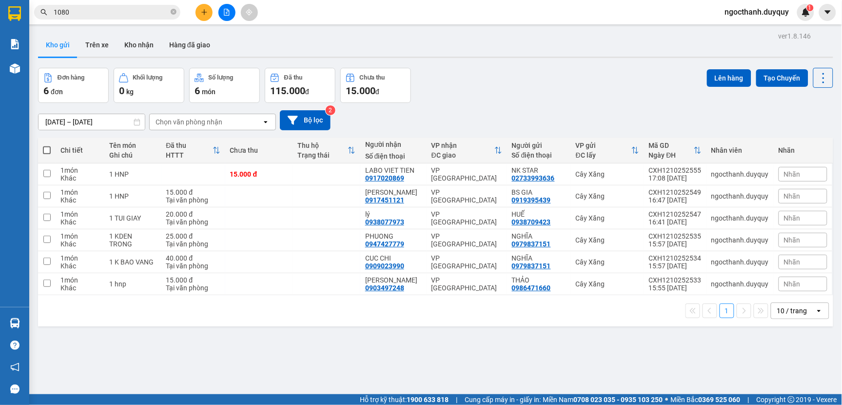
click at [49, 147] on span at bounding box center [47, 150] width 8 height 8
click at [47, 145] on input "checkbox" at bounding box center [47, 145] width 0 height 0
checkbox input "true"
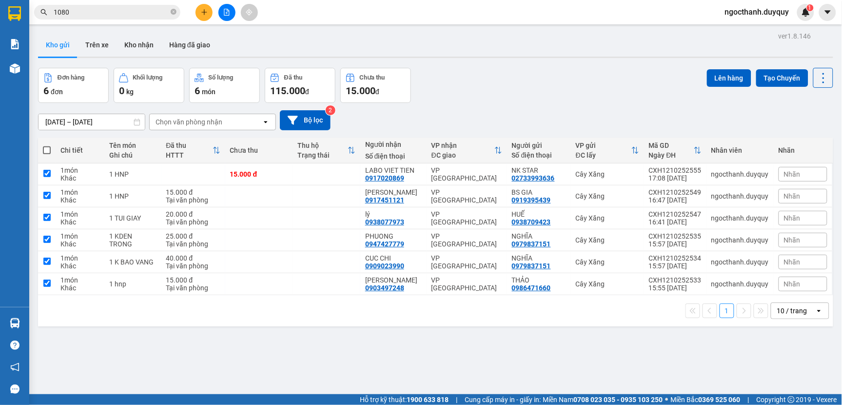
checkbox input "true"
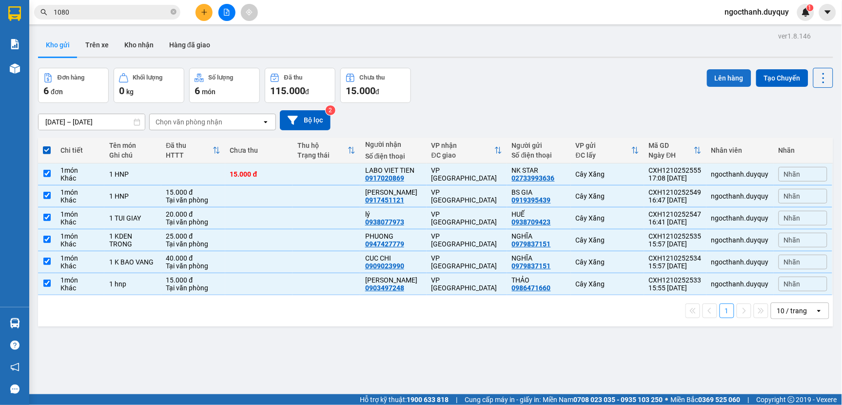
click at [719, 78] on button "Lên hàng" at bounding box center [729, 78] width 44 height 18
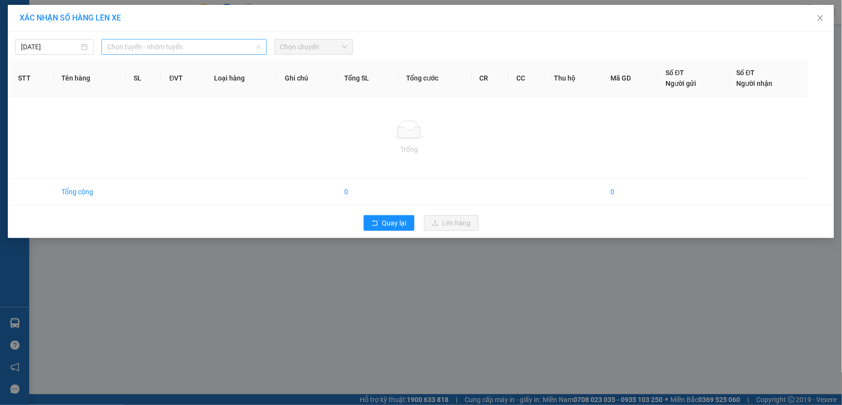
click at [209, 49] on span "Chọn tuyến - nhóm tuyến" at bounding box center [183, 46] width 153 height 15
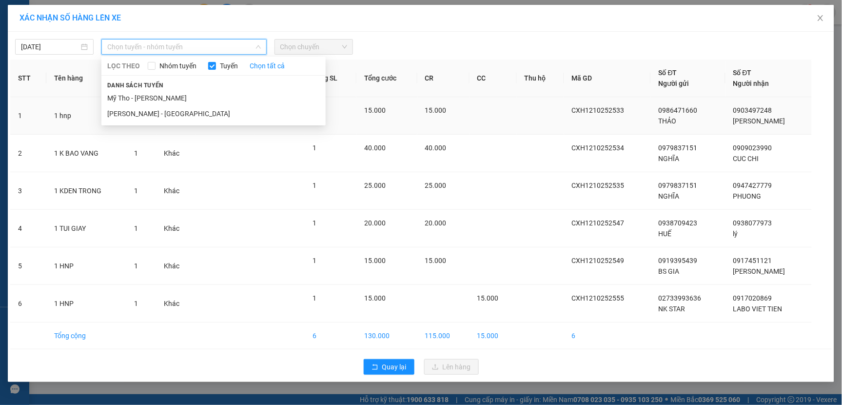
click at [173, 98] on li "Mỹ Tho - [PERSON_NAME]" at bounding box center [213, 98] width 224 height 16
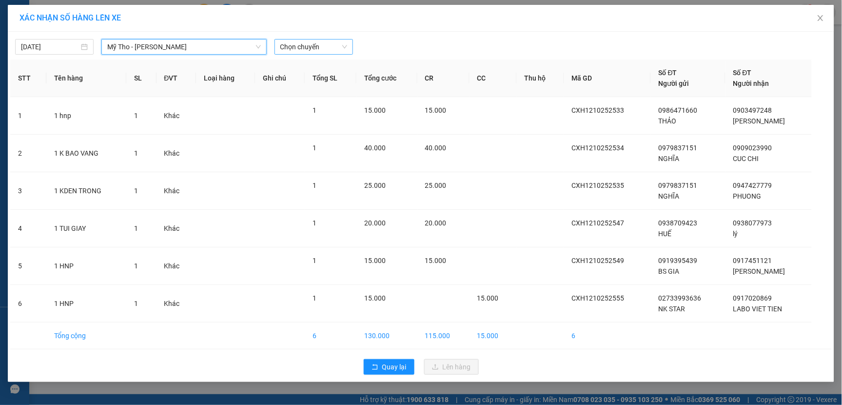
click at [320, 54] on span "Chọn chuyến" at bounding box center [313, 46] width 67 height 15
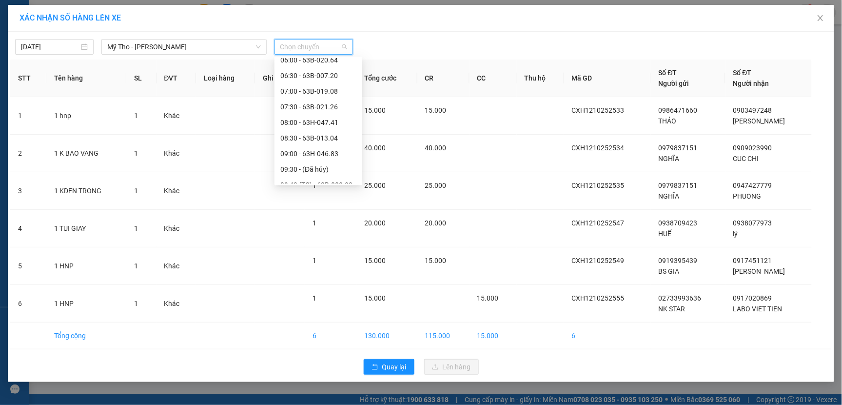
scroll to position [542, 0]
click at [314, 117] on div "17:00 - 63B-020.66" at bounding box center [318, 117] width 76 height 11
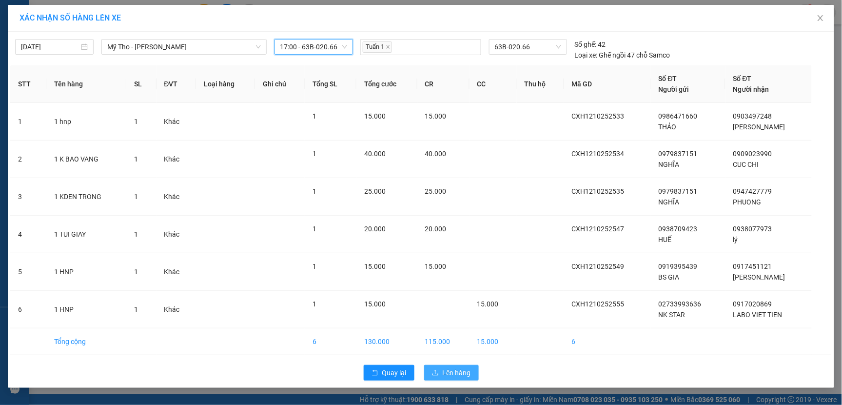
click at [444, 371] on span "Lên hàng" at bounding box center [457, 372] width 28 height 11
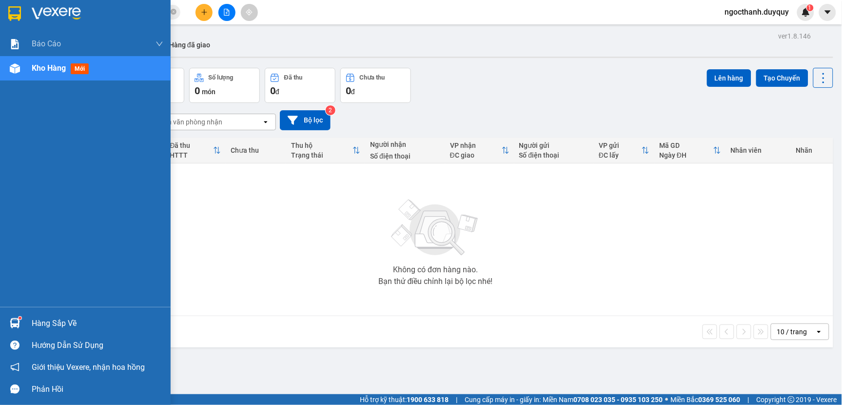
click at [49, 320] on div "Hàng sắp về" at bounding box center [98, 323] width 132 height 15
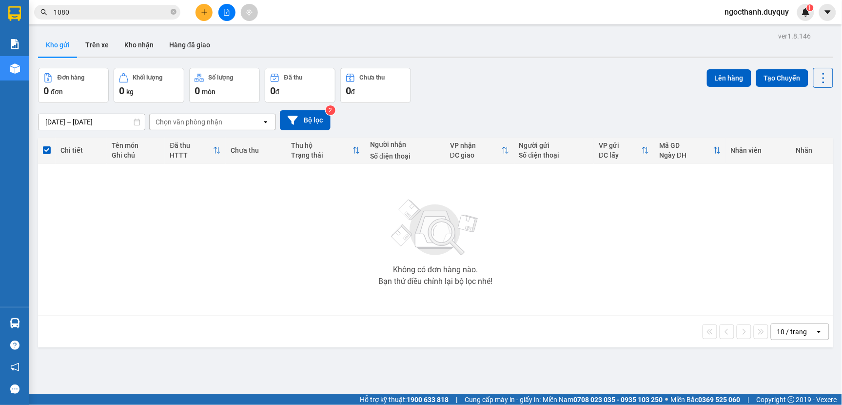
click at [510, 270] on section "Kết quả tìm kiếm ( 231 ) Bộ lọc Mã ĐH Trạng thái Món hàng Thu hộ Tổng cước Chưa…" at bounding box center [421, 202] width 842 height 405
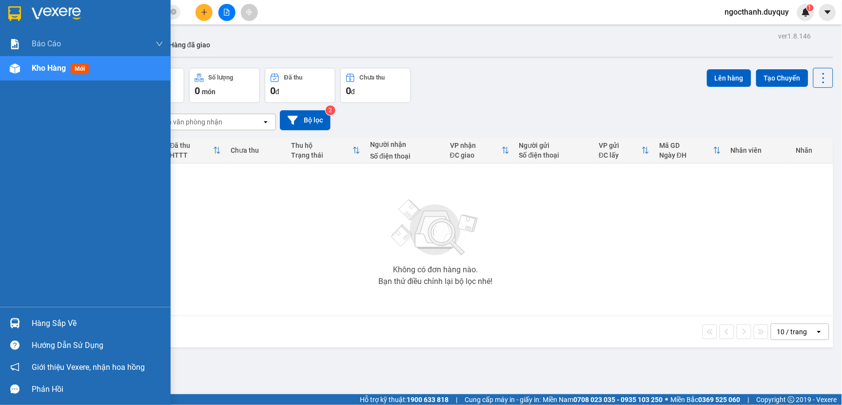
click at [45, 322] on div "Hàng sắp về" at bounding box center [98, 323] width 132 height 15
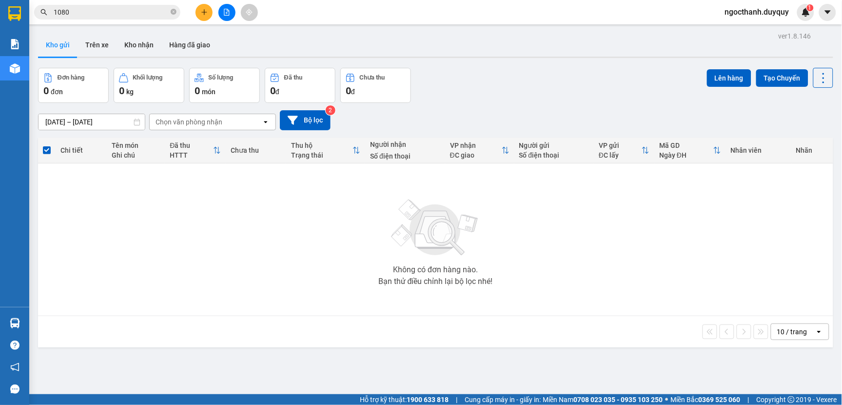
click at [640, 266] on section "Kết quả tìm kiếm ( 231 ) Bộ lọc Mã ĐH Trạng thái Món hàng Thu hộ Tổng cước Chưa…" at bounding box center [421, 202] width 842 height 405
click at [90, 7] on input "1080" at bounding box center [111, 12] width 115 height 11
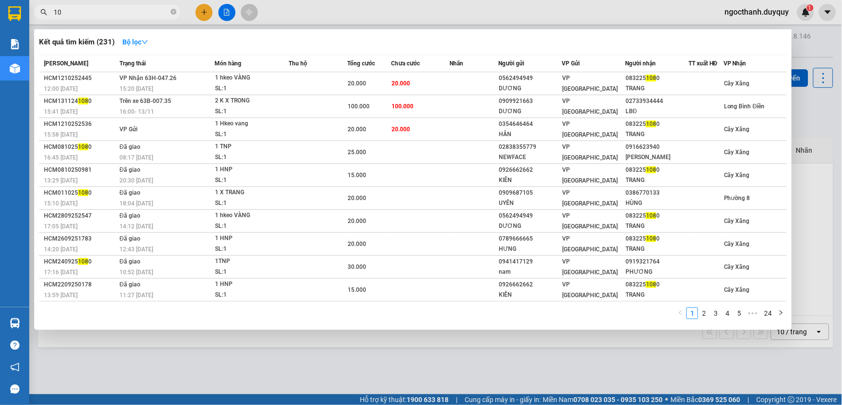
type input "1"
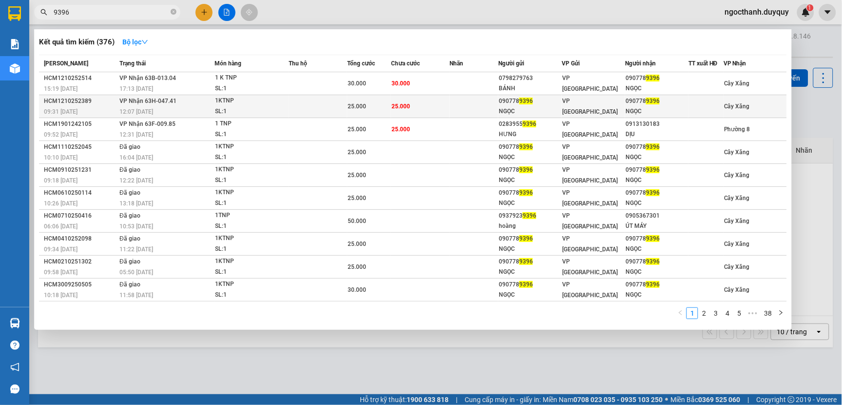
type input "9396"
click at [416, 108] on td "25.000" at bounding box center [420, 106] width 59 height 23
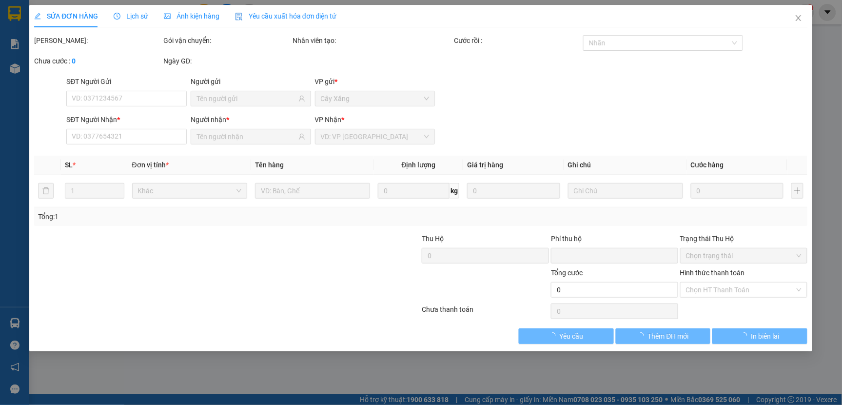
type input "0907789396"
type input "NGỌC"
type input "0907789396"
type input "NGỌC"
type input "0"
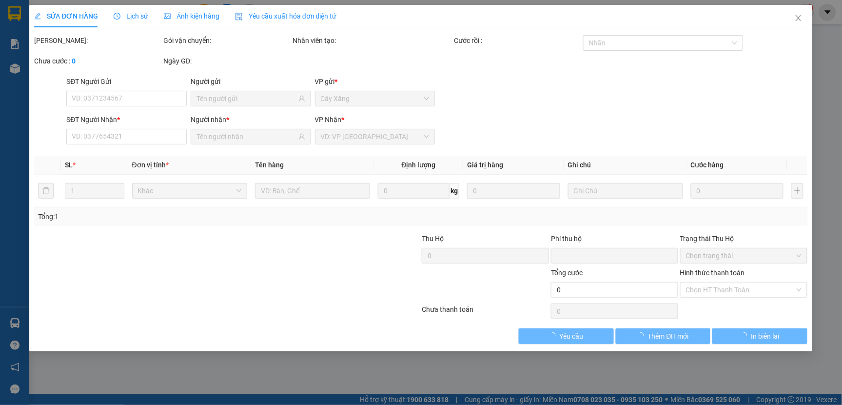
type input "25.000"
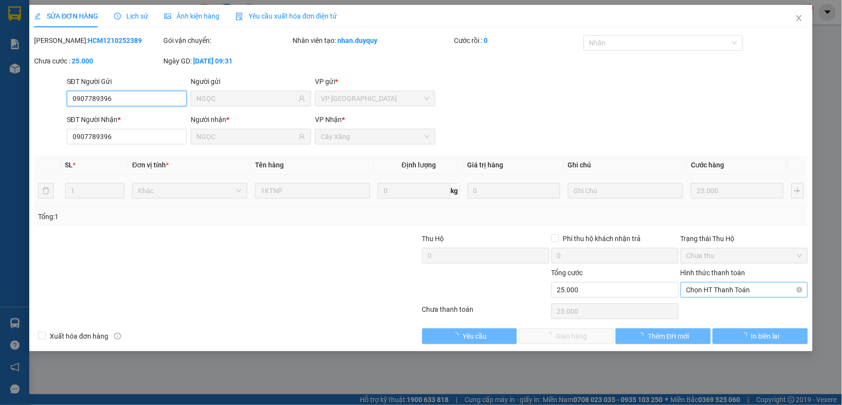
click at [698, 293] on span "Chọn HT Thanh Toán" at bounding box center [744, 289] width 116 height 15
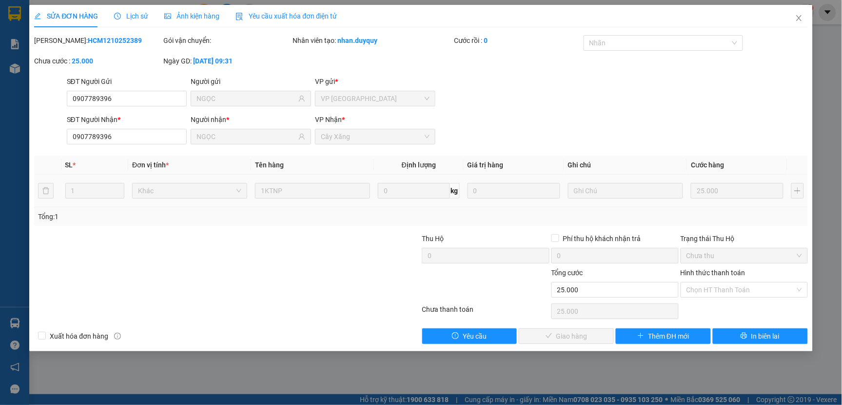
drag, startPoint x: 702, startPoint y: 306, endPoint x: 688, endPoint y: 307, distance: 13.7
type input "0"
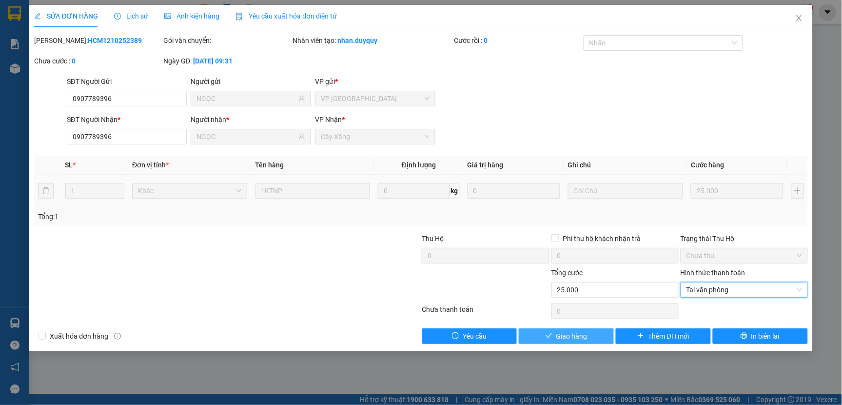
click at [587, 337] on button "Giao hàng" at bounding box center [566, 336] width 95 height 16
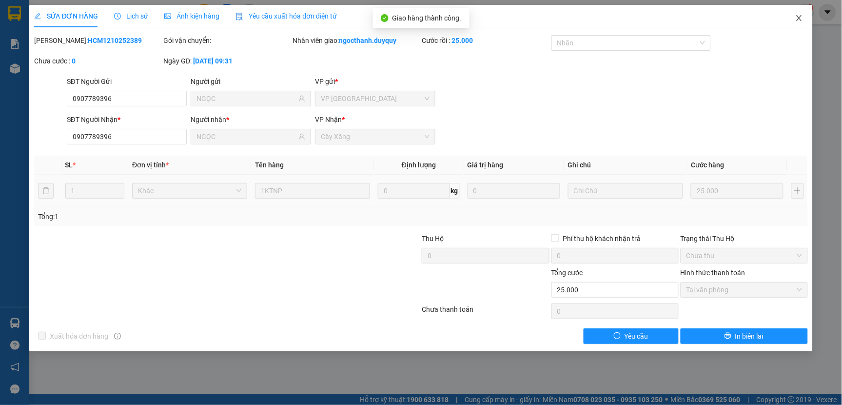
click at [799, 18] on icon "close" at bounding box center [798, 18] width 5 height 6
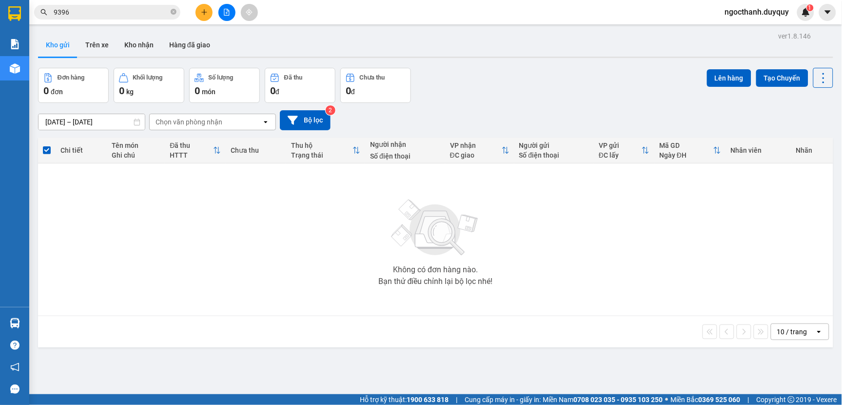
click at [112, 8] on input "9396" at bounding box center [111, 12] width 115 height 11
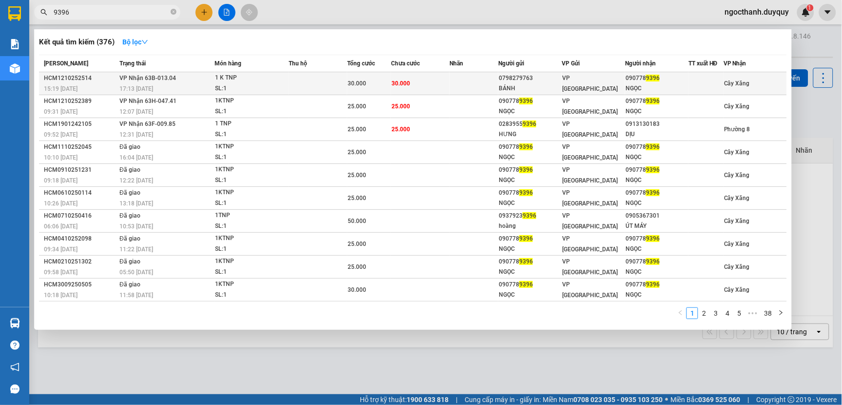
click at [383, 86] on div "30.000" at bounding box center [369, 83] width 43 height 11
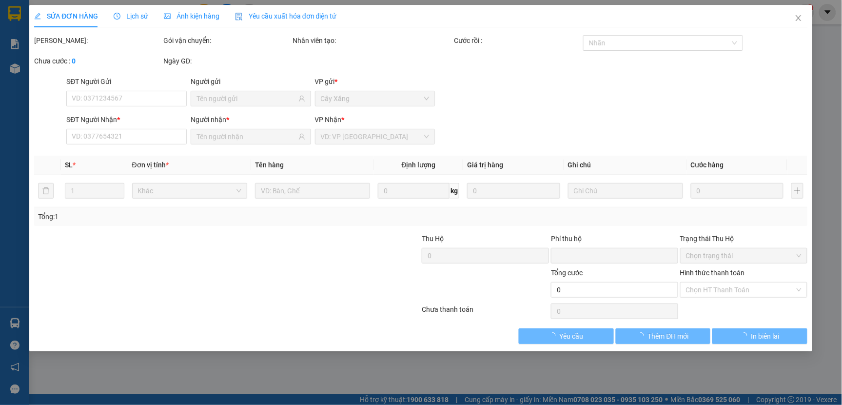
type input "0798279763"
type input "BÁNH"
type input "0907789396"
type input "NGỌC"
type input "0"
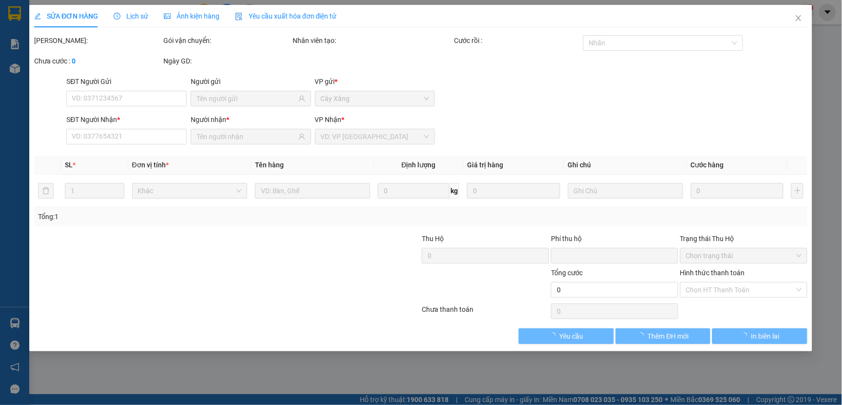
type input "30.000"
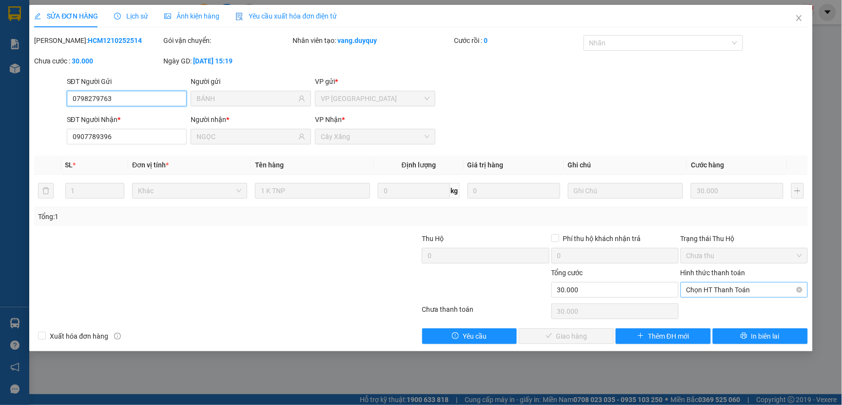
click at [696, 289] on span "Chọn HT Thanh Toán" at bounding box center [744, 289] width 116 height 15
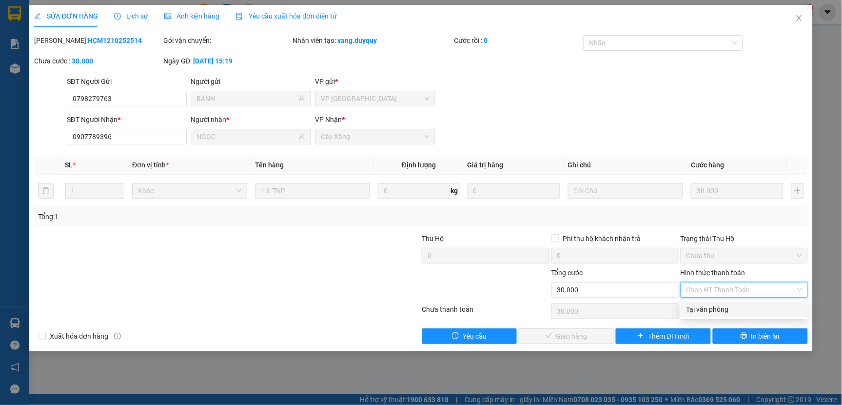
drag, startPoint x: 707, startPoint y: 308, endPoint x: 663, endPoint y: 319, distance: 45.4
click at [705, 308] on div "Tại văn phòng" at bounding box center [744, 309] width 116 height 11
type input "0"
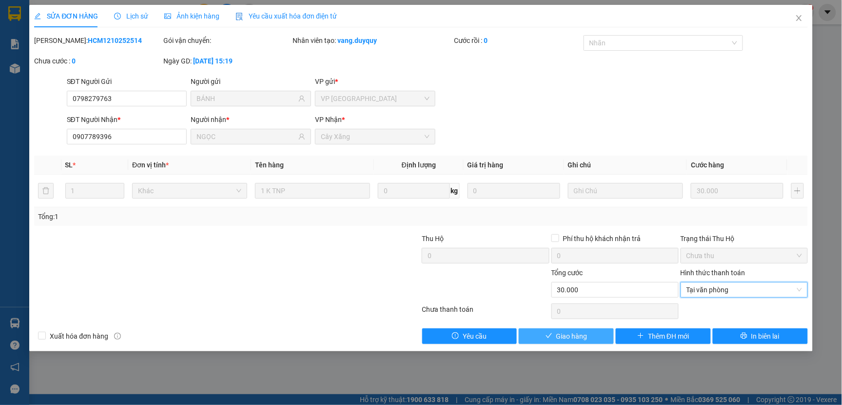
click at [592, 339] on button "Giao hàng" at bounding box center [566, 336] width 95 height 16
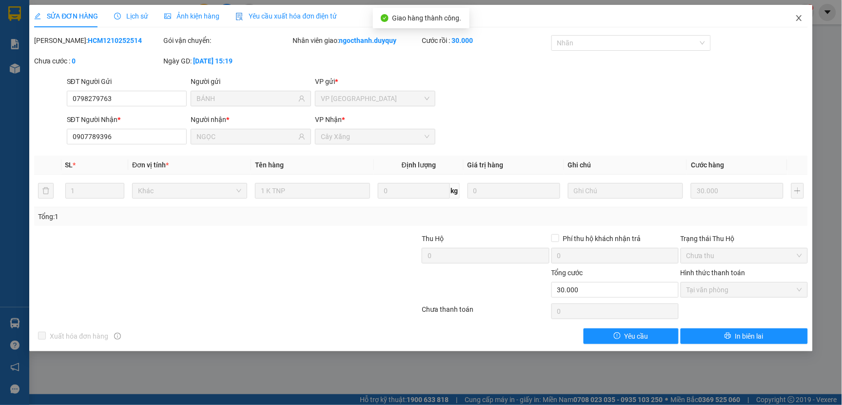
click at [798, 15] on icon "close" at bounding box center [799, 18] width 8 height 8
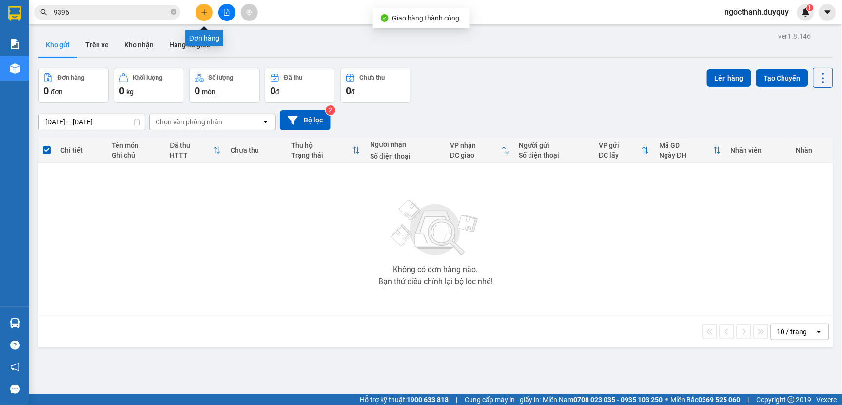
click at [205, 13] on icon "plus" at bounding box center [204, 12] width 7 height 7
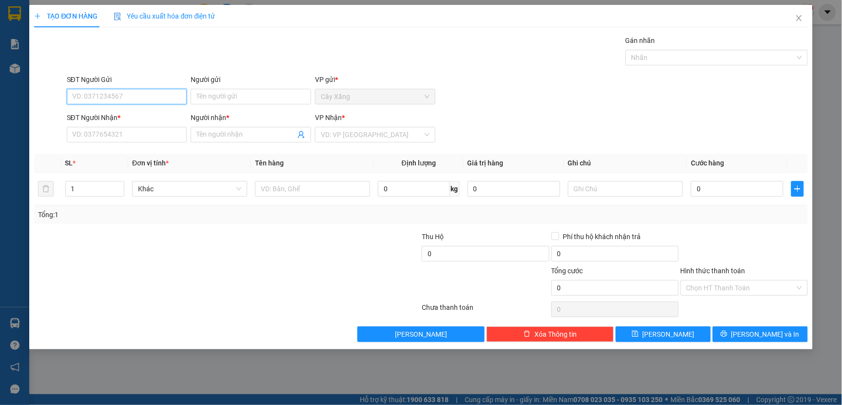
click at [82, 91] on input "SĐT Người Gửi" at bounding box center [127, 97] width 120 height 16
click at [89, 96] on input "179" at bounding box center [127, 97] width 120 height 16
click at [69, 95] on input "179" at bounding box center [127, 97] width 120 height 16
type input "7179"
click at [114, 99] on input "7179" at bounding box center [127, 97] width 120 height 16
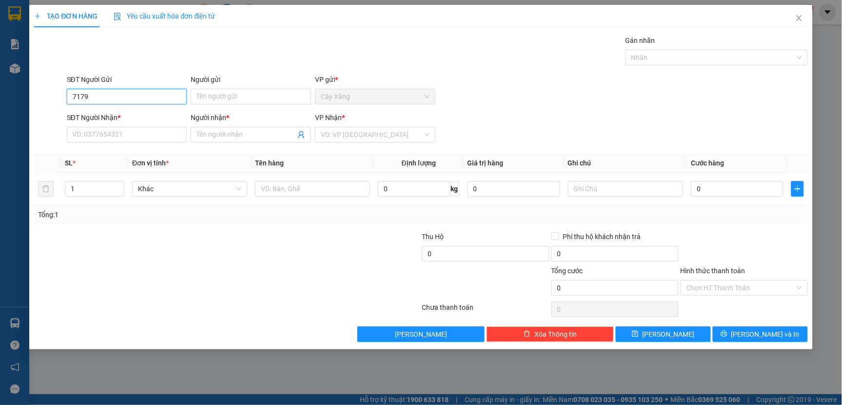
click at [113, 99] on input "7179" at bounding box center [127, 97] width 120 height 16
click at [112, 99] on input "7179" at bounding box center [127, 97] width 120 height 16
click at [110, 99] on input "7179" at bounding box center [127, 97] width 120 height 16
type input "7179"
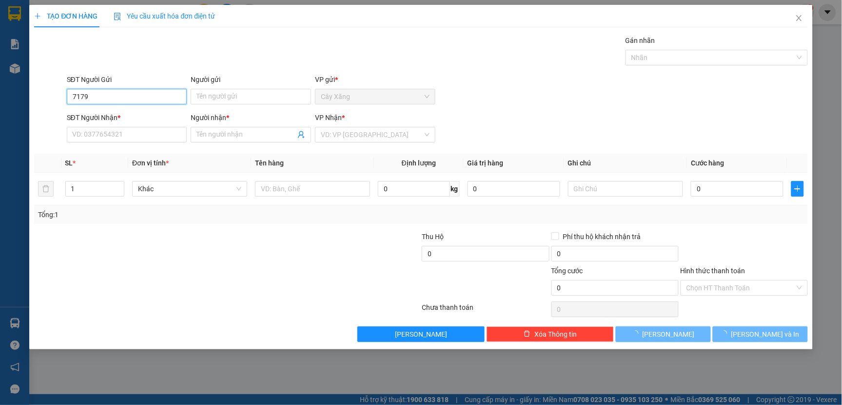
drag, startPoint x: 101, startPoint y: 98, endPoint x: 89, endPoint y: 98, distance: 11.7
click at [98, 98] on input "7179" at bounding box center [127, 97] width 120 height 16
click at [89, 100] on input "7179" at bounding box center [127, 97] width 120 height 16
click at [89, 103] on input "7179" at bounding box center [127, 97] width 120 height 16
click at [90, 103] on input "7179" at bounding box center [127, 97] width 120 height 16
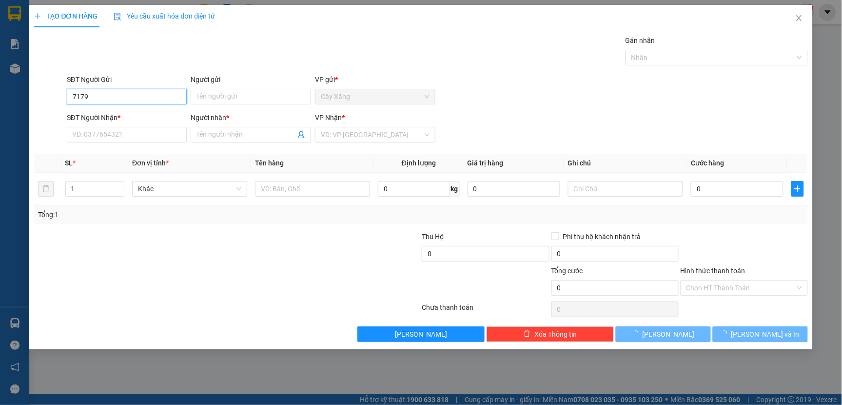
click at [93, 103] on input "7179" at bounding box center [127, 97] width 120 height 16
drag, startPoint x: 70, startPoint y: 101, endPoint x: 77, endPoint y: 98, distance: 7.2
click at [72, 100] on input "7179" at bounding box center [127, 97] width 120 height 16
click at [107, 96] on input "7179" at bounding box center [127, 97] width 120 height 16
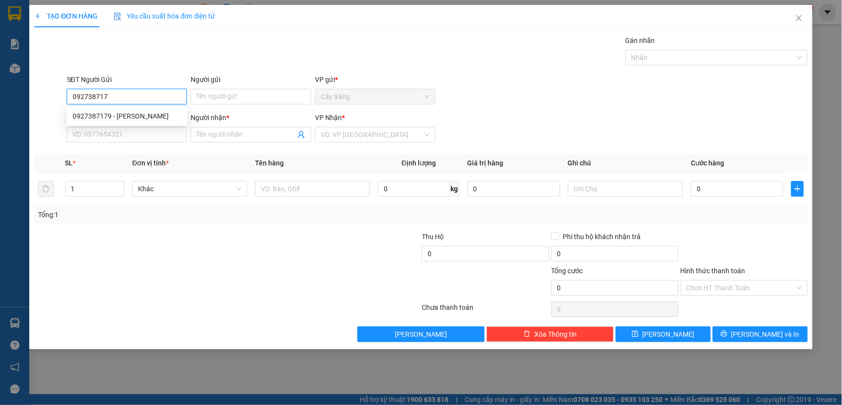
type input "0927387179"
click at [113, 115] on div "0927387179 - HIẾU NGÔ" at bounding box center [127, 116] width 109 height 11
type input "HIẾU NGÔ"
type input "0972894814"
type input "NGHuyên"
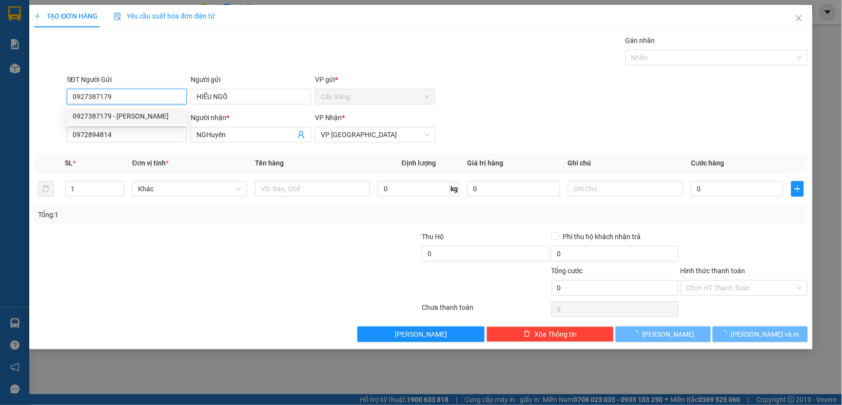
type input "30.000"
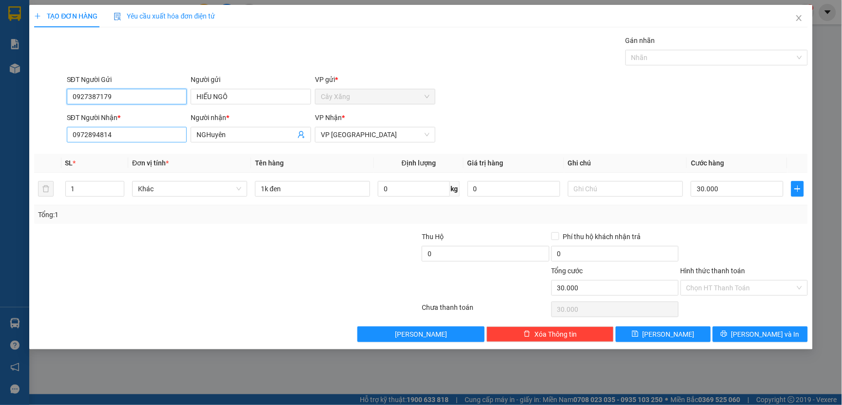
type input "0927387179"
click at [113, 138] on input "0972894814" at bounding box center [127, 135] width 120 height 16
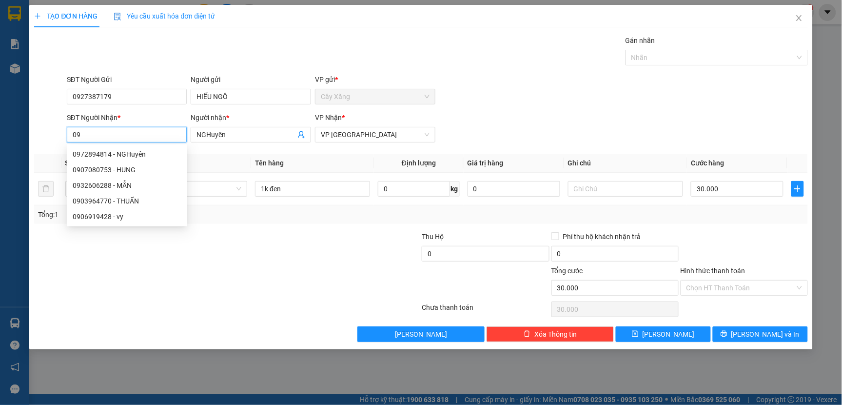
type input "0"
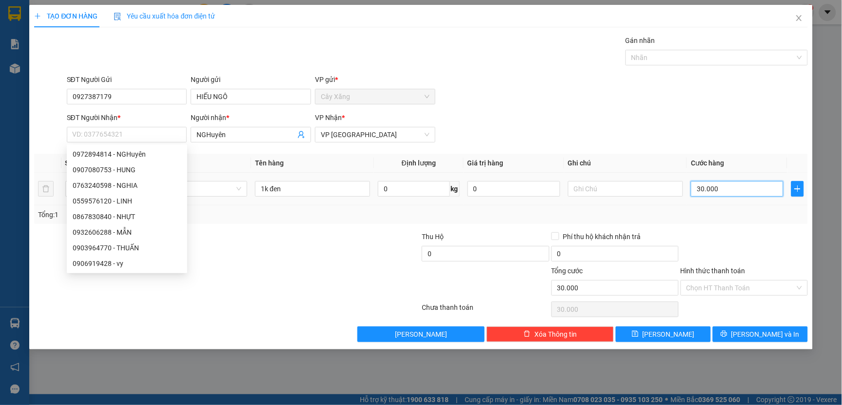
click at [720, 189] on input "30.000" at bounding box center [737, 189] width 93 height 16
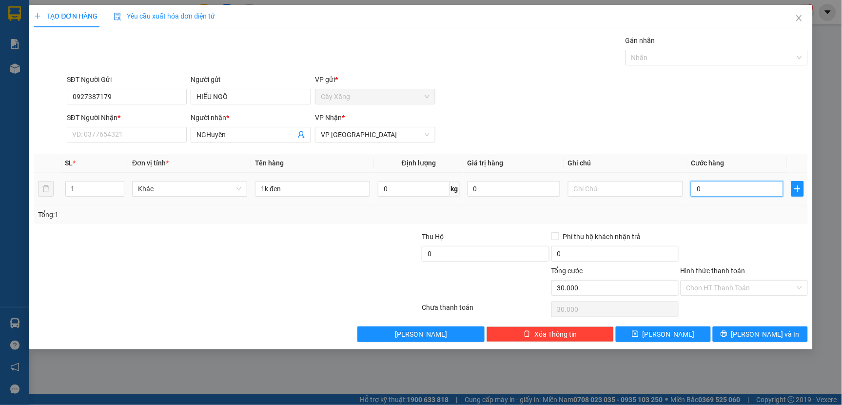
type input "0"
click at [697, 193] on input "0" at bounding box center [737, 189] width 93 height 16
type input "20"
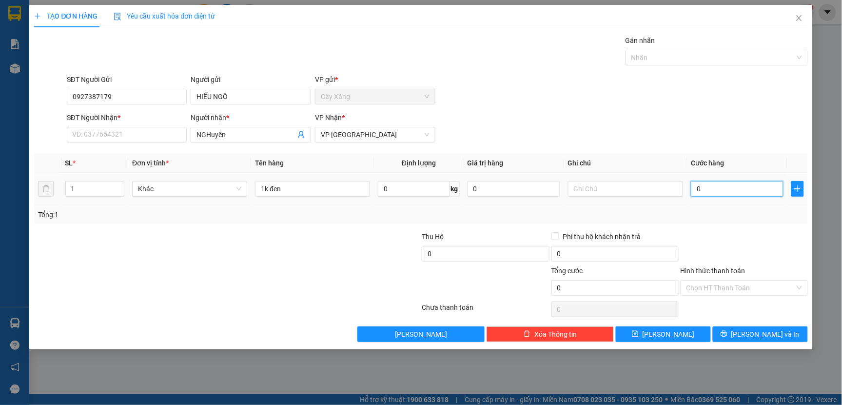
type input "20"
type input "200"
type input "2.000"
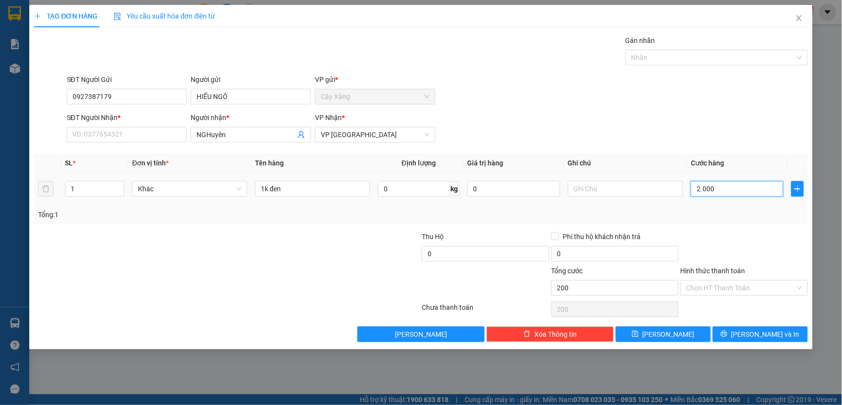
type input "2.000"
type input "20.000"
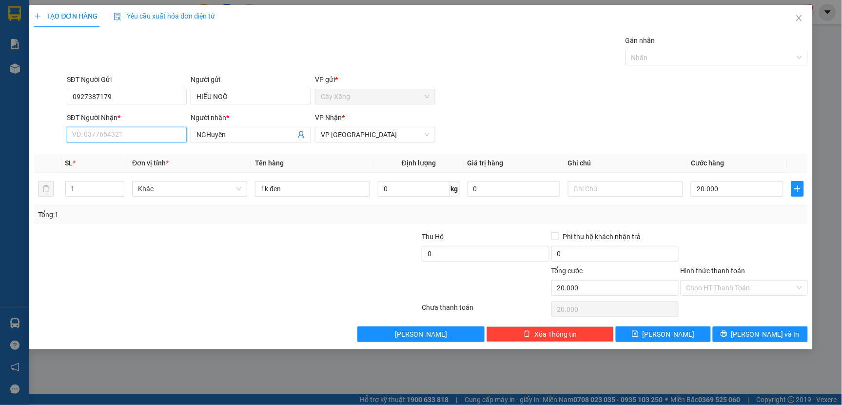
click at [86, 137] on input "SĐT Người Nhận *" at bounding box center [127, 135] width 120 height 16
type input "0906857848"
click at [243, 130] on input "NGHuyên" at bounding box center [245, 134] width 99 height 11
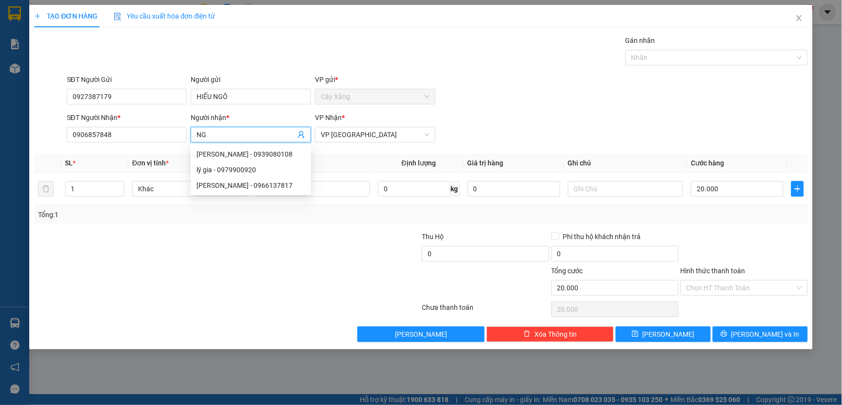
type input "N"
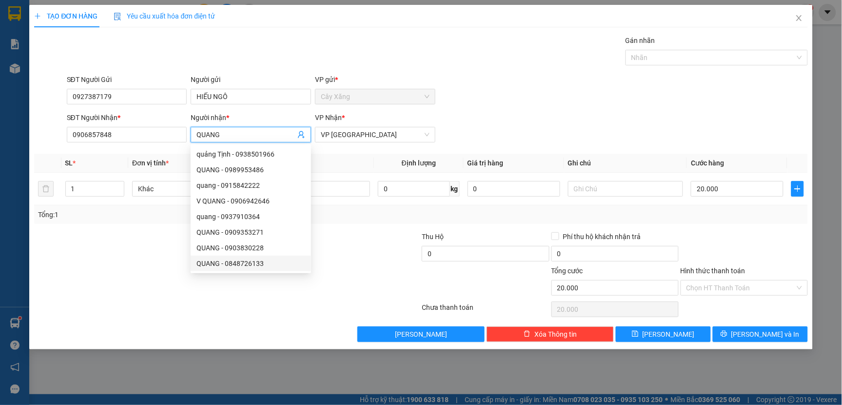
type input "QUANG"
click at [144, 276] on div at bounding box center [162, 282] width 258 height 34
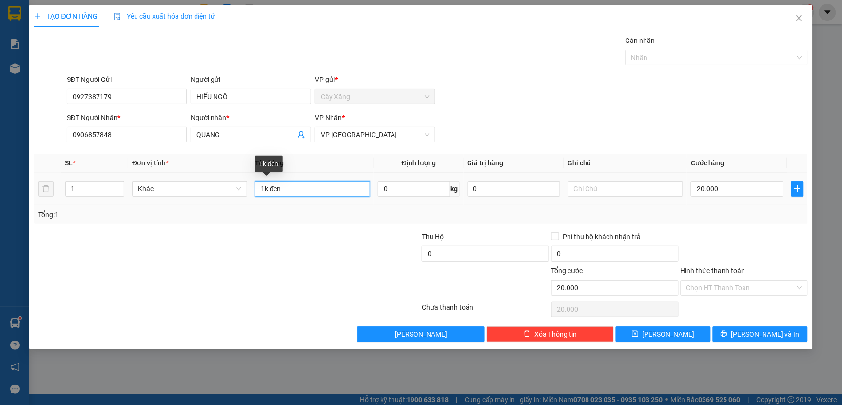
click at [269, 189] on input "1k đen" at bounding box center [312, 189] width 115 height 16
type input "1X đen"
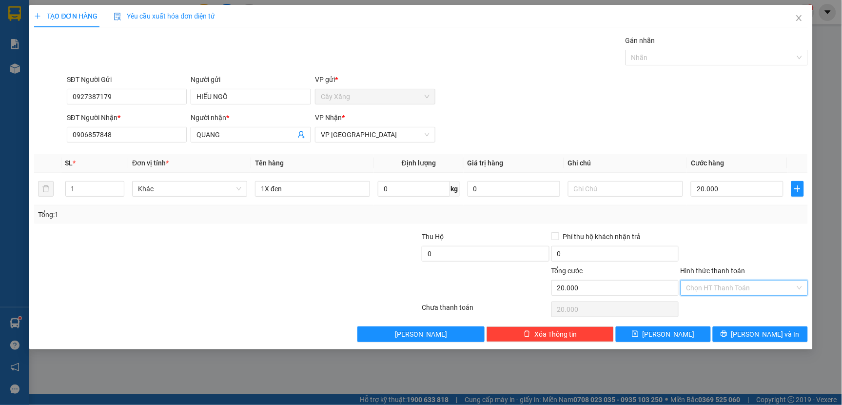
click at [702, 286] on input "Hình thức thanh toán" at bounding box center [740, 287] width 109 height 15
click at [701, 303] on div "Tại văn phòng" at bounding box center [744, 307] width 116 height 11
type input "0"
click at [737, 332] on button "[PERSON_NAME] và In" at bounding box center [760, 334] width 95 height 16
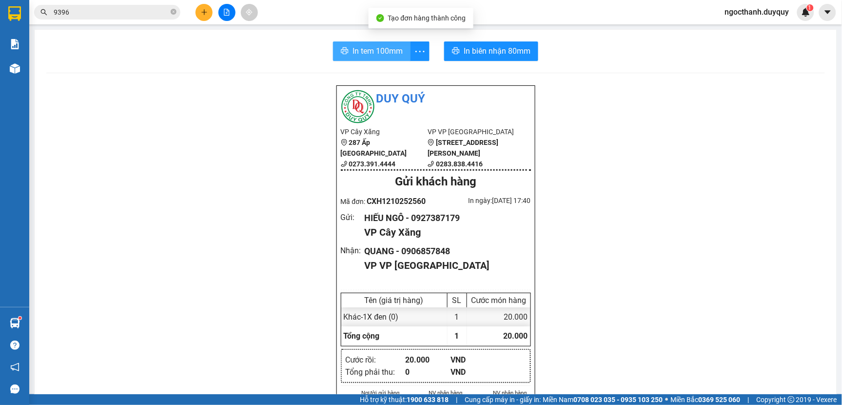
click at [366, 50] on span "In tem 100mm" at bounding box center [377, 51] width 50 height 12
click at [368, 52] on span "In tem 100mm" at bounding box center [377, 51] width 50 height 12
click at [79, 15] on input "9396" at bounding box center [111, 12] width 115 height 11
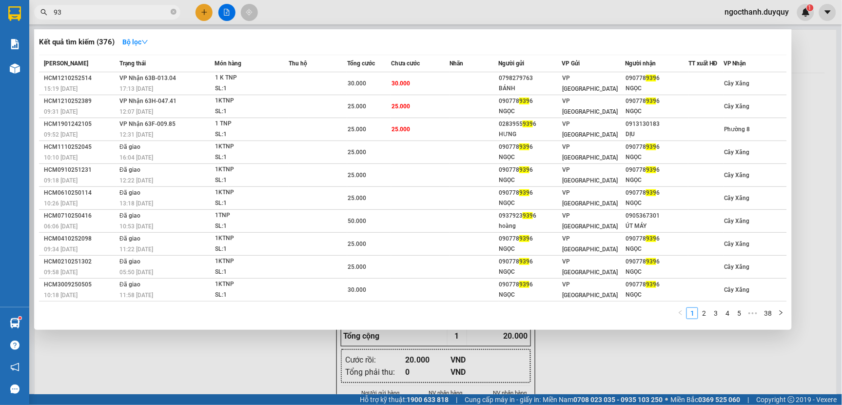
type input "9"
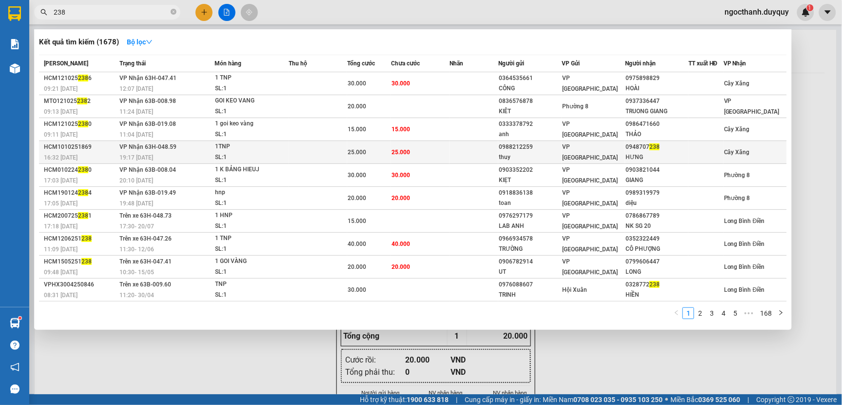
type input "238"
click at [383, 149] on div "25.000" at bounding box center [369, 152] width 43 height 11
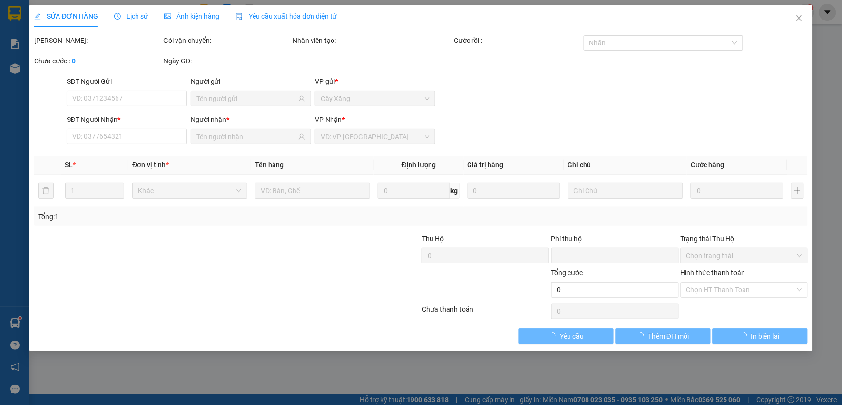
type input "0988212259"
type input "thuy"
type input "0948707238"
type input "HƯNG"
type input "0"
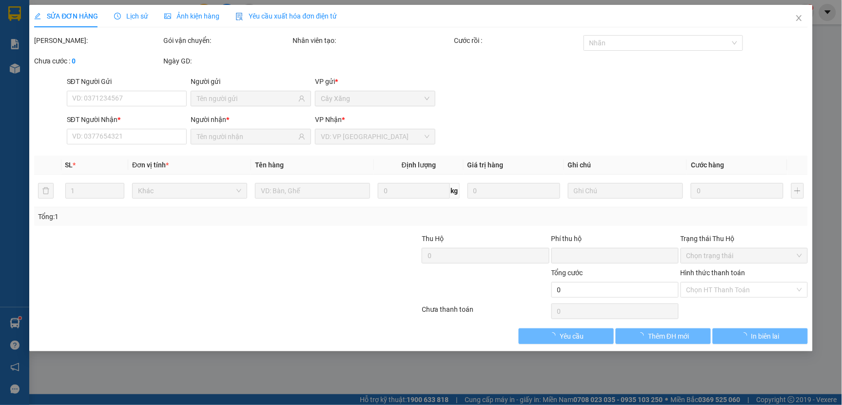
type input "25.000"
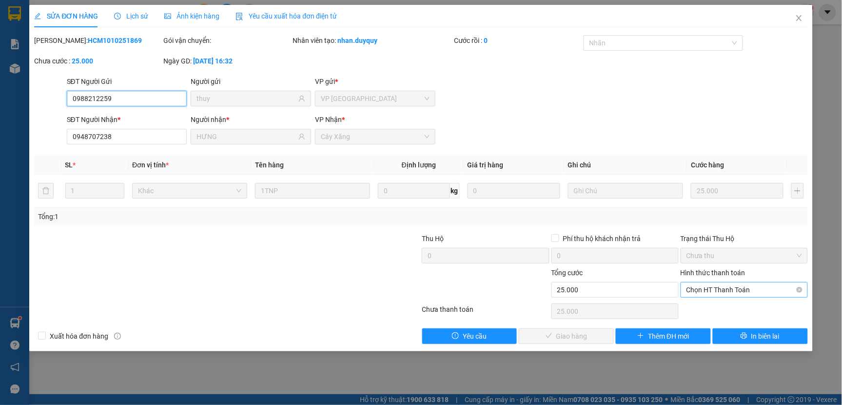
click at [699, 293] on span "Chọn HT Thanh Toán" at bounding box center [744, 289] width 116 height 15
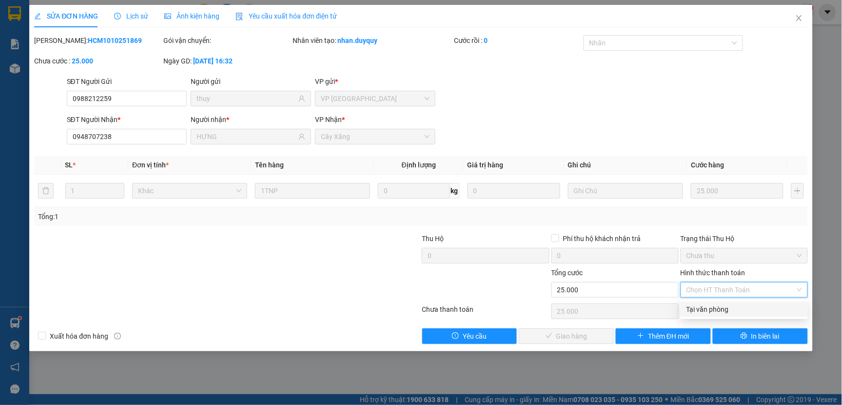
click at [699, 304] on div "Tại văn phòng" at bounding box center [744, 309] width 116 height 11
type input "0"
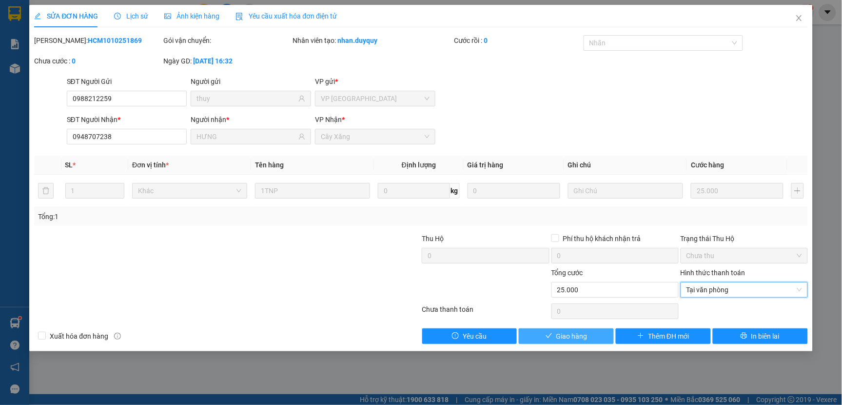
click at [571, 335] on span "Giao hàng" at bounding box center [571, 336] width 31 height 11
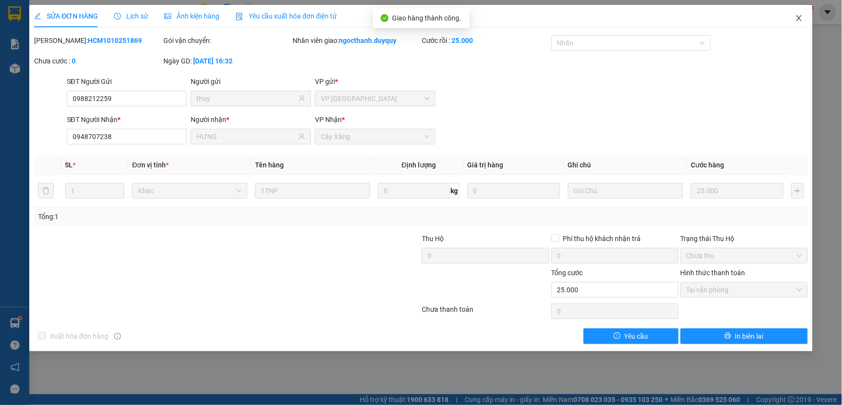
click at [801, 17] on icon "close" at bounding box center [799, 18] width 8 height 8
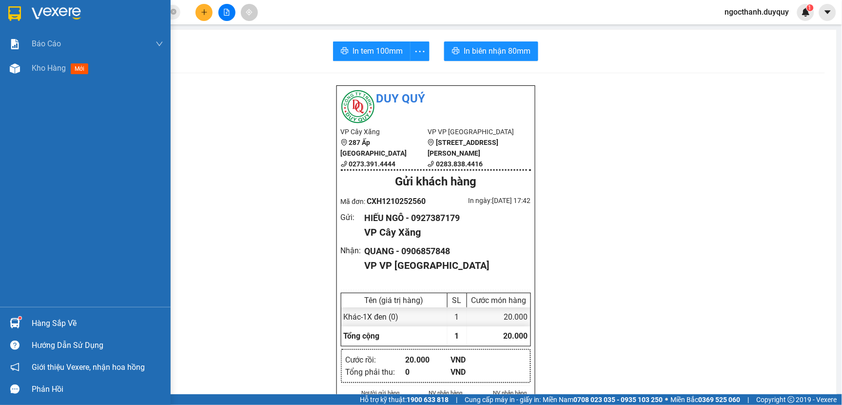
click at [62, 323] on div "Hàng sắp về" at bounding box center [98, 323] width 132 height 15
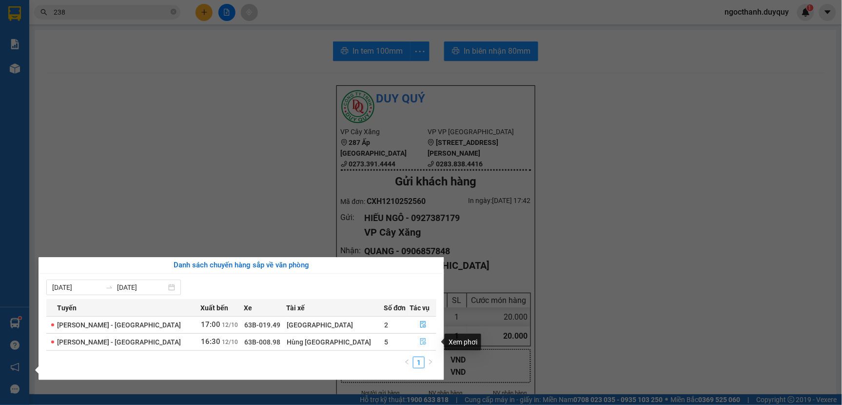
click at [410, 342] on button "button" at bounding box center [423, 342] width 26 height 16
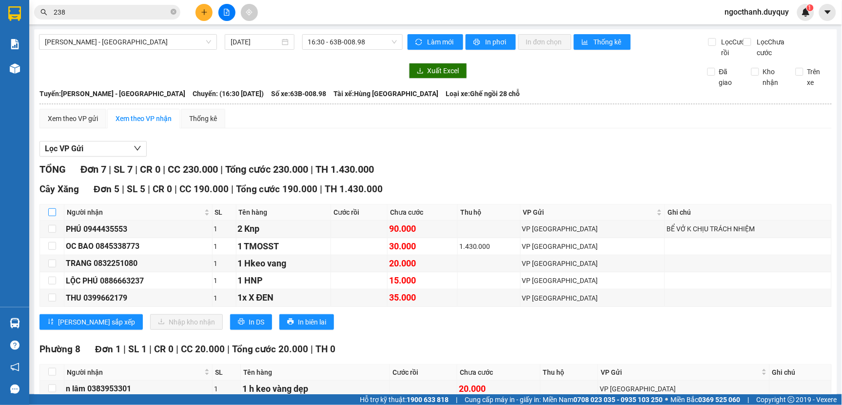
click at [52, 216] on input "checkbox" at bounding box center [52, 212] width 8 height 8
checkbox input "true"
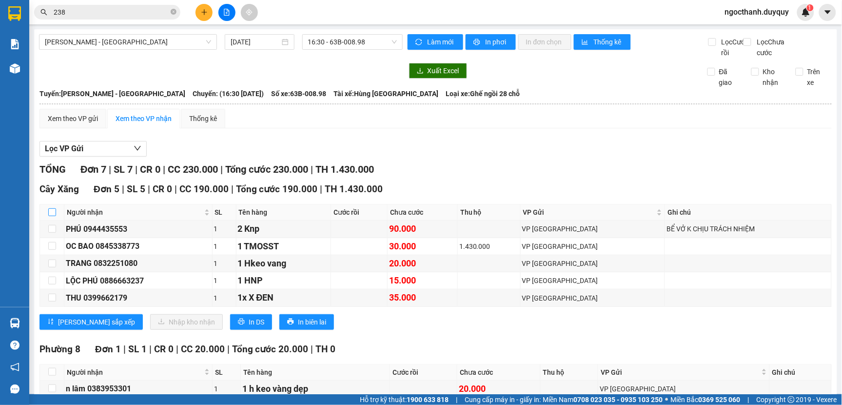
checkbox input "true"
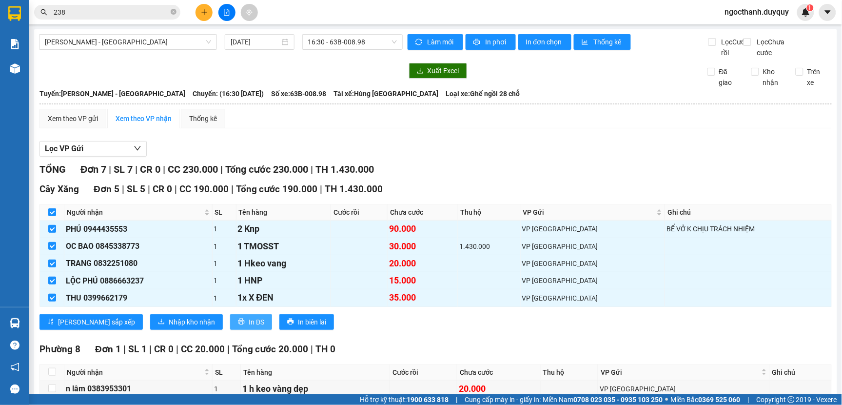
click at [249, 327] on span "In DS" at bounding box center [257, 321] width 16 height 11
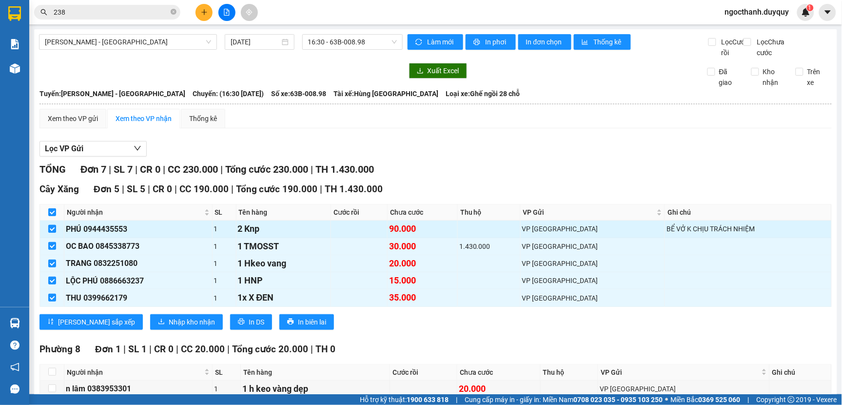
click at [51, 233] on input "checkbox" at bounding box center [52, 229] width 8 height 8
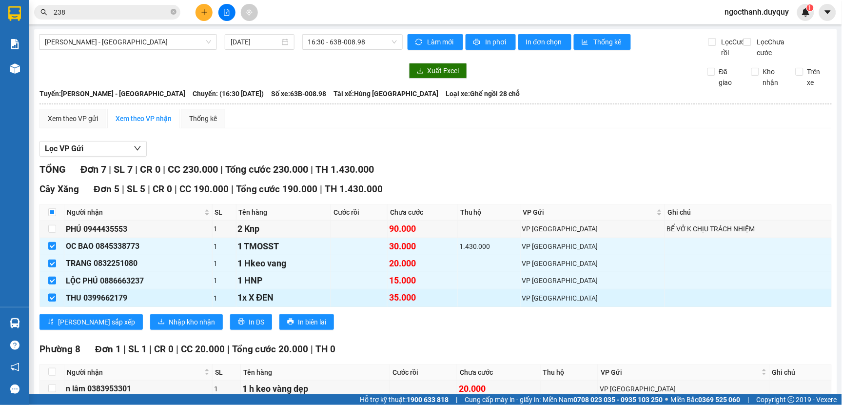
click at [52, 301] on input "checkbox" at bounding box center [52, 297] width 8 height 8
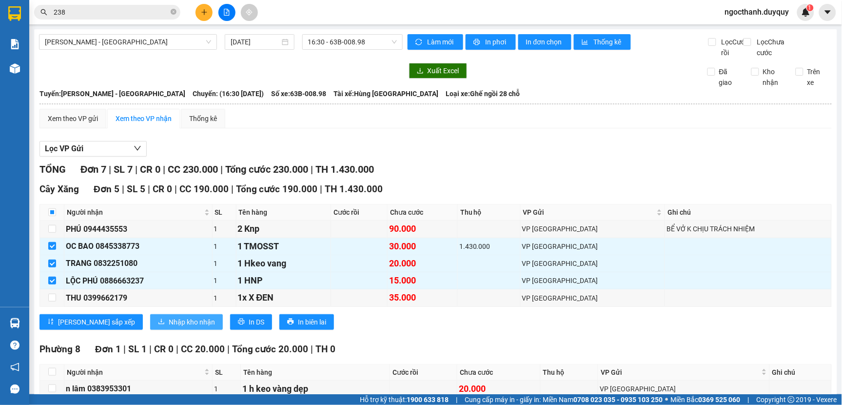
click at [169, 327] on span "Nhập kho nhận" at bounding box center [192, 321] width 46 height 11
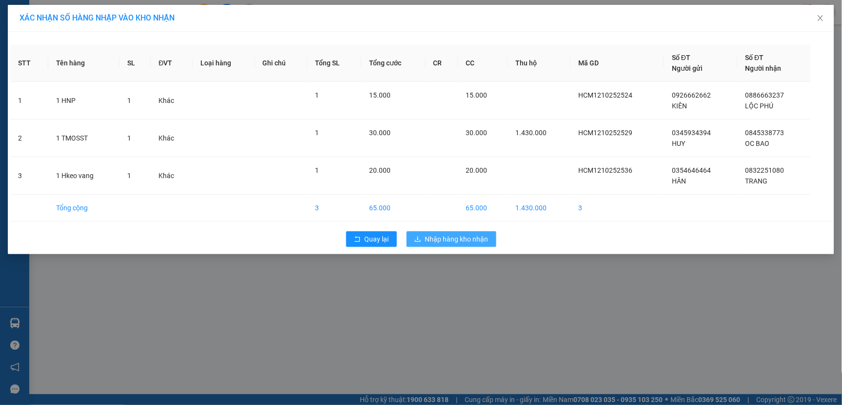
click at [444, 241] on span "Nhập hàng kho nhận" at bounding box center [456, 239] width 63 height 11
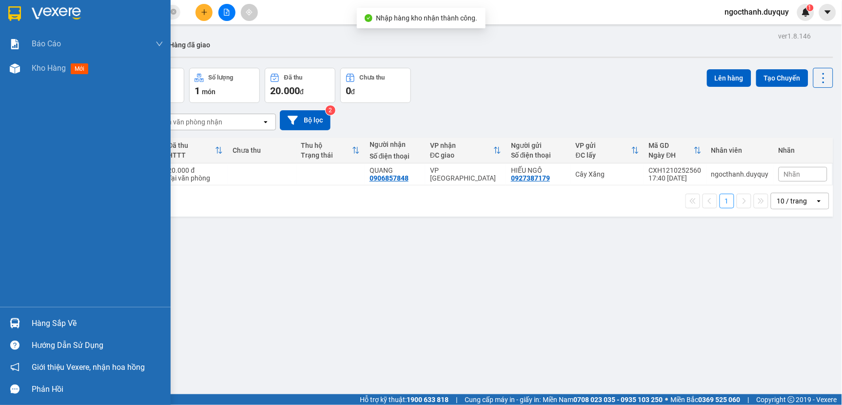
click at [37, 321] on div "Hàng sắp về" at bounding box center [98, 323] width 132 height 15
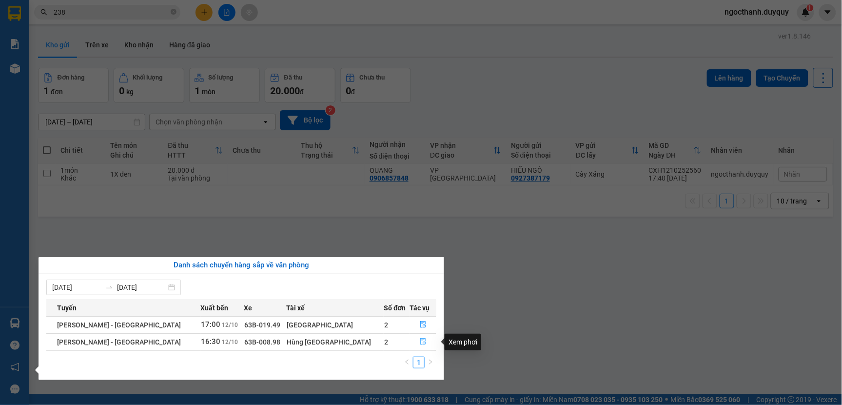
click at [411, 338] on button "button" at bounding box center [423, 342] width 26 height 16
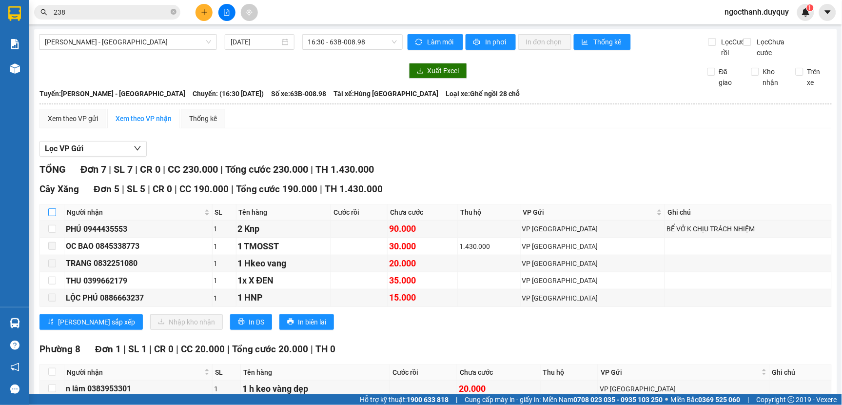
click at [51, 216] on input "checkbox" at bounding box center [52, 212] width 8 height 8
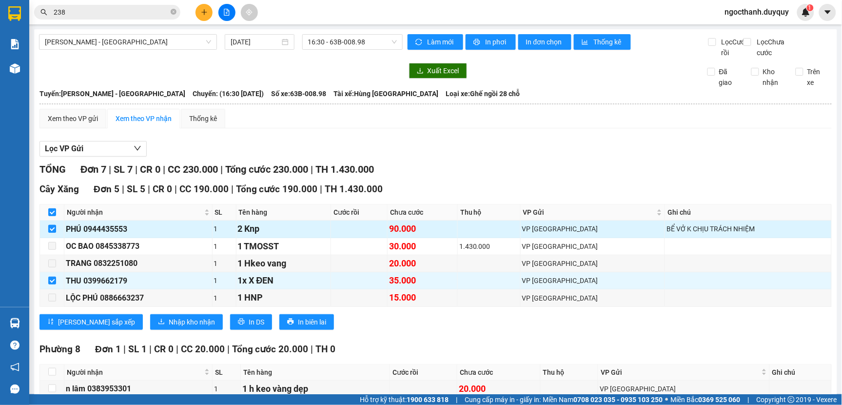
click at [50, 233] on input "checkbox" at bounding box center [52, 229] width 8 height 8
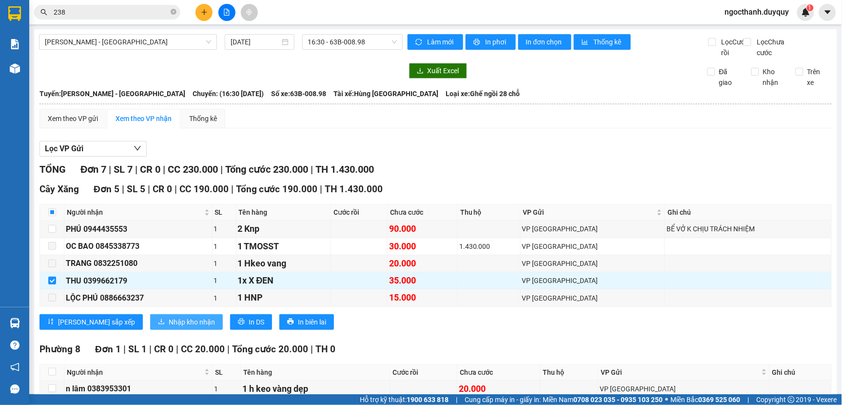
click at [169, 327] on span "Nhập kho nhận" at bounding box center [192, 321] width 46 height 11
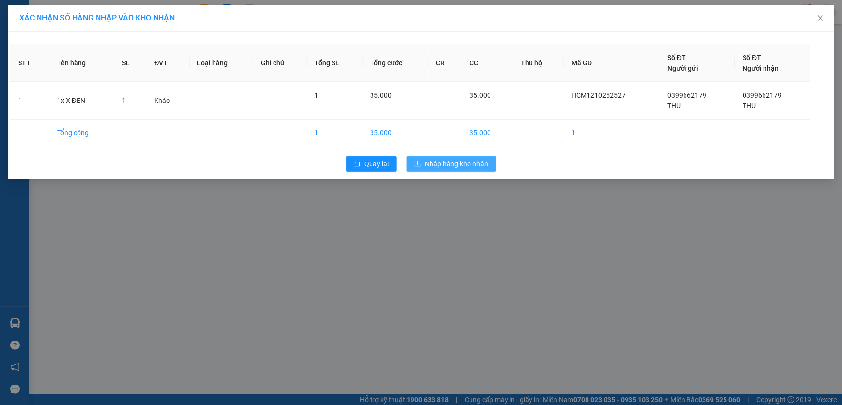
click at [454, 164] on span "Nhập hàng kho nhận" at bounding box center [456, 163] width 63 height 11
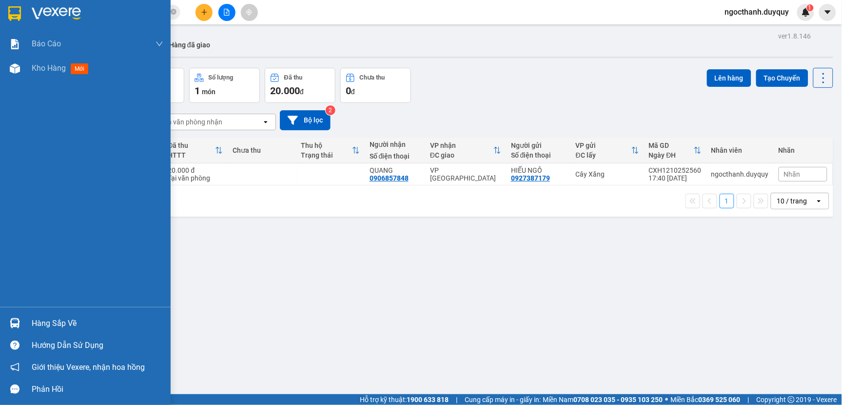
click at [46, 317] on div "Hàng sắp về" at bounding box center [98, 323] width 132 height 15
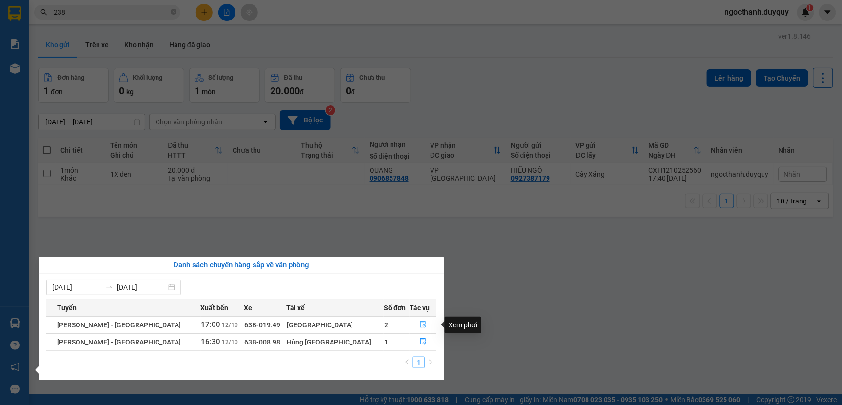
click at [420, 321] on icon "file-done" at bounding box center [423, 324] width 7 height 7
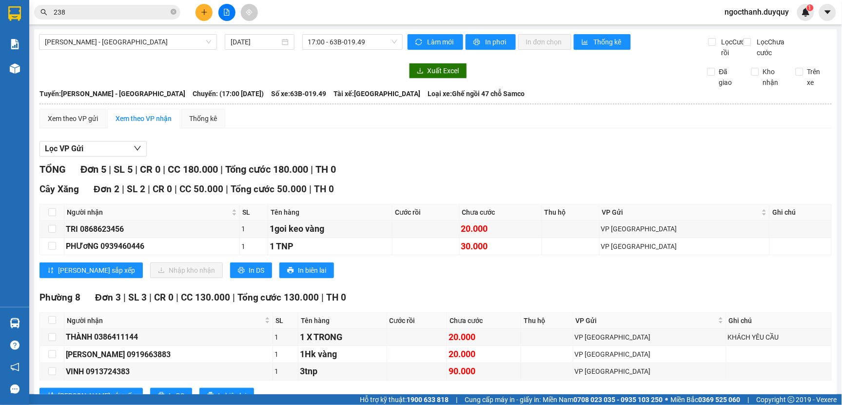
scroll to position [47, 0]
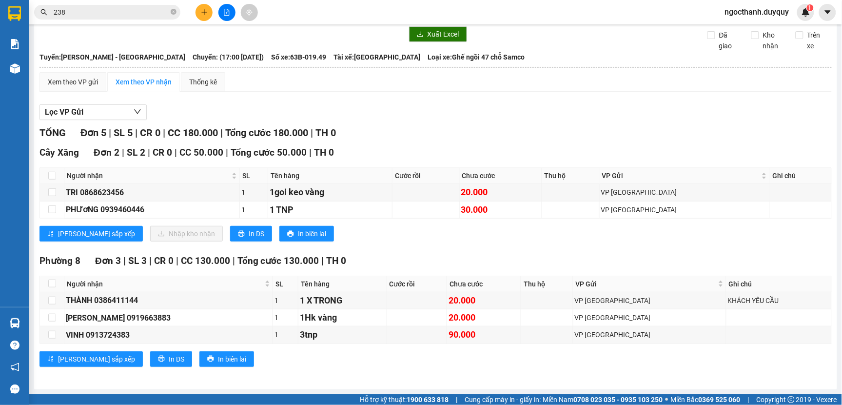
click at [91, 12] on input "238" at bounding box center [111, 12] width 115 height 11
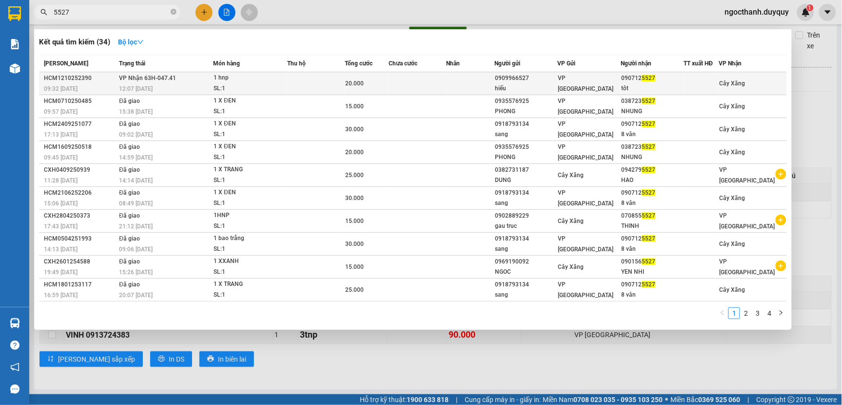
click at [316, 80] on td at bounding box center [316, 83] width 58 height 23
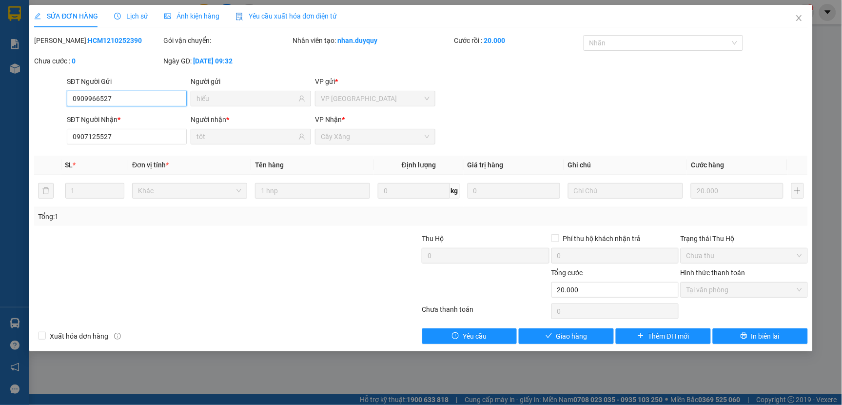
click at [693, 293] on span "Tại văn phòng" at bounding box center [744, 289] width 116 height 15
click at [590, 337] on button "Giao hàng" at bounding box center [566, 336] width 95 height 16
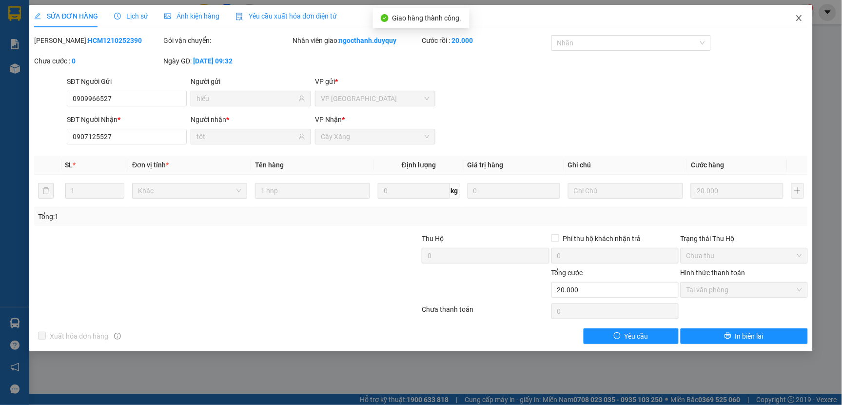
click at [797, 15] on icon "close" at bounding box center [799, 18] width 8 height 8
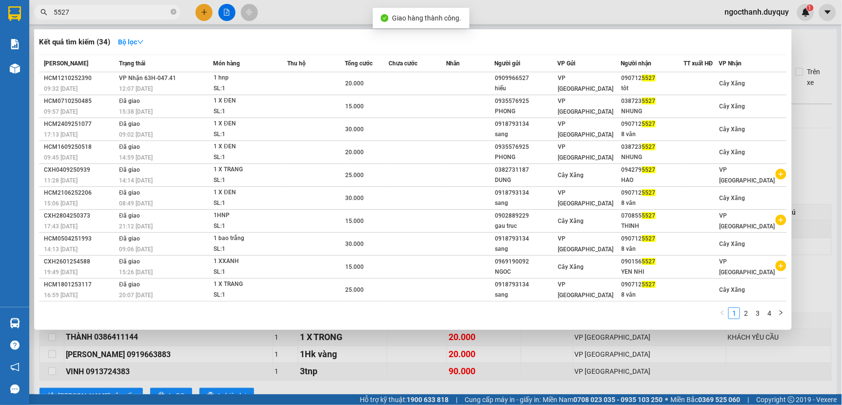
click at [93, 10] on input "5527" at bounding box center [111, 12] width 115 height 11
click at [95, 11] on input "5527" at bounding box center [111, 12] width 115 height 11
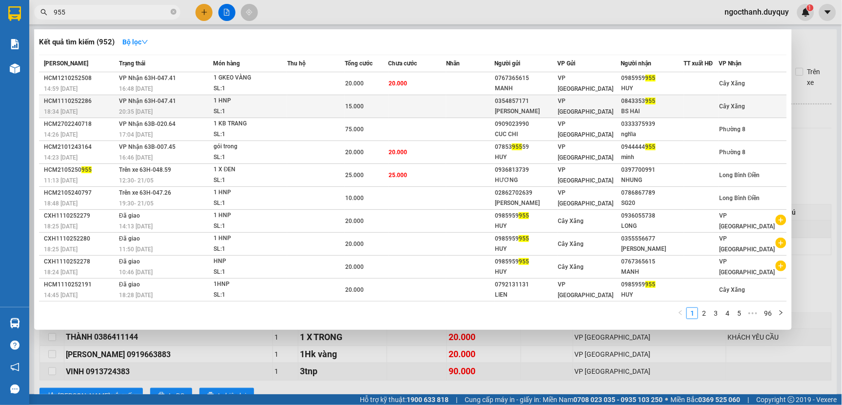
click at [276, 101] on div "1 HNP" at bounding box center [250, 101] width 73 height 11
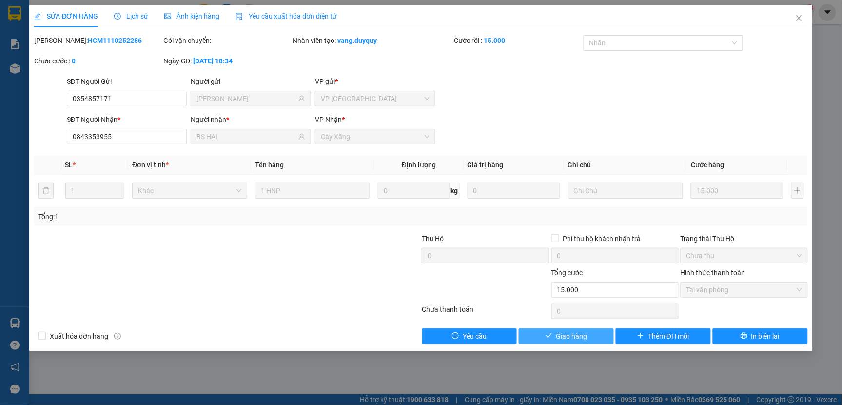
click at [563, 338] on span "Giao hàng" at bounding box center [571, 336] width 31 height 11
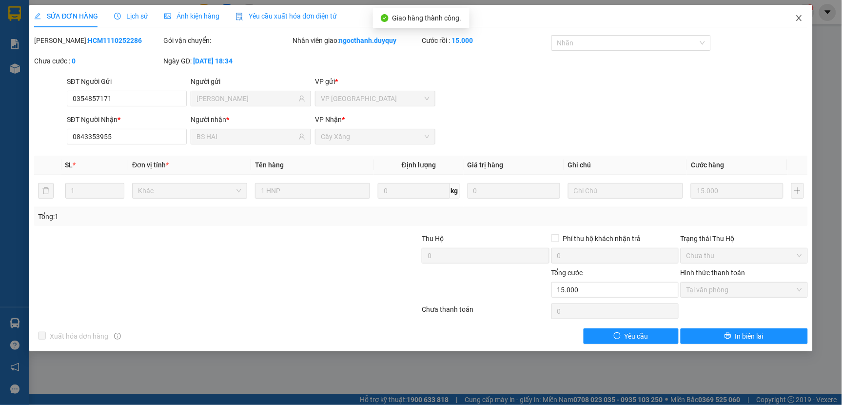
click at [799, 21] on icon "close" at bounding box center [799, 18] width 8 height 8
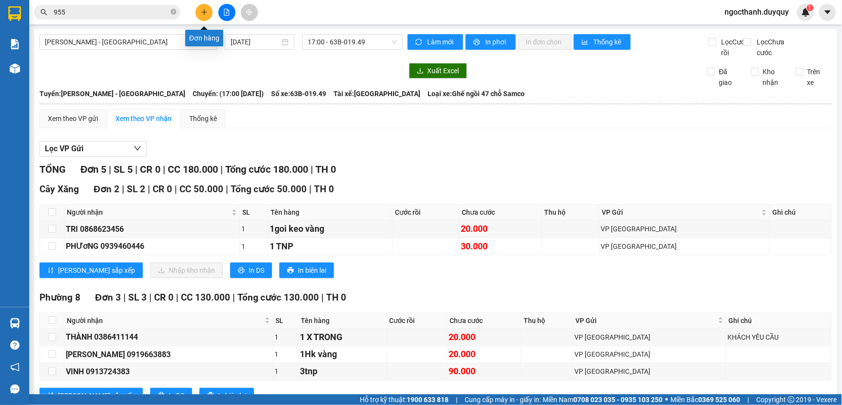
click at [201, 9] on icon "plus" at bounding box center [204, 12] width 7 height 7
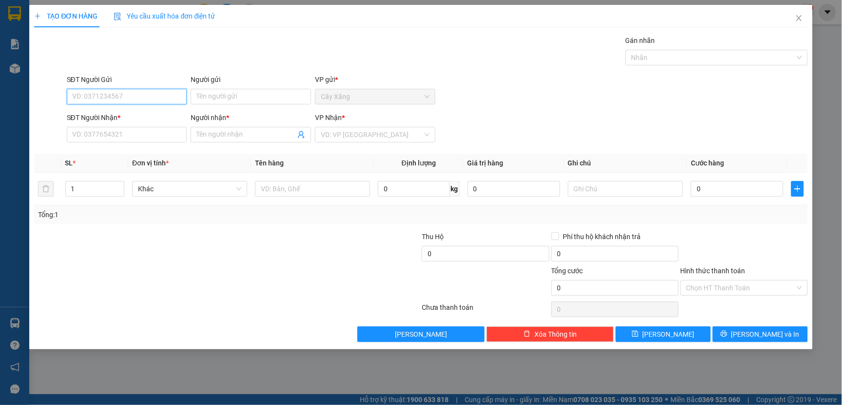
click at [100, 95] on input "SĐT Người Gửi" at bounding box center [127, 97] width 120 height 16
click at [102, 95] on input "9955" at bounding box center [127, 97] width 120 height 16
click at [108, 134] on div "0843353955 - BS HAI" at bounding box center [127, 131] width 109 height 11
click at [703, 287] on input "Hình thức thanh toán" at bounding box center [740, 287] width 109 height 15
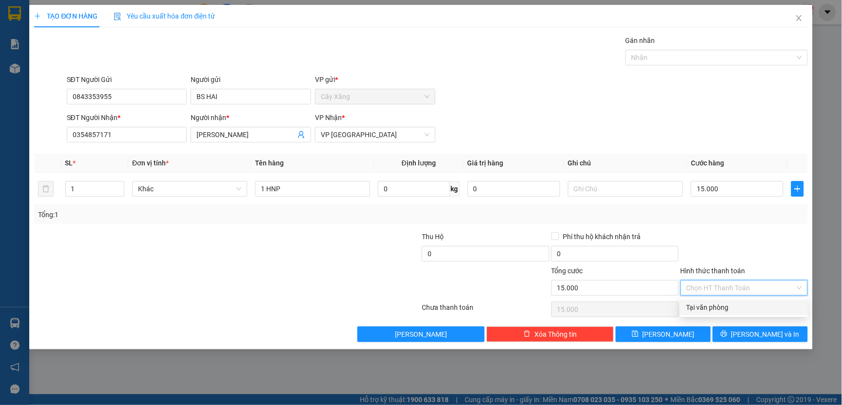
click at [707, 306] on div "Tại văn phòng" at bounding box center [744, 307] width 116 height 11
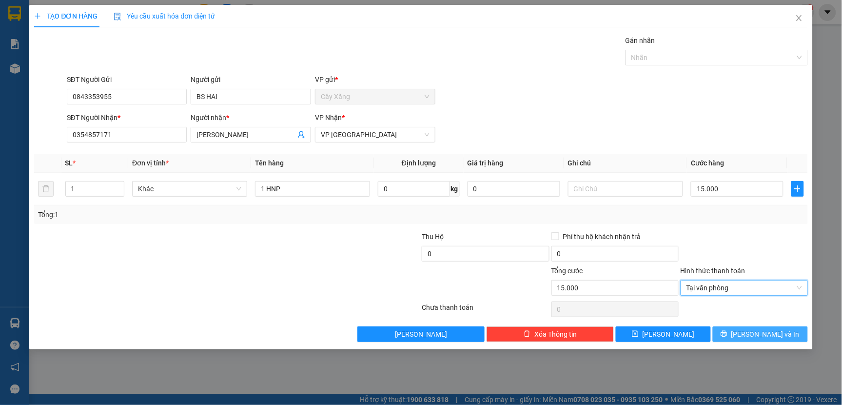
click at [734, 332] on button "[PERSON_NAME] và In" at bounding box center [760, 334] width 95 height 16
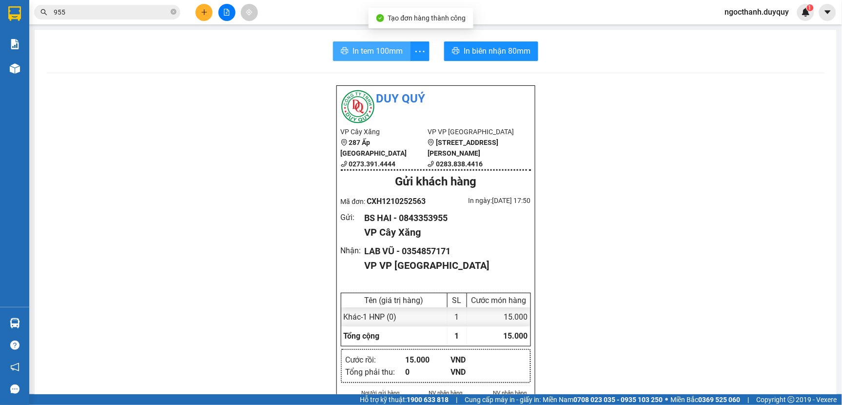
click at [377, 56] on span "In tem 100mm" at bounding box center [377, 51] width 50 height 12
click at [201, 13] on icon "plus" at bounding box center [204, 12] width 7 height 7
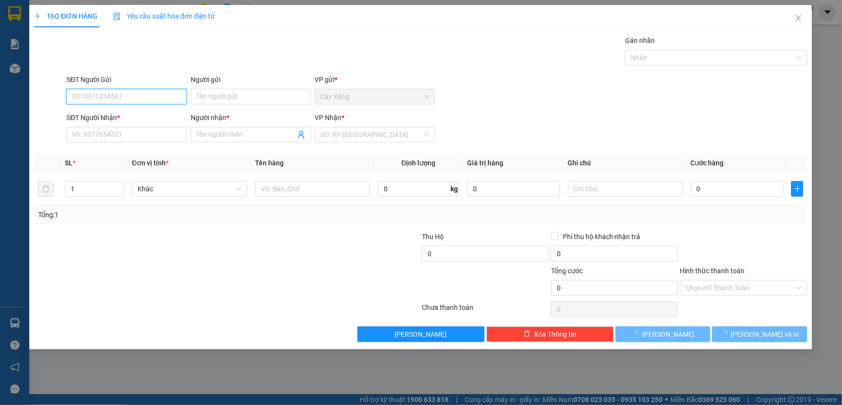
click at [99, 95] on input "SĐT Người Gửi" at bounding box center [127, 97] width 120 height 16
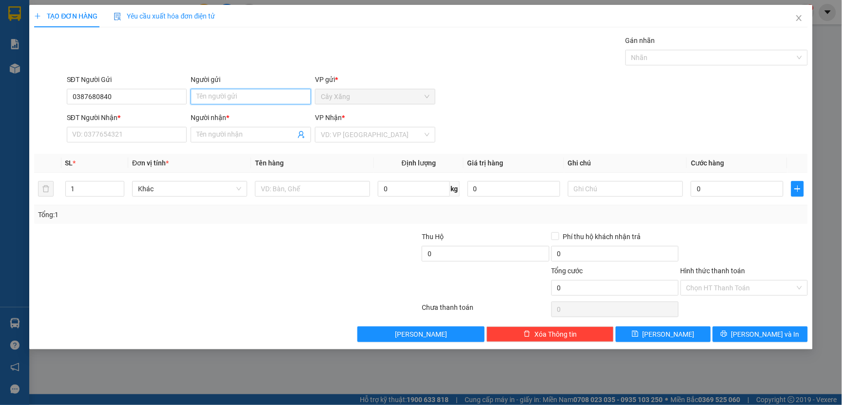
click at [203, 98] on input "Người gửi" at bounding box center [251, 97] width 120 height 16
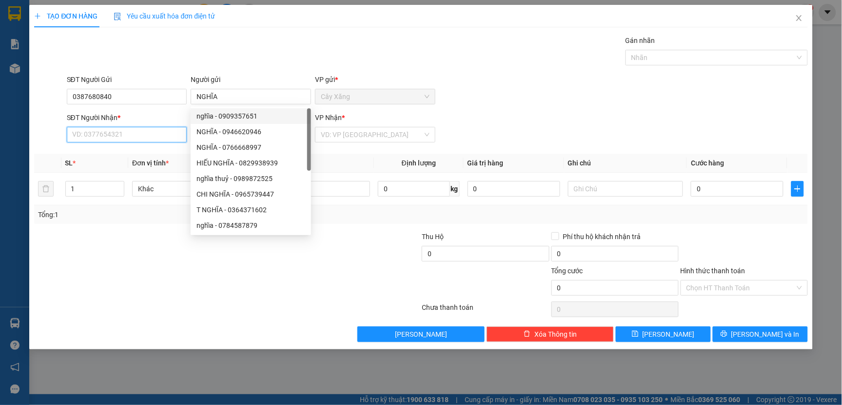
click at [103, 130] on input "SĐT Người Nhận *" at bounding box center [127, 135] width 120 height 16
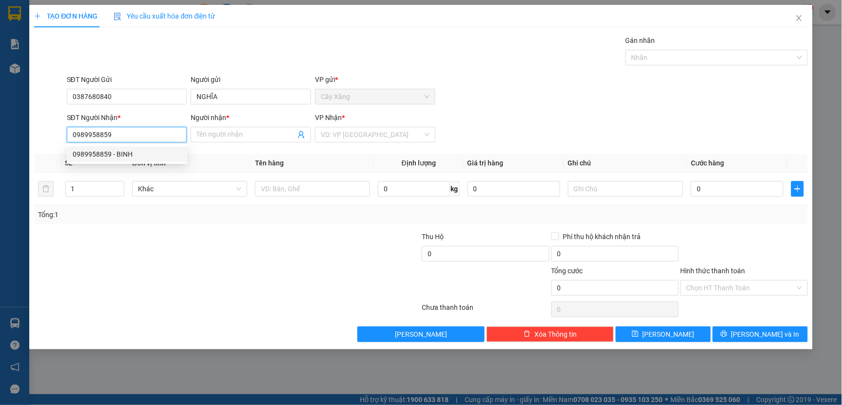
click at [110, 156] on div "0989958859 - BINH" at bounding box center [127, 154] width 109 height 11
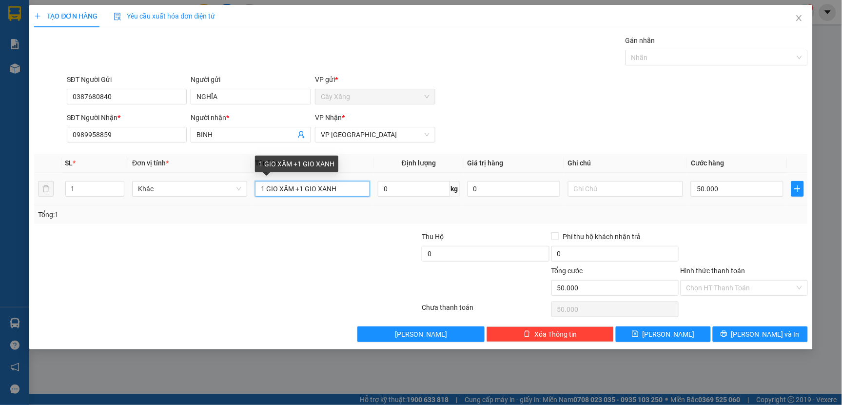
click at [347, 189] on input "1 GIO XÃM +1 GIO XANH" at bounding box center [312, 189] width 115 height 16
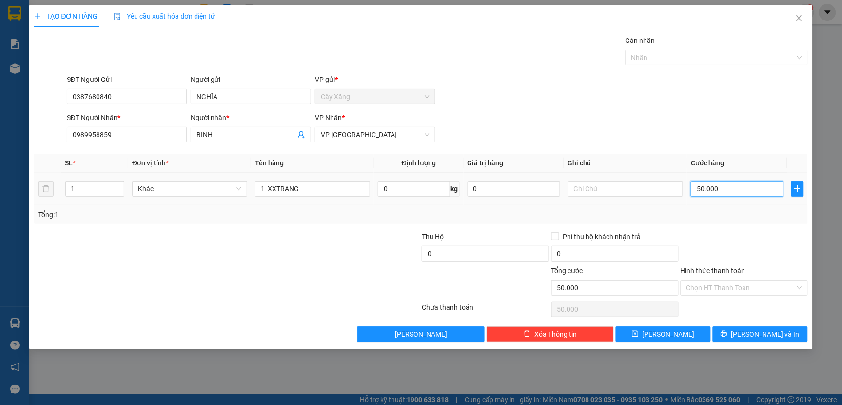
click at [722, 192] on input "50.000" at bounding box center [737, 189] width 93 height 16
click at [696, 188] on input "0" at bounding box center [737, 189] width 93 height 16
drag, startPoint x: 693, startPoint y: 285, endPoint x: 700, endPoint y: 293, distance: 10.7
click at [693, 285] on input "Hình thức thanh toán" at bounding box center [740, 287] width 109 height 15
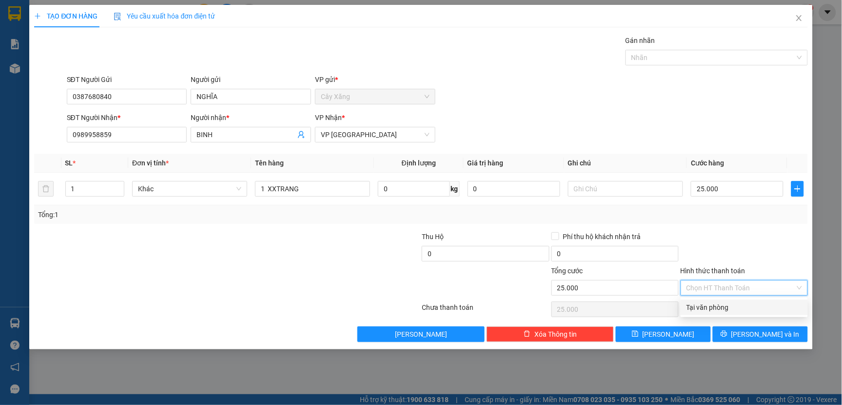
click at [704, 309] on div "Tại văn phòng" at bounding box center [744, 307] width 116 height 11
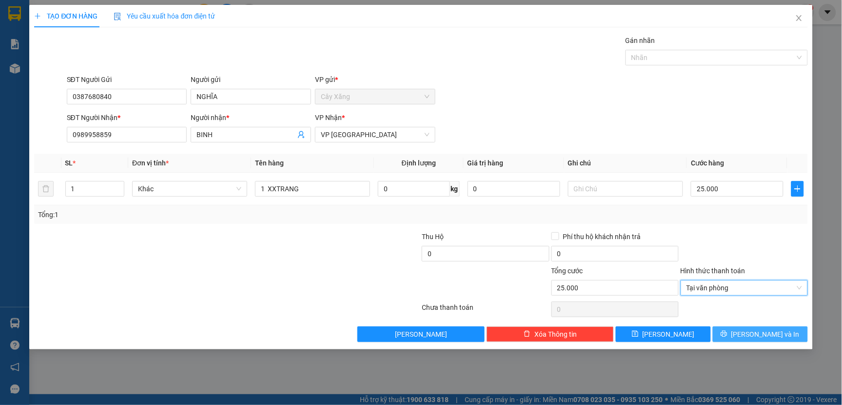
click at [730, 335] on button "[PERSON_NAME] và In" at bounding box center [760, 334] width 95 height 16
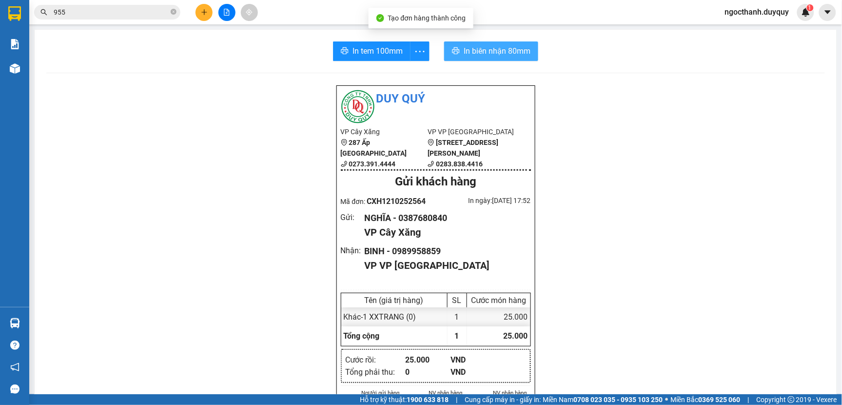
click at [489, 57] on span "In biên nhận 80mm" at bounding box center [497, 51] width 67 height 12
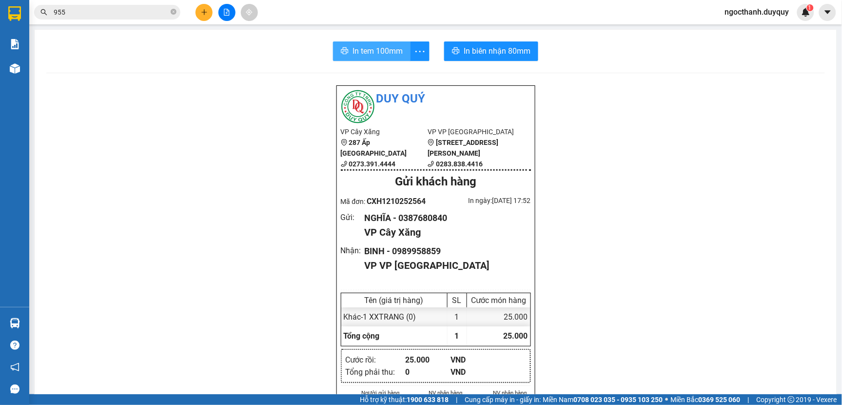
click at [358, 45] on span "In tem 100mm" at bounding box center [377, 51] width 50 height 12
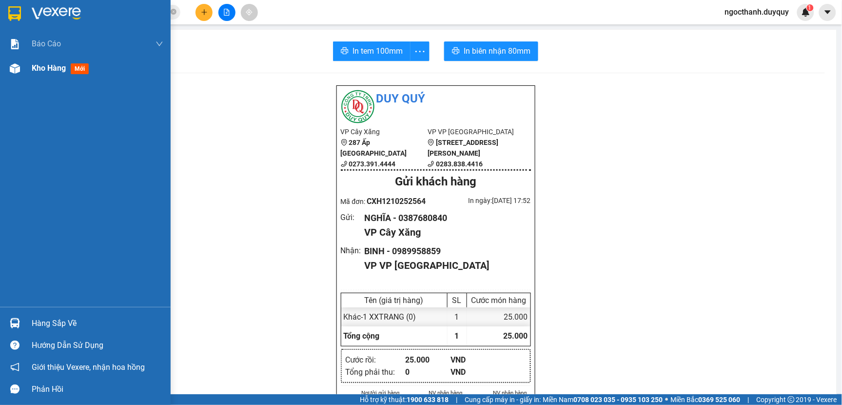
click at [54, 63] on span "Kho hàng" at bounding box center [49, 67] width 34 height 9
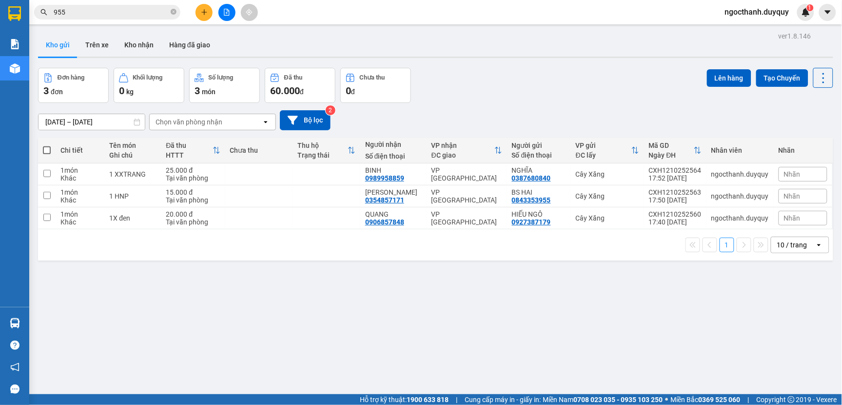
click at [50, 147] on span at bounding box center [47, 150] width 8 height 8
click at [47, 145] on input "checkbox" at bounding box center [47, 145] width 0 height 0
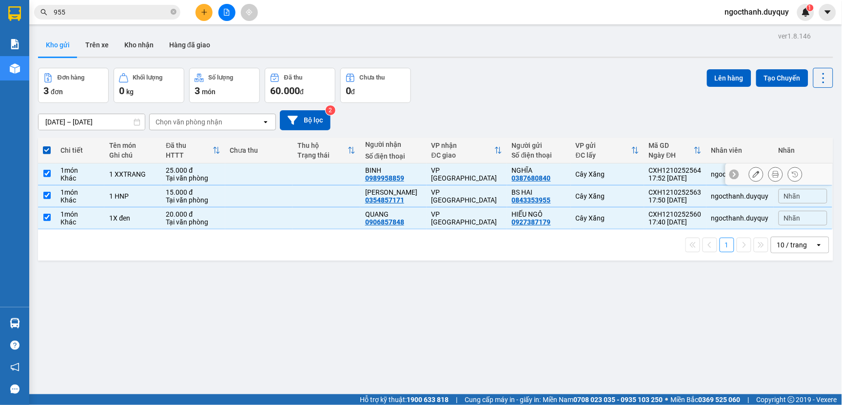
click at [47, 172] on input "checkbox" at bounding box center [46, 173] width 7 height 7
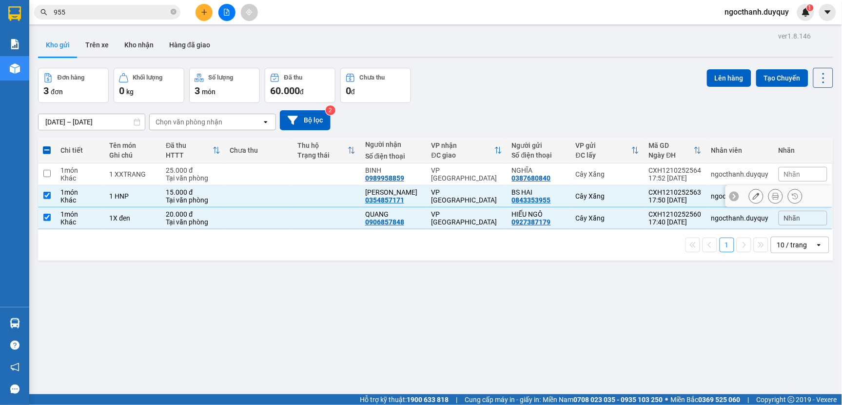
click at [47, 193] on input "checkbox" at bounding box center [46, 195] width 7 height 7
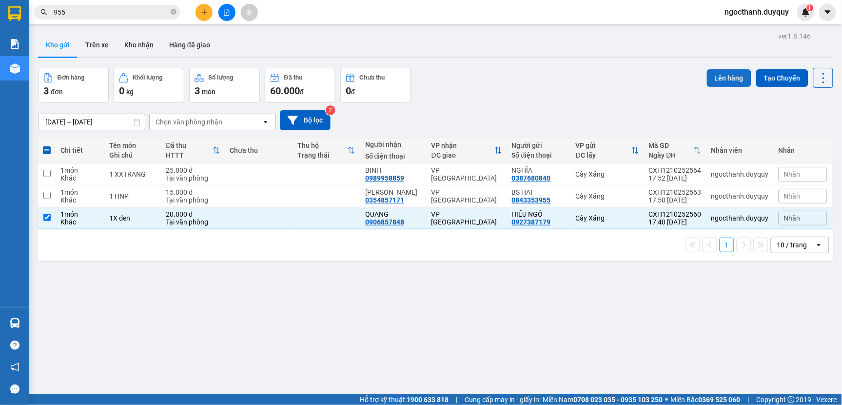
click at [722, 78] on button "Lên hàng" at bounding box center [729, 78] width 44 height 18
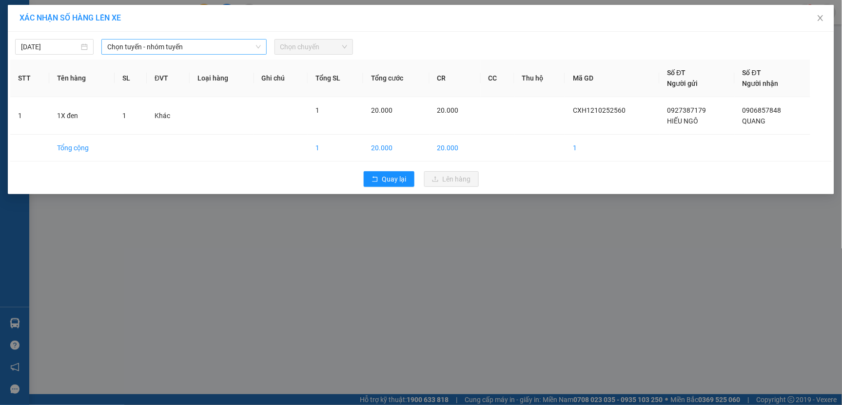
click at [166, 52] on span "Chọn tuyến - nhóm tuyến" at bounding box center [183, 46] width 153 height 15
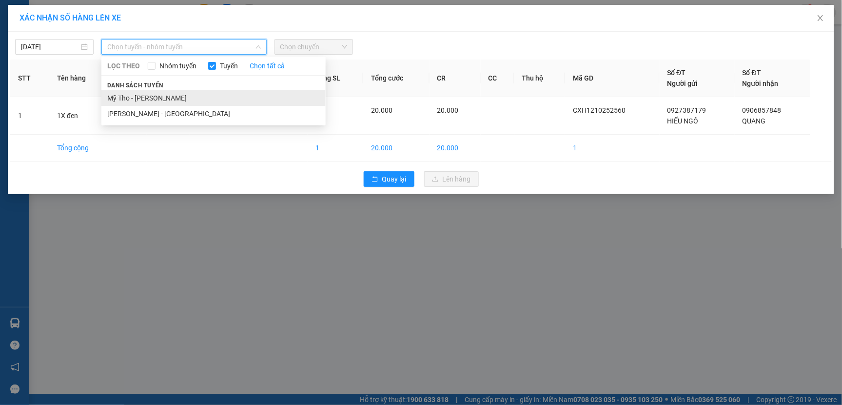
click at [163, 98] on li "Mỹ Tho - [PERSON_NAME]" at bounding box center [213, 98] width 224 height 16
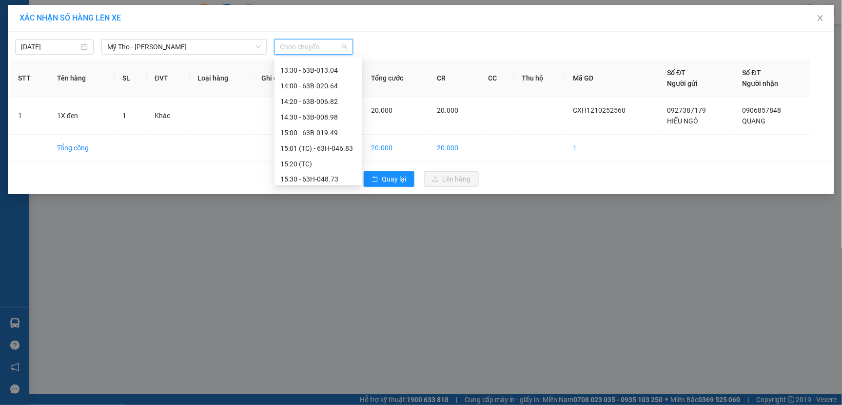
scroll to position [562, 0]
click at [329, 113] on div "17:30 - 63H-047.26" at bounding box center [318, 113] width 76 height 11
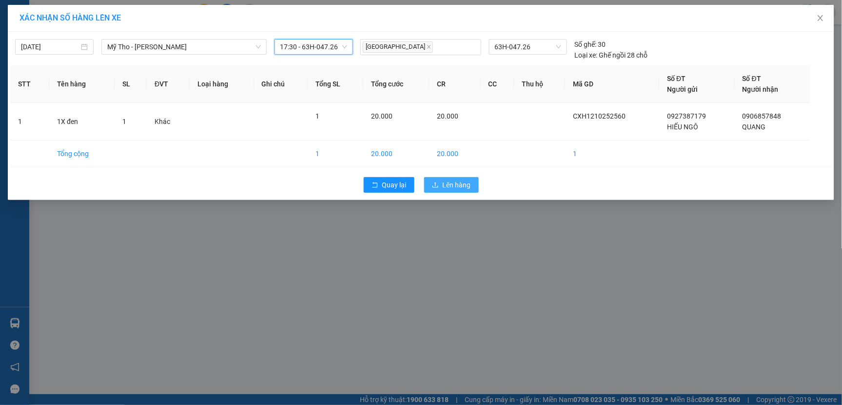
click at [446, 179] on span "Lên hàng" at bounding box center [457, 184] width 28 height 11
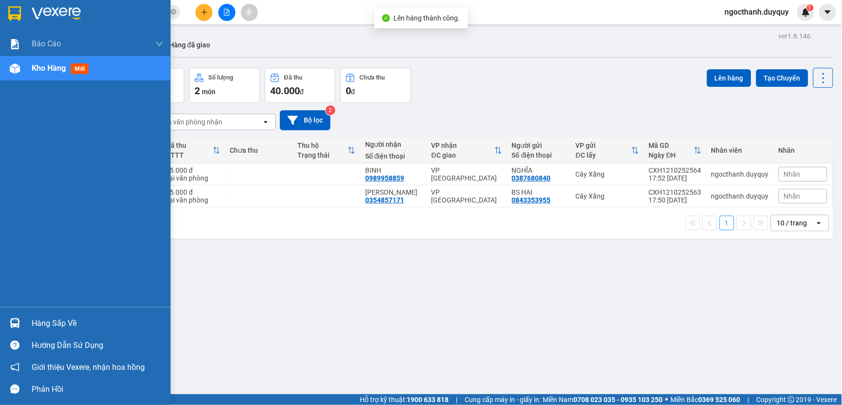
click at [42, 325] on div "Hàng sắp về" at bounding box center [98, 323] width 132 height 15
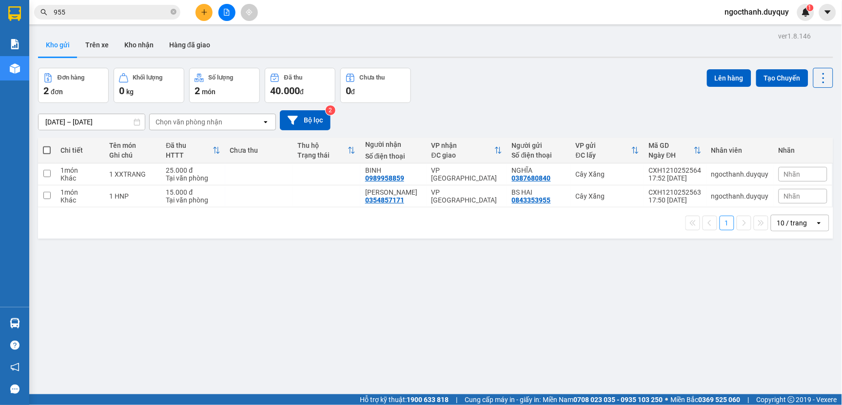
click at [525, 319] on section "Kết quả tìm kiếm ( 952 ) Bộ lọc Mã ĐH Trạng thái Món hàng Thu hộ Tổng cước Chưa…" at bounding box center [421, 202] width 842 height 405
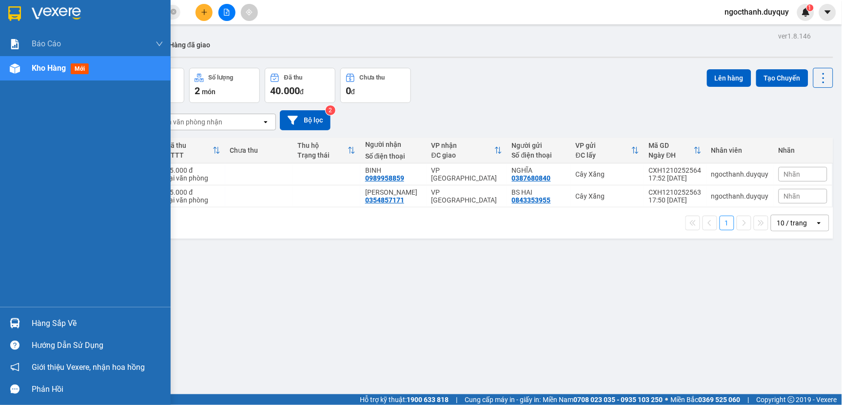
click at [59, 322] on div "Hàng sắp về" at bounding box center [98, 323] width 132 height 15
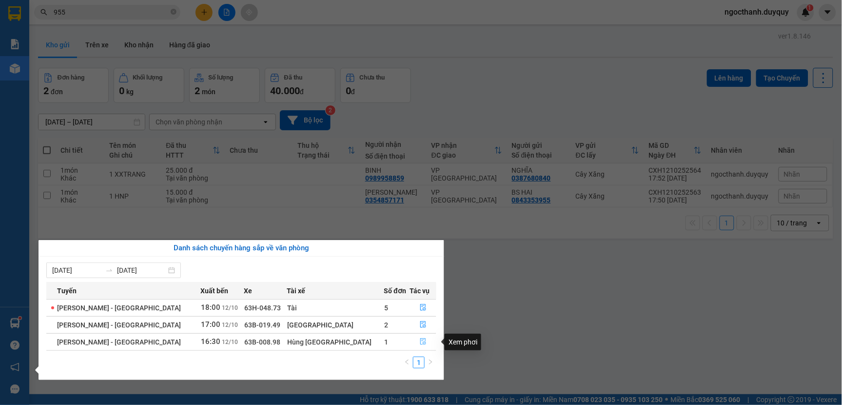
click at [420, 340] on icon "file-done" at bounding box center [423, 341] width 6 height 7
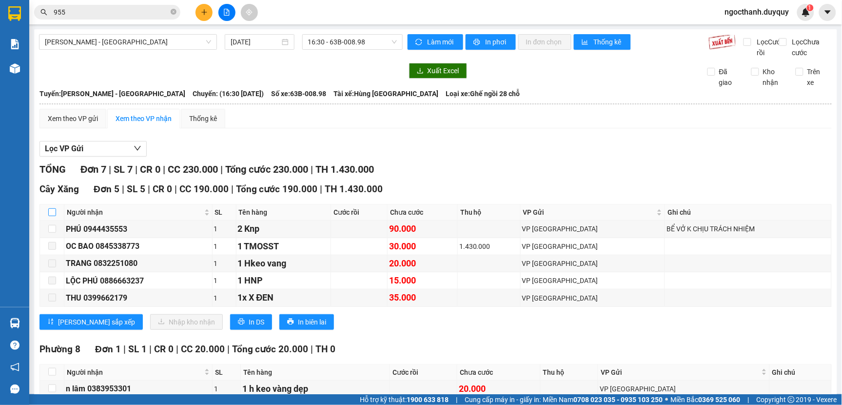
click at [49, 216] on input "checkbox" at bounding box center [52, 212] width 8 height 8
checkbox input "true"
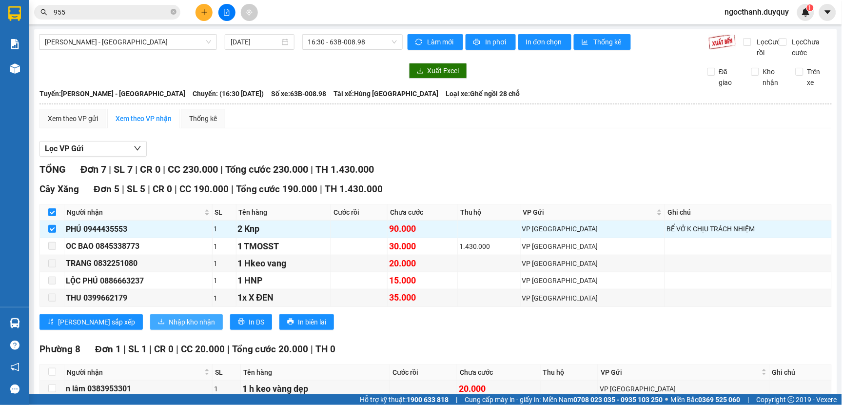
click at [169, 327] on span "Nhập kho nhận" at bounding box center [192, 321] width 46 height 11
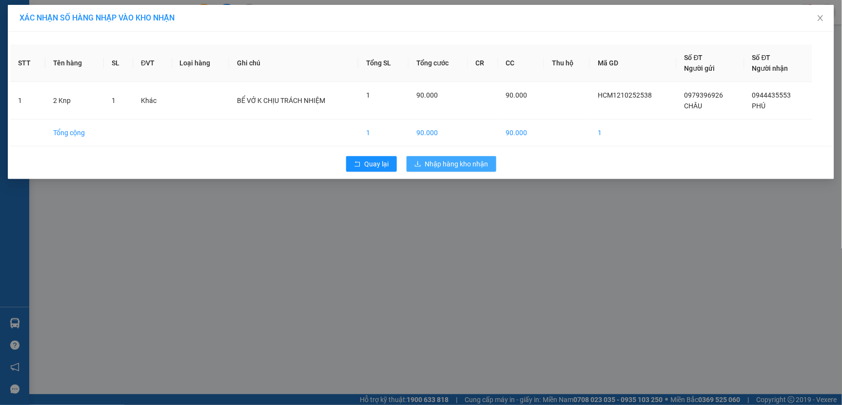
click at [461, 162] on span "Nhập hàng kho nhận" at bounding box center [456, 163] width 63 height 11
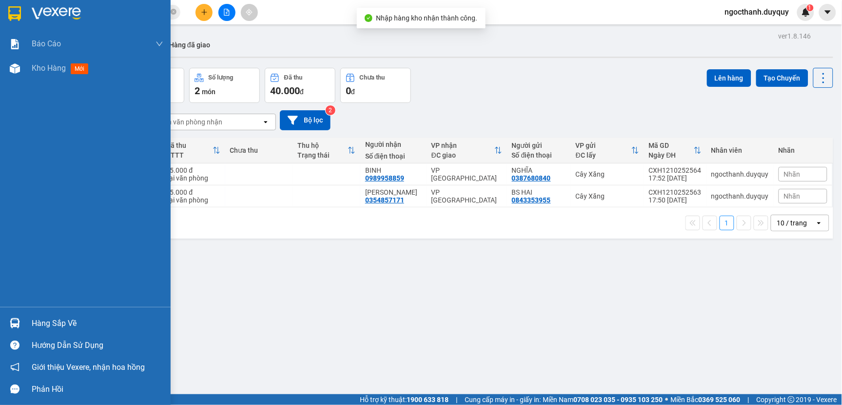
click at [46, 325] on div "Hàng sắp về" at bounding box center [98, 323] width 132 height 15
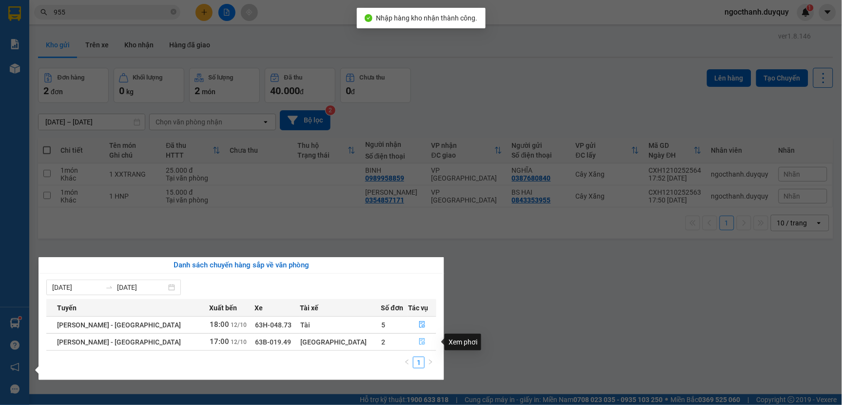
click at [420, 340] on icon "file-done" at bounding box center [423, 341] width 6 height 7
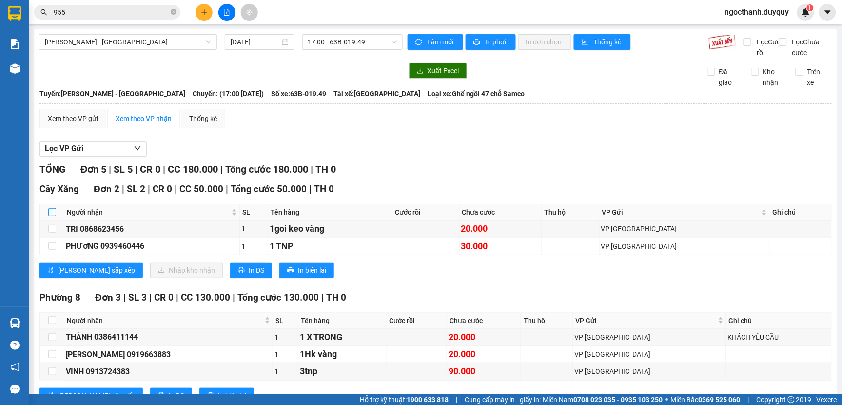
click at [52, 217] on label at bounding box center [52, 212] width 8 height 11
click at [52, 216] on input "checkbox" at bounding box center [52, 212] width 8 height 8
checkbox input "true"
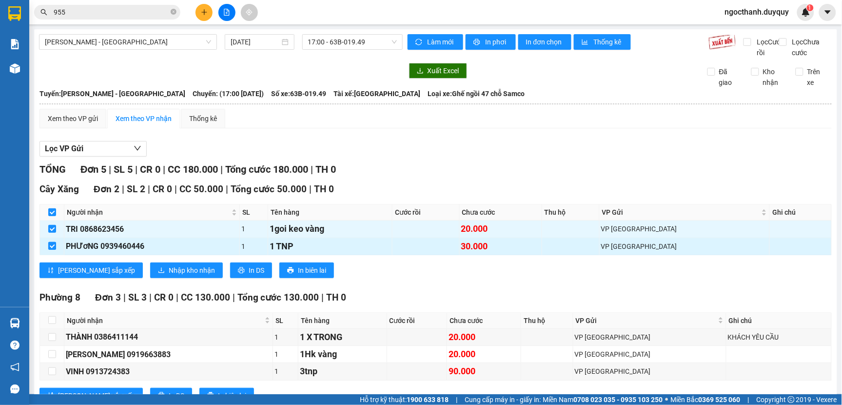
click at [52, 250] on input "checkbox" at bounding box center [52, 246] width 8 height 8
checkbox input "false"
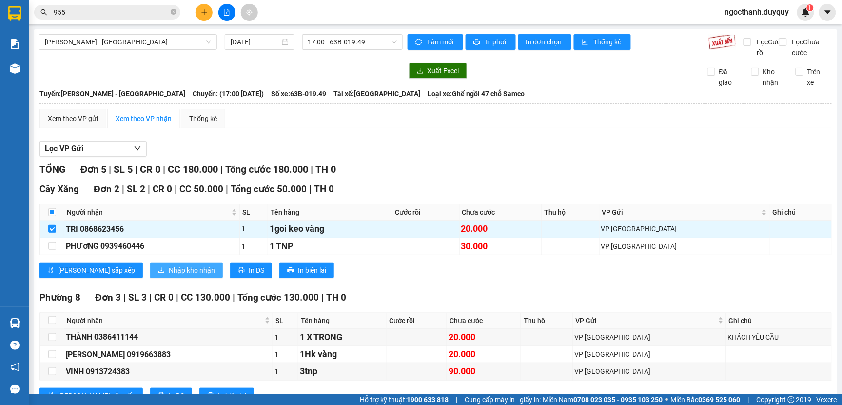
click at [169, 275] on span "Nhập kho nhận" at bounding box center [192, 270] width 46 height 11
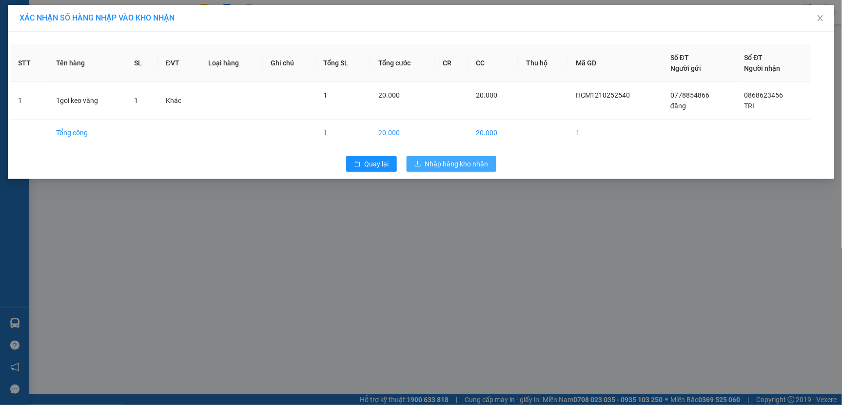
click at [423, 166] on button "Nhập hàng kho nhận" at bounding box center [452, 164] width 90 height 16
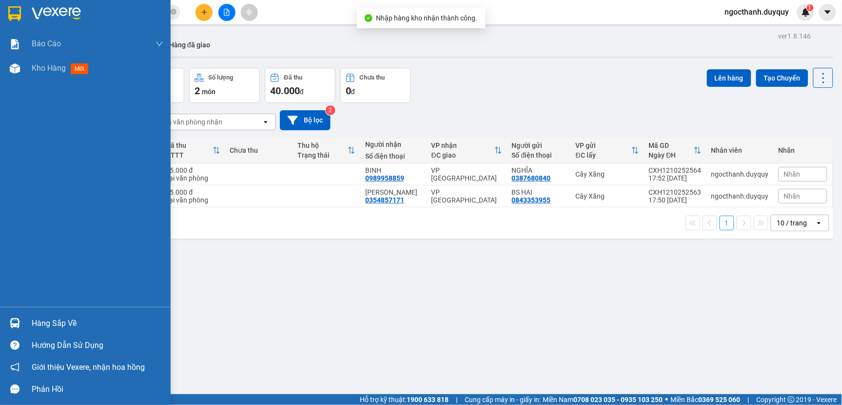
click at [39, 323] on div "Hàng sắp về" at bounding box center [98, 323] width 132 height 15
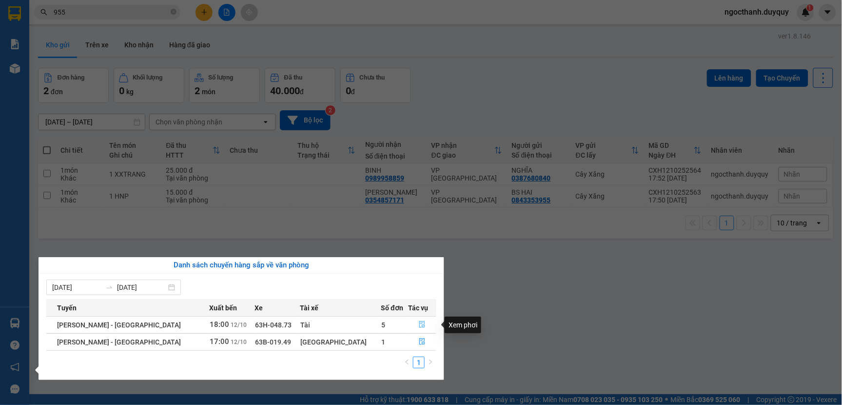
click at [419, 324] on icon "file-done" at bounding box center [422, 324] width 7 height 7
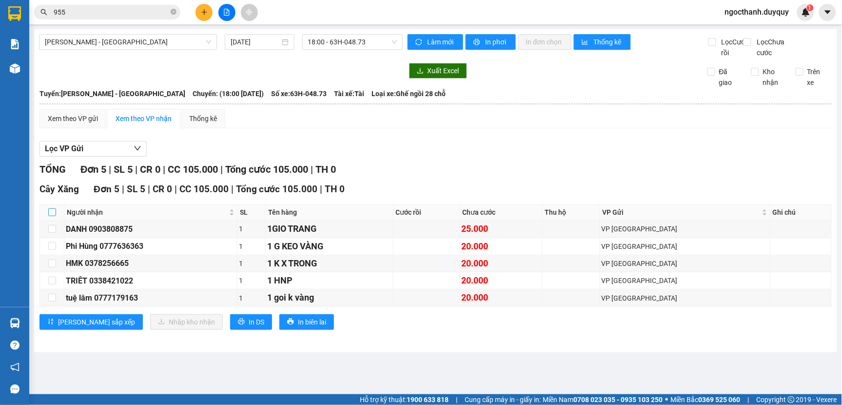
click at [55, 216] on input "checkbox" at bounding box center [52, 212] width 8 height 8
checkbox input "true"
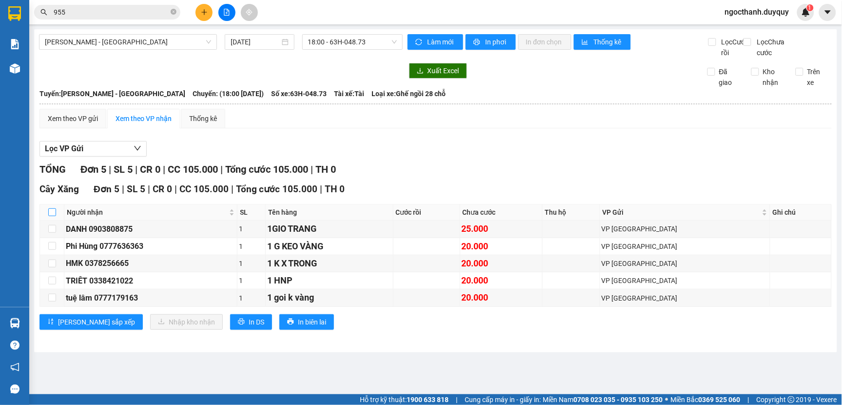
checkbox input "true"
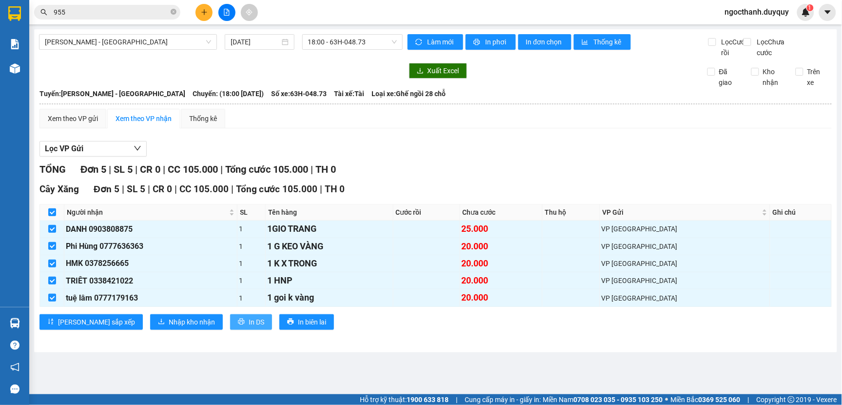
click at [230, 330] on button "In DS" at bounding box center [251, 322] width 42 height 16
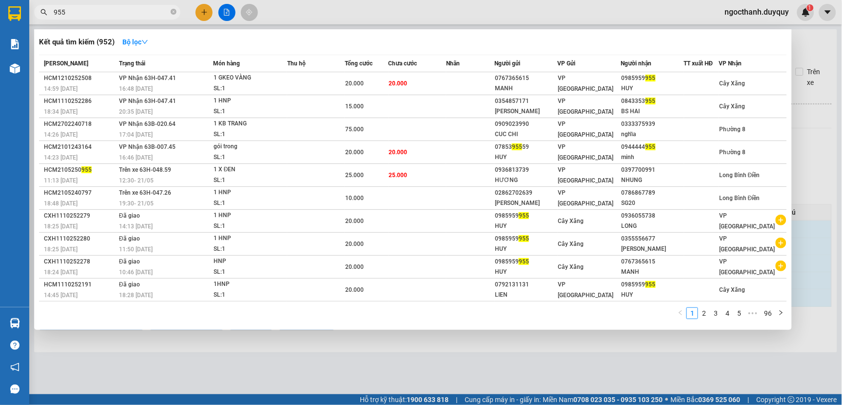
click at [74, 13] on input "955" at bounding box center [111, 12] width 115 height 11
type input "9"
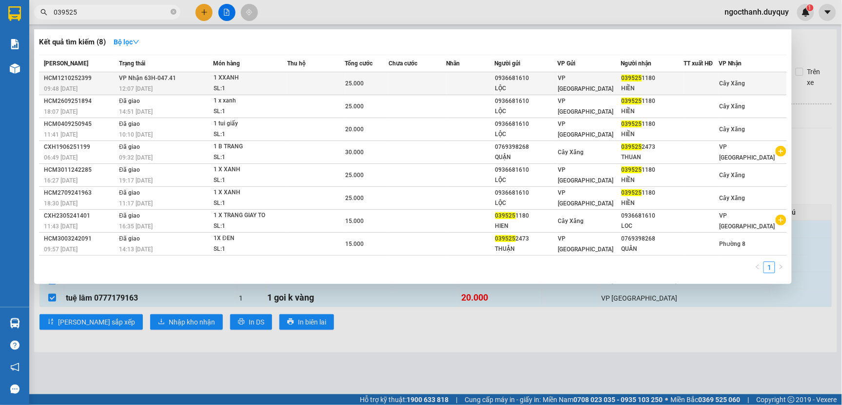
type input "039525"
click at [284, 78] on div "1 XXANH" at bounding box center [250, 78] width 73 height 11
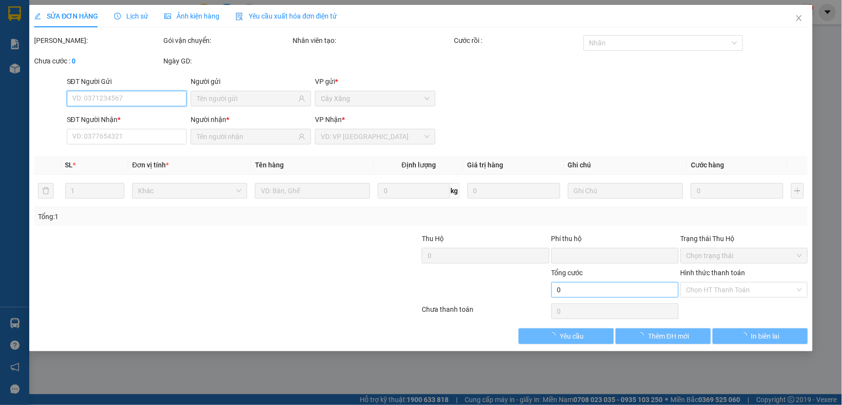
type input "0936681610"
type input "LỘC"
type input "0395251180"
type input "HIỀN"
type input "0"
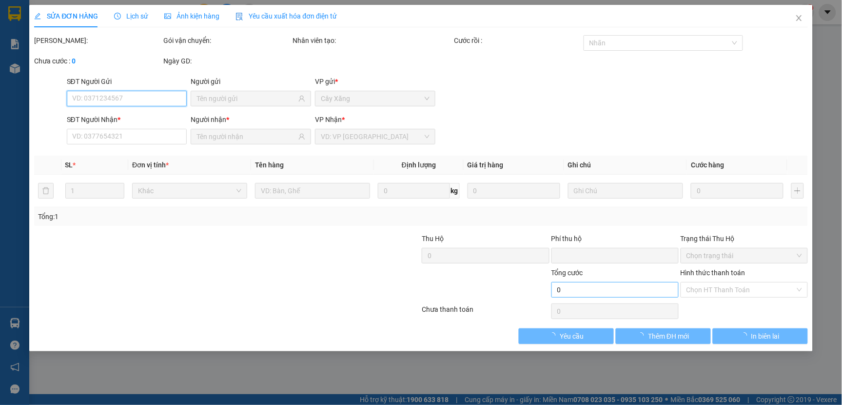
type input "25.000"
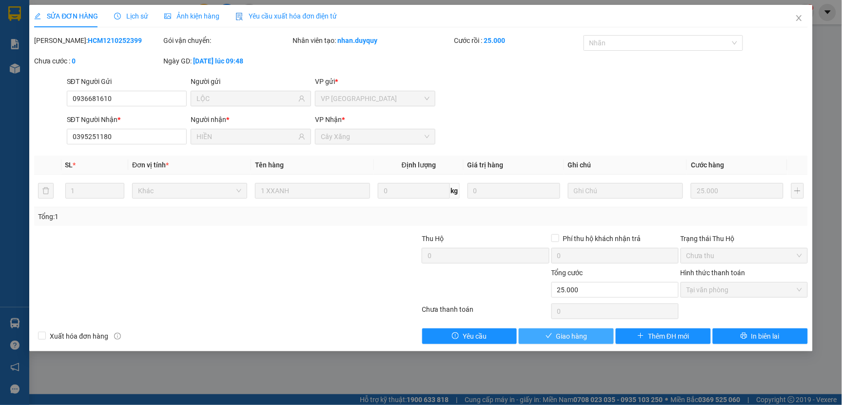
click at [592, 338] on button "Giao hàng" at bounding box center [566, 336] width 95 height 16
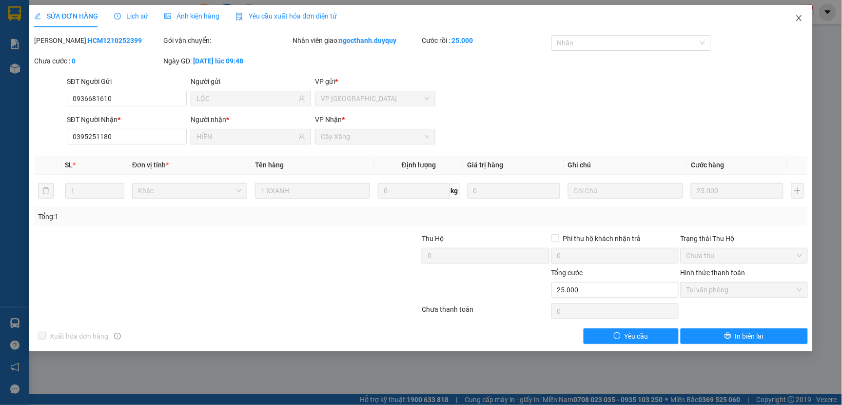
click at [797, 16] on icon "close" at bounding box center [798, 18] width 5 height 6
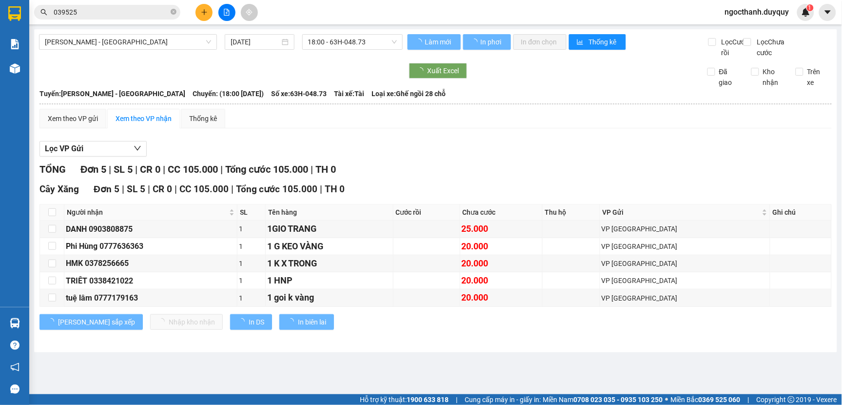
click at [99, 11] on input "039525" at bounding box center [111, 12] width 115 height 11
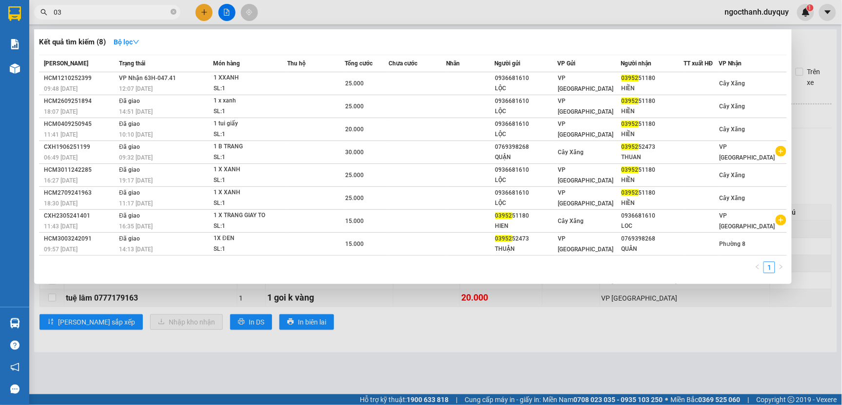
type input "0"
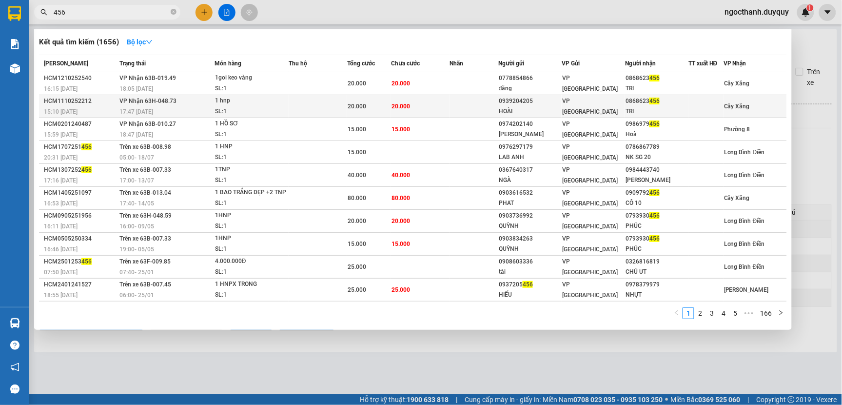
type input "456"
click at [381, 104] on div "20.000" at bounding box center [369, 106] width 43 height 11
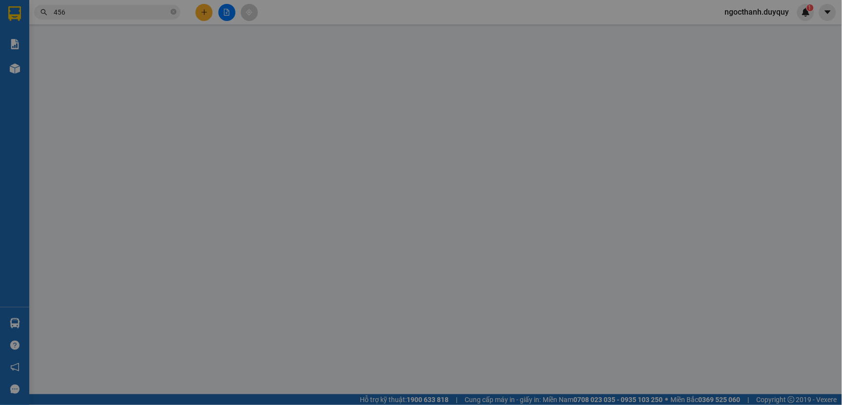
type input "0939204205"
type input "HOÀI"
type input "0868623456"
type input "TRI"
type input "0"
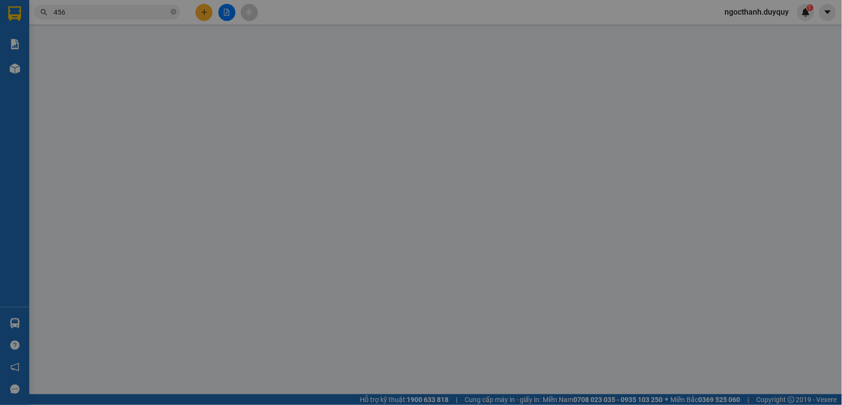
type input "20.000"
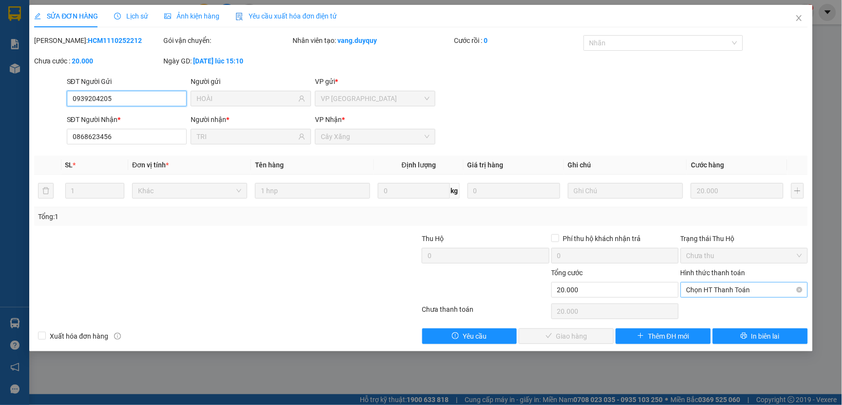
click at [699, 288] on span "Chọn HT Thanh Toán" at bounding box center [744, 289] width 116 height 15
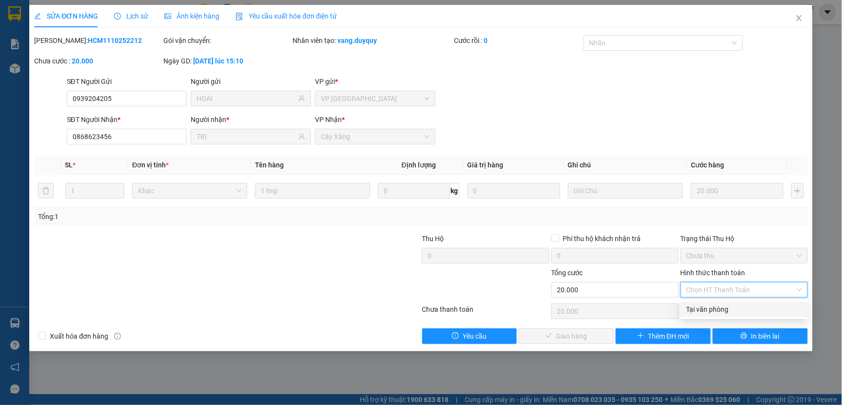
drag, startPoint x: 700, startPoint y: 302, endPoint x: 601, endPoint y: 329, distance: 102.5
click at [700, 302] on div "Tại văn phòng" at bounding box center [744, 309] width 127 height 16
type input "0"
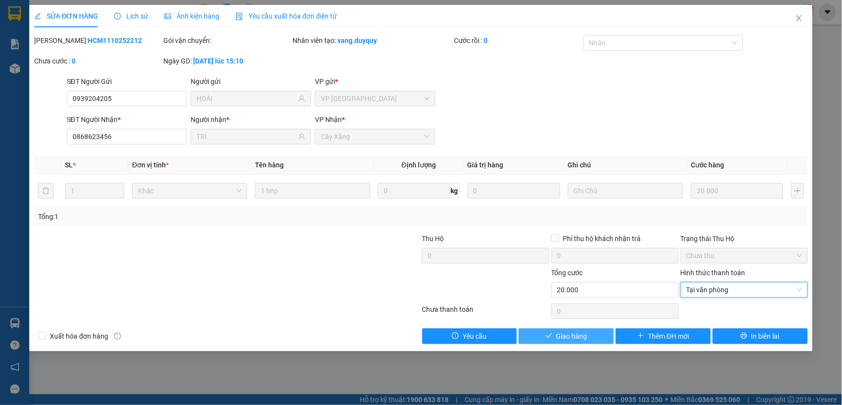
click at [592, 332] on button "Giao hàng" at bounding box center [566, 336] width 95 height 16
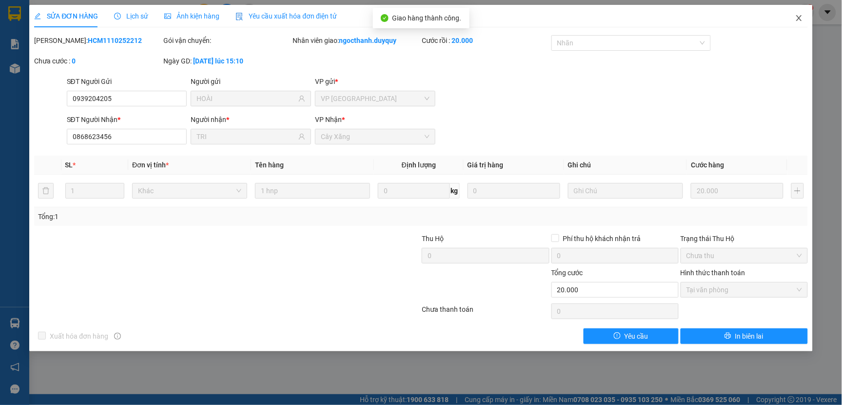
click at [799, 17] on icon "close" at bounding box center [799, 18] width 8 height 8
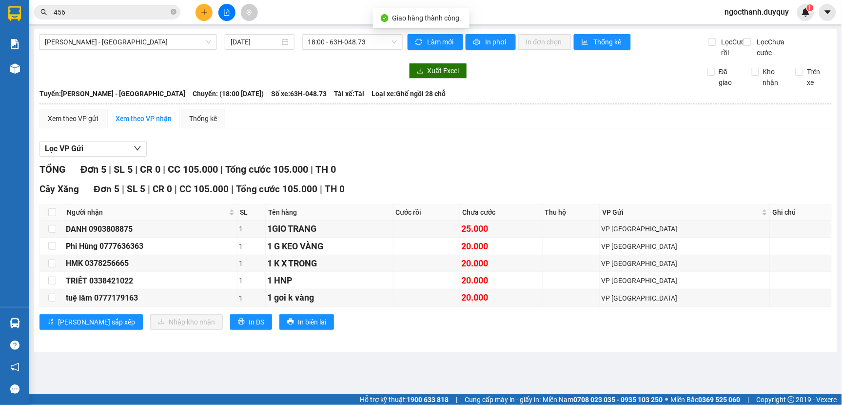
click at [114, 13] on input "456" at bounding box center [111, 12] width 115 height 11
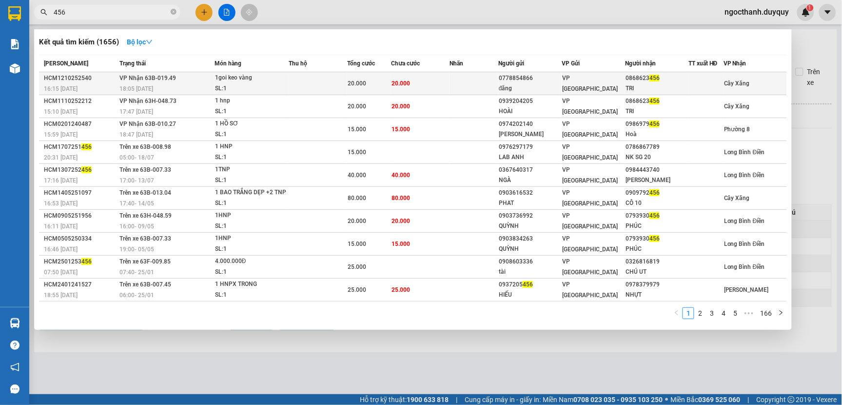
click at [413, 88] on td "20.000" at bounding box center [420, 83] width 59 height 23
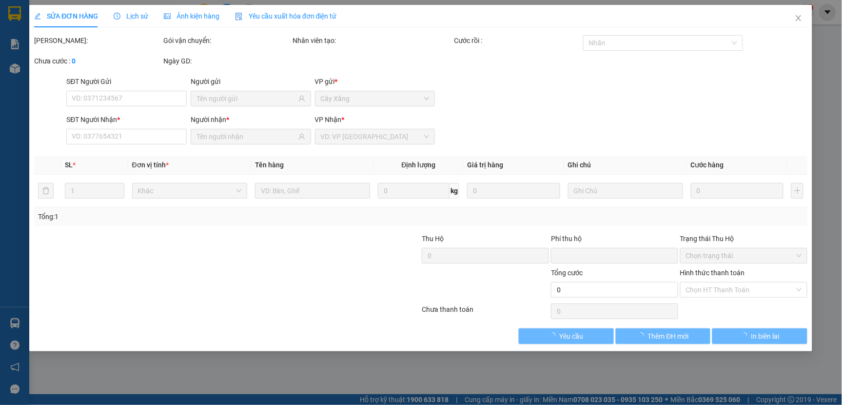
type input "0778854866"
type input "đăng"
type input "0868623456"
type input "TRI"
type input "0"
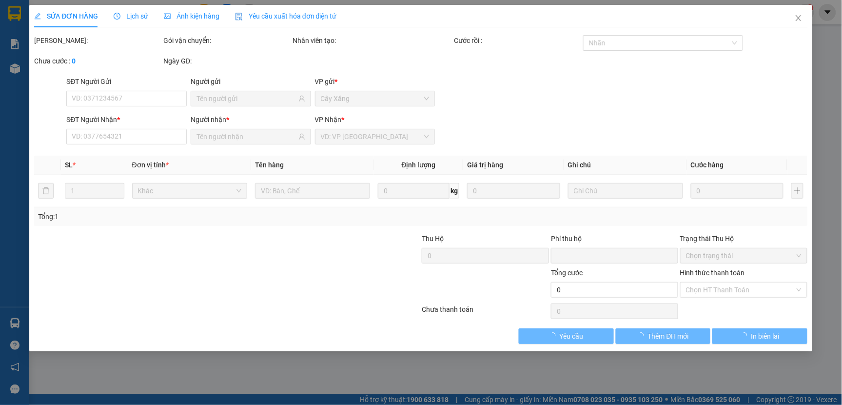
type input "20.000"
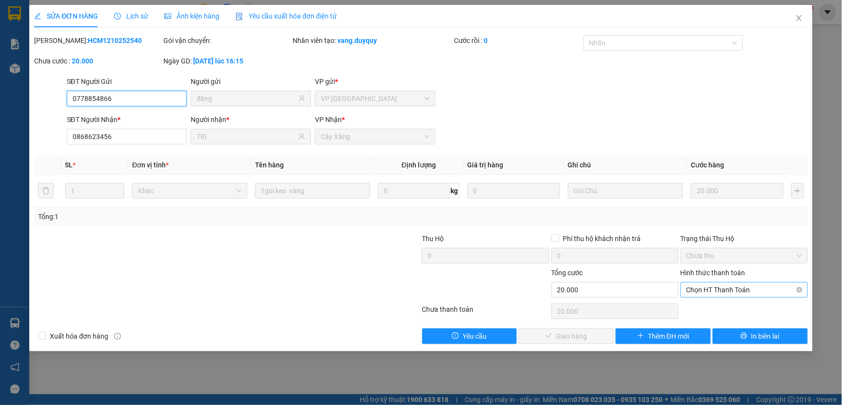
click at [699, 291] on span "Chọn HT Thanh Toán" at bounding box center [744, 289] width 116 height 15
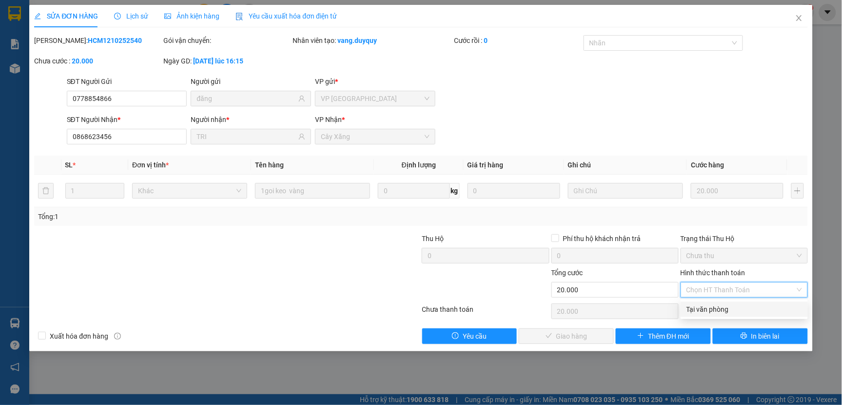
drag, startPoint x: 700, startPoint y: 309, endPoint x: 625, endPoint y: 328, distance: 77.0
click at [700, 309] on div "Tại văn phòng" at bounding box center [744, 309] width 116 height 11
type input "0"
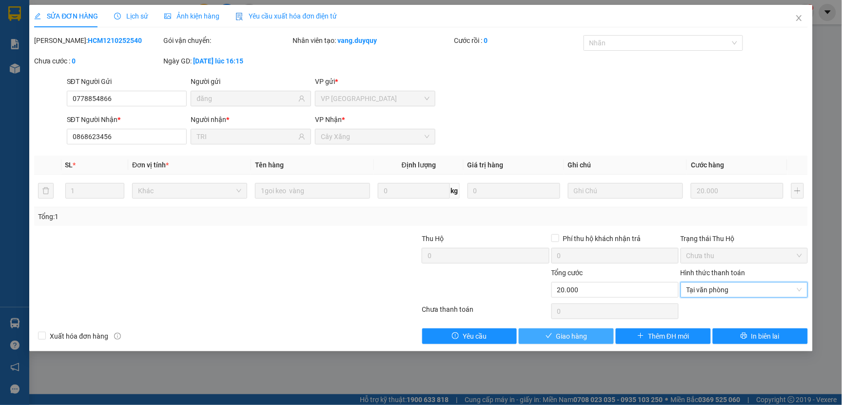
click at [596, 335] on button "Giao hàng" at bounding box center [566, 336] width 95 height 16
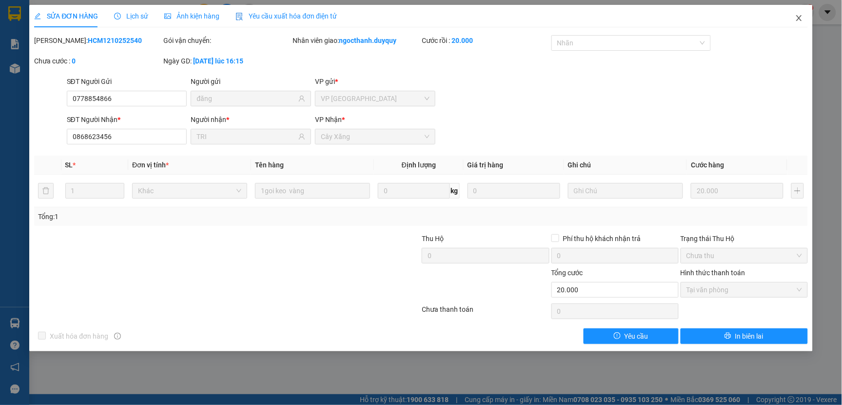
click at [799, 17] on icon "close" at bounding box center [799, 18] width 8 height 8
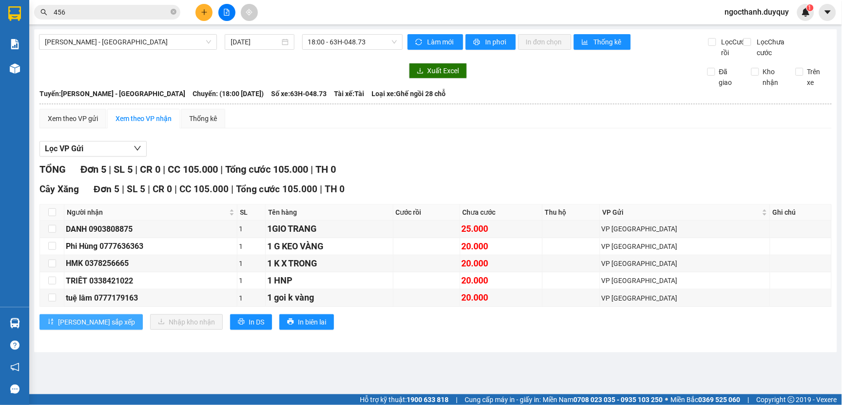
click at [52, 325] on button "[PERSON_NAME] sắp xếp" at bounding box center [90, 322] width 103 height 16
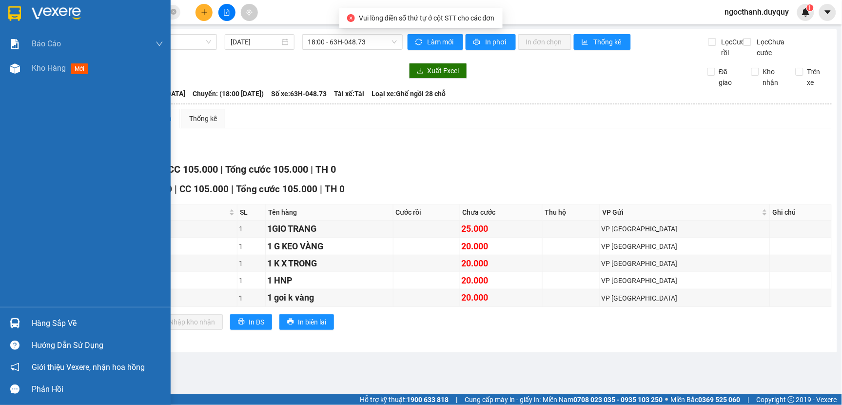
click at [35, 322] on div "Hàng sắp về" at bounding box center [98, 323] width 132 height 15
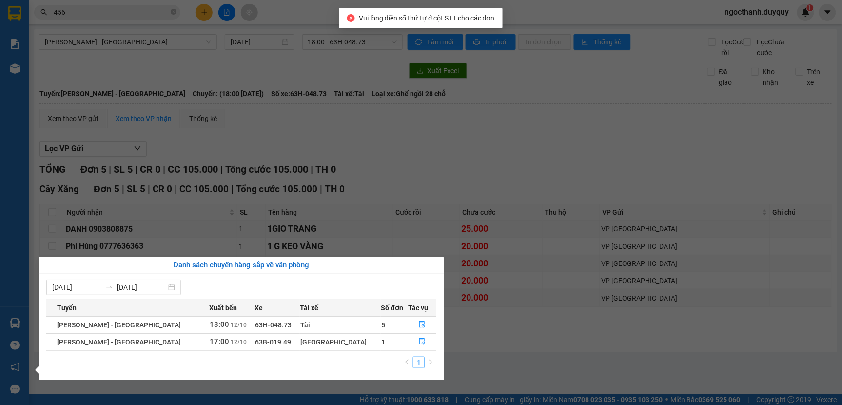
click at [530, 174] on section "Kết quả tìm kiếm ( 1656 ) Bộ lọc Mã ĐH Trạng thái Món hàng Thu hộ Tổng cước Chư…" at bounding box center [421, 202] width 842 height 405
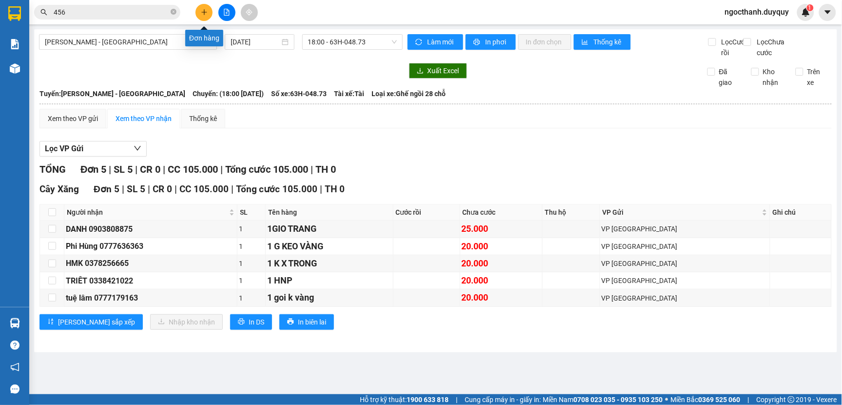
click at [202, 13] on icon "plus" at bounding box center [204, 12] width 7 height 7
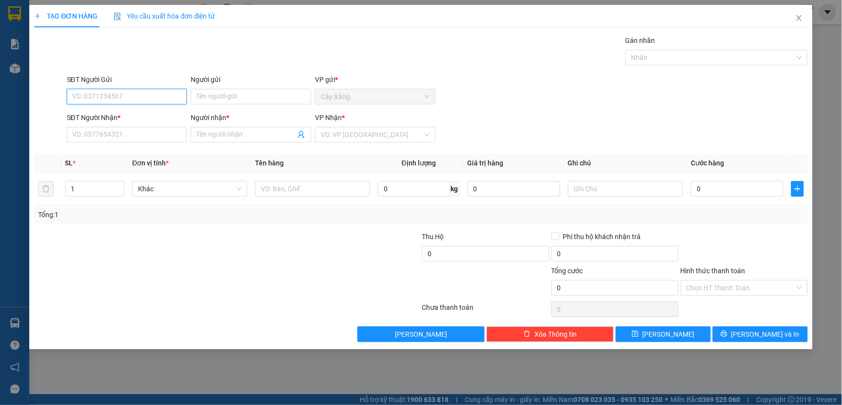
click at [83, 95] on input "SĐT Người Gửi" at bounding box center [127, 97] width 120 height 16
click at [86, 96] on input "007" at bounding box center [127, 97] width 120 height 16
drag, startPoint x: 88, startPoint y: 98, endPoint x: 93, endPoint y: 99, distance: 5.3
click at [89, 98] on input "007" at bounding box center [127, 97] width 120 height 16
click at [95, 111] on div "0909590007 - H ANH" at bounding box center [127, 116] width 109 height 11
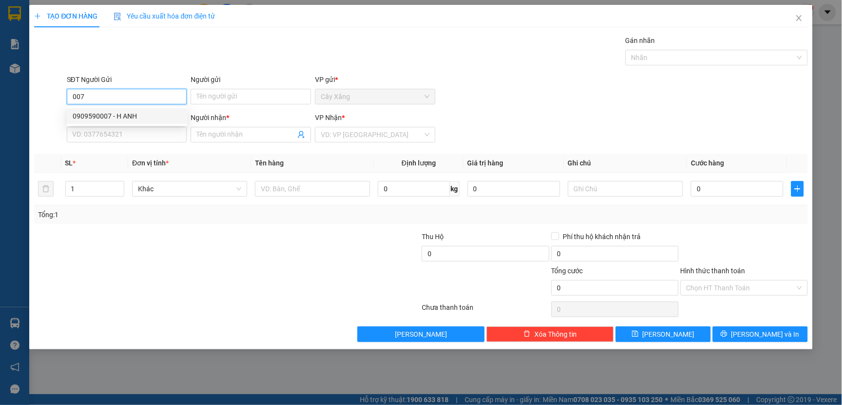
type input "0909590007"
type input "H ANH"
type input "0902841283"
type input "THƯ"
type input "15.000"
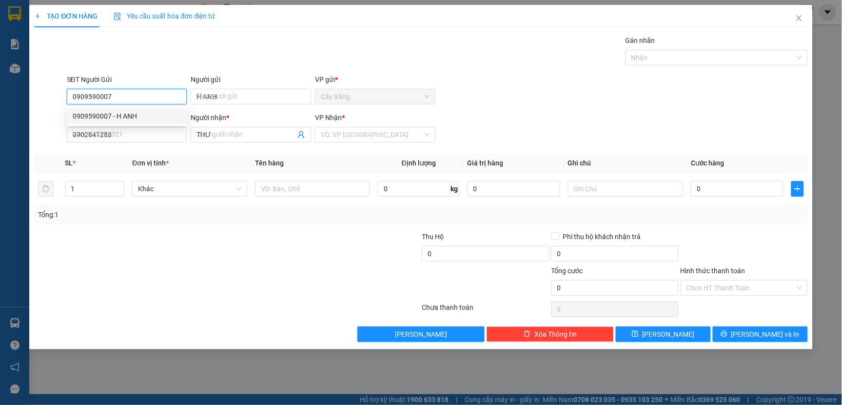
type input "15.000"
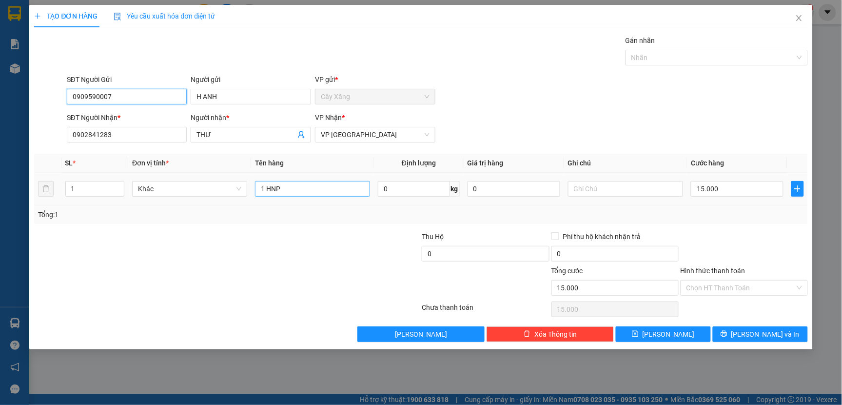
type input "0909590007"
click at [303, 187] on input "1 HNP" at bounding box center [312, 189] width 115 height 16
click at [728, 187] on input "15.000" at bounding box center [737, 189] width 93 height 16
type input "0"
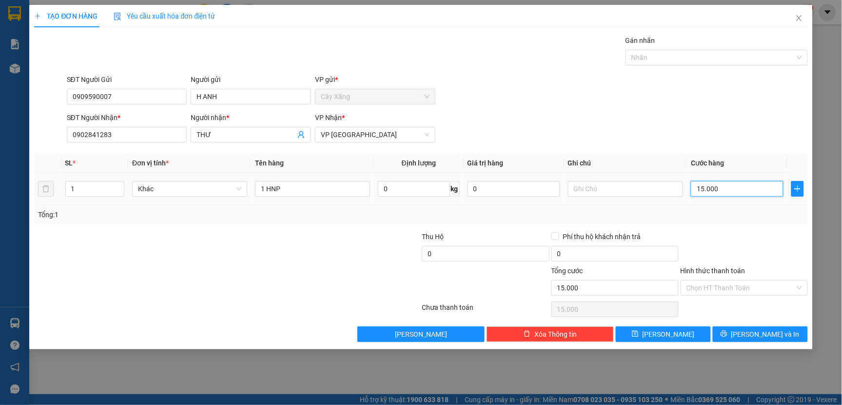
type input "0"
click at [695, 187] on input "0" at bounding box center [737, 189] width 93 height 16
type input "20"
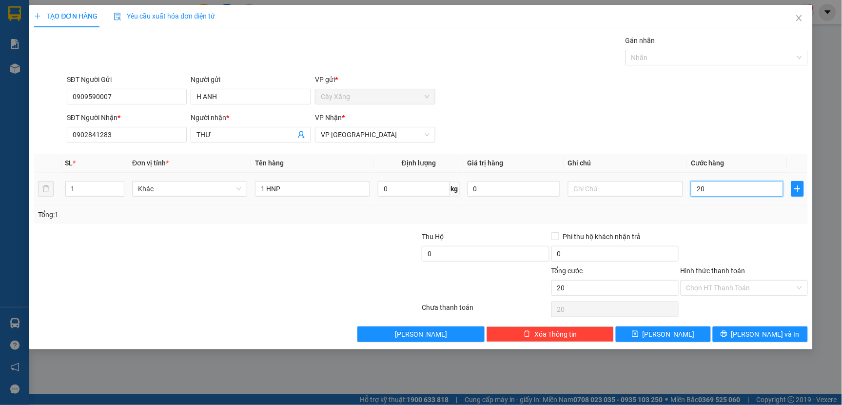
type input "200"
type input "2.000"
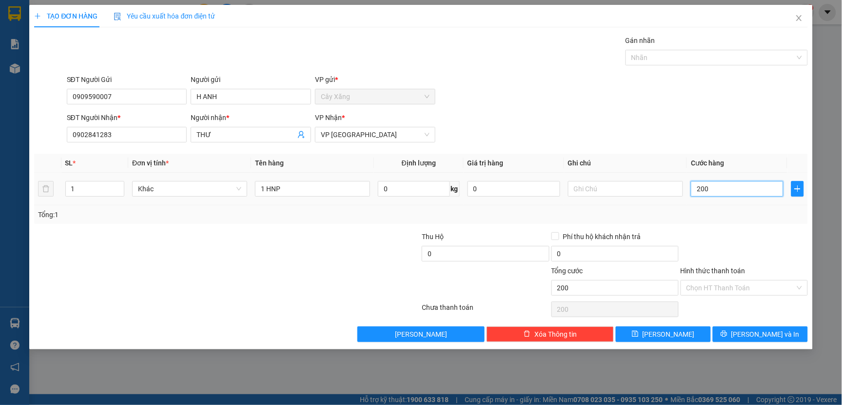
type input "2.000"
type input "20.000"
click at [695, 287] on input "Hình thức thanh toán" at bounding box center [740, 287] width 109 height 15
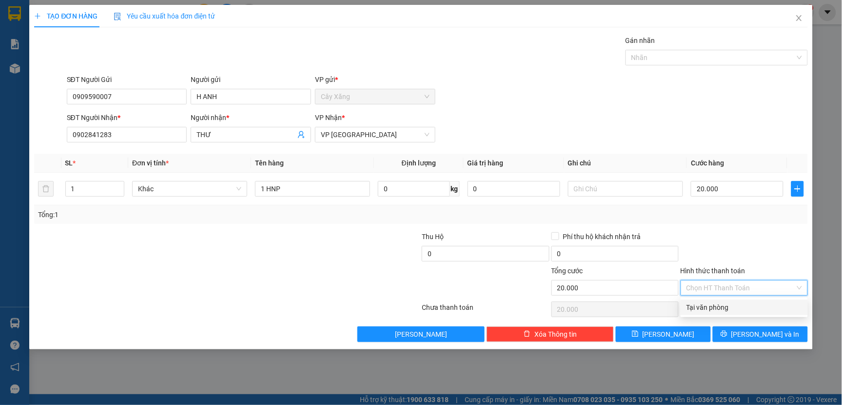
click at [686, 306] on div "Tại văn phòng" at bounding box center [744, 307] width 116 height 11
type input "0"
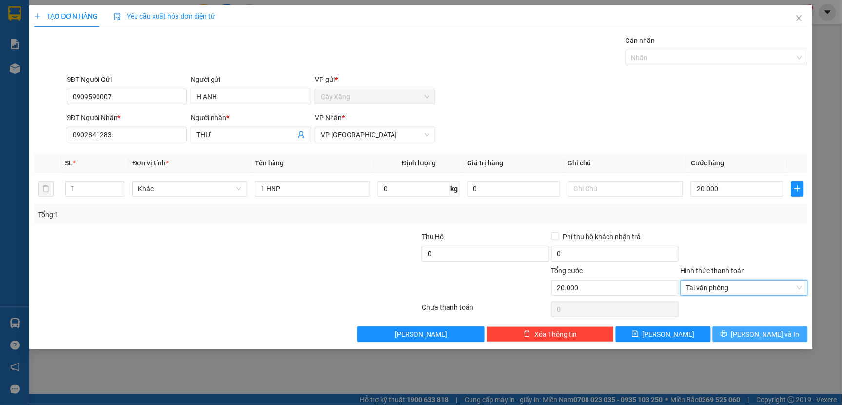
click at [740, 334] on button "[PERSON_NAME] và In" at bounding box center [760, 334] width 95 height 16
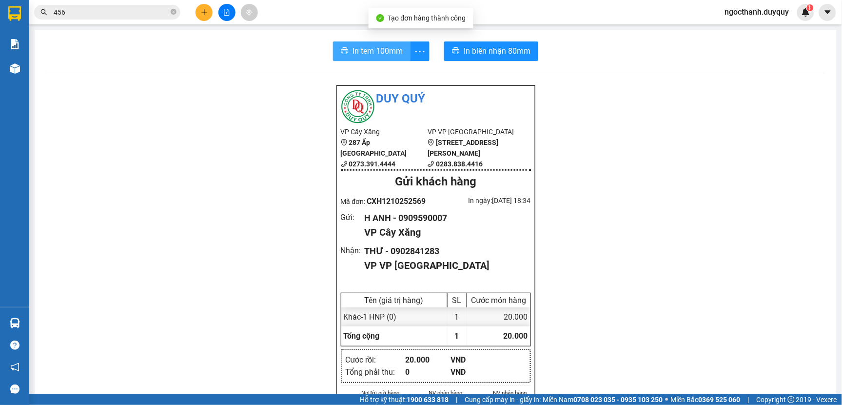
click at [352, 49] on span "In tem 100mm" at bounding box center [377, 51] width 50 height 12
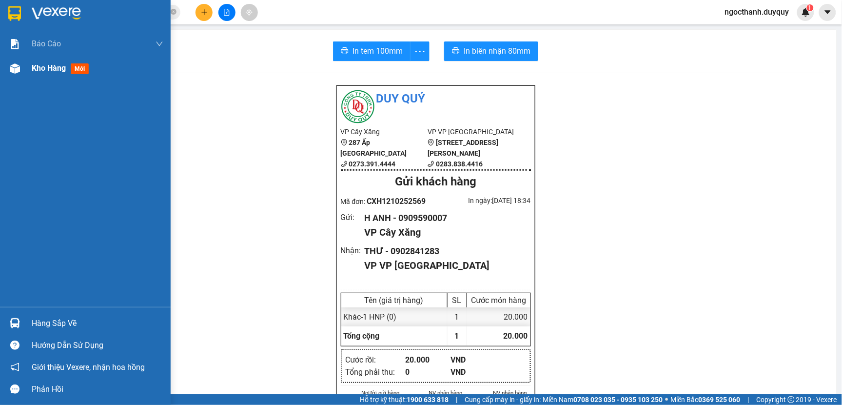
click at [40, 68] on span "Kho hàng" at bounding box center [49, 67] width 34 height 9
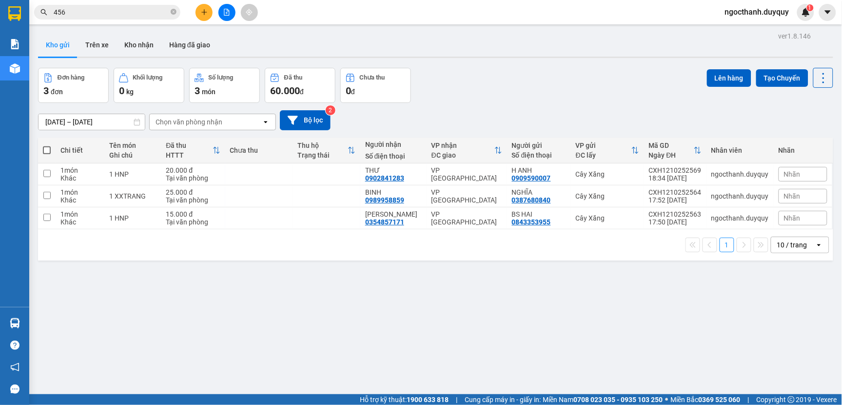
click at [47, 148] on span at bounding box center [47, 150] width 8 height 8
click at [47, 145] on input "checkbox" at bounding box center [47, 145] width 0 height 0
checkbox input "true"
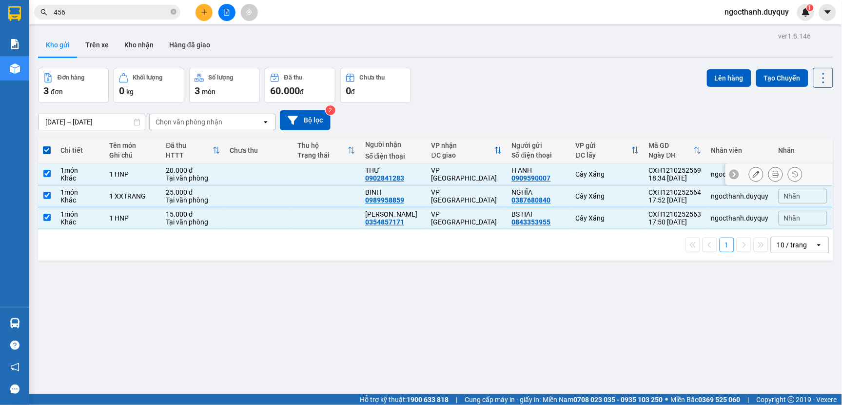
click at [46, 173] on input "checkbox" at bounding box center [46, 173] width 7 height 7
checkbox input "false"
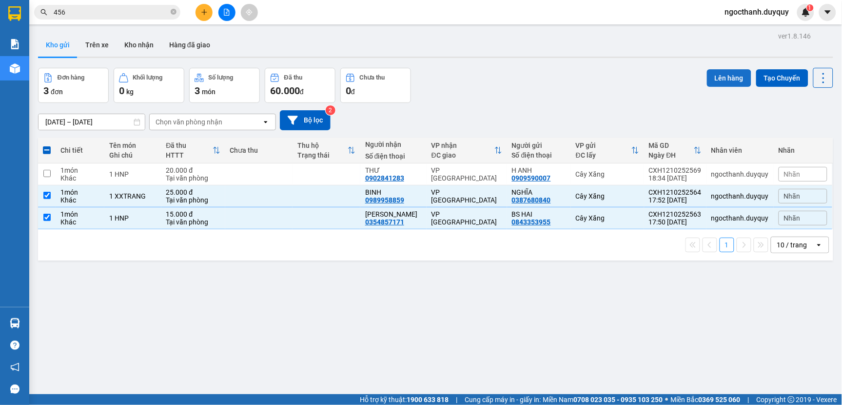
click at [729, 79] on button "Lên hàng" at bounding box center [729, 78] width 44 height 18
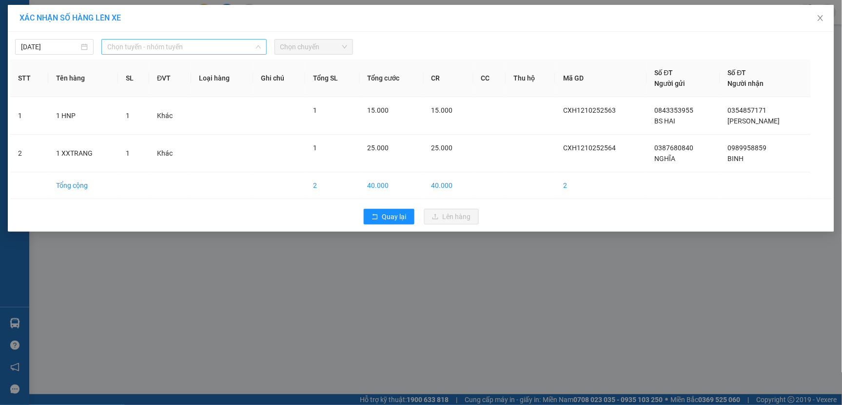
click at [182, 46] on span "Chọn tuyến - nhóm tuyến" at bounding box center [183, 46] width 153 height 15
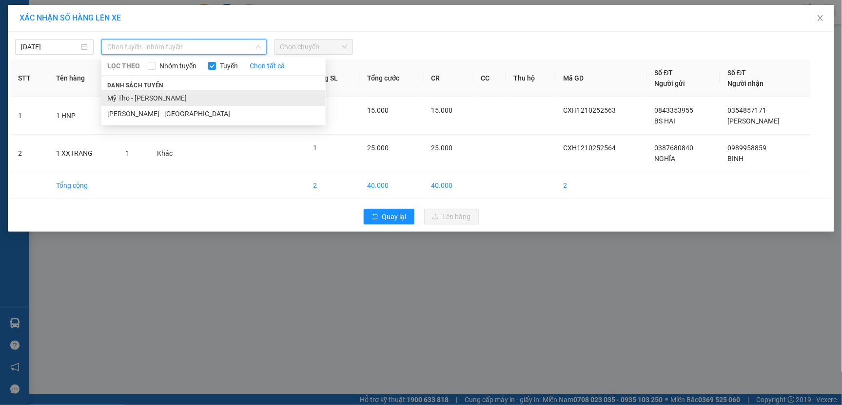
click at [139, 98] on li "Mỹ Tho - [PERSON_NAME]" at bounding box center [213, 98] width 224 height 16
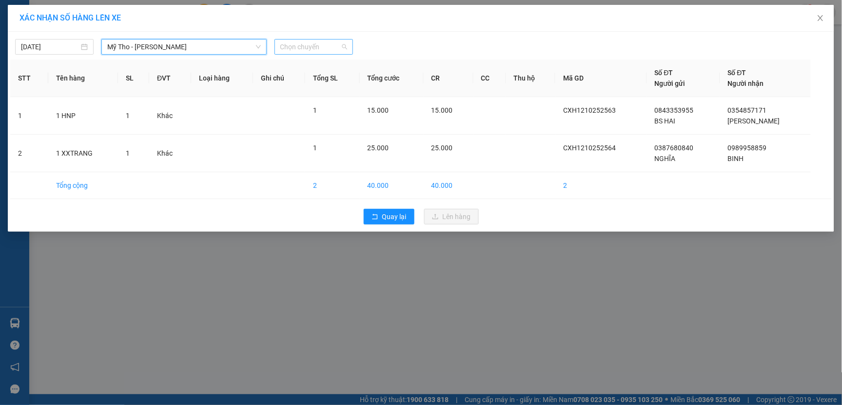
click at [289, 48] on span "Chọn chuyến" at bounding box center [313, 46] width 67 height 15
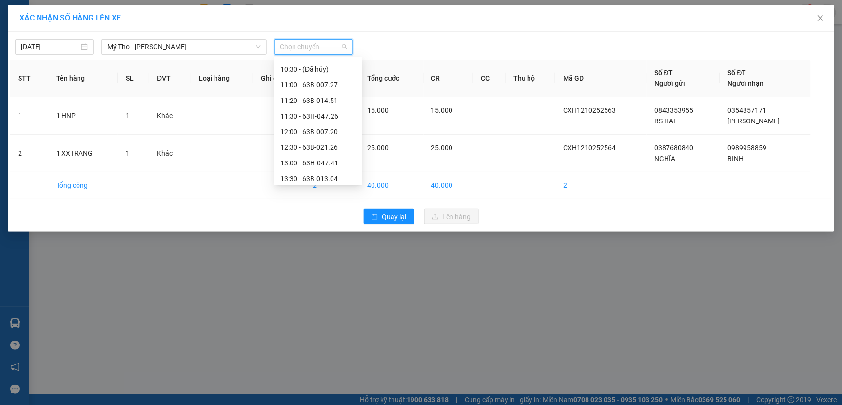
scroll to position [562, 0]
click at [322, 129] on div "18:00 - 63B-007.20" at bounding box center [318, 128] width 76 height 11
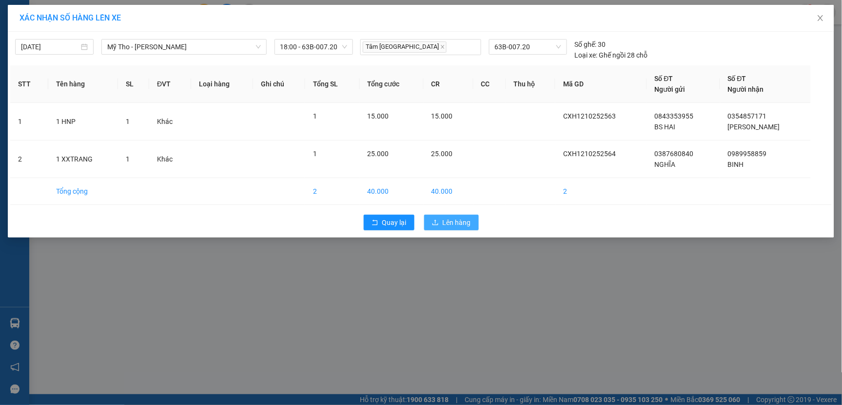
click at [440, 224] on button "Lên hàng" at bounding box center [451, 223] width 55 height 16
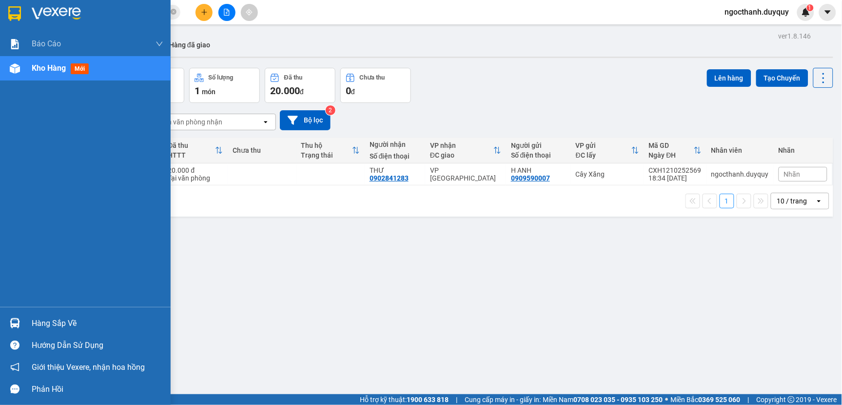
click at [55, 325] on div "Hàng sắp về" at bounding box center [98, 323] width 132 height 15
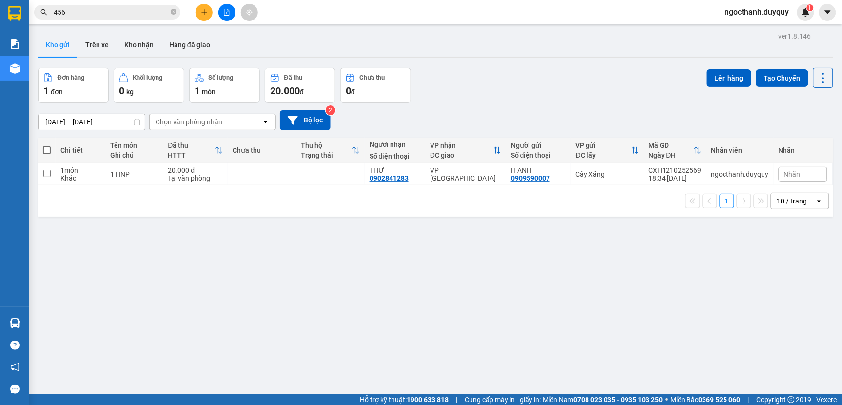
click at [549, 306] on section "Kết quả tìm kiếm ( 1656 ) Bộ lọc Mã ĐH Trạng thái Món hàng Thu hộ Tổng cước Chư…" at bounding box center [421, 202] width 842 height 405
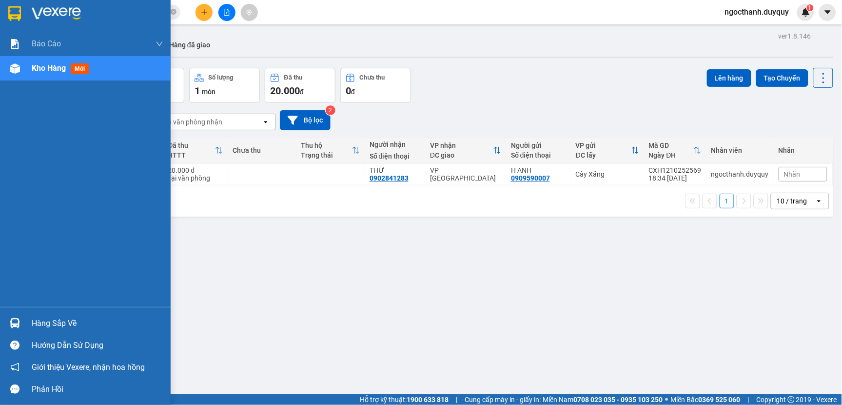
click at [72, 316] on div "Hàng sắp về" at bounding box center [98, 323] width 132 height 15
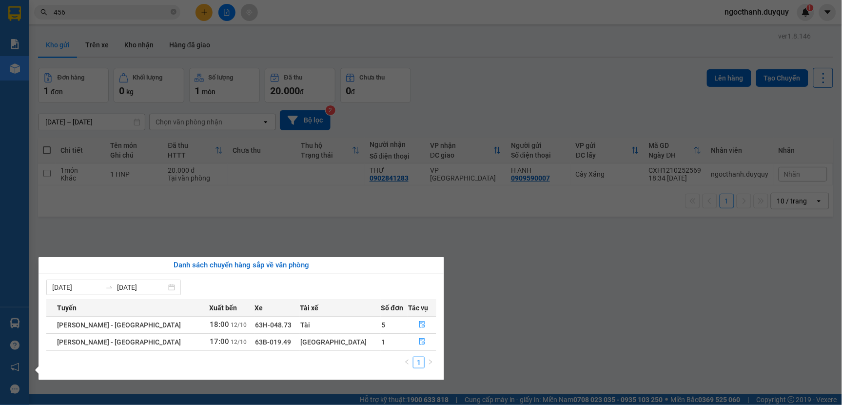
click at [579, 286] on section "Kết quả tìm kiếm ( 1656 ) Bộ lọc Mã ĐH Trạng thái Món hàng Thu hộ Tổng cước Chư…" at bounding box center [421, 202] width 842 height 405
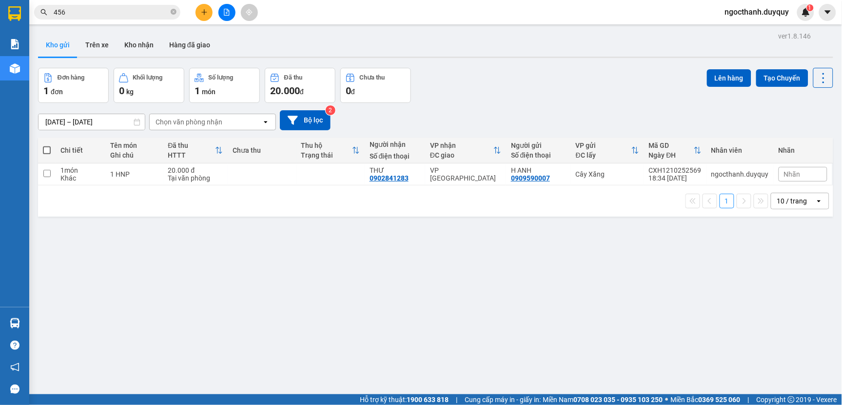
click at [50, 150] on span at bounding box center [47, 150] width 8 height 8
click at [47, 145] on input "checkbox" at bounding box center [47, 145] width 0 height 0
checkbox input "true"
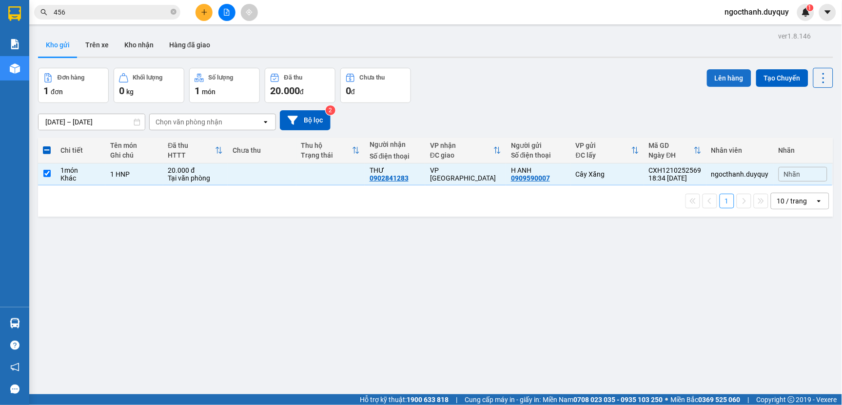
click at [716, 75] on button "Lên hàng" at bounding box center [729, 78] width 44 height 18
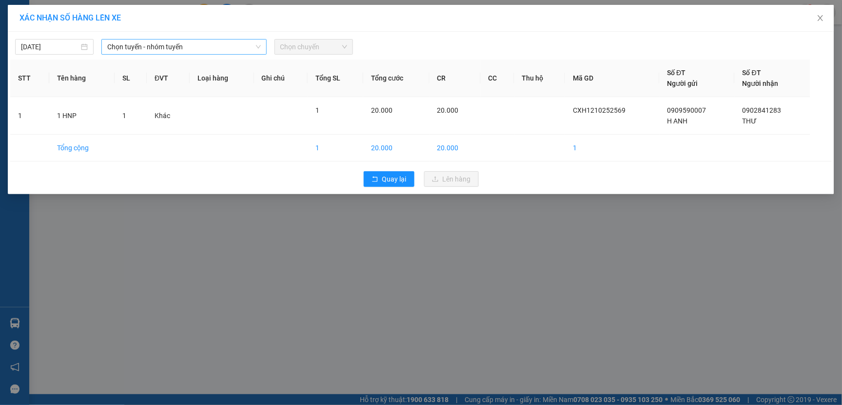
click at [143, 49] on span "Chọn tuyến - nhóm tuyến" at bounding box center [183, 46] width 153 height 15
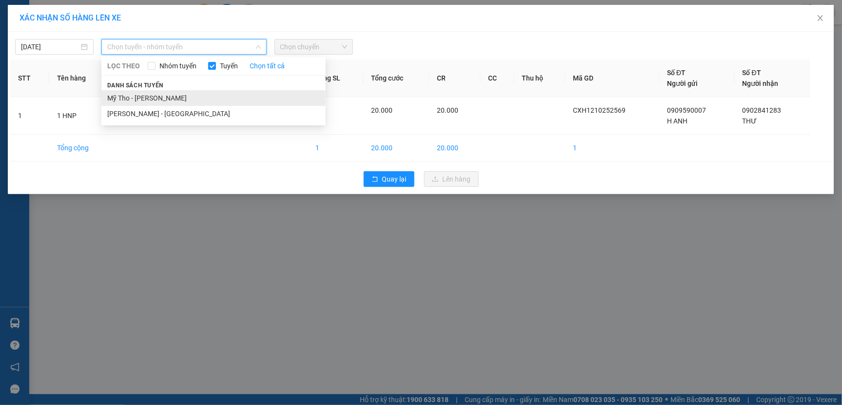
click at [155, 95] on li "Mỹ Tho - [PERSON_NAME]" at bounding box center [213, 98] width 224 height 16
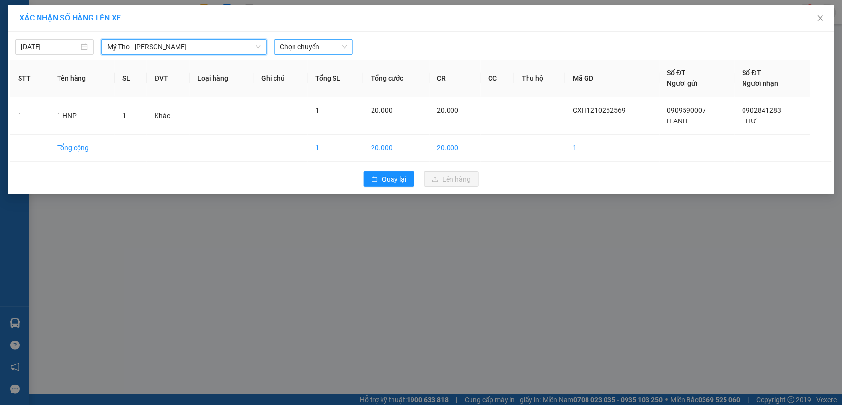
click at [280, 45] on span "Chọn chuyến" at bounding box center [313, 46] width 67 height 15
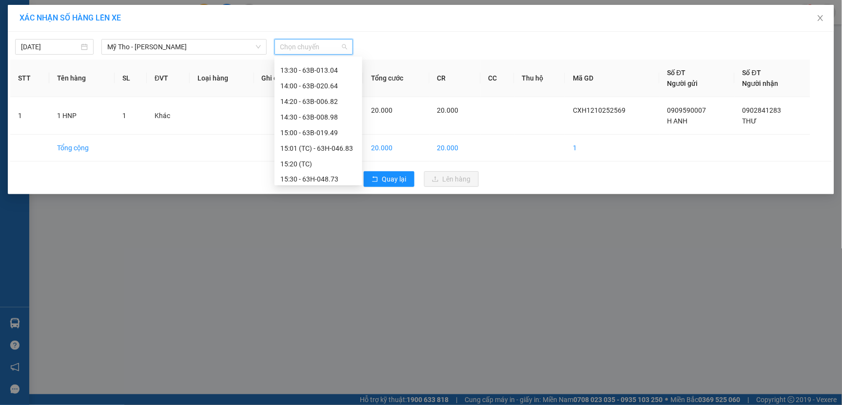
scroll to position [562, 0]
click at [325, 141] on div "18:30 - 63H-047.41" at bounding box center [318, 144] width 76 height 11
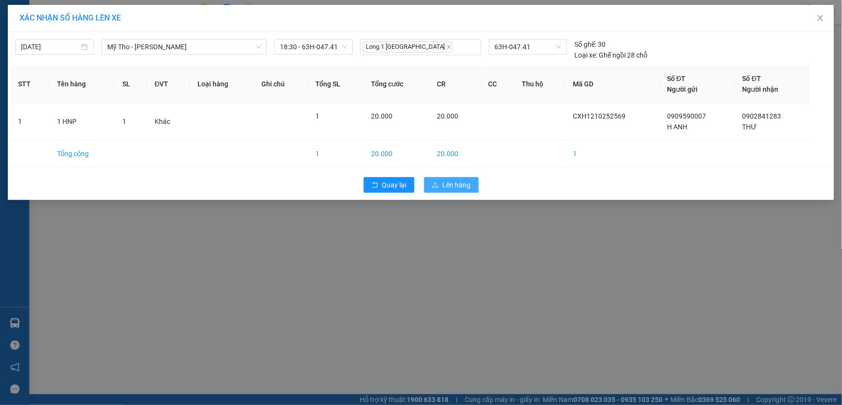
click at [454, 185] on span "Lên hàng" at bounding box center [457, 184] width 28 height 11
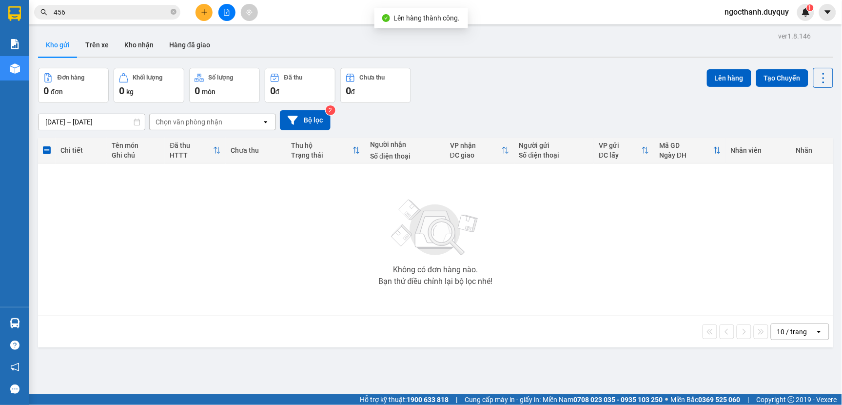
click at [51, 327] on div "10 / trang open" at bounding box center [435, 331] width 787 height 17
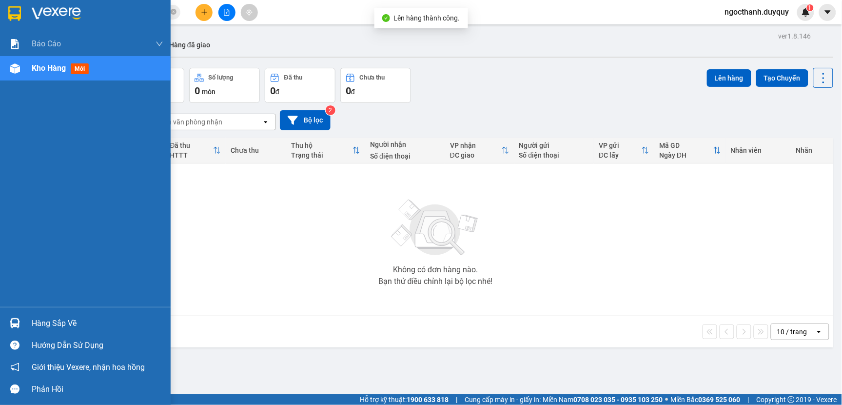
click at [49, 325] on div "Hàng sắp về" at bounding box center [98, 323] width 132 height 15
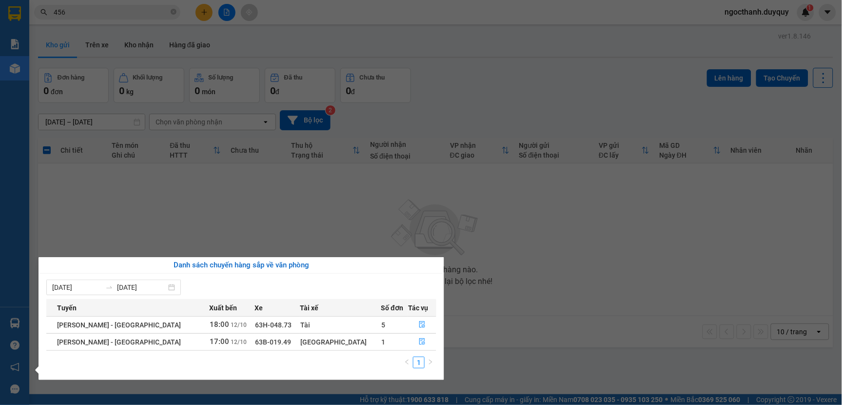
click at [585, 240] on section "Kết quả tìm kiếm ( 1656 ) Bộ lọc Mã ĐH Trạng thái Món hàng Thu hộ Tổng cước Chư…" at bounding box center [421, 202] width 842 height 405
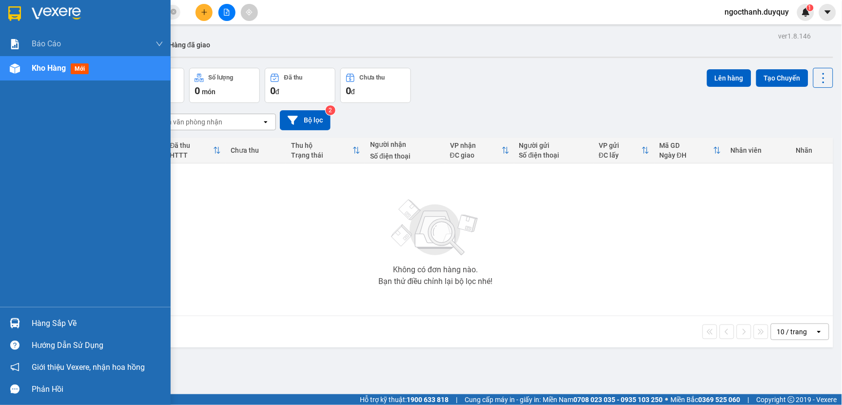
click at [55, 328] on div "Hàng sắp về" at bounding box center [98, 323] width 132 height 15
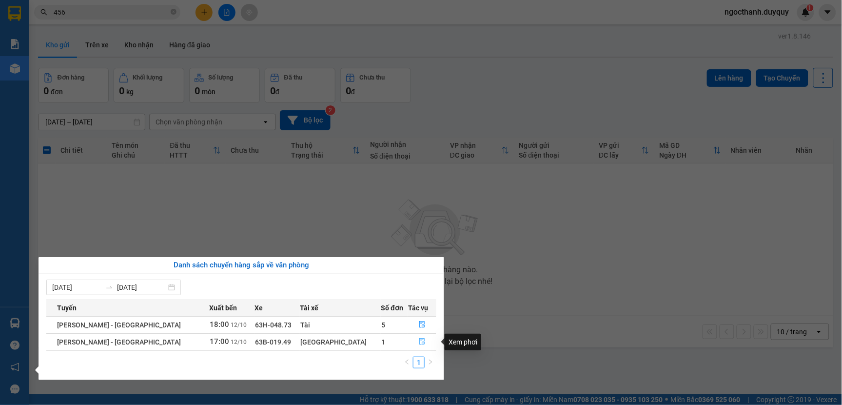
click at [411, 339] on button "button" at bounding box center [422, 342] width 27 height 16
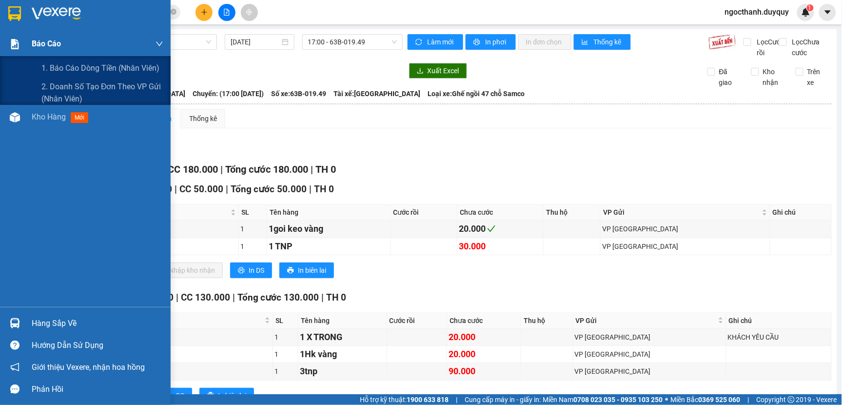
click at [47, 40] on span "Báo cáo" at bounding box center [46, 44] width 29 height 12
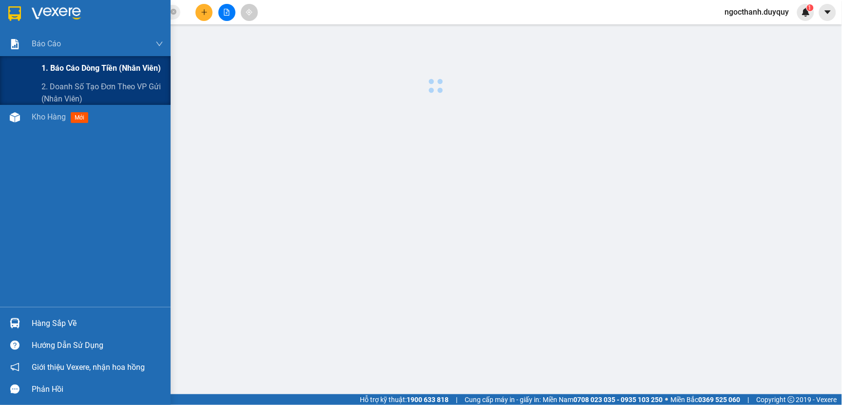
click at [62, 65] on span "1. Báo cáo dòng tiền (nhân viên)" at bounding box center [100, 68] width 119 height 12
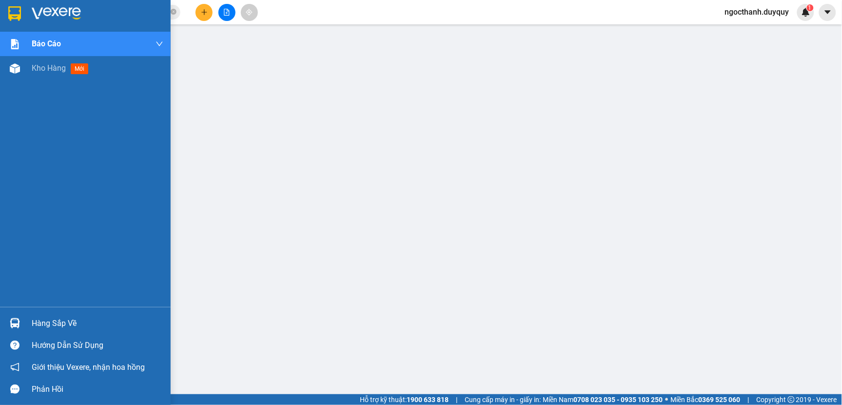
click at [47, 321] on div "Hàng sắp về" at bounding box center [98, 323] width 132 height 15
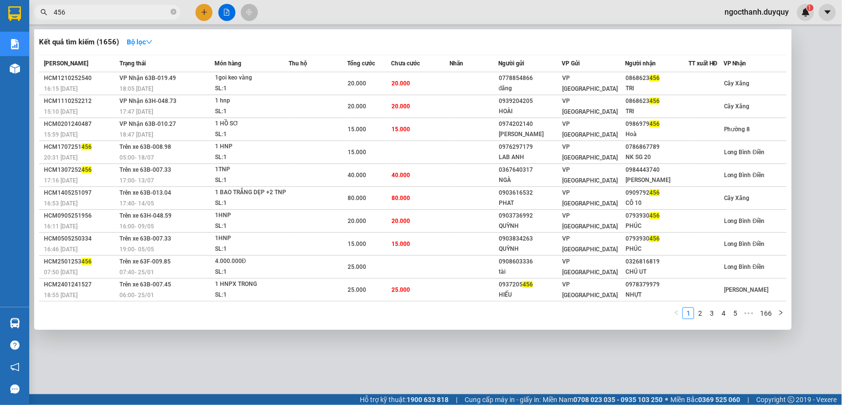
click at [83, 11] on input "456" at bounding box center [111, 12] width 115 height 11
type input "4"
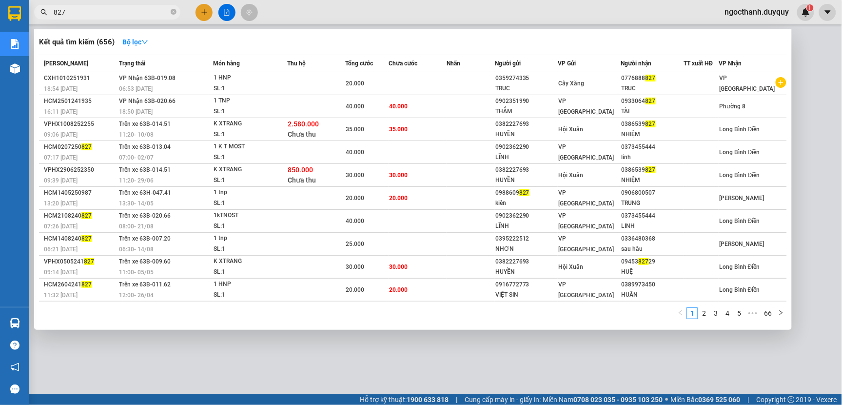
click at [74, 15] on input "827" at bounding box center [111, 12] width 115 height 11
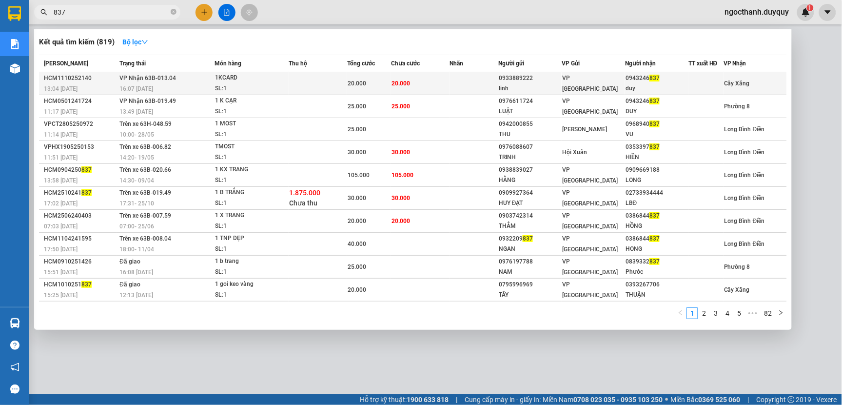
type input "837"
click at [304, 72] on td at bounding box center [318, 83] width 59 height 23
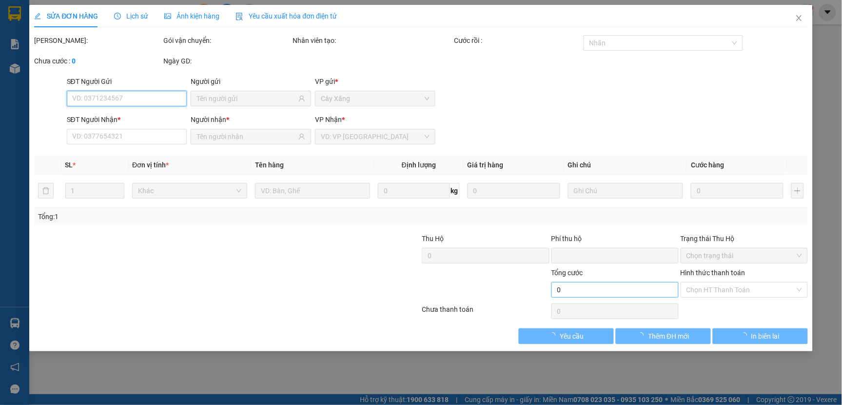
type input "0933889222"
type input "linh"
type input "0943246837"
type input "duy"
type input "0"
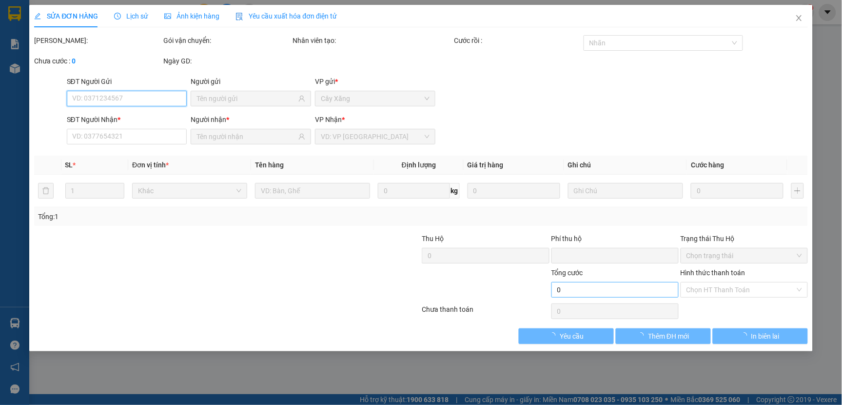
type input "20.000"
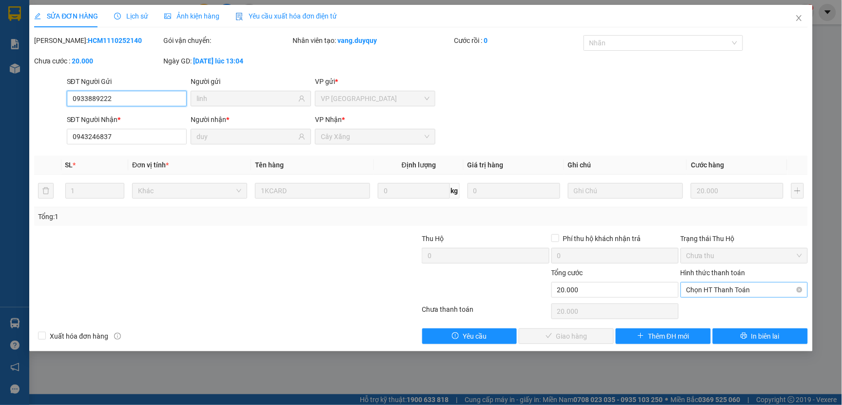
click at [693, 291] on span "Chọn HT Thanh Toán" at bounding box center [744, 289] width 116 height 15
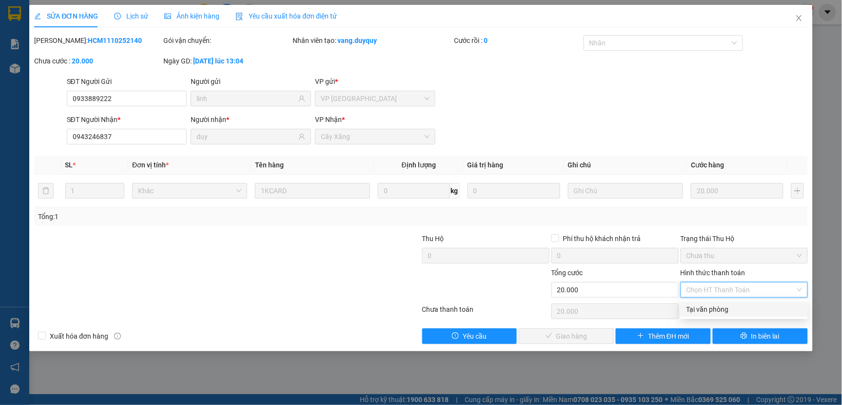
click at [698, 306] on div "Tại văn phòng" at bounding box center [744, 309] width 116 height 11
type input "0"
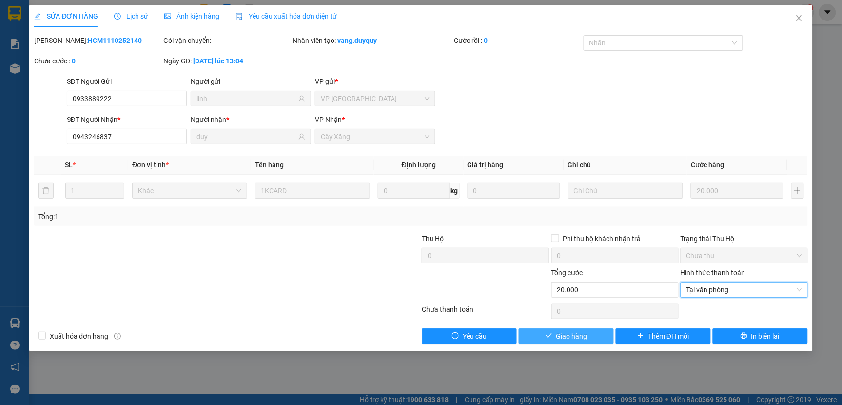
click at [571, 336] on span "Giao hàng" at bounding box center [571, 336] width 31 height 11
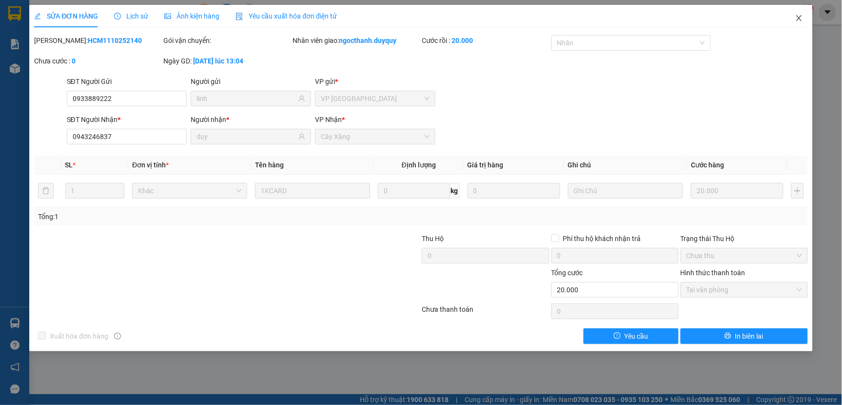
click at [798, 17] on icon "close" at bounding box center [798, 18] width 5 height 6
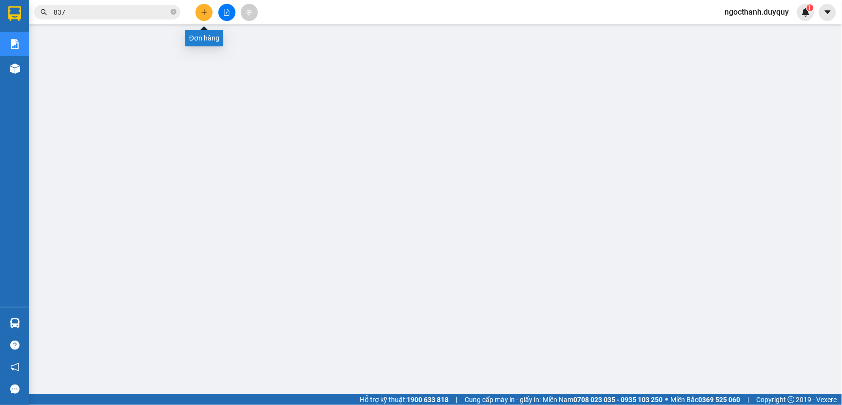
click at [204, 12] on icon "plus" at bounding box center [203, 12] width 5 height 0
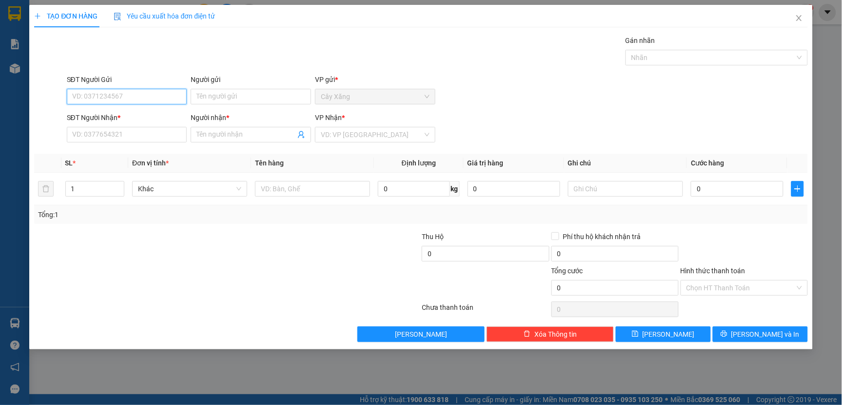
click at [91, 101] on input "SĐT Người Gửi" at bounding box center [127, 97] width 120 height 16
click at [101, 98] on input "657" at bounding box center [127, 97] width 120 height 16
click at [99, 110] on div "0397389657 - THẢO" at bounding box center [127, 116] width 120 height 16
type input "0397389657"
type input "THẢO"
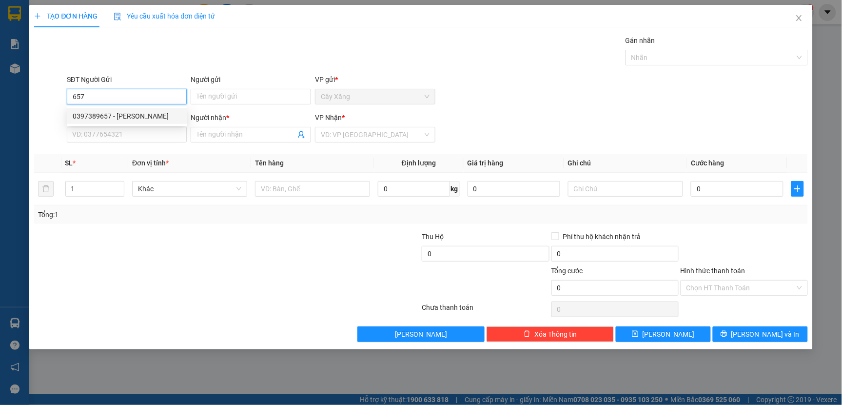
type input "0932508233"
type input "CHUNG"
type input "25.000"
type input "0397389657"
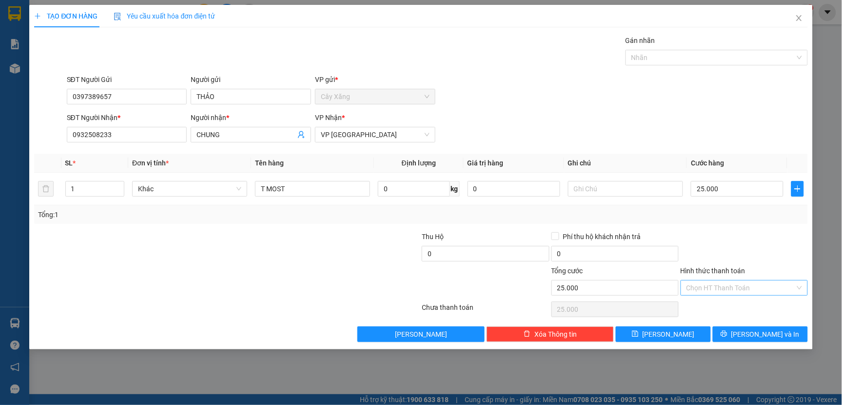
click at [704, 287] on input "Hình thức thanh toán" at bounding box center [740, 287] width 109 height 15
click at [717, 308] on div "Tại văn phòng" at bounding box center [744, 307] width 116 height 11
type input "0"
click at [732, 335] on button "[PERSON_NAME] và In" at bounding box center [760, 334] width 95 height 16
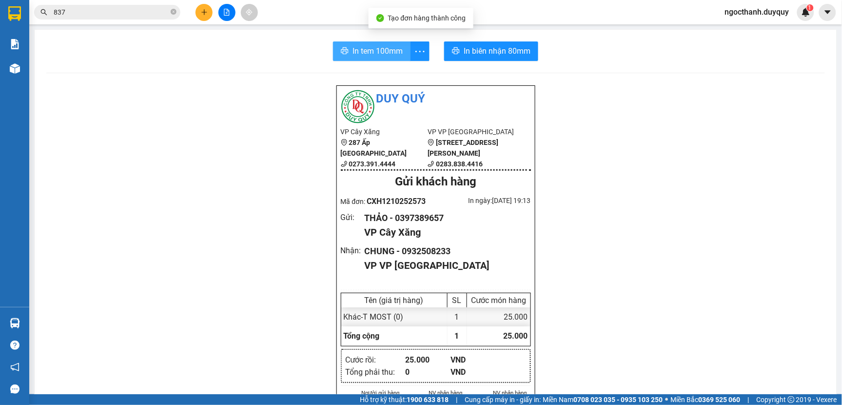
click at [355, 53] on span "In tem 100mm" at bounding box center [377, 51] width 50 height 12
click at [70, 10] on input "837" at bounding box center [111, 12] width 115 height 11
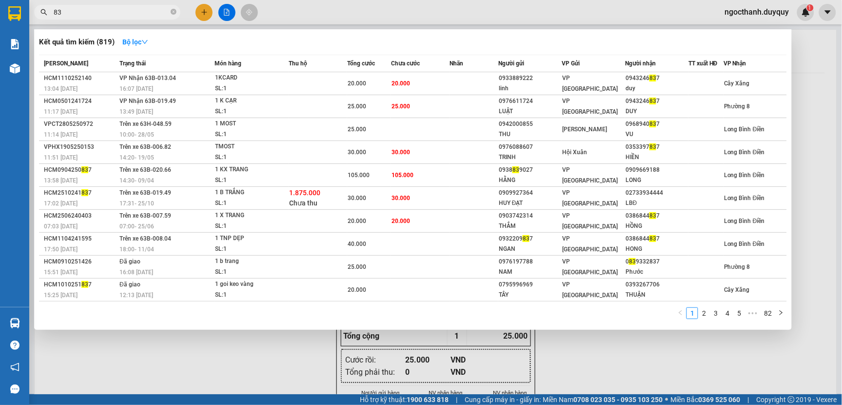
type input "8"
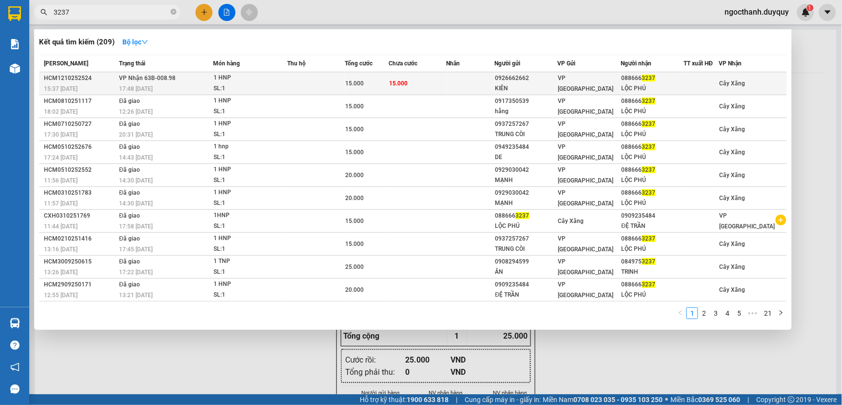
type input "3237"
click at [328, 81] on td at bounding box center [316, 83] width 58 height 23
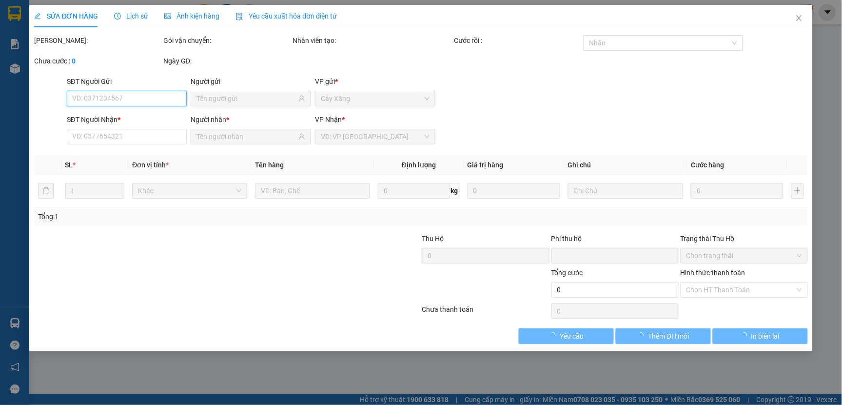
type input "0926662662"
type input "KIÊN"
type input "0886663237"
type input "LỘC PHÚ"
type input "0"
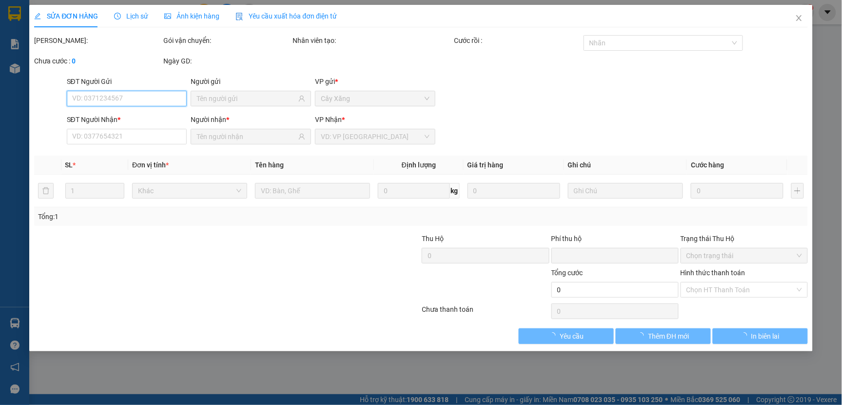
type input "15.000"
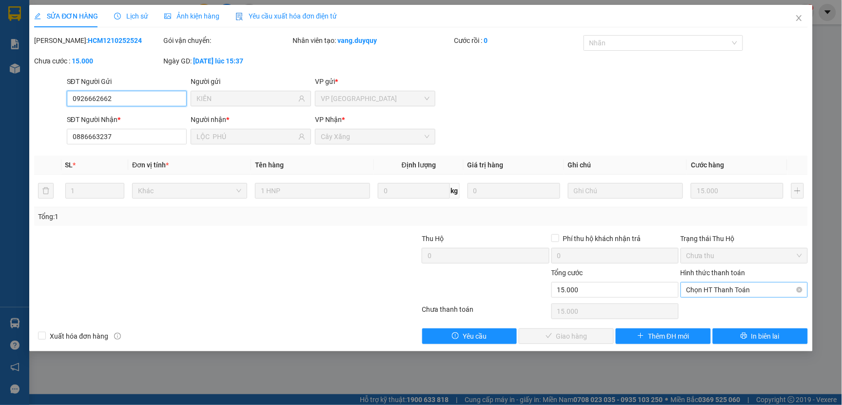
click at [710, 291] on span "Chọn HT Thanh Toán" at bounding box center [744, 289] width 116 height 15
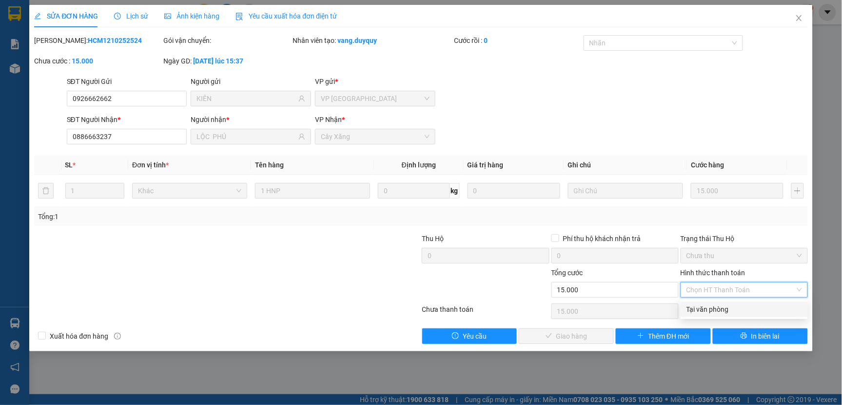
click at [713, 311] on div "Tại văn phòng" at bounding box center [744, 309] width 116 height 11
type input "0"
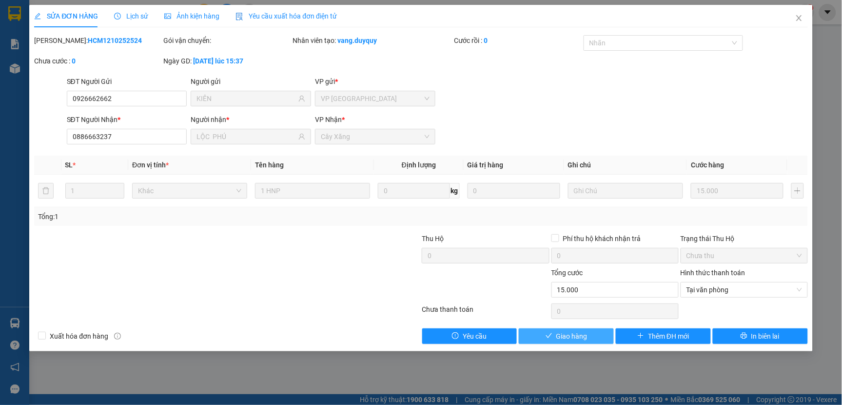
click at [607, 333] on button "Giao hàng" at bounding box center [566, 336] width 95 height 16
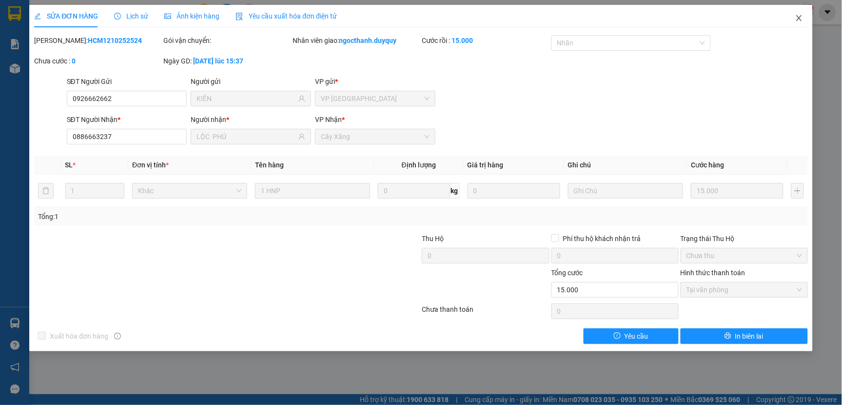
click at [797, 20] on icon "close" at bounding box center [799, 18] width 8 height 8
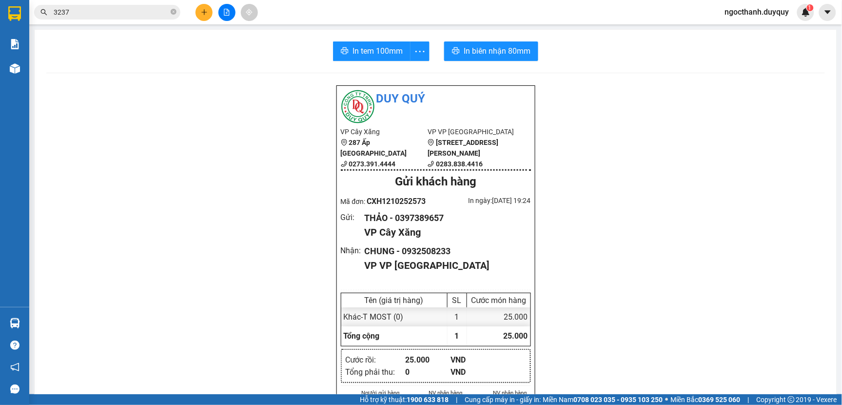
drag, startPoint x: 108, startPoint y: 16, endPoint x: 115, endPoint y: 30, distance: 15.7
click at [108, 16] on input "3237" at bounding box center [111, 12] width 115 height 11
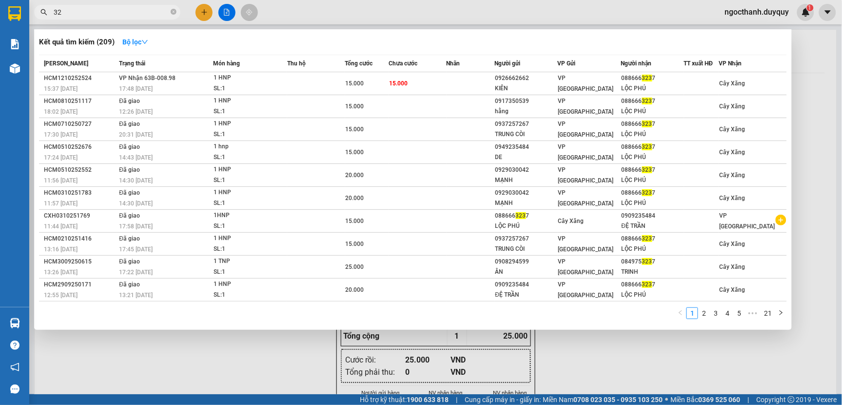
type input "3"
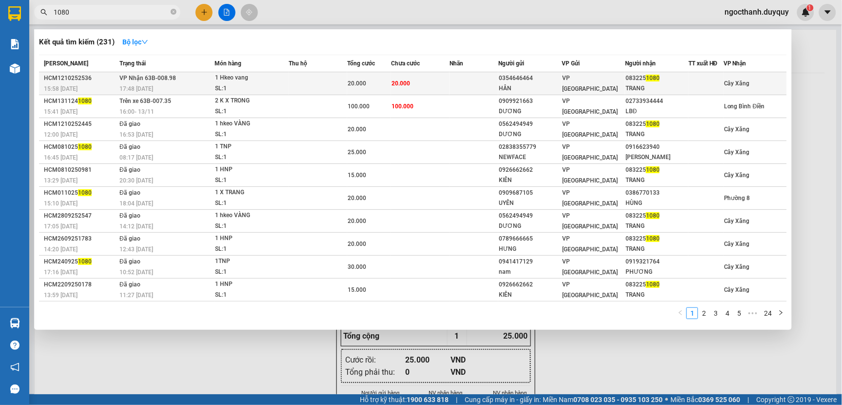
type input "1080"
click at [376, 83] on div "20.000" at bounding box center [369, 83] width 43 height 11
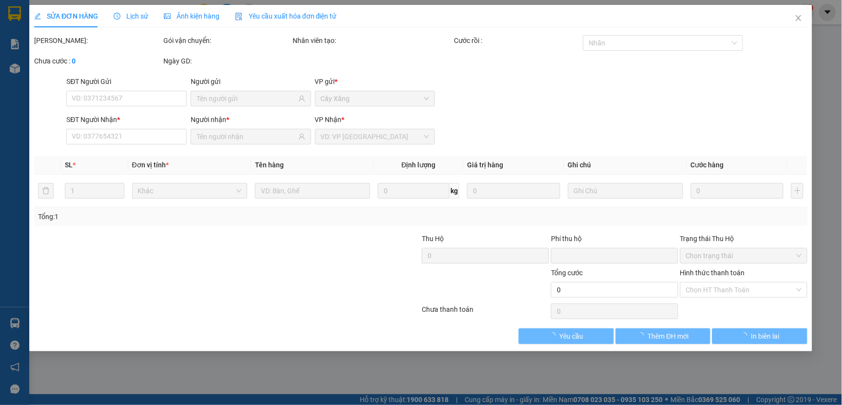
type input "0354646464"
type input "HÂN"
type input "0832251080"
type input "TRANG"
type input "0"
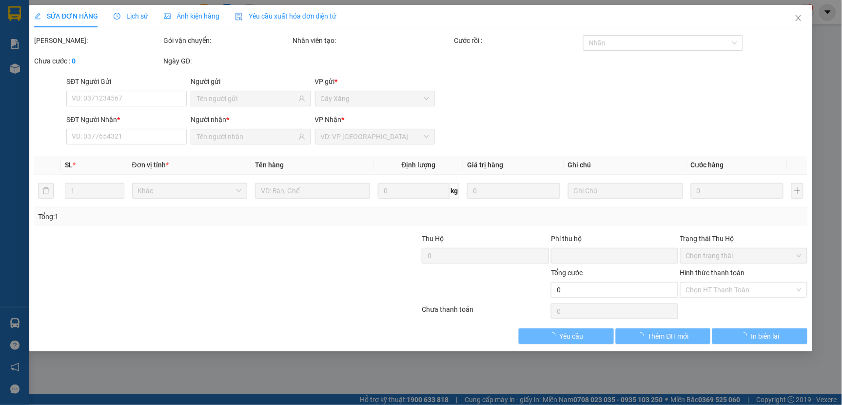
type input "20.000"
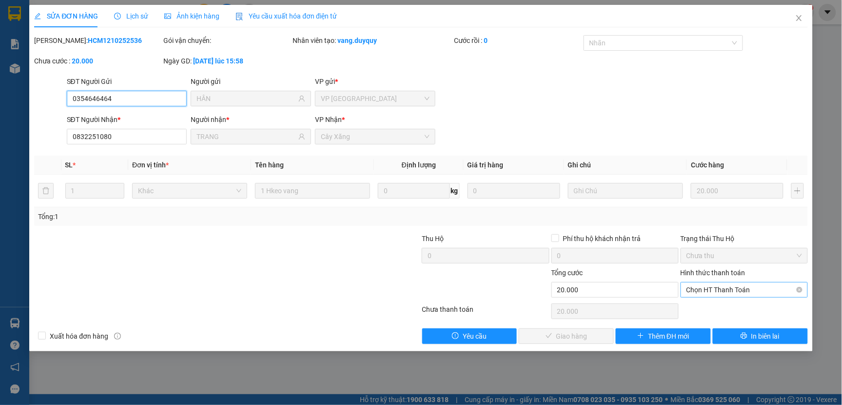
click at [708, 289] on span "Chọn HT Thanh Toán" at bounding box center [744, 289] width 116 height 15
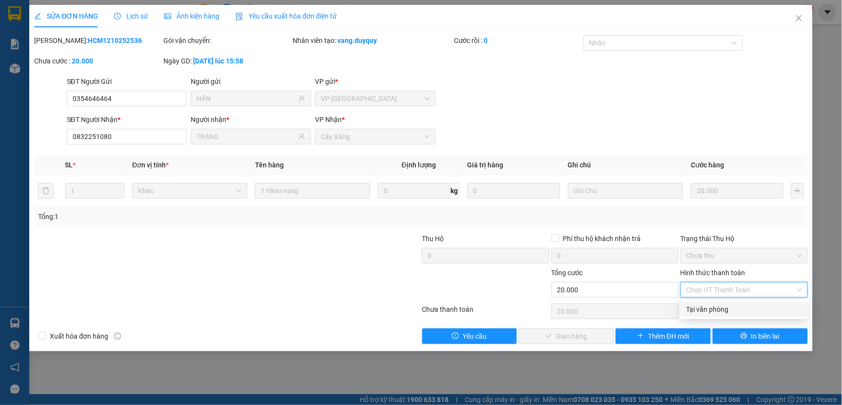
click at [707, 311] on div "Tại văn phòng" at bounding box center [744, 309] width 116 height 11
type input "0"
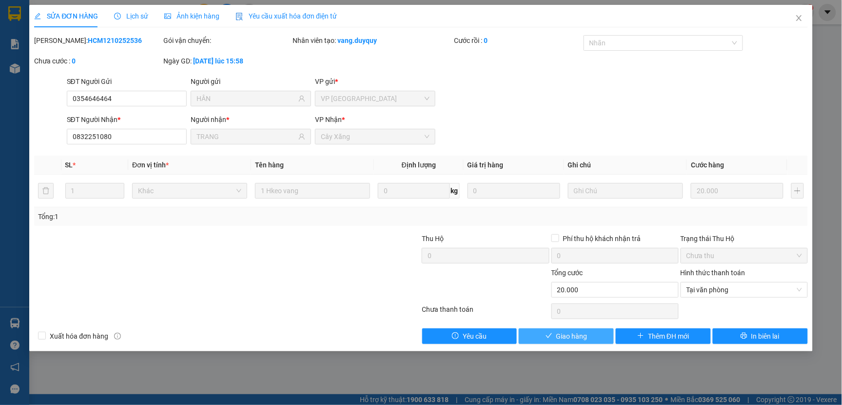
click at [603, 334] on button "Giao hàng" at bounding box center [566, 336] width 95 height 16
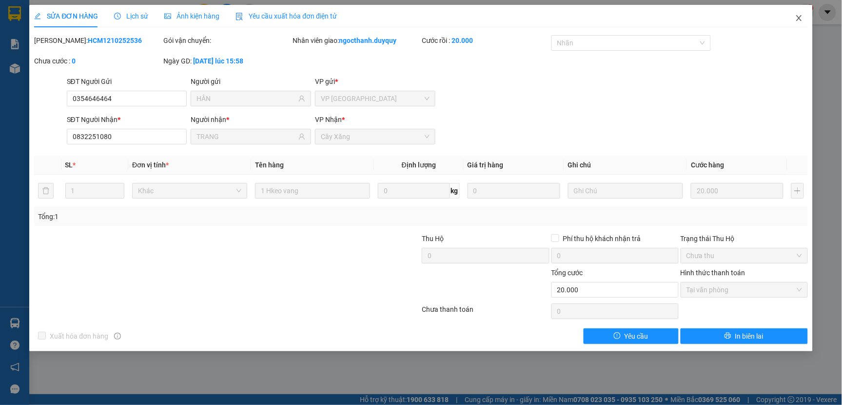
click at [796, 18] on icon "close" at bounding box center [799, 18] width 8 height 8
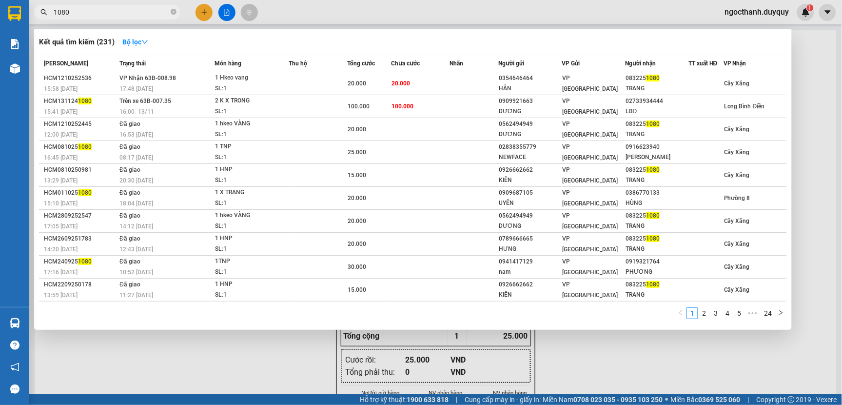
click at [86, 10] on input "1080" at bounding box center [111, 12] width 115 height 11
type input "1"
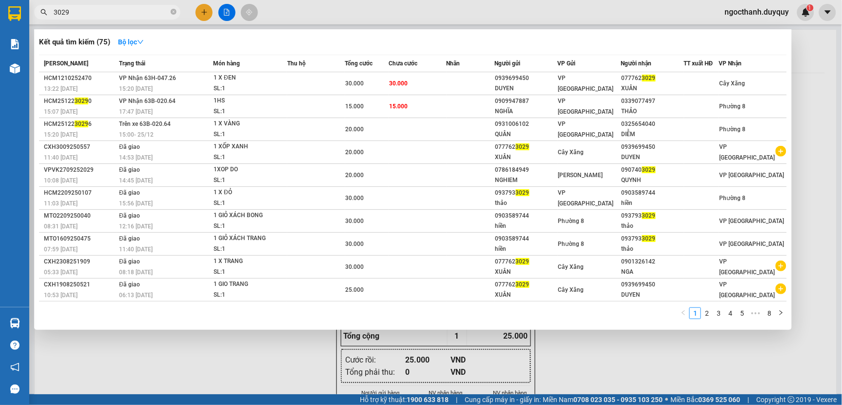
type input "3029"
click at [592, 348] on div at bounding box center [421, 202] width 842 height 405
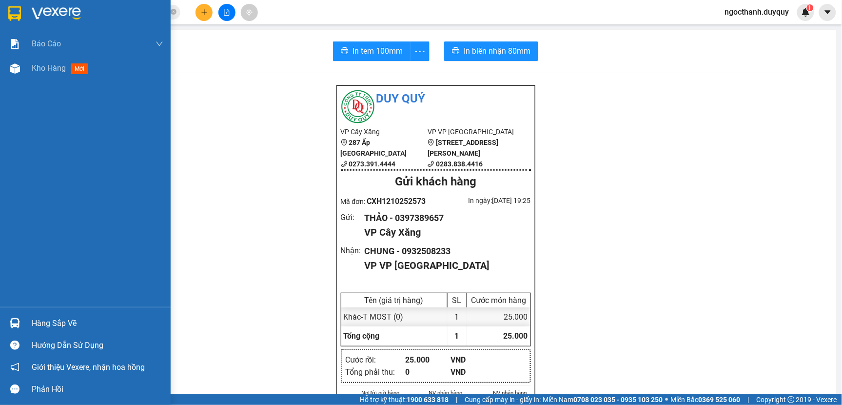
click at [49, 323] on div "Hàng sắp về" at bounding box center [98, 323] width 132 height 15
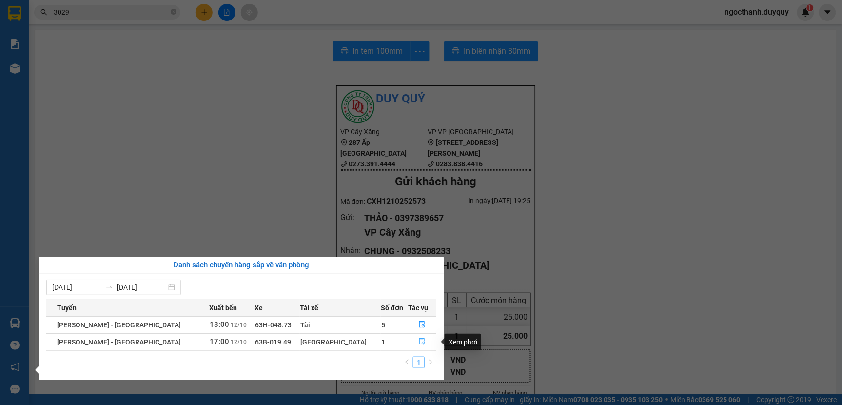
click at [411, 340] on button "button" at bounding box center [422, 342] width 27 height 16
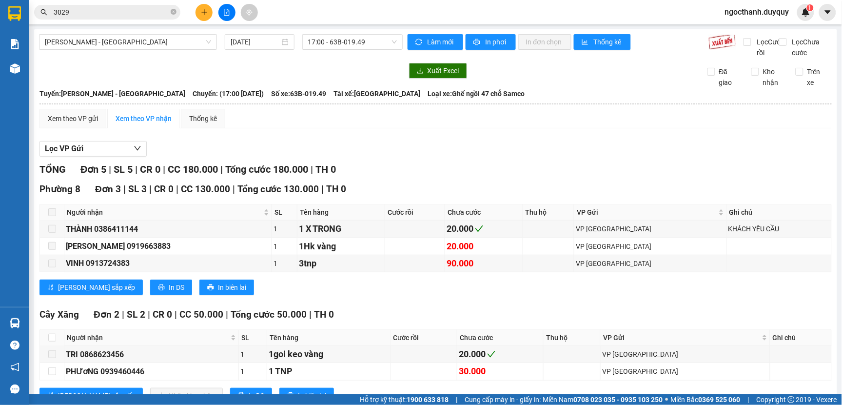
scroll to position [47, 0]
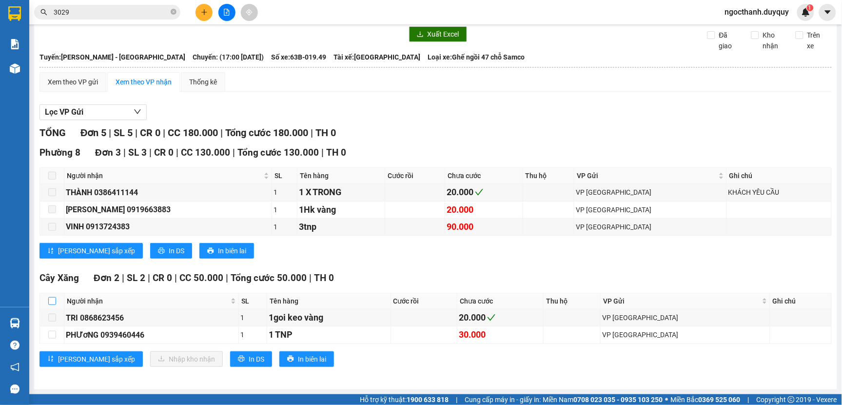
click at [51, 300] on input "checkbox" at bounding box center [52, 301] width 8 height 8
checkbox input "true"
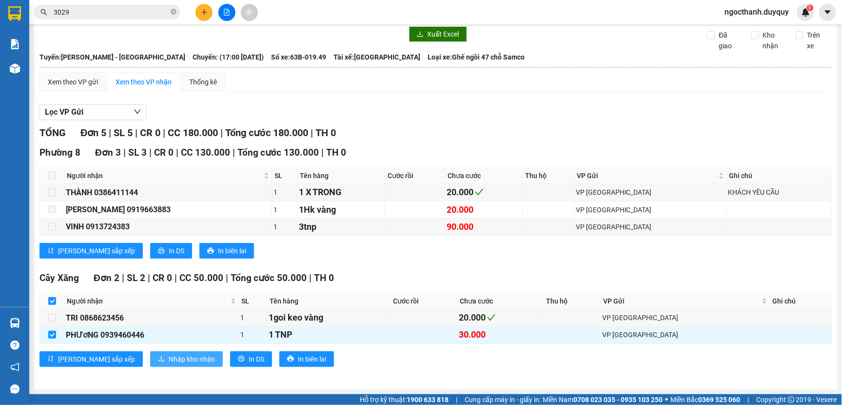
click at [169, 358] on span "Nhập kho nhận" at bounding box center [192, 358] width 46 height 11
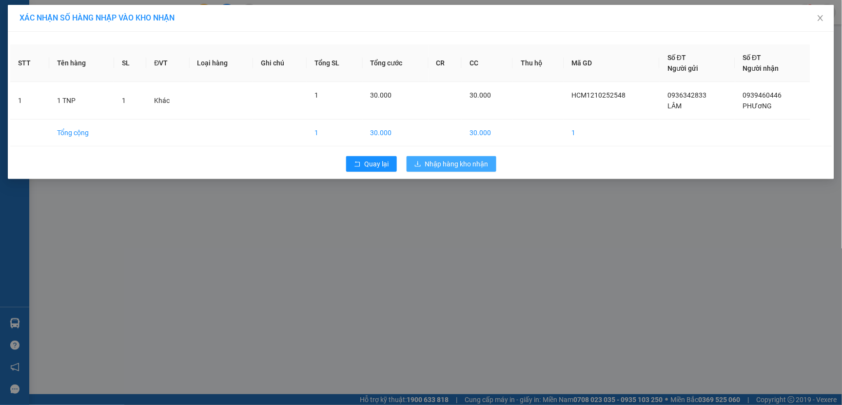
click at [460, 164] on span "Nhập hàng kho nhận" at bounding box center [456, 163] width 63 height 11
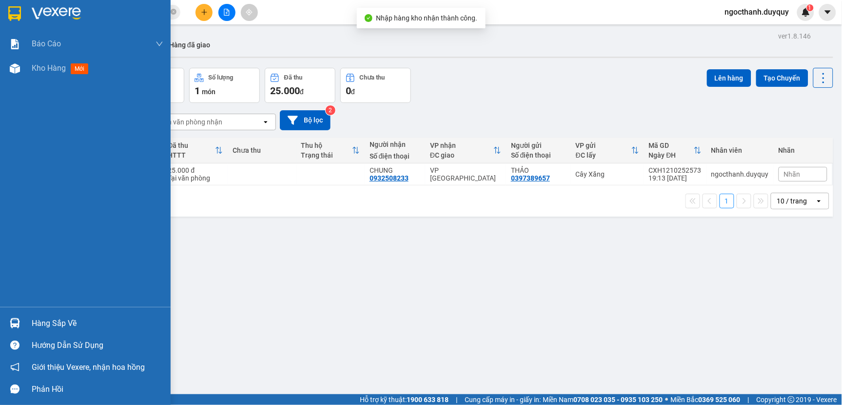
click at [62, 320] on div "Hàng sắp về" at bounding box center [98, 323] width 132 height 15
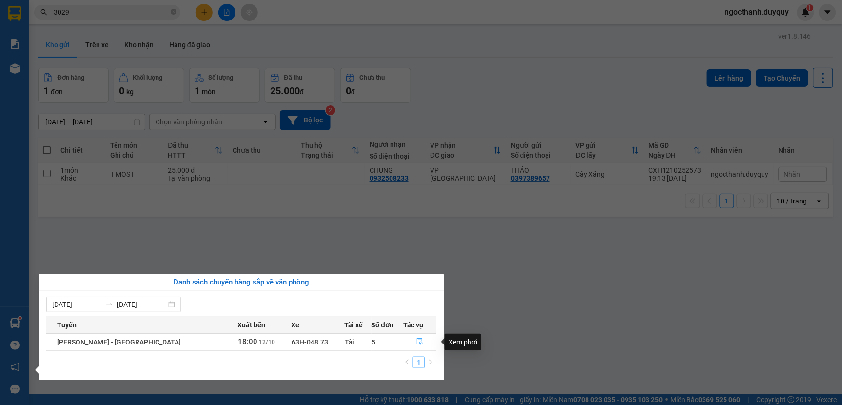
click at [408, 338] on button "button" at bounding box center [420, 342] width 32 height 16
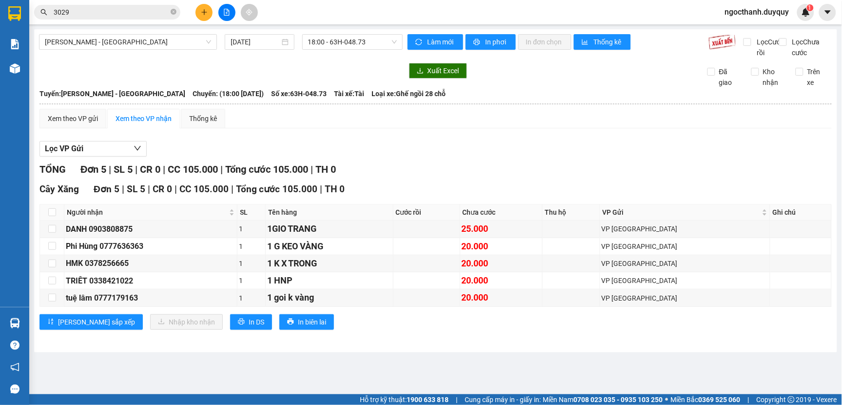
drag, startPoint x: 52, startPoint y: 218, endPoint x: 56, endPoint y: 224, distance: 7.4
click at [52, 217] on label at bounding box center [52, 212] width 8 height 11
click at [52, 216] on input "checkbox" at bounding box center [52, 212] width 8 height 8
checkbox input "true"
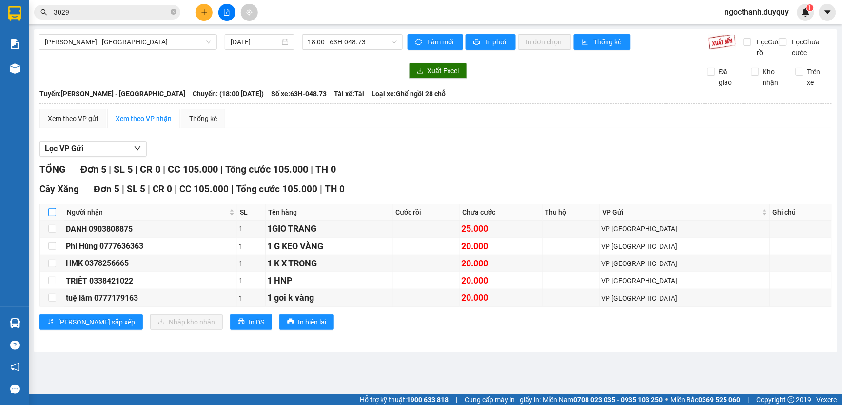
checkbox input "true"
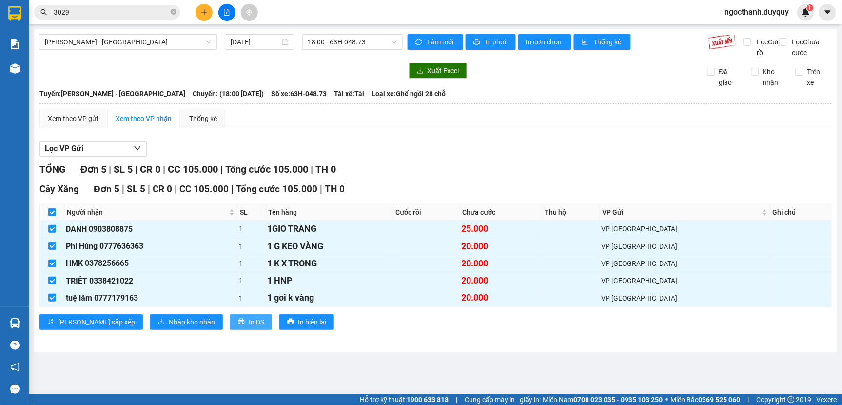
click at [249, 327] on span "In DS" at bounding box center [257, 321] width 16 height 11
click at [150, 326] on button "Nhập kho nhận" at bounding box center [186, 322] width 73 height 16
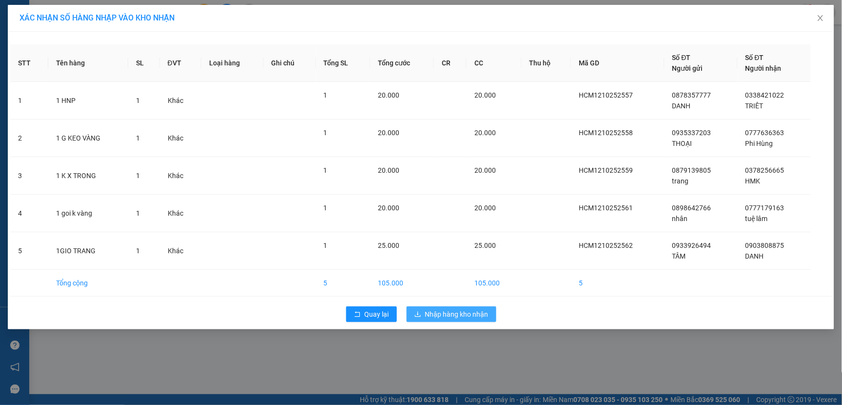
click at [445, 316] on span "Nhập hàng kho nhận" at bounding box center [456, 314] width 63 height 11
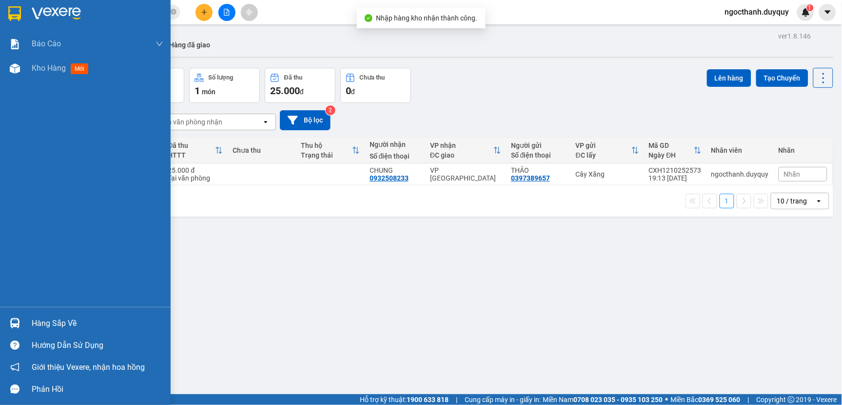
click at [42, 323] on div "Hàng sắp về" at bounding box center [98, 323] width 132 height 15
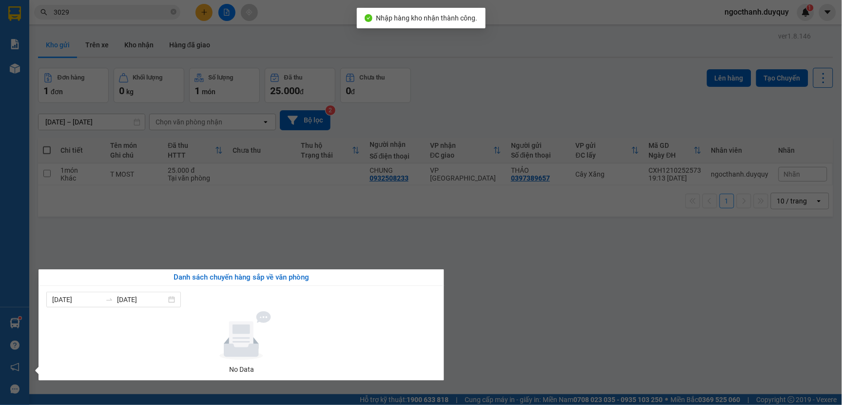
click at [542, 295] on section "Kết quả tìm kiếm ( 75 ) Bộ lọc Mã ĐH Trạng thái Món hàng Thu hộ Tổng cước Chưa …" at bounding box center [421, 202] width 842 height 405
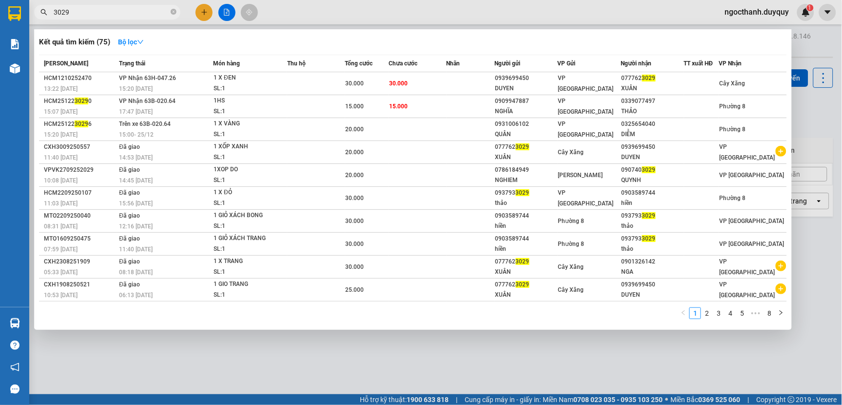
click at [79, 15] on input "3029" at bounding box center [111, 12] width 115 height 11
type input "3"
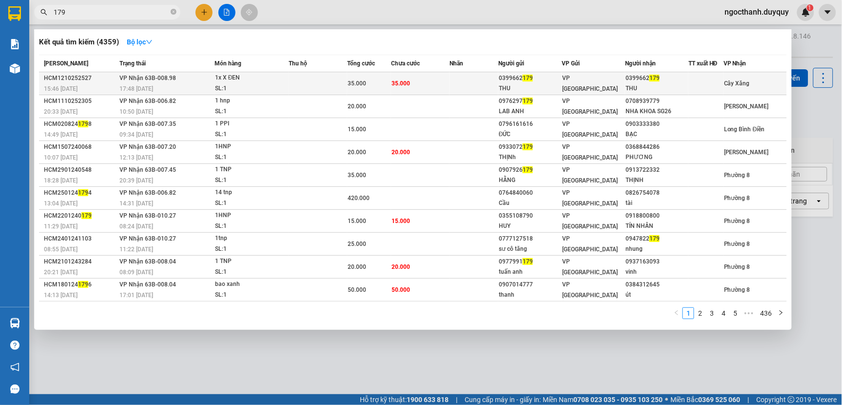
type input "179"
click at [350, 80] on span "35.000" at bounding box center [357, 83] width 19 height 7
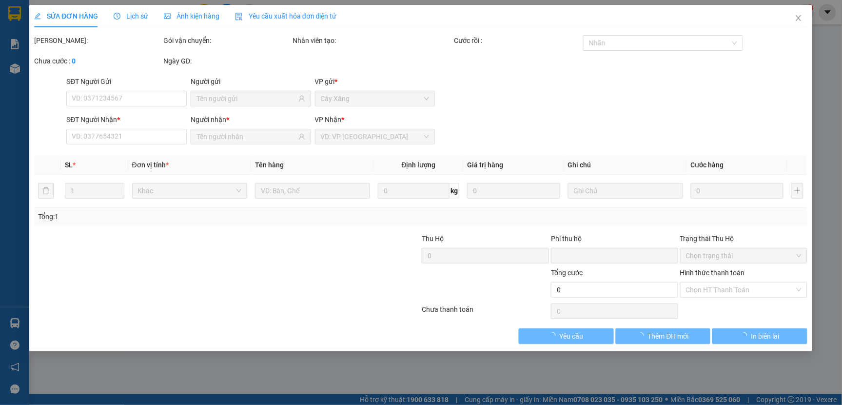
type input "0399662179"
type input "THU"
type input "0399662179"
type input "THU"
type input "0"
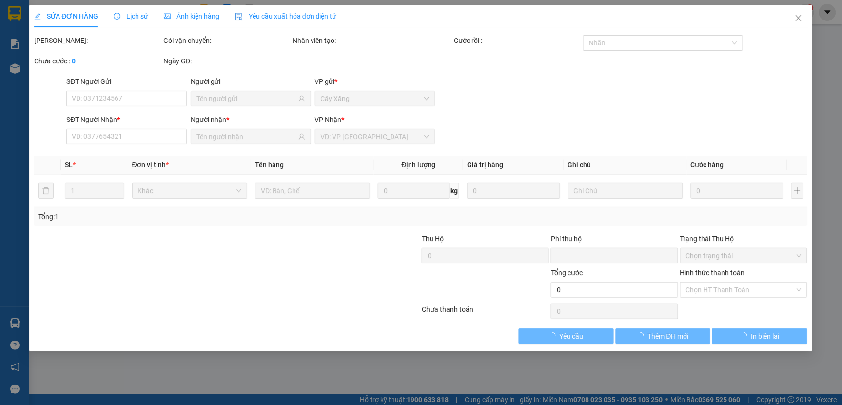
type input "35.000"
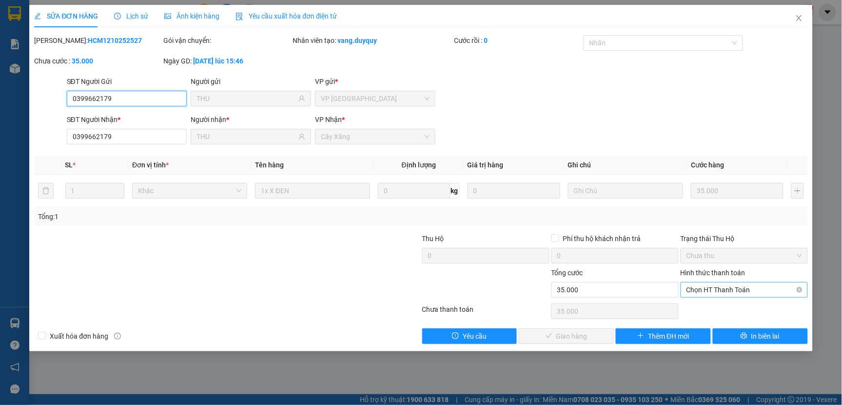
click at [706, 292] on span "Chọn HT Thanh Toán" at bounding box center [744, 289] width 116 height 15
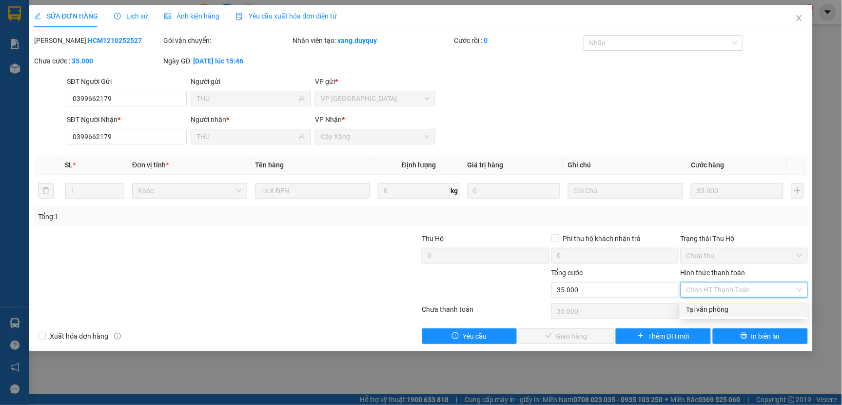
click at [704, 313] on div "Tại văn phòng" at bounding box center [744, 309] width 116 height 11
type input "0"
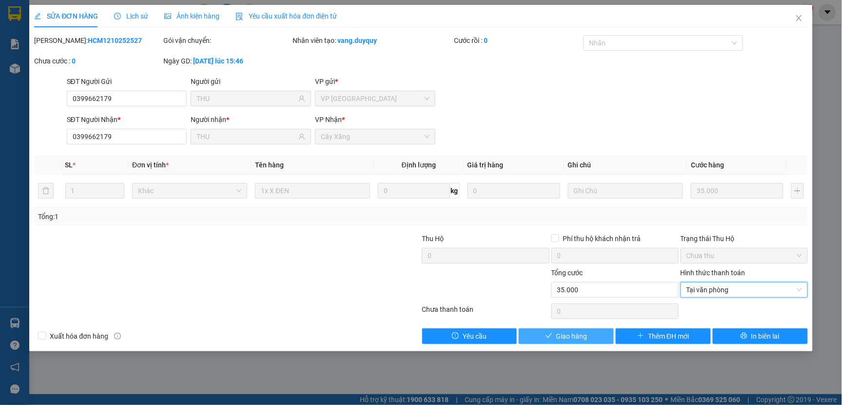
click at [597, 339] on button "Giao hàng" at bounding box center [566, 336] width 95 height 16
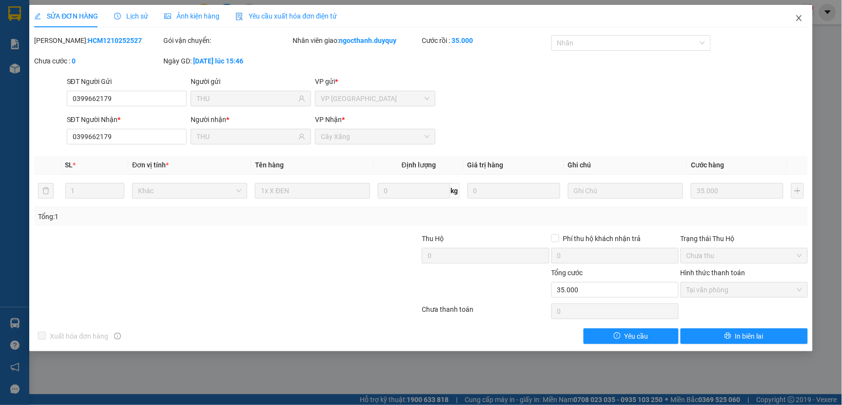
click at [796, 18] on icon "close" at bounding box center [799, 18] width 8 height 8
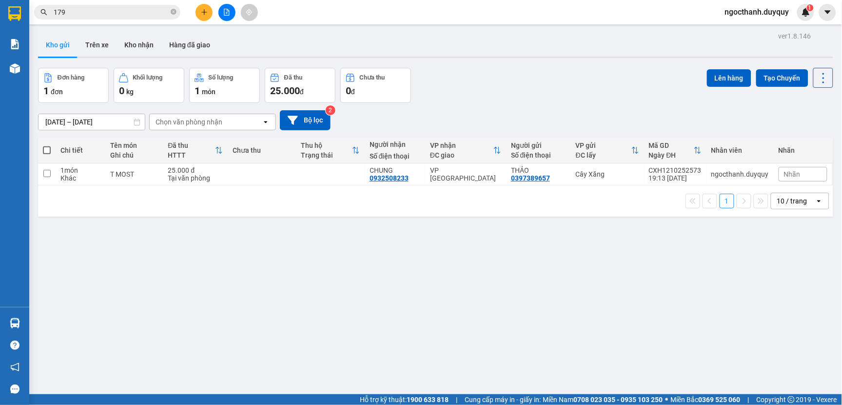
click at [74, 13] on input "179" at bounding box center [111, 12] width 115 height 11
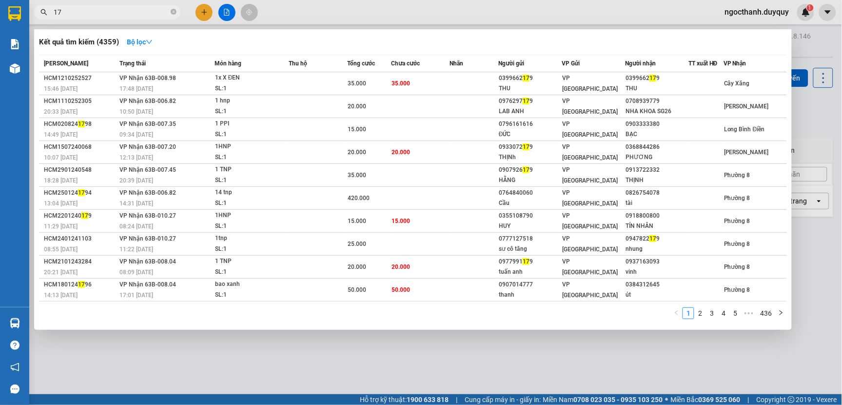
type input "1"
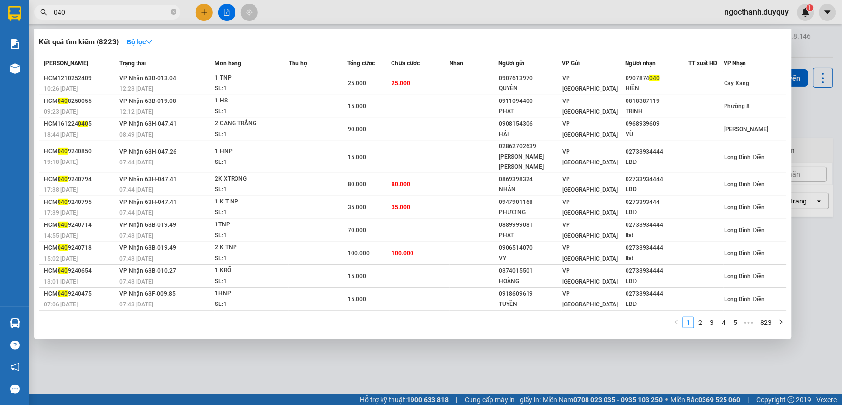
type input "040"
click at [205, 14] on div at bounding box center [421, 202] width 842 height 405
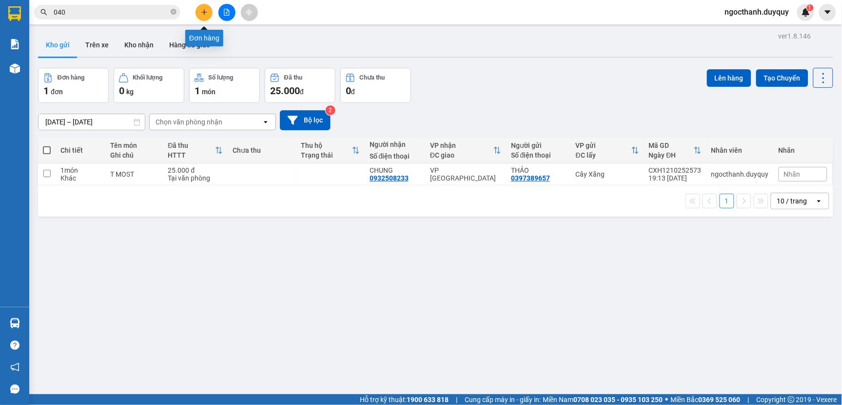
click at [205, 14] on icon "plus" at bounding box center [204, 12] width 7 height 7
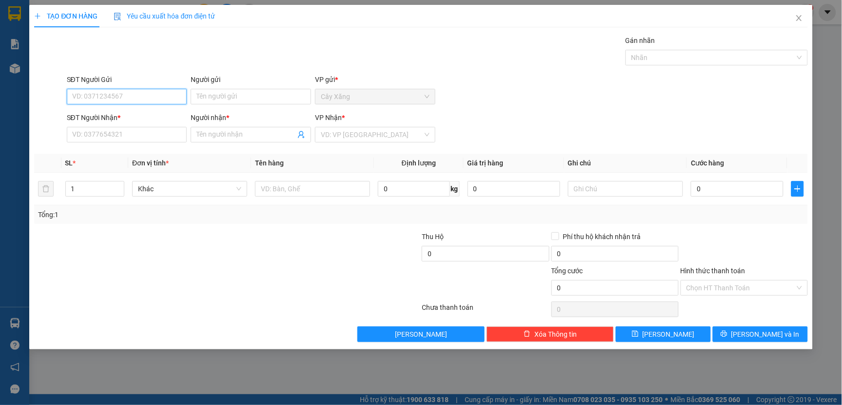
click at [112, 98] on input "SĐT Người Gửi" at bounding box center [127, 97] width 120 height 16
click at [112, 98] on input "657" at bounding box center [127, 97] width 120 height 16
click at [113, 99] on input "657" at bounding box center [127, 97] width 120 height 16
click at [113, 115] on div "0397389657 - THẢO" at bounding box center [127, 116] width 109 height 11
type input "0397389657"
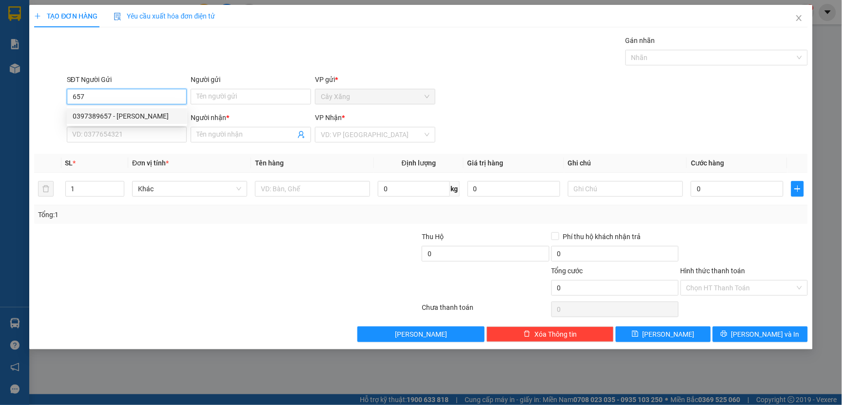
type input "THẢO"
type input "0932508233"
type input "CHUNG"
type input "25.000"
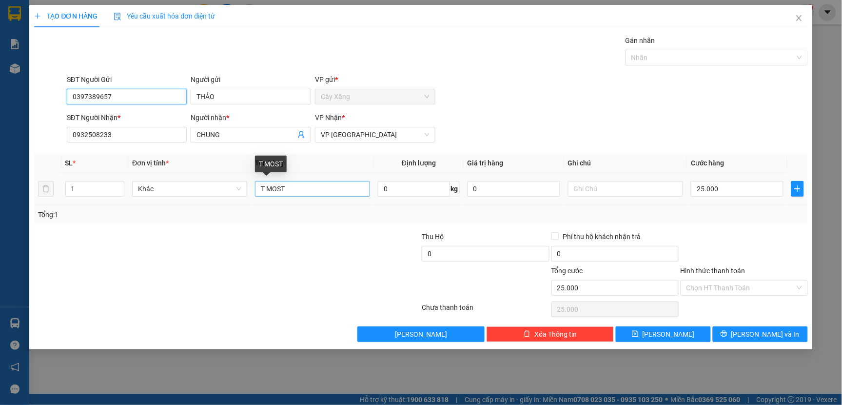
type input "0397389657"
click at [290, 192] on input "T MOST" at bounding box center [312, 189] width 115 height 16
type input "T"
type input "GOI KEO"
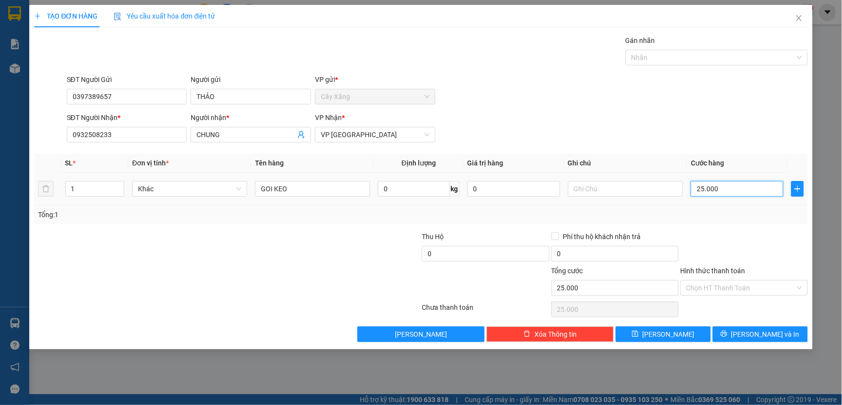
click at [724, 192] on input "25.000" at bounding box center [737, 189] width 93 height 16
type input "0"
click at [691, 189] on input "0" at bounding box center [737, 189] width 93 height 16
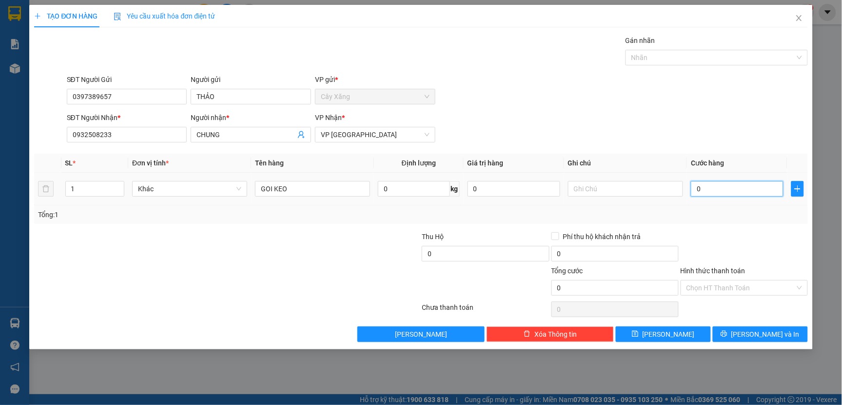
type input "20"
type input "200"
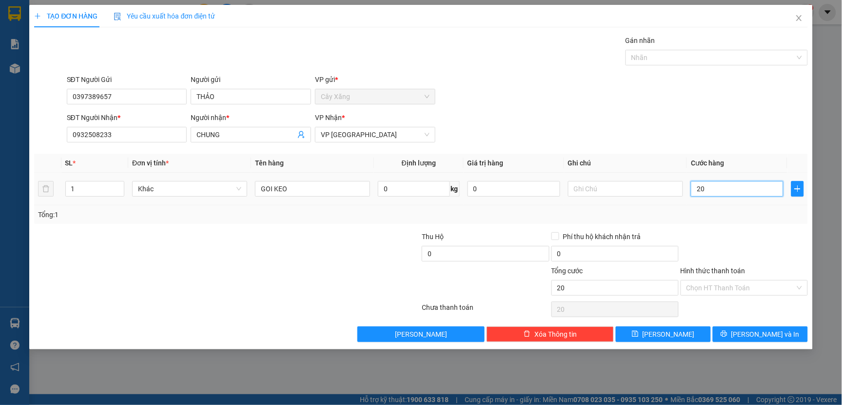
type input "200"
type input "2.000"
type input "20.000"
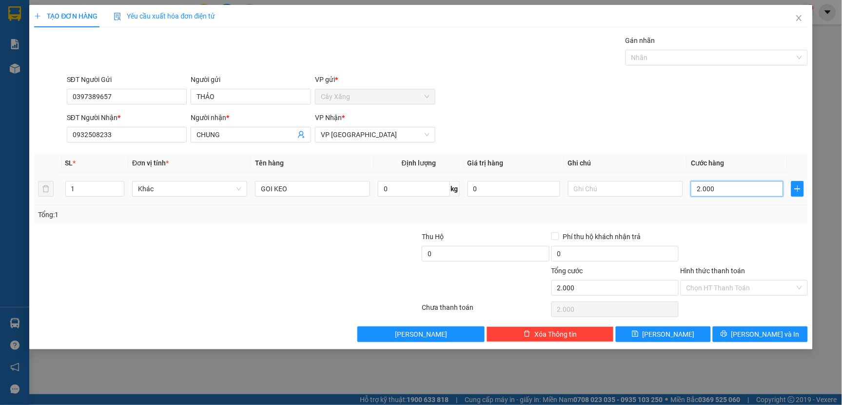
type input "20.000"
click at [722, 285] on input "Hình thức thanh toán" at bounding box center [740, 287] width 109 height 15
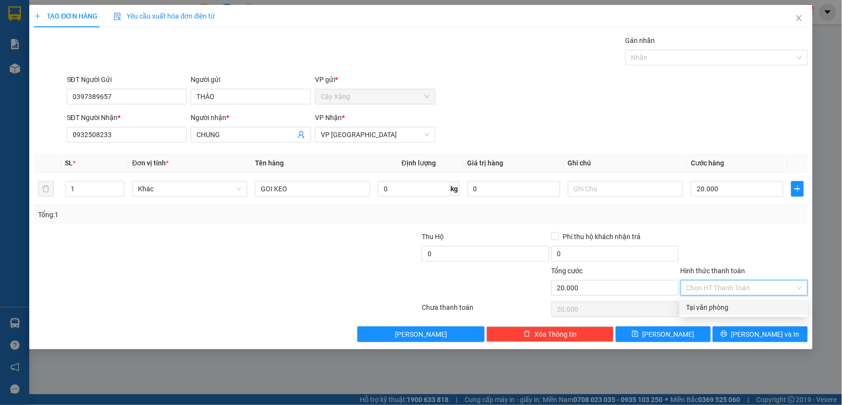
click at [713, 304] on div "Tại văn phòng" at bounding box center [744, 307] width 116 height 11
type input "0"
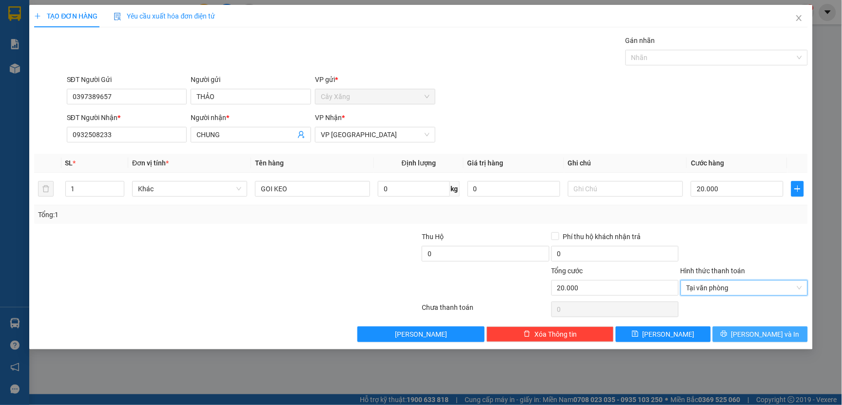
click at [732, 339] on button "[PERSON_NAME] và In" at bounding box center [760, 334] width 95 height 16
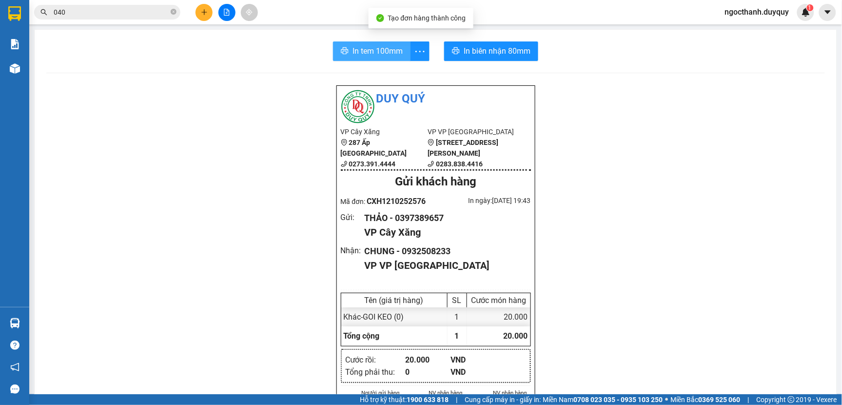
click at [369, 50] on span "In tem 100mm" at bounding box center [377, 51] width 50 height 12
click at [80, 15] on input "040" at bounding box center [111, 12] width 115 height 11
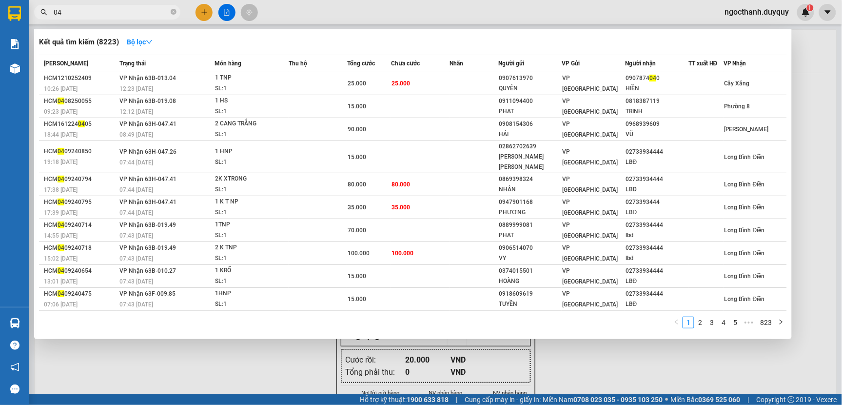
type input "0"
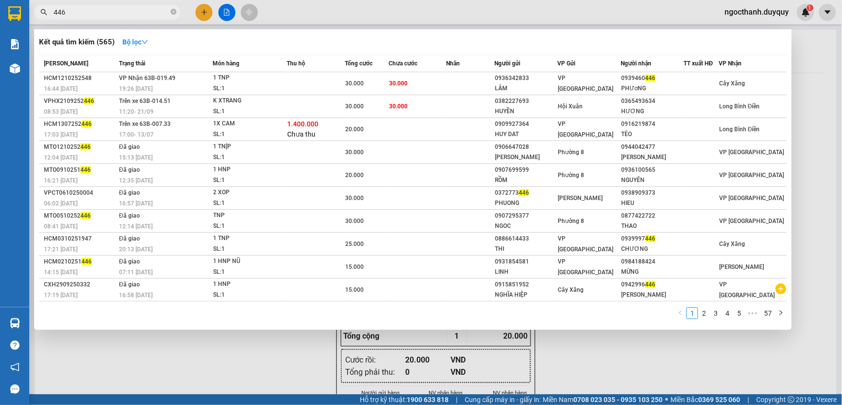
drag, startPoint x: 73, startPoint y: 14, endPoint x: 78, endPoint y: 17, distance: 5.7
click at [74, 14] on input "446" at bounding box center [111, 12] width 115 height 11
type input "4"
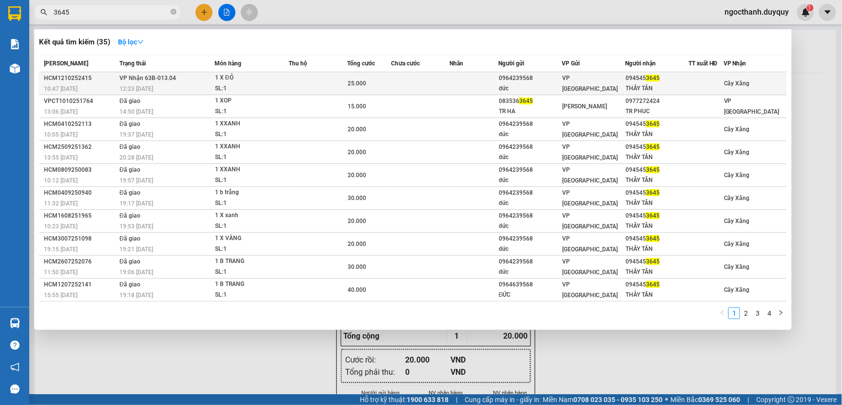
type input "3645"
click at [324, 84] on td at bounding box center [318, 83] width 59 height 23
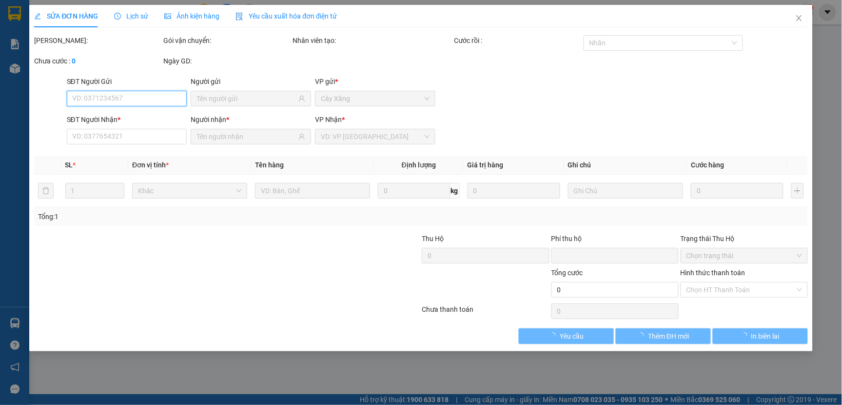
type input "0964239568"
type input "dức"
type input "0945453645"
type input "THÂY TÂN"
type input "0"
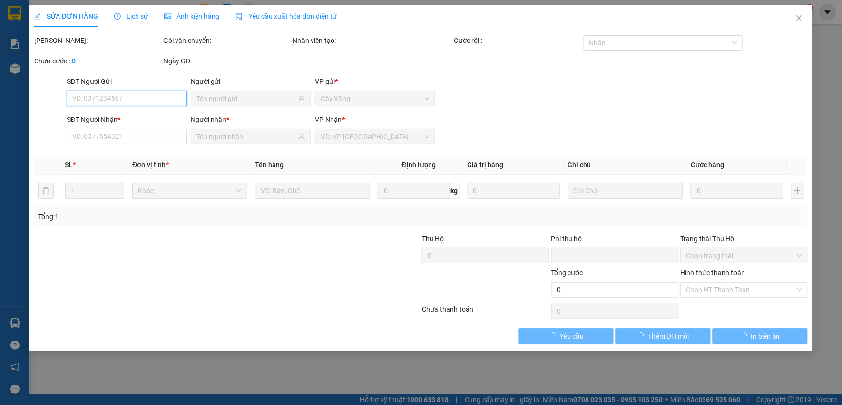
type input "25.000"
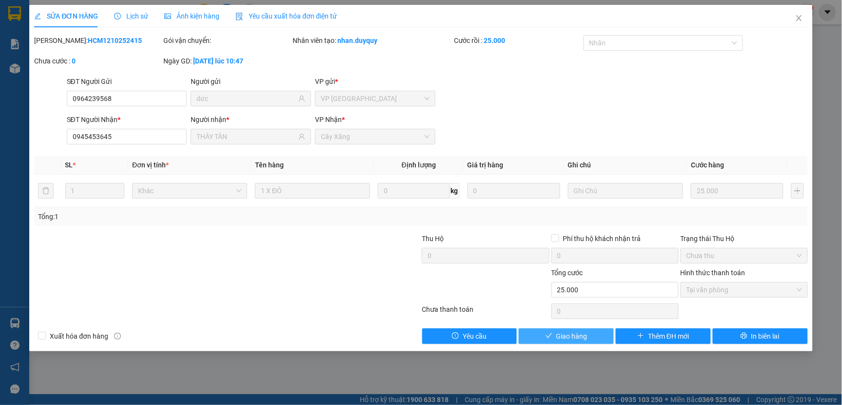
click at [583, 336] on span "Giao hàng" at bounding box center [571, 336] width 31 height 11
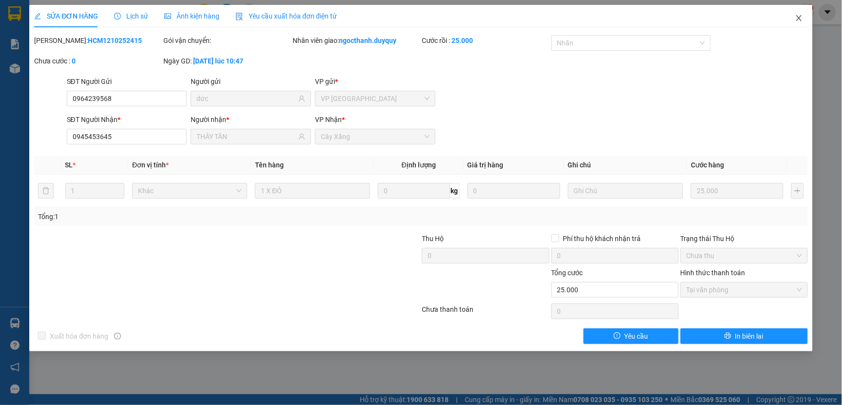
click at [801, 19] on icon "close" at bounding box center [799, 18] width 8 height 8
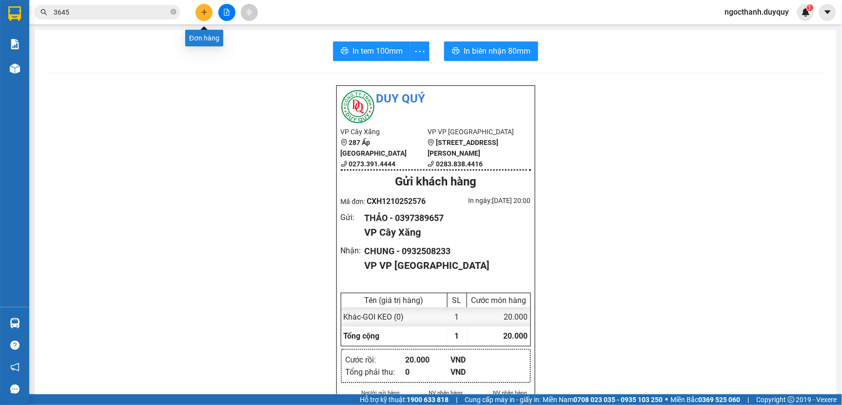
click at [205, 12] on icon "plus" at bounding box center [203, 12] width 5 height 0
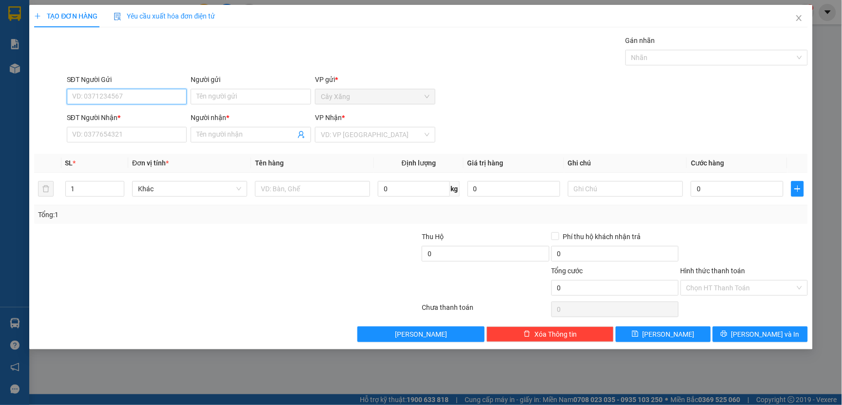
drag, startPoint x: 91, startPoint y: 96, endPoint x: 92, endPoint y: 91, distance: 4.9
click at [91, 94] on input "SĐT Người Gửi" at bounding box center [127, 97] width 120 height 16
click at [107, 117] on div "0919407593 - ĐỨC TUẤN" at bounding box center [127, 116] width 109 height 11
type input "0919407593"
type input "ĐỨC TUẤN"
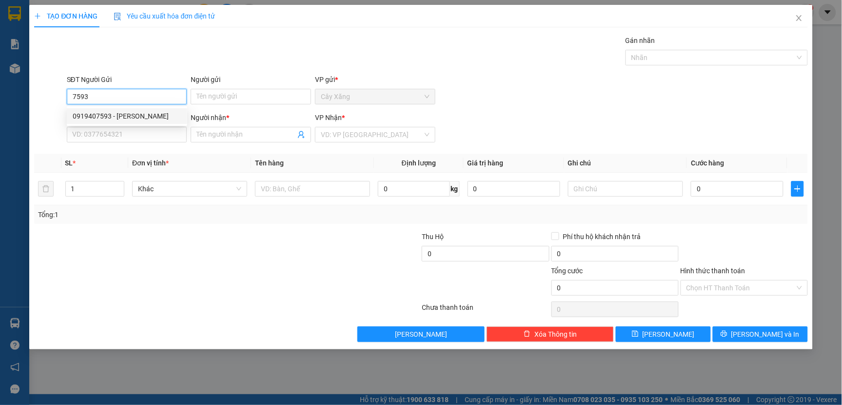
type input "0839997899"
type input "HẢI ĐĂNG"
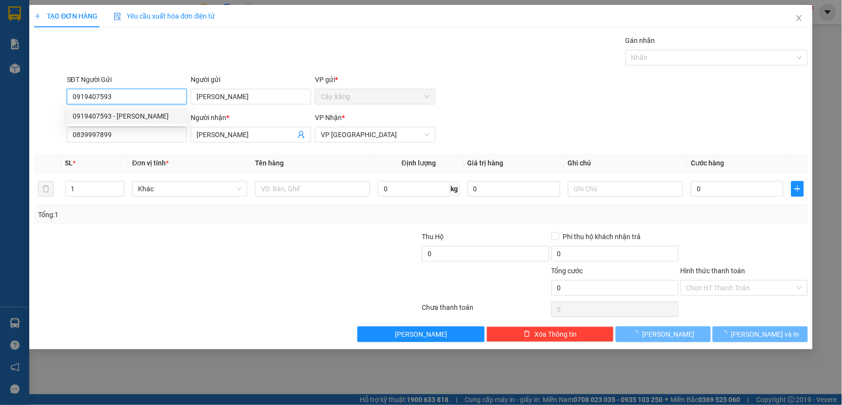
type input "15.000"
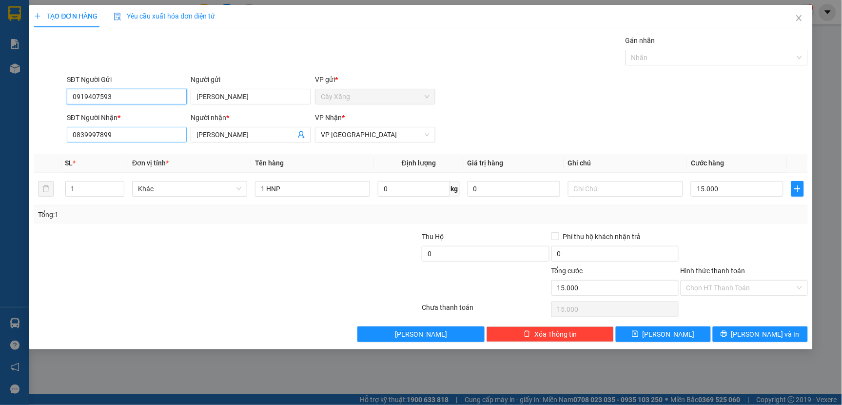
type input "0919407593"
click at [122, 138] on input "0839997899" at bounding box center [127, 135] width 120 height 16
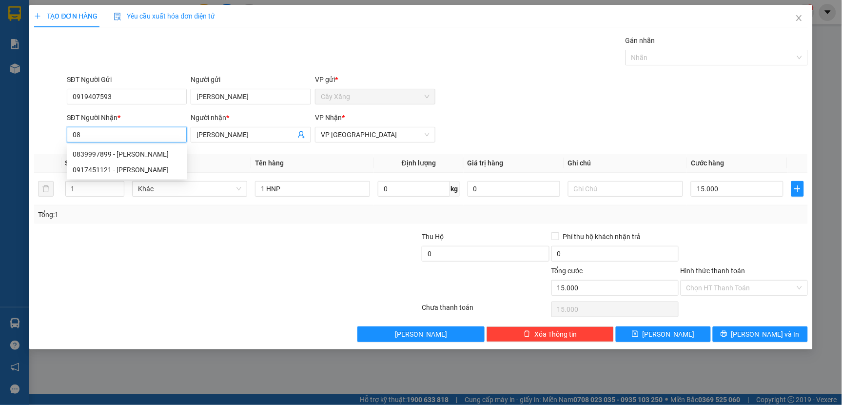
type input "0"
click at [123, 164] on div "0917451121 - KIM CHI" at bounding box center [127, 169] width 109 height 11
type input "0917451121"
type input "KIM CHI"
type input "0917451121"
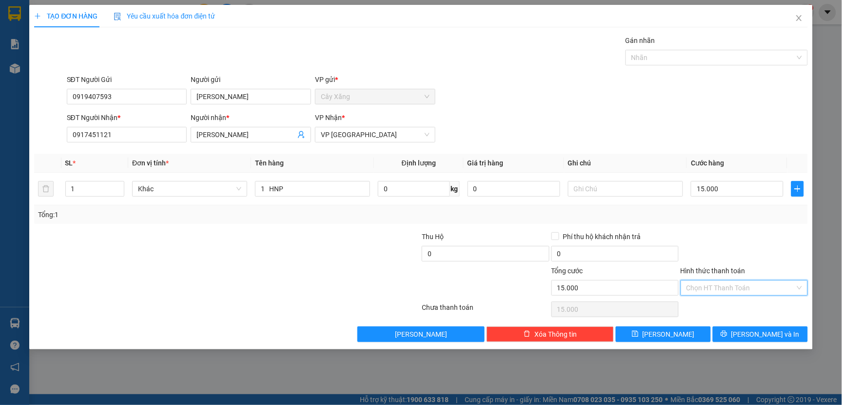
click at [709, 285] on input "Hình thức thanh toán" at bounding box center [740, 287] width 109 height 15
click at [706, 309] on div "Tại văn phòng" at bounding box center [744, 307] width 116 height 11
type input "0"
click at [736, 337] on button "[PERSON_NAME] và In" at bounding box center [760, 334] width 95 height 16
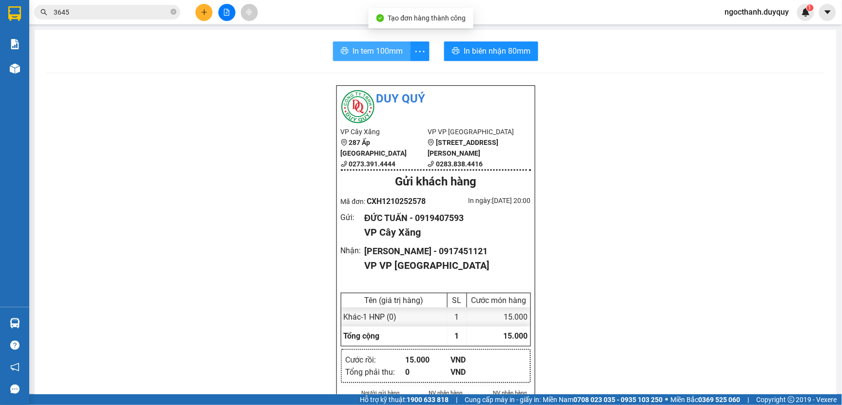
click at [364, 52] on span "In tem 100mm" at bounding box center [377, 51] width 50 height 12
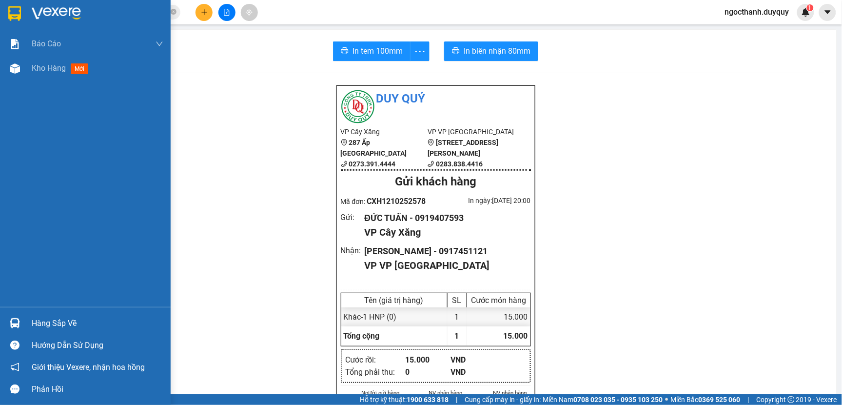
click at [47, 317] on div "Hàng sắp về" at bounding box center [98, 323] width 132 height 15
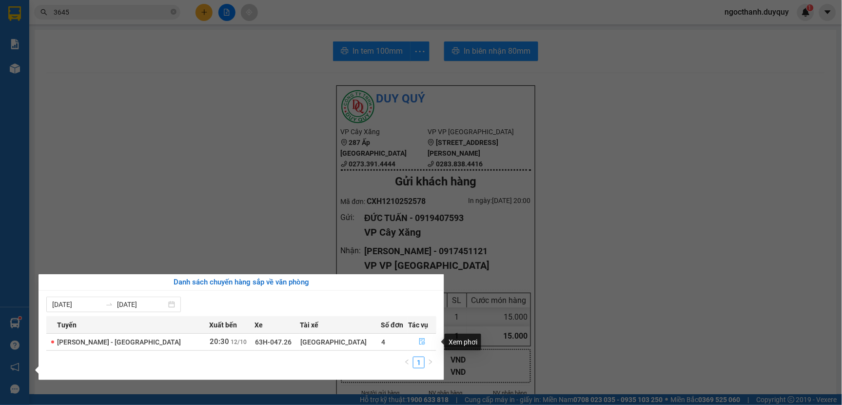
click at [420, 339] on icon "file-done" at bounding box center [423, 341] width 6 height 7
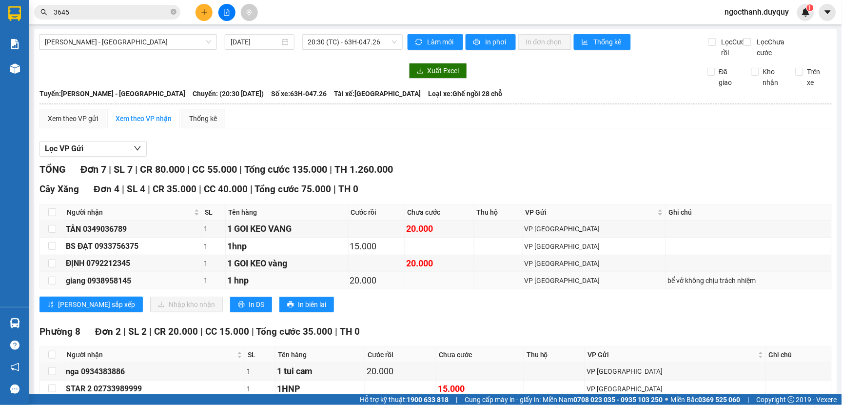
scroll to position [156, 0]
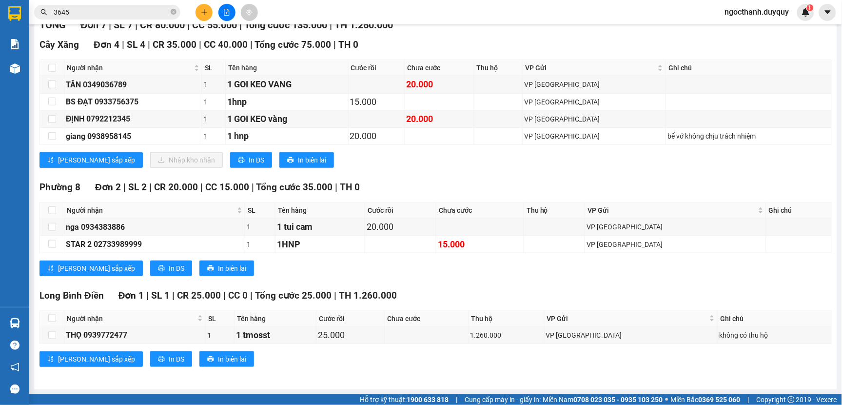
click at [77, 15] on input "3645" at bounding box center [111, 12] width 115 height 11
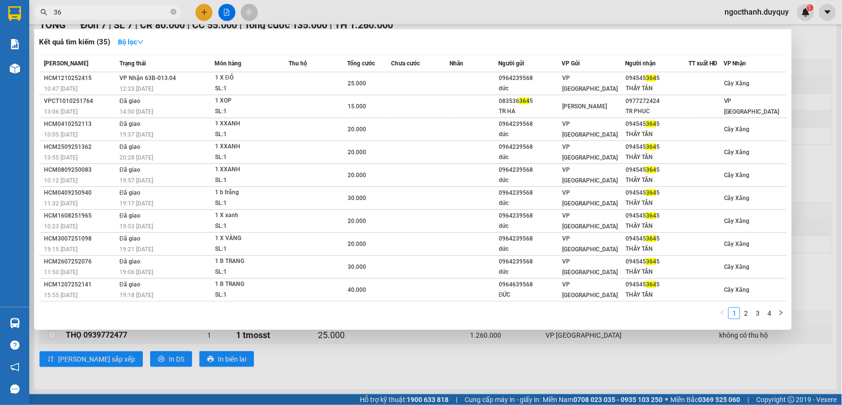
type input "3"
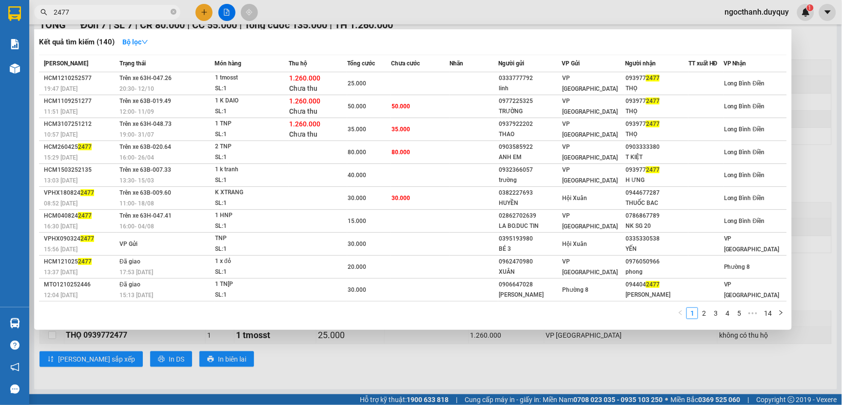
type input "2477"
click at [462, 363] on div at bounding box center [421, 202] width 842 height 405
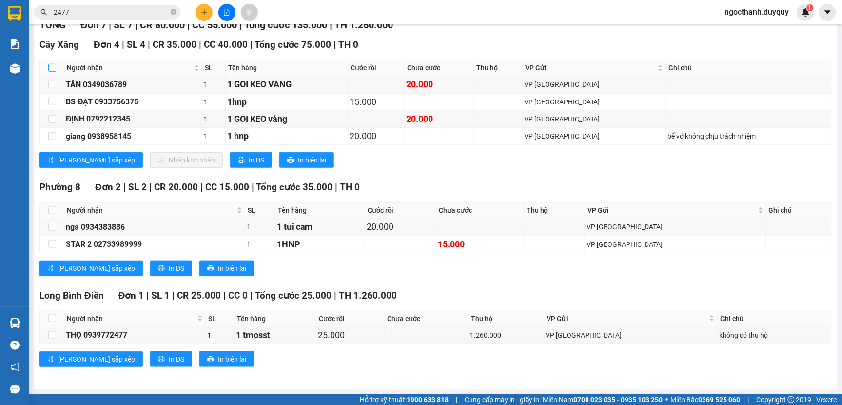
click at [51, 64] on input "checkbox" at bounding box center [52, 68] width 8 height 8
checkbox input "true"
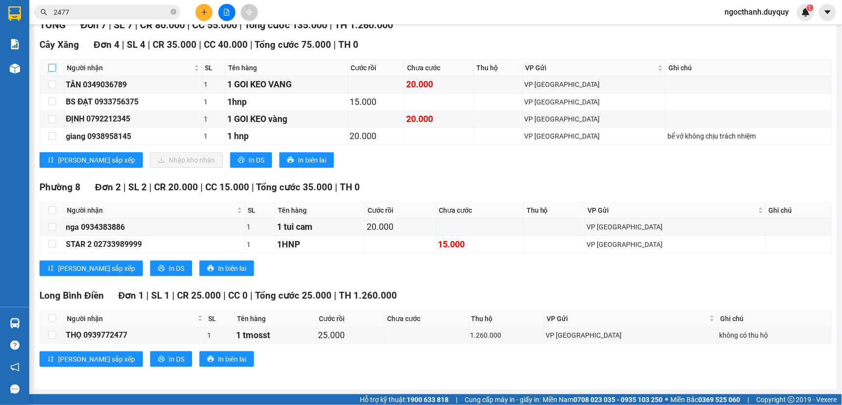
checkbox input "true"
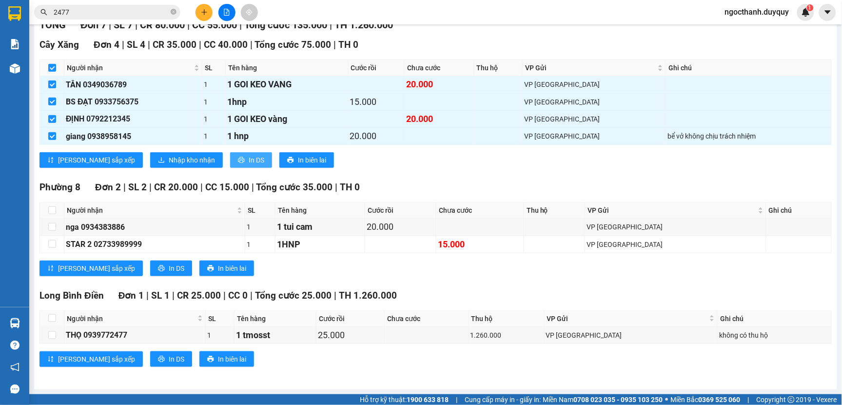
click at [249, 161] on span "In DS" at bounding box center [257, 160] width 16 height 11
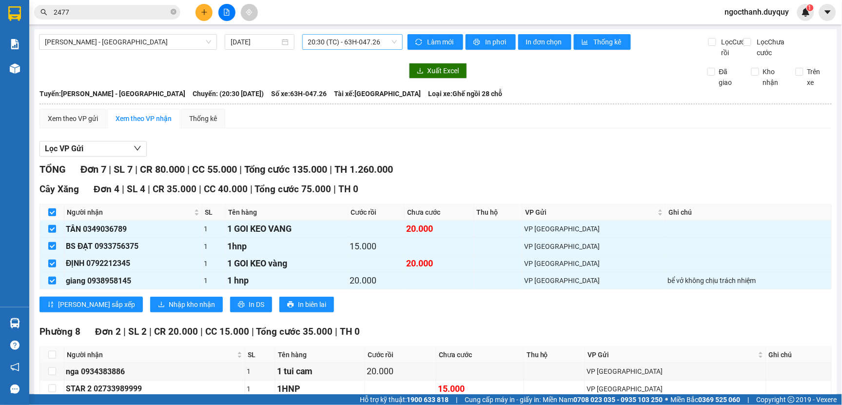
click at [353, 44] on span "20:30 (TC) - 63H-047.26" at bounding box center [352, 42] width 89 height 15
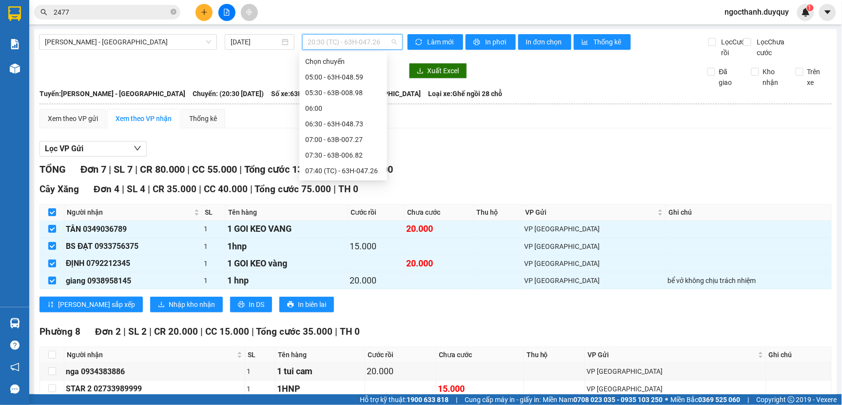
scroll to position [452, 0]
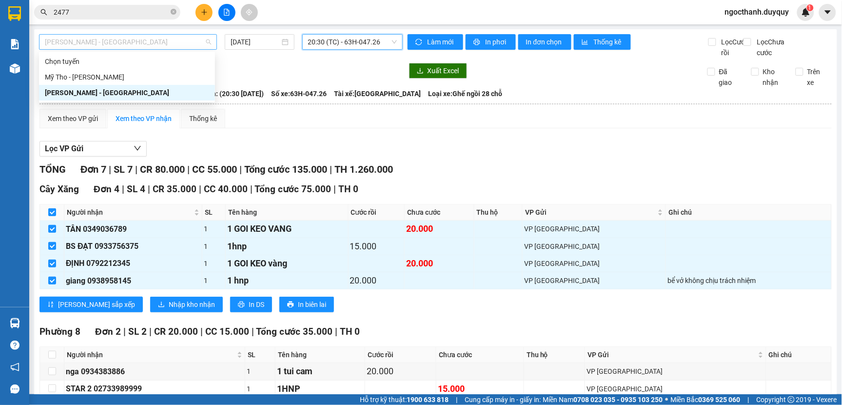
click at [172, 37] on span "[PERSON_NAME] - [GEOGRAPHIC_DATA]" at bounding box center [128, 42] width 166 height 15
click at [81, 78] on div "Mỹ Tho - [PERSON_NAME]" at bounding box center [127, 77] width 164 height 11
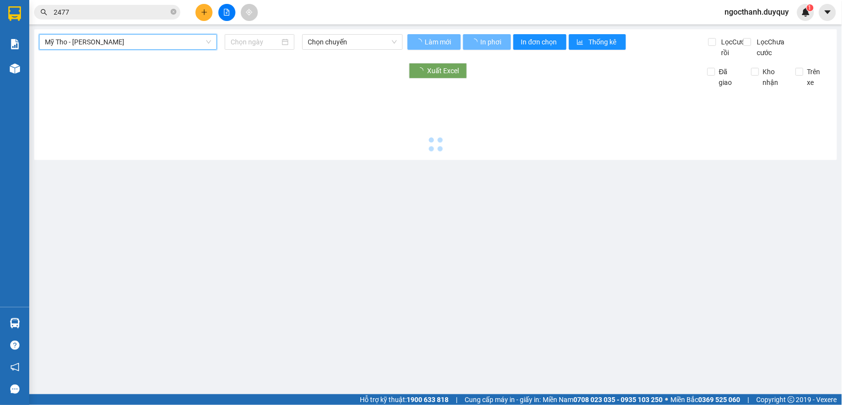
type input "[DATE]"
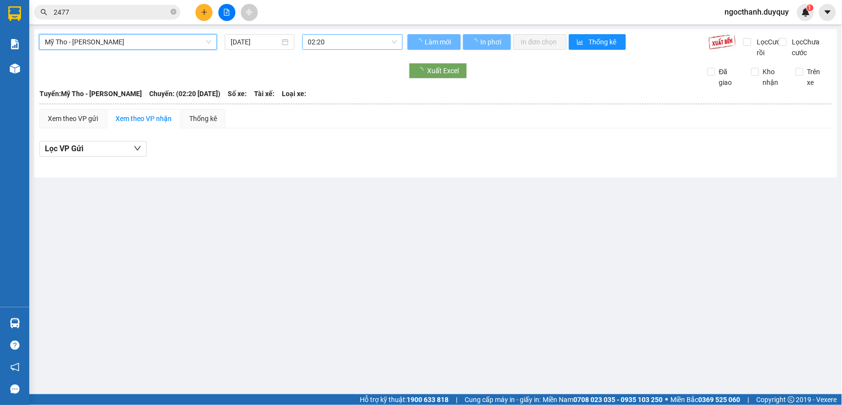
click at [342, 40] on span "02:20" at bounding box center [352, 42] width 89 height 15
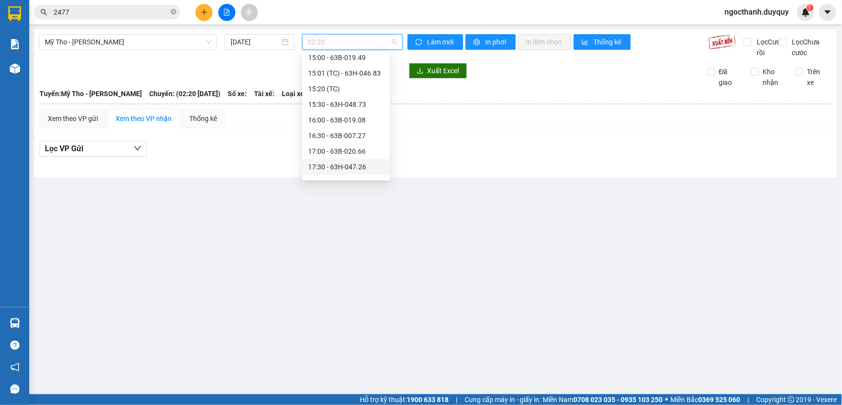
scroll to position [557, 0]
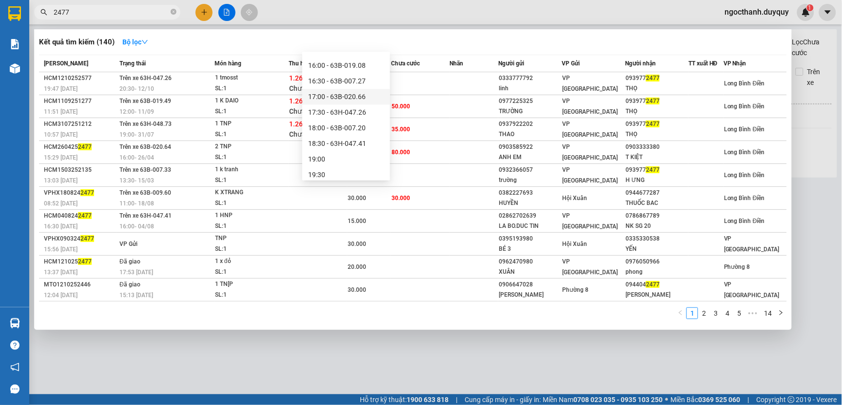
click at [122, 17] on input "2477" at bounding box center [111, 12] width 115 height 11
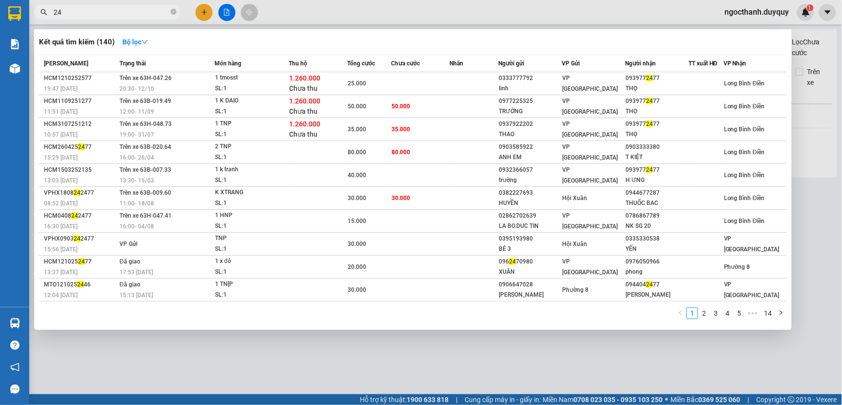
type input "2"
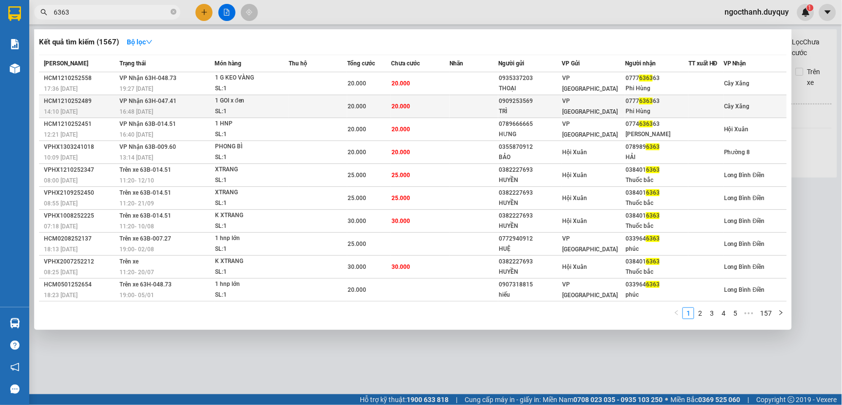
type input "6363"
click at [367, 105] on div "20.000" at bounding box center [369, 106] width 43 height 11
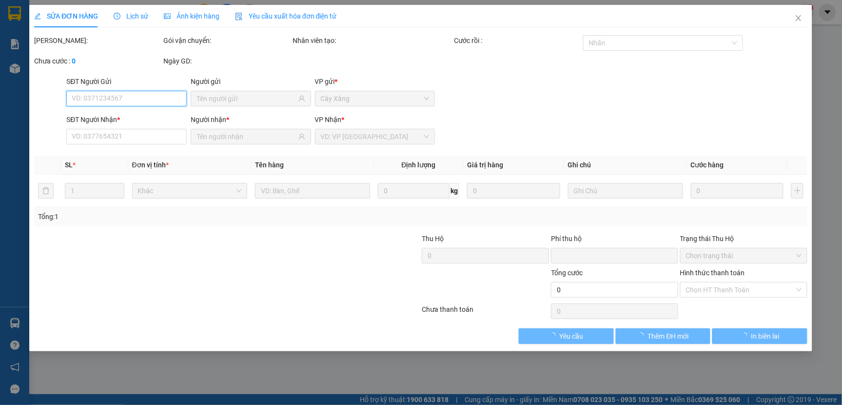
type input "0909253569"
type input "TRÌ"
type input "0777636363"
type input "Phi Hùng"
type input "0"
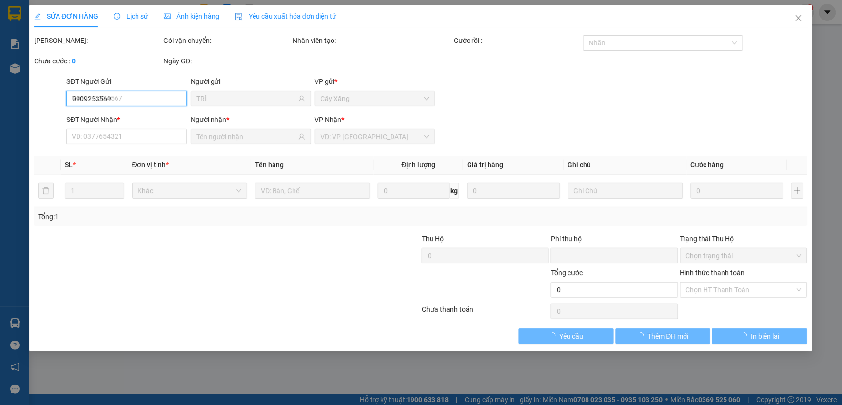
type input "20.000"
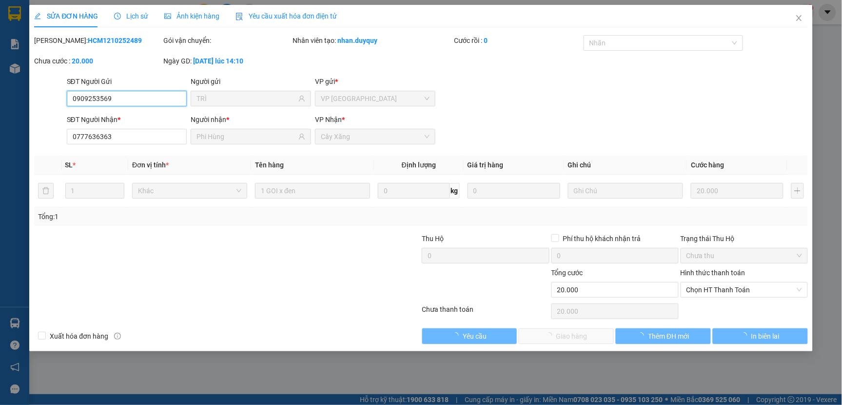
click at [709, 290] on span "Chọn HT Thanh Toán" at bounding box center [744, 289] width 116 height 15
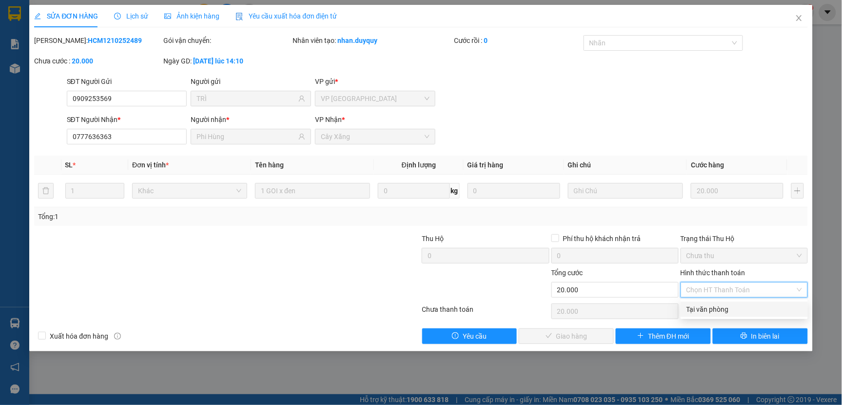
click at [711, 309] on div "Tại văn phòng" at bounding box center [744, 309] width 116 height 11
type input "0"
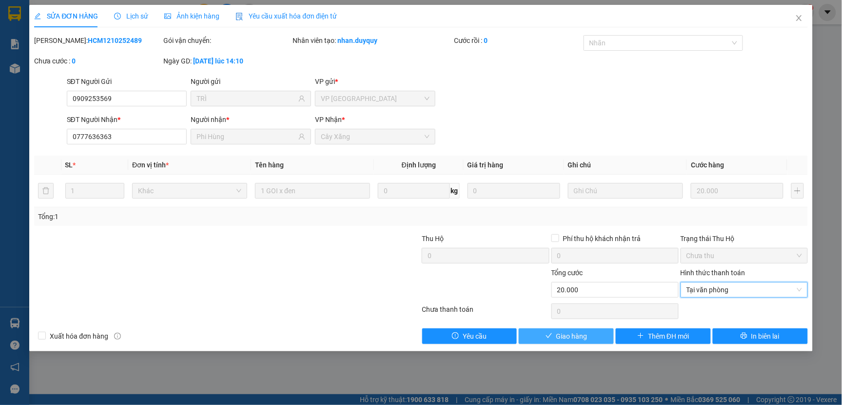
click at [577, 339] on span "Giao hàng" at bounding box center [571, 336] width 31 height 11
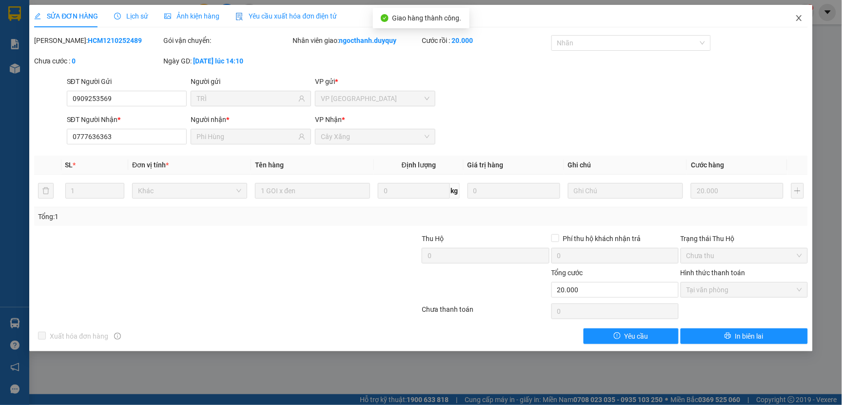
click at [800, 16] on icon "close" at bounding box center [799, 18] width 8 height 8
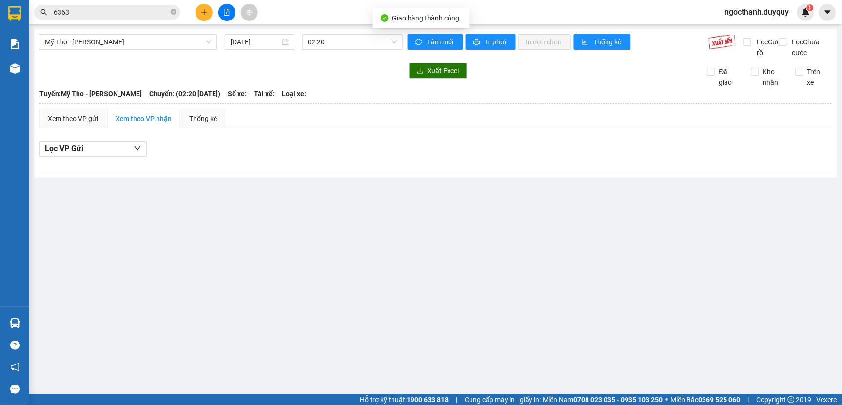
click at [72, 11] on input "6363" at bounding box center [111, 12] width 115 height 11
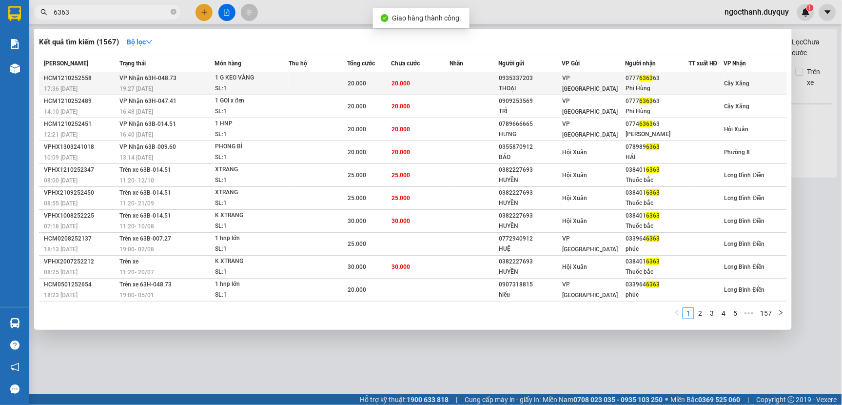
click at [455, 78] on td at bounding box center [473, 83] width 49 height 23
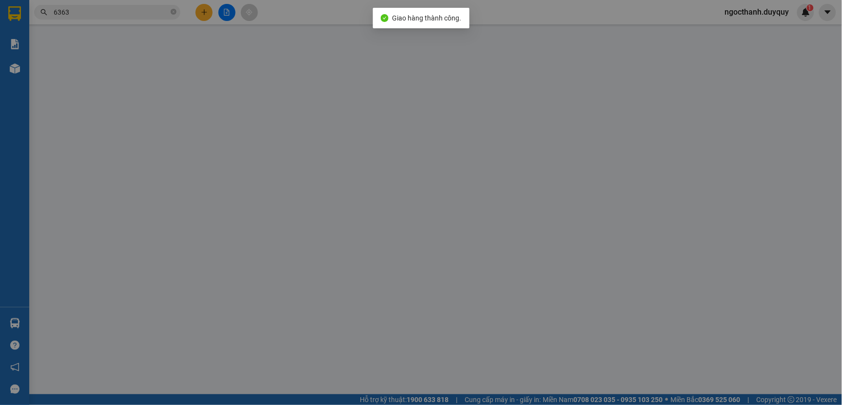
type input "0935337203"
type input "THOẠI"
type input "0777636363"
type input "Phi Hùng"
type input "0"
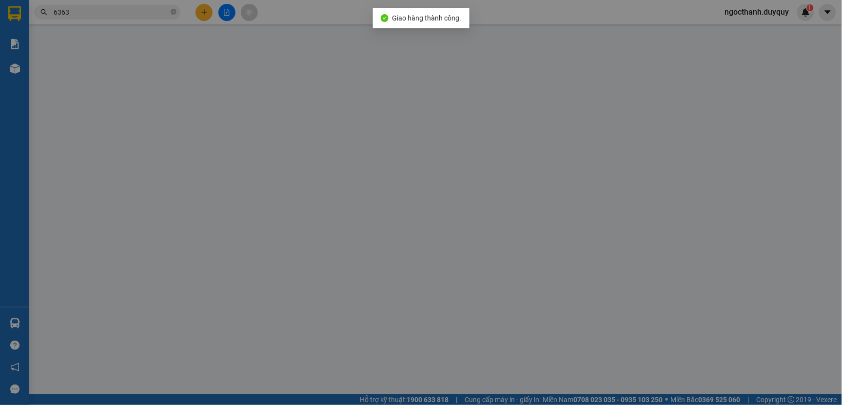
type input "20.000"
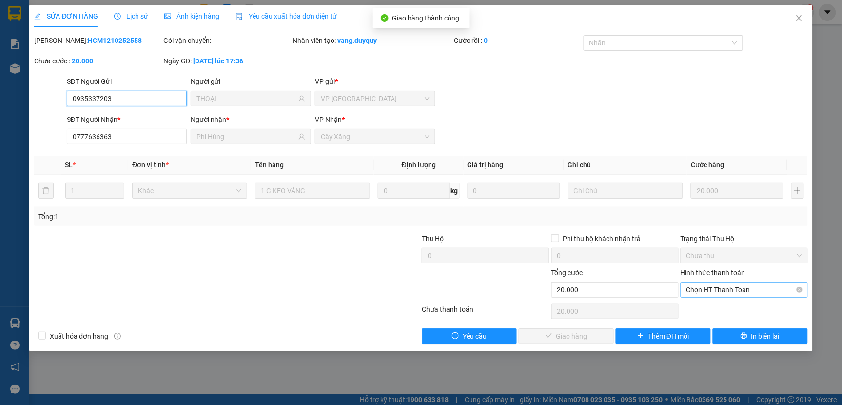
click at [698, 286] on span "Chọn HT Thanh Toán" at bounding box center [744, 289] width 116 height 15
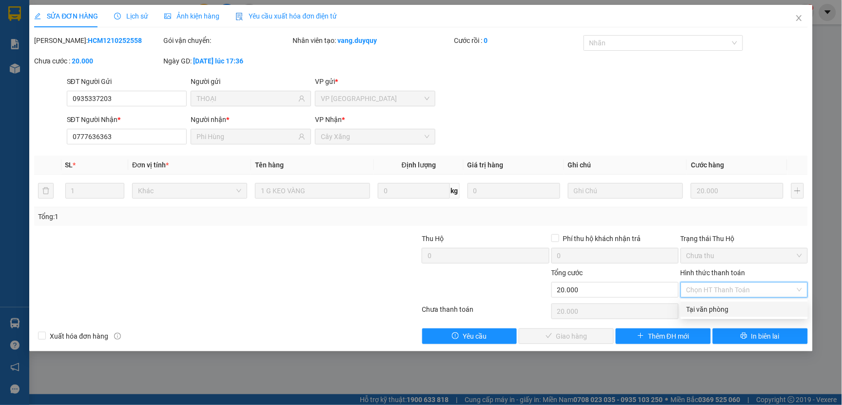
click at [700, 307] on div "Tại văn phòng" at bounding box center [744, 309] width 116 height 11
type input "0"
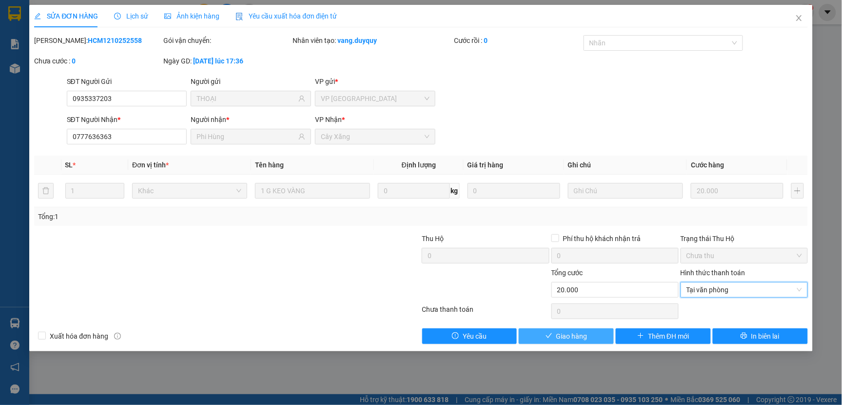
click at [601, 334] on button "Giao hàng" at bounding box center [566, 336] width 95 height 16
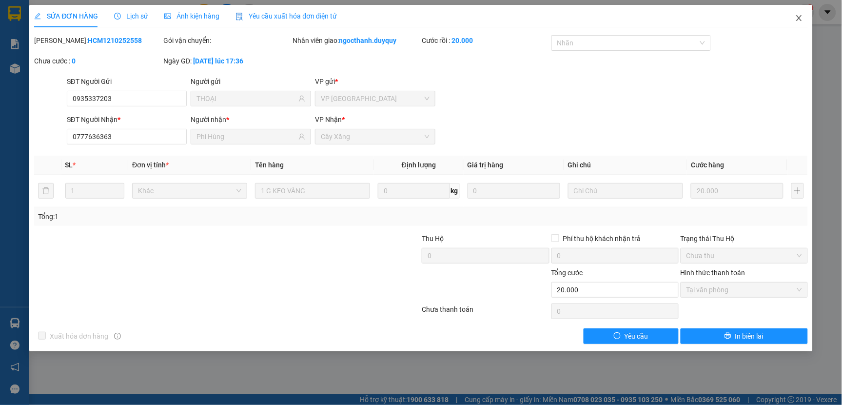
click at [801, 17] on icon "close" at bounding box center [798, 18] width 5 height 6
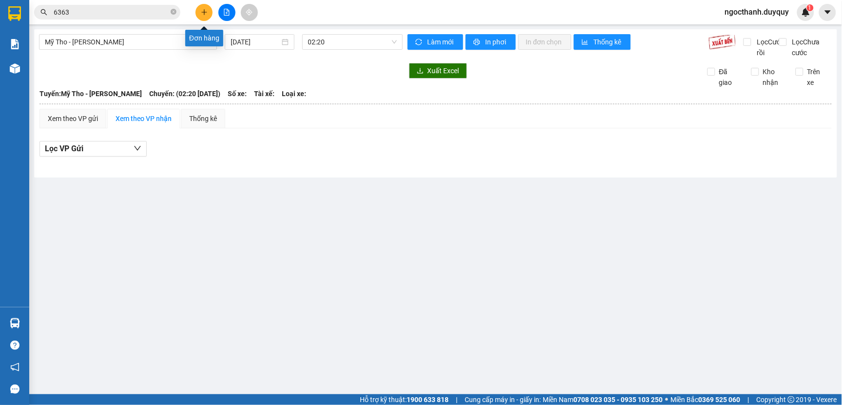
click at [204, 16] on button at bounding box center [203, 12] width 17 height 17
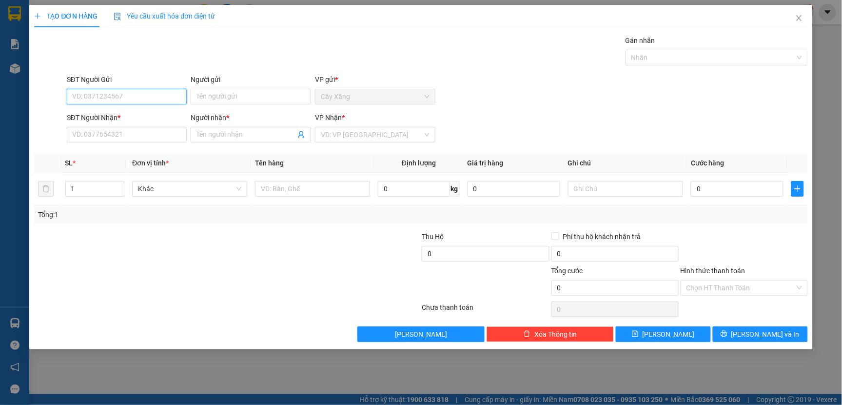
click at [98, 99] on input "SĐT Người Gửi" at bounding box center [127, 97] width 120 height 16
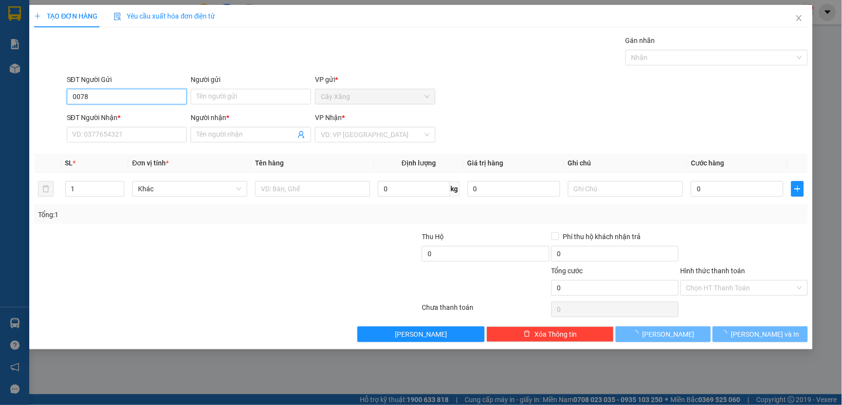
click at [100, 97] on input "0078" at bounding box center [127, 97] width 120 height 16
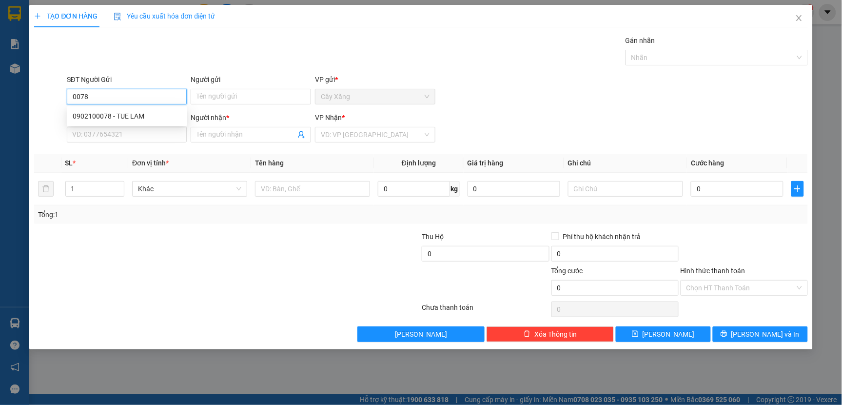
click at [100, 97] on input "0078" at bounding box center [127, 97] width 120 height 16
click at [100, 113] on div "0902100078 - TUE LAM" at bounding box center [127, 116] width 109 height 11
type input "0902100078"
type input "TUE LAM"
type input "0911111742"
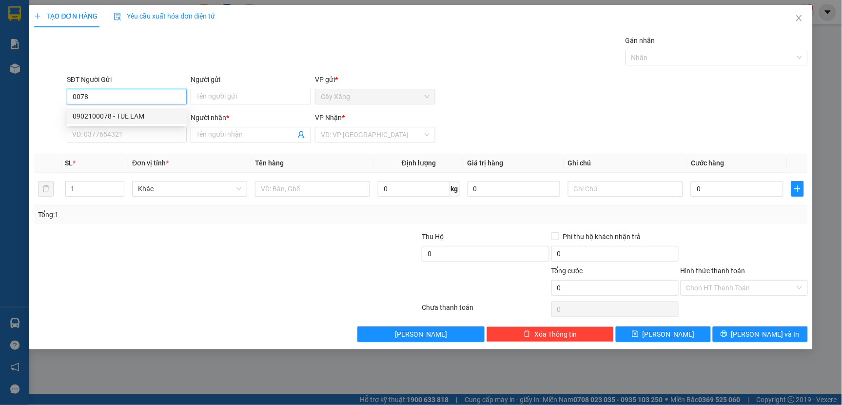
type input "NHU"
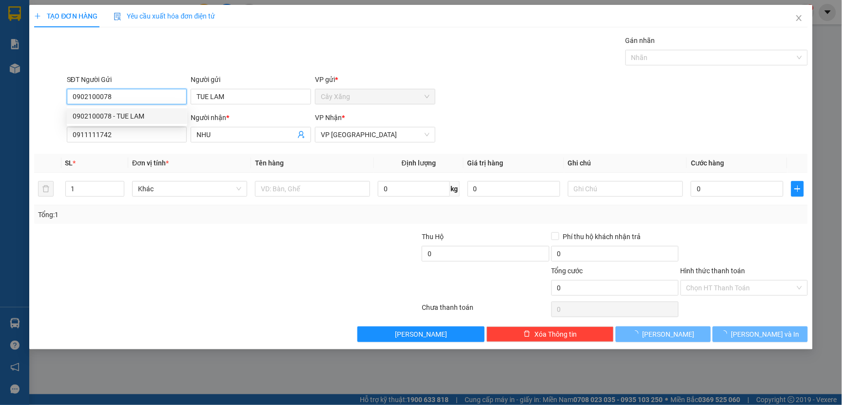
type input "20.000"
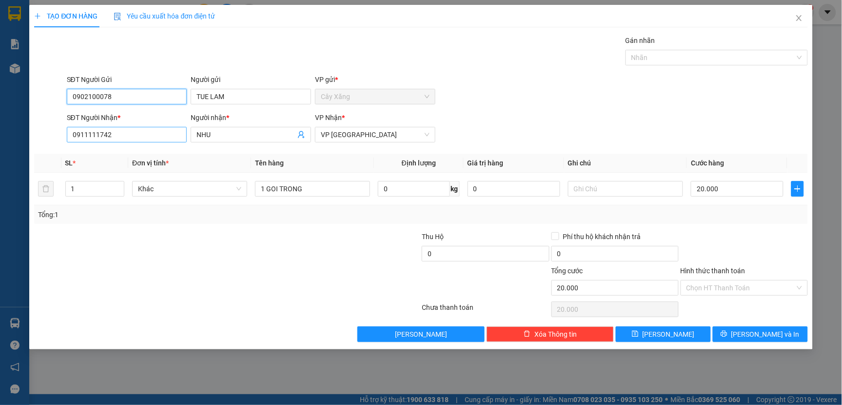
type input "0902100078"
click at [119, 134] on input "0911111742" at bounding box center [127, 135] width 120 height 16
type input "0"
type input "0921385061"
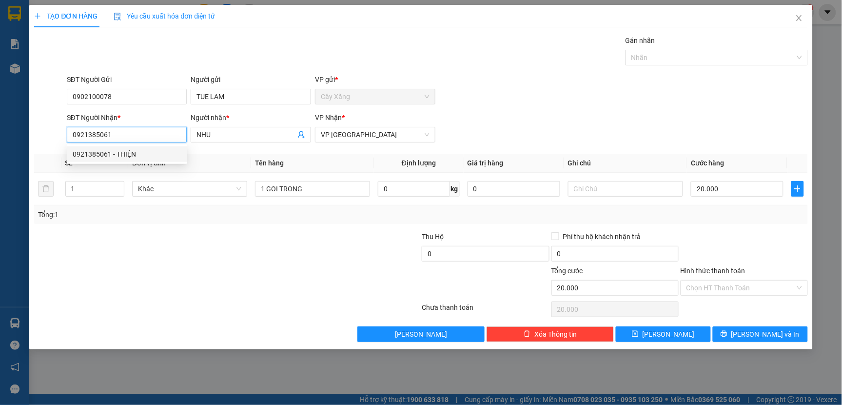
click at [125, 152] on div "0921385061 - THIỆN" at bounding box center [127, 154] width 109 height 11
type input "THIỆN"
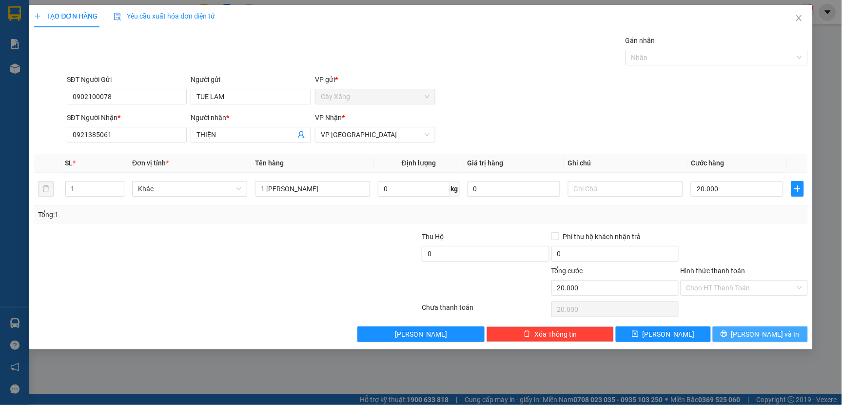
drag, startPoint x: 735, startPoint y: 333, endPoint x: 747, endPoint y: 332, distance: 12.8
click at [737, 333] on button "[PERSON_NAME] và In" at bounding box center [760, 334] width 95 height 16
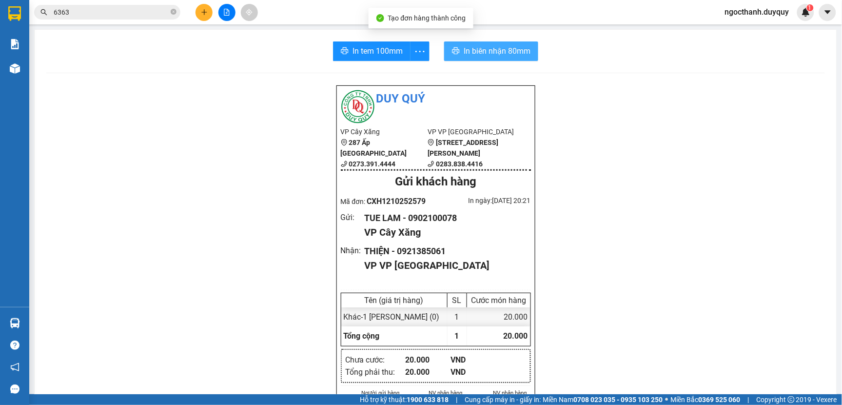
click at [481, 50] on span "In biên nhận 80mm" at bounding box center [497, 51] width 67 height 12
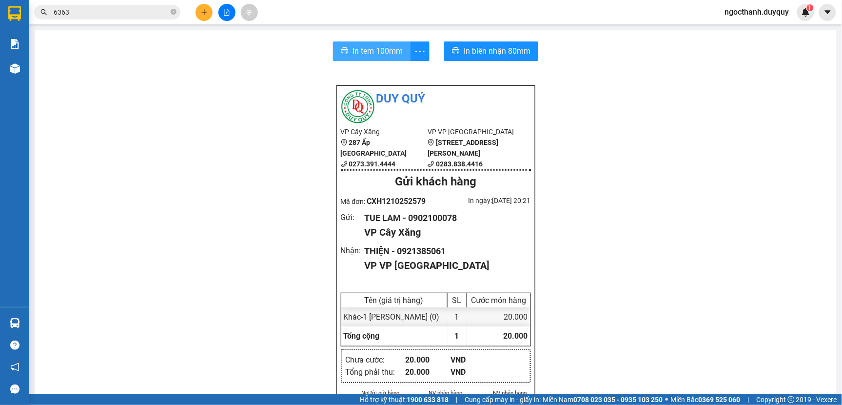
click at [369, 52] on span "In tem 100mm" at bounding box center [377, 51] width 50 height 12
click at [78, 12] on input "6363" at bounding box center [111, 12] width 115 height 11
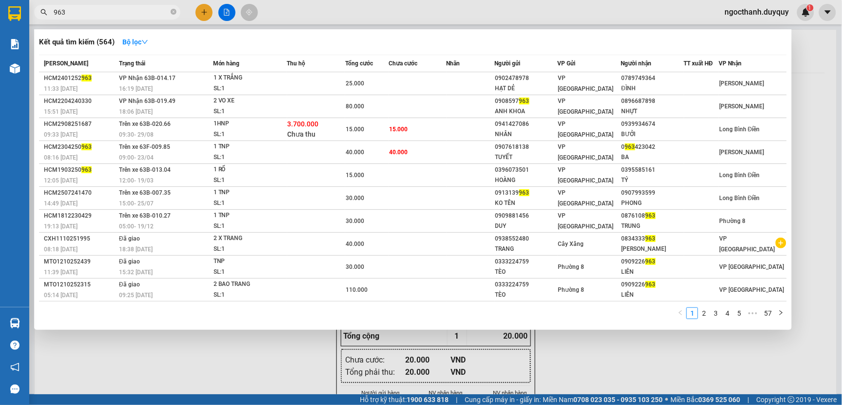
click at [57, 13] on input "963" at bounding box center [111, 12] width 115 height 11
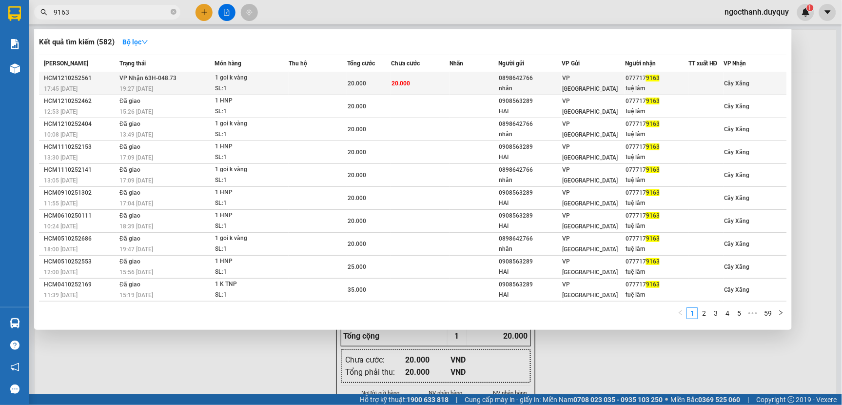
click at [346, 89] on td at bounding box center [318, 83] width 59 height 23
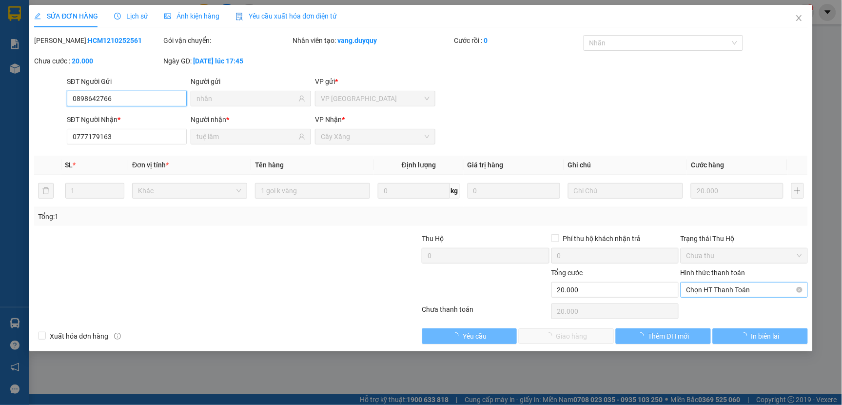
click at [712, 288] on span "Chọn HT Thanh Toán" at bounding box center [744, 289] width 116 height 15
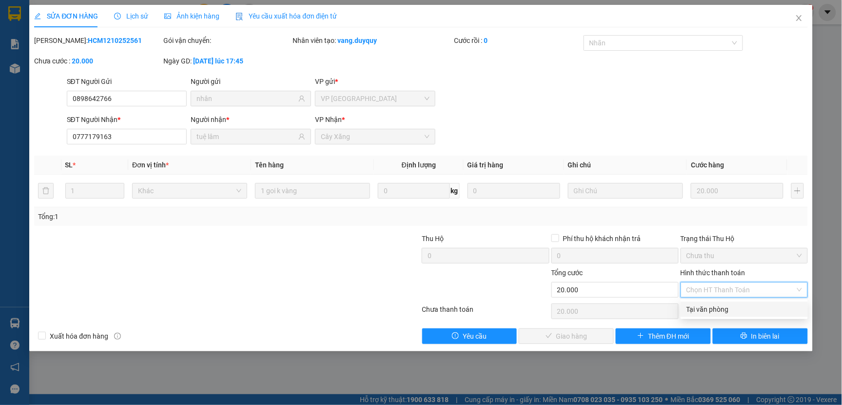
click at [713, 309] on div "Tại văn phòng" at bounding box center [744, 309] width 116 height 11
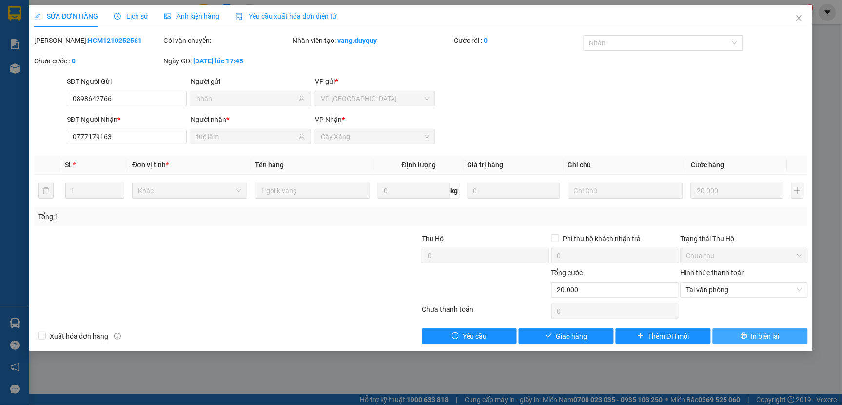
click at [731, 333] on button "In biên lai" at bounding box center [760, 336] width 95 height 16
